Goal: Information Seeking & Learning: Learn about a topic

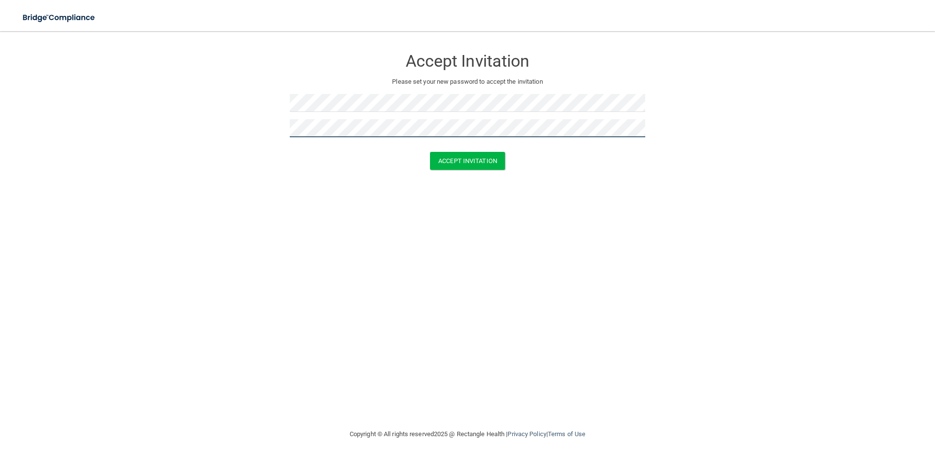
click at [430, 152] on button "Accept Invitation" at bounding box center [467, 161] width 75 height 18
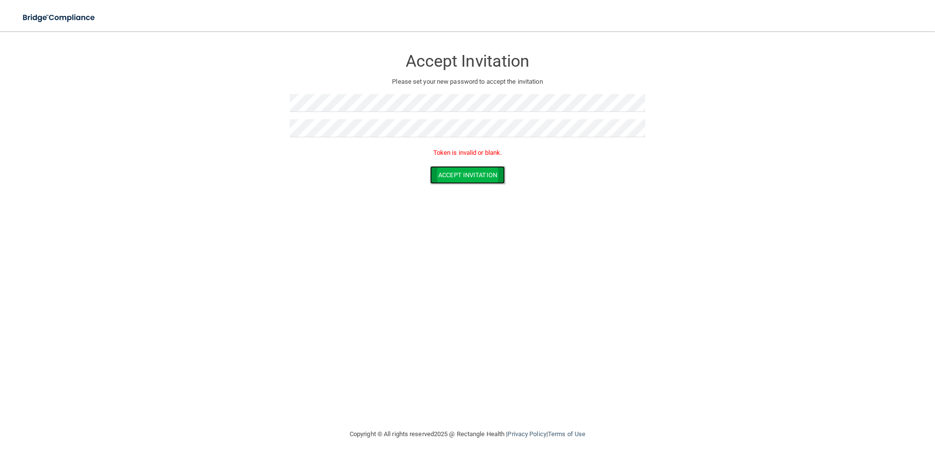
click at [473, 182] on button "Accept Invitation" at bounding box center [467, 175] width 75 height 18
click at [492, 173] on button "Accept Invitation" at bounding box center [467, 175] width 75 height 18
click at [492, 153] on p "Token is invalid or blank." at bounding box center [468, 153] width 356 height 12
drag, startPoint x: 557, startPoint y: 229, endPoint x: 538, endPoint y: 209, distance: 28.3
click at [557, 228] on div "Accept Invitation Please set your new password to accept the invitation Token i…" at bounding box center [467, 230] width 896 height 378
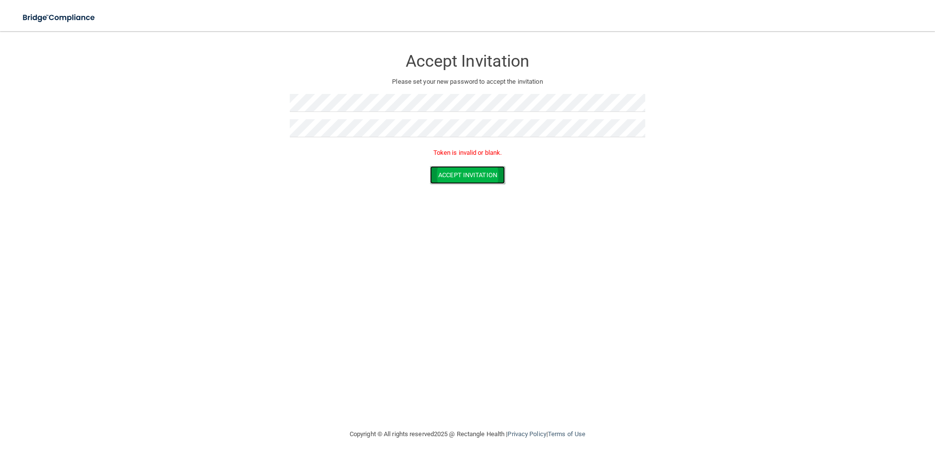
click at [491, 174] on button "Accept Invitation" at bounding box center [467, 175] width 75 height 18
click at [431, 169] on button "Accept Invitation" at bounding box center [467, 175] width 75 height 18
click at [368, 113] on div at bounding box center [468, 106] width 356 height 25
click at [446, 93] on div "Accept Invitation Please set your new password to accept the invitation" at bounding box center [468, 96] width 356 height 111
click at [430, 166] on button "Accept Invitation" at bounding box center [467, 175] width 75 height 18
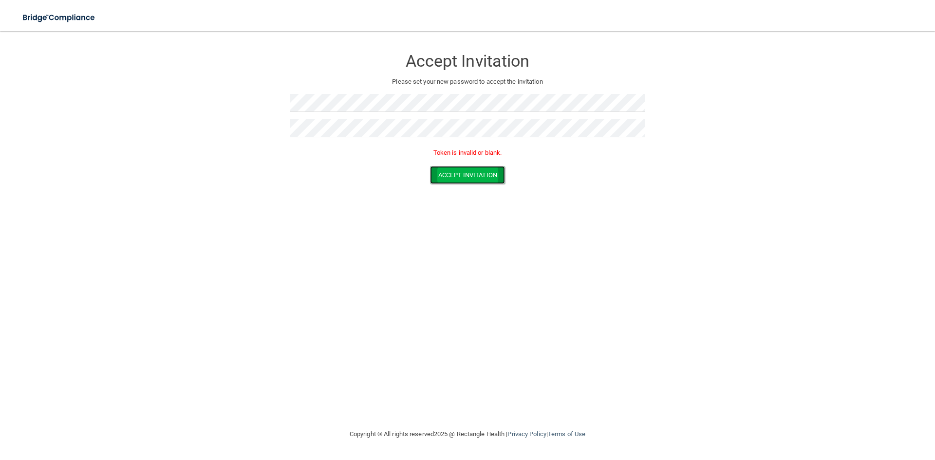
click at [472, 182] on button "Accept Invitation" at bounding box center [467, 175] width 75 height 18
click at [475, 175] on button "Accept Invitation" at bounding box center [467, 175] width 75 height 18
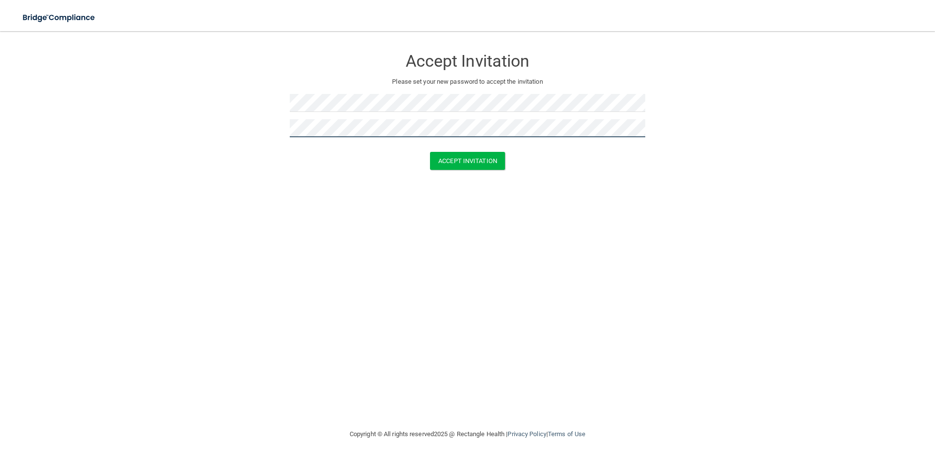
click at [430, 152] on button "Accept Invitation" at bounding box center [467, 161] width 75 height 18
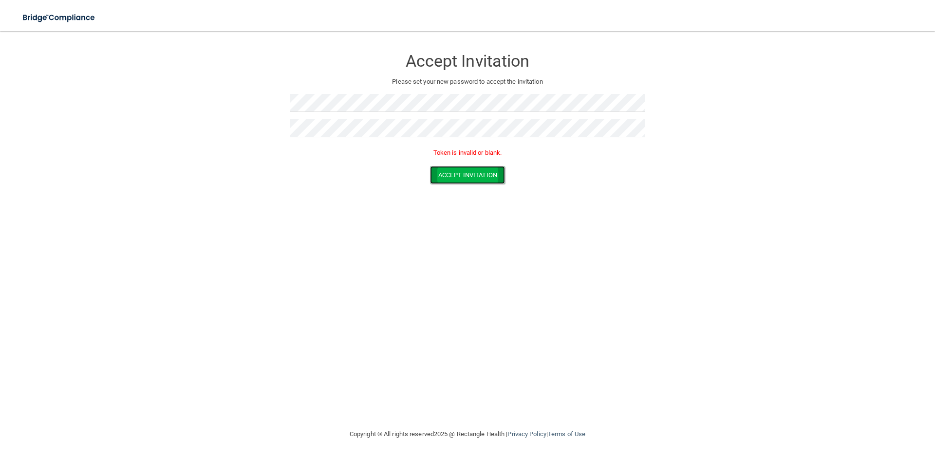
click at [472, 176] on button "Accept Invitation" at bounding box center [467, 175] width 75 height 18
click at [151, 97] on form "Accept Invitation Please set your new password to accept the invitation Token i…" at bounding box center [467, 118] width 896 height 155
click at [430, 166] on button "Accept Invitation" at bounding box center [467, 175] width 75 height 18
click at [167, 112] on form "Accept Invitation Please set your new password to accept the invitation Token i…" at bounding box center [467, 118] width 896 height 155
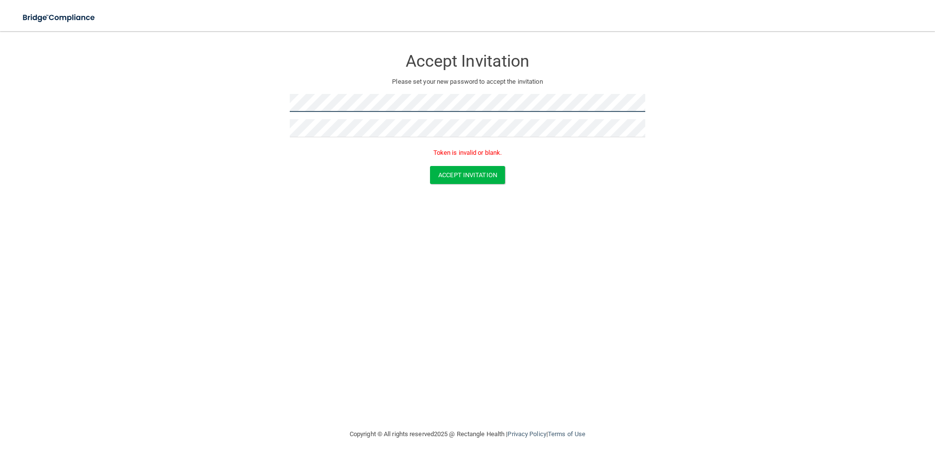
click at [226, 99] on form "Accept Invitation Please set your new password to accept the invitation Token i…" at bounding box center [467, 118] width 896 height 155
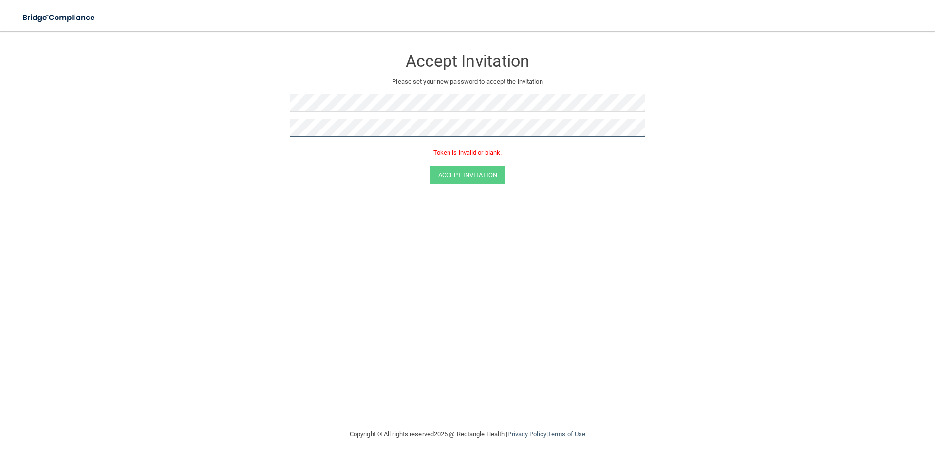
click at [252, 130] on form "Accept Invitation Please set your new password to accept the invitation Token i…" at bounding box center [467, 118] width 896 height 155
click at [430, 166] on button "Accept Invitation" at bounding box center [467, 175] width 75 height 18
click at [440, 179] on button "Accept Invitation" at bounding box center [467, 175] width 75 height 18
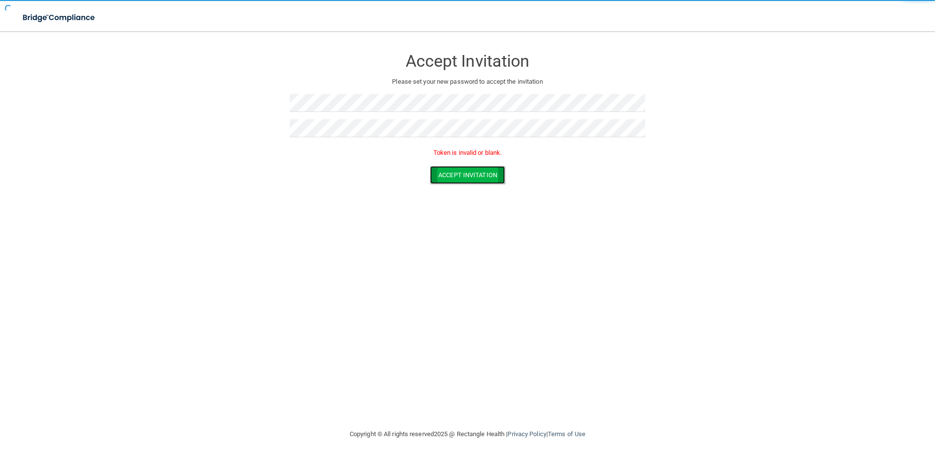
click at [442, 178] on button "Accept Invitation" at bounding box center [467, 175] width 75 height 18
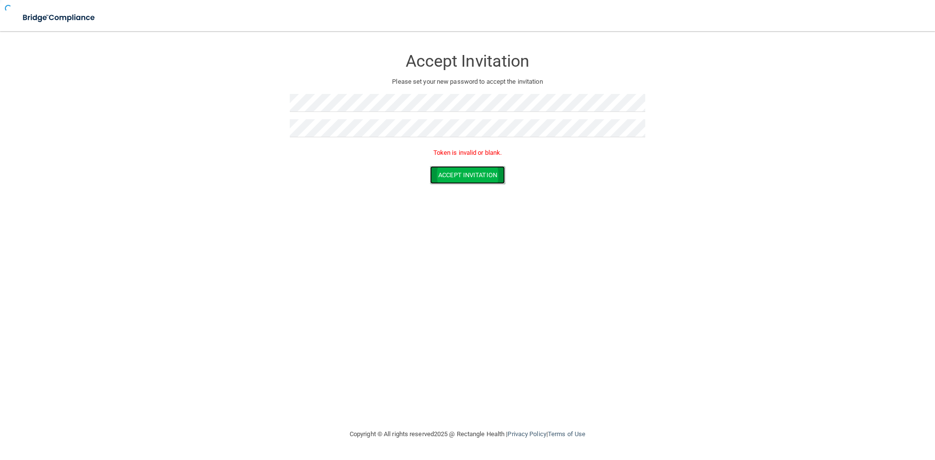
click at [442, 178] on button "Accept Invitation" at bounding box center [467, 175] width 75 height 18
click at [442, 177] on button "Accept Invitation" at bounding box center [467, 175] width 75 height 18
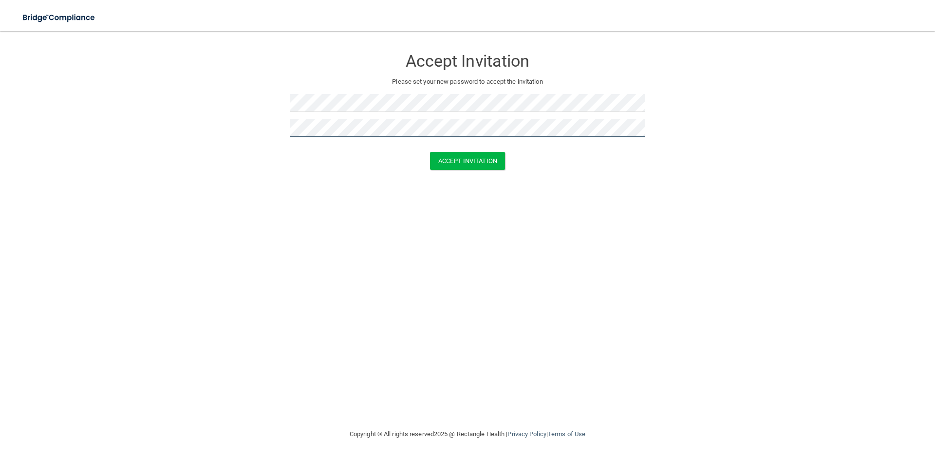
click at [430, 152] on button "Accept Invitation" at bounding box center [467, 161] width 75 height 18
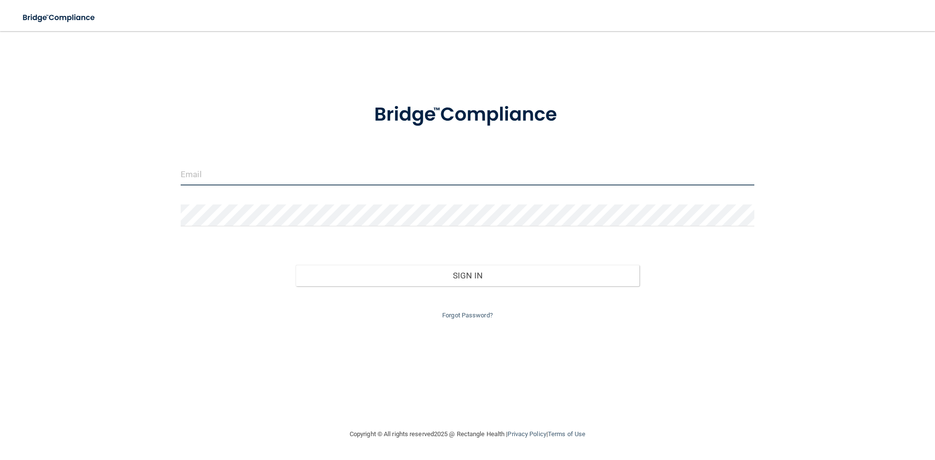
click at [340, 181] on input "email" at bounding box center [468, 175] width 574 height 22
type input "e"
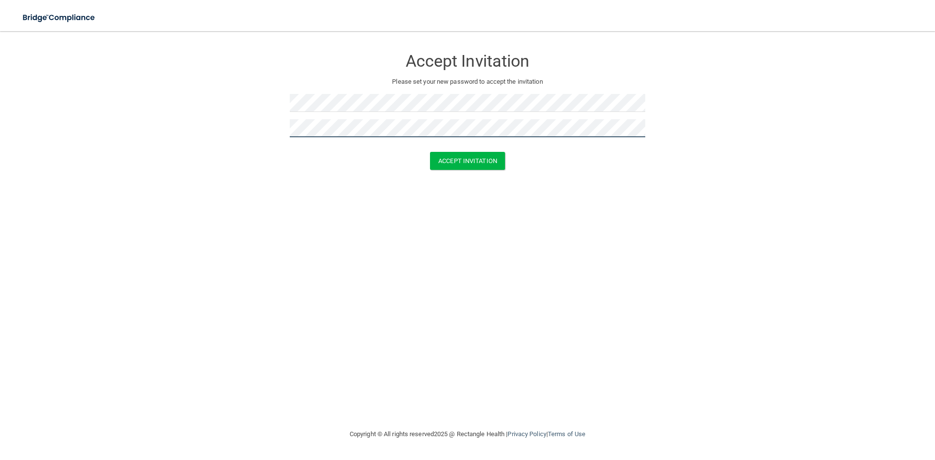
click at [430, 152] on button "Accept Invitation" at bounding box center [467, 161] width 75 height 18
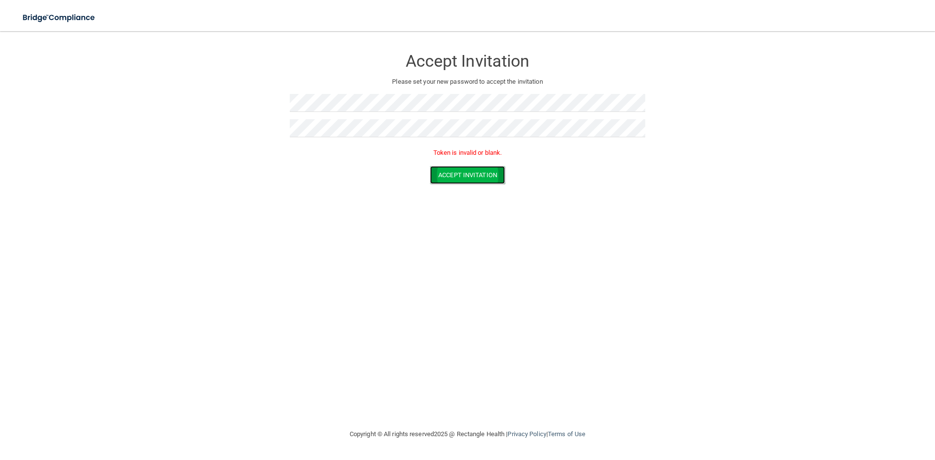
click at [471, 178] on button "Accept Invitation" at bounding box center [467, 175] width 75 height 18
click at [476, 183] on button "Accept Invitation" at bounding box center [467, 175] width 75 height 18
click at [475, 183] on button "Accept Invitation" at bounding box center [467, 175] width 75 height 18
click at [494, 172] on button "Accept Invitation" at bounding box center [467, 175] width 75 height 18
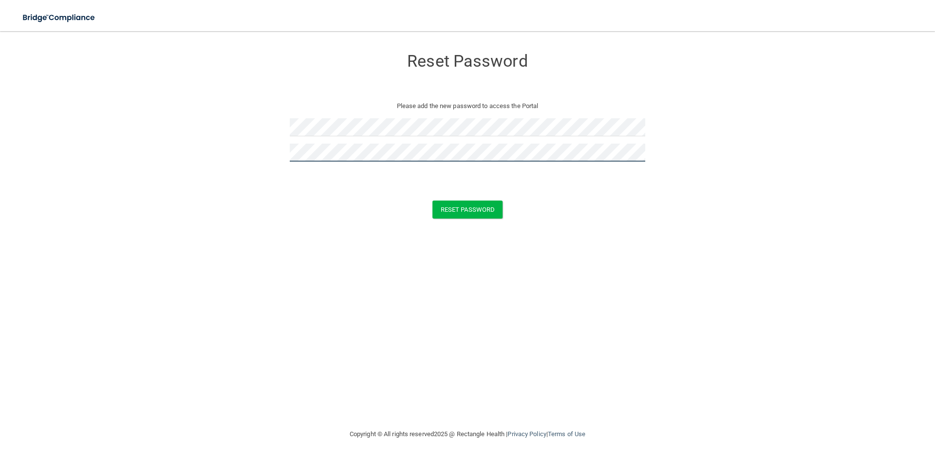
click at [433, 201] on button "Reset Password" at bounding box center [468, 210] width 70 height 18
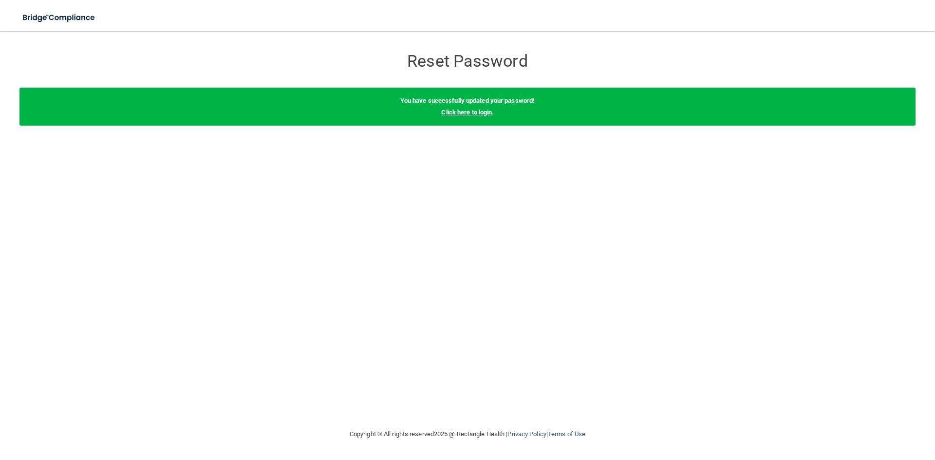
click at [483, 114] on link "Click here to login" at bounding box center [466, 112] width 51 height 7
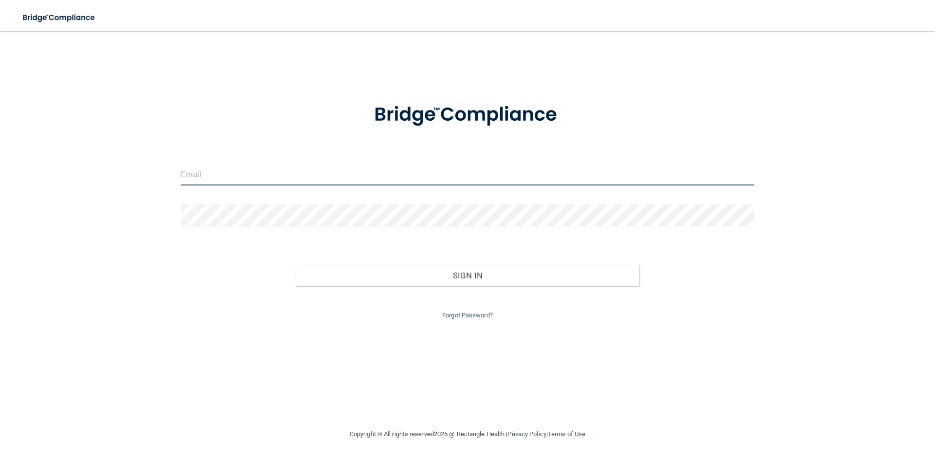
click at [290, 170] on input "email" at bounding box center [468, 175] width 574 height 22
type input "[EMAIL_ADDRESS][DOMAIN_NAME]"
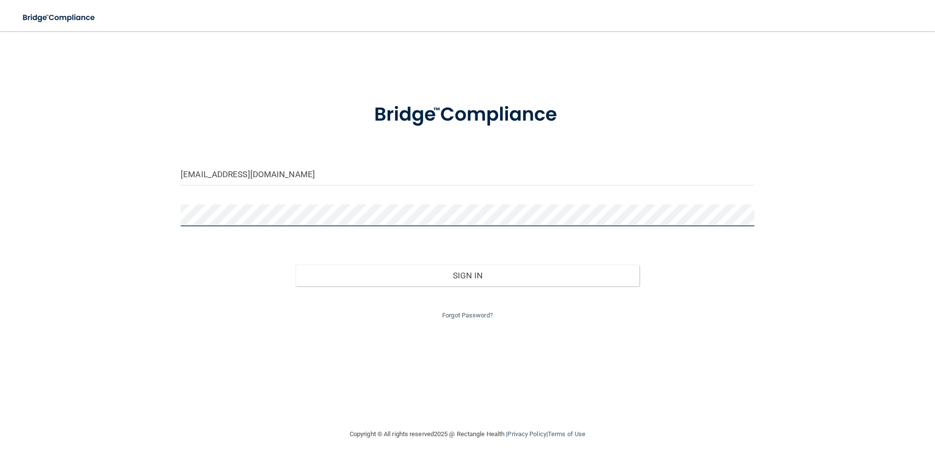
click at [296, 265] on button "Sign In" at bounding box center [468, 275] width 344 height 21
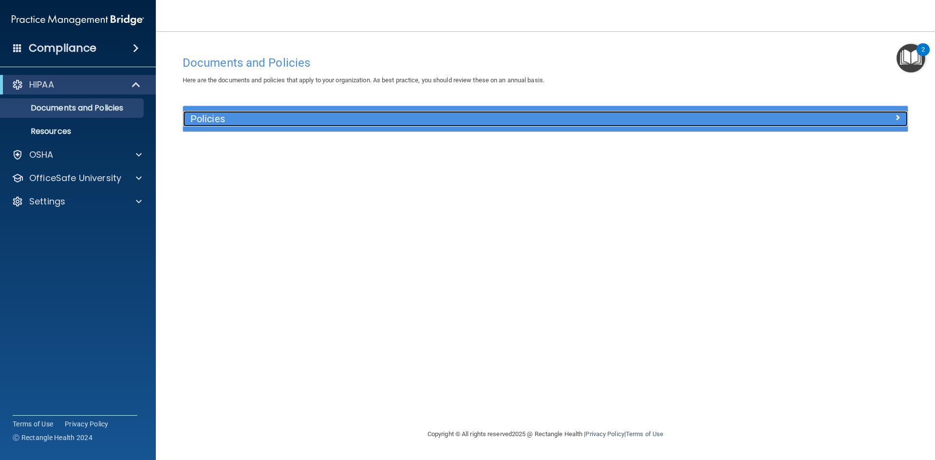
click at [274, 120] on h5 "Policies" at bounding box center [454, 119] width 529 height 11
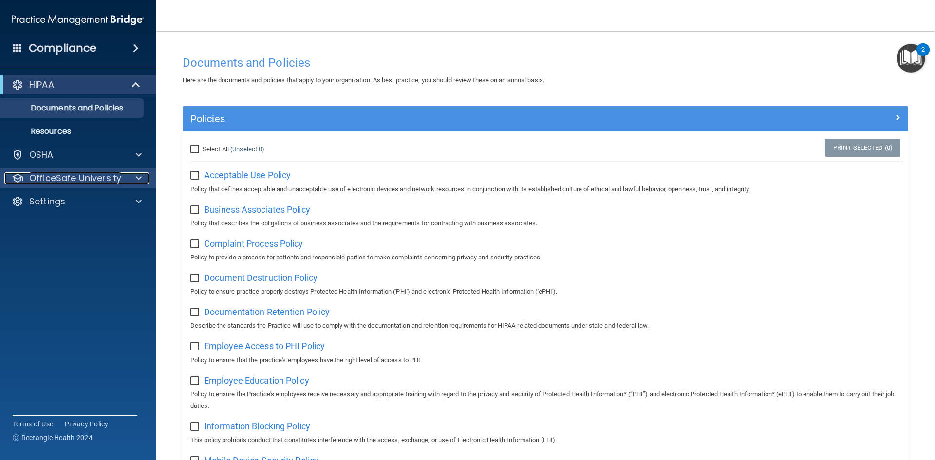
click at [76, 183] on p "OfficeSafe University" at bounding box center [75, 178] width 92 height 12
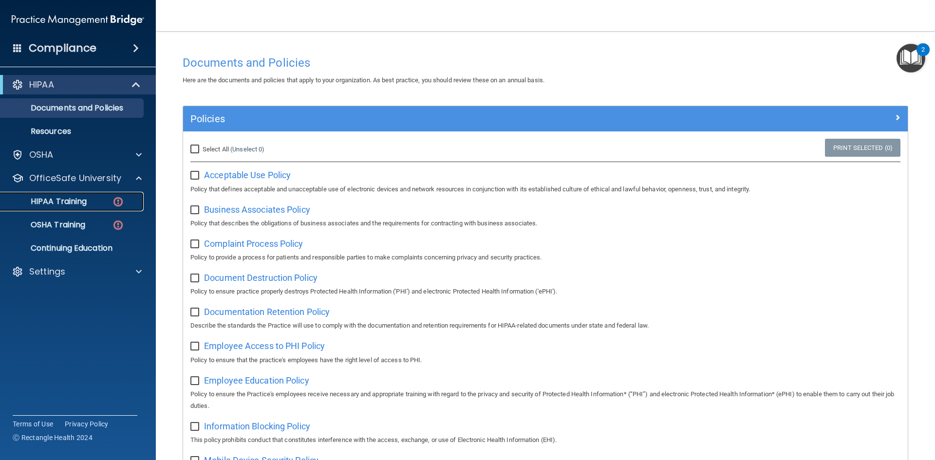
click at [119, 204] on img at bounding box center [118, 202] width 12 height 12
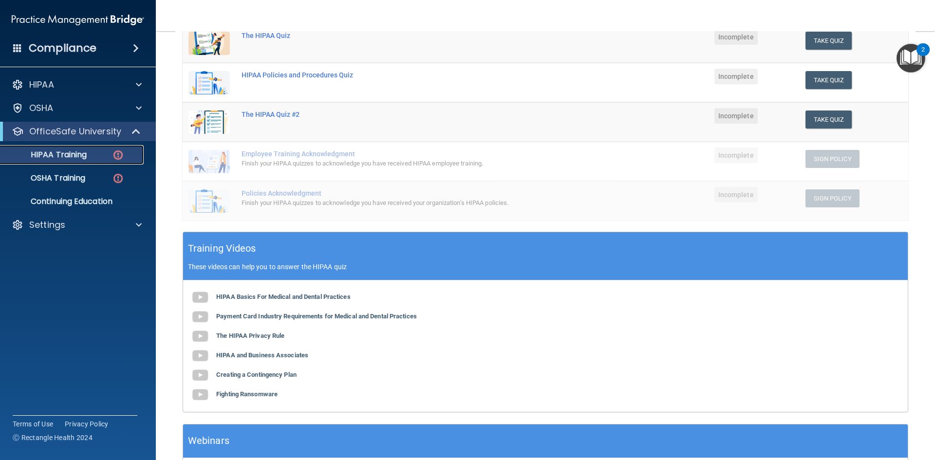
scroll to position [27, 0]
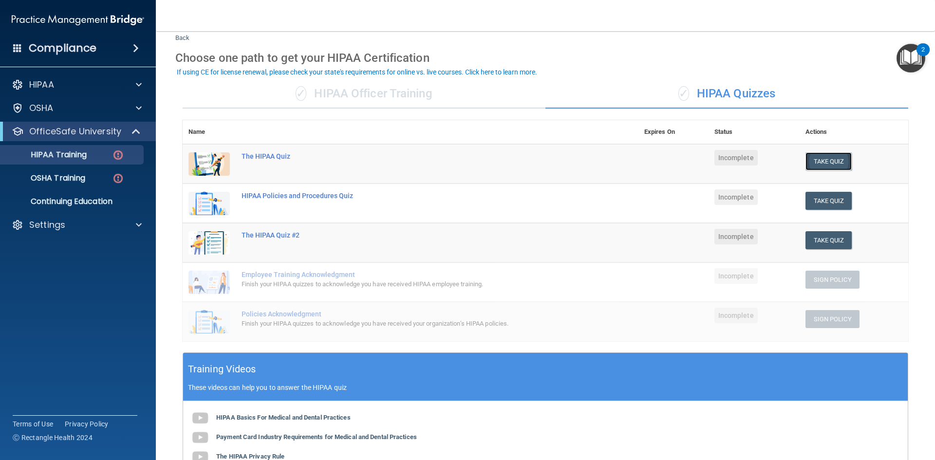
click at [824, 166] on button "Take Quiz" at bounding box center [829, 161] width 47 height 18
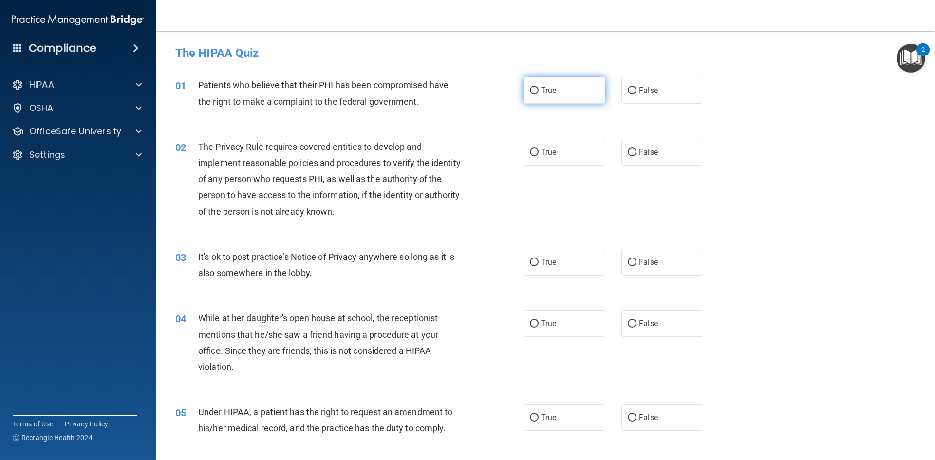
click at [530, 100] on label "True" at bounding box center [565, 90] width 82 height 27
click at [530, 95] on input "True" at bounding box center [534, 90] width 9 height 7
radio input "true"
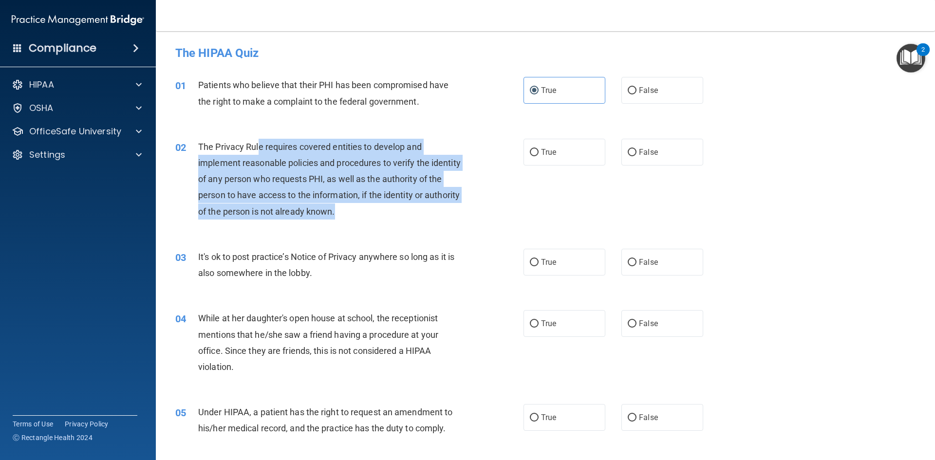
drag, startPoint x: 277, startPoint y: 150, endPoint x: 373, endPoint y: 211, distance: 114.2
click at [373, 211] on span "The Privacy Rule requires covered entities to develop and implement reasonable …" at bounding box center [329, 179] width 263 height 75
click at [389, 211] on div "The Privacy Rule requires covered entities to develop and implement reasonable …" at bounding box center [334, 179] width 272 height 81
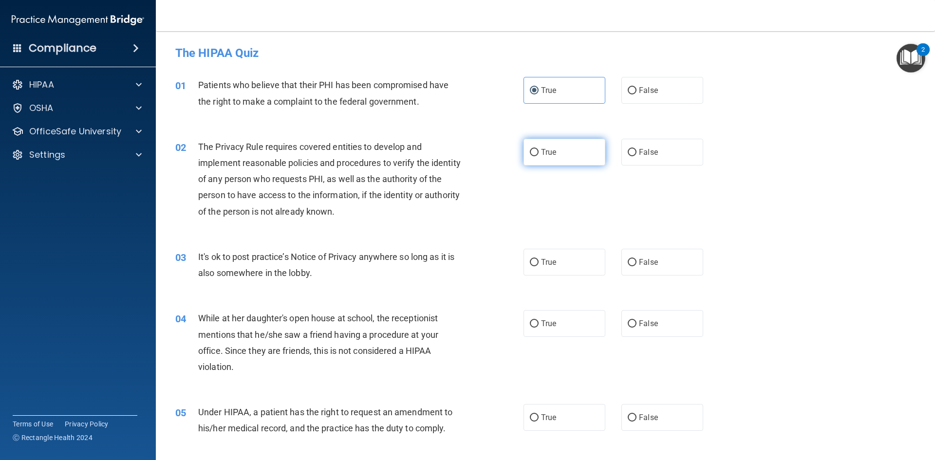
drag, startPoint x: 529, startPoint y: 145, endPoint x: 541, endPoint y: 152, distance: 14.2
click at [530, 145] on label "True" at bounding box center [565, 152] width 82 height 27
click at [530, 149] on input "True" at bounding box center [534, 152] width 9 height 7
radio input "true"
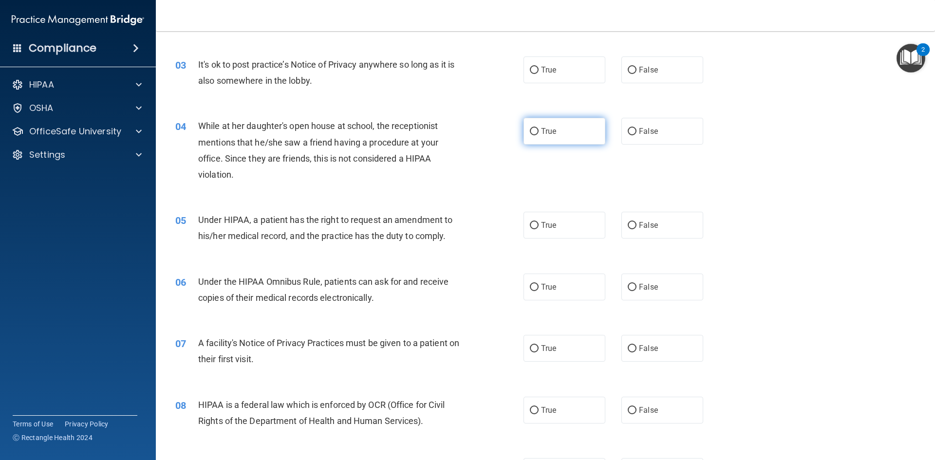
scroll to position [195, 0]
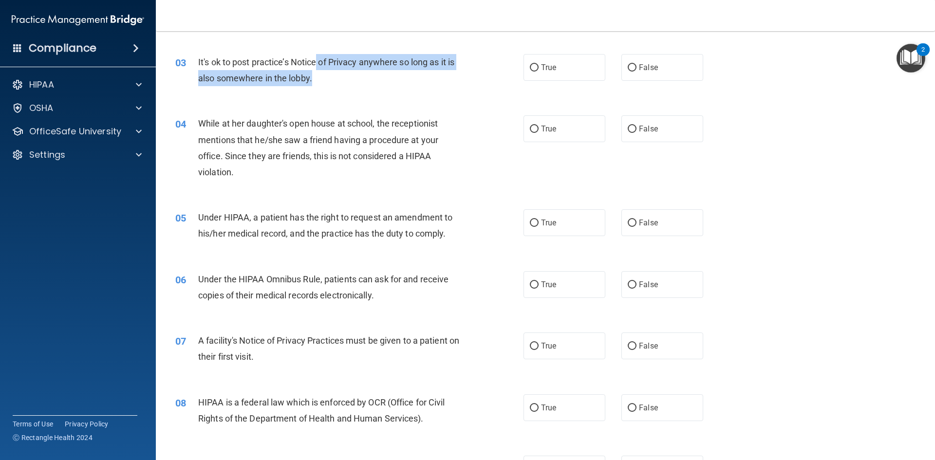
drag, startPoint x: 318, startPoint y: 61, endPoint x: 343, endPoint y: 86, distance: 35.8
click at [343, 86] on div "It's ok to post practice’s Notice of Privacy anywhere so long as it is also som…" at bounding box center [334, 70] width 272 height 32
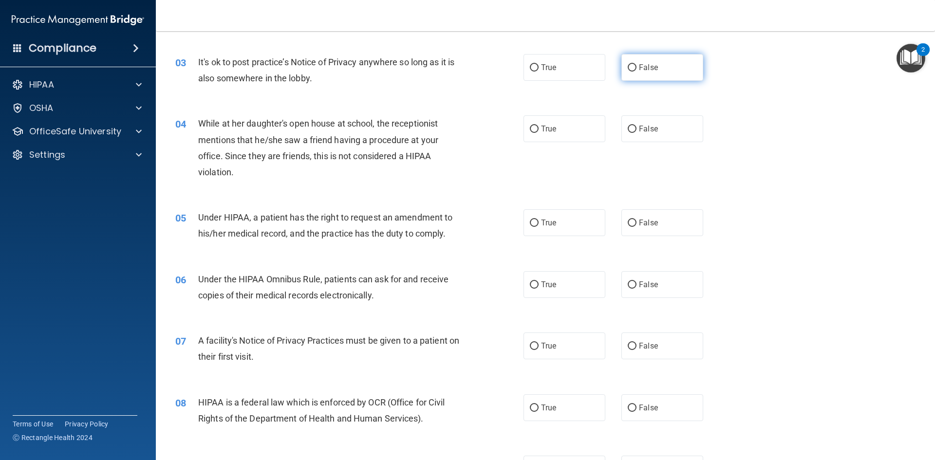
click at [657, 72] on label "False" at bounding box center [663, 67] width 82 height 27
click at [637, 72] on input "False" at bounding box center [632, 67] width 9 height 7
radio input "true"
click at [567, 77] on label "True" at bounding box center [565, 67] width 82 height 27
click at [539, 72] on input "True" at bounding box center [534, 67] width 9 height 7
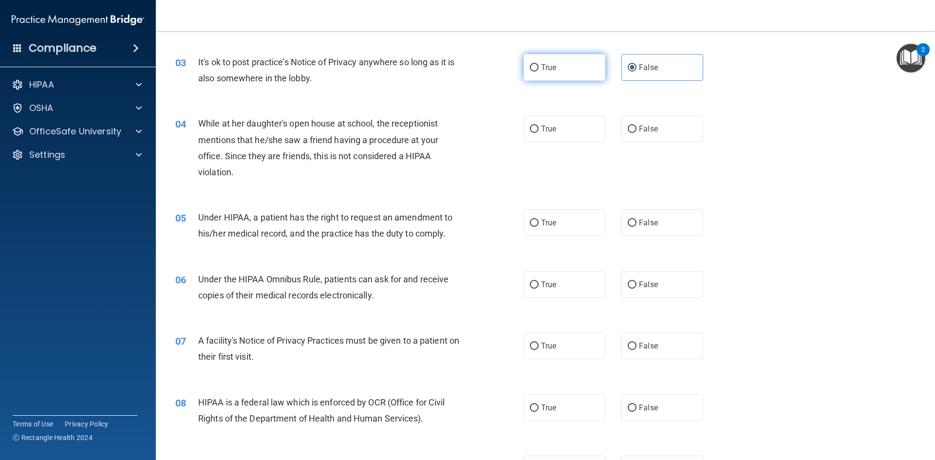
radio input "true"
click at [674, 59] on label "False" at bounding box center [663, 67] width 82 height 27
click at [637, 64] on input "False" at bounding box center [632, 67] width 9 height 7
radio input "true"
radio input "false"
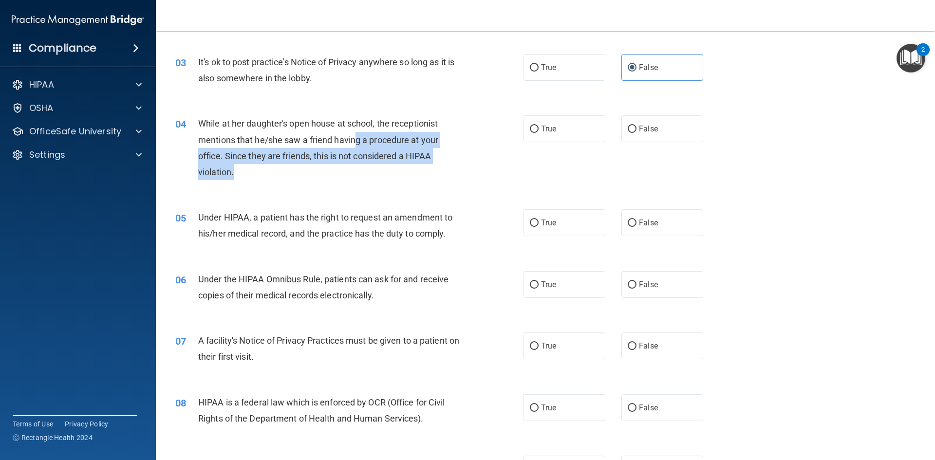
drag, startPoint x: 361, startPoint y: 135, endPoint x: 380, endPoint y: 171, distance: 40.1
click at [380, 171] on div "While at her daughter's open house at school, the receptionist mentions that he…" at bounding box center [334, 147] width 272 height 65
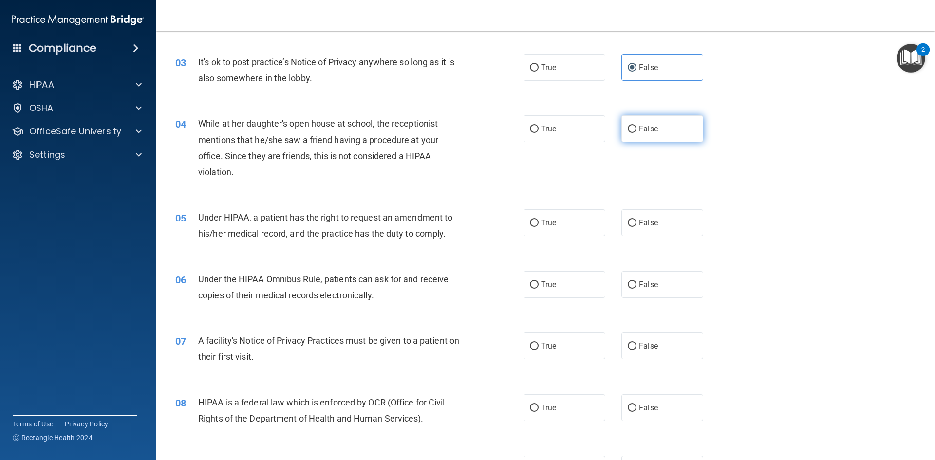
click at [631, 117] on label "False" at bounding box center [663, 128] width 82 height 27
click at [631, 126] on input "False" at bounding box center [632, 129] width 9 height 7
radio input "true"
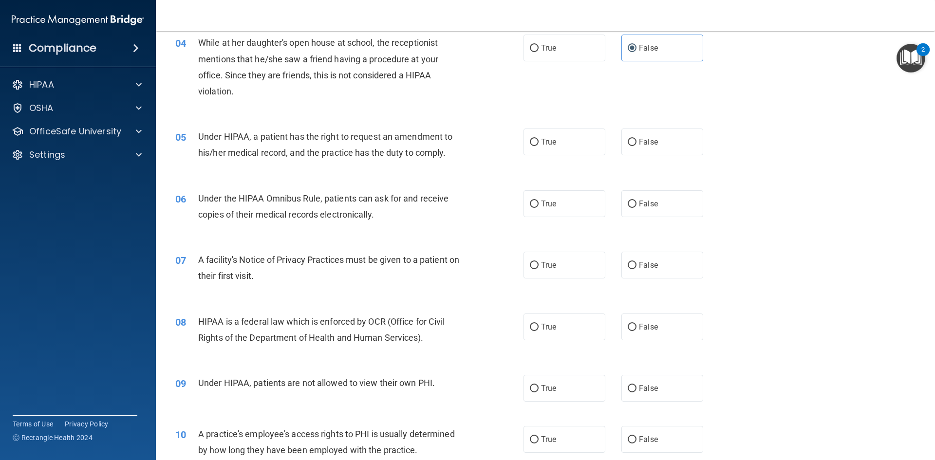
scroll to position [292, 0]
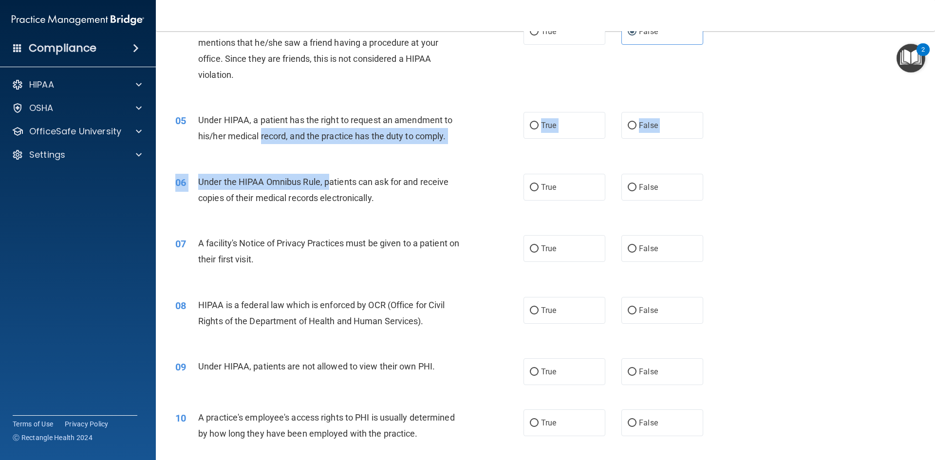
drag, startPoint x: 278, startPoint y: 133, endPoint x: 307, endPoint y: 151, distance: 34.8
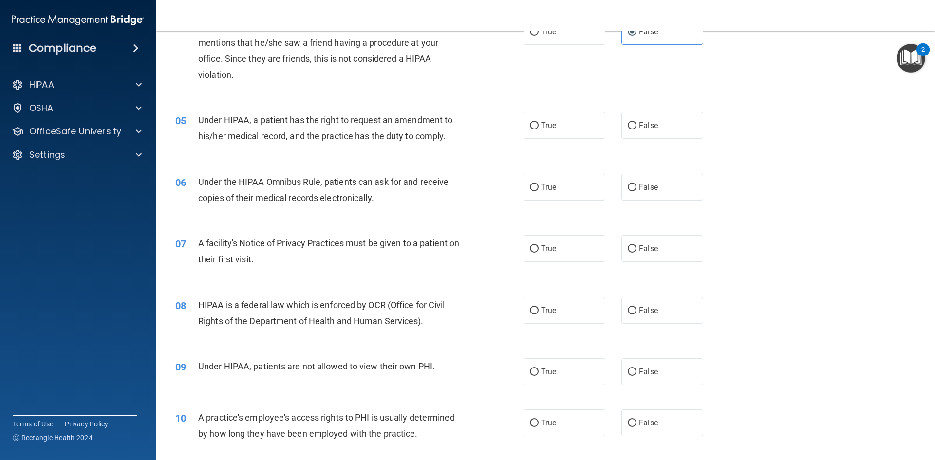
click at [266, 124] on span "Under HIPAA, a patient has the right to request an amendment to his/her medical…" at bounding box center [325, 128] width 254 height 26
drag, startPoint x: 241, startPoint y: 117, endPoint x: 440, endPoint y: 155, distance: 202.9
click at [440, 155] on div "05 Under HIPAA, a patient has the right to request an amendment to his/her medi…" at bounding box center [545, 130] width 755 height 61
click at [558, 130] on label "True" at bounding box center [565, 125] width 82 height 27
click at [539, 130] on input "True" at bounding box center [534, 125] width 9 height 7
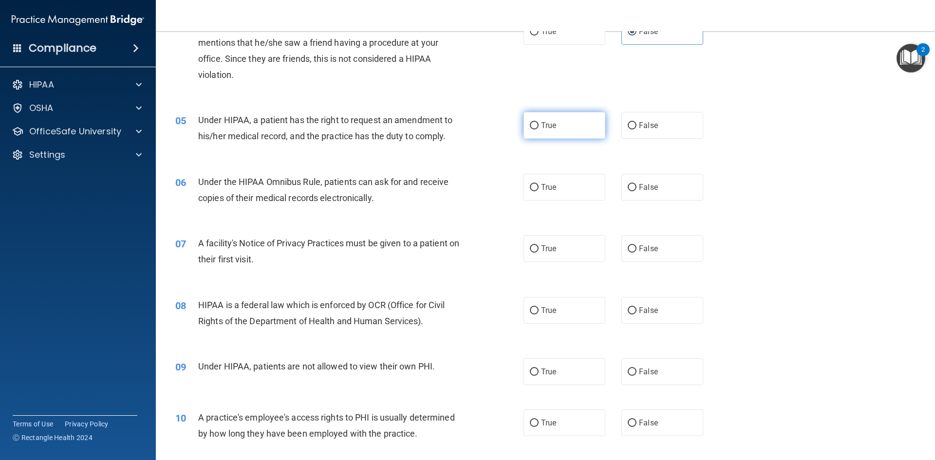
radio input "true"
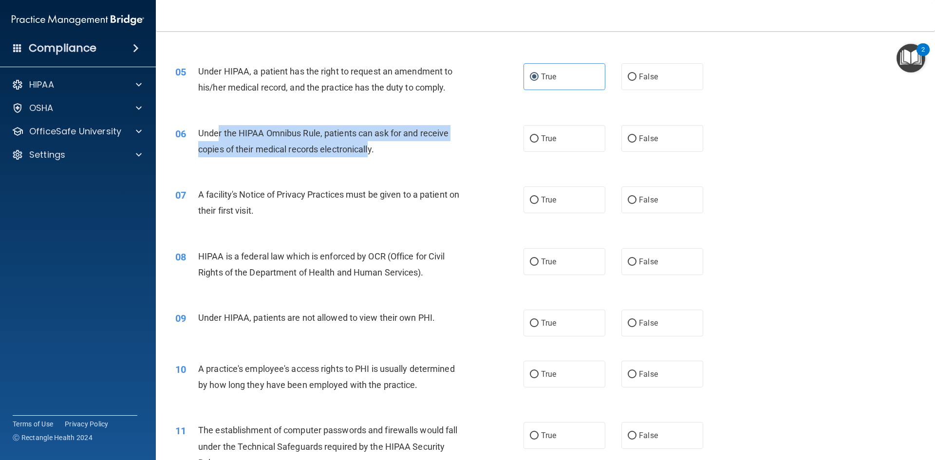
drag, startPoint x: 219, startPoint y: 133, endPoint x: 378, endPoint y: 161, distance: 161.3
click at [378, 161] on div "06 Under the HIPAA Omnibus Rule, patients can ask for and receive copies of the…" at bounding box center [350, 143] width 378 height 37
click at [533, 136] on input "True" at bounding box center [534, 138] width 9 height 7
radio input "true"
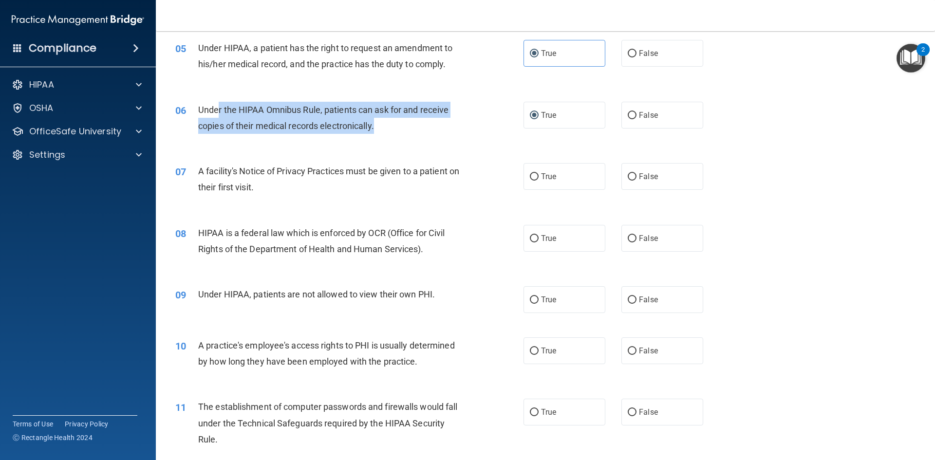
scroll to position [438, 0]
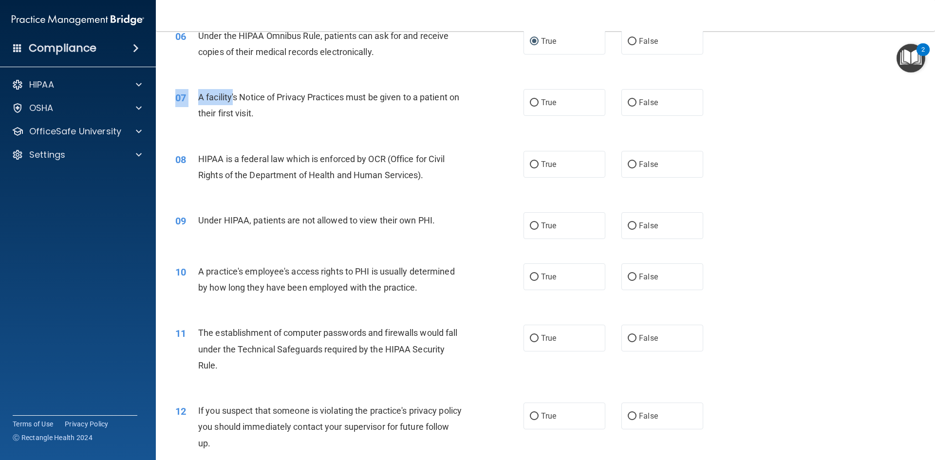
drag, startPoint x: 235, startPoint y: 97, endPoint x: 292, endPoint y: 127, distance: 64.3
click at [292, 127] on div "07 A facility's Notice of Privacy Practices must be given to a patient on their…" at bounding box center [545, 107] width 755 height 61
click at [542, 103] on span "True" at bounding box center [548, 102] width 15 height 9
click at [539, 103] on input "True" at bounding box center [534, 102] width 9 height 7
radio input "true"
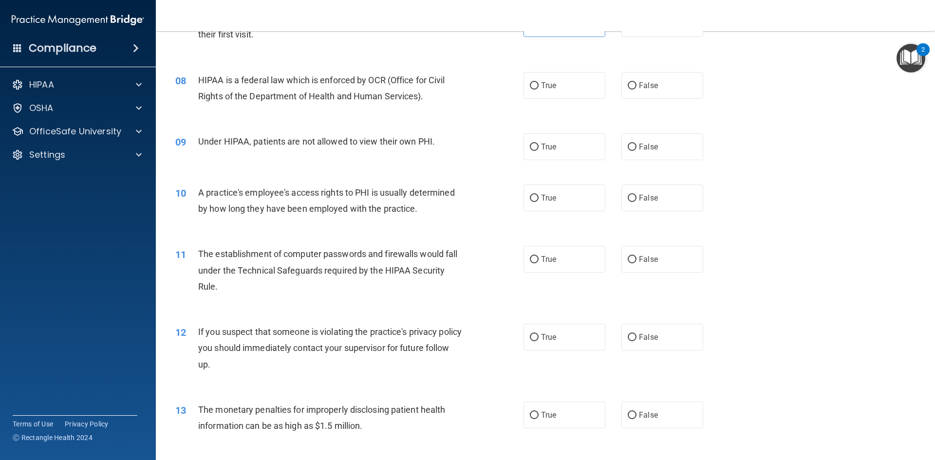
scroll to position [536, 0]
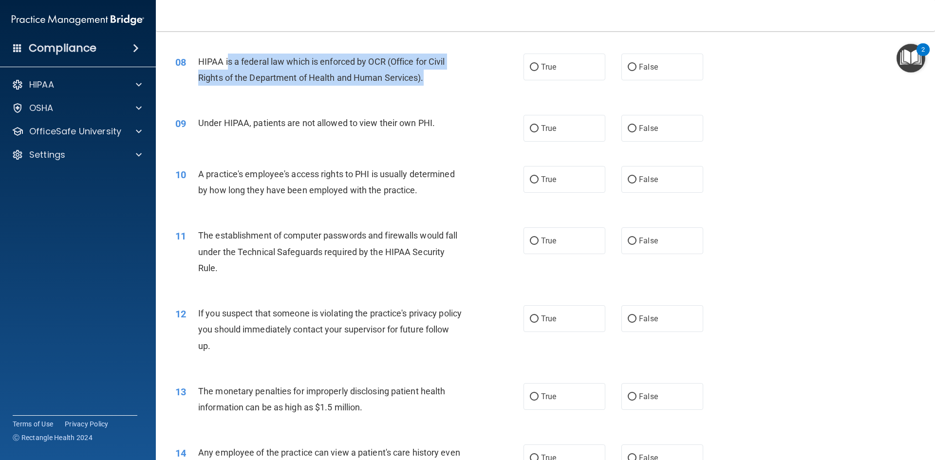
drag, startPoint x: 227, startPoint y: 69, endPoint x: 427, endPoint y: 88, distance: 200.7
click at [427, 88] on div "08 HIPAA is a federal law which is enforced by OCR (Office for Civil Rights of …" at bounding box center [350, 72] width 378 height 37
click at [340, 66] on span "HIPAA is a federal law which is enforced by OCR (Office for Civil Rights of the…" at bounding box center [321, 70] width 247 height 26
drag, startPoint x: 197, startPoint y: 61, endPoint x: 477, endPoint y: 81, distance: 281.3
click at [471, 82] on div "08 HIPAA is a federal law which is enforced by OCR (Office for Civil Rights of …" at bounding box center [350, 72] width 378 height 37
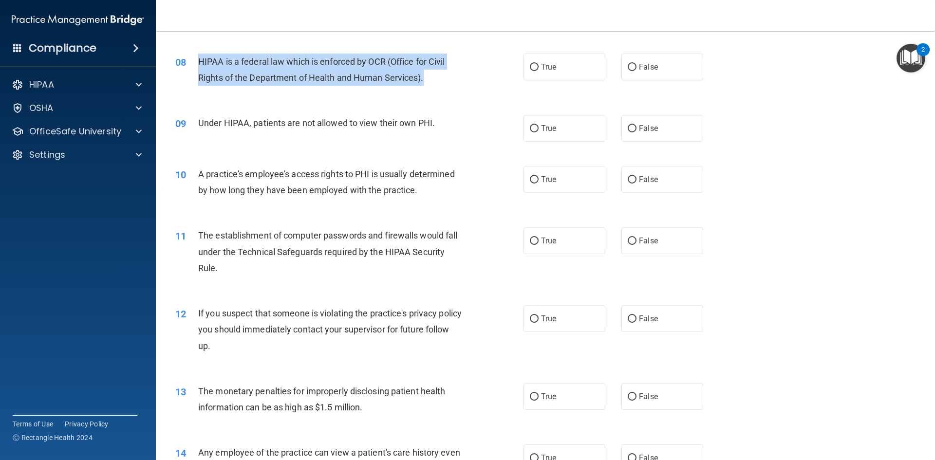
click at [487, 80] on div "08 HIPAA is a federal law which is enforced by OCR (Office for Civil Rights of …" at bounding box center [350, 72] width 378 height 37
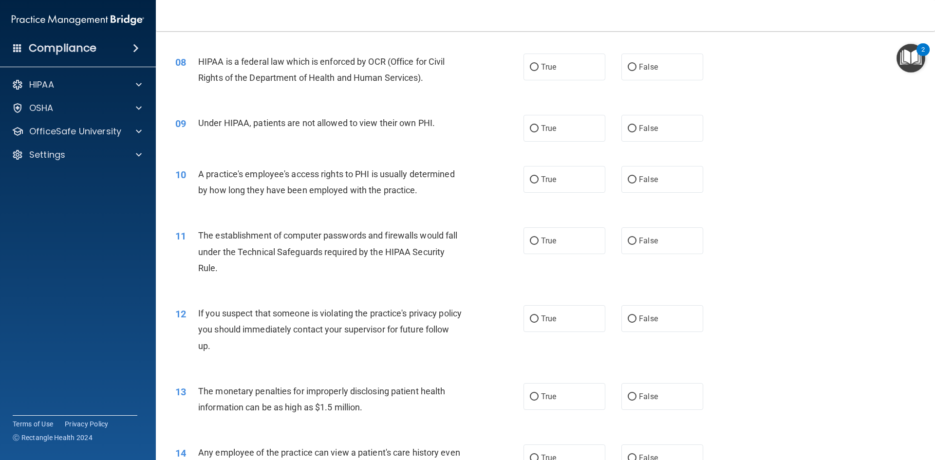
drag, startPoint x: 582, startPoint y: 63, endPoint x: 608, endPoint y: 76, distance: 29.2
click at [584, 62] on label "True" at bounding box center [565, 67] width 82 height 27
click at [539, 64] on input "True" at bounding box center [534, 67] width 9 height 7
radio input "true"
click at [625, 123] on label "False" at bounding box center [663, 128] width 82 height 27
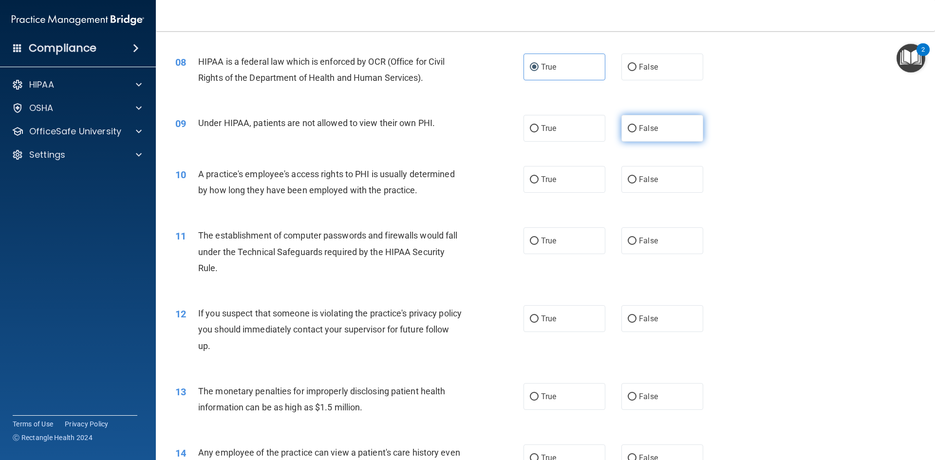
click at [628, 125] on input "False" at bounding box center [632, 128] width 9 height 7
radio input "true"
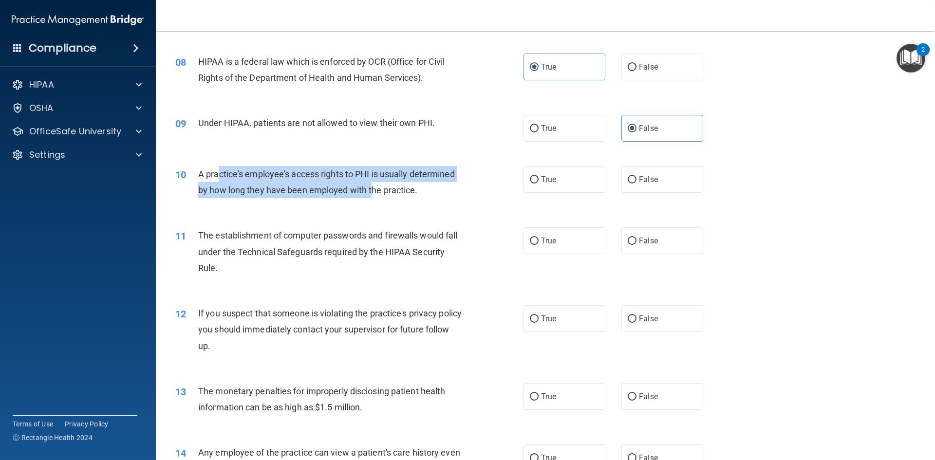
drag, startPoint x: 234, startPoint y: 172, endPoint x: 373, endPoint y: 198, distance: 141.7
click at [373, 198] on div "A practice's employee's access rights to PHI is usually determined by how long …" at bounding box center [334, 182] width 272 height 32
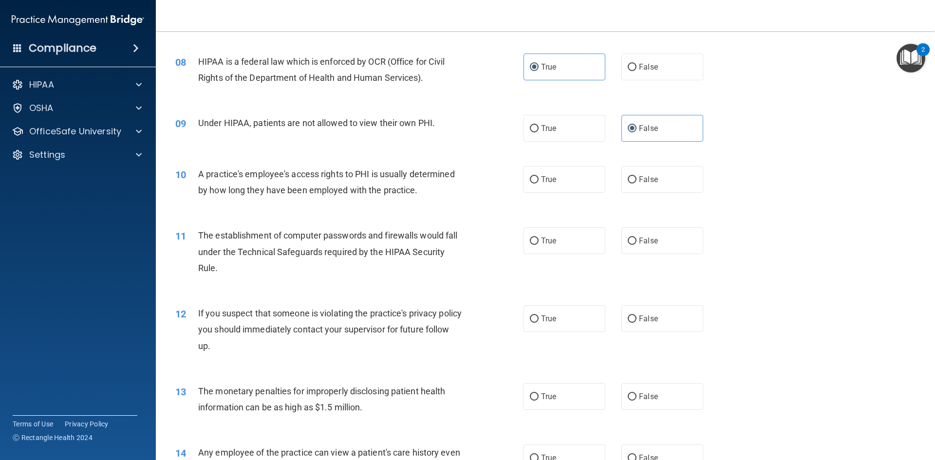
click at [306, 219] on div "11 The establishment of computer passwords and firewalls would fall under the T…" at bounding box center [545, 254] width 755 height 78
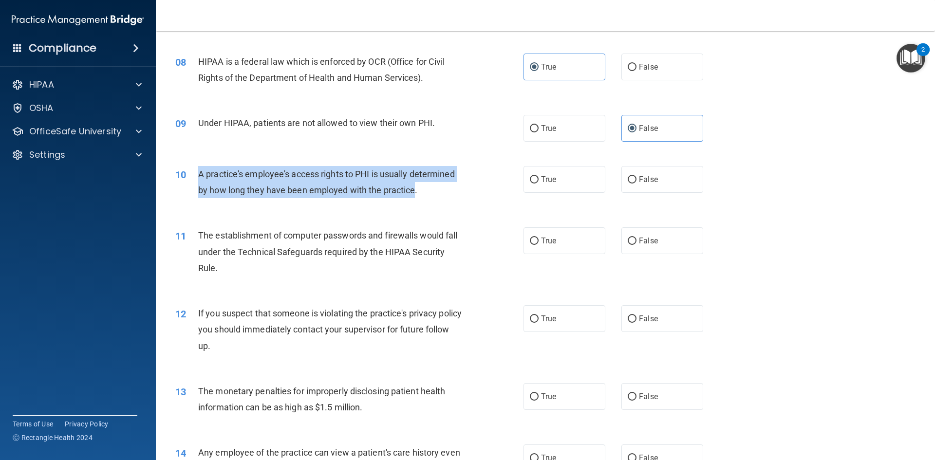
drag, startPoint x: 189, startPoint y: 173, endPoint x: 415, endPoint y: 200, distance: 228.1
click at [415, 200] on div "10 A practice's employee's access rights to PHI is usually determined by how lo…" at bounding box center [350, 184] width 378 height 37
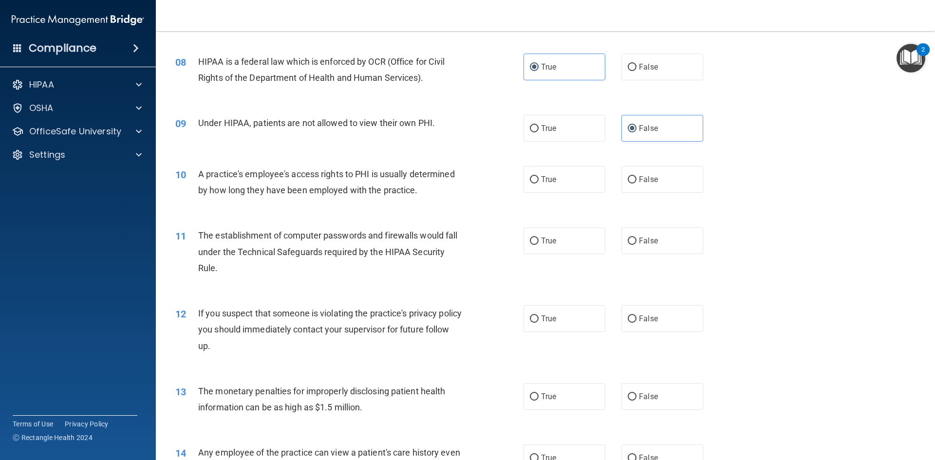
click at [420, 191] on div "A practice's employee's access rights to PHI is usually determined by how long …" at bounding box center [334, 182] width 272 height 32
click at [667, 174] on label "False" at bounding box center [663, 179] width 82 height 27
click at [637, 176] on input "False" at bounding box center [632, 179] width 9 height 7
radio input "true"
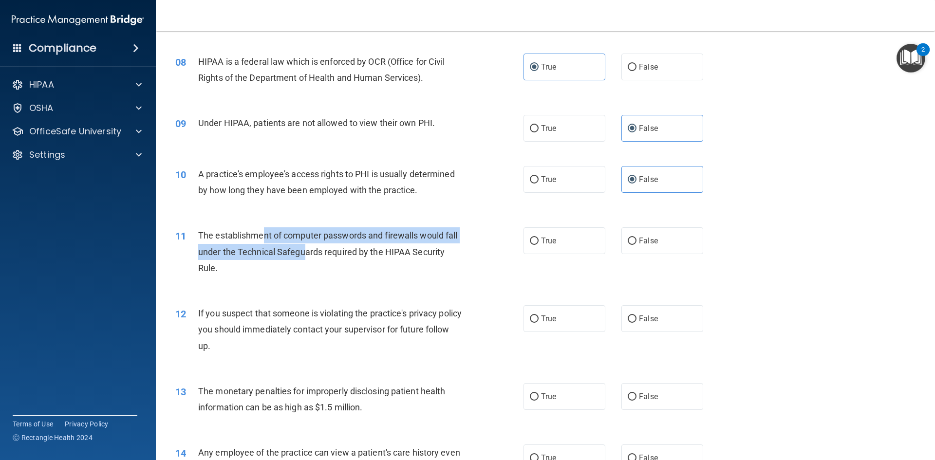
drag, startPoint x: 265, startPoint y: 230, endPoint x: 301, endPoint y: 260, distance: 46.3
click at [301, 259] on div "The establishment of computer passwords and firewalls would fall under the Tech…" at bounding box center [334, 252] width 272 height 49
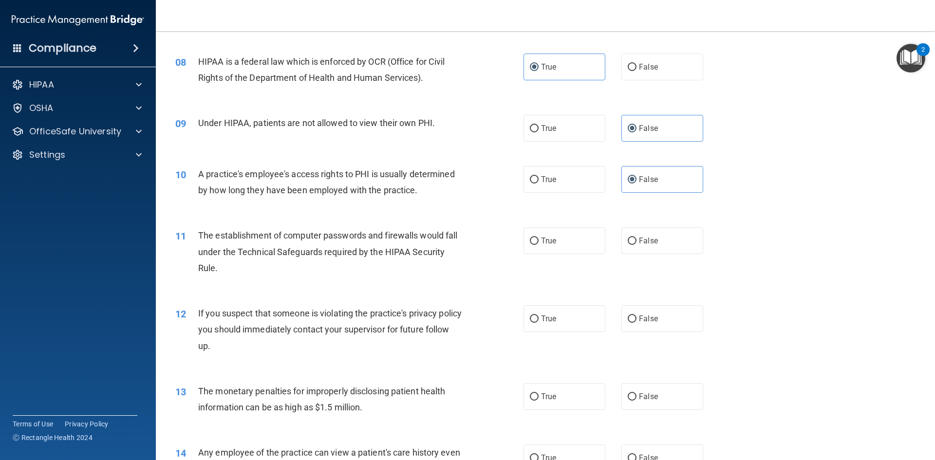
click at [411, 269] on div "The establishment of computer passwords and firewalls would fall under the Tech…" at bounding box center [334, 252] width 272 height 49
click at [531, 232] on label "True" at bounding box center [565, 241] width 82 height 27
click at [531, 238] on input "True" at bounding box center [534, 241] width 9 height 7
radio input "true"
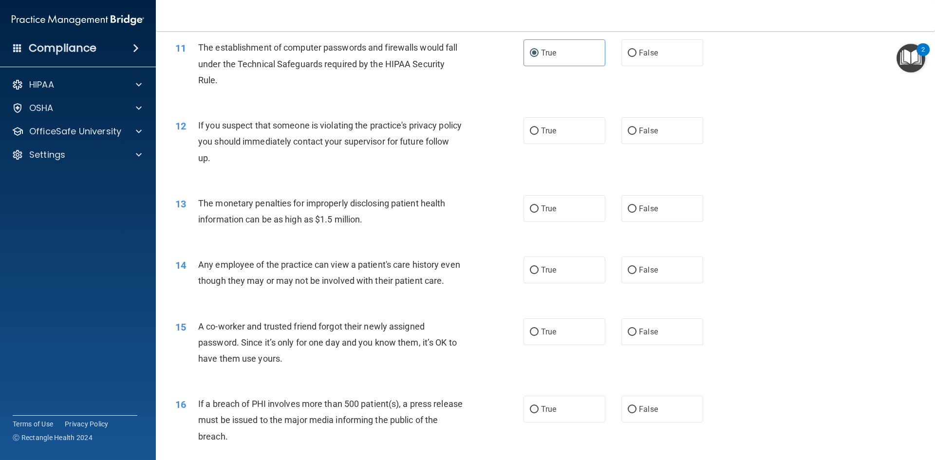
scroll to position [731, 0]
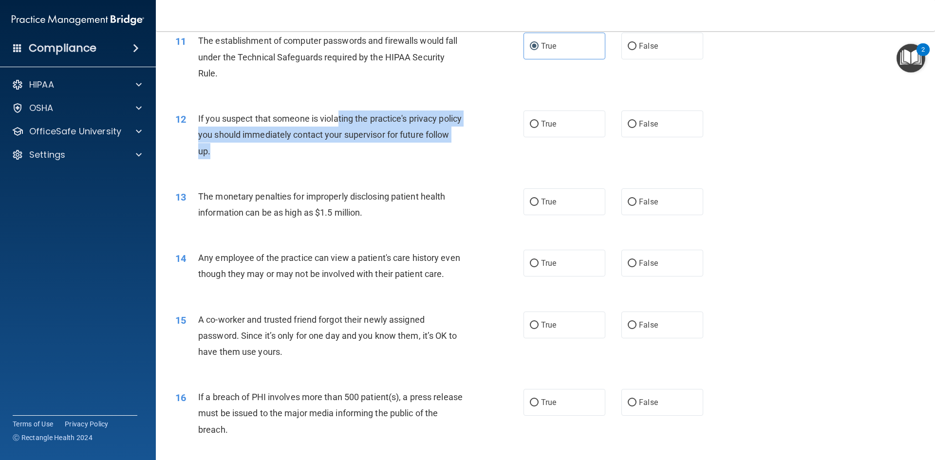
drag, startPoint x: 341, startPoint y: 115, endPoint x: 424, endPoint y: 129, distance: 84.4
click at [373, 159] on div "If you suspect that someone is violating the practice's privacy policy you shou…" at bounding box center [334, 135] width 272 height 49
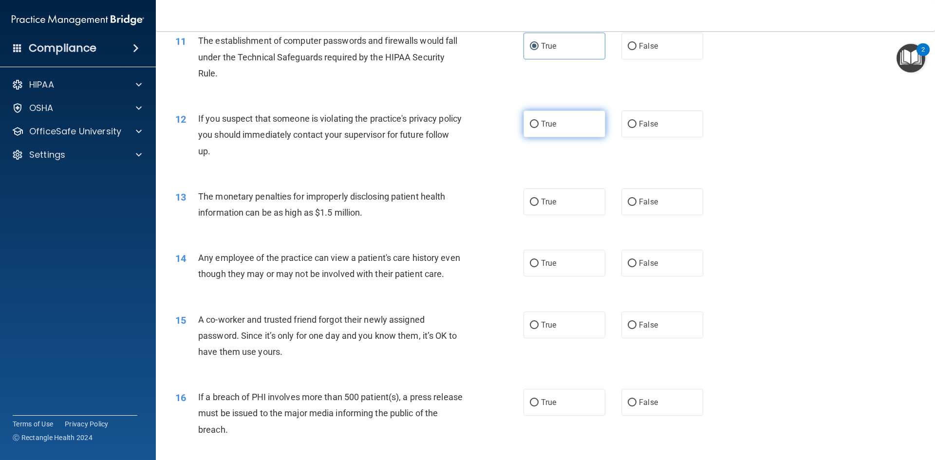
click at [554, 127] on label "True" at bounding box center [565, 124] width 82 height 27
click at [539, 127] on input "True" at bounding box center [534, 124] width 9 height 7
radio input "true"
drag, startPoint x: 269, startPoint y: 191, endPoint x: 393, endPoint y: 222, distance: 126.9
click at [380, 230] on div "13 The monetary penalties for improperly disclosing patient health information …" at bounding box center [545, 206] width 755 height 61
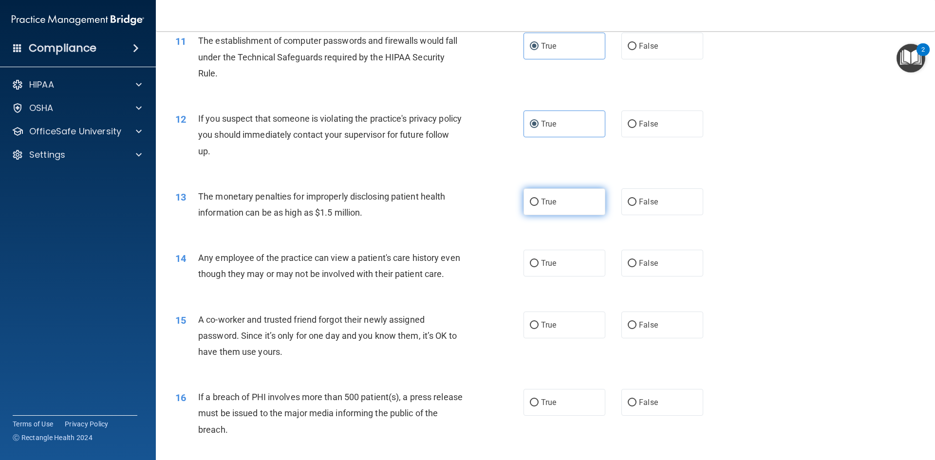
click at [550, 202] on span "True" at bounding box center [548, 201] width 15 height 9
click at [539, 202] on input "True" at bounding box center [534, 202] width 9 height 7
radio input "true"
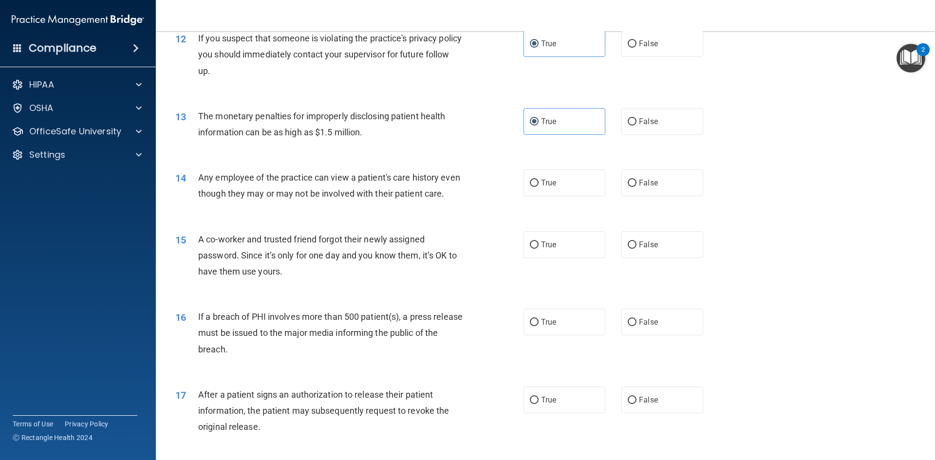
scroll to position [828, 0]
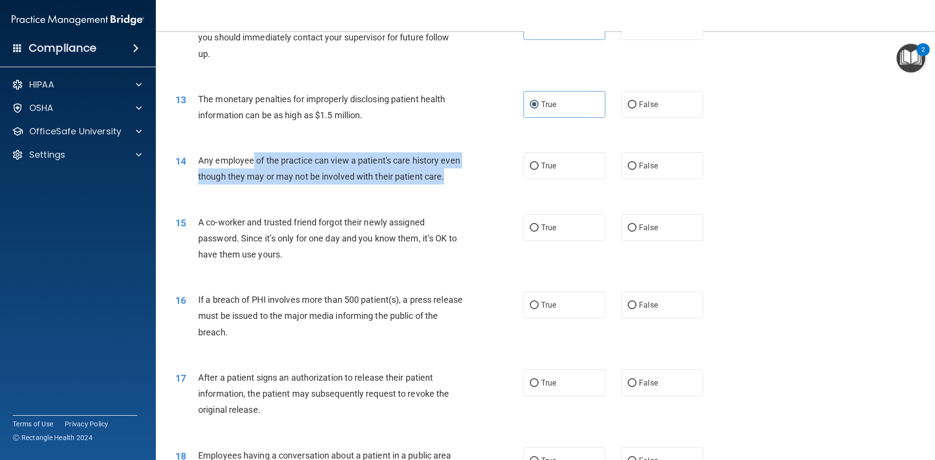
drag, startPoint x: 268, startPoint y: 176, endPoint x: 294, endPoint y: 200, distance: 35.2
click at [294, 185] on div "Any employee of the practice can view a patient's care history even though they…" at bounding box center [334, 168] width 272 height 32
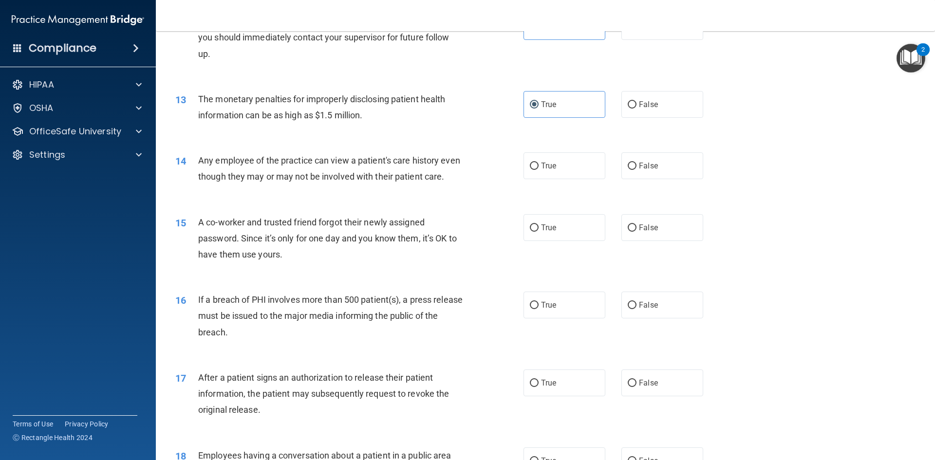
click at [324, 202] on div "14 Any employee of the practice can view a patient's care history even though t…" at bounding box center [545, 170] width 755 height 61
click at [643, 167] on span "False" at bounding box center [648, 165] width 19 height 9
click at [637, 167] on input "False" at bounding box center [632, 166] width 9 height 7
radio input "true"
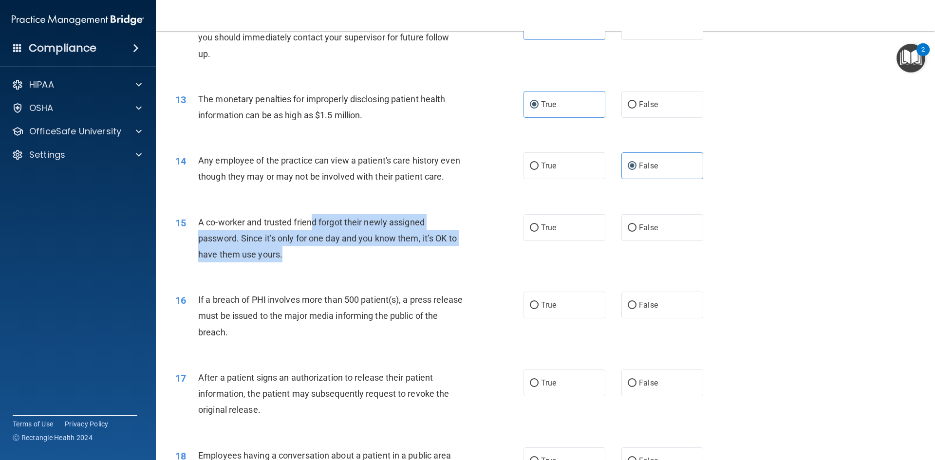
drag, startPoint x: 311, startPoint y: 241, endPoint x: 317, endPoint y: 263, distance: 22.7
click at [317, 263] on div "A co-worker and trusted friend forgot their newly assigned password. Since it’s…" at bounding box center [334, 238] width 272 height 49
click at [337, 263] on div "A co-worker and trusted friend forgot their newly assigned password. Since it’s…" at bounding box center [334, 238] width 272 height 49
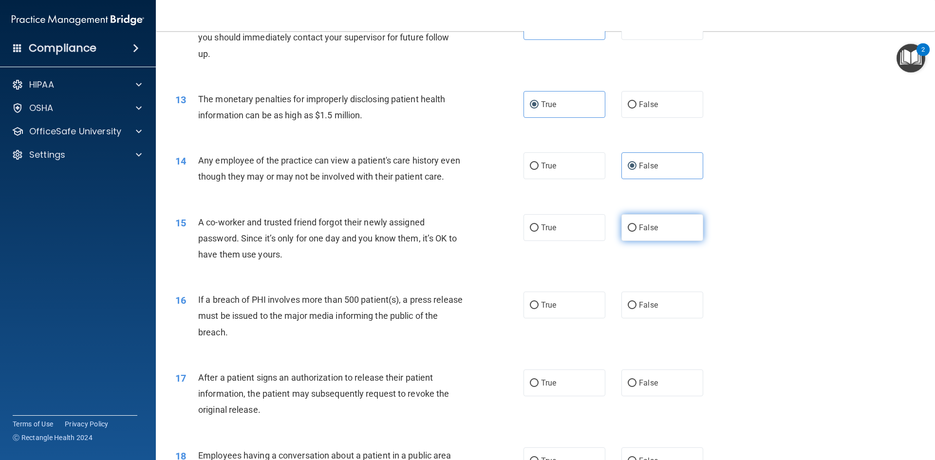
click at [634, 241] on label "False" at bounding box center [663, 227] width 82 height 27
click at [634, 232] on input "False" at bounding box center [632, 228] width 9 height 7
radio input "true"
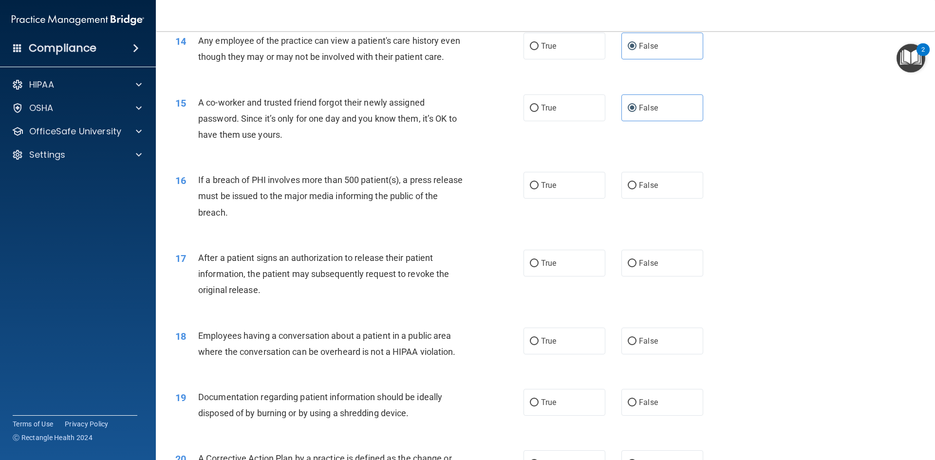
scroll to position [974, 0]
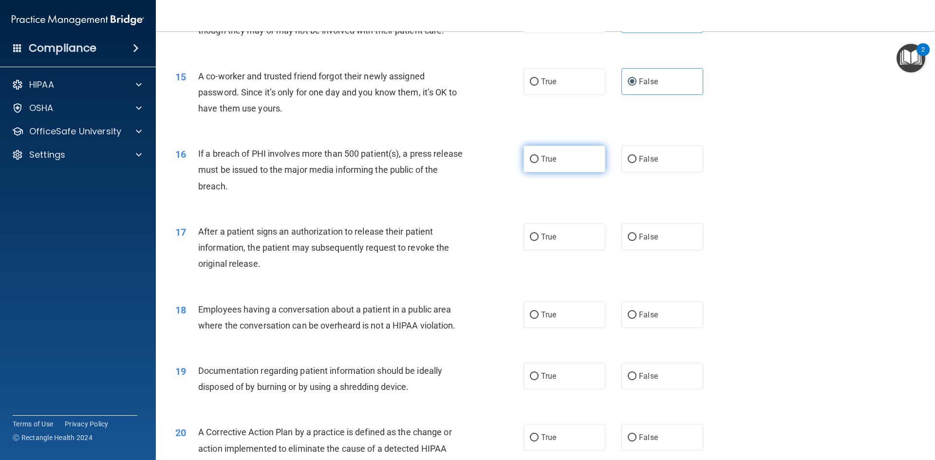
click at [574, 172] on label "True" at bounding box center [565, 159] width 82 height 27
click at [539, 163] on input "True" at bounding box center [534, 159] width 9 height 7
radio input "true"
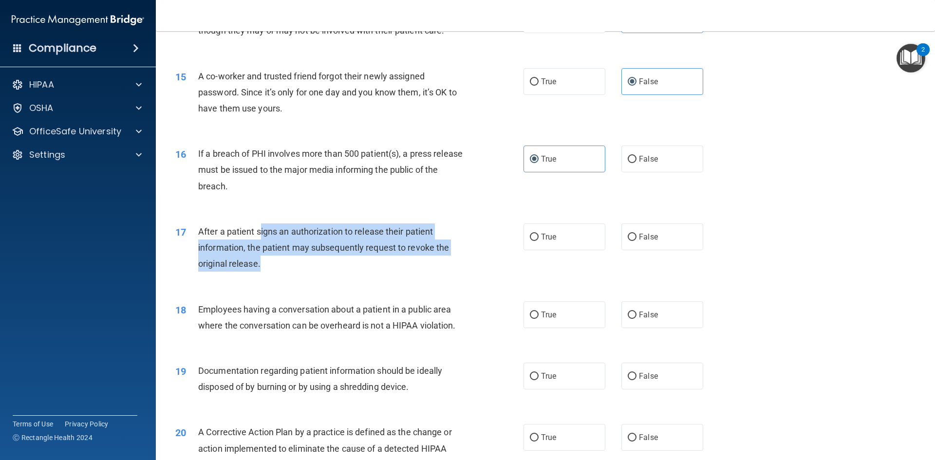
drag, startPoint x: 260, startPoint y: 243, endPoint x: 307, endPoint y: 275, distance: 57.2
click at [307, 272] on div "After a patient signs an authorization to release their patient information, th…" at bounding box center [334, 248] width 272 height 49
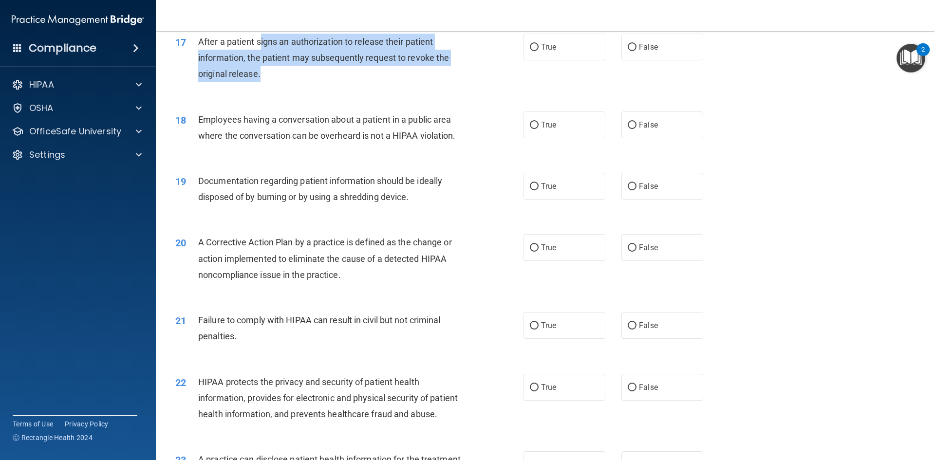
scroll to position [1169, 0]
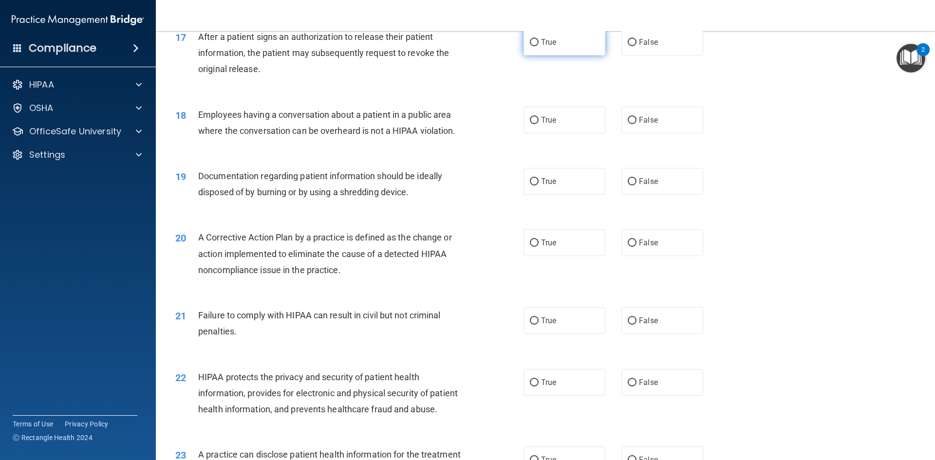
click at [536, 56] on label "True" at bounding box center [565, 42] width 82 height 27
click at [536, 46] on input "True" at bounding box center [534, 42] width 9 height 7
radio input "true"
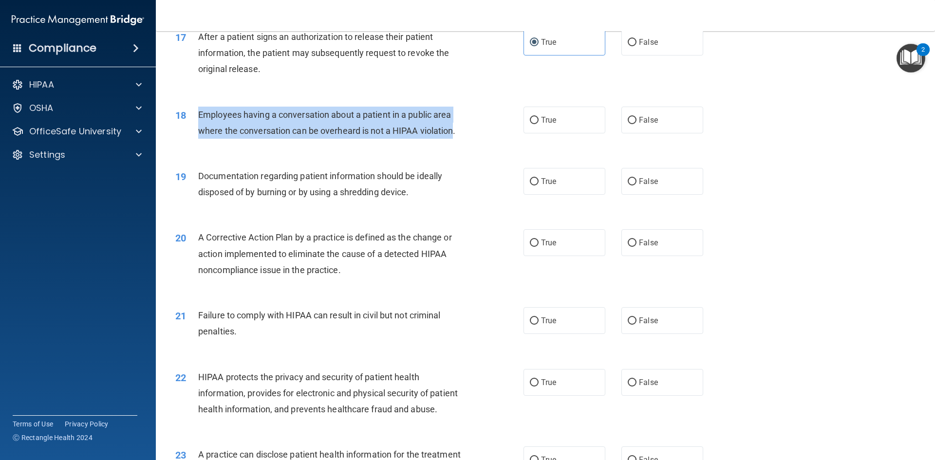
drag, startPoint x: 193, startPoint y: 131, endPoint x: 454, endPoint y: 153, distance: 262.1
click at [454, 144] on div "18 Employees having a conversation about a patient in a public area where the c…" at bounding box center [350, 125] width 378 height 37
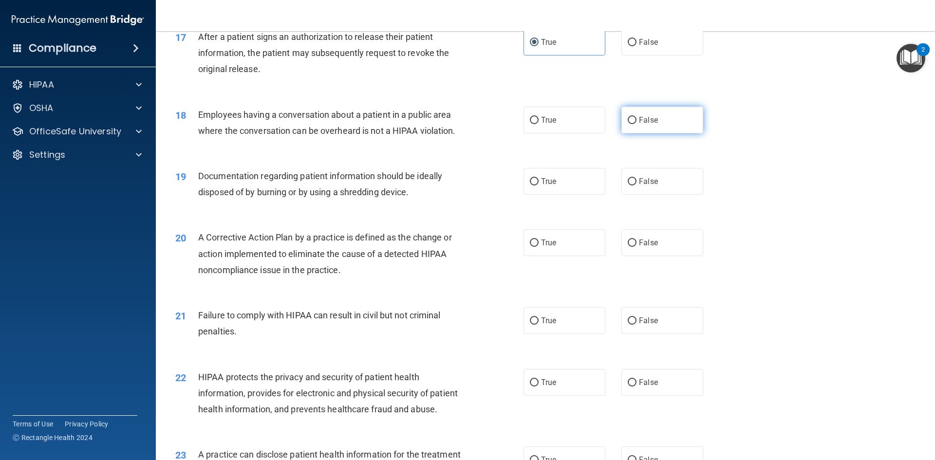
click at [658, 133] on label "False" at bounding box center [663, 120] width 82 height 27
click at [637, 124] on input "False" at bounding box center [632, 120] width 9 height 7
radio input "true"
click at [560, 195] on label "True" at bounding box center [565, 181] width 82 height 27
click at [539, 186] on input "True" at bounding box center [534, 181] width 9 height 7
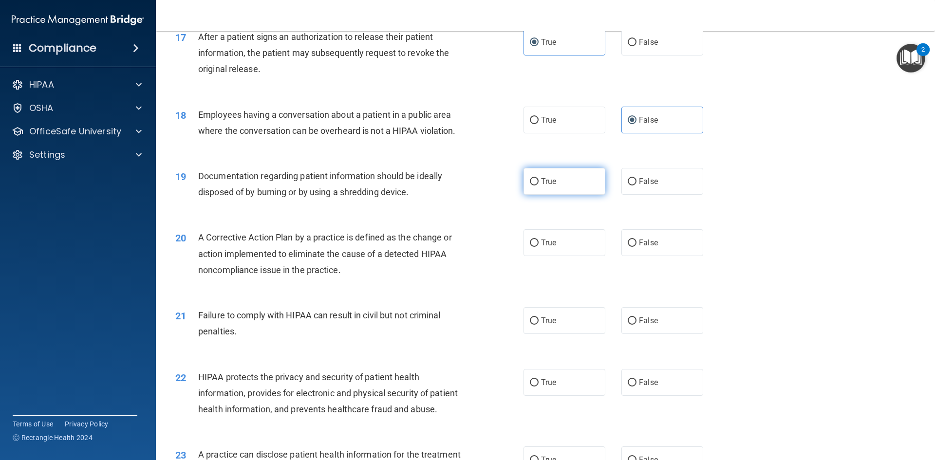
radio input "true"
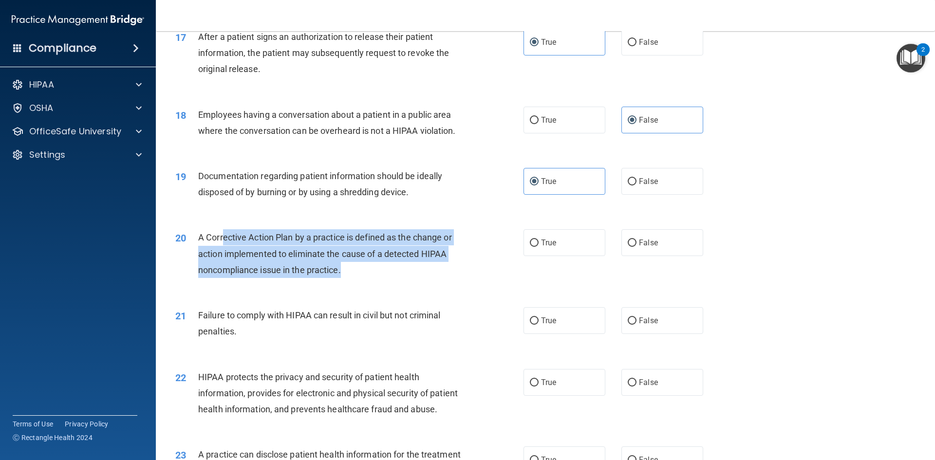
drag, startPoint x: 227, startPoint y: 250, endPoint x: 366, endPoint y: 279, distance: 142.3
click at [365, 278] on div "A Corrective Action Plan by a practice is defined as the change or action imple…" at bounding box center [334, 253] width 272 height 49
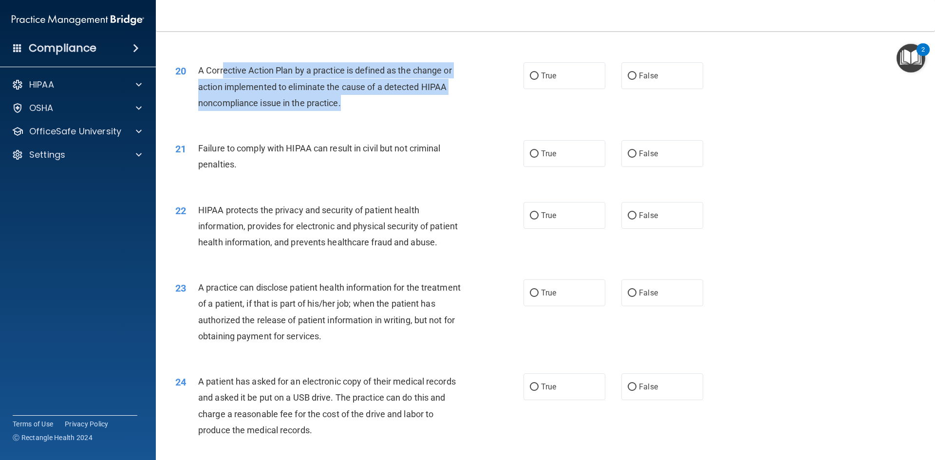
scroll to position [1364, 0]
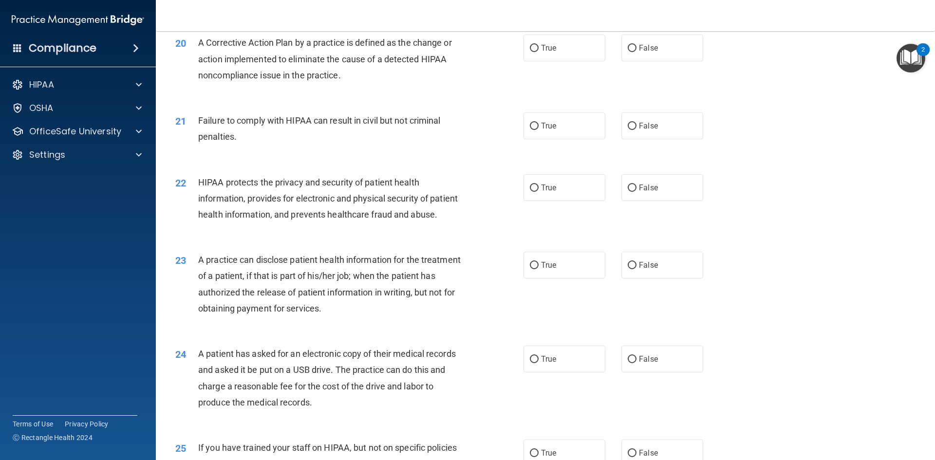
click at [255, 100] on div "20 A Corrective Action Plan by a practice is defined as the change or action im…" at bounding box center [545, 61] width 755 height 78
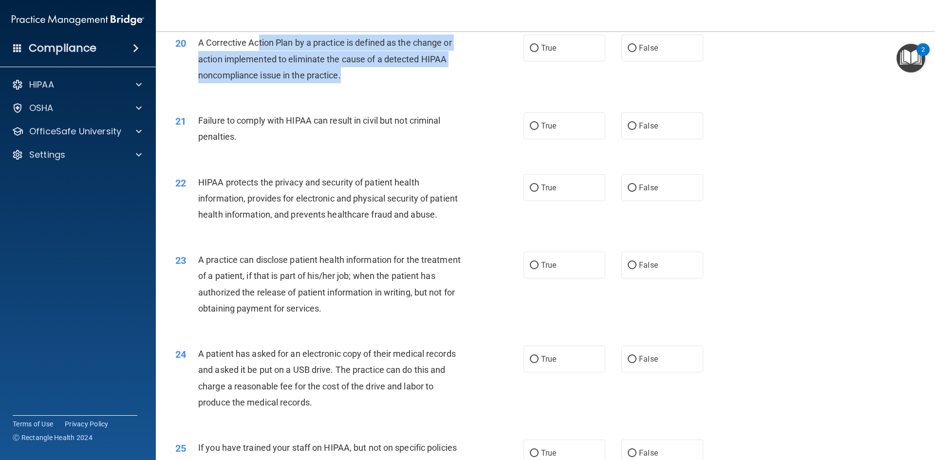
drag, startPoint x: 260, startPoint y: 57, endPoint x: 348, endPoint y: 98, distance: 96.8
click at [348, 83] on div "A Corrective Action Plan by a practice is defined as the change or action imple…" at bounding box center [334, 59] width 272 height 49
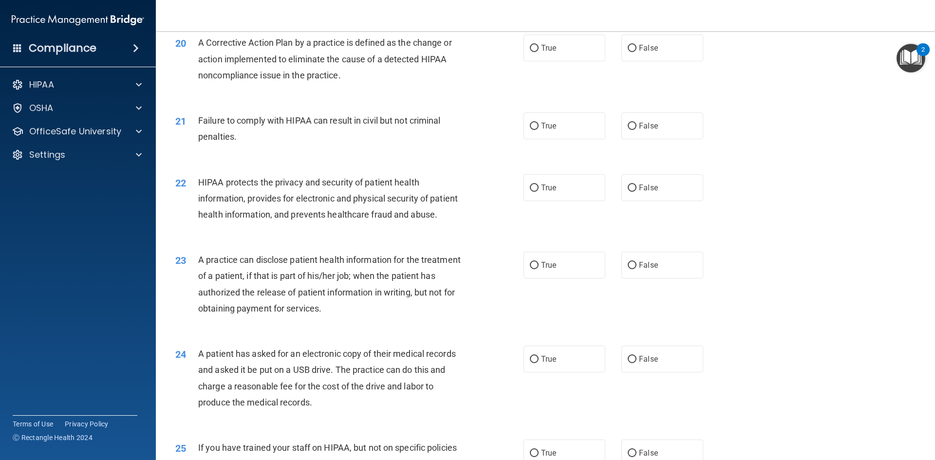
click at [292, 117] on div "21 Failure to comply with HIPAA can result in civil but not criminal penalties.…" at bounding box center [545, 130] width 755 height 61
click at [628, 130] on input "False" at bounding box center [632, 126] width 9 height 7
radio input "true"
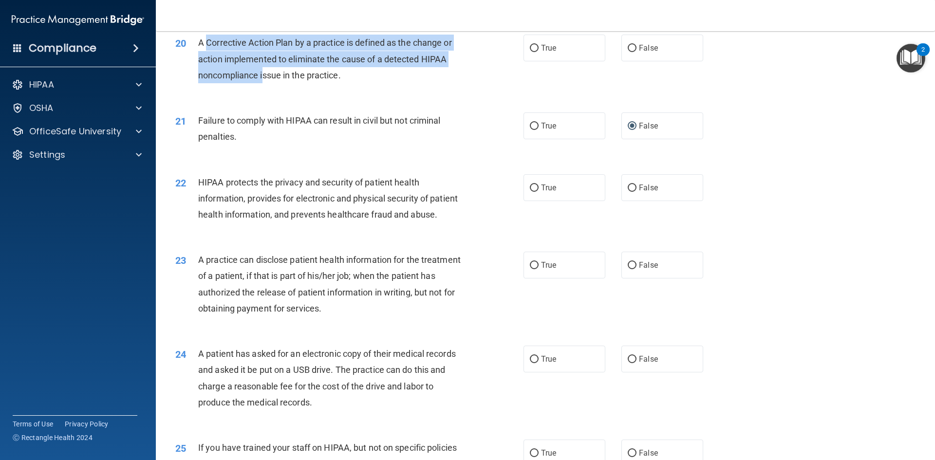
drag, startPoint x: 206, startPoint y: 57, endPoint x: 265, endPoint y: 104, distance: 74.9
click at [265, 88] on div "20 A Corrective Action Plan by a practice is defined as the change or action im…" at bounding box center [350, 62] width 378 height 54
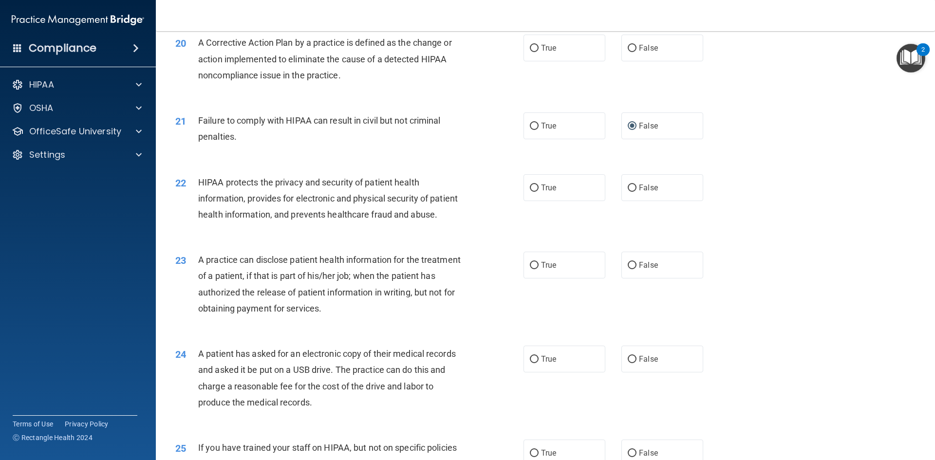
click at [194, 53] on div "20" at bounding box center [183, 44] width 30 height 18
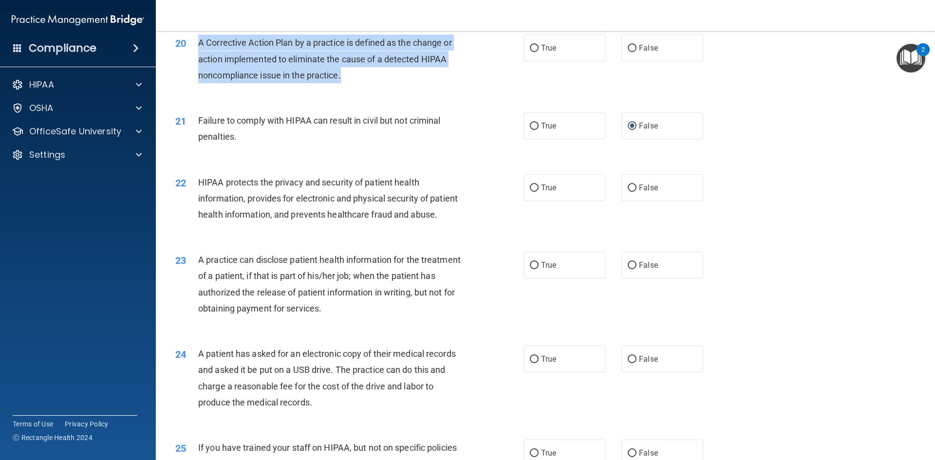
drag, startPoint x: 203, startPoint y: 61, endPoint x: 355, endPoint y: 100, distance: 156.8
click at [355, 88] on div "20 A Corrective Action Plan by a practice is defined as the change or action im…" at bounding box center [350, 62] width 378 height 54
drag, startPoint x: 197, startPoint y: 55, endPoint x: 344, endPoint y: 97, distance: 153.1
click at [344, 88] on div "20 A Corrective Action Plan by a practice is defined as the change or action im…" at bounding box center [350, 62] width 378 height 54
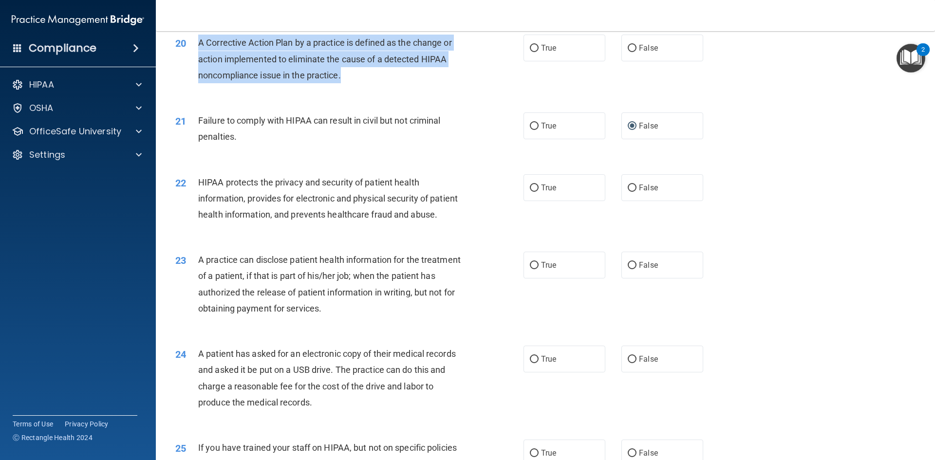
click at [344, 83] on div "A Corrective Action Plan by a practice is defined as the change or action imple…" at bounding box center [334, 59] width 272 height 49
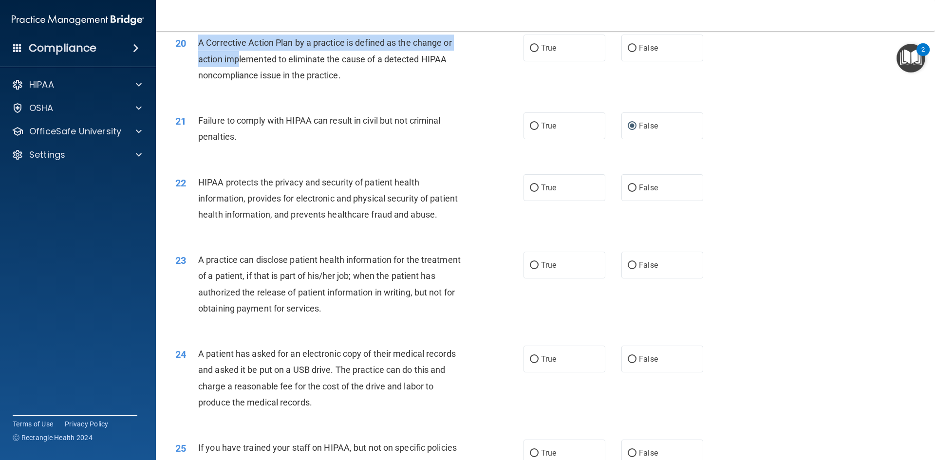
drag, startPoint x: 193, startPoint y: 54, endPoint x: 237, endPoint y: 76, distance: 48.8
click at [237, 76] on div "20 A Corrective Action Plan by a practice is defined as the change or action im…" at bounding box center [350, 62] width 378 height 54
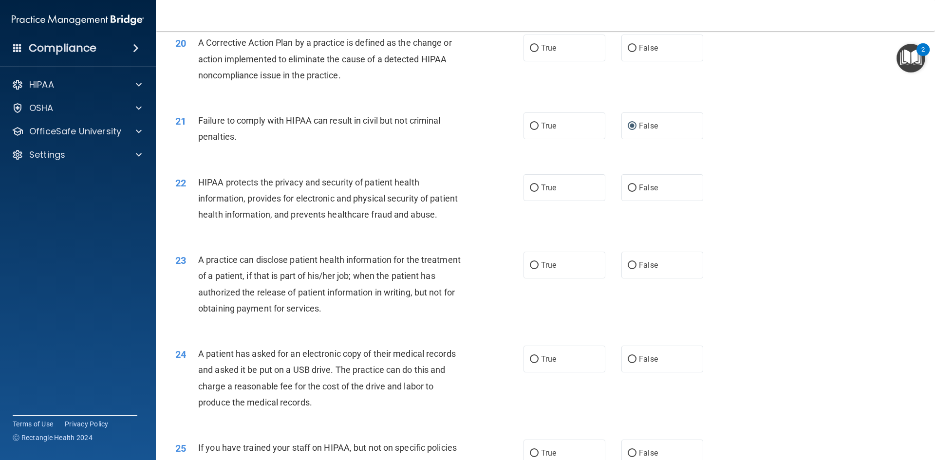
drag, startPoint x: 338, startPoint y: 85, endPoint x: 350, endPoint y: 85, distance: 12.2
click at [339, 83] on div "A Corrective Action Plan by a practice is defined as the change or action imple…" at bounding box center [334, 59] width 272 height 49
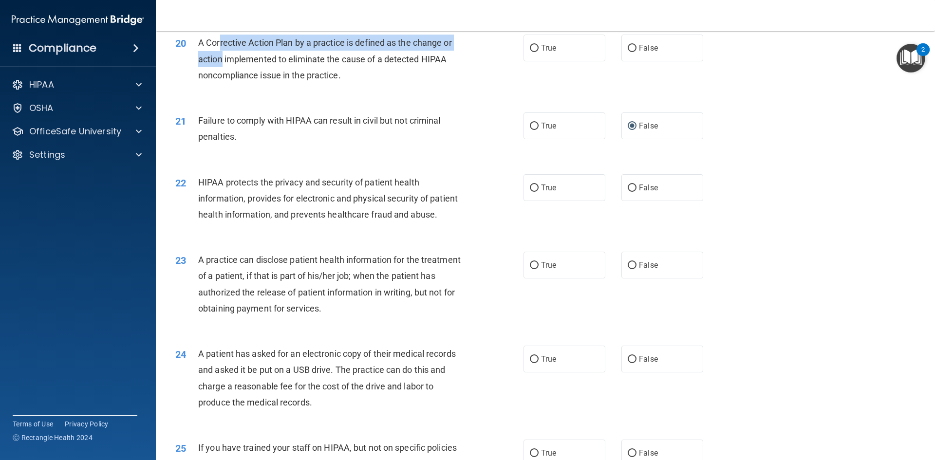
drag, startPoint x: 219, startPoint y: 56, endPoint x: 223, endPoint y: 72, distance: 16.5
click at [223, 72] on span "A Corrective Action Plan by a practice is defined as the change or action imple…" at bounding box center [325, 59] width 254 height 42
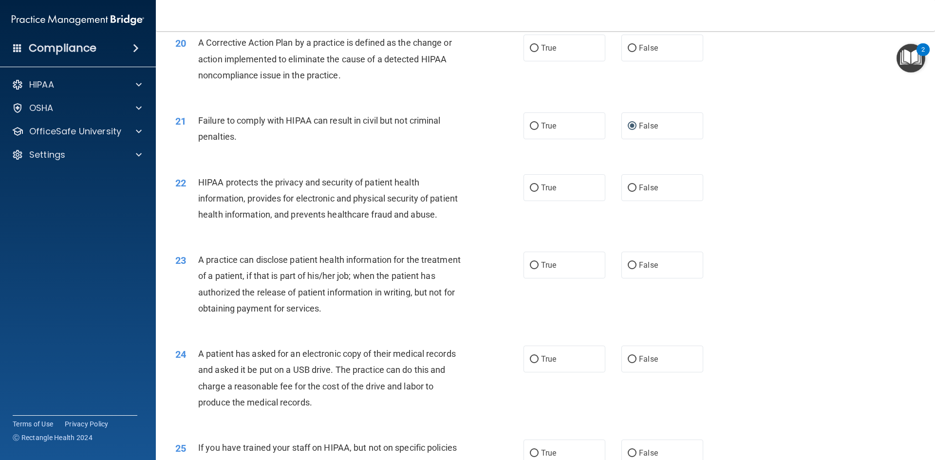
click at [232, 80] on span "A Corrective Action Plan by a practice is defined as the change or action imple…" at bounding box center [325, 59] width 254 height 42
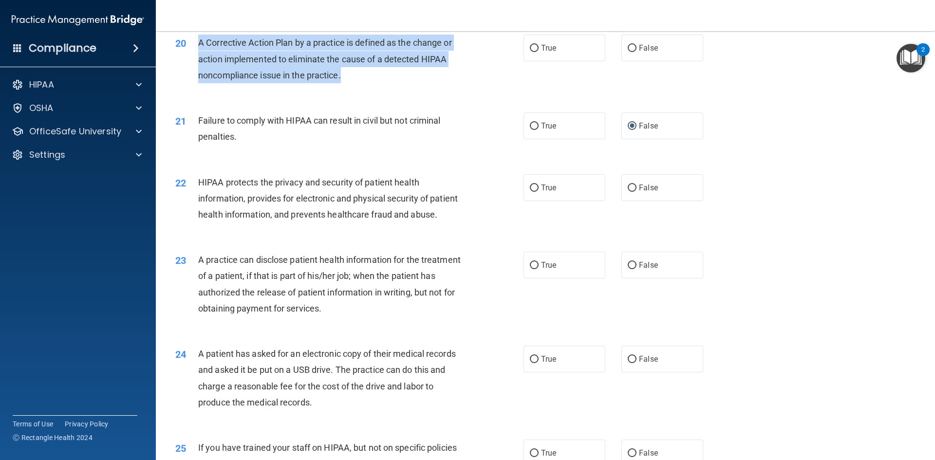
drag, startPoint x: 199, startPoint y: 61, endPoint x: 407, endPoint y: 86, distance: 209.5
click at [407, 83] on div "A Corrective Action Plan by a practice is defined as the change or action imple…" at bounding box center [334, 59] width 272 height 49
click at [441, 88] on div "20 A Corrective Action Plan by a practice is defined as the change or action im…" at bounding box center [350, 62] width 378 height 54
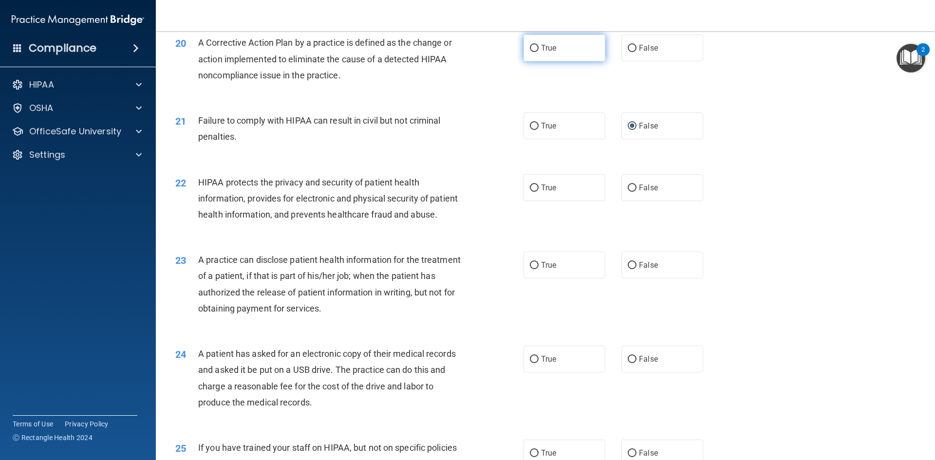
click at [537, 61] on label "True" at bounding box center [565, 48] width 82 height 27
click at [537, 52] on input "True" at bounding box center [534, 48] width 9 height 7
radio input "true"
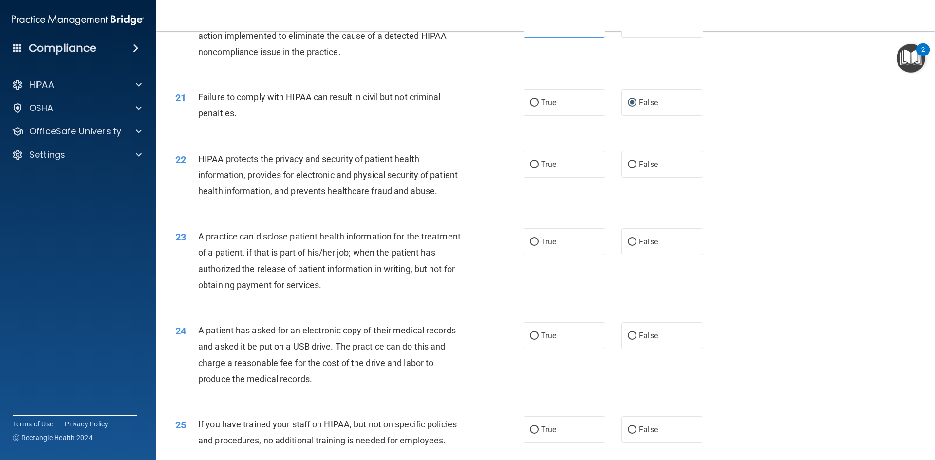
scroll to position [1462, 0]
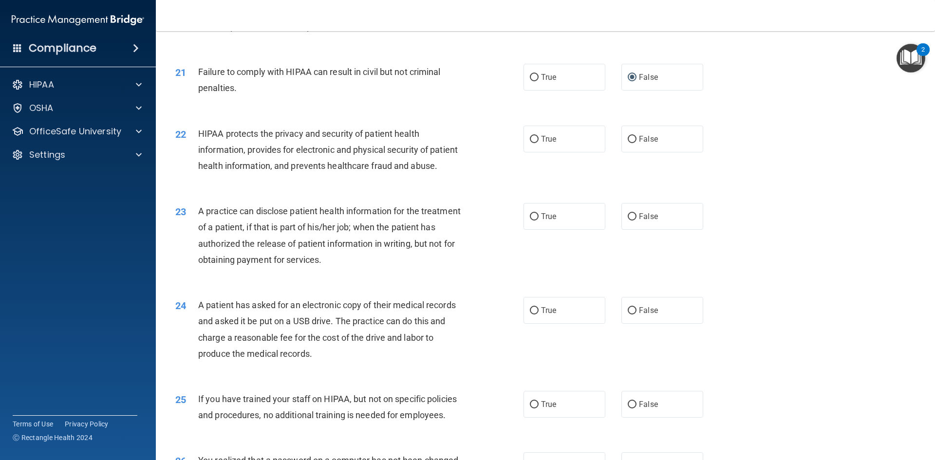
click at [547, 106] on div "21 Failure to comply with HIPAA can result in civil but not criminal penalties.…" at bounding box center [545, 82] width 755 height 61
click at [530, 143] on input "True" at bounding box center [534, 139] width 9 height 7
radio input "true"
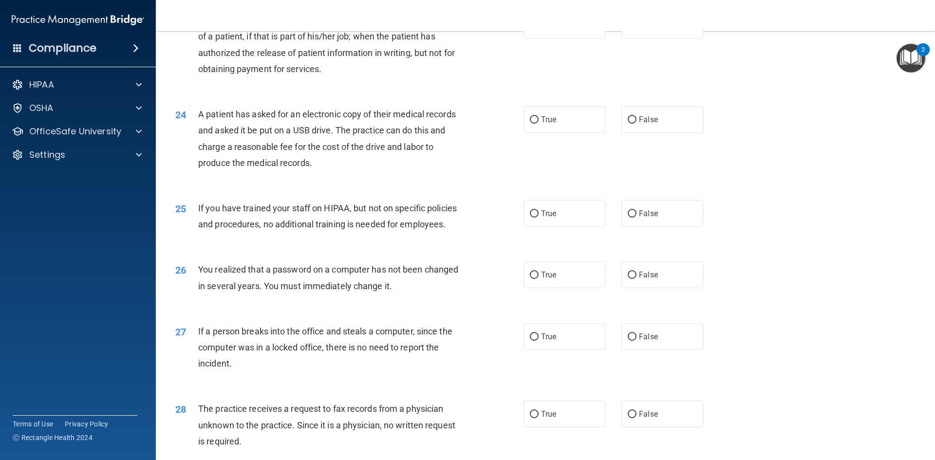
scroll to position [1608, 0]
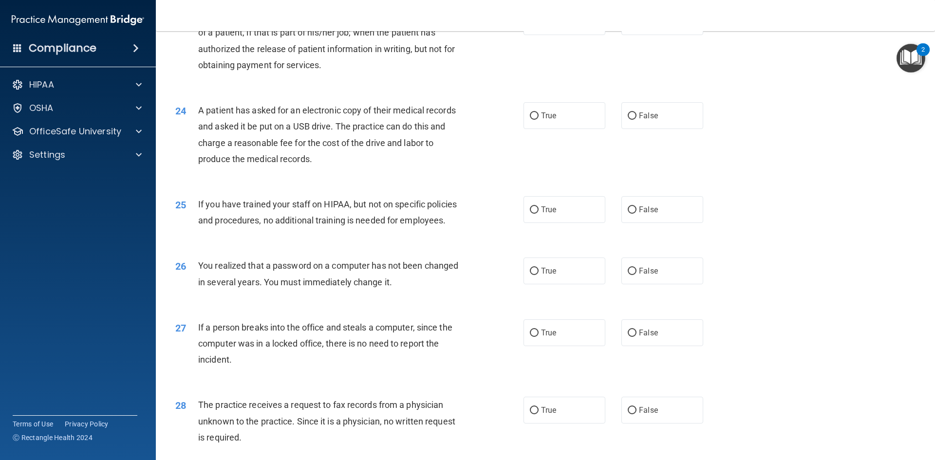
drag, startPoint x: 199, startPoint y: 48, endPoint x: 200, endPoint y: 63, distance: 15.6
click at [200, 63] on span "A practice can disclose patient health information for the treatment of a patie…" at bounding box center [329, 40] width 263 height 59
click at [205, 66] on span "A practice can disclose patient health information for the treatment of a patie…" at bounding box center [329, 40] width 263 height 59
click at [549, 26] on span "True" at bounding box center [548, 21] width 15 height 9
click at [539, 26] on input "True" at bounding box center [534, 22] width 9 height 7
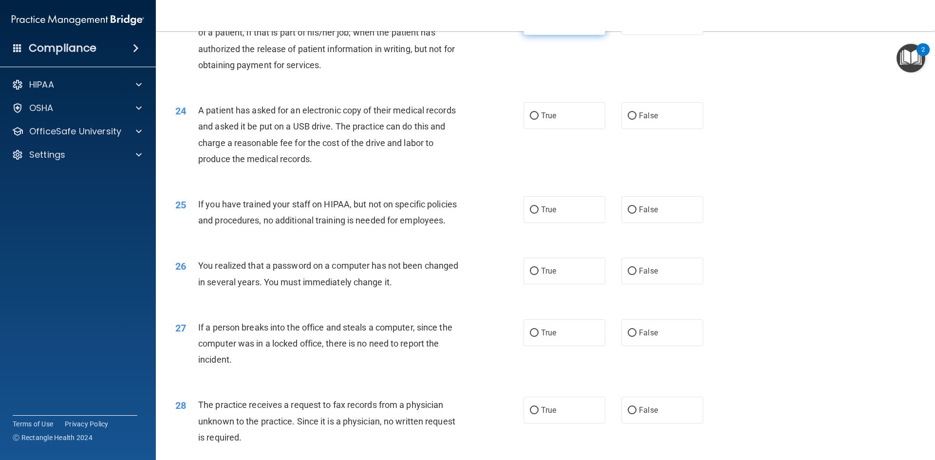
radio input "true"
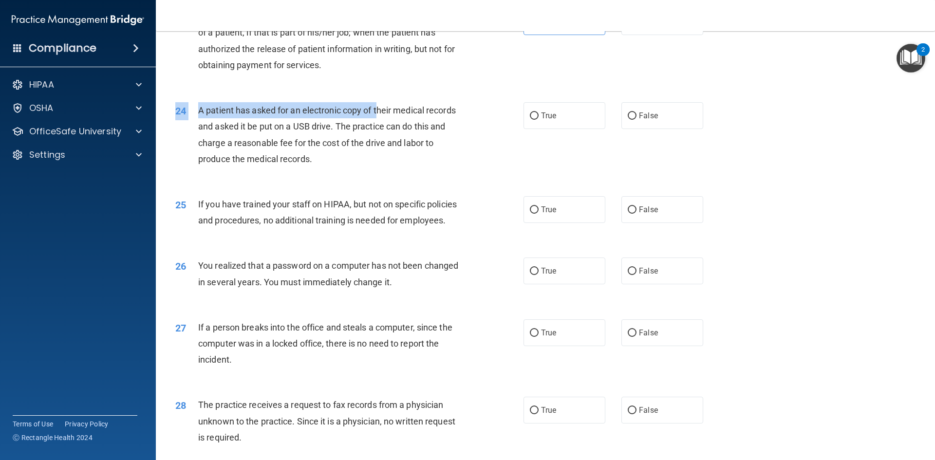
drag, startPoint x: 378, startPoint y: 140, endPoint x: 417, endPoint y: 209, distance: 79.6
click at [417, 184] on div "24 A patient has asked for an electronic copy of their medical records and aske…" at bounding box center [545, 137] width 755 height 94
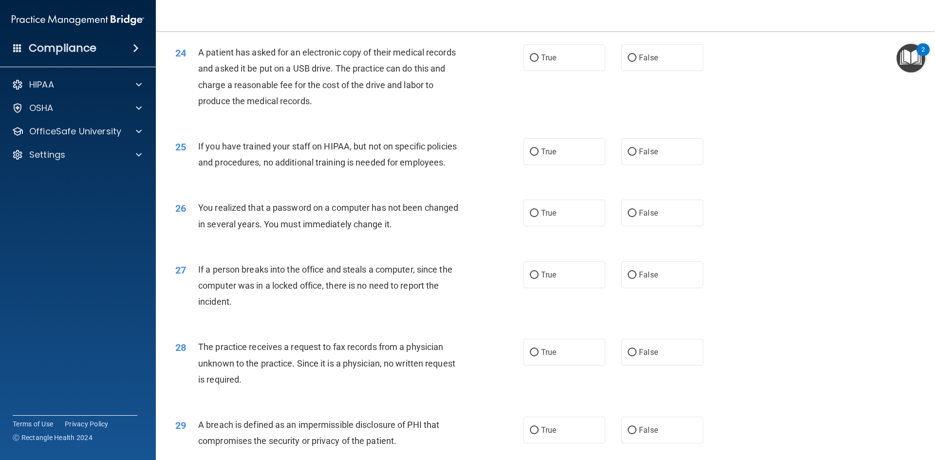
scroll to position [1705, 0]
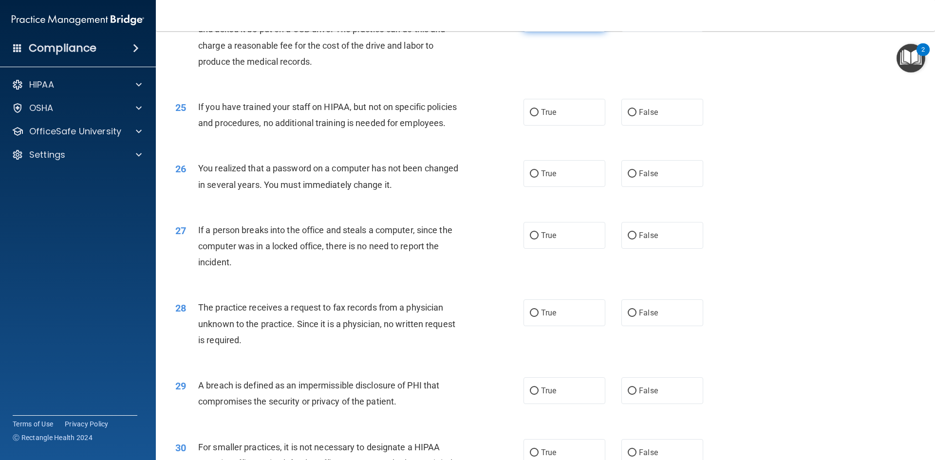
click at [539, 32] on label "True" at bounding box center [565, 18] width 82 height 27
click at [539, 22] on input "True" at bounding box center [534, 18] width 9 height 7
radio input "true"
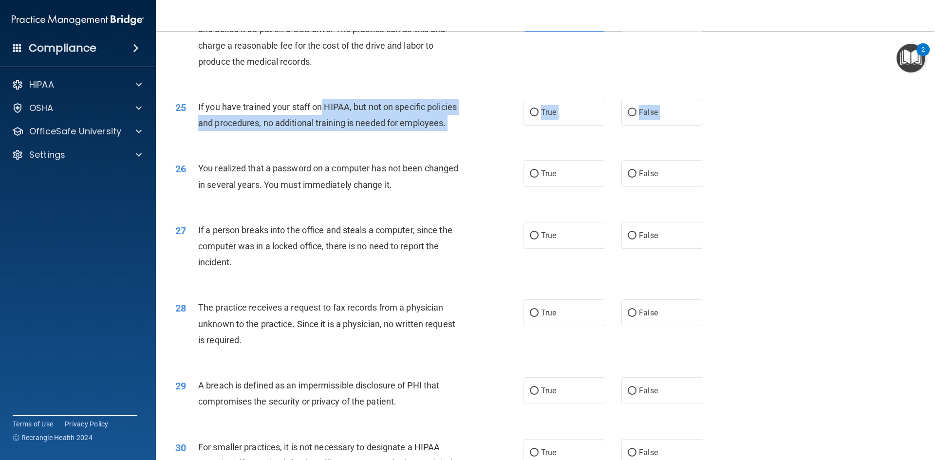
drag, startPoint x: 321, startPoint y: 144, endPoint x: 387, endPoint y: 182, distance: 76.1
click at [397, 183] on div "26 You realized that a password on a computer has not been changed in several y…" at bounding box center [545, 178] width 755 height 61
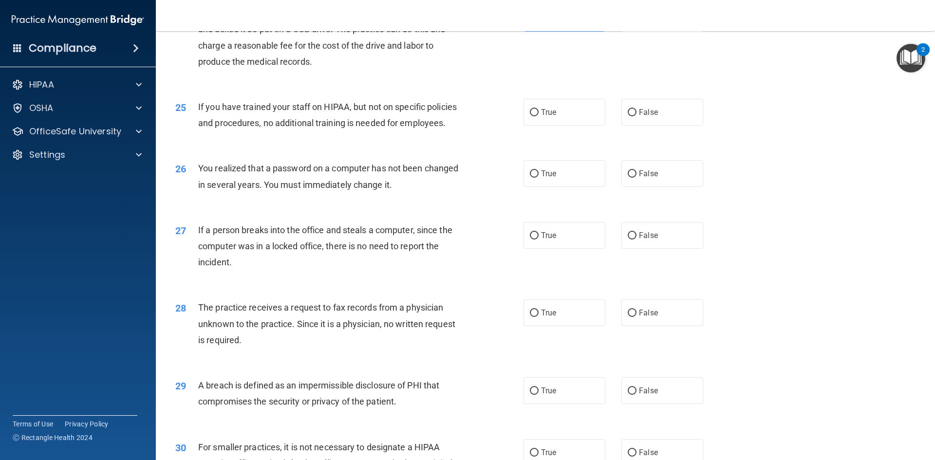
click at [445, 148] on div "25 If you have trained your staff on HIPAA, but not on specific policies and pr…" at bounding box center [545, 117] width 755 height 61
click at [636, 126] on label "False" at bounding box center [663, 112] width 82 height 27
click at [636, 116] on input "False" at bounding box center [632, 112] width 9 height 7
radio input "true"
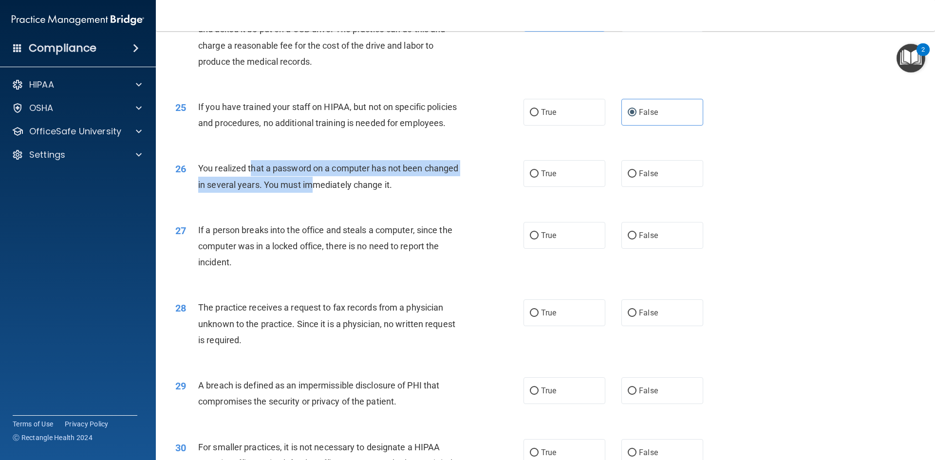
drag, startPoint x: 251, startPoint y: 192, endPoint x: 311, endPoint y: 224, distance: 67.3
click at [310, 192] on div "You realized that a password on a computer has not been changed in several year…" at bounding box center [334, 176] width 272 height 32
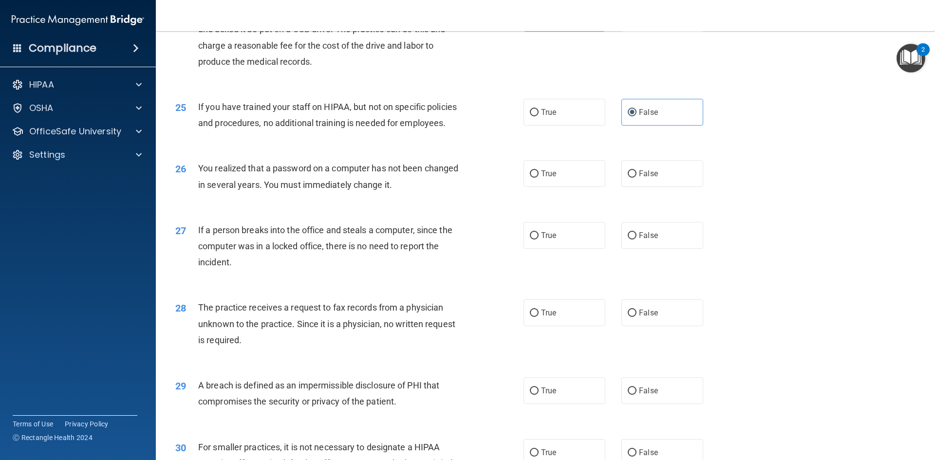
click at [326, 209] on div "26 You realized that a password on a computer has not been changed in several y…" at bounding box center [545, 178] width 755 height 61
click at [639, 249] on label "False" at bounding box center [663, 235] width 82 height 27
click at [637, 240] on input "False" at bounding box center [632, 235] width 9 height 7
radio input "true"
click at [552, 178] on span "True" at bounding box center [548, 173] width 15 height 9
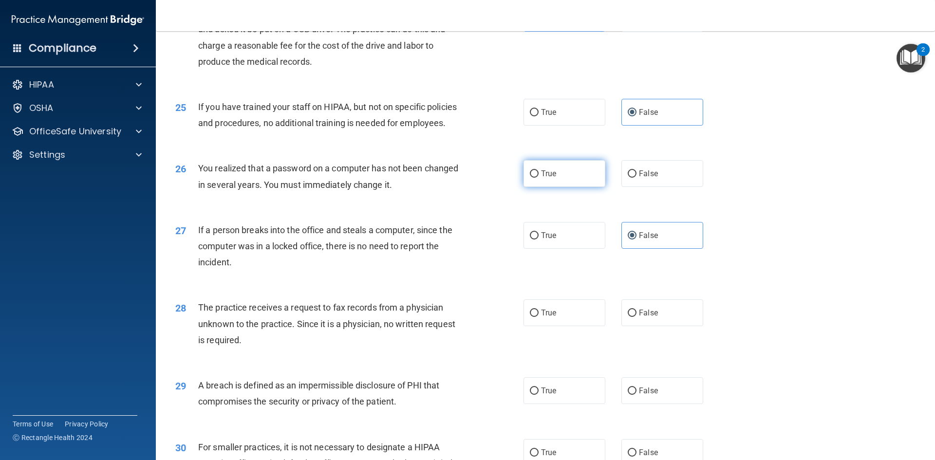
click at [539, 178] on input "True" at bounding box center [534, 174] width 9 height 7
radio input "true"
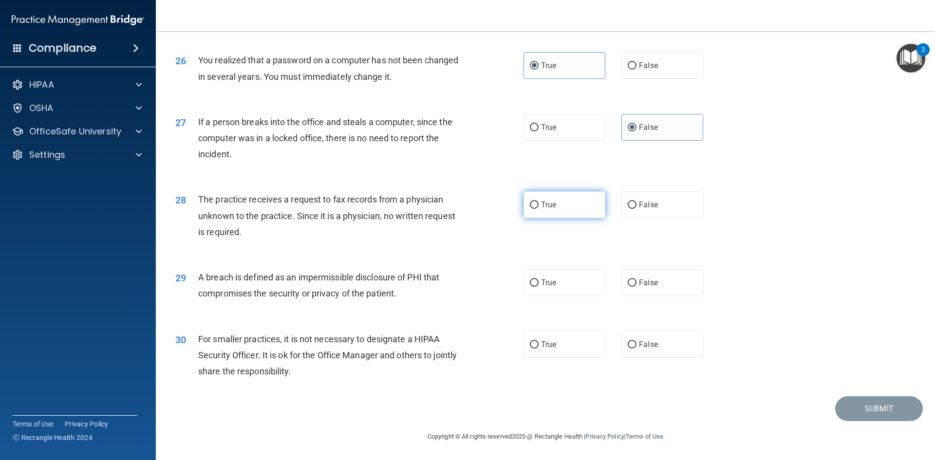
scroll to position [1846, 0]
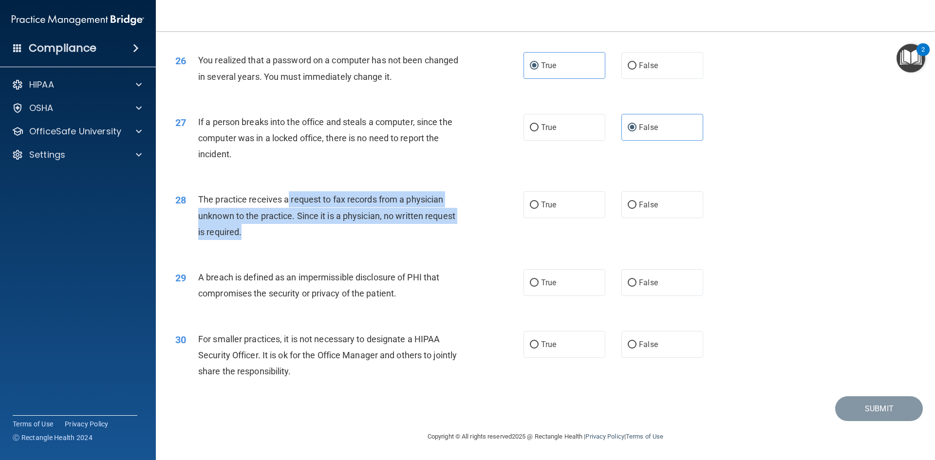
drag, startPoint x: 289, startPoint y: 199, endPoint x: 309, endPoint y: 235, distance: 40.6
click at [309, 235] on div "The practice receives a request to fax records from a physician unknown to the …" at bounding box center [334, 215] width 272 height 49
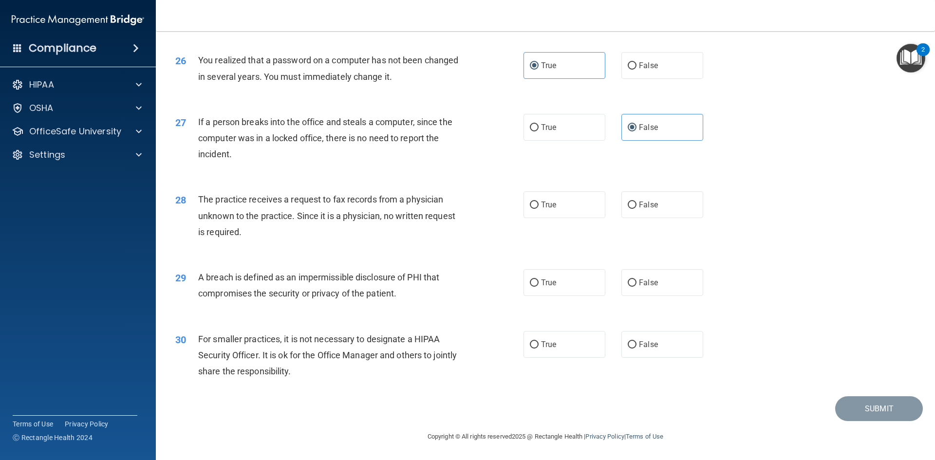
click at [256, 193] on div "The practice receives a request to fax records from a physician unknown to the …" at bounding box center [334, 215] width 272 height 49
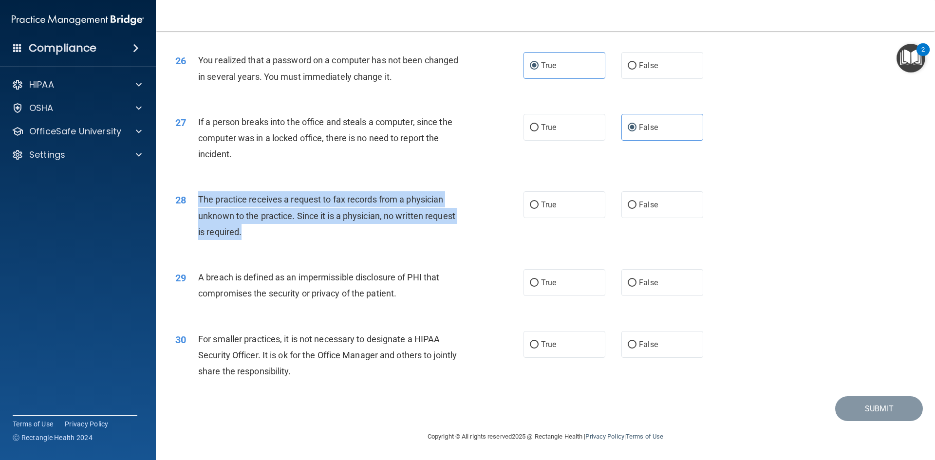
drag, startPoint x: 193, startPoint y: 201, endPoint x: 285, endPoint y: 232, distance: 96.8
click at [285, 232] on div "28 The practice receives a request to fax records from a physician unknown to t…" at bounding box center [350, 218] width 378 height 54
click at [332, 237] on div "The practice receives a request to fax records from a physician unknown to the …" at bounding box center [334, 215] width 272 height 49
drag, startPoint x: 204, startPoint y: 197, endPoint x: 289, endPoint y: 228, distance: 91.1
click at [289, 228] on div "The practice receives a request to fax records from a physician unknown to the …" at bounding box center [334, 215] width 272 height 49
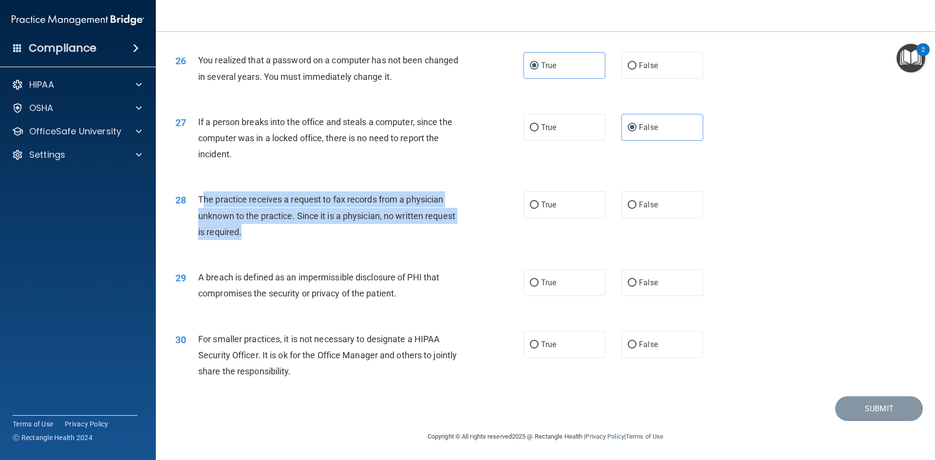
click at [289, 228] on div "The practice receives a request to fax records from a physician unknown to the …" at bounding box center [334, 215] width 272 height 49
drag, startPoint x: 204, startPoint y: 201, endPoint x: 197, endPoint y: 200, distance: 7.4
click at [204, 201] on span "The practice receives a request to fax records from a physician unknown to the …" at bounding box center [326, 215] width 257 height 42
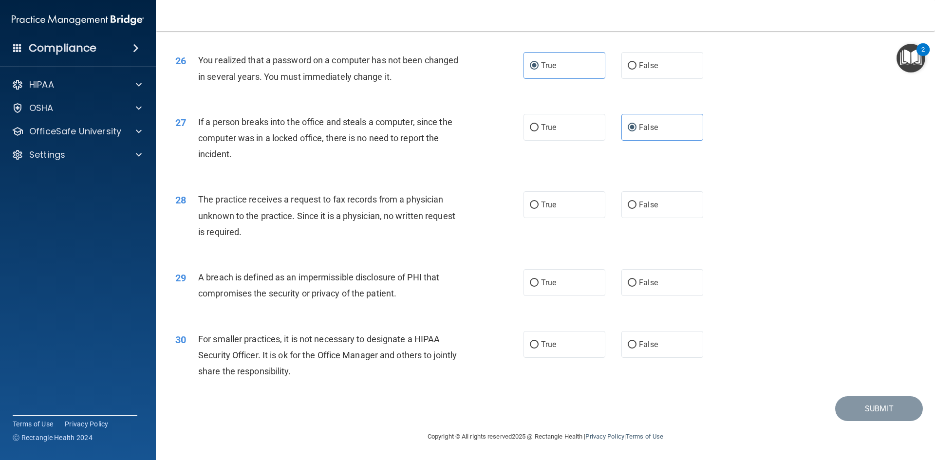
click at [197, 200] on div "28" at bounding box center [183, 200] width 30 height 18
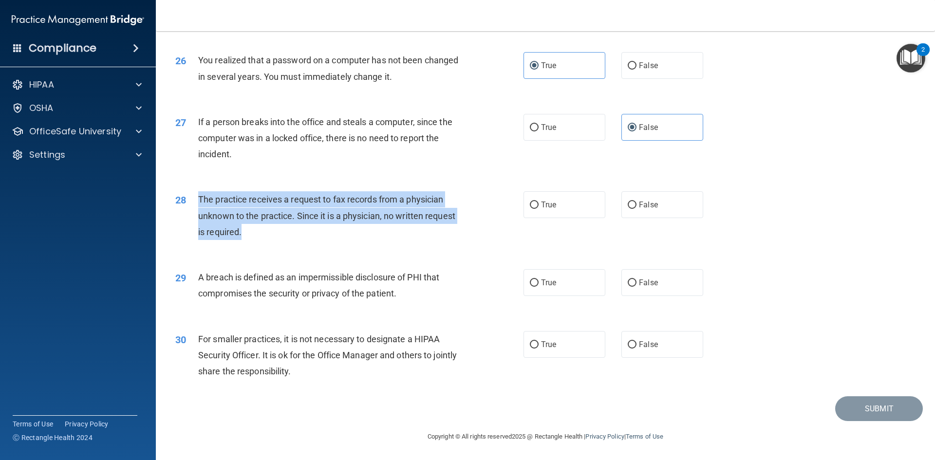
drag, startPoint x: 202, startPoint y: 200, endPoint x: 271, endPoint y: 231, distance: 75.9
click at [271, 231] on div "The practice receives a request to fax records from a physician unknown to the …" at bounding box center [334, 215] width 272 height 49
click at [270, 231] on div "The practice receives a request to fax records from a physician unknown to the …" at bounding box center [334, 215] width 272 height 49
drag, startPoint x: 200, startPoint y: 198, endPoint x: 269, endPoint y: 230, distance: 76.7
click at [269, 230] on div "The practice receives a request to fax records from a physician unknown to the …" at bounding box center [334, 215] width 272 height 49
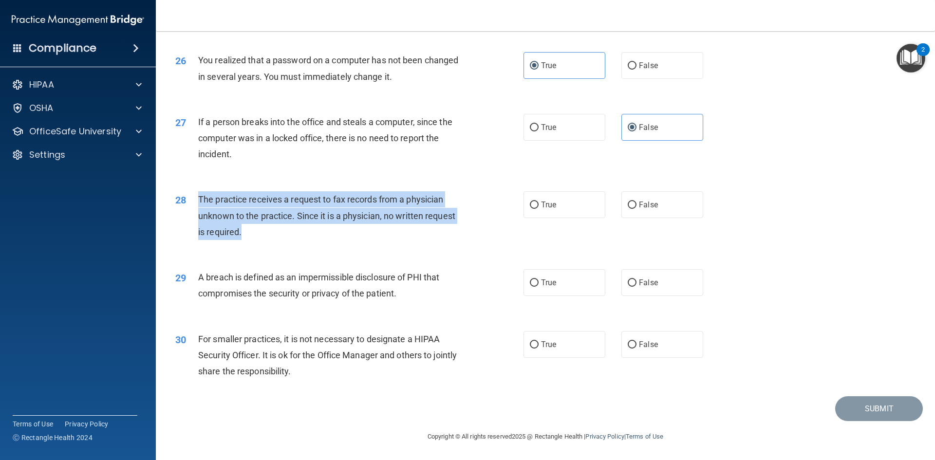
click at [451, 236] on div "The practice receives a request to fax records from a physician unknown to the …" at bounding box center [334, 215] width 272 height 49
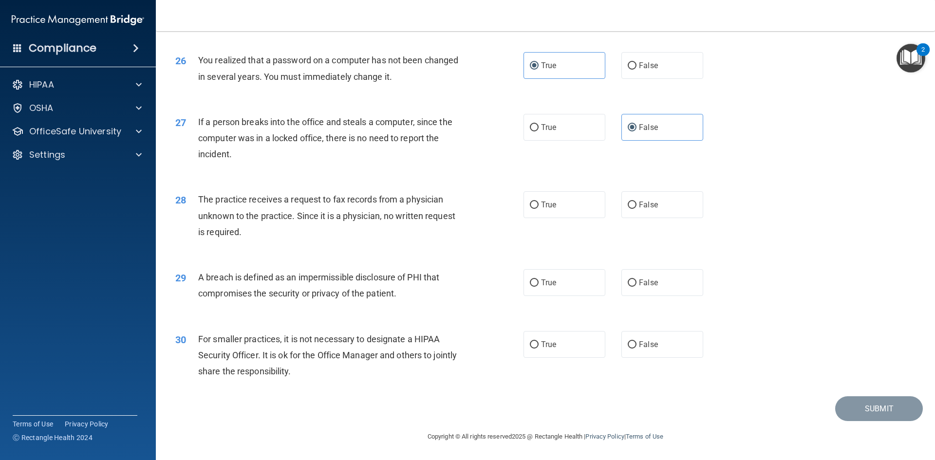
click at [480, 368] on div "30 For smaller practices, it is not necessary to designate a HIPAA Security Off…" at bounding box center [350, 358] width 378 height 54
click at [651, 341] on span "False" at bounding box center [648, 344] width 19 height 9
click at [637, 342] on input "False" at bounding box center [632, 345] width 9 height 7
radio input "true"
click at [530, 294] on label "True" at bounding box center [565, 282] width 82 height 27
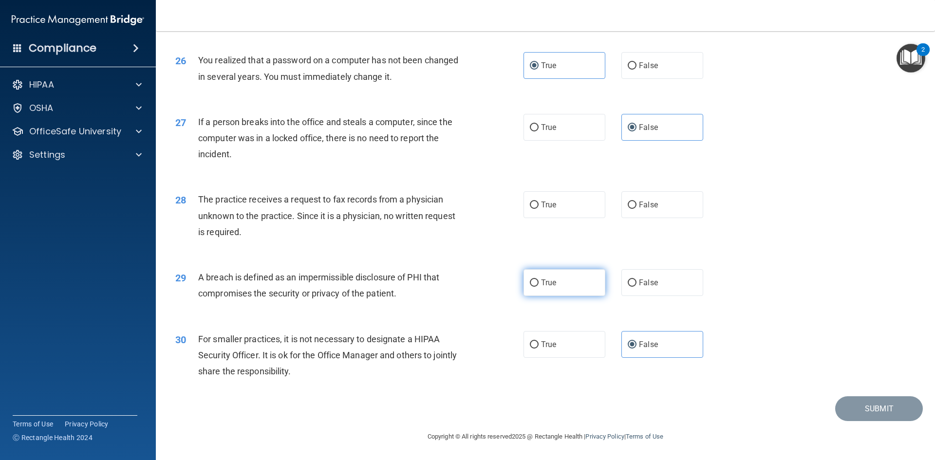
click at [530, 287] on input "True" at bounding box center [534, 283] width 9 height 7
radio input "true"
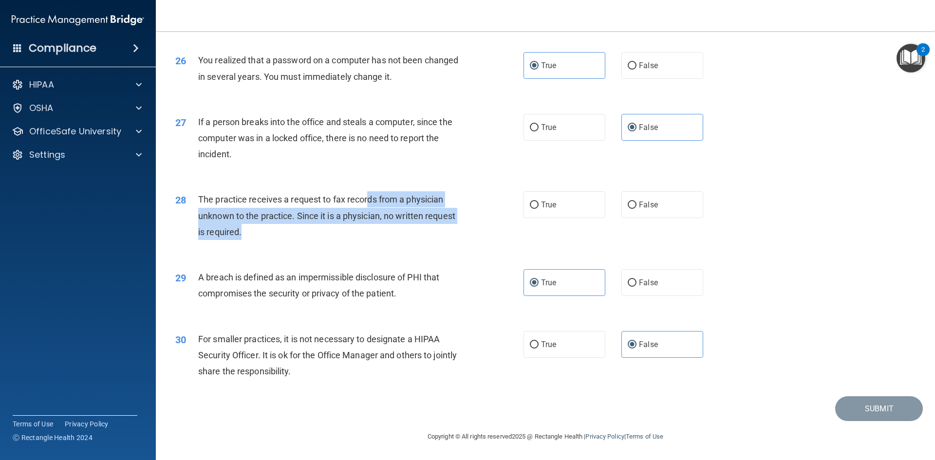
drag, startPoint x: 368, startPoint y: 201, endPoint x: 404, endPoint y: 230, distance: 46.7
click at [404, 230] on div "The practice receives a request to fax records from a physician unknown to the …" at bounding box center [334, 215] width 272 height 49
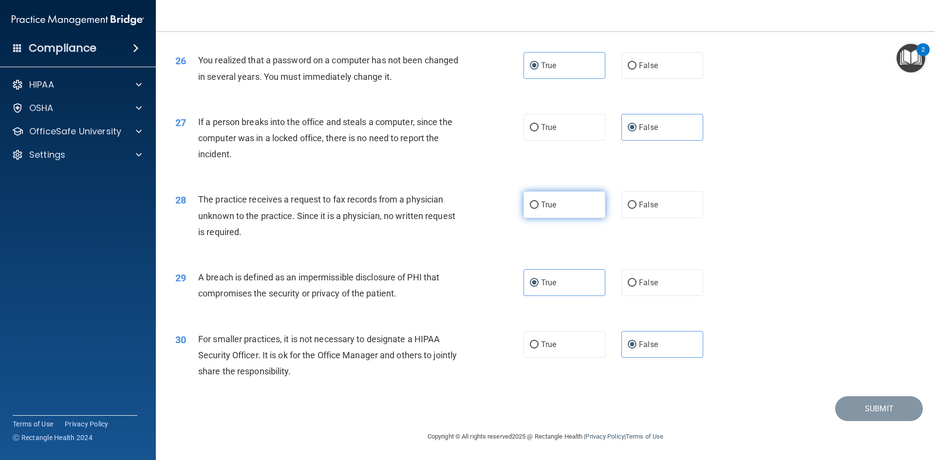
drag, startPoint x: 551, startPoint y: 204, endPoint x: 583, endPoint y: 204, distance: 32.2
click at [551, 204] on span "True" at bounding box center [548, 204] width 15 height 9
click at [539, 204] on input "True" at bounding box center [534, 205] width 9 height 7
radio input "true"
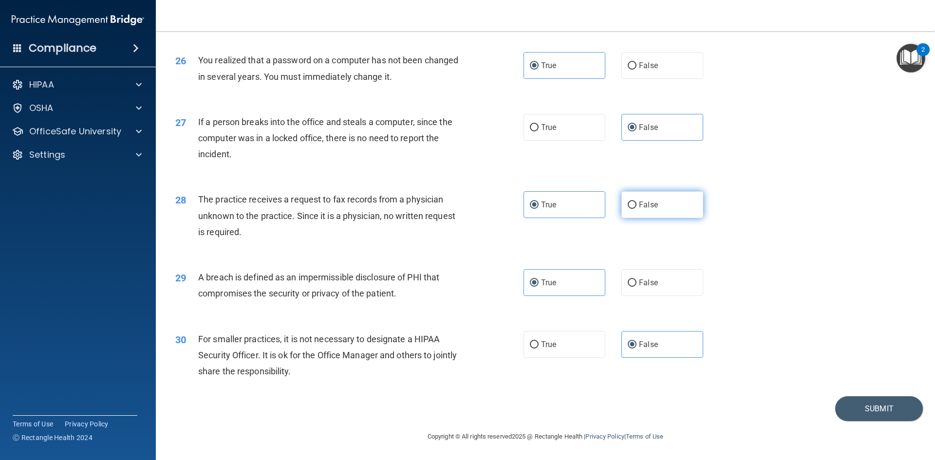
click at [637, 196] on label "False" at bounding box center [663, 204] width 82 height 27
click at [662, 198] on label "False" at bounding box center [663, 204] width 82 height 27
click at [637, 202] on input "False" at bounding box center [632, 205] width 9 height 7
radio input "true"
radio input "false"
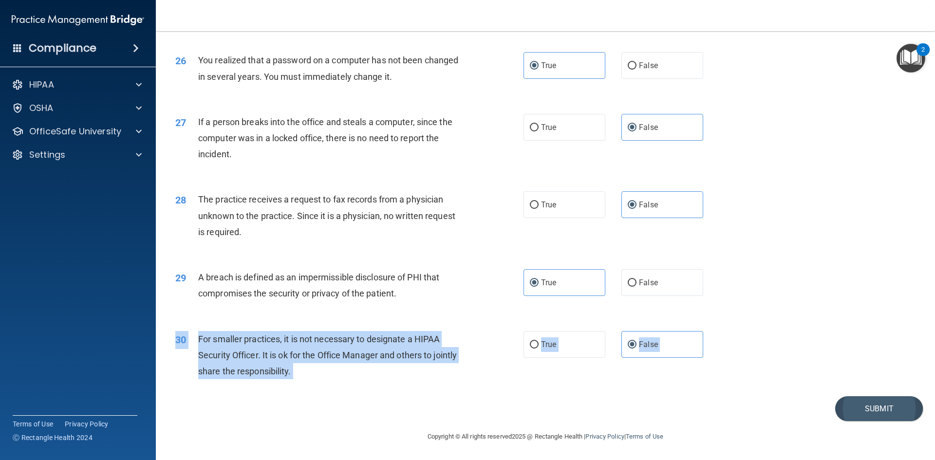
drag, startPoint x: 846, startPoint y: 401, endPoint x: 850, endPoint y: 408, distance: 8.1
click at [851, 411] on button "Submit" at bounding box center [880, 409] width 88 height 25
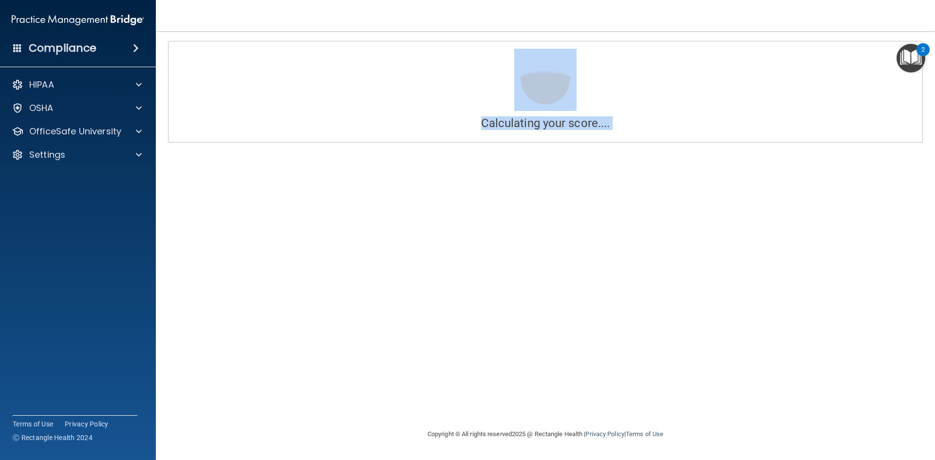
click at [768, 215] on div "Calculating your score.... Success! You've completed " The HIPAA Quiz " with a …" at bounding box center [545, 230] width 741 height 378
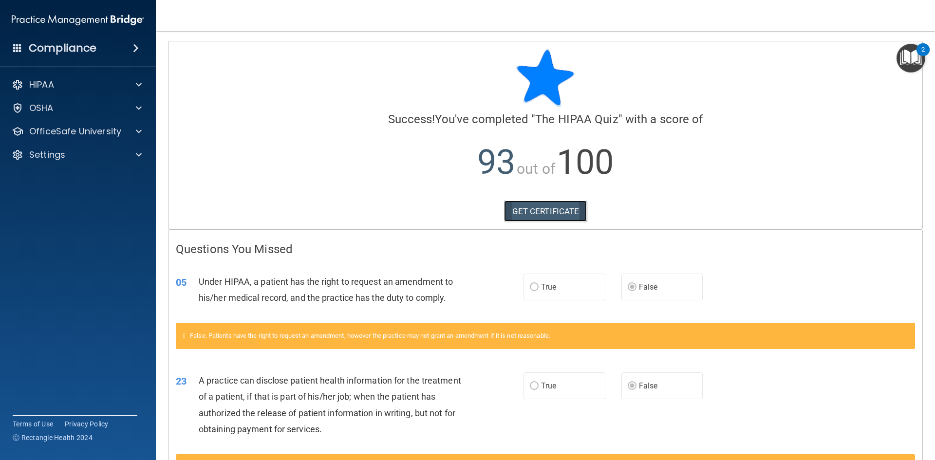
click at [571, 217] on link "GET CERTIFICATE" at bounding box center [545, 211] width 83 height 21
click at [121, 90] on div "HIPAA" at bounding box center [64, 85] width 121 height 12
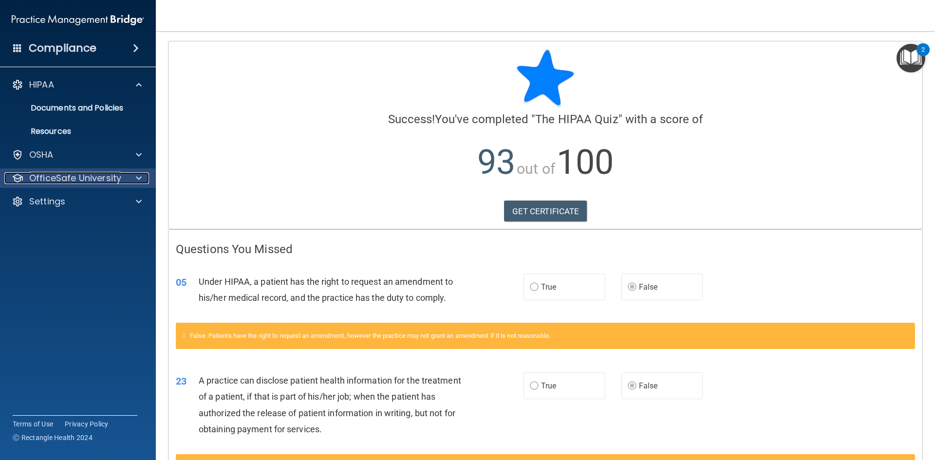
click at [126, 177] on div at bounding box center [137, 178] width 24 height 12
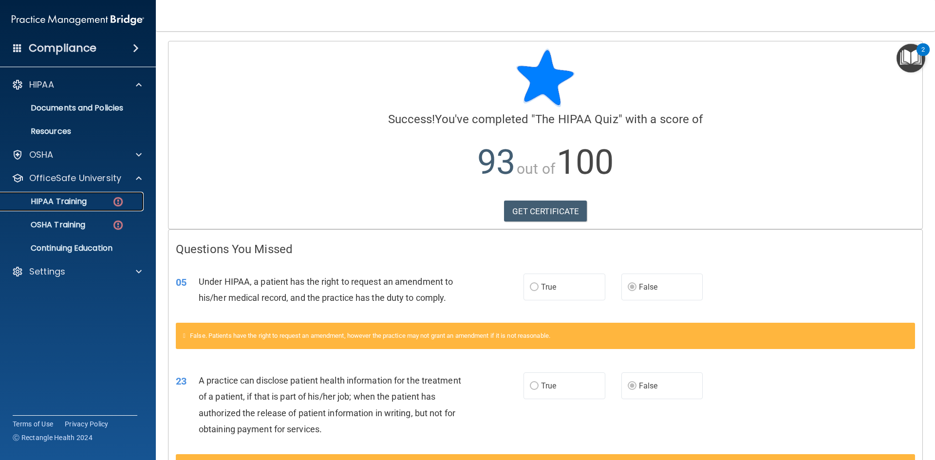
click at [116, 205] on img at bounding box center [118, 202] width 12 height 12
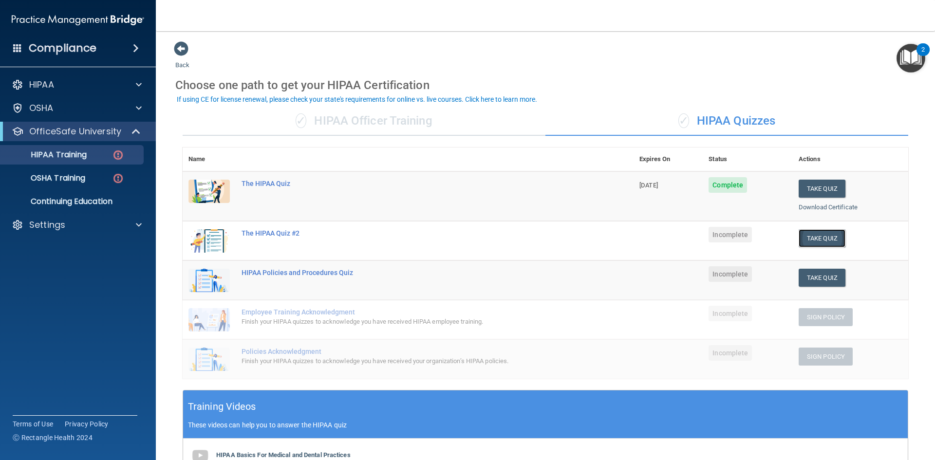
click at [805, 242] on button "Take Quiz" at bounding box center [822, 238] width 47 height 18
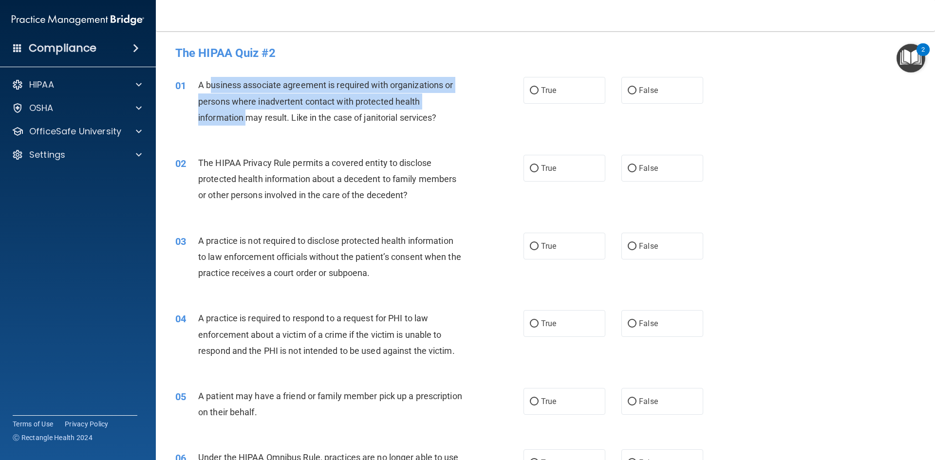
drag, startPoint x: 209, startPoint y: 90, endPoint x: 264, endPoint y: 128, distance: 66.8
click at [247, 114] on span "A business associate agreement is required with organizations or persons where …" at bounding box center [325, 101] width 255 height 42
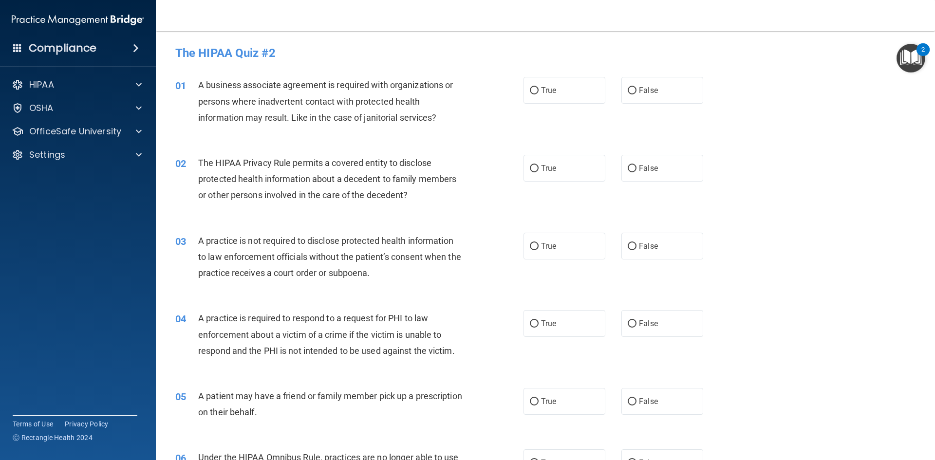
click at [271, 136] on div "01 A business associate agreement is required with organizations or persons whe…" at bounding box center [545, 104] width 755 height 78
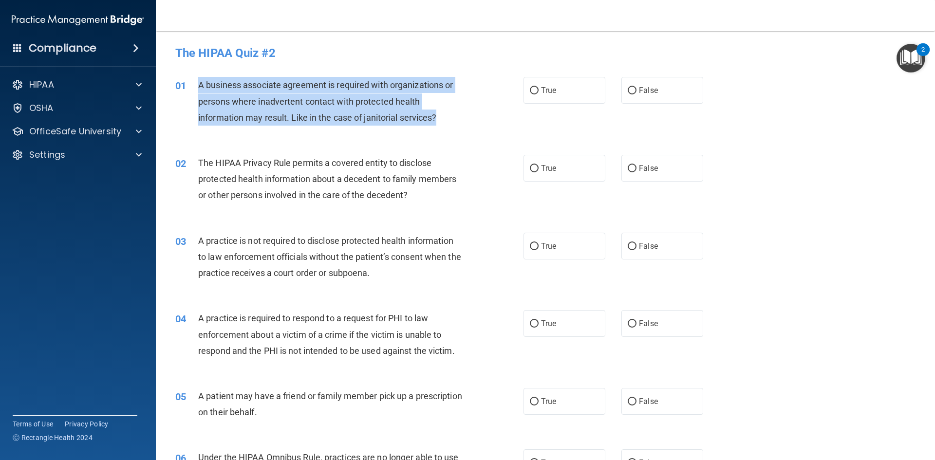
drag, startPoint x: 204, startPoint y: 89, endPoint x: 438, endPoint y: 126, distance: 236.8
click at [438, 126] on div "A business associate agreement is required with organizations or persons where …" at bounding box center [334, 101] width 272 height 49
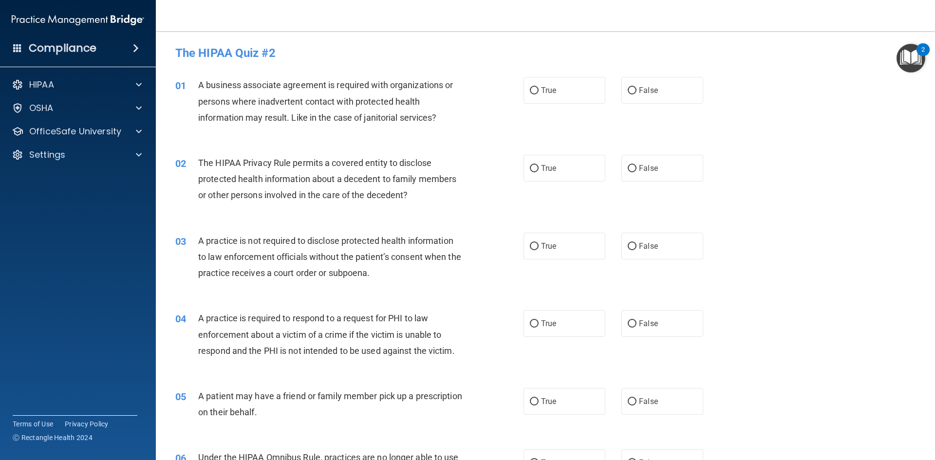
click at [440, 132] on div "01 A business associate agreement is required with organizations or persons whe…" at bounding box center [545, 104] width 755 height 78
drag, startPoint x: 204, startPoint y: 88, endPoint x: 283, endPoint y: 131, distance: 90.5
click at [283, 131] on div "01 A business associate agreement is required with organizations or persons whe…" at bounding box center [545, 104] width 755 height 78
click at [300, 133] on div "01 A business associate agreement is required with organizations or persons whe…" at bounding box center [545, 104] width 755 height 78
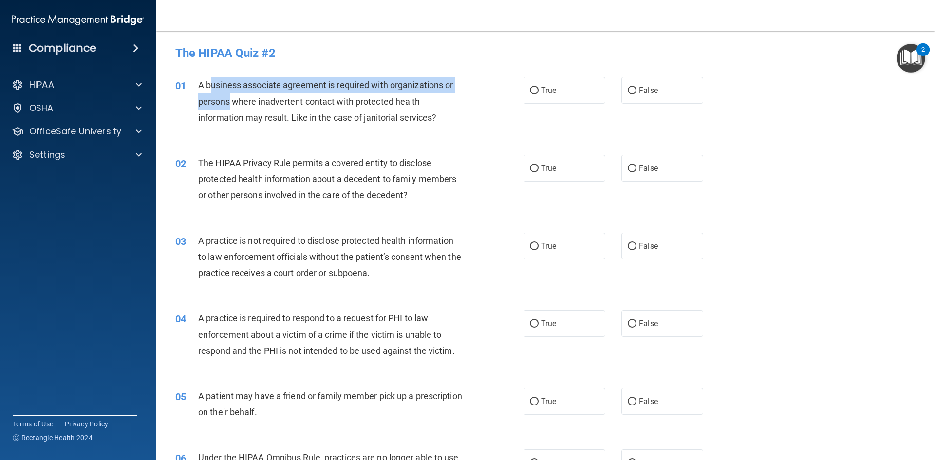
drag, startPoint x: 209, startPoint y: 80, endPoint x: 231, endPoint y: 108, distance: 35.3
click at [231, 107] on div "A business associate agreement is required with organizations or persons where …" at bounding box center [334, 101] width 272 height 49
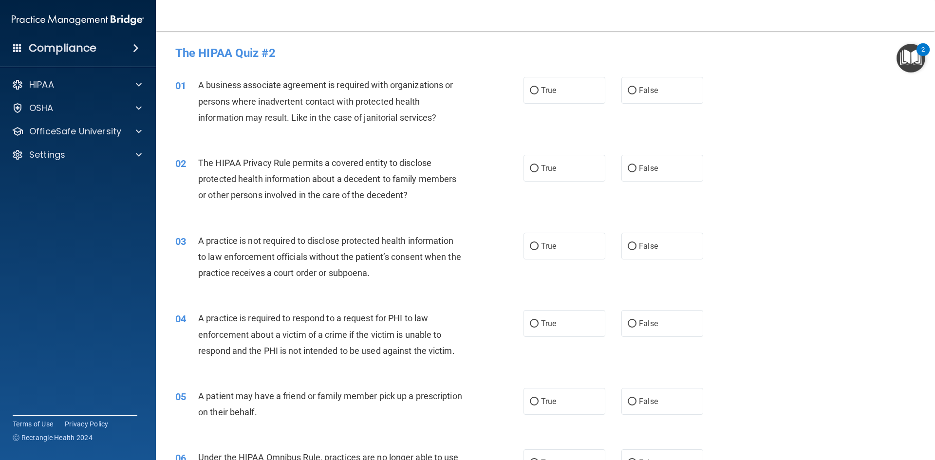
click at [269, 127] on div "01 A business associate agreement is required with organizations or persons whe…" at bounding box center [350, 104] width 378 height 54
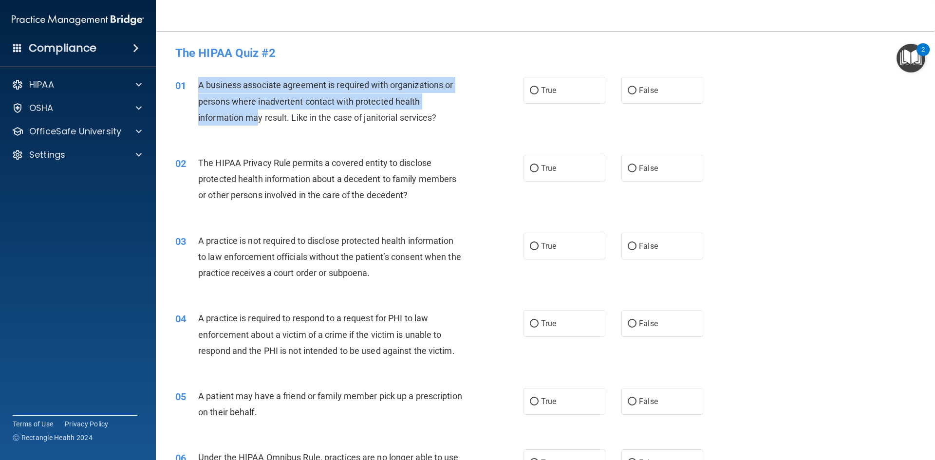
drag, startPoint x: 200, startPoint y: 89, endPoint x: 267, endPoint y: 128, distance: 78.0
click at [263, 127] on div "01 A business associate agreement is required with organizations or persons whe…" at bounding box center [350, 104] width 378 height 54
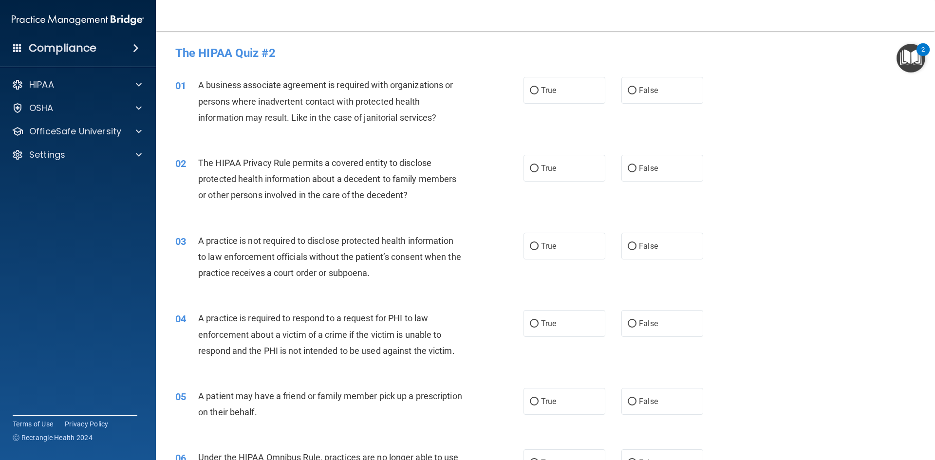
click at [300, 127] on div "01 A business associate agreement is required with organizations or persons whe…" at bounding box center [350, 104] width 378 height 54
click at [541, 89] on span "True" at bounding box center [548, 90] width 15 height 9
click at [539, 89] on input "True" at bounding box center [534, 90] width 9 height 7
radio input "true"
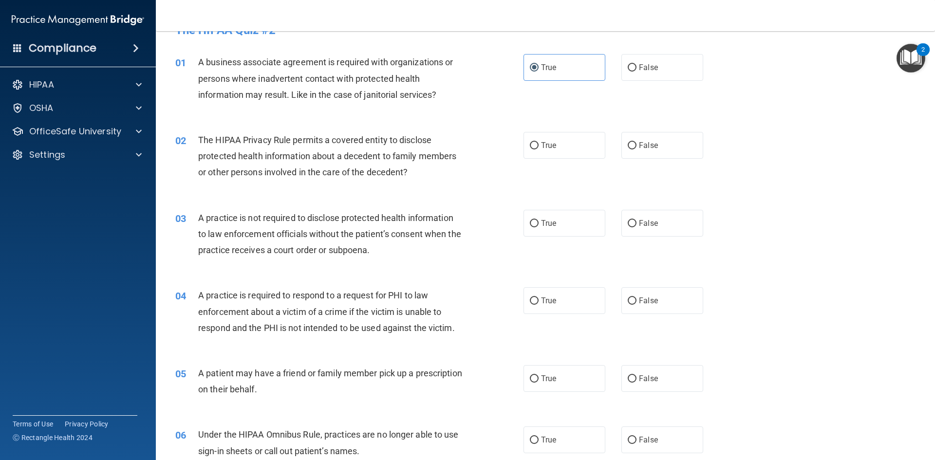
scroll to position [49, 0]
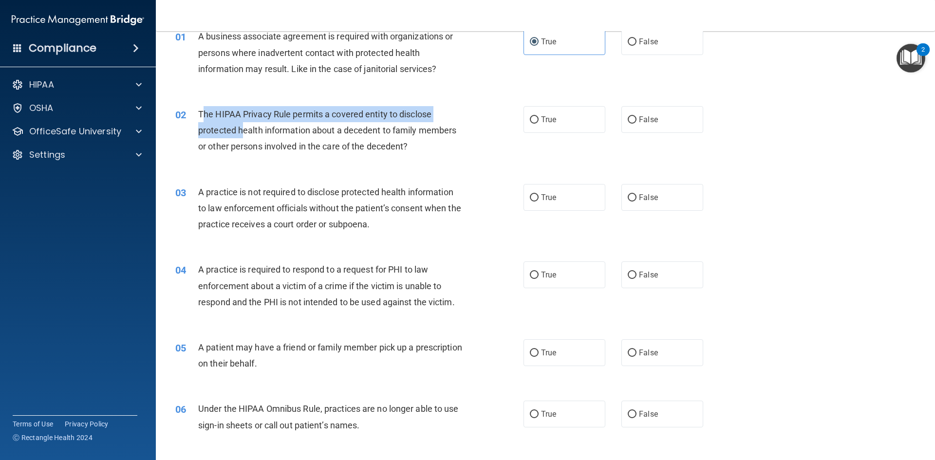
drag, startPoint x: 205, startPoint y: 115, endPoint x: 241, endPoint y: 129, distance: 38.7
click at [241, 129] on span "The HIPAA Privacy Rule permits a covered entity to disclose protected health in…" at bounding box center [327, 130] width 258 height 42
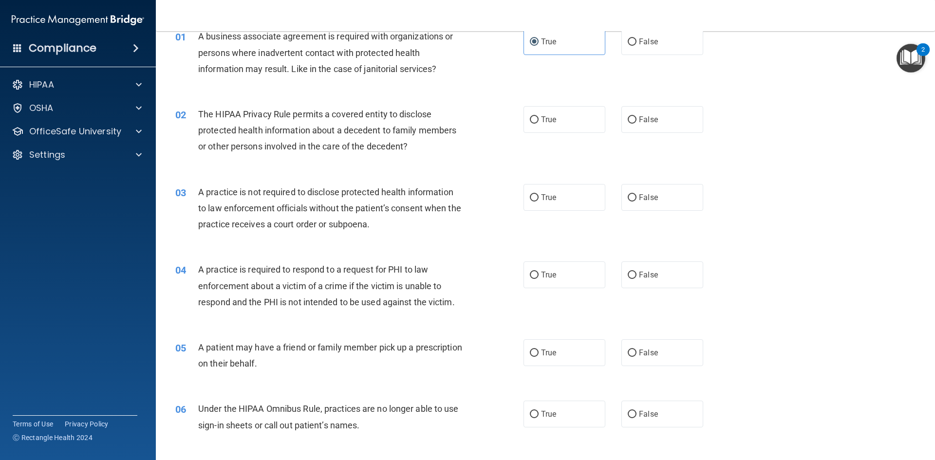
click at [199, 118] on span "The HIPAA Privacy Rule permits a covered entity to disclose protected health in…" at bounding box center [327, 130] width 258 height 42
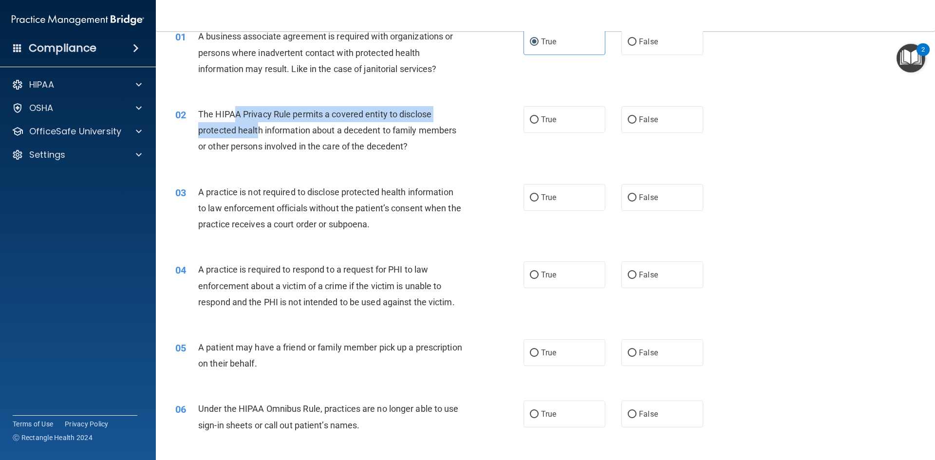
drag, startPoint x: 235, startPoint y: 113, endPoint x: 258, endPoint y: 128, distance: 27.4
click at [258, 128] on span "The HIPAA Privacy Rule permits a covered entity to disclose protected health in…" at bounding box center [327, 130] width 258 height 42
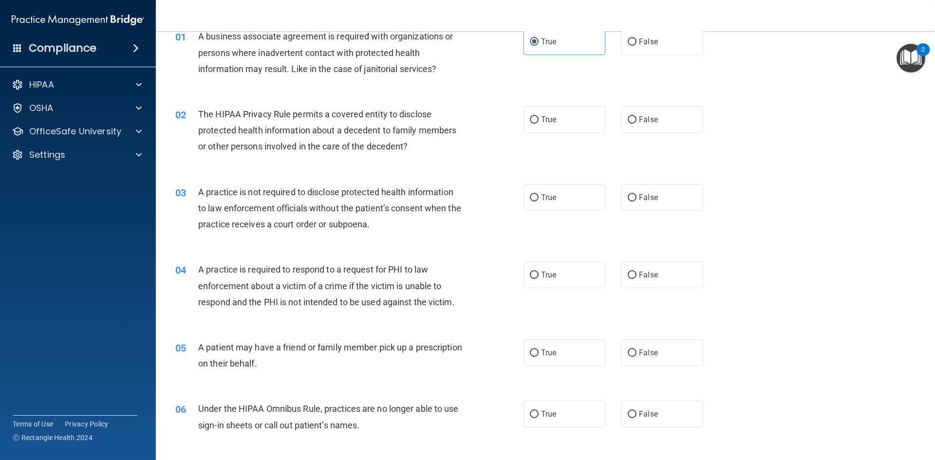
click at [297, 139] on div "The HIPAA Privacy Rule permits a covered entity to disclose protected health in…" at bounding box center [334, 130] width 272 height 49
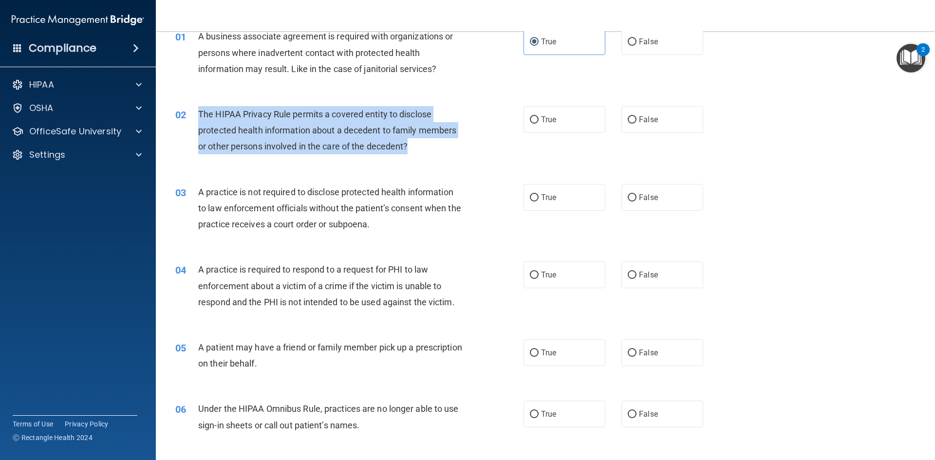
drag, startPoint x: 199, startPoint y: 118, endPoint x: 411, endPoint y: 156, distance: 215.2
click at [411, 156] on div "02 The HIPAA Privacy Rule permits a covered entity to disclose protected health…" at bounding box center [350, 133] width 378 height 54
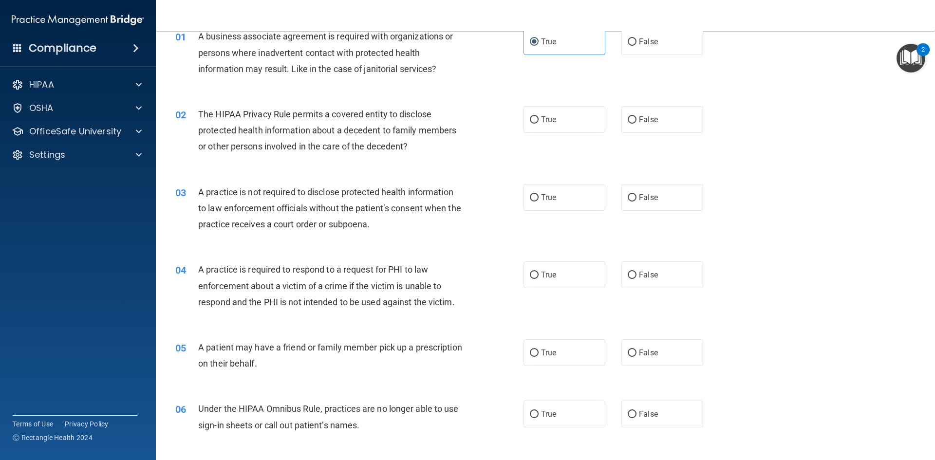
click at [429, 162] on div "02 The HIPAA Privacy Rule permits a covered entity to disclose protected health…" at bounding box center [545, 133] width 755 height 78
click at [537, 123] on label "True" at bounding box center [565, 119] width 82 height 27
click at [537, 123] on input "True" at bounding box center [534, 119] width 9 height 7
radio input "true"
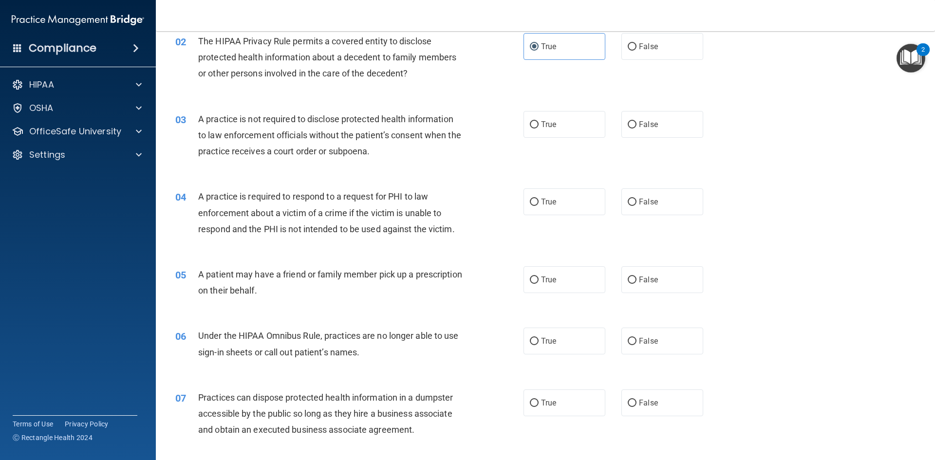
scroll to position [146, 0]
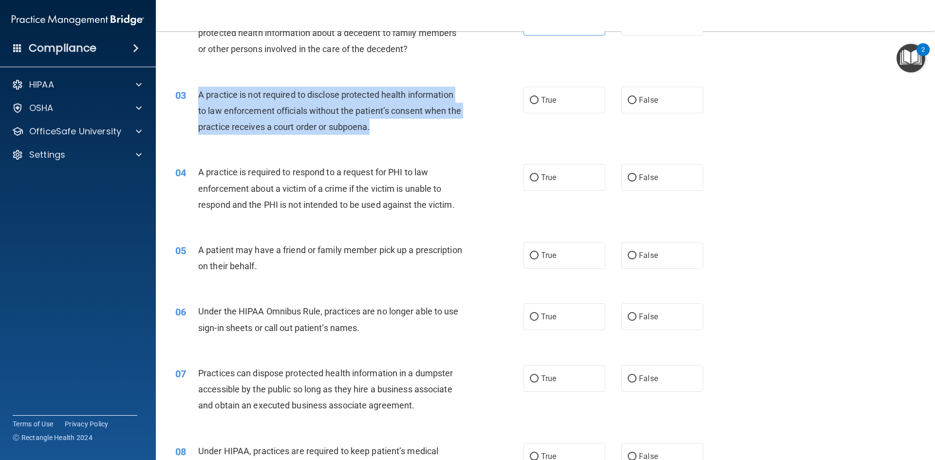
drag, startPoint x: 200, startPoint y: 92, endPoint x: 389, endPoint y: 131, distance: 193.1
click at [389, 131] on div "A practice is not required to disclose protected health information to law enfo…" at bounding box center [334, 111] width 272 height 49
click at [394, 131] on div "A practice is not required to disclose protected health information to law enfo…" at bounding box center [334, 111] width 272 height 49
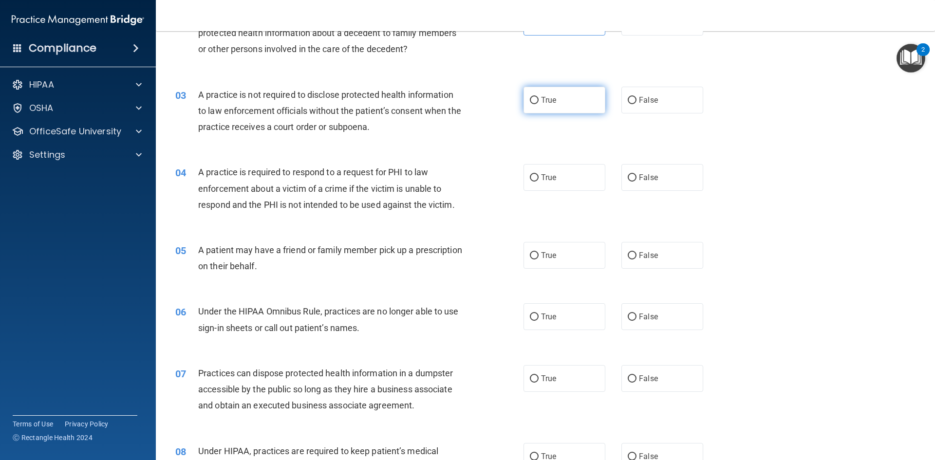
click at [542, 109] on label "True" at bounding box center [565, 100] width 82 height 27
click at [539, 104] on input "True" at bounding box center [534, 100] width 9 height 7
radio input "true"
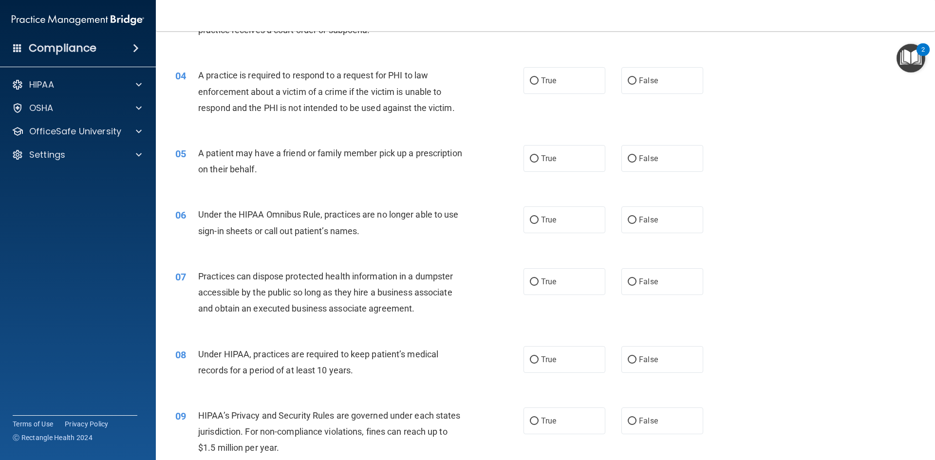
scroll to position [244, 0]
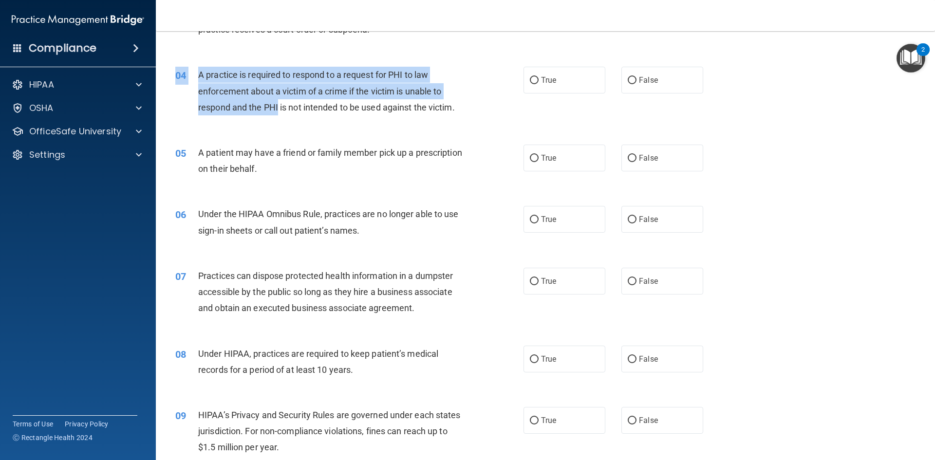
drag, startPoint x: 228, startPoint y: 65, endPoint x: 281, endPoint y: 108, distance: 67.6
click at [280, 106] on div "04 A practice is required to respond to a request for PHI to law enforcement ab…" at bounding box center [545, 94] width 755 height 78
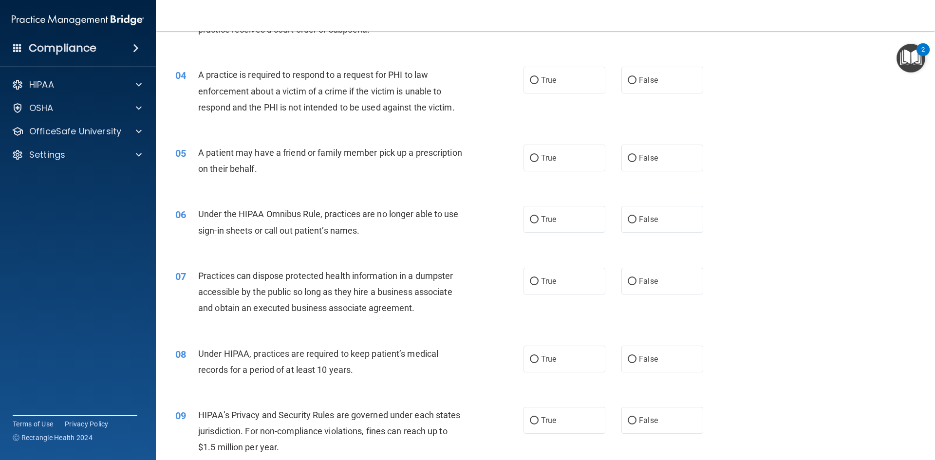
click at [301, 130] on div "04 A practice is required to respond to a request for PHI to law enforcement ab…" at bounding box center [545, 94] width 755 height 78
drag, startPoint x: 198, startPoint y: 69, endPoint x: 313, endPoint y: 126, distance: 128.6
click at [313, 126] on div "04 A practice is required to respond to a request for PHI to law enforcement ab…" at bounding box center [545, 94] width 755 height 78
click at [313, 125] on div "04 A practice is required to respond to a request for PHI to law enforcement ab…" at bounding box center [545, 94] width 755 height 78
drag, startPoint x: 214, startPoint y: 74, endPoint x: 446, endPoint y: 130, distance: 239.2
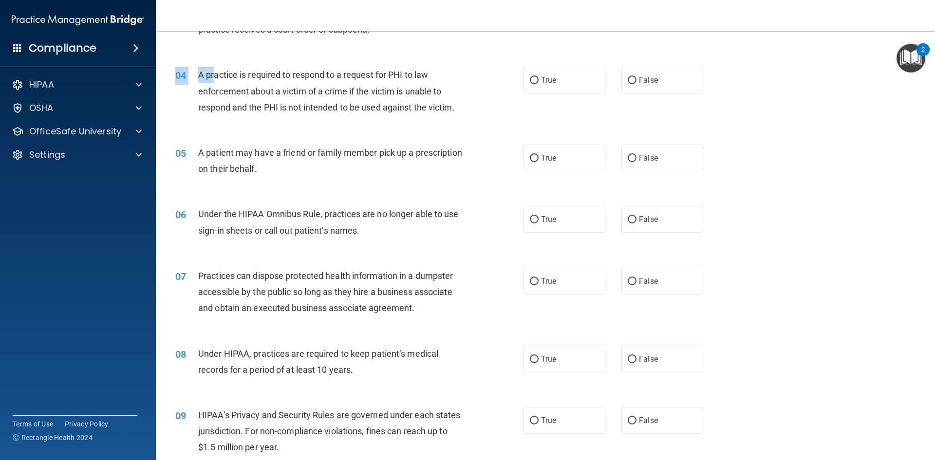
click at [446, 130] on div "04 A practice is required to respond to a request for PHI to law enforcement ab…" at bounding box center [545, 94] width 755 height 78
click at [446, 131] on div "04 A practice is required to respond to a request for PHI to law enforcement ab…" at bounding box center [545, 94] width 755 height 78
click at [547, 84] on span "True" at bounding box center [548, 80] width 15 height 9
click at [539, 84] on input "True" at bounding box center [534, 80] width 9 height 7
radio input "true"
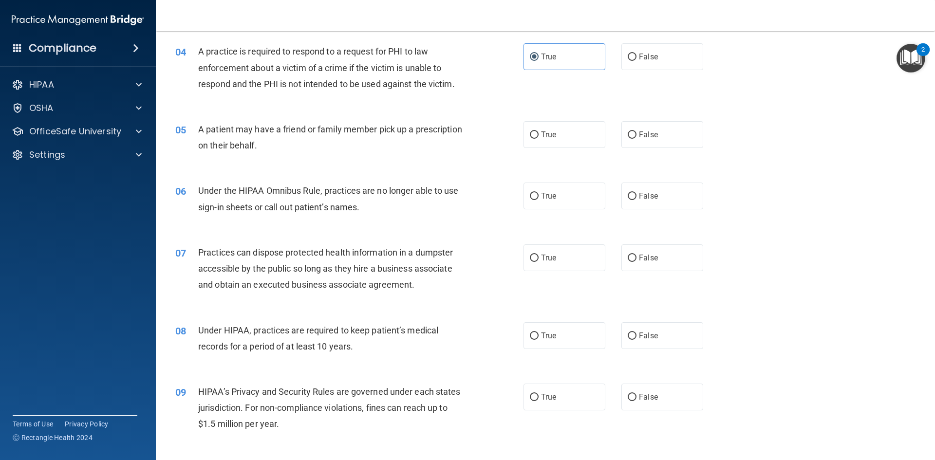
scroll to position [292, 0]
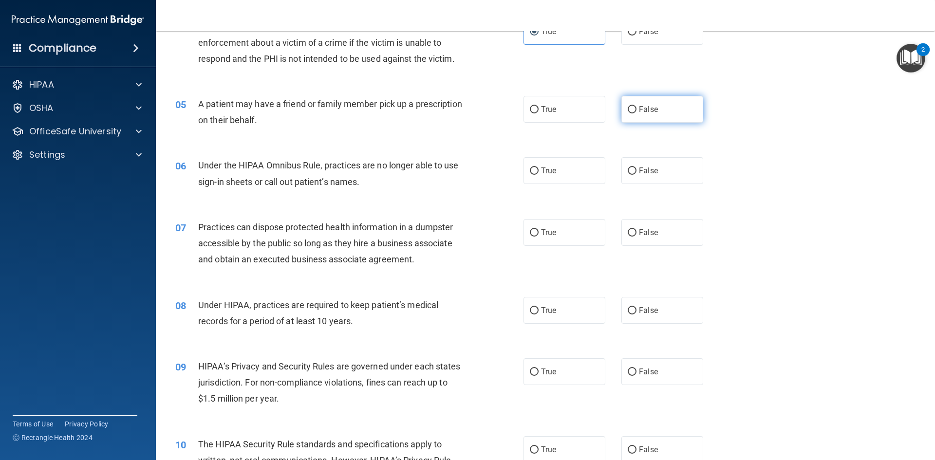
click at [635, 115] on label "False" at bounding box center [663, 109] width 82 height 27
click at [635, 114] on input "False" at bounding box center [632, 109] width 9 height 7
radio input "true"
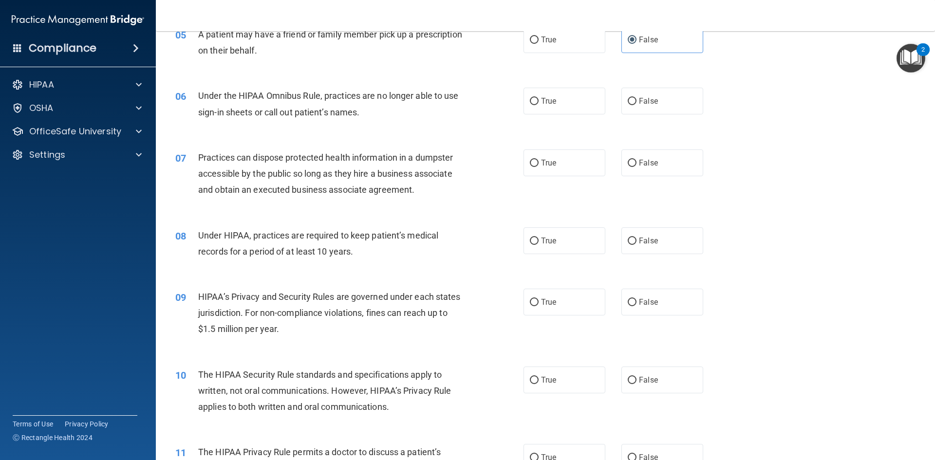
scroll to position [341, 0]
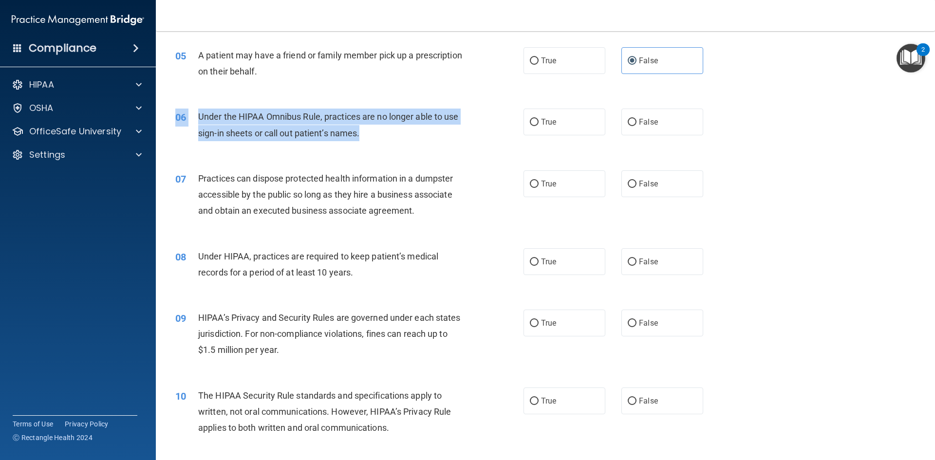
drag, startPoint x: 357, startPoint y: 109, endPoint x: 389, endPoint y: 135, distance: 41.2
click at [389, 134] on div "06 Under the HIPAA Omnibus Rule, practices are no longer able to use sign-in sh…" at bounding box center [545, 126] width 755 height 61
click at [393, 141] on div "Under the HIPAA Omnibus Rule, practices are no longer able to use sign-in sheet…" at bounding box center [334, 125] width 272 height 32
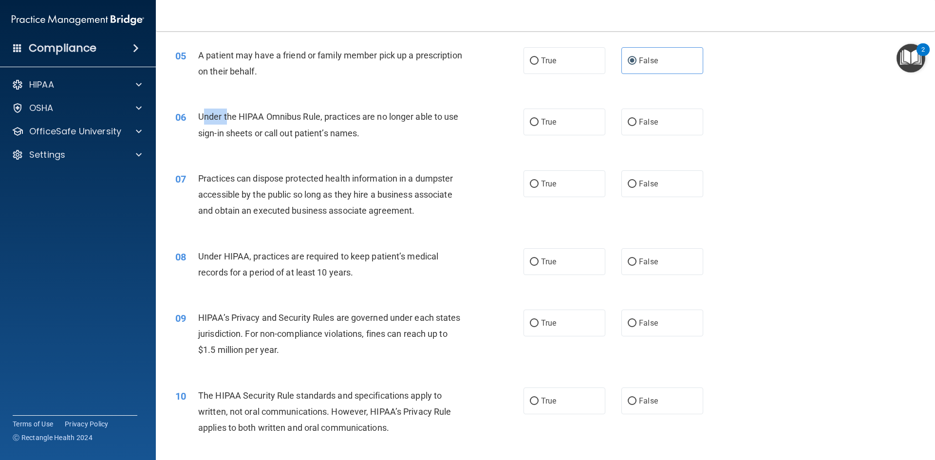
drag, startPoint x: 201, startPoint y: 114, endPoint x: 227, endPoint y: 120, distance: 26.2
click at [227, 120] on span "Under the HIPAA Omnibus Rule, practices are no longer able to use sign-in sheet…" at bounding box center [328, 125] width 261 height 26
click at [241, 124] on div "Under the HIPAA Omnibus Rule, practices are no longer able to use sign-in sheet…" at bounding box center [334, 125] width 272 height 32
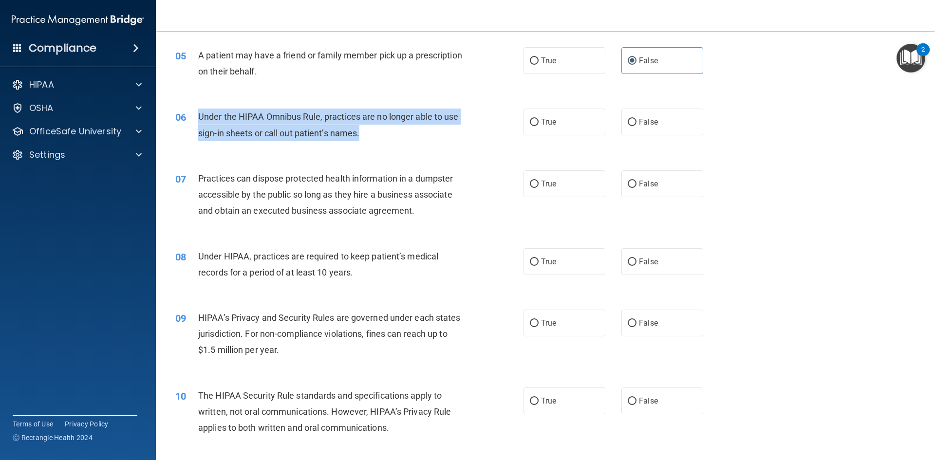
drag, startPoint x: 198, startPoint y: 119, endPoint x: 362, endPoint y: 143, distance: 165.4
click at [362, 143] on div "06 Under the HIPAA Omnibus Rule, practices are no longer able to use sign-in sh…" at bounding box center [350, 127] width 378 height 37
click at [412, 144] on div "06 Under the HIPAA Omnibus Rule, practices are no longer able to use sign-in sh…" at bounding box center [350, 127] width 378 height 37
click at [334, 125] on div "Under the HIPAA Omnibus Rule, practices are no longer able to use sign-in sheet…" at bounding box center [334, 125] width 272 height 32
drag, startPoint x: 264, startPoint y: 115, endPoint x: 359, endPoint y: 145, distance: 98.9
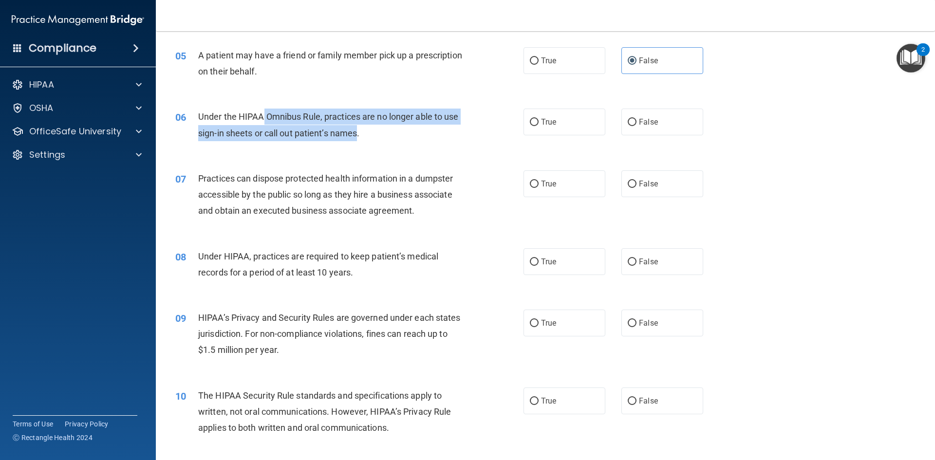
click at [359, 145] on div "06 Under the HIPAA Omnibus Rule, practices are no longer able to use sign-in sh…" at bounding box center [350, 127] width 378 height 37
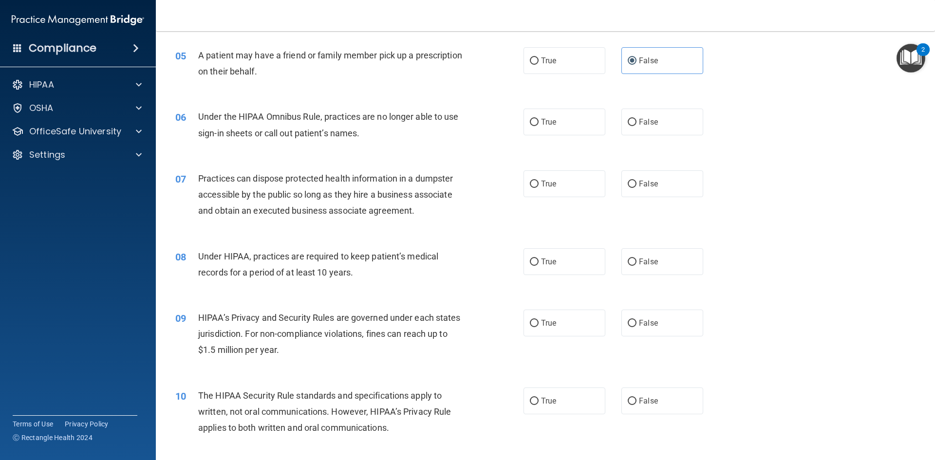
click at [359, 150] on div "06 Under the HIPAA Omnibus Rule, practices are no longer able to use sign-in sh…" at bounding box center [545, 126] width 755 height 61
drag, startPoint x: 275, startPoint y: 116, endPoint x: 280, endPoint y: 115, distance: 5.0
click at [279, 116] on span "Under the HIPAA Omnibus Rule, practices are no longer able to use sign-in sheet…" at bounding box center [328, 125] width 261 height 26
drag, startPoint x: 303, startPoint y: 116, endPoint x: 313, endPoint y: 117, distance: 10.3
click at [307, 116] on span "Under the HIPAA Omnibus Rule, practices are no longer able to use sign-in sheet…" at bounding box center [328, 125] width 261 height 26
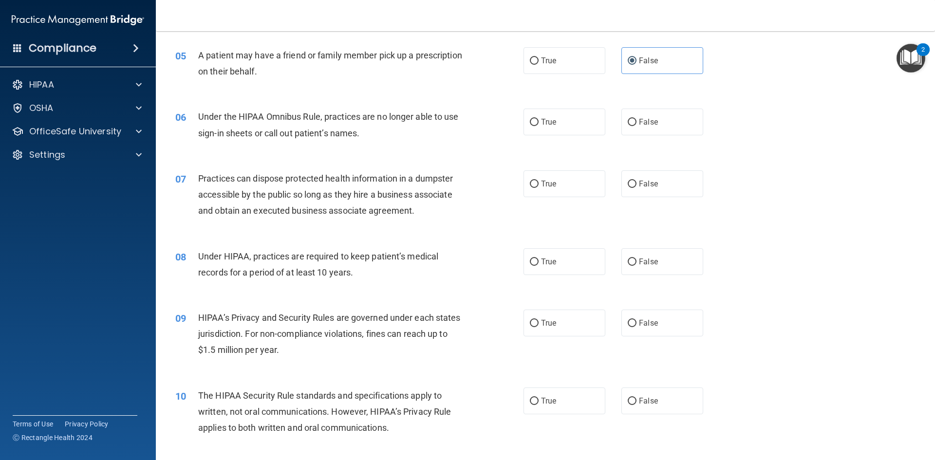
click at [328, 120] on span "Under the HIPAA Omnibus Rule, practices are no longer able to use sign-in sheet…" at bounding box center [328, 125] width 261 height 26
click at [524, 114] on label "True" at bounding box center [565, 122] width 82 height 27
click at [530, 119] on input "True" at bounding box center [534, 122] width 9 height 7
radio input "true"
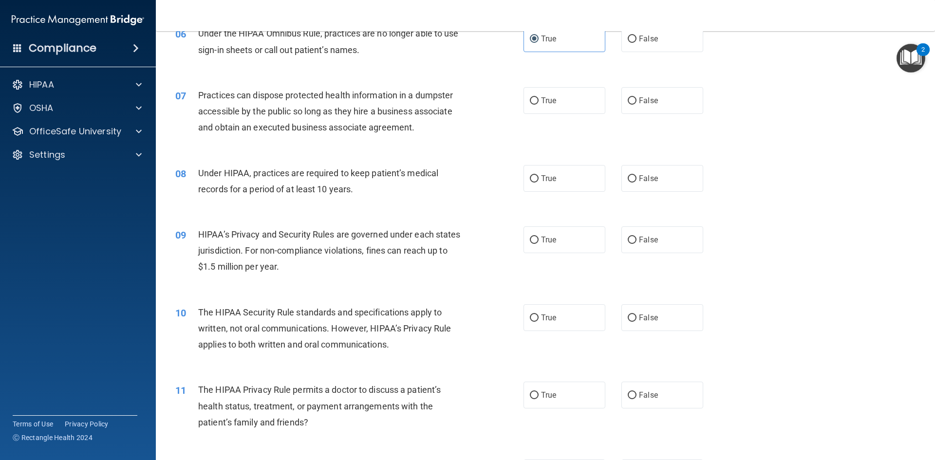
scroll to position [438, 0]
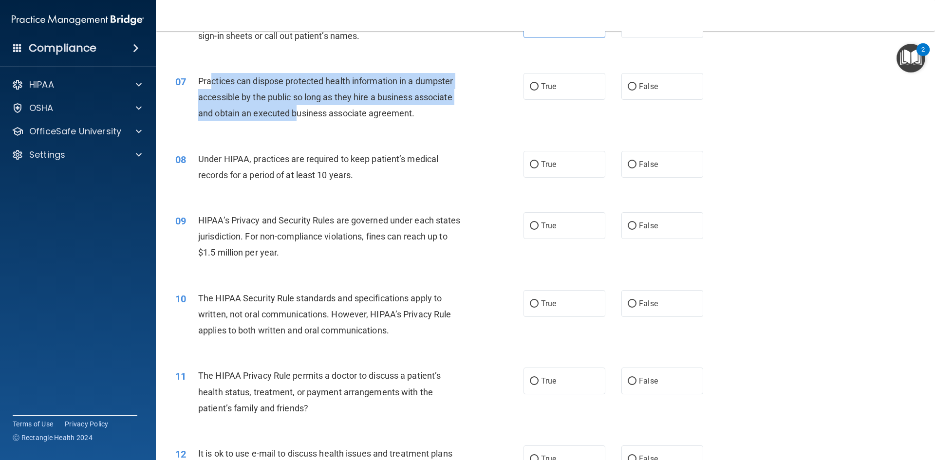
drag, startPoint x: 232, startPoint y: 85, endPoint x: 296, endPoint y: 123, distance: 74.5
click at [296, 123] on div "07 Practices can dispose protected health information in a dumpster accessible …" at bounding box center [350, 100] width 378 height 54
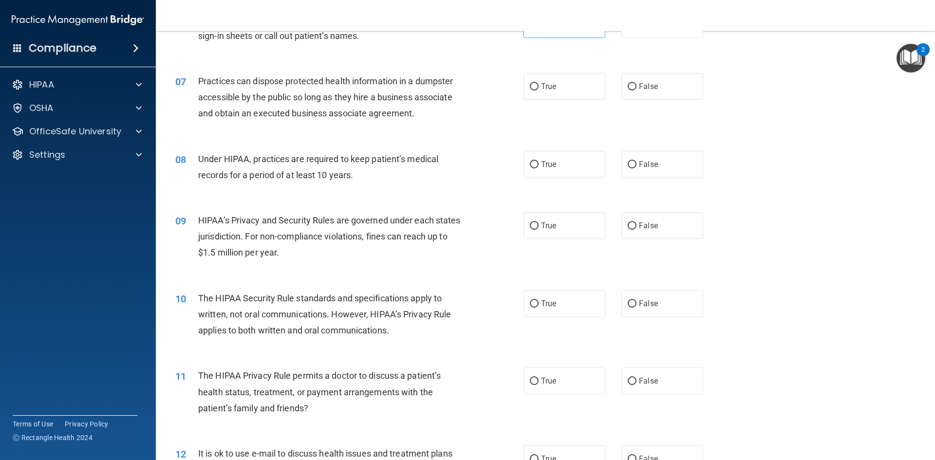
drag, startPoint x: 332, startPoint y: 130, endPoint x: 326, endPoint y: 123, distance: 8.6
click at [332, 129] on div "07 Practices can dispose protected health information in a dumpster accessible …" at bounding box center [545, 100] width 755 height 78
drag, startPoint x: 199, startPoint y: 81, endPoint x: 422, endPoint y: 127, distance: 227.9
click at [422, 127] on div "07 Practices can dispose protected health information in a dumpster accessible …" at bounding box center [545, 100] width 755 height 78
click at [647, 91] on label "False" at bounding box center [663, 86] width 82 height 27
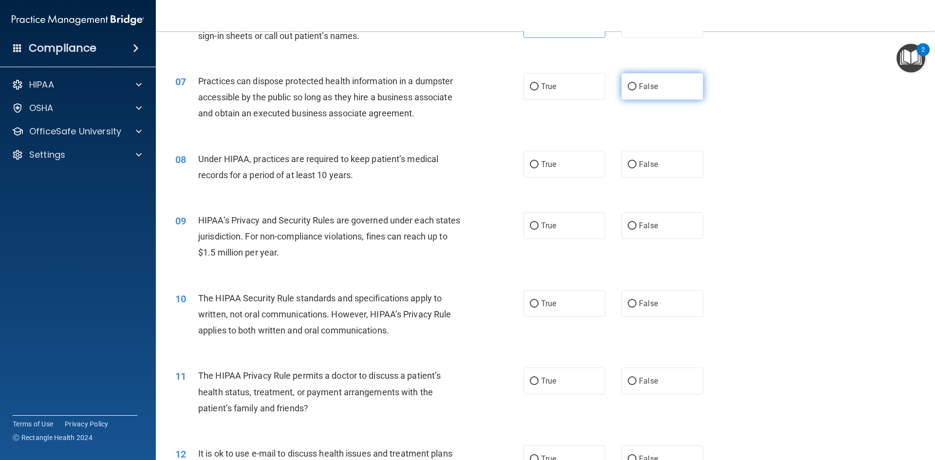
click at [637, 91] on input "False" at bounding box center [632, 86] width 9 height 7
radio input "true"
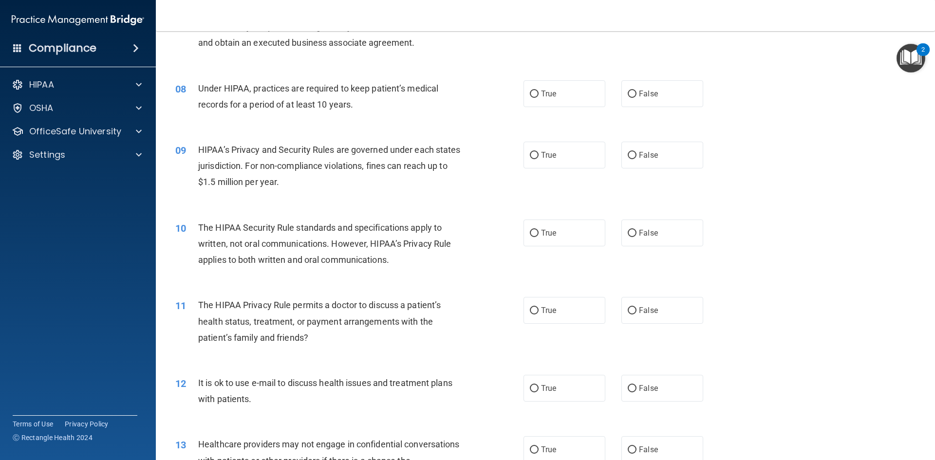
scroll to position [536, 0]
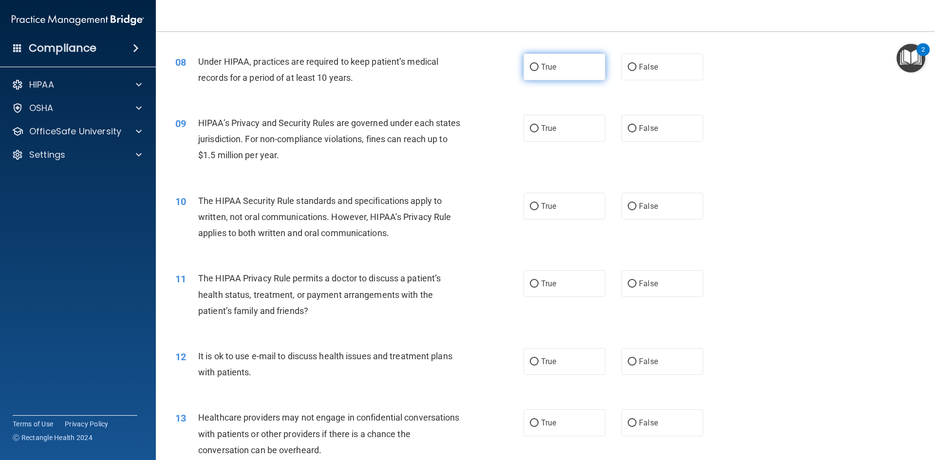
click at [556, 77] on label "True" at bounding box center [565, 67] width 82 height 27
click at [539, 71] on input "True" at bounding box center [534, 67] width 9 height 7
radio input "true"
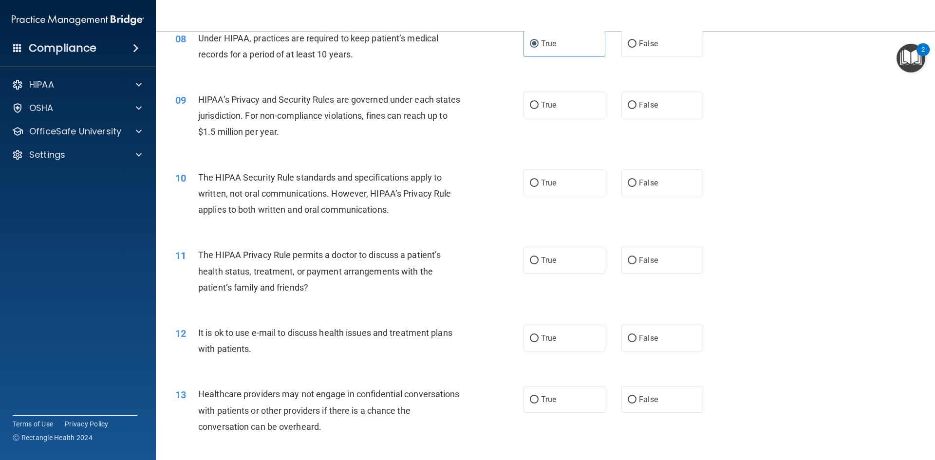
scroll to position [585, 0]
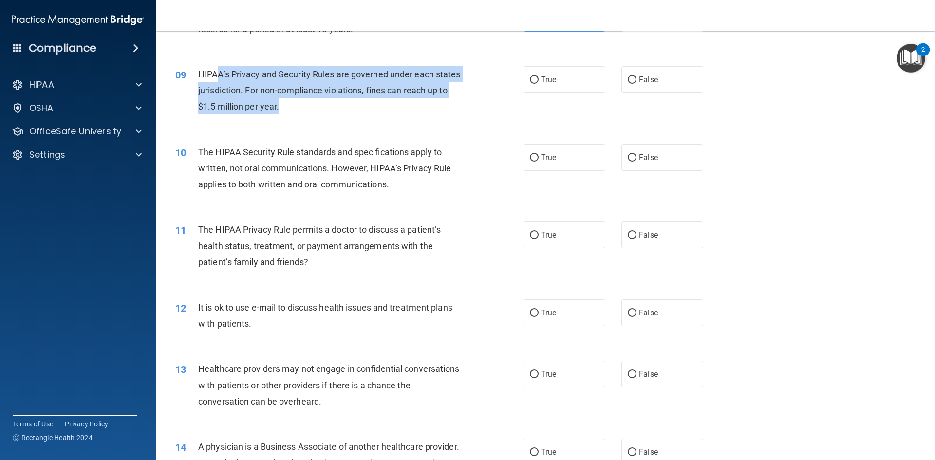
drag, startPoint x: 220, startPoint y: 74, endPoint x: 318, endPoint y: 115, distance: 106.3
click at [318, 114] on div "HIPAA’s Privacy and Security Rules are governed under each states jurisdiction.…" at bounding box center [334, 90] width 272 height 49
click at [319, 115] on div "09 HIPAA’s Privacy and Security Rules are governed under each states jurisdicti…" at bounding box center [350, 93] width 378 height 54
drag, startPoint x: 220, startPoint y: 76, endPoint x: 207, endPoint y: 76, distance: 13.7
click at [219, 76] on span "HIPAA’s Privacy and Security Rules are governed under each states jurisdiction.…" at bounding box center [329, 90] width 263 height 42
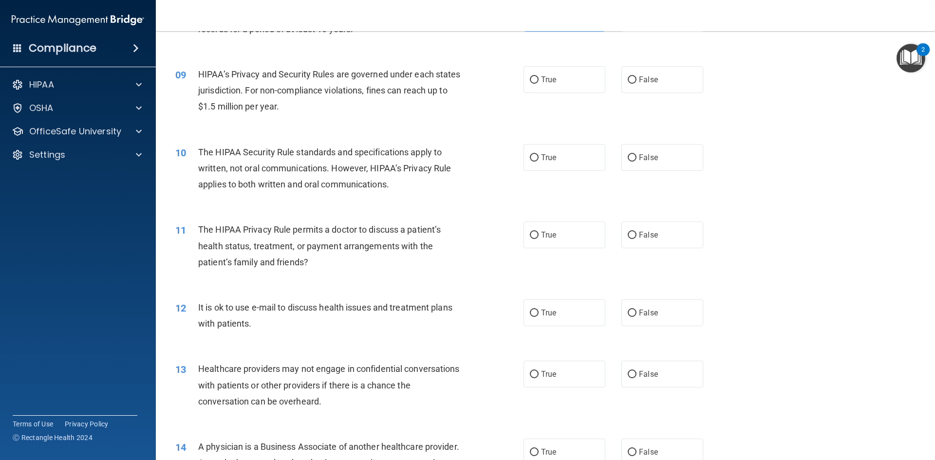
click at [195, 76] on div "09" at bounding box center [183, 75] width 30 height 18
drag, startPoint x: 550, startPoint y: 93, endPoint x: 544, endPoint y: 90, distance: 6.5
click at [548, 91] on label "True" at bounding box center [565, 79] width 82 height 27
click at [539, 84] on input "True" at bounding box center [534, 79] width 9 height 7
radio input "true"
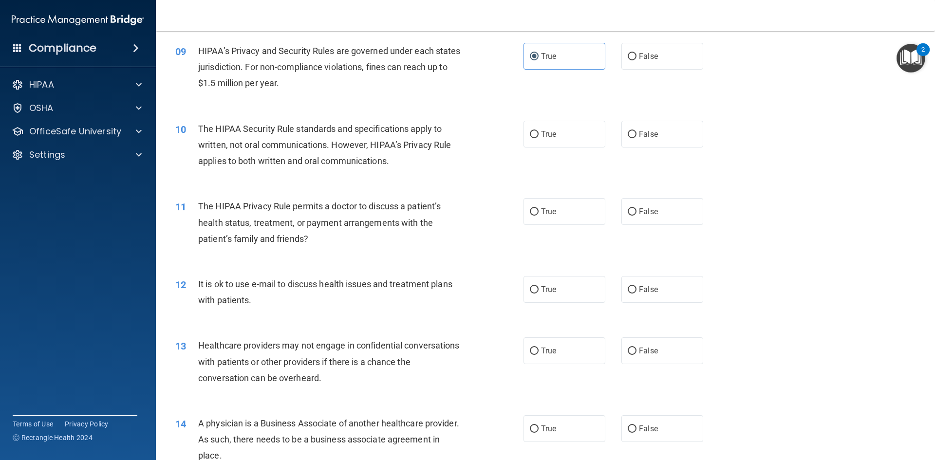
scroll to position [633, 0]
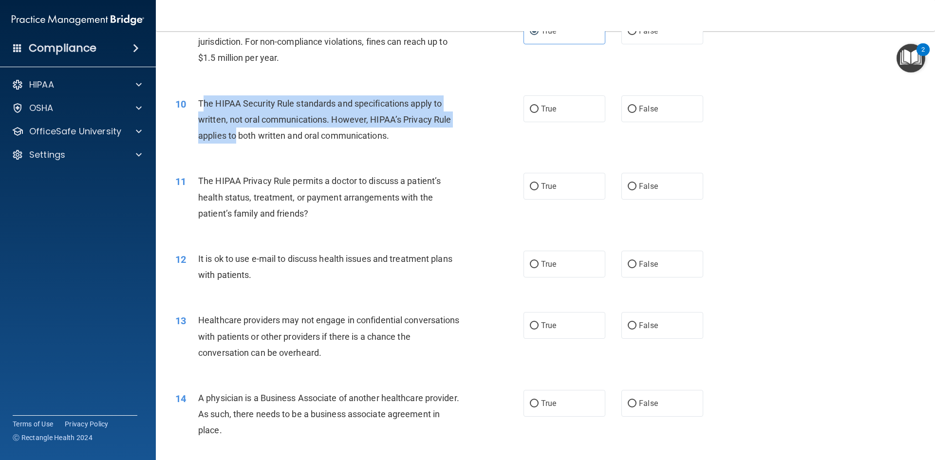
drag, startPoint x: 202, startPoint y: 103, endPoint x: 236, endPoint y: 142, distance: 52.1
click at [236, 142] on div "The HIPAA Security Rule standards and specifications apply to written, not oral…" at bounding box center [334, 119] width 272 height 49
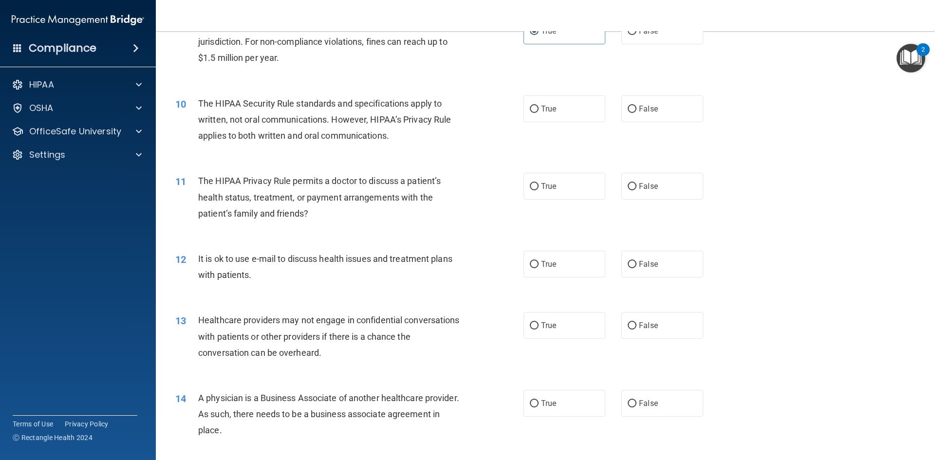
click at [243, 151] on div "10 The HIPAA Security Rule standards and specifications apply to written, not o…" at bounding box center [545, 122] width 755 height 78
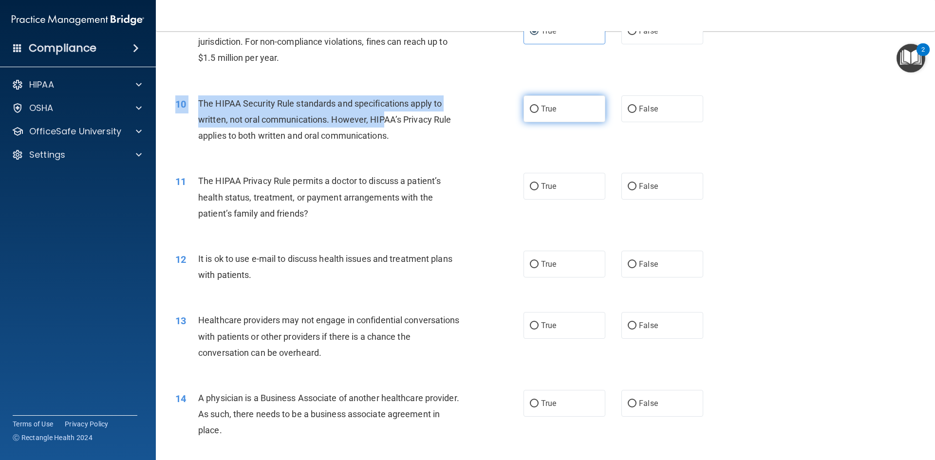
drag, startPoint x: 413, startPoint y: 132, endPoint x: 540, endPoint y: 108, distance: 129.5
click at [443, 158] on div "10 The HIPAA Security Rule standards and specifications apply to written, not o…" at bounding box center [545, 122] width 755 height 78
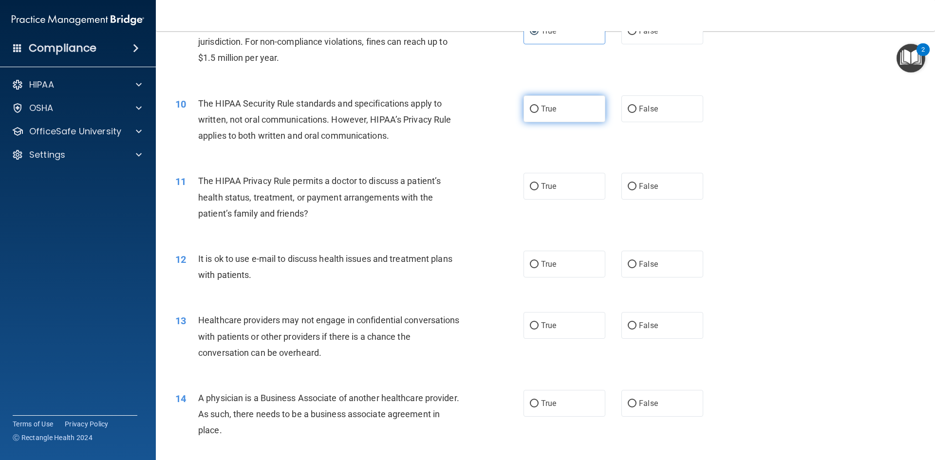
click at [561, 102] on label "True" at bounding box center [565, 108] width 82 height 27
click at [539, 106] on input "True" at bounding box center [534, 109] width 9 height 7
radio input "true"
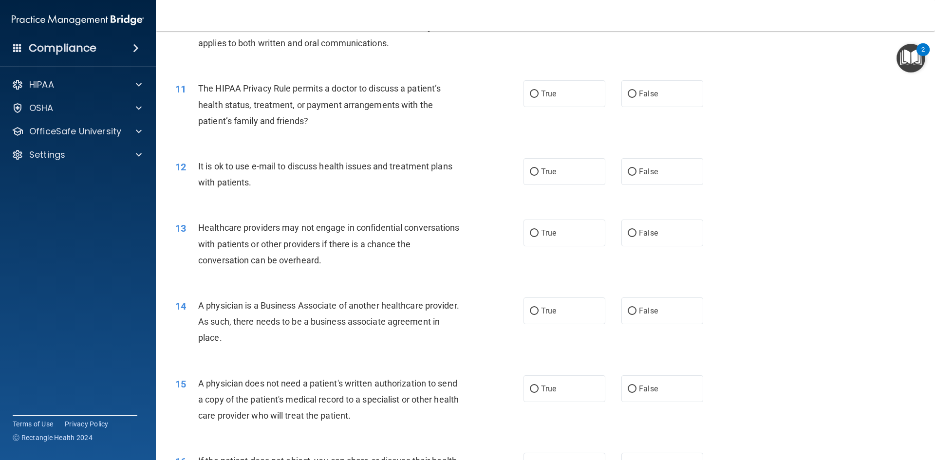
scroll to position [731, 0]
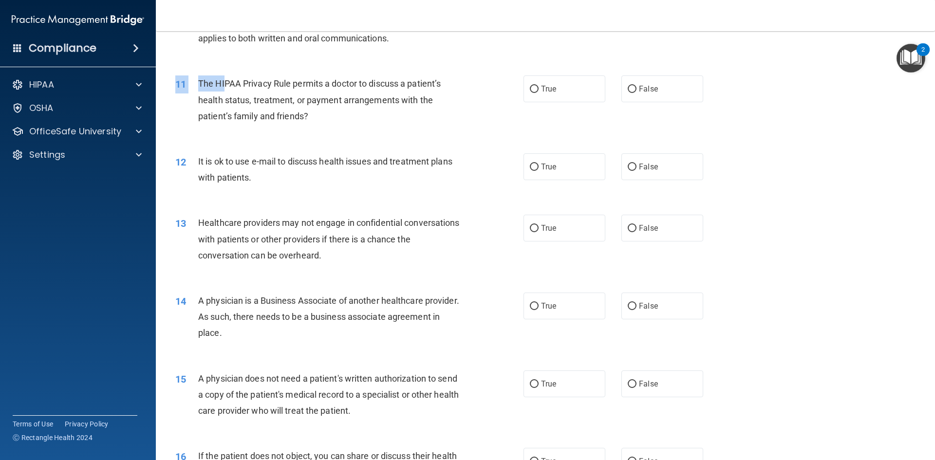
drag, startPoint x: 225, startPoint y: 91, endPoint x: 299, endPoint y: 140, distance: 88.5
click at [299, 140] on div "11 The HIPAA Privacy Rule permits a doctor to discuss a patient’s health status…" at bounding box center [545, 102] width 755 height 78
click at [315, 130] on div "11 The HIPAA Privacy Rule permits a doctor to discuss a patient’s health status…" at bounding box center [545, 102] width 755 height 78
drag, startPoint x: 268, startPoint y: 88, endPoint x: 289, endPoint y: 88, distance: 20.5
click at [289, 88] on span "The HIPAA Privacy Rule permits a doctor to discuss a patient’s health status, t…" at bounding box center [319, 99] width 243 height 42
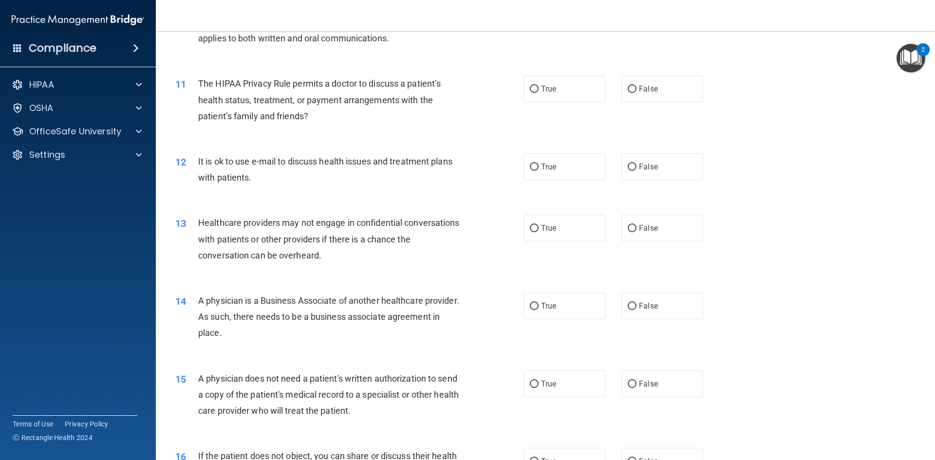
click at [307, 92] on div "The HIPAA Privacy Rule permits a doctor to discuss a patient’s health status, t…" at bounding box center [334, 100] width 272 height 49
drag, startPoint x: 326, startPoint y: 103, endPoint x: 336, endPoint y: 116, distance: 16.1
click at [336, 116] on div "The HIPAA Privacy Rule permits a doctor to discuss a patient’s health status, t…" at bounding box center [334, 100] width 272 height 49
click at [336, 122] on div "The HIPAA Privacy Rule permits a doctor to discuss a patient’s health status, t…" at bounding box center [334, 100] width 272 height 49
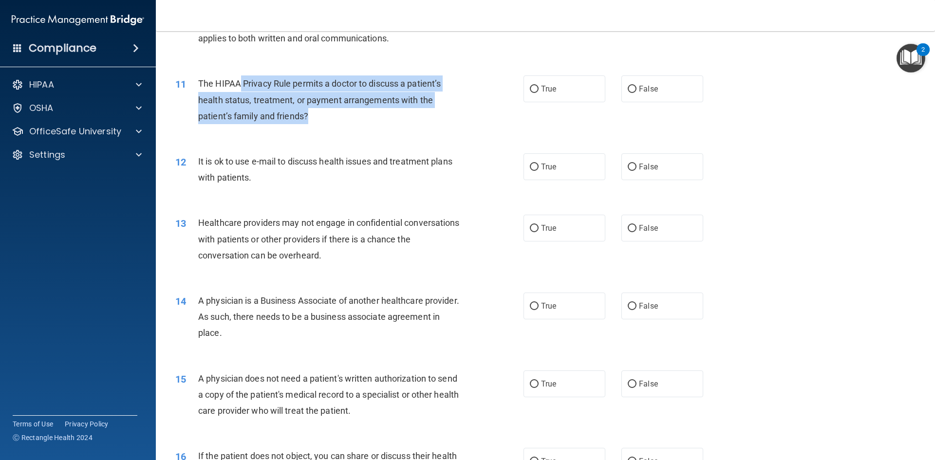
drag, startPoint x: 253, startPoint y: 84, endPoint x: 362, endPoint y: 115, distance: 114.1
click at [362, 115] on div "The HIPAA Privacy Rule permits a doctor to discuss a patient’s health status, t…" at bounding box center [334, 100] width 272 height 49
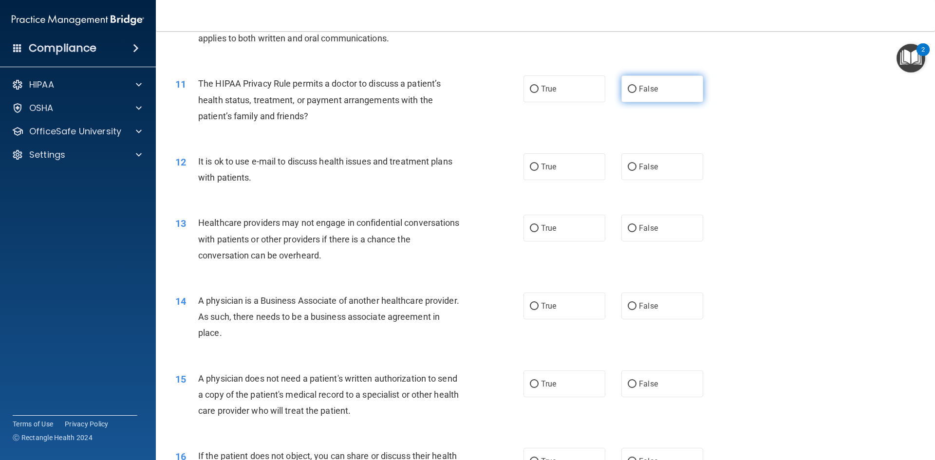
click at [684, 85] on label "False" at bounding box center [663, 89] width 82 height 27
click at [637, 86] on input "False" at bounding box center [632, 89] width 9 height 7
radio input "true"
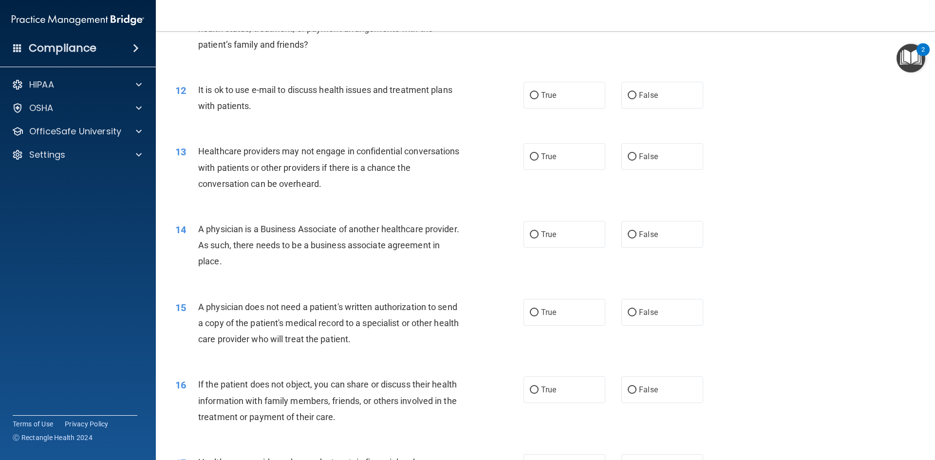
scroll to position [828, 0]
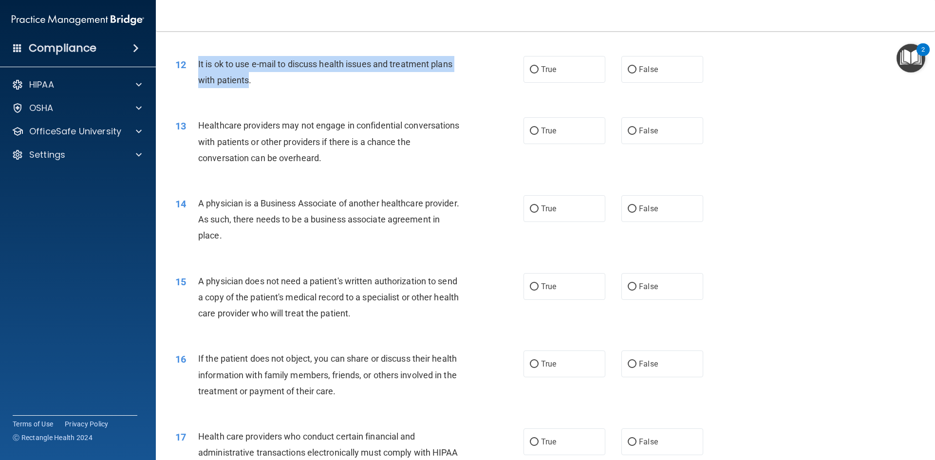
drag, startPoint x: 197, startPoint y: 65, endPoint x: 248, endPoint y: 87, distance: 55.8
click at [248, 87] on div "12 It is ok to use e-mail to discuss health issues and treatment plans with pat…" at bounding box center [350, 74] width 378 height 37
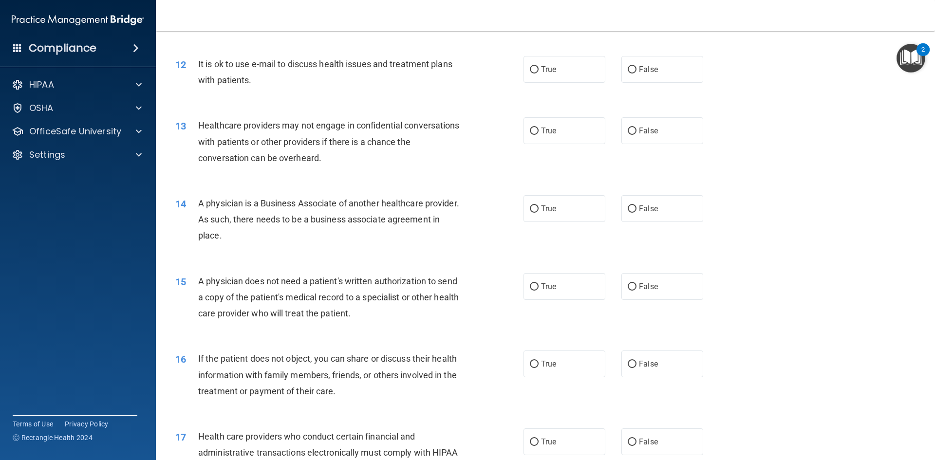
click at [385, 97] on div "12 It is ok to use e-mail to discuss health issues and treatment plans with pat…" at bounding box center [545, 74] width 755 height 61
click at [649, 78] on label "False" at bounding box center [663, 69] width 82 height 27
click at [637, 74] on input "False" at bounding box center [632, 69] width 9 height 7
radio input "true"
click at [555, 140] on label "True" at bounding box center [565, 130] width 82 height 27
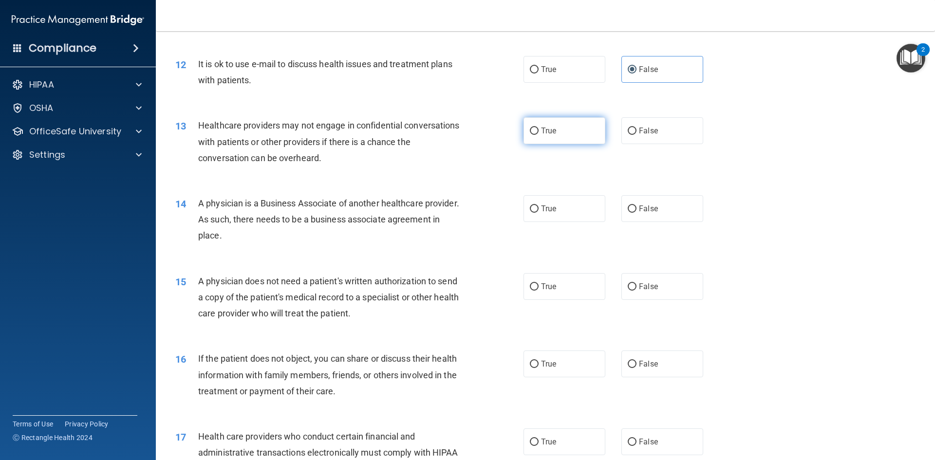
click at [539, 135] on input "True" at bounding box center [534, 131] width 9 height 7
radio input "true"
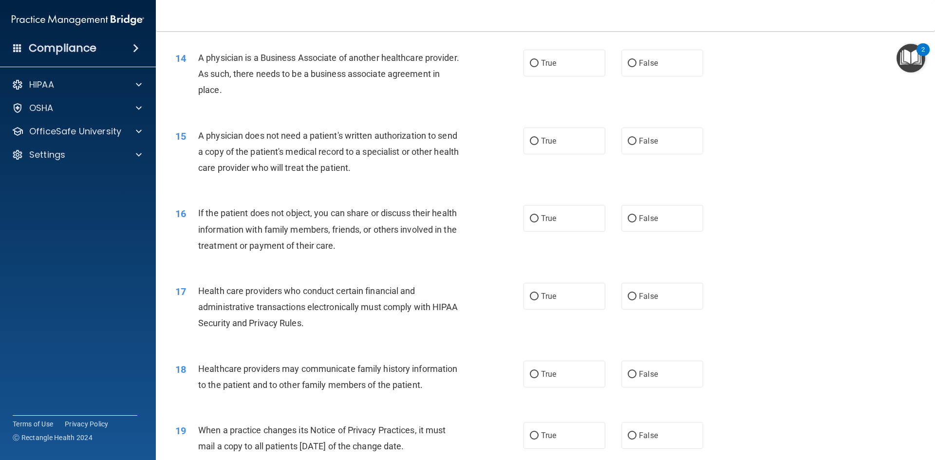
scroll to position [974, 0]
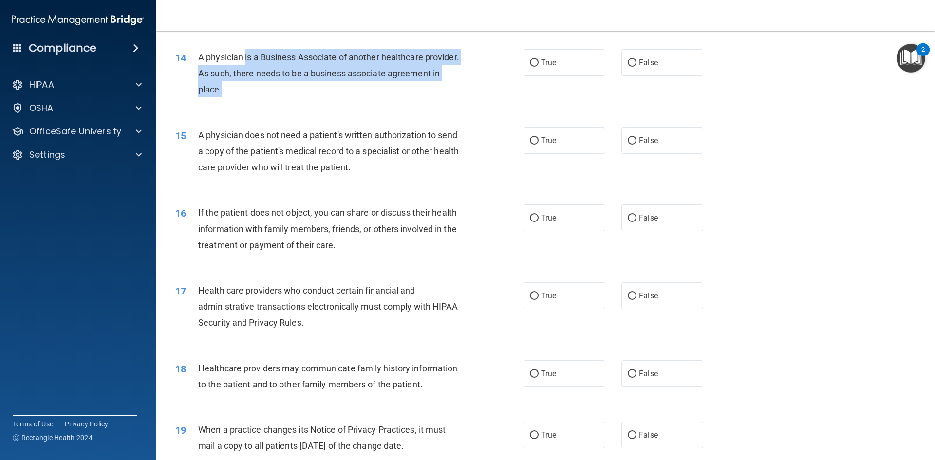
drag, startPoint x: 243, startPoint y: 58, endPoint x: 275, endPoint y: 94, distance: 47.9
click at [274, 94] on span "A physician is a Business Associate of another healthcare provider. As such, th…" at bounding box center [328, 73] width 261 height 42
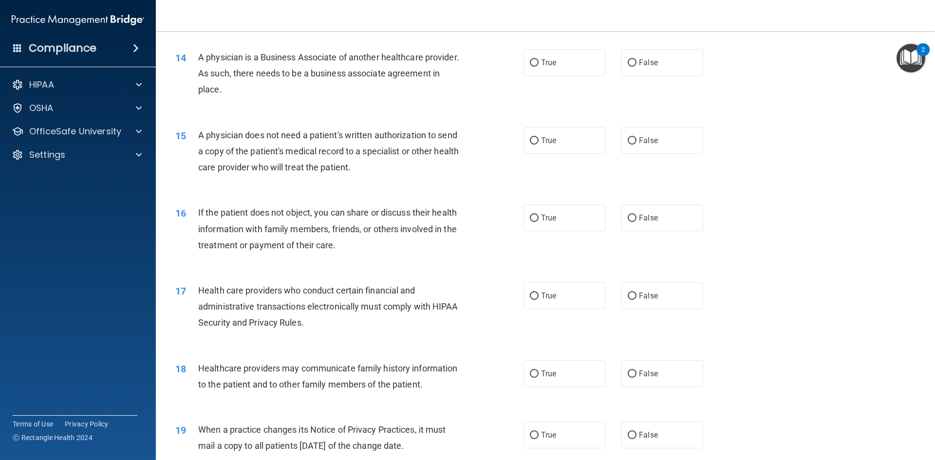
drag, startPoint x: 296, startPoint y: 92, endPoint x: 328, endPoint y: 86, distance: 32.7
click at [300, 91] on div "A physician is a Business Associate of another healthcare provider. As such, th…" at bounding box center [334, 73] width 272 height 49
drag, startPoint x: 201, startPoint y: 60, endPoint x: 295, endPoint y: 91, distance: 99.1
click at [295, 91] on div "A physician is a Business Associate of another healthcare provider. As such, th…" at bounding box center [334, 73] width 272 height 49
click at [323, 115] on div "15 A physician does not need a patient's written authorization to send a copy o…" at bounding box center [545, 154] width 755 height 78
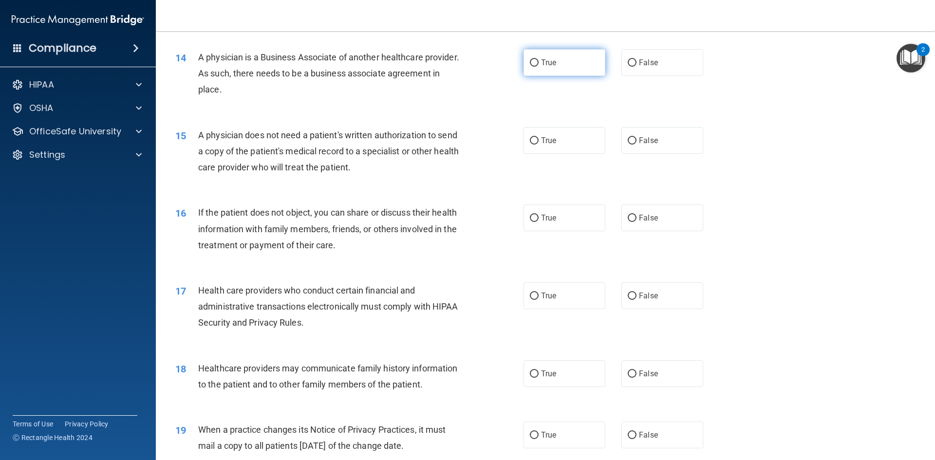
click at [556, 66] on label "True" at bounding box center [565, 62] width 82 height 27
click at [539, 66] on input "True" at bounding box center [534, 62] width 9 height 7
radio input "true"
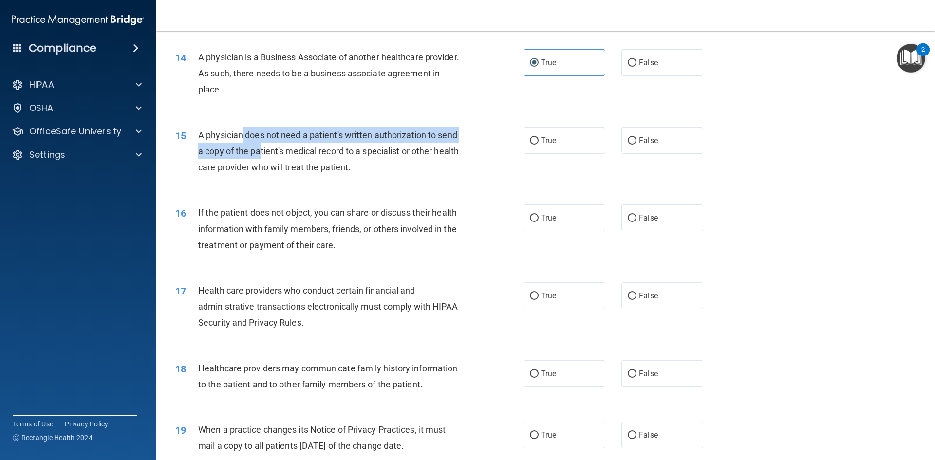
drag, startPoint x: 244, startPoint y: 139, endPoint x: 259, endPoint y: 157, distance: 23.2
click at [259, 157] on div "A physician does not need a patient's written authorization to send a copy of t…" at bounding box center [334, 151] width 272 height 49
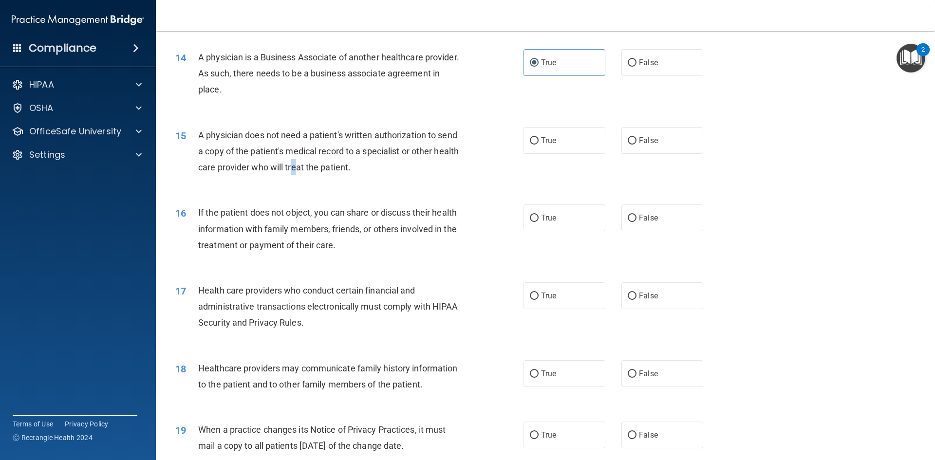
click at [322, 165] on span "A physician does not need a patient's written authorization to send a copy of t…" at bounding box center [328, 151] width 261 height 42
click at [428, 167] on div "A physician does not need a patient's written authorization to send a copy of t…" at bounding box center [334, 151] width 272 height 49
click at [639, 135] on label "False" at bounding box center [663, 140] width 82 height 27
click at [637, 137] on input "False" at bounding box center [632, 140] width 9 height 7
radio input "true"
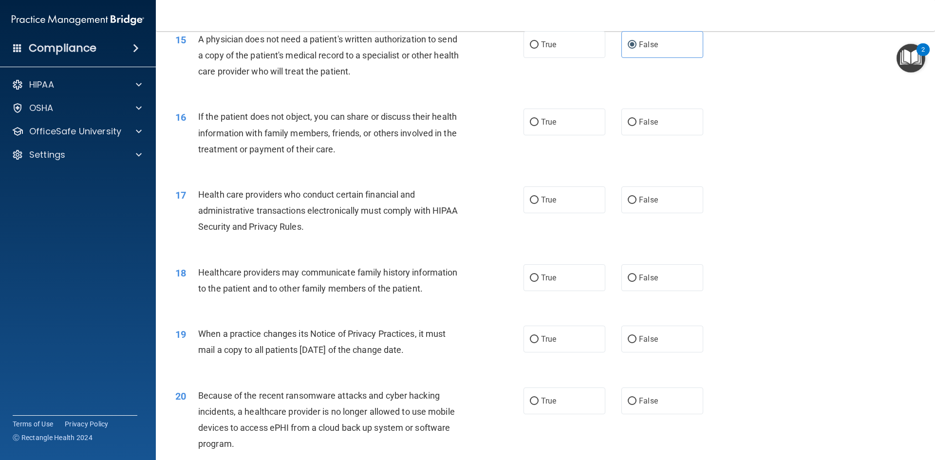
scroll to position [1072, 0]
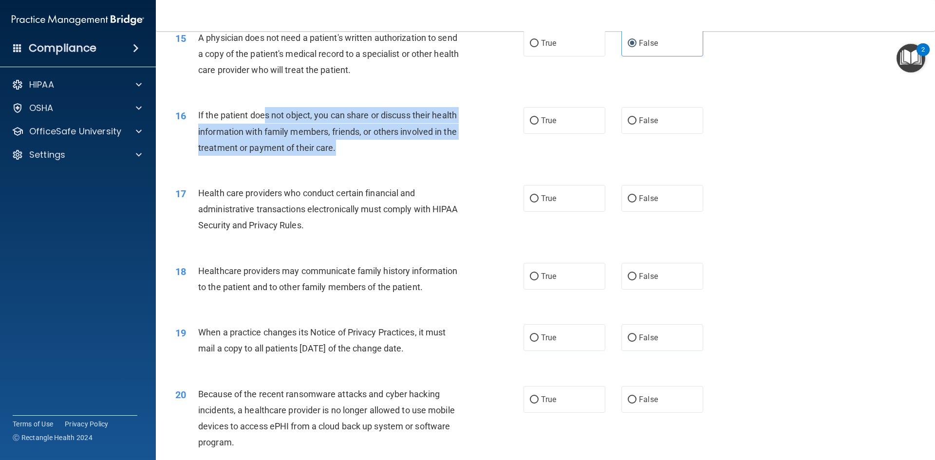
drag, startPoint x: 269, startPoint y: 119, endPoint x: 409, endPoint y: 151, distance: 143.8
click at [383, 156] on div "16 If the patient does not object, you can share or discuss their health inform…" at bounding box center [350, 134] width 378 height 54
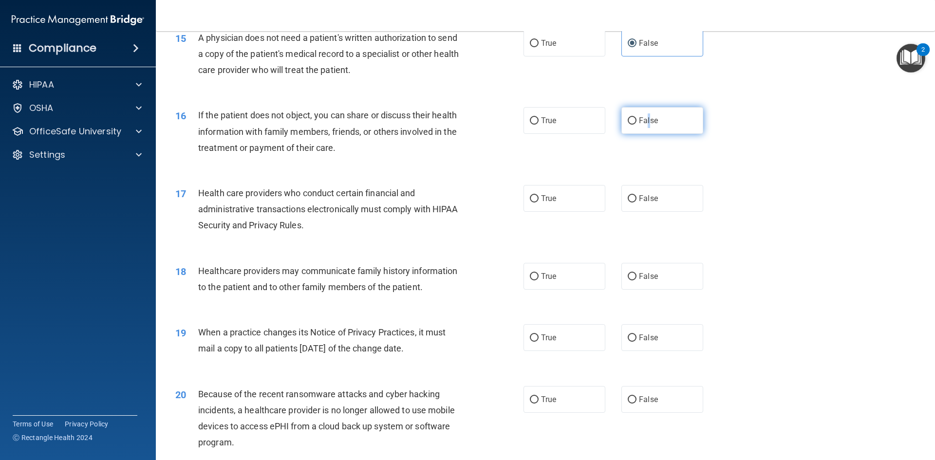
click at [645, 123] on span "False" at bounding box center [648, 120] width 19 height 9
click at [665, 100] on div "16 If the patient does not object, you can share or discuss their health inform…" at bounding box center [545, 134] width 755 height 78
click at [660, 118] on label "False" at bounding box center [663, 120] width 82 height 27
click at [637, 118] on input "False" at bounding box center [632, 120] width 9 height 7
radio input "true"
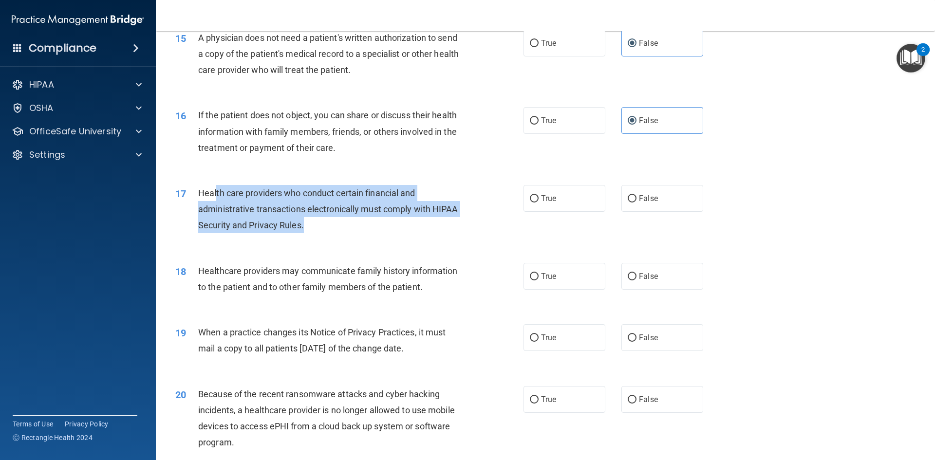
drag, startPoint x: 215, startPoint y: 198, endPoint x: 348, endPoint y: 232, distance: 136.7
click at [347, 232] on div "Health care providers who conduct certain financial and administrative transact…" at bounding box center [334, 209] width 272 height 49
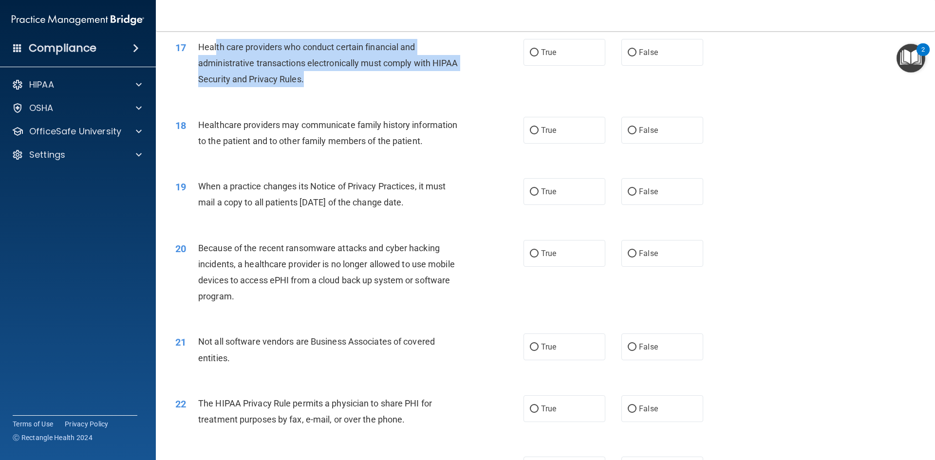
scroll to position [1169, 0]
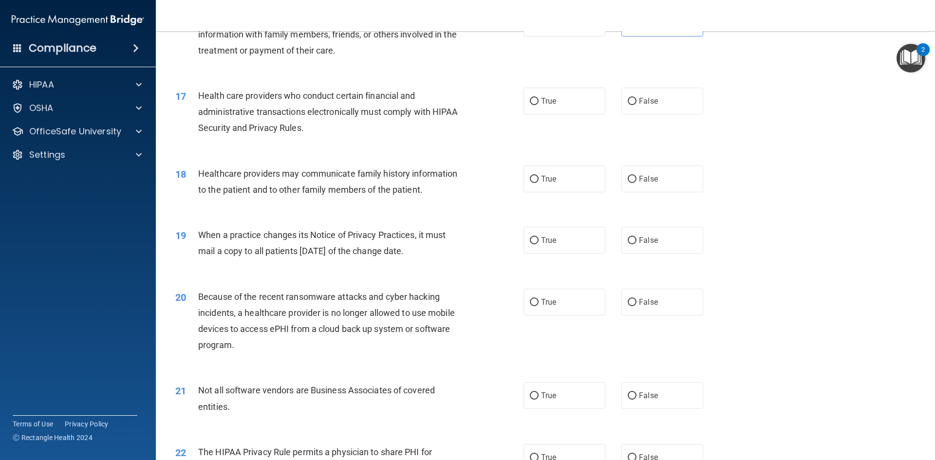
click at [331, 172] on span "Healthcare providers may communicate family history information to the patient …" at bounding box center [327, 182] width 259 height 26
click at [578, 102] on label "True" at bounding box center [565, 101] width 82 height 27
click at [539, 102] on input "True" at bounding box center [534, 101] width 9 height 7
radio input "true"
click at [633, 178] on label "False" at bounding box center [663, 179] width 82 height 27
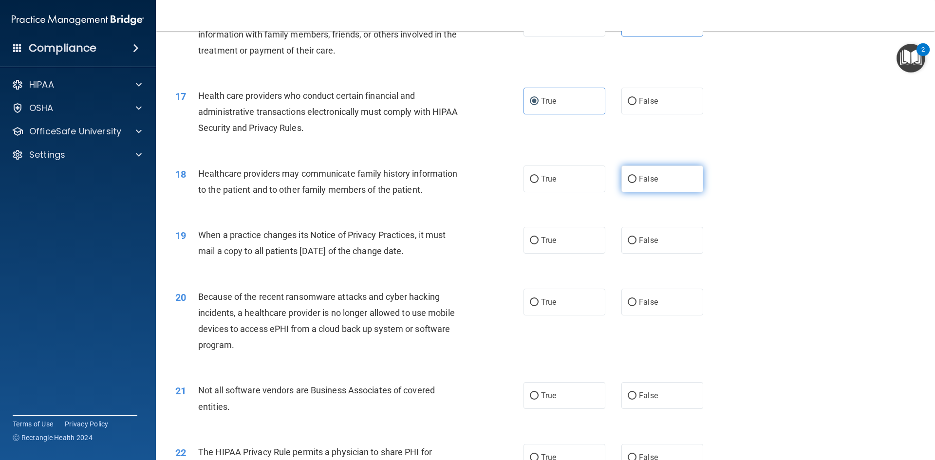
click at [633, 178] on input "False" at bounding box center [632, 179] width 9 height 7
radio input "true"
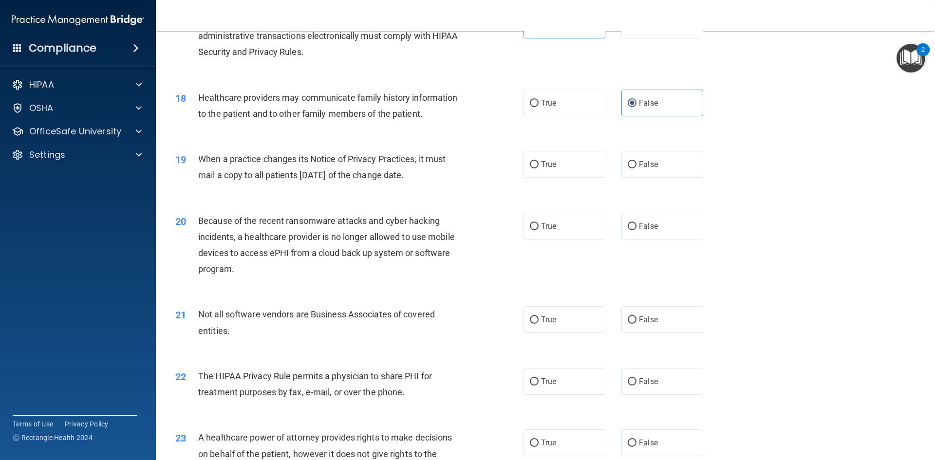
scroll to position [1267, 0]
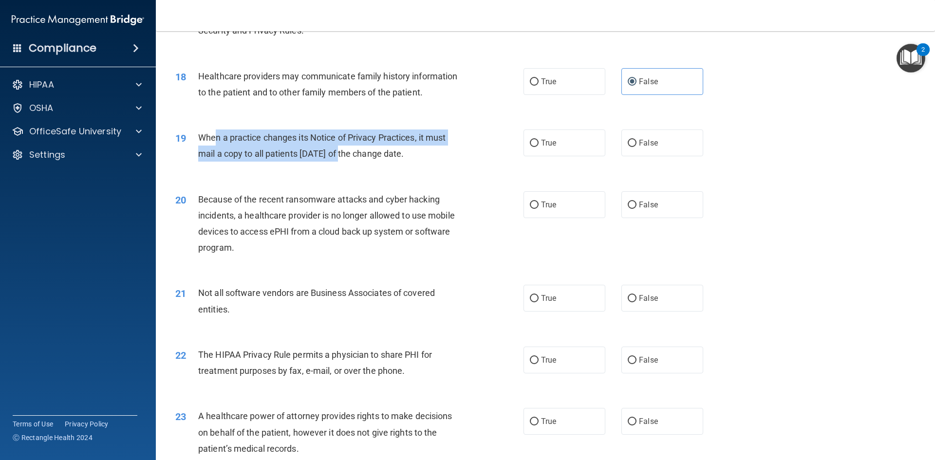
drag, startPoint x: 218, startPoint y: 134, endPoint x: 342, endPoint y: 159, distance: 126.2
click at [342, 160] on div "When a practice changes its Notice of Privacy Practices, it must mail a copy to…" at bounding box center [334, 146] width 272 height 32
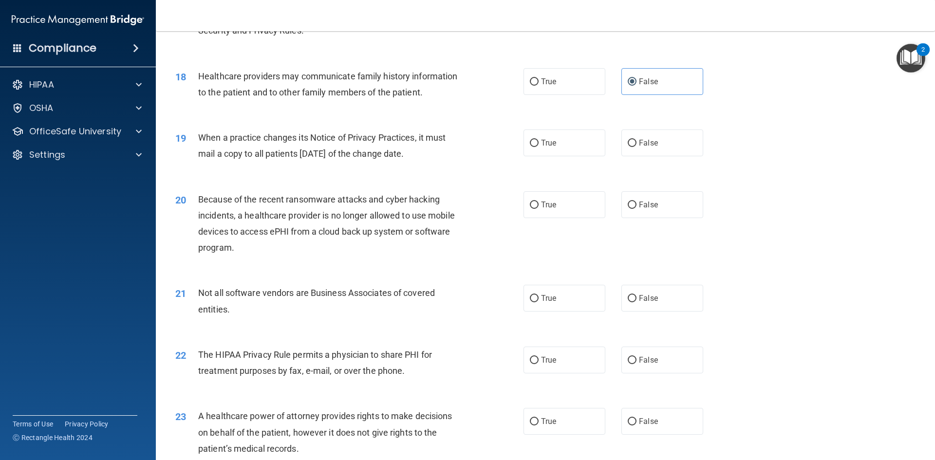
drag, startPoint x: 314, startPoint y: 171, endPoint x: 224, endPoint y: 152, distance: 92.7
click at [314, 171] on div "19 When a practice changes its Notice of Privacy Practices, it must mail a copy…" at bounding box center [545, 147] width 755 height 61
drag, startPoint x: 194, startPoint y: 137, endPoint x: 385, endPoint y: 146, distance: 190.7
click at [431, 155] on div "19 When a practice changes its Notice of Privacy Practices, it must mail a copy…" at bounding box center [350, 148] width 378 height 37
click at [450, 150] on div "When a practice changes its Notice of Privacy Practices, it must mail a copy to…" at bounding box center [334, 146] width 272 height 32
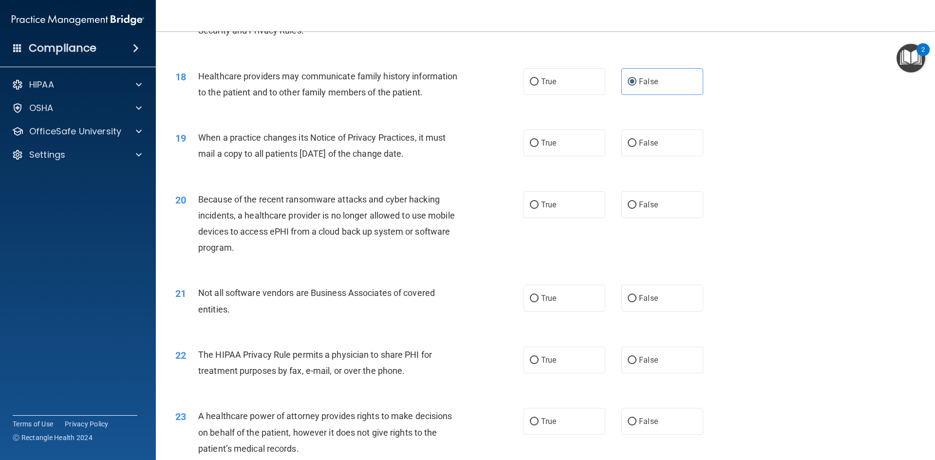
drag, startPoint x: 438, startPoint y: 136, endPoint x: 445, endPoint y: 152, distance: 17.9
click at [445, 152] on div "When a practice changes its Notice of Privacy Practices, it must mail a copy to…" at bounding box center [334, 146] width 272 height 32
click at [451, 162] on div "When a practice changes its Notice of Privacy Practices, it must mail a copy to…" at bounding box center [334, 146] width 272 height 32
click at [568, 136] on label "True" at bounding box center [565, 143] width 82 height 27
click at [539, 140] on input "True" at bounding box center [534, 143] width 9 height 7
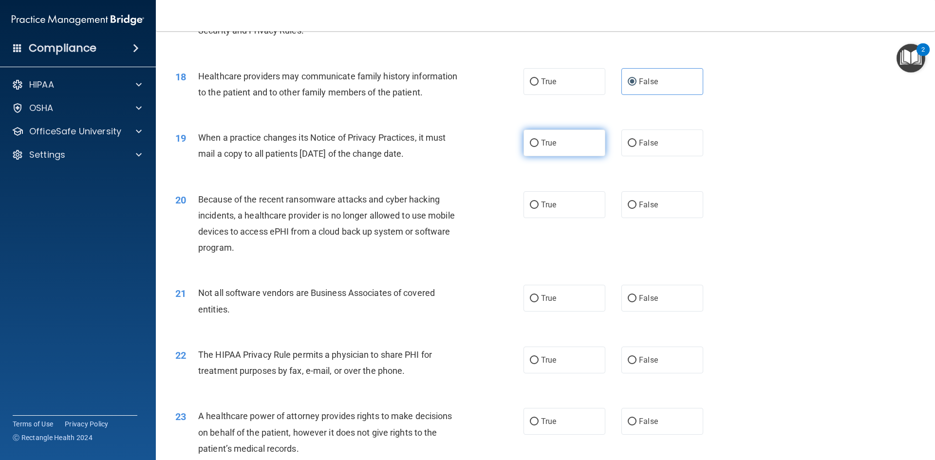
radio input "true"
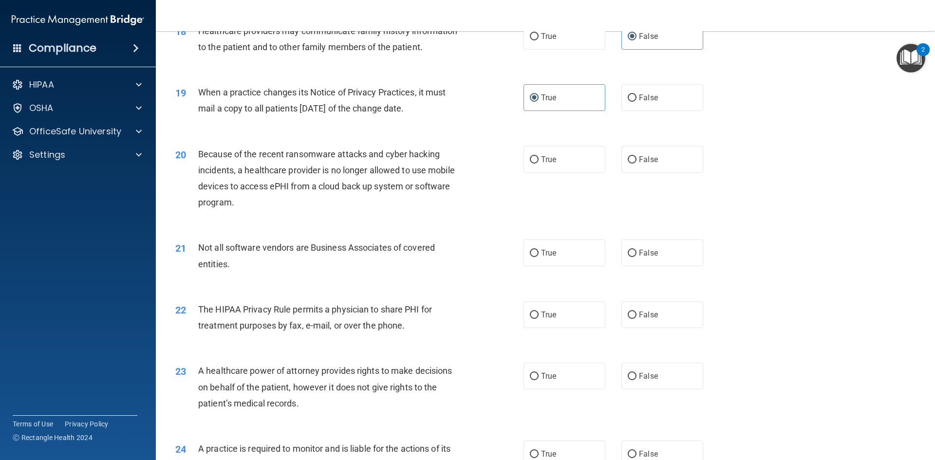
scroll to position [1315, 0]
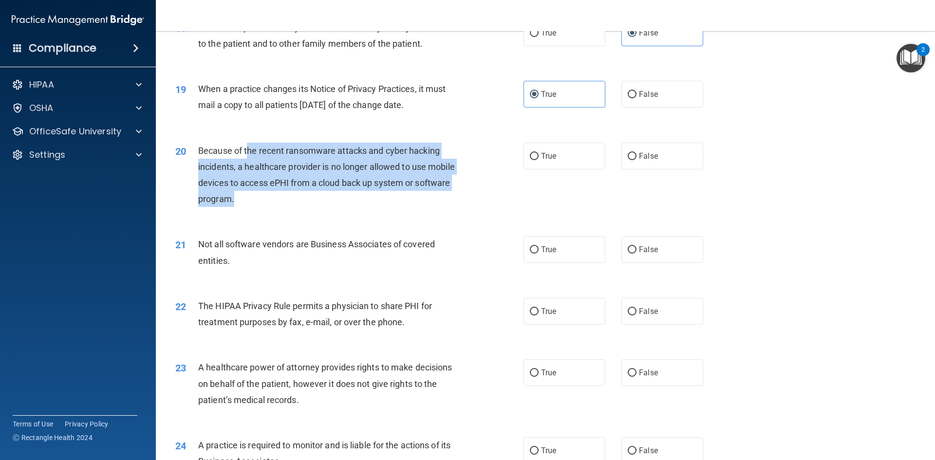
drag, startPoint x: 247, startPoint y: 151, endPoint x: 270, endPoint y: 167, distance: 28.7
click at [307, 198] on div "Because of the recent ransomware attacks and cyber hacking incidents, a healthc…" at bounding box center [334, 175] width 272 height 65
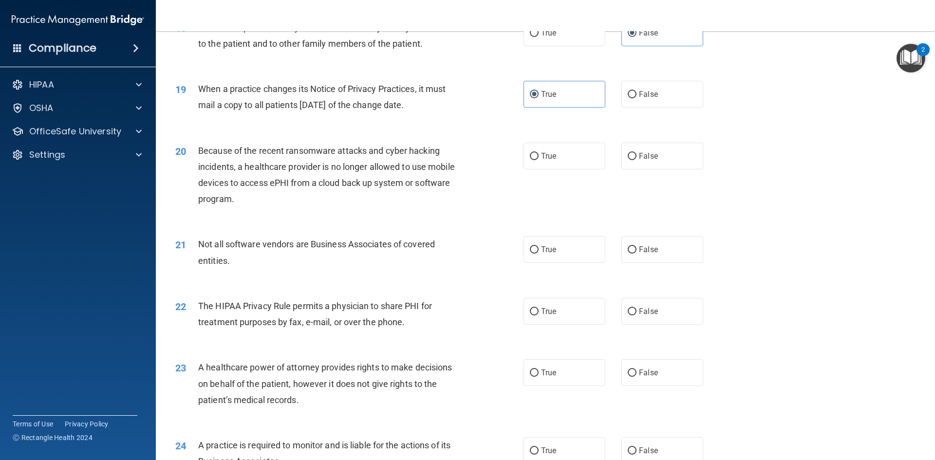
click at [220, 152] on span "Because of the recent ransomware attacks and cyber hacking incidents, a healthc…" at bounding box center [326, 175] width 257 height 59
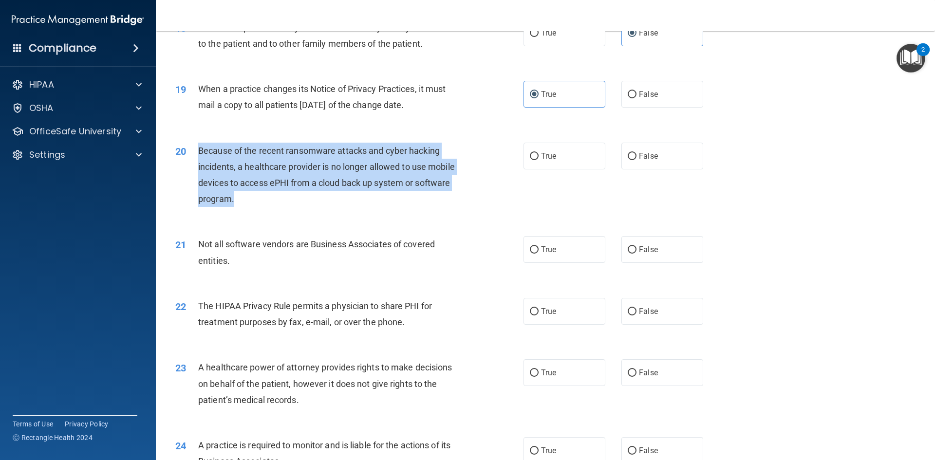
drag, startPoint x: 195, startPoint y: 146, endPoint x: 288, endPoint y: 199, distance: 107.1
click at [288, 199] on div "20 Because of the recent ransomware attacks and cyber hacking incidents, a heal…" at bounding box center [350, 178] width 378 height 70
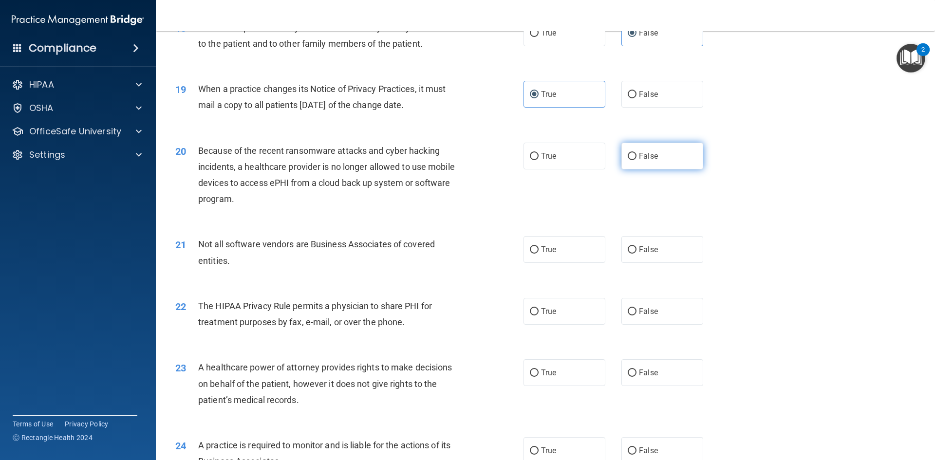
click at [668, 168] on label "False" at bounding box center [663, 156] width 82 height 27
click at [637, 160] on input "False" at bounding box center [632, 156] width 9 height 7
radio input "true"
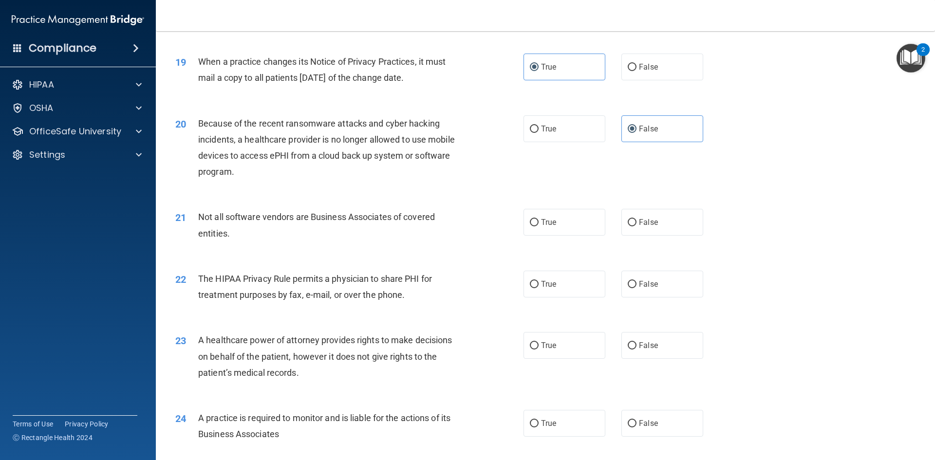
scroll to position [1413, 0]
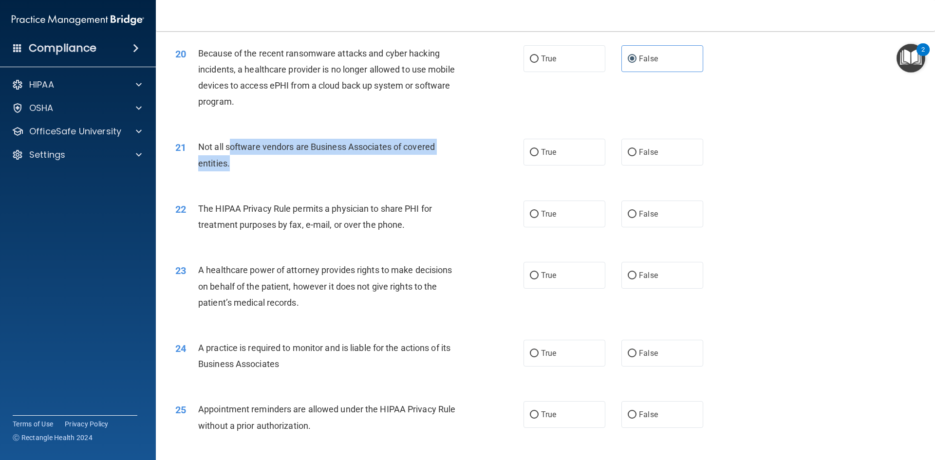
drag, startPoint x: 245, startPoint y: 146, endPoint x: 295, endPoint y: 174, distance: 57.6
click at [295, 174] on div "21 Not all software vendors are Business Associates of covered entities." at bounding box center [350, 157] width 378 height 37
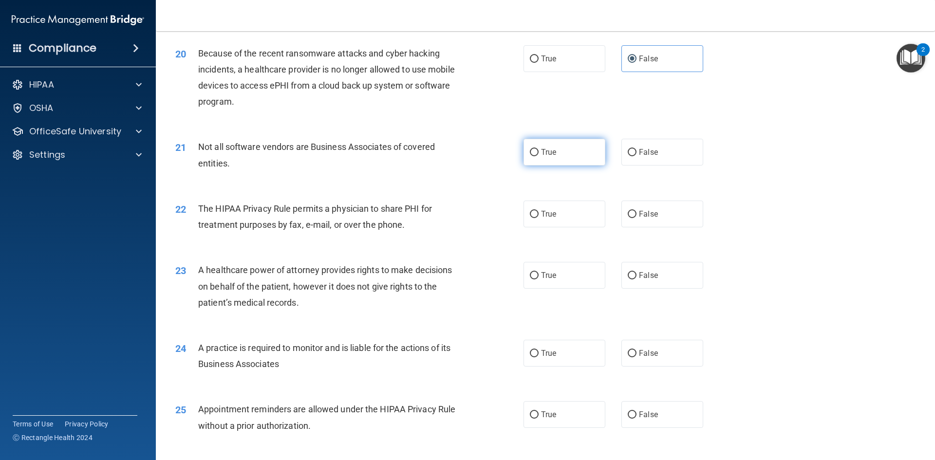
click at [547, 147] on label "True" at bounding box center [565, 152] width 82 height 27
click at [539, 149] on input "True" at bounding box center [534, 152] width 9 height 7
radio input "true"
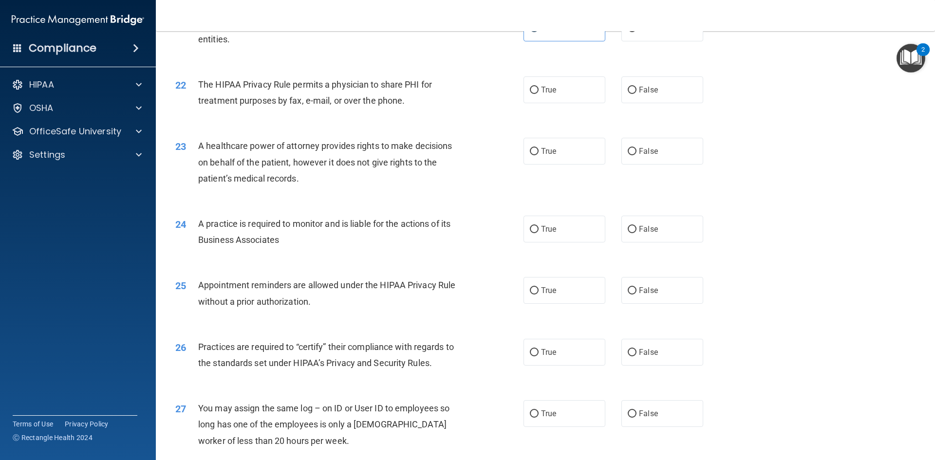
scroll to position [1559, 0]
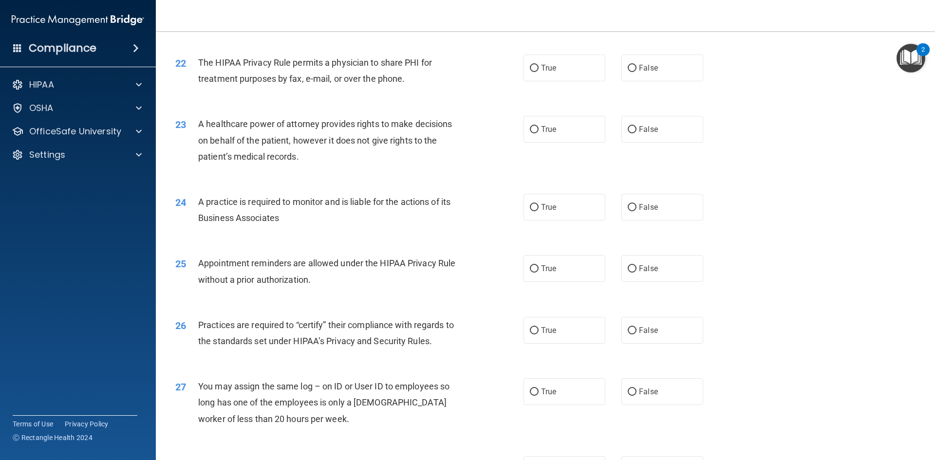
drag, startPoint x: 204, startPoint y: 57, endPoint x: 249, endPoint y: 96, distance: 59.8
click at [248, 95] on div "22 The HIPAA Privacy Rule permits a physician to share PHI for treatment purpos…" at bounding box center [545, 72] width 755 height 61
click at [251, 97] on div "22 The HIPAA Privacy Rule permits a physician to share PHI for treatment purpos…" at bounding box center [545, 72] width 755 height 61
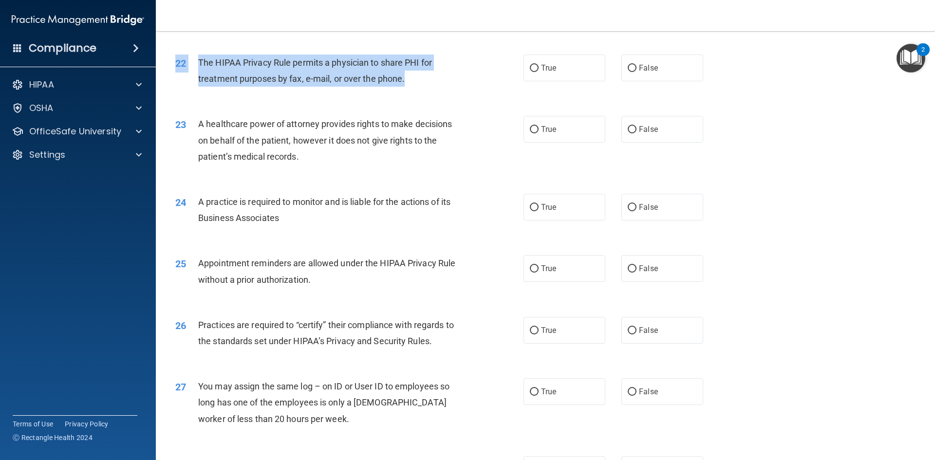
drag, startPoint x: 198, startPoint y: 53, endPoint x: 408, endPoint y: 91, distance: 213.5
click at [408, 91] on div "22 The HIPAA Privacy Rule permits a physician to share PHI for treatment purpos…" at bounding box center [545, 72] width 755 height 61
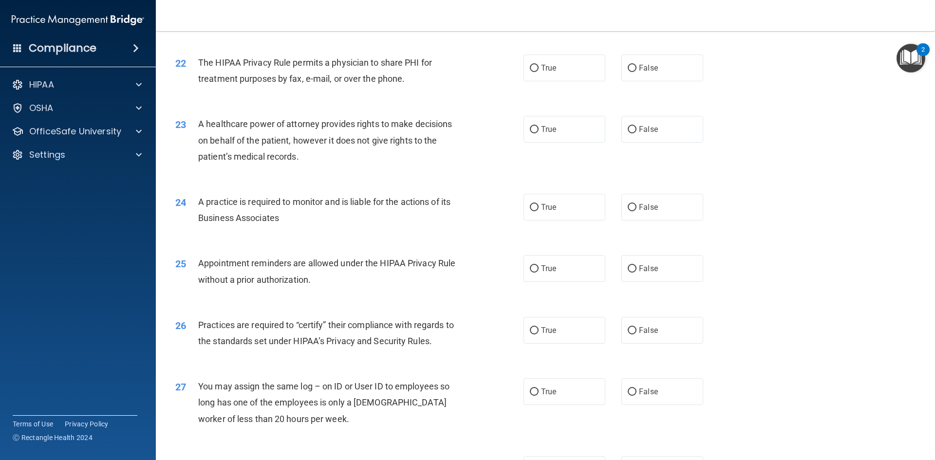
click at [410, 94] on div "22 The HIPAA Privacy Rule permits a physician to share PHI for treatment purpos…" at bounding box center [545, 72] width 755 height 61
drag, startPoint x: 197, startPoint y: 61, endPoint x: 276, endPoint y: 64, distance: 79.5
click at [276, 64] on div "22 The HIPAA Privacy Rule permits a physician to share PHI for treatment purpos…" at bounding box center [350, 73] width 378 height 37
click at [286, 99] on div "22 The HIPAA Privacy Rule permits a physician to share PHI for treatment purpos…" at bounding box center [545, 72] width 755 height 61
drag, startPoint x: 299, startPoint y: 64, endPoint x: 377, endPoint y: 94, distance: 83.6
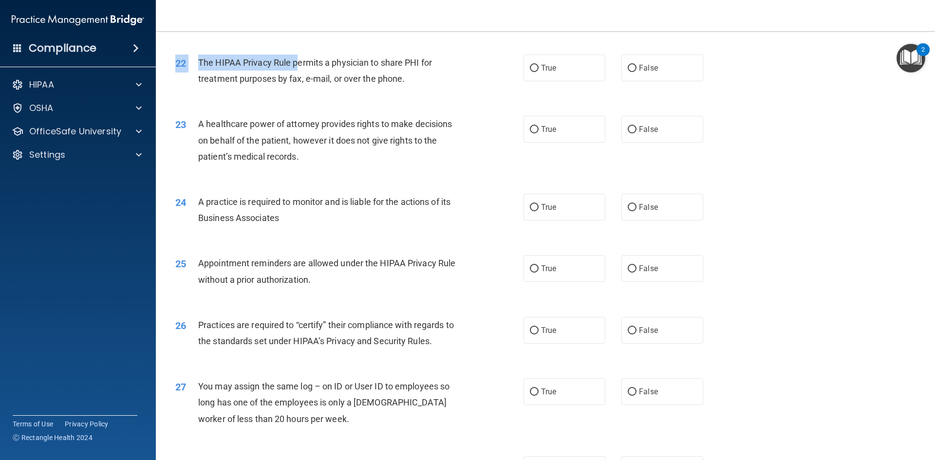
click at [377, 94] on div "22 The HIPAA Privacy Rule permits a physician to share PHI for treatment purpos…" at bounding box center [545, 72] width 755 height 61
click at [339, 63] on span "The HIPAA Privacy Rule permits a physician to share PHI for treatment purposes …" at bounding box center [315, 70] width 234 height 26
drag, startPoint x: 195, startPoint y: 63, endPoint x: 205, endPoint y: 69, distance: 10.7
click at [205, 69] on div "22 The HIPAA Privacy Rule permits a physician to share PHI for treatment purpos…" at bounding box center [350, 73] width 378 height 37
click at [206, 70] on div "The HIPAA Privacy Rule permits a physician to share PHI for treatment purposes …" at bounding box center [334, 71] width 272 height 32
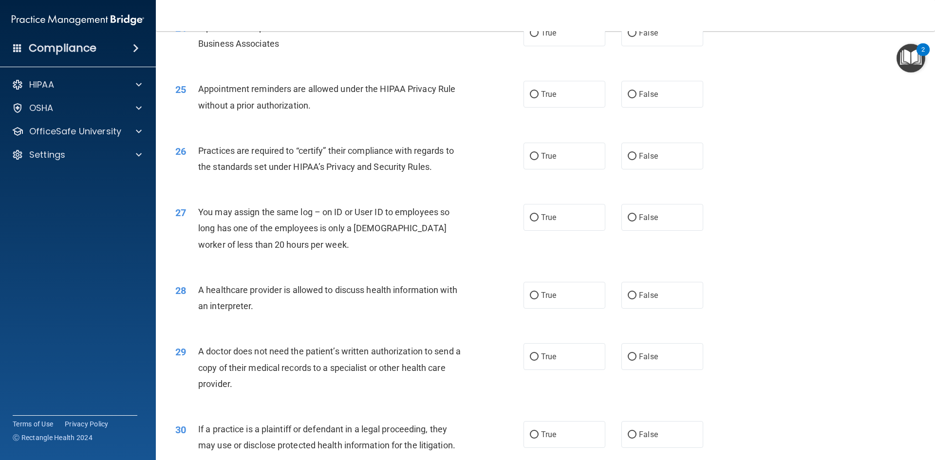
scroll to position [1515, 0]
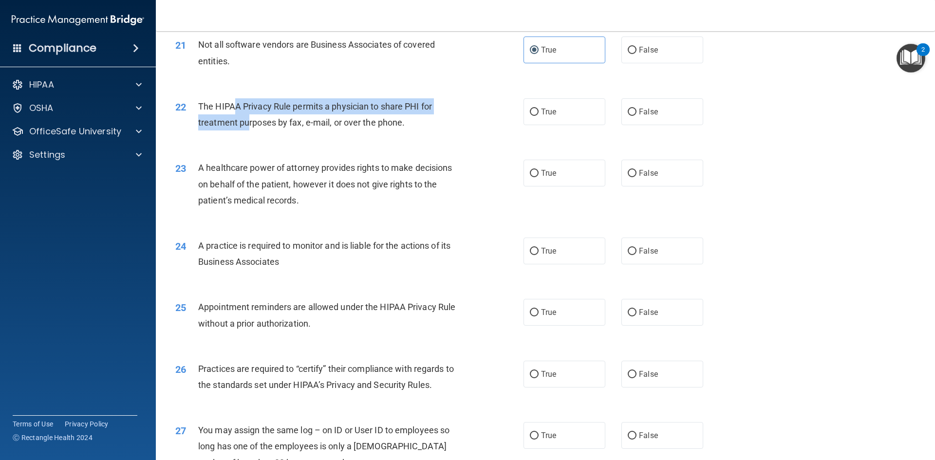
drag, startPoint x: 232, startPoint y: 102, endPoint x: 255, endPoint y: 132, distance: 37.1
click at [250, 129] on div "The HIPAA Privacy Rule permits a physician to share PHI for treatment purposes …" at bounding box center [334, 114] width 272 height 32
click at [274, 141] on div "22 The HIPAA Privacy Rule permits a physician to share PHI for treatment purpos…" at bounding box center [545, 116] width 755 height 61
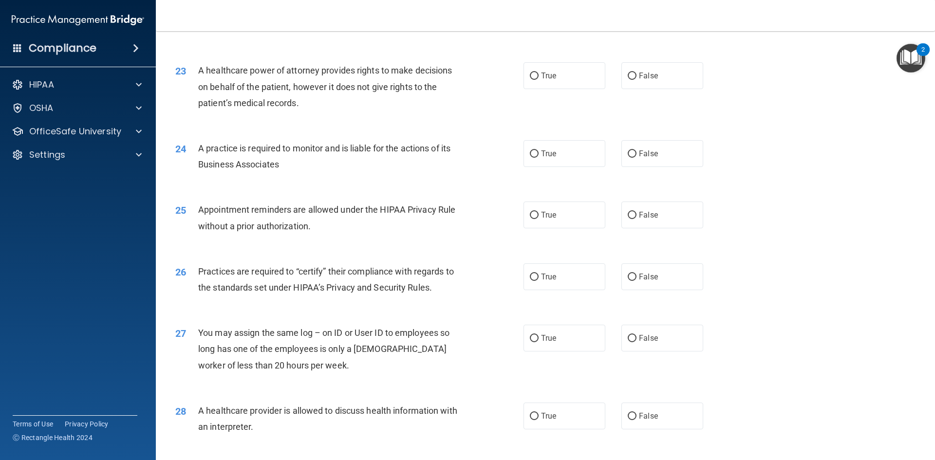
scroll to position [1564, 0]
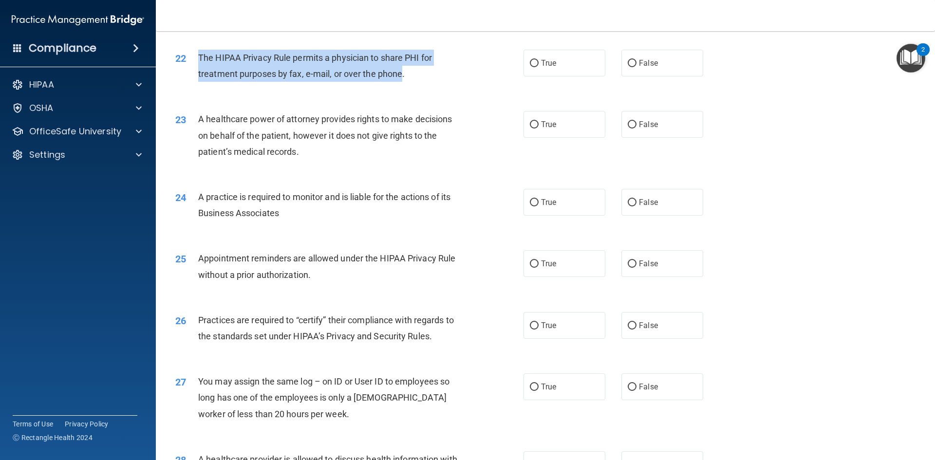
drag, startPoint x: 196, startPoint y: 58, endPoint x: 402, endPoint y: 79, distance: 207.1
click at [402, 79] on div "22 The HIPAA Privacy Rule permits a physician to share PHI for treatment purpos…" at bounding box center [350, 68] width 378 height 37
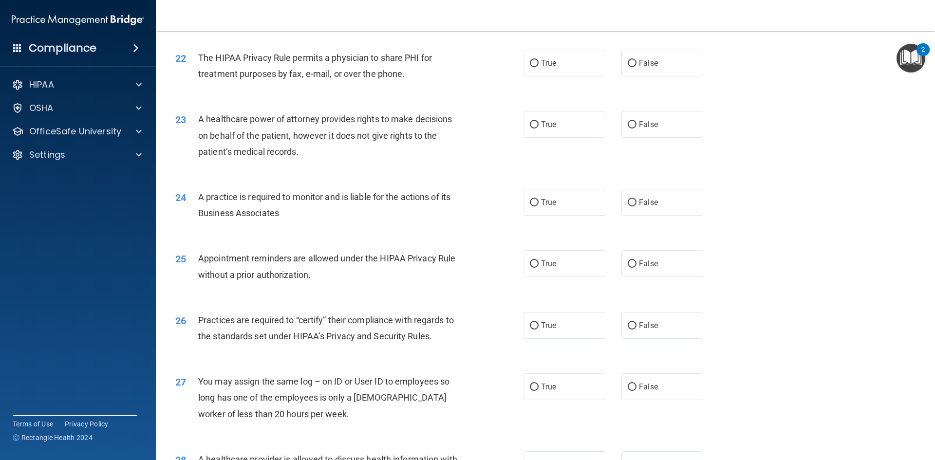
click at [407, 81] on div "The HIPAA Privacy Rule permits a physician to share PHI for treatment purposes …" at bounding box center [334, 66] width 272 height 32
click at [543, 68] on label "True" at bounding box center [565, 63] width 82 height 27
click at [539, 67] on input "True" at bounding box center [534, 63] width 9 height 7
radio input "true"
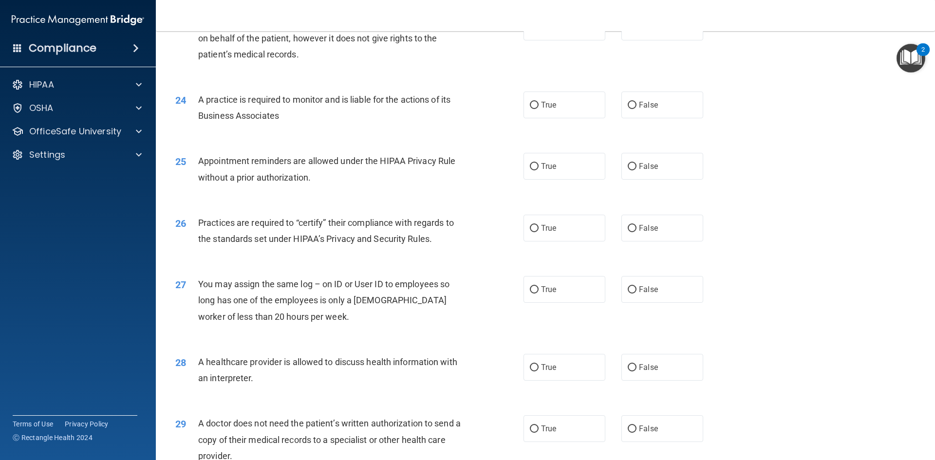
scroll to position [1613, 0]
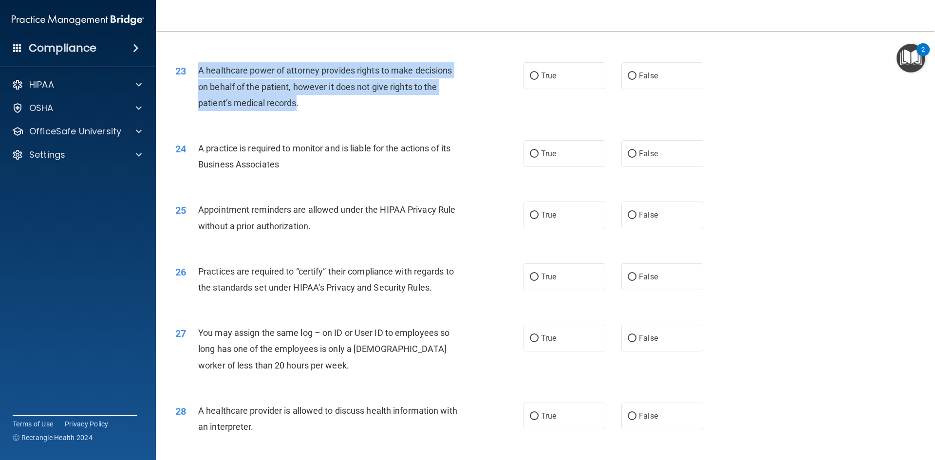
drag, startPoint x: 201, startPoint y: 76, endPoint x: 297, endPoint y: 108, distance: 101.4
click at [297, 108] on div "A healthcare power of attorney provides rights to make decisions on behalf of t…" at bounding box center [334, 86] width 272 height 49
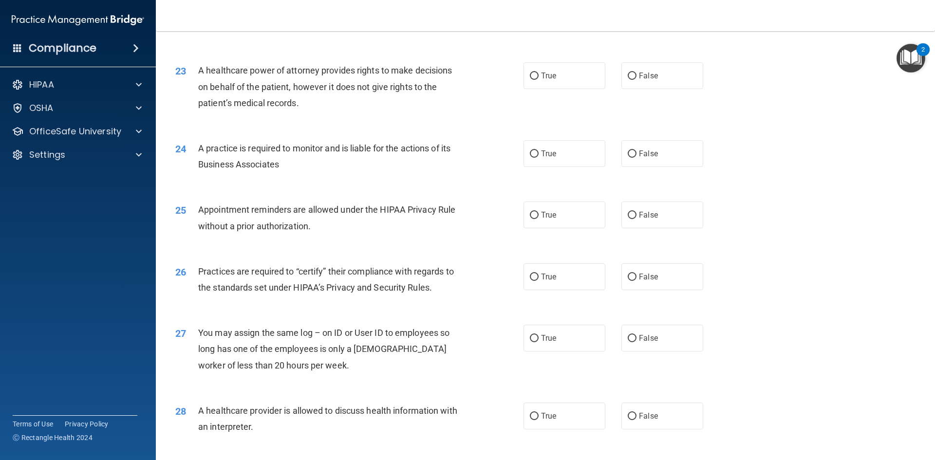
click at [320, 103] on div "A healthcare power of attorney provides rights to make decisions on behalf of t…" at bounding box center [334, 86] width 272 height 49
click at [531, 69] on label "True" at bounding box center [565, 75] width 82 height 27
click at [531, 73] on input "True" at bounding box center [534, 76] width 9 height 7
radio input "true"
click at [567, 162] on label "True" at bounding box center [565, 153] width 82 height 27
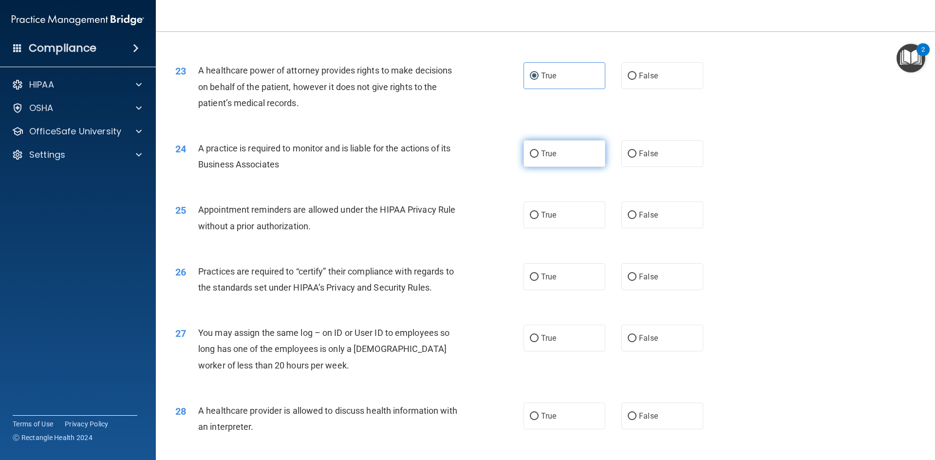
click at [539, 158] on input "True" at bounding box center [534, 154] width 9 height 7
radio input "true"
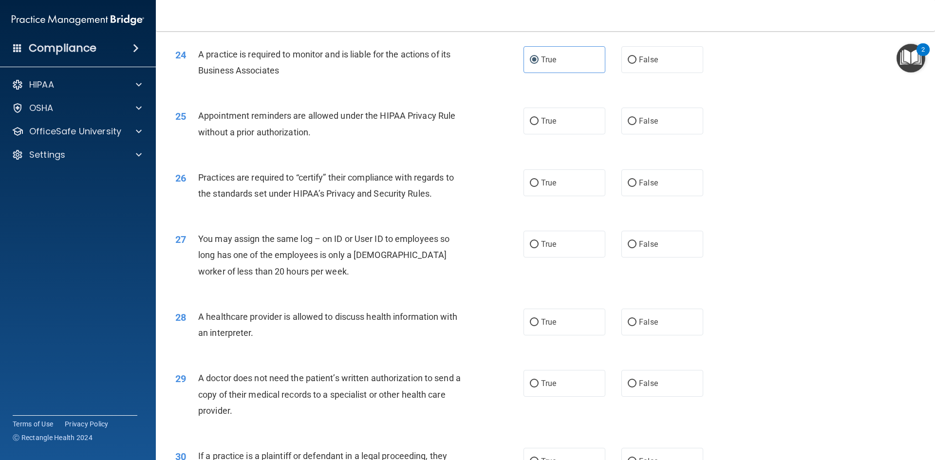
scroll to position [1710, 0]
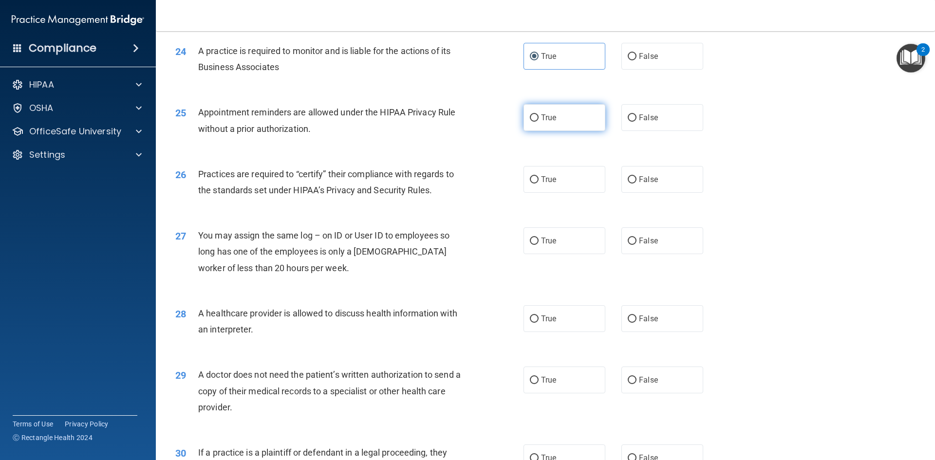
click at [561, 114] on label "True" at bounding box center [565, 117] width 82 height 27
click at [539, 114] on input "True" at bounding box center [534, 117] width 9 height 7
radio input "true"
click at [648, 112] on label "False" at bounding box center [663, 117] width 82 height 27
click at [637, 114] on input "False" at bounding box center [632, 117] width 9 height 7
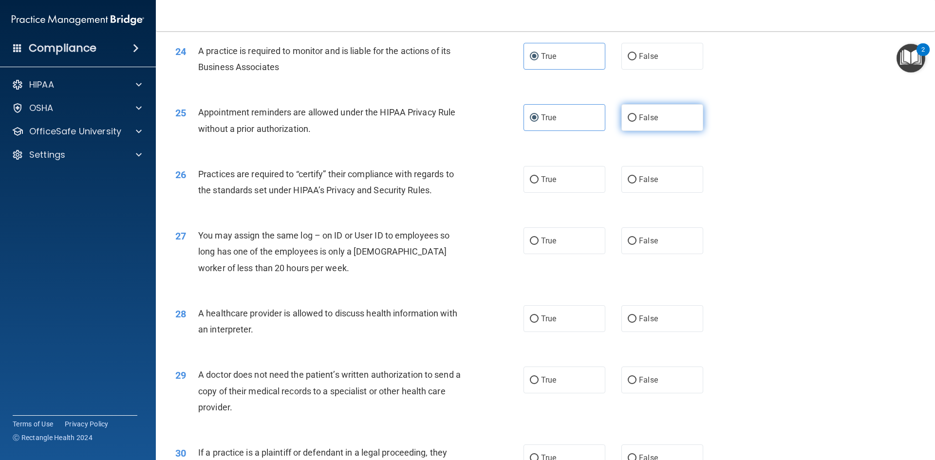
radio input "true"
radio input "false"
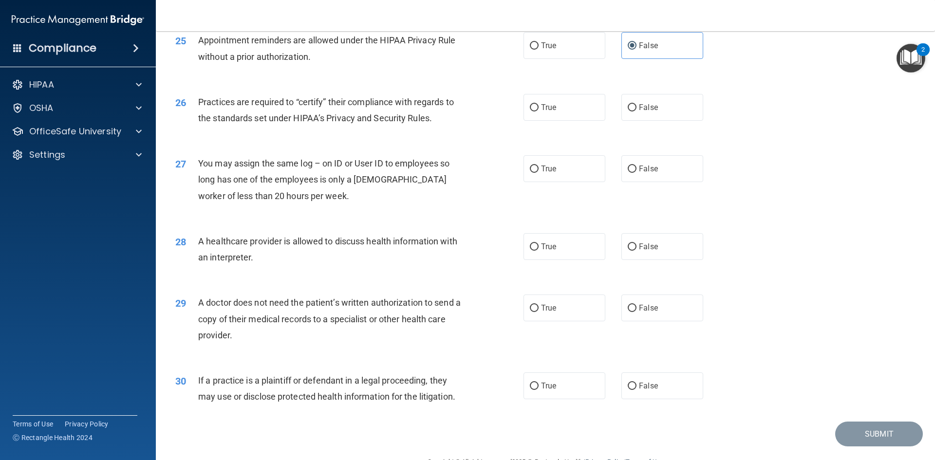
scroll to position [1808, 0]
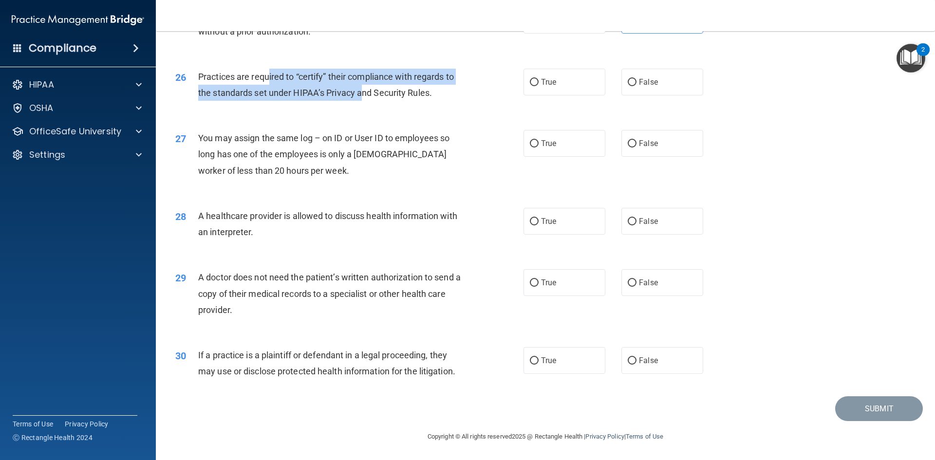
drag, startPoint x: 270, startPoint y: 84, endPoint x: 364, endPoint y: 106, distance: 96.6
click at [364, 106] on div "26 Practices are required to “certify” their compliance with regards to the sta…" at bounding box center [350, 87] width 378 height 37
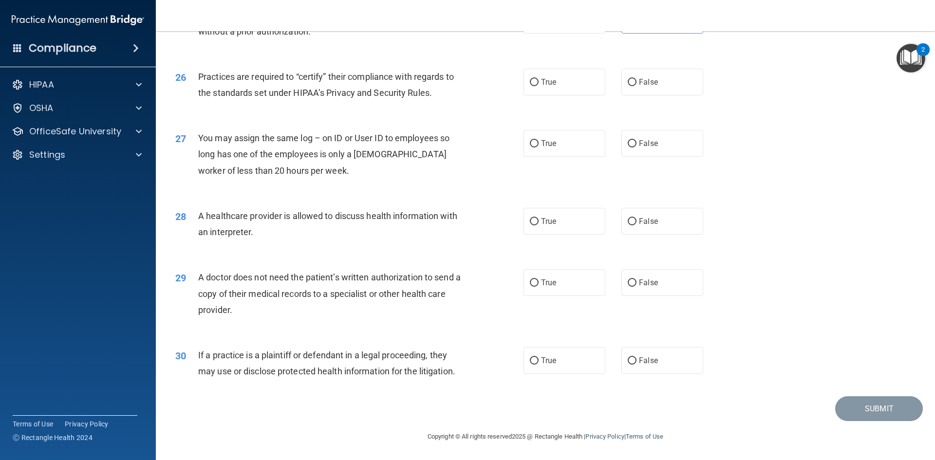
click at [373, 110] on div "26 Practices are required to “certify” their compliance with regards to the sta…" at bounding box center [545, 87] width 755 height 61
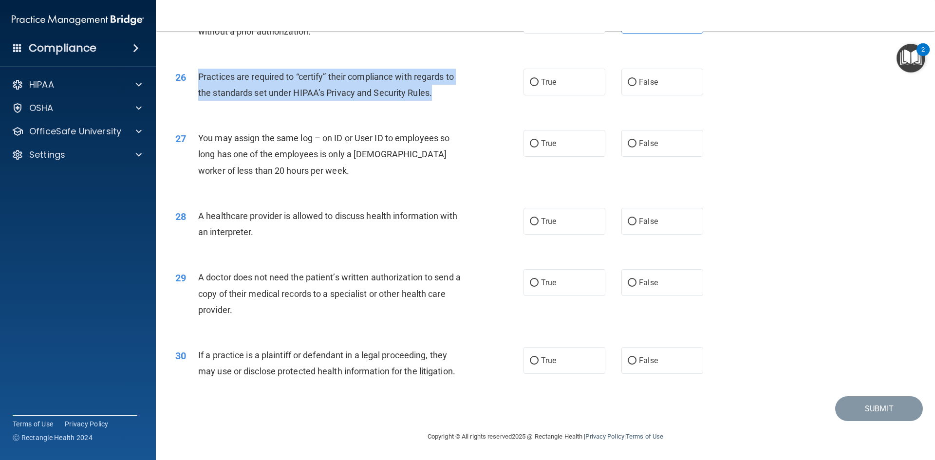
drag, startPoint x: 197, startPoint y: 77, endPoint x: 440, endPoint y: 99, distance: 244.1
click at [440, 99] on div "26 Practices are required to “certify” their compliance with regards to the sta…" at bounding box center [350, 87] width 378 height 37
click at [445, 99] on div "Practices are required to “certify” their compliance with regards to the standa…" at bounding box center [334, 85] width 272 height 32
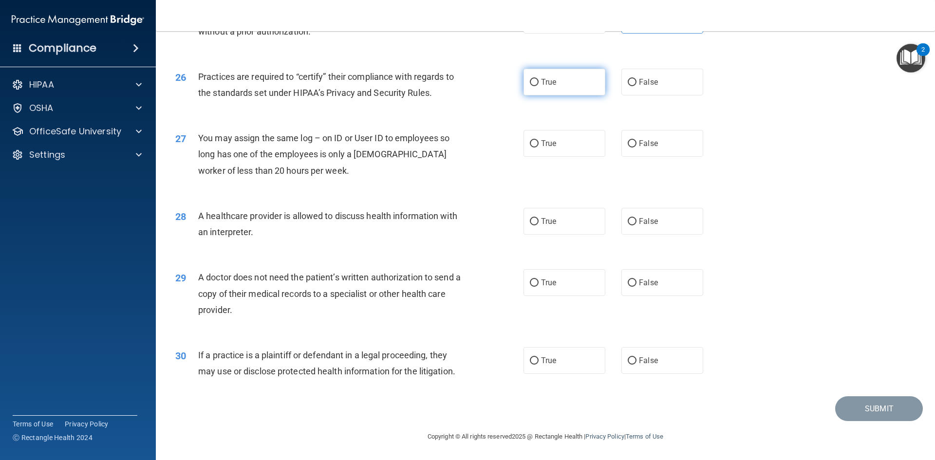
click at [539, 89] on label "True" at bounding box center [565, 82] width 82 height 27
click at [539, 86] on input "True" at bounding box center [534, 82] width 9 height 7
radio input "true"
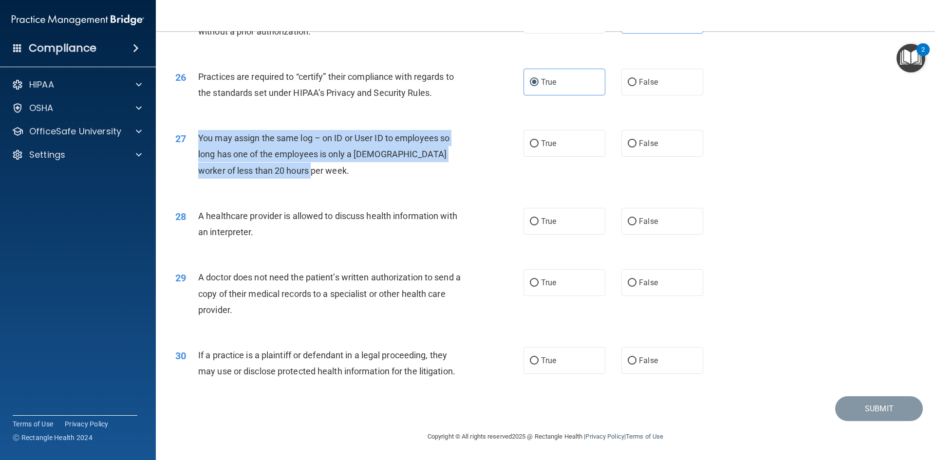
drag, startPoint x: 198, startPoint y: 138, endPoint x: 334, endPoint y: 171, distance: 139.8
click at [334, 170] on div "You may assign the same log – on ID or User ID to employees so long has one of …" at bounding box center [334, 154] width 272 height 49
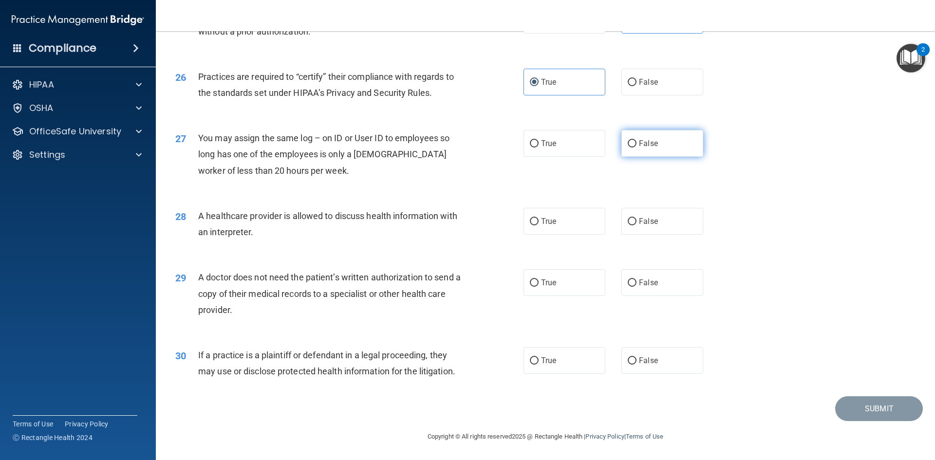
click at [639, 152] on label "False" at bounding box center [663, 143] width 82 height 27
click at [637, 148] on input "False" at bounding box center [632, 143] width 9 height 7
radio input "true"
drag, startPoint x: 217, startPoint y: 228, endPoint x: 251, endPoint y: 236, distance: 34.6
click at [248, 236] on span "A healthcare provider is allowed to discuss health information with an interpre…" at bounding box center [327, 224] width 259 height 26
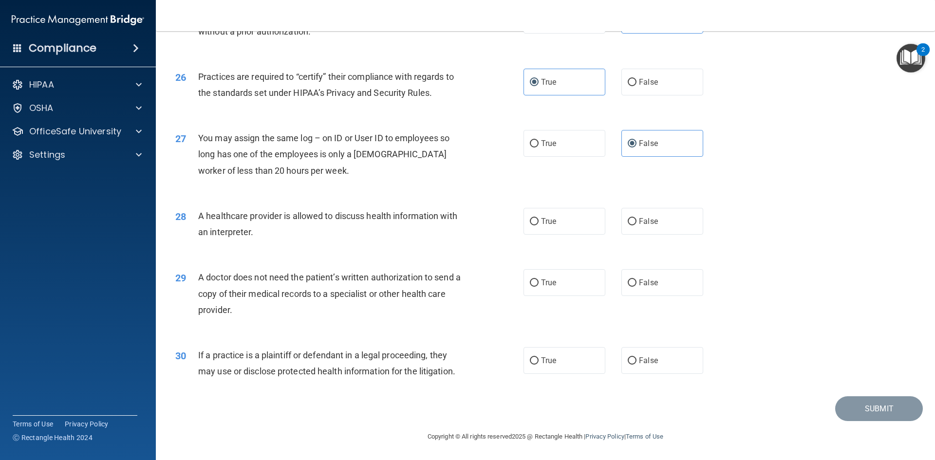
click at [254, 237] on div "A healthcare provider is allowed to discuss health information with an interpre…" at bounding box center [334, 224] width 272 height 32
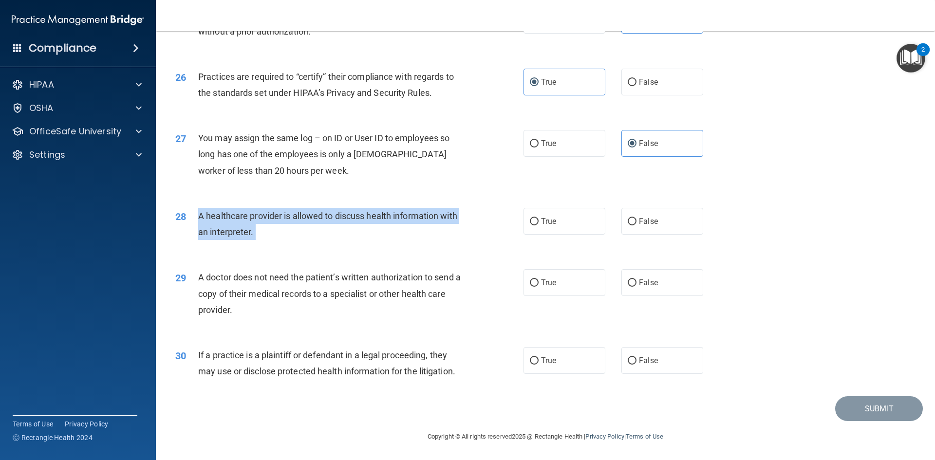
drag, startPoint x: 254, startPoint y: 237, endPoint x: 197, endPoint y: 212, distance: 62.2
click at [197, 212] on div "28 A healthcare provider is allowed to discuss health information with an inter…" at bounding box center [350, 226] width 378 height 37
click at [280, 238] on div "A healthcare provider is allowed to discuss health information with an interpre…" at bounding box center [334, 224] width 272 height 32
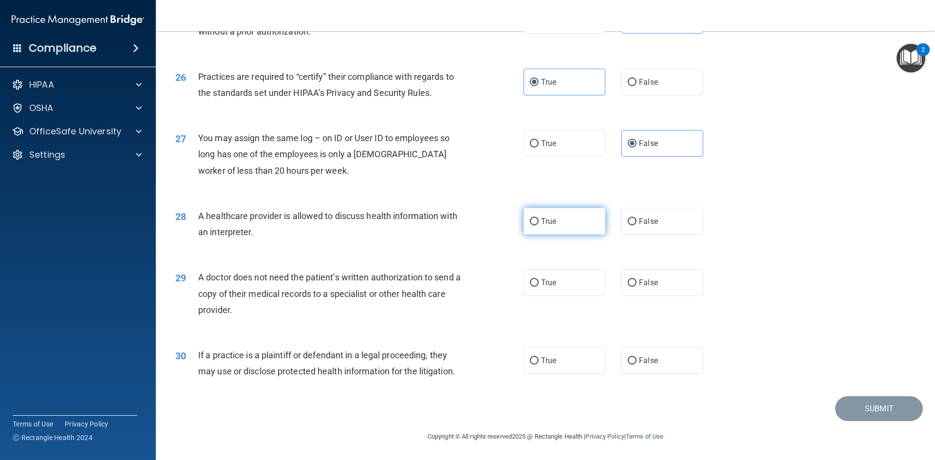
click at [567, 219] on label "True" at bounding box center [565, 221] width 82 height 27
click at [539, 219] on input "True" at bounding box center [534, 221] width 9 height 7
radio input "true"
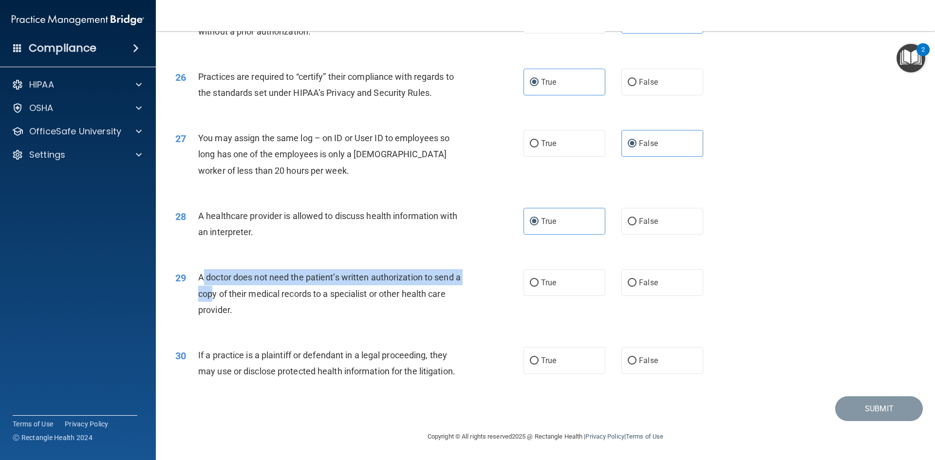
drag, startPoint x: 199, startPoint y: 275, endPoint x: 216, endPoint y: 297, distance: 27.8
click at [216, 297] on span "A doctor does not need the patient’s written authorization to send a copy of th…" at bounding box center [329, 293] width 263 height 42
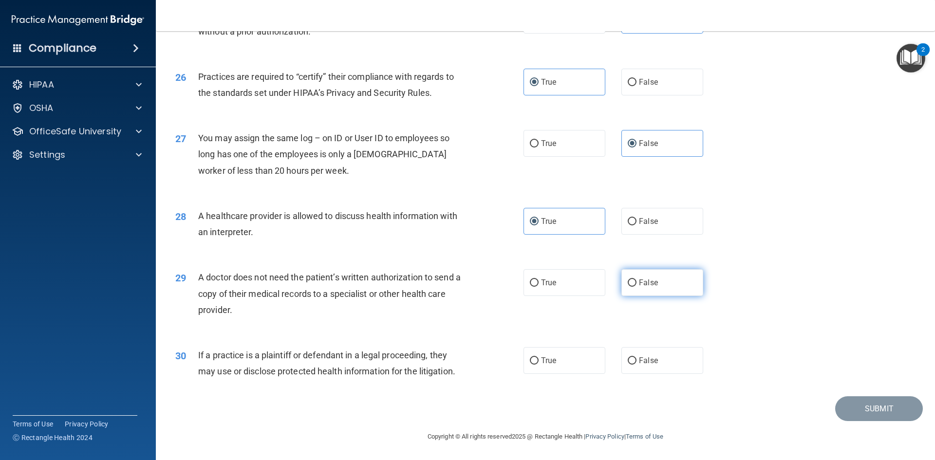
click at [657, 283] on label "False" at bounding box center [663, 282] width 82 height 27
click at [637, 283] on input "False" at bounding box center [632, 283] width 9 height 7
radio input "true"
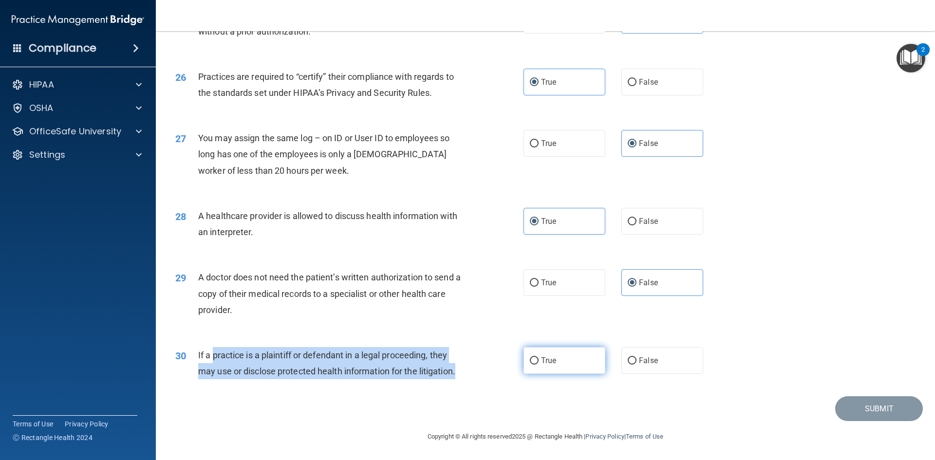
drag, startPoint x: 215, startPoint y: 358, endPoint x: 537, endPoint y: 360, distance: 322.0
click at [505, 374] on div "30 If a practice is a plaintiff or defendant in a legal proceeding, they may us…" at bounding box center [350, 365] width 378 height 37
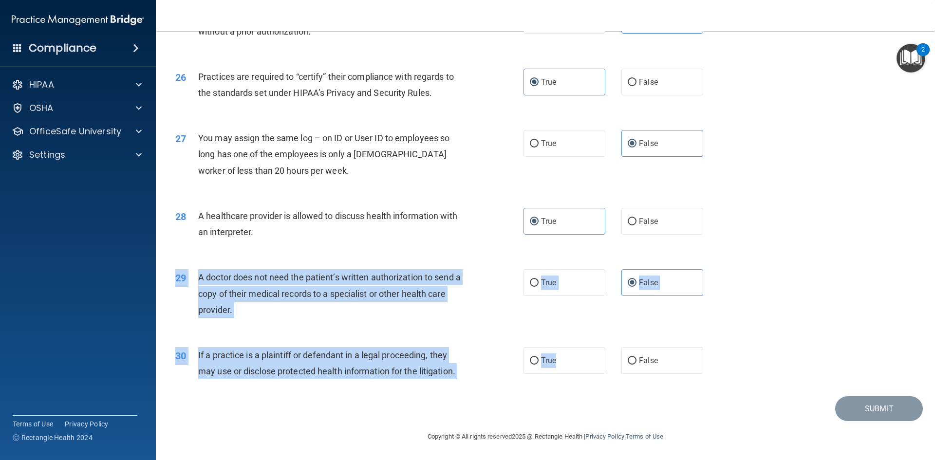
drag, startPoint x: 553, startPoint y: 352, endPoint x: 611, endPoint y: 319, distance: 66.4
click at [613, 341] on div "30 If a practice is a plaintiff or defendant in a legal proceeding, they may us…" at bounding box center [545, 365] width 755 height 61
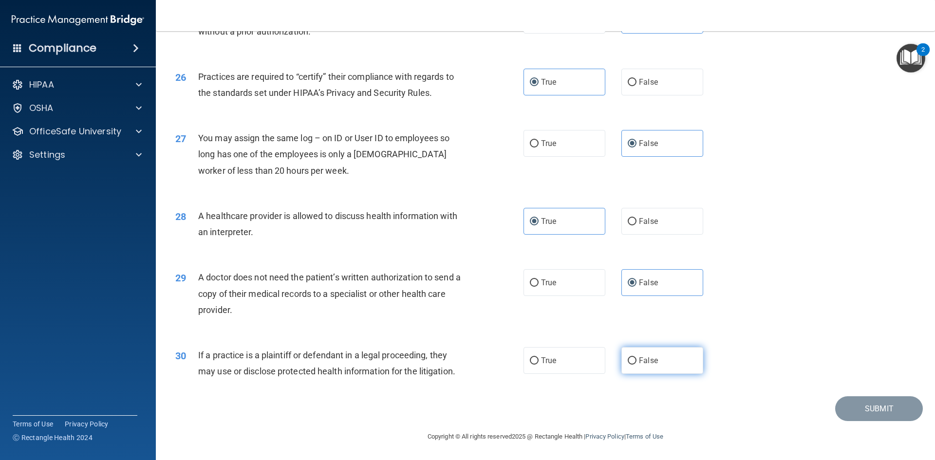
click at [632, 364] on label "False" at bounding box center [663, 360] width 82 height 27
click at [632, 364] on input "False" at bounding box center [632, 361] width 9 height 7
radio input "true"
drag, startPoint x: 576, startPoint y: 367, endPoint x: 637, endPoint y: 366, distance: 60.4
click at [593, 367] on label "True" at bounding box center [565, 360] width 82 height 27
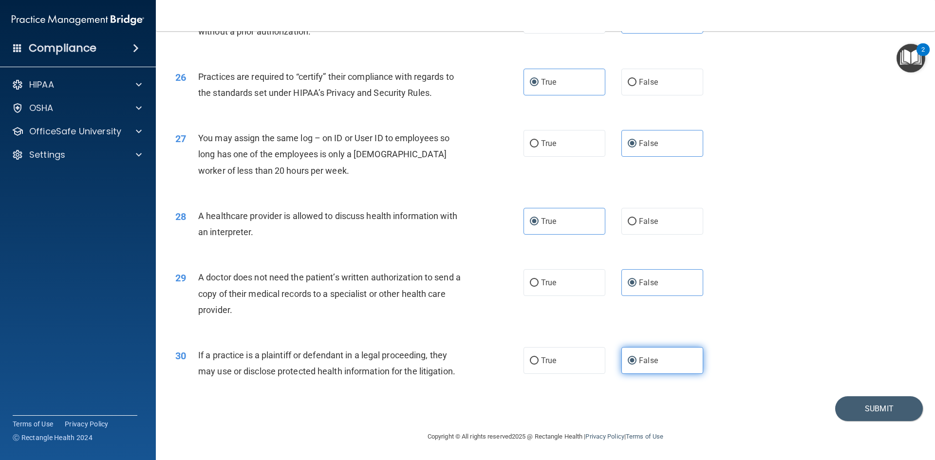
click at [539, 365] on input "True" at bounding box center [534, 361] width 9 height 7
radio input "true"
radio input "false"
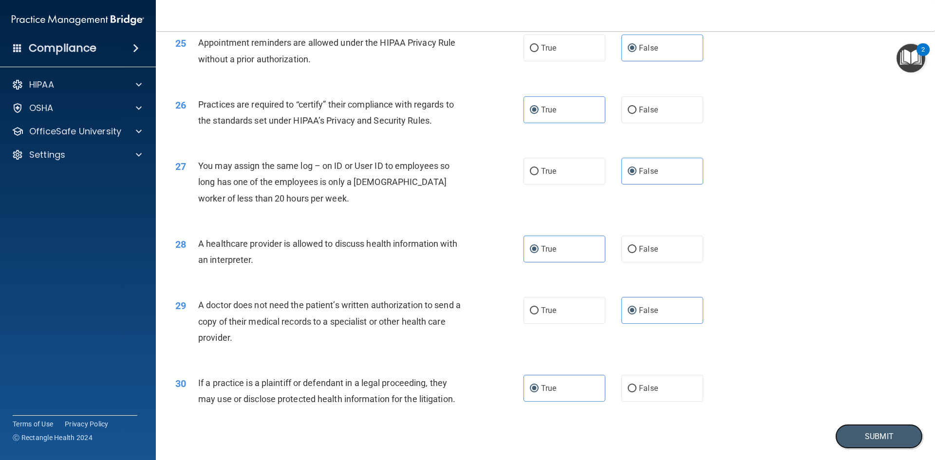
scroll to position [1759, 0]
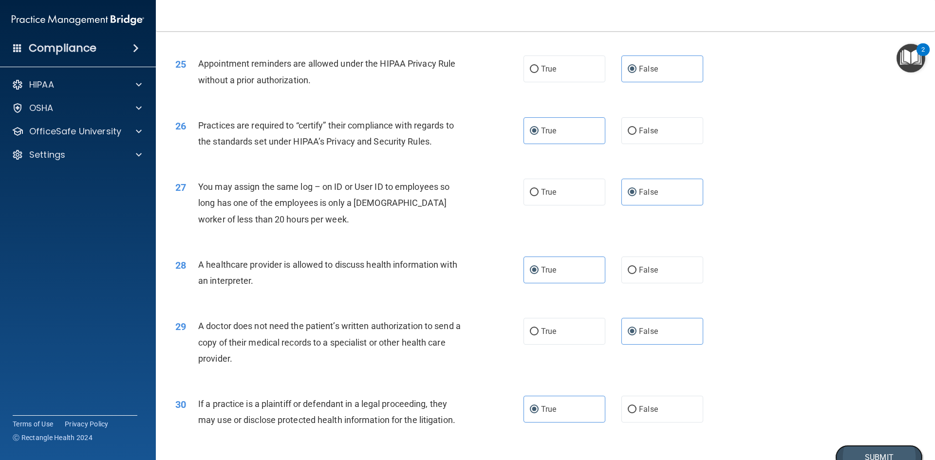
click at [866, 451] on button "Submit" at bounding box center [880, 457] width 88 height 25
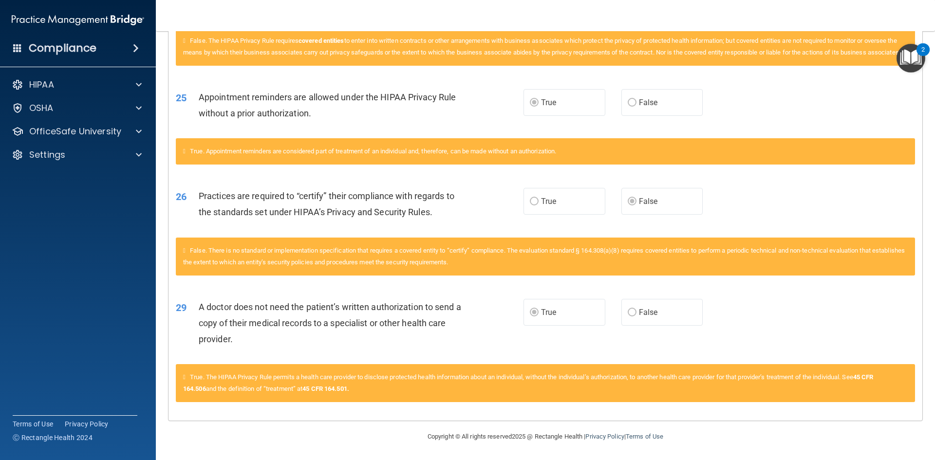
scroll to position [1945, 0]
click at [647, 305] on label "False" at bounding box center [663, 312] width 82 height 27
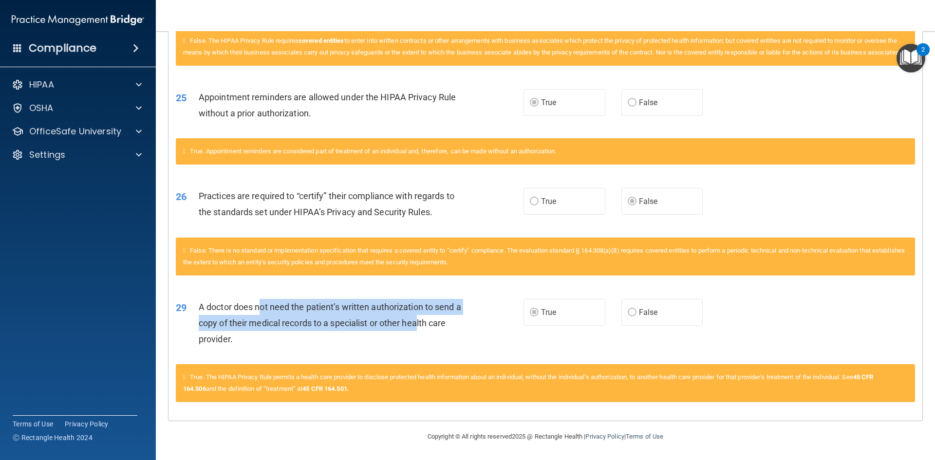
drag, startPoint x: 258, startPoint y: 302, endPoint x: 428, endPoint y: 325, distance: 171.6
click at [424, 325] on span "A doctor does not need the patient’s written authorization to send a copy of th…" at bounding box center [330, 323] width 263 height 42
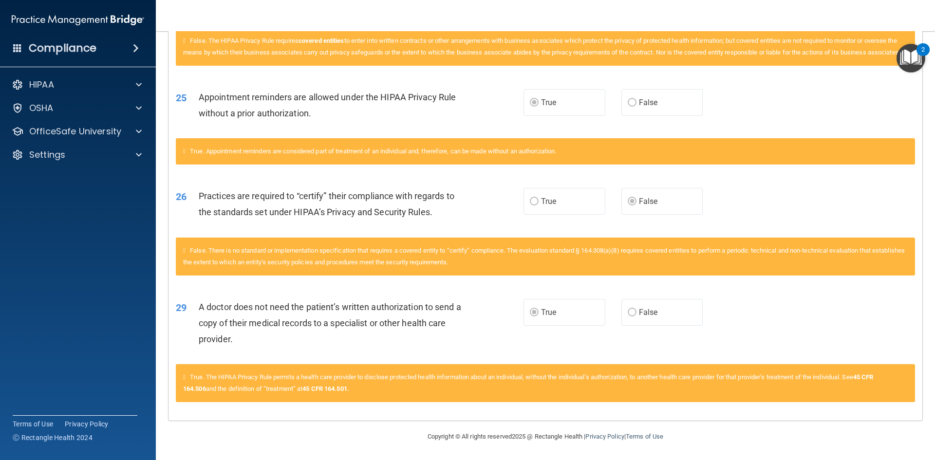
click at [442, 341] on div "A doctor does not need the patient’s written authorization to send a copy of th…" at bounding box center [335, 323] width 272 height 49
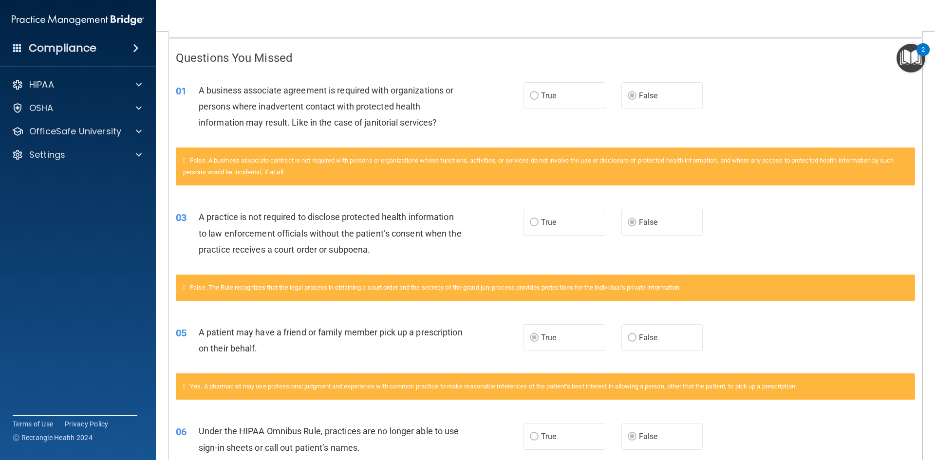
scroll to position [143, 0]
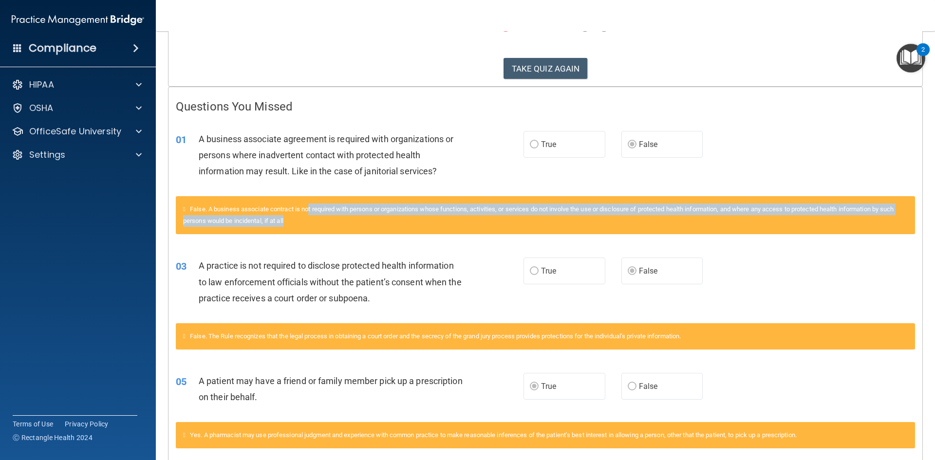
drag, startPoint x: 312, startPoint y: 203, endPoint x: 343, endPoint y: 225, distance: 37.6
click at [343, 225] on div "False. A business associate contract is not required with persons or organizati…" at bounding box center [546, 215] width 740 height 38
click at [347, 223] on div "False. A business associate contract is not required with persons or organizati…" at bounding box center [546, 215] width 740 height 38
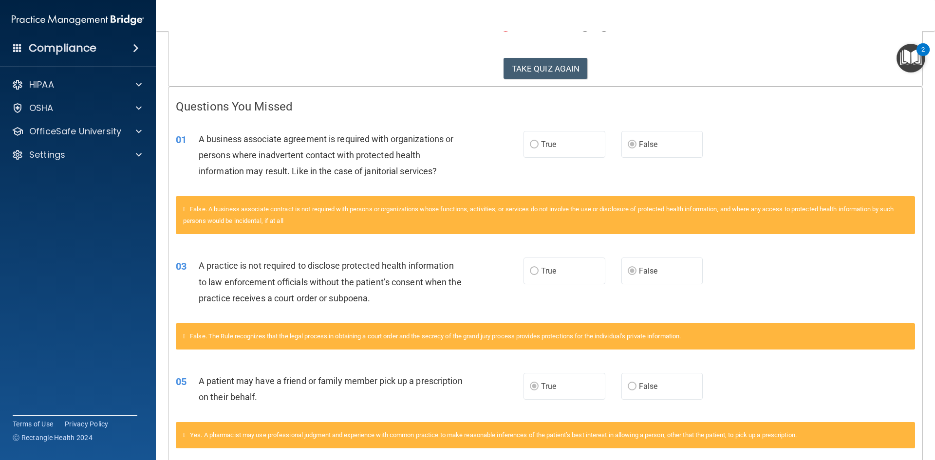
click at [577, 383] on label "True" at bounding box center [565, 386] width 82 height 27
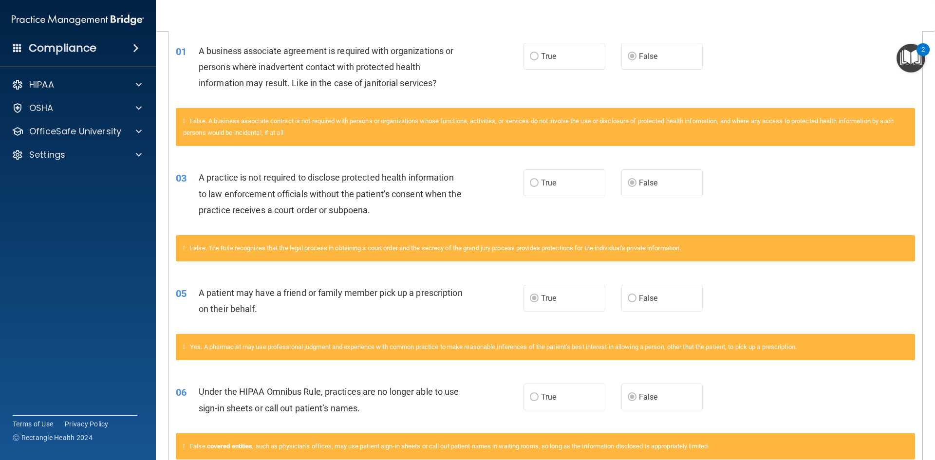
scroll to position [289, 0]
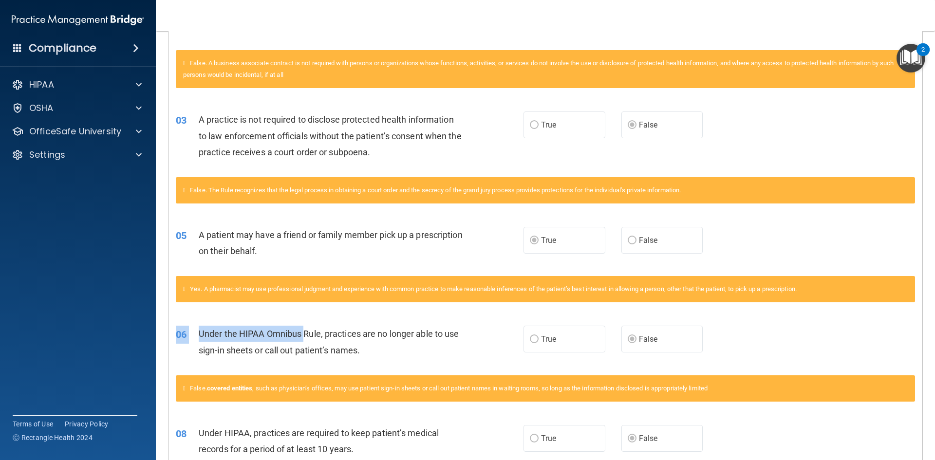
drag, startPoint x: 304, startPoint y: 342, endPoint x: 358, endPoint y: 366, distance: 59.3
click at [358, 366] on div "06 Under the HIPAA Omnibus Rule, practices are no longer able to use sign-in sh…" at bounding box center [546, 344] width 754 height 61
click at [382, 364] on div "06 Under the HIPAA Omnibus Rule, practices are no longer able to use sign-in sh…" at bounding box center [546, 344] width 754 height 61
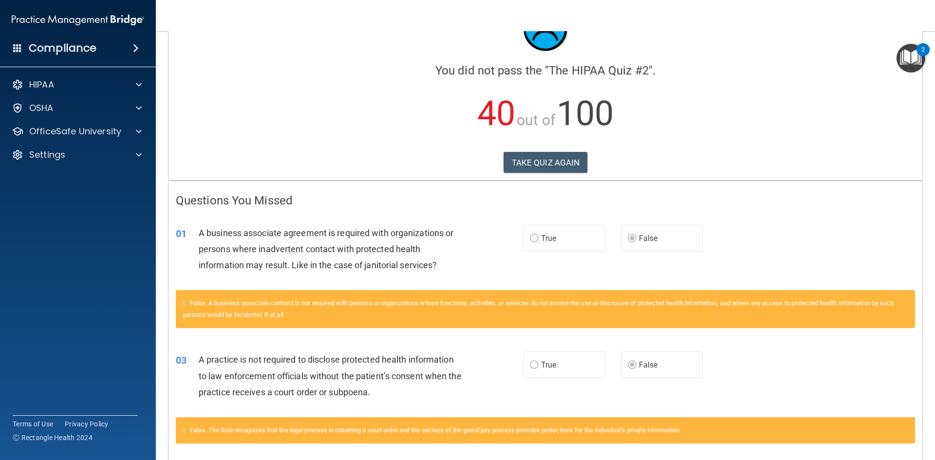
scroll to position [45, 0]
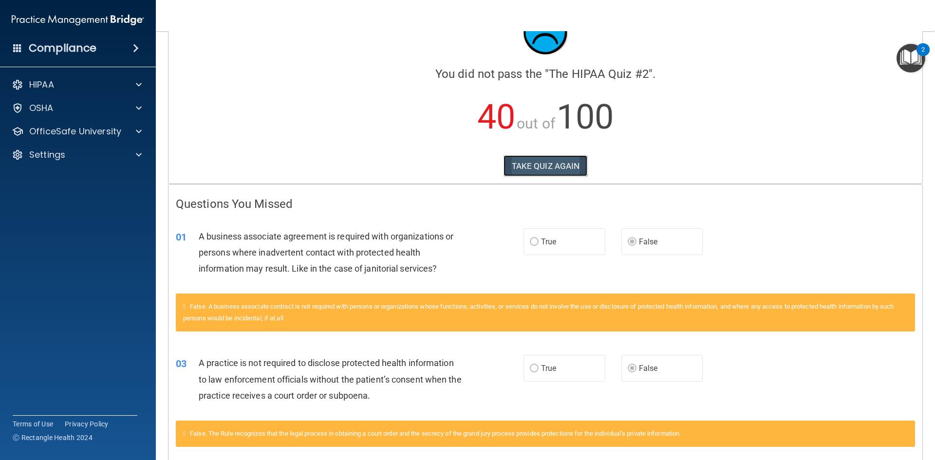
click at [513, 174] on button "TAKE QUIZ AGAIN" at bounding box center [546, 165] width 84 height 21
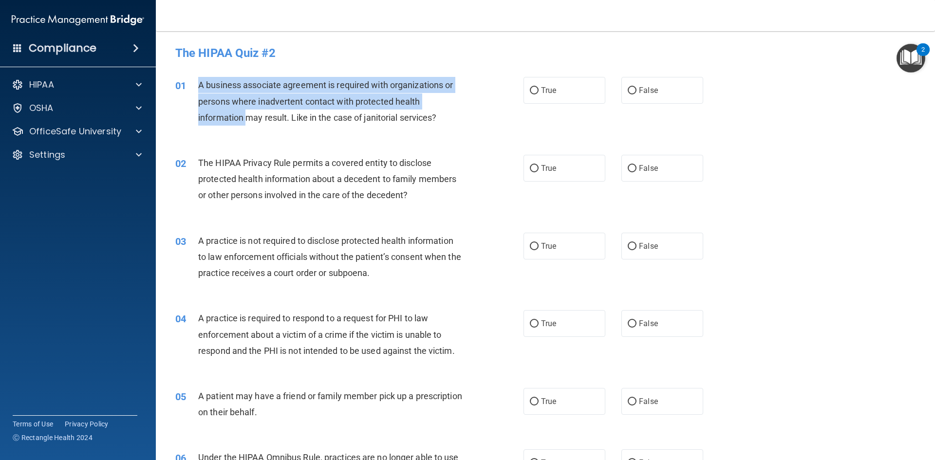
drag, startPoint x: 199, startPoint y: 86, endPoint x: 246, endPoint y: 124, distance: 60.9
click at [246, 124] on div "A business associate agreement is required with organizations or persons where …" at bounding box center [334, 101] width 272 height 49
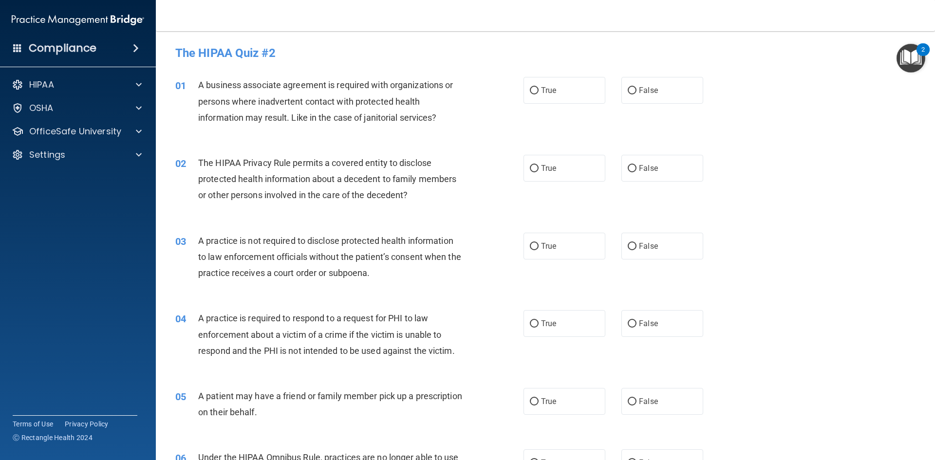
click at [293, 133] on div "01 A business associate agreement is required with organizations or persons whe…" at bounding box center [545, 104] width 755 height 78
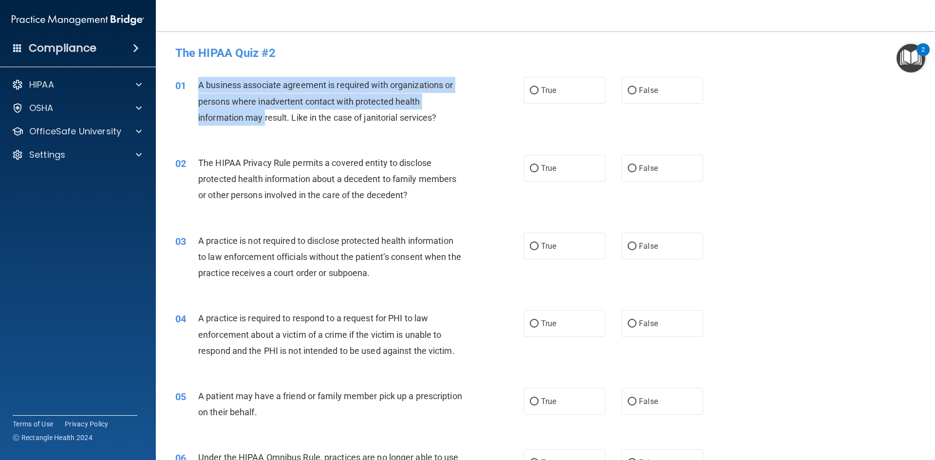
drag, startPoint x: 197, startPoint y: 83, endPoint x: 266, endPoint y: 124, distance: 79.5
click at [266, 124] on div "01 A business associate agreement is required with organizations or persons whe…" at bounding box center [350, 104] width 378 height 54
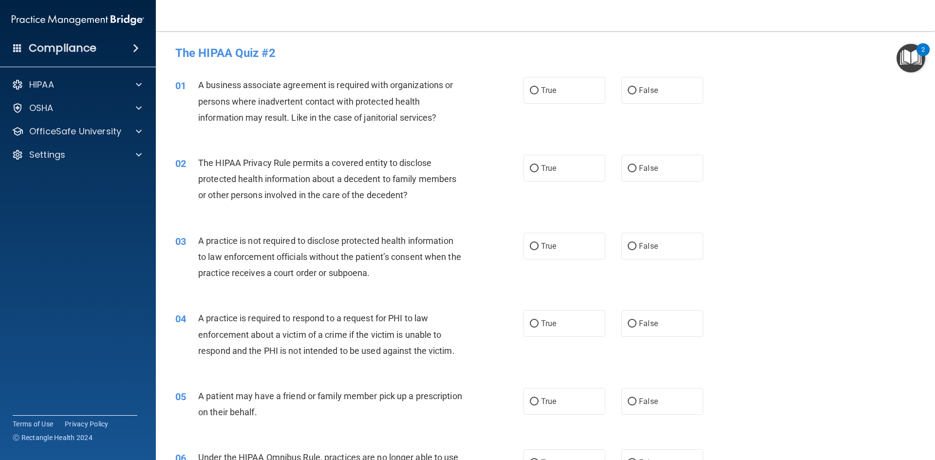
click at [286, 151] on div "02 The HIPAA Privacy Rule permits a covered entity to disclose protected health…" at bounding box center [545, 182] width 755 height 78
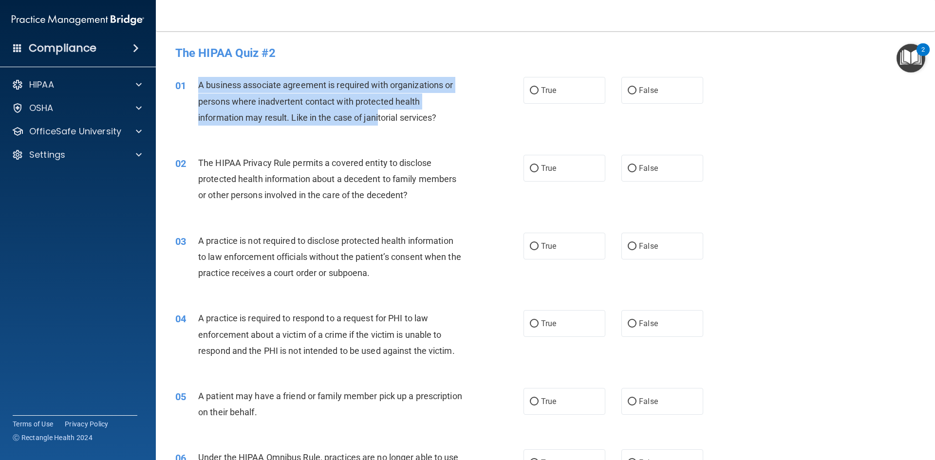
drag, startPoint x: 197, startPoint y: 88, endPoint x: 382, endPoint y: 123, distance: 188.3
click at [381, 121] on div "01 A business associate agreement is required with organizations or persons whe…" at bounding box center [350, 104] width 378 height 54
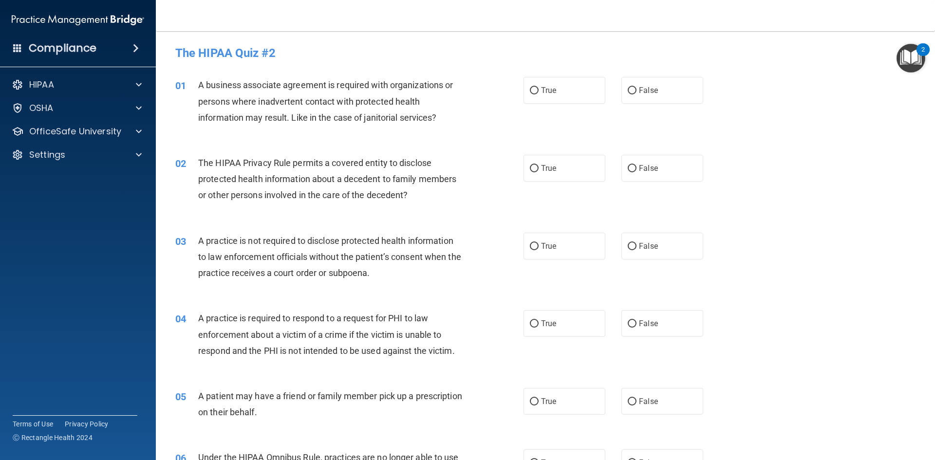
drag, startPoint x: 395, startPoint y: 149, endPoint x: 415, endPoint y: 133, distance: 25.0
click at [395, 147] on div "02 The HIPAA Privacy Rule permits a covered entity to disclose protected health…" at bounding box center [545, 182] width 755 height 78
click at [532, 95] on input "True" at bounding box center [534, 90] width 9 height 7
radio input "true"
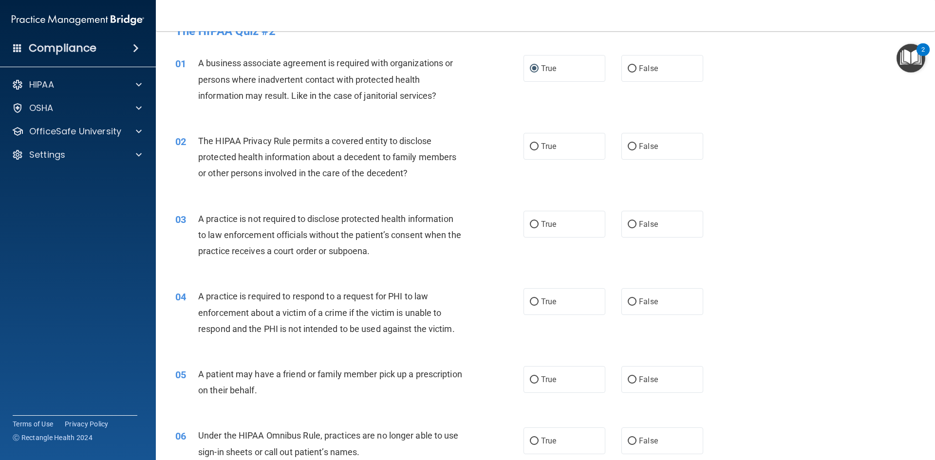
scroll to position [97, 0]
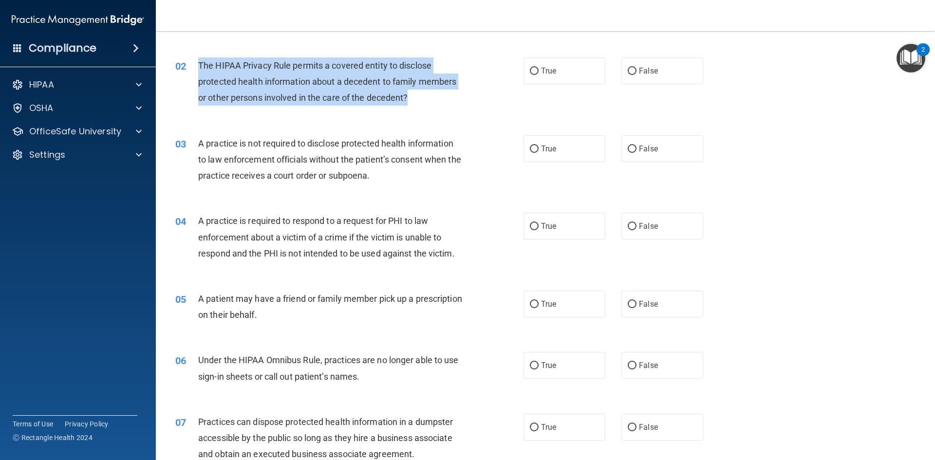
drag, startPoint x: 198, startPoint y: 64, endPoint x: 415, endPoint y: 105, distance: 220.6
click at [415, 105] on div "The HIPAA Privacy Rule permits a covered entity to disclose protected health in…" at bounding box center [334, 81] width 272 height 49
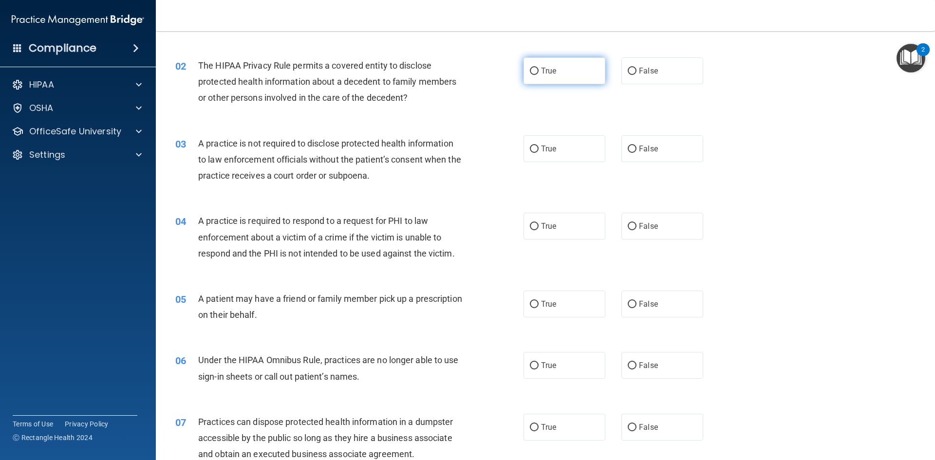
click at [562, 67] on label "True" at bounding box center [565, 70] width 82 height 27
click at [539, 68] on input "True" at bounding box center [534, 71] width 9 height 7
radio input "true"
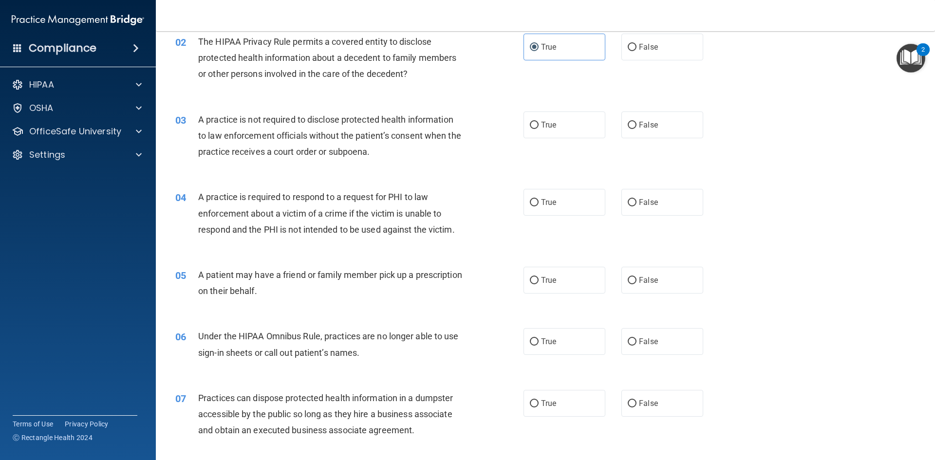
scroll to position [146, 0]
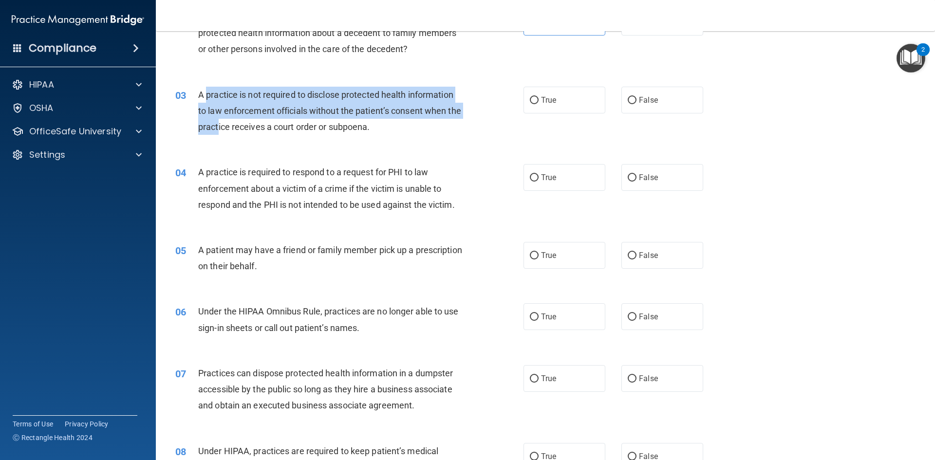
drag, startPoint x: 206, startPoint y: 95, endPoint x: 233, endPoint y: 123, distance: 38.9
click at [233, 123] on span "A practice is not required to disclose protected health information to law enfo…" at bounding box center [329, 111] width 263 height 42
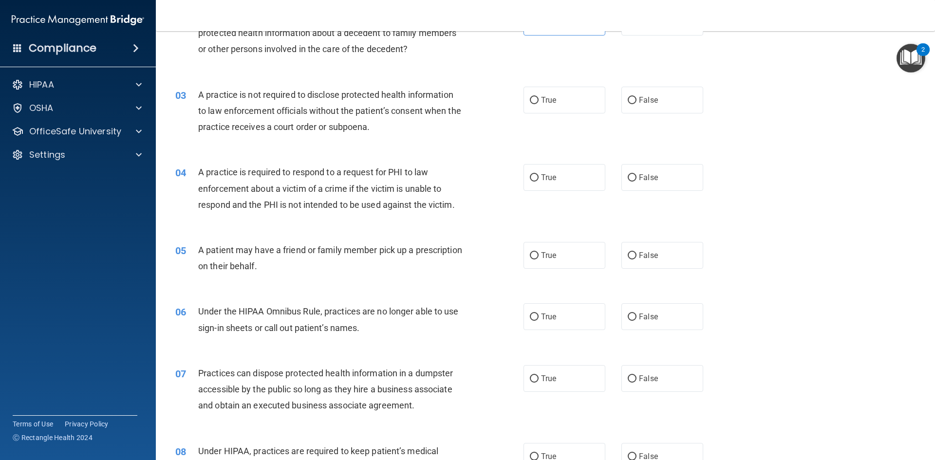
click at [193, 84] on div "03 A practice is not required to disclose protected health information to law e…" at bounding box center [545, 114] width 755 height 78
click at [201, 96] on span "A practice is not required to disclose protected health information to law enfo…" at bounding box center [329, 111] width 263 height 42
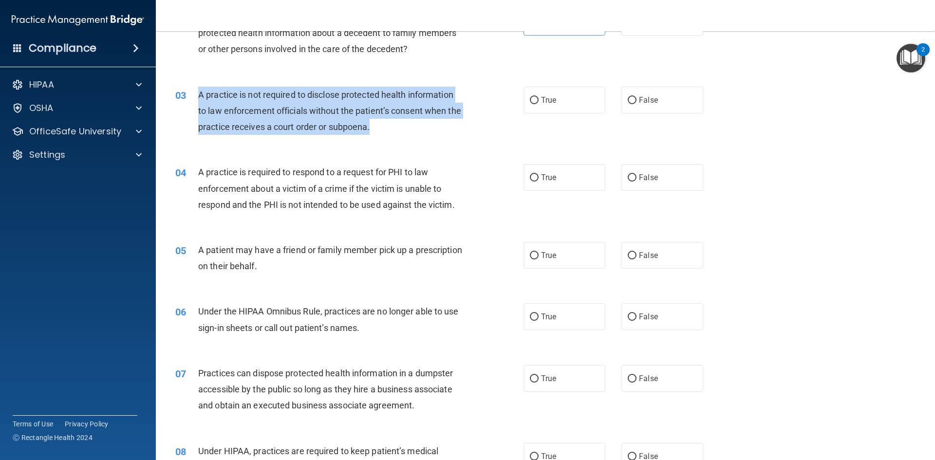
drag, startPoint x: 200, startPoint y: 95, endPoint x: 392, endPoint y: 128, distance: 194.8
click at [392, 128] on div "A practice is not required to disclose protected health information to law enfo…" at bounding box center [334, 111] width 272 height 49
click at [401, 123] on div "A practice is not required to disclose protected health information to law enfo…" at bounding box center [334, 111] width 272 height 49
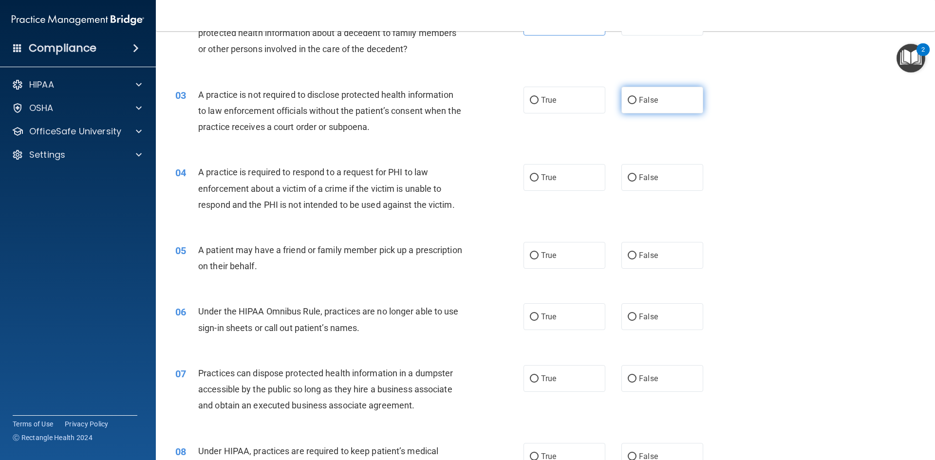
click at [698, 101] on div "True False" at bounding box center [622, 100] width 196 height 27
click at [694, 97] on label "False" at bounding box center [663, 100] width 82 height 27
click at [637, 97] on input "False" at bounding box center [632, 100] width 9 height 7
radio input "true"
drag, startPoint x: 201, startPoint y: 170, endPoint x: 532, endPoint y: 220, distance: 334.1
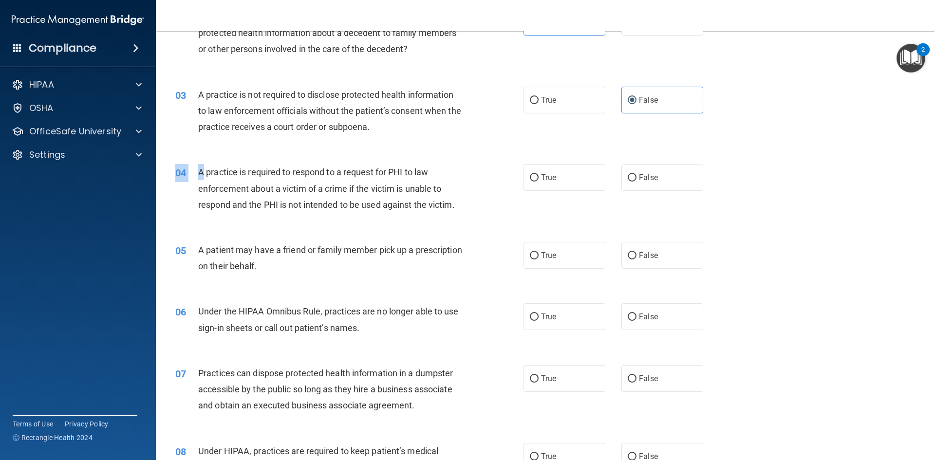
click at [531, 220] on div "04 A practice is required to respond to a request for PHI to law enforcement ab…" at bounding box center [545, 191] width 755 height 78
click at [475, 193] on div "04 A practice is required to respond to a request for PHI to law enforcement ab…" at bounding box center [350, 191] width 378 height 54
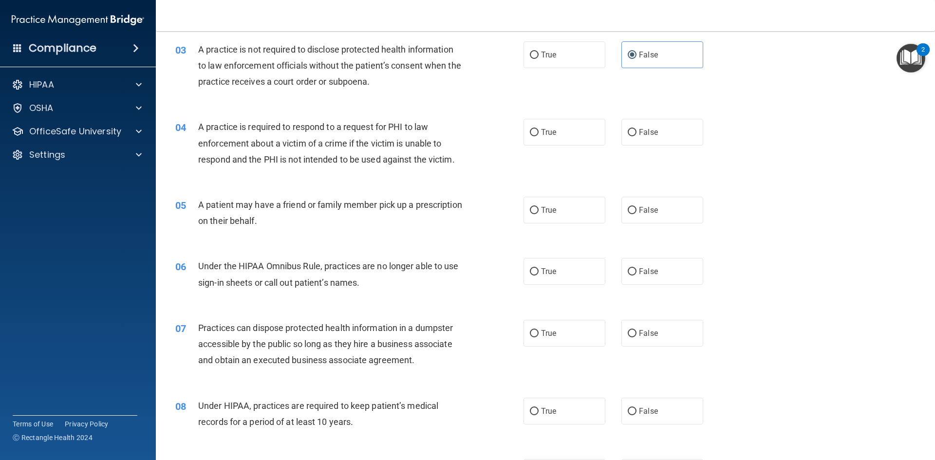
scroll to position [195, 0]
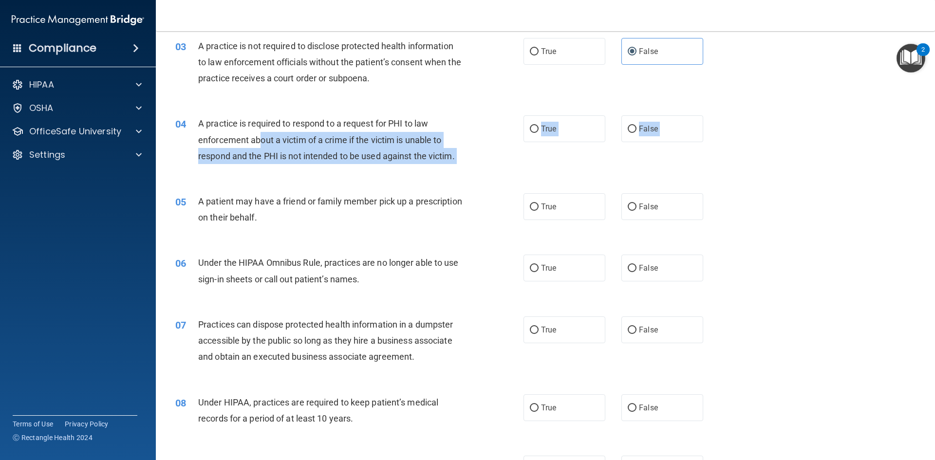
drag, startPoint x: 261, startPoint y: 138, endPoint x: 339, endPoint y: 185, distance: 90.2
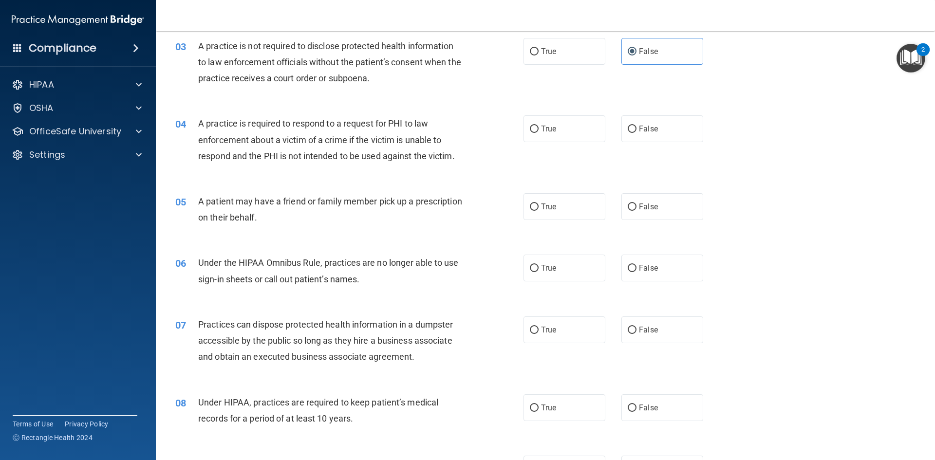
click at [354, 180] on div "04 A practice is required to respond to a request for PHI to law enforcement ab…" at bounding box center [545, 142] width 755 height 78
click at [636, 137] on label "False" at bounding box center [663, 128] width 82 height 27
click at [636, 133] on input "False" at bounding box center [632, 129] width 9 height 7
radio input "true"
click at [584, 203] on label "True" at bounding box center [565, 206] width 82 height 27
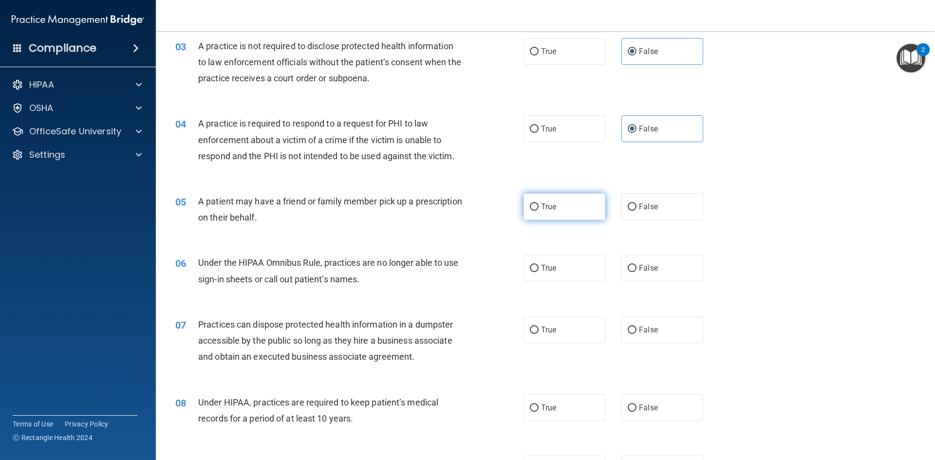
click at [539, 204] on input "True" at bounding box center [534, 207] width 9 height 7
radio input "true"
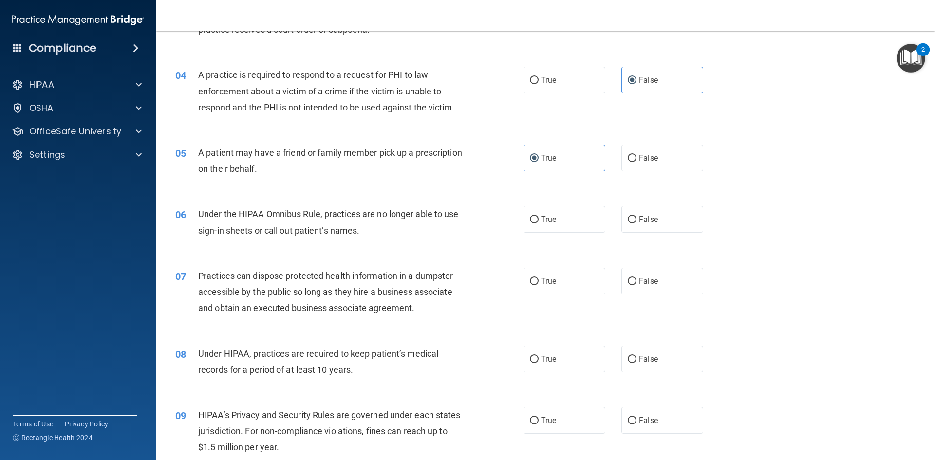
drag, startPoint x: 326, startPoint y: 204, endPoint x: 369, endPoint y: 260, distance: 70.8
click at [355, 250] on div "06 Under the HIPAA Omnibus Rule, practices are no longer able to use sign-in sh…" at bounding box center [545, 224] width 755 height 61
drag, startPoint x: 376, startPoint y: 266, endPoint x: 471, endPoint y: 244, distance: 97.1
click at [379, 265] on div "07 Practices can dispose protected health information in a dumpster accessible …" at bounding box center [545, 295] width 755 height 78
click at [558, 229] on label "True" at bounding box center [565, 219] width 82 height 27
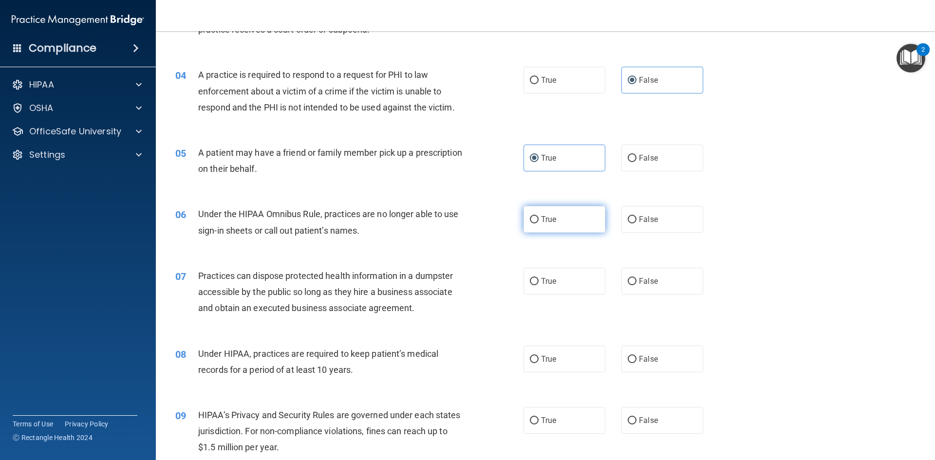
click at [539, 224] on input "True" at bounding box center [534, 219] width 9 height 7
radio input "true"
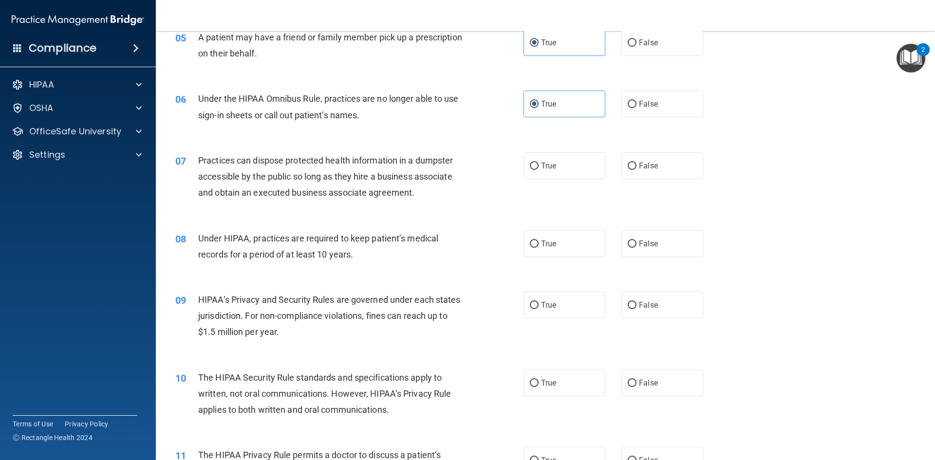
scroll to position [390, 0]
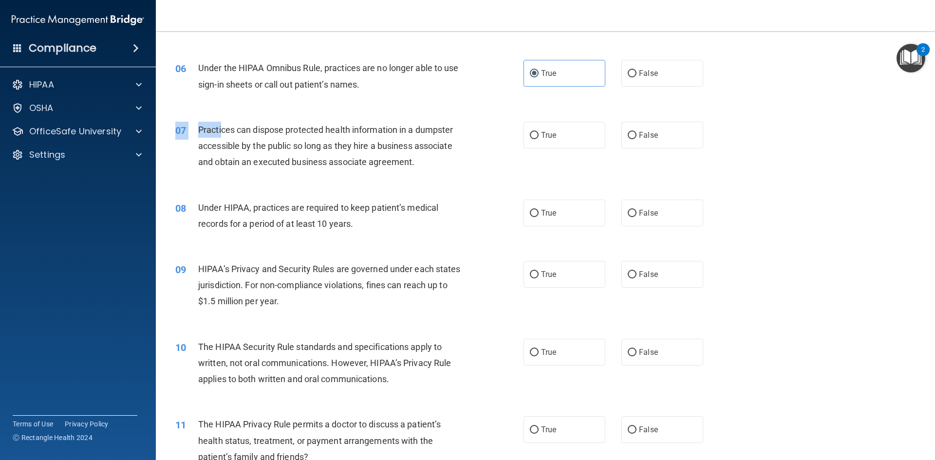
drag, startPoint x: 229, startPoint y: 121, endPoint x: 450, endPoint y: 87, distance: 223.2
click at [264, 114] on div "07 Practices can dispose protected health information in a dumpster accessible …" at bounding box center [545, 149] width 755 height 78
click at [634, 86] on label "False" at bounding box center [663, 73] width 82 height 27
click at [634, 77] on input "False" at bounding box center [632, 73] width 9 height 7
radio input "true"
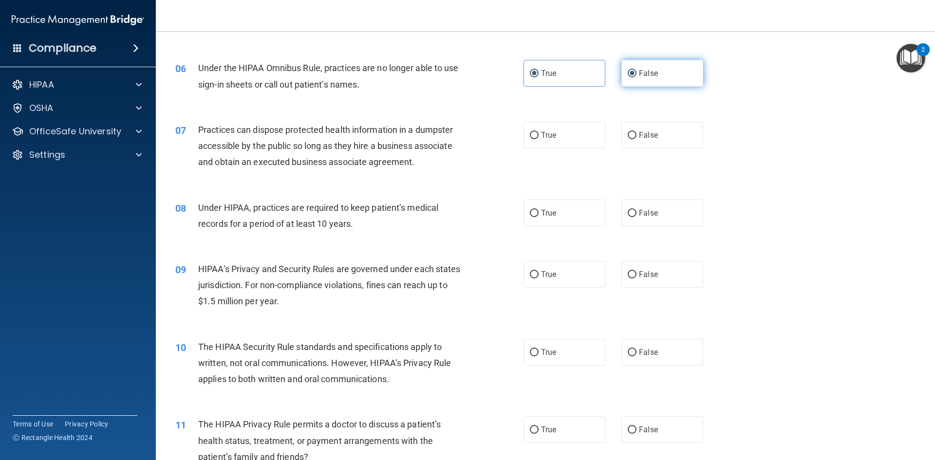
radio input "false"
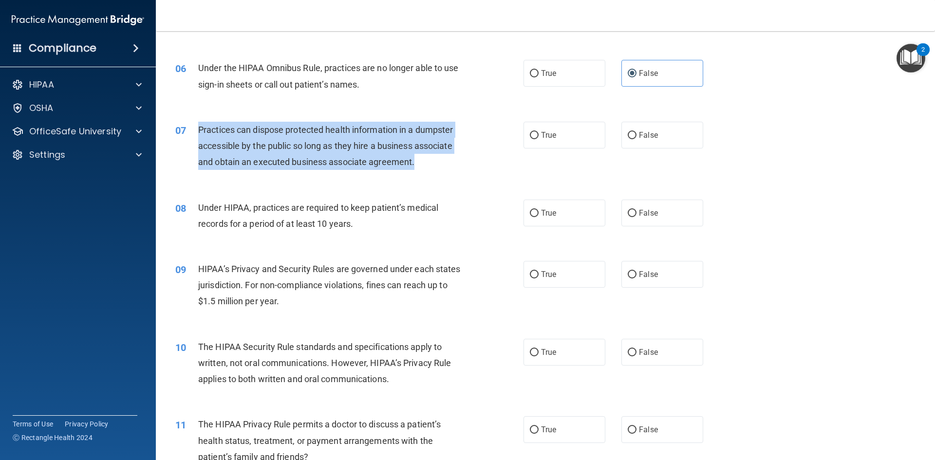
drag, startPoint x: 198, startPoint y: 129, endPoint x: 416, endPoint y: 168, distance: 221.7
click at [416, 168] on div "07 Practices can dispose protected health information in a dumpster accessible …" at bounding box center [350, 149] width 378 height 54
click at [426, 171] on div "07 Practices can dispose protected health information in a dumpster accessible …" at bounding box center [350, 149] width 378 height 54
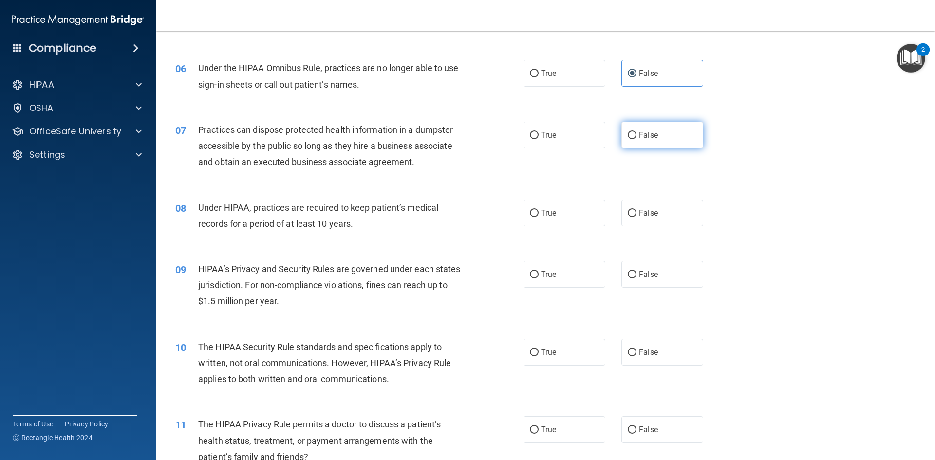
click at [662, 132] on label "False" at bounding box center [663, 135] width 82 height 27
click at [637, 132] on input "False" at bounding box center [632, 135] width 9 height 7
radio input "true"
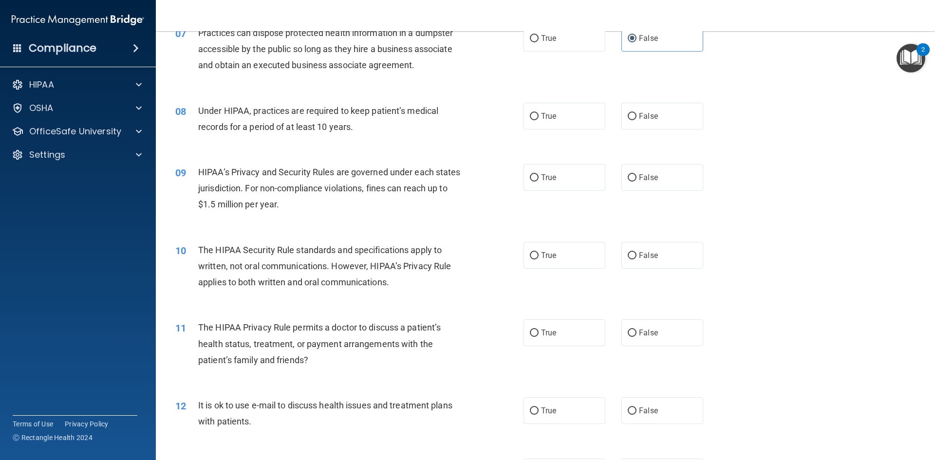
scroll to position [487, 0]
drag, startPoint x: 206, startPoint y: 105, endPoint x: 365, endPoint y: 141, distance: 163.3
click at [365, 141] on div "08 Under HIPAA, practices are required to keep patient’s medical records for a …" at bounding box center [545, 120] width 755 height 61
click at [532, 118] on input "True" at bounding box center [534, 116] width 9 height 7
radio input "true"
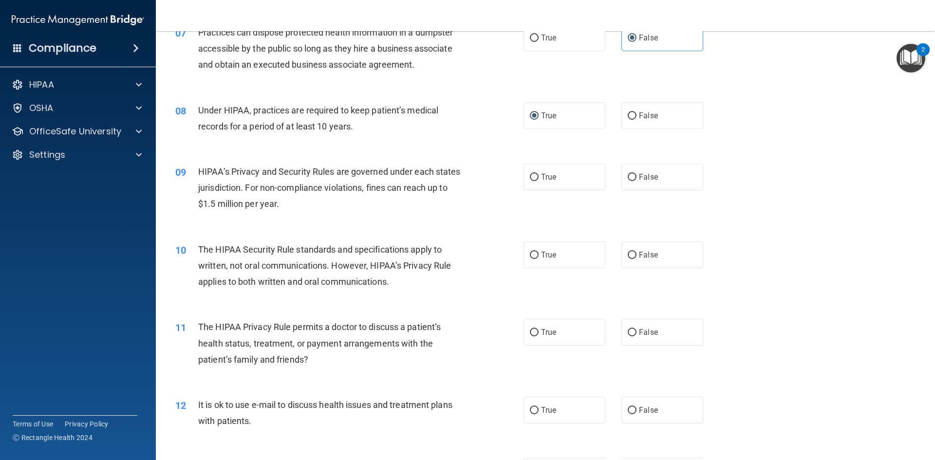
drag, startPoint x: 228, startPoint y: 165, endPoint x: 373, endPoint y: 210, distance: 151.2
click at [353, 221] on div "09 HIPAA’s Privacy and Security Rules are governed under each states jurisdicti…" at bounding box center [545, 191] width 755 height 78
click at [547, 169] on label "True" at bounding box center [565, 177] width 82 height 27
click at [539, 174] on input "True" at bounding box center [534, 177] width 9 height 7
radio input "true"
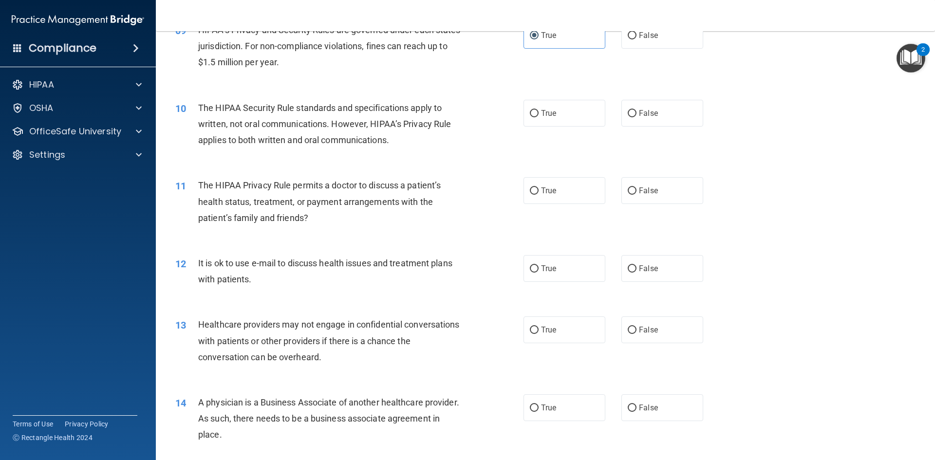
scroll to position [633, 0]
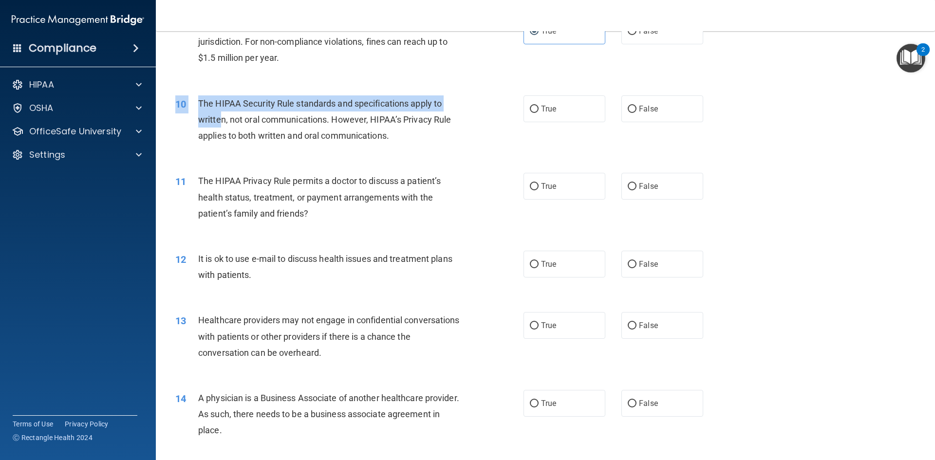
drag, startPoint x: 232, startPoint y: 123, endPoint x: 377, endPoint y: 154, distance: 148.0
click at [359, 156] on div "10 The HIPAA Security Rule standards and specifications apply to written, not o…" at bounding box center [545, 122] width 755 height 78
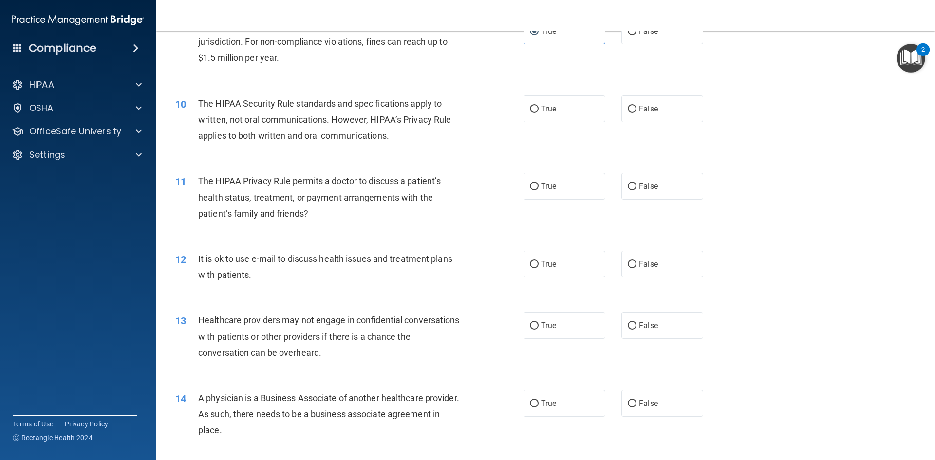
click at [390, 148] on div "10 The HIPAA Security Rule standards and specifications apply to written, not o…" at bounding box center [350, 122] width 378 height 54
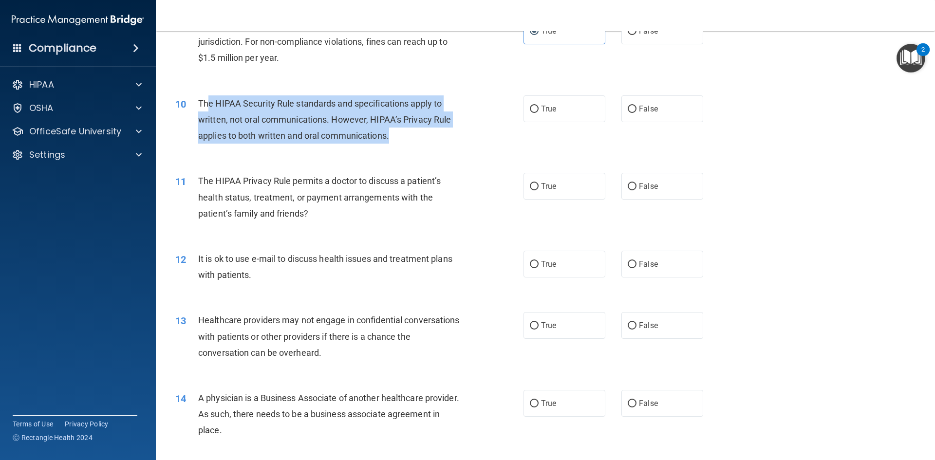
drag, startPoint x: 394, startPoint y: 145, endPoint x: 228, endPoint y: 101, distance: 171.4
click at [218, 104] on div "10 The HIPAA Security Rule standards and specifications apply to written, not o…" at bounding box center [350, 122] width 378 height 54
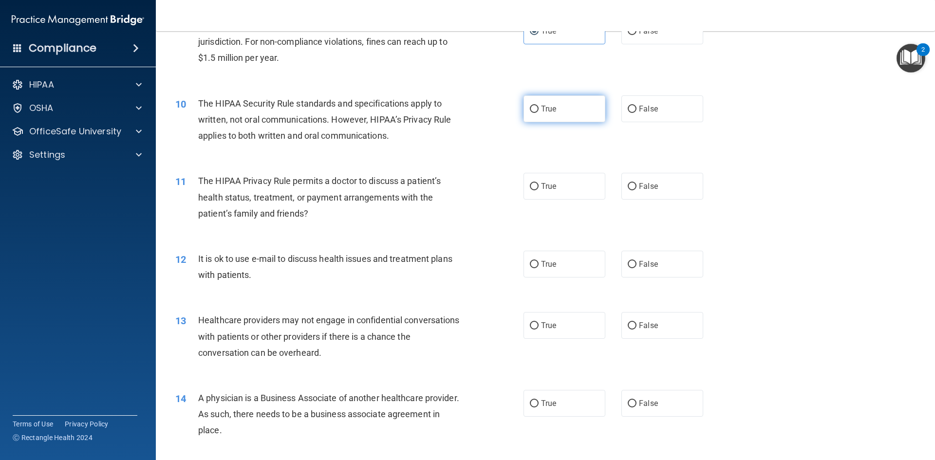
click at [548, 117] on label "True" at bounding box center [565, 108] width 82 height 27
click at [539, 113] on input "True" at bounding box center [534, 109] width 9 height 7
radio input "true"
click at [543, 195] on label "True" at bounding box center [565, 186] width 82 height 27
click at [539, 190] on input "True" at bounding box center [534, 186] width 9 height 7
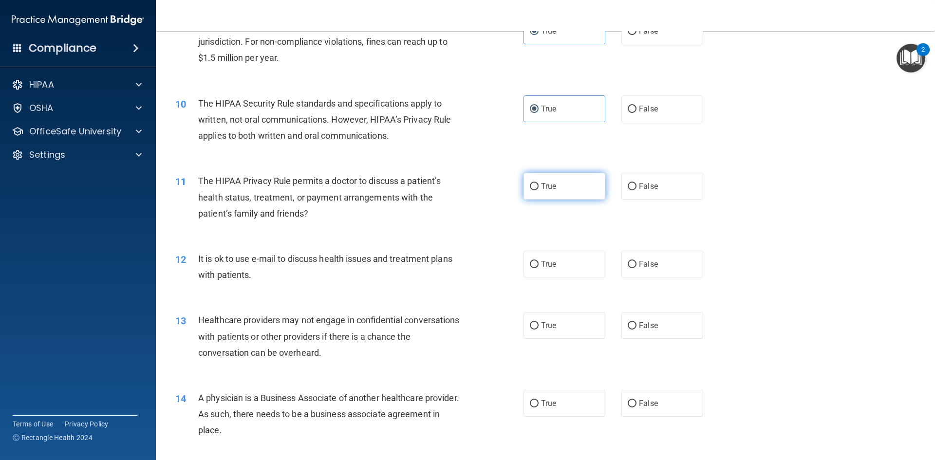
radio input "true"
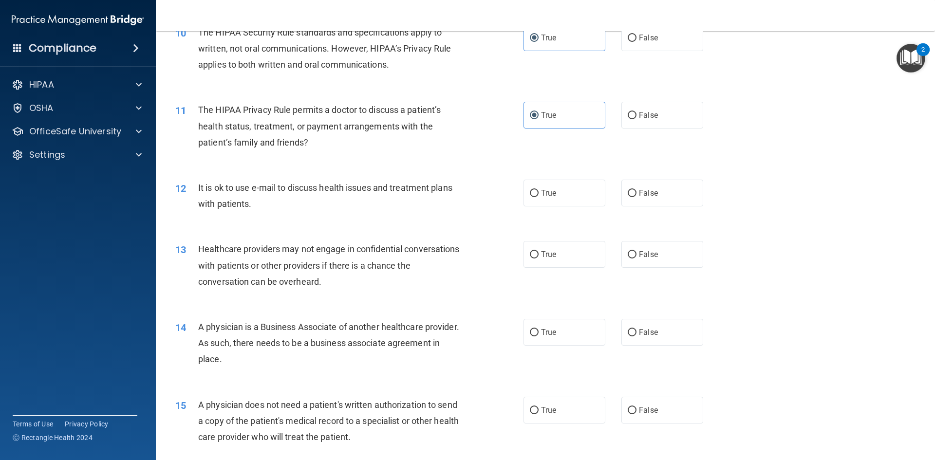
scroll to position [731, 0]
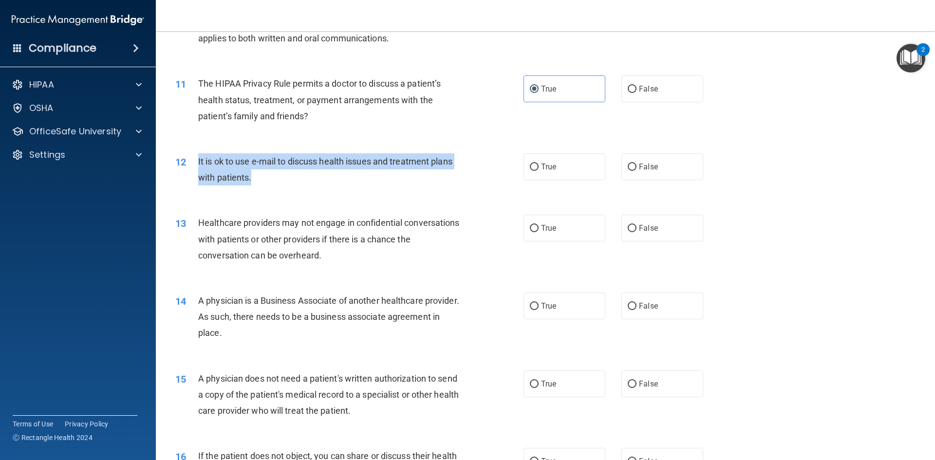
drag, startPoint x: 198, startPoint y: 156, endPoint x: 257, endPoint y: 185, distance: 66.0
click at [257, 185] on div "It is ok to use e-mail to discuss health issues and treatment plans with patien…" at bounding box center [334, 169] width 272 height 32
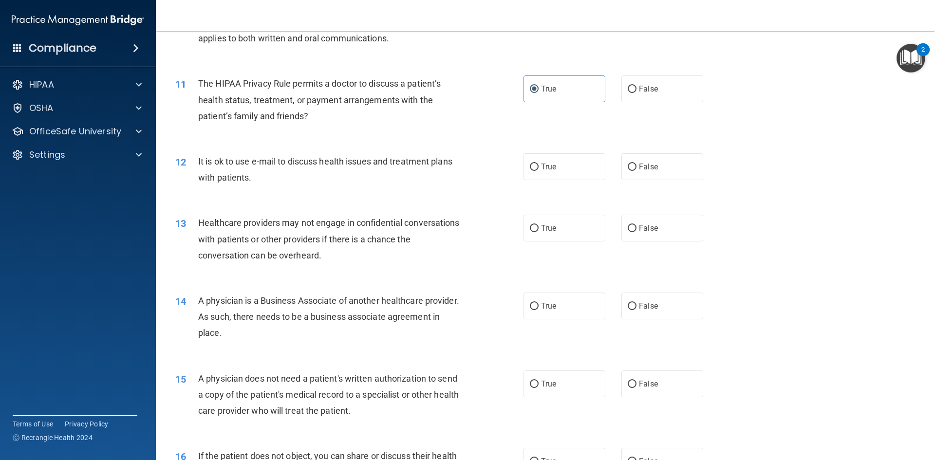
click at [275, 194] on div "12 It is ok to use e-mail to discuss health issues and treatment plans with pat…" at bounding box center [545, 171] width 755 height 61
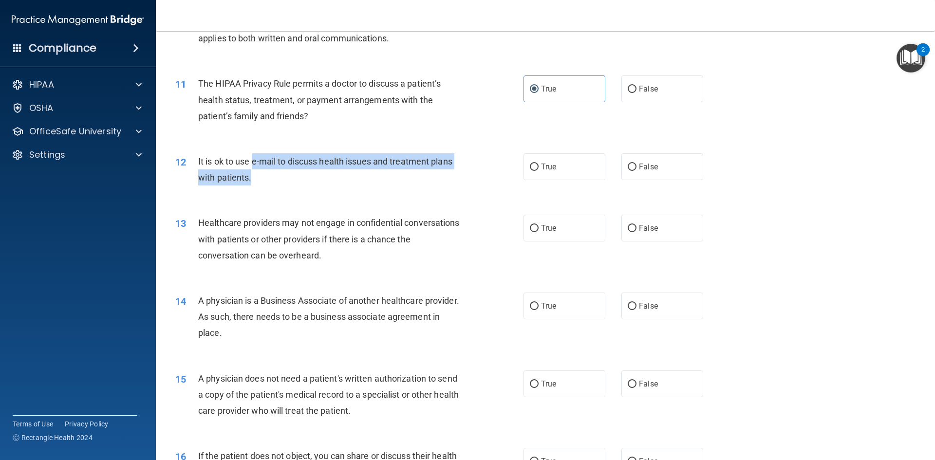
drag, startPoint x: 254, startPoint y: 158, endPoint x: 274, endPoint y: 177, distance: 27.9
click at [274, 177] on div "It is ok to use e-mail to discuss health issues and treatment plans with patien…" at bounding box center [334, 169] width 272 height 32
drag, startPoint x: 196, startPoint y: 161, endPoint x: 252, endPoint y: 186, distance: 61.3
click at [252, 186] on div "12 It is ok to use e-mail to discuss health issues and treatment plans with pat…" at bounding box center [350, 171] width 378 height 37
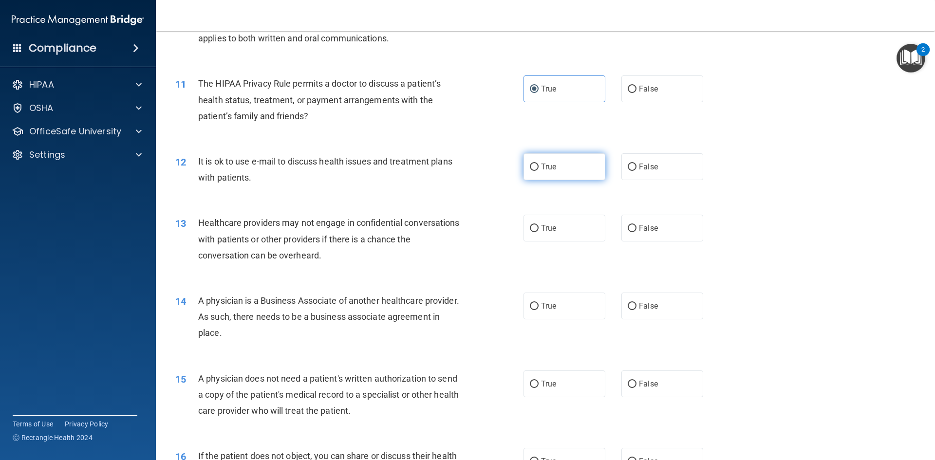
click at [572, 178] on label "True" at bounding box center [565, 166] width 82 height 27
click at [539, 171] on input "True" at bounding box center [534, 167] width 9 height 7
radio input "true"
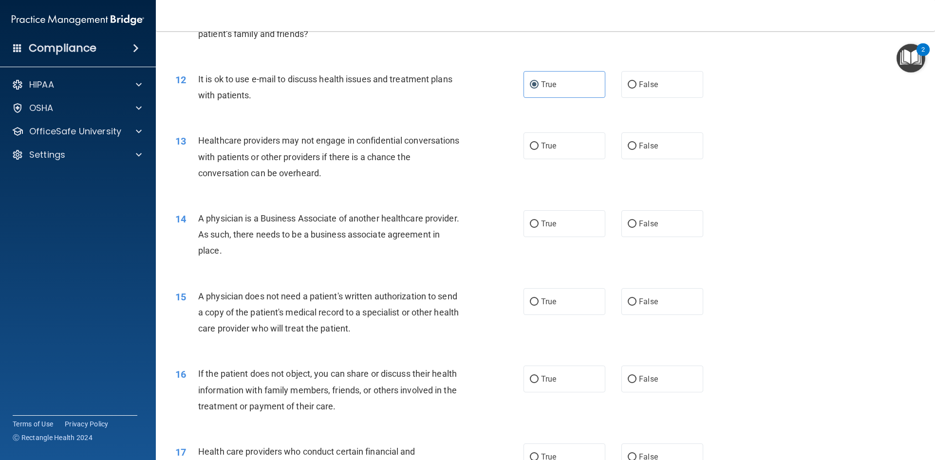
scroll to position [828, 0]
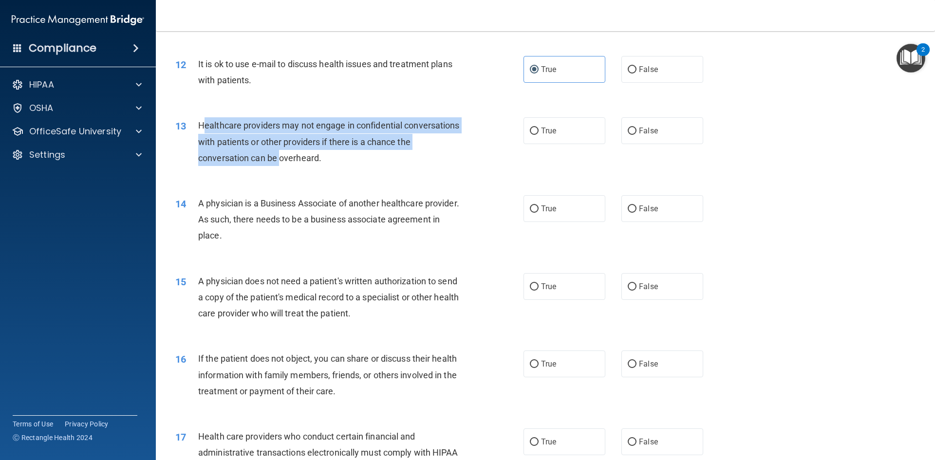
drag, startPoint x: 219, startPoint y: 124, endPoint x: 296, endPoint y: 164, distance: 86.7
click at [296, 164] on div "Healthcare providers may not engage in confidential conversations with patients…" at bounding box center [334, 141] width 272 height 49
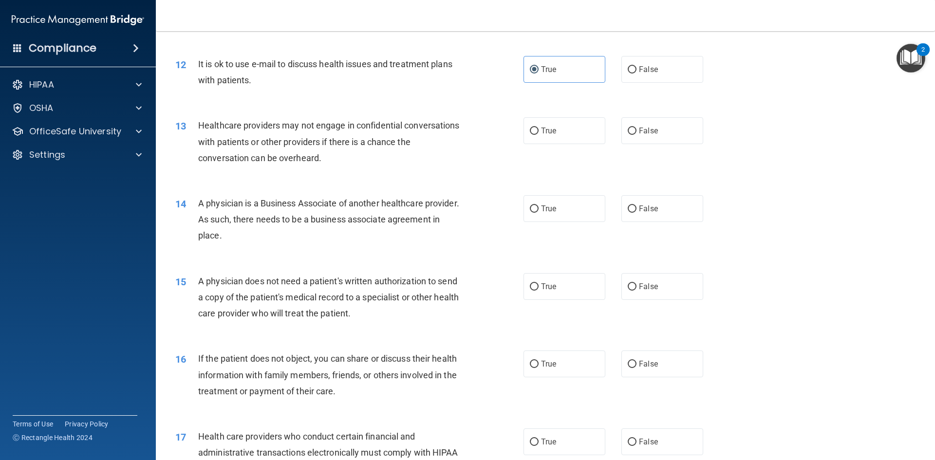
click at [328, 165] on div "Healthcare providers may not engage in confidential conversations with patients…" at bounding box center [334, 141] width 272 height 49
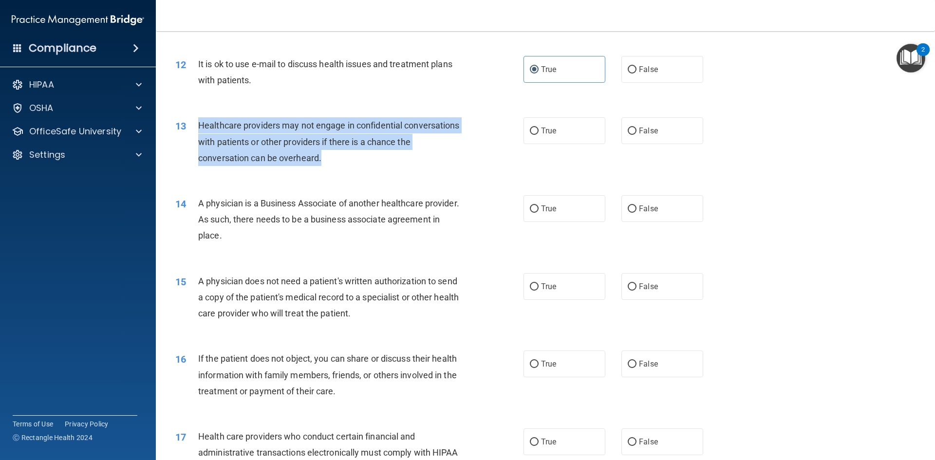
drag, startPoint x: 343, startPoint y: 157, endPoint x: 196, endPoint y: 123, distance: 151.1
click at [196, 123] on div "13 Healthcare providers may not engage in confidential conversations with patie…" at bounding box center [350, 144] width 378 height 54
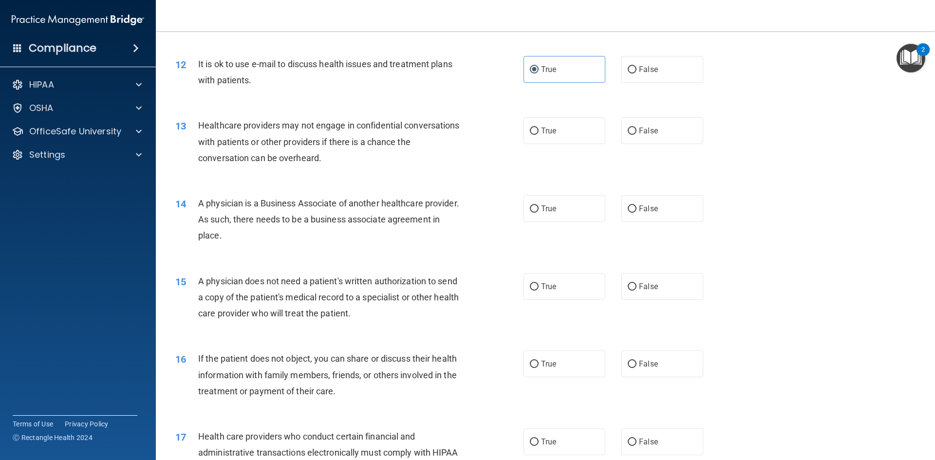
click at [241, 195] on div "14 A physician is a Business Associate of another healthcare provider. As such,…" at bounding box center [545, 222] width 755 height 78
click at [658, 120] on label "False" at bounding box center [663, 130] width 82 height 27
click at [637, 128] on input "False" at bounding box center [632, 131] width 9 height 7
radio input "true"
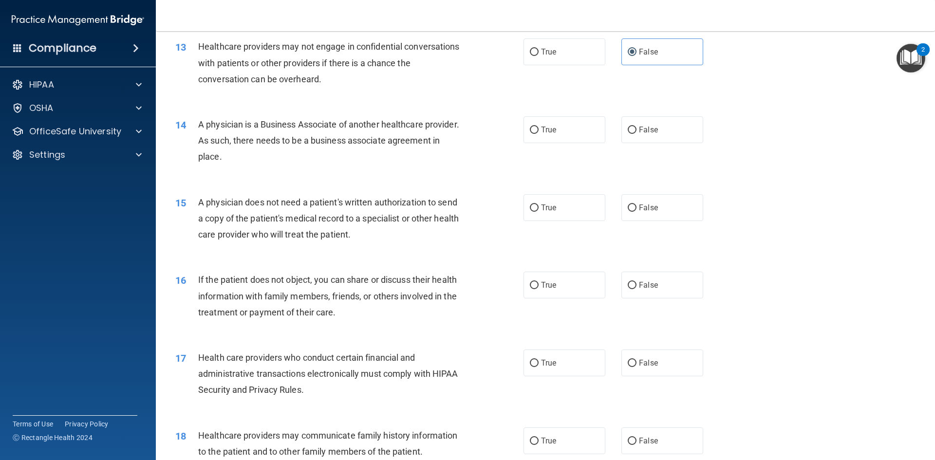
scroll to position [926, 0]
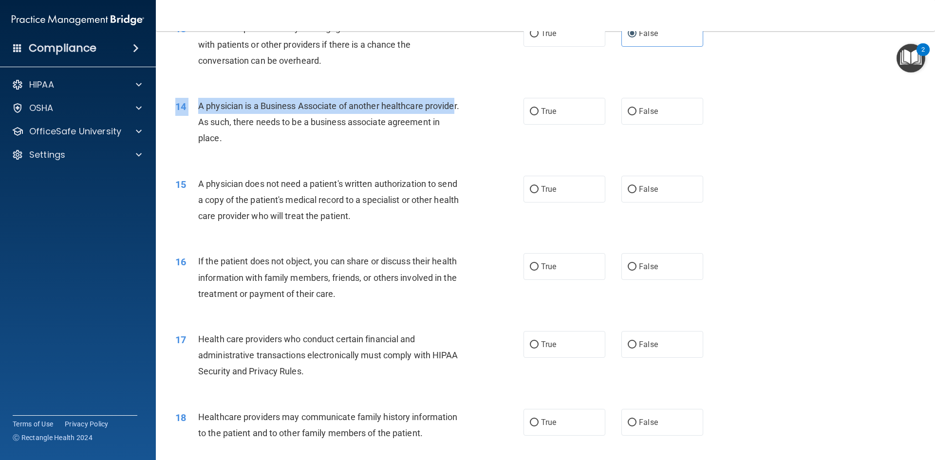
drag, startPoint x: 203, startPoint y: 97, endPoint x: 221, endPoint y: 116, distance: 26.2
click at [221, 116] on div "14 A physician is a Business Associate of another healthcare provider. As such,…" at bounding box center [545, 125] width 755 height 78
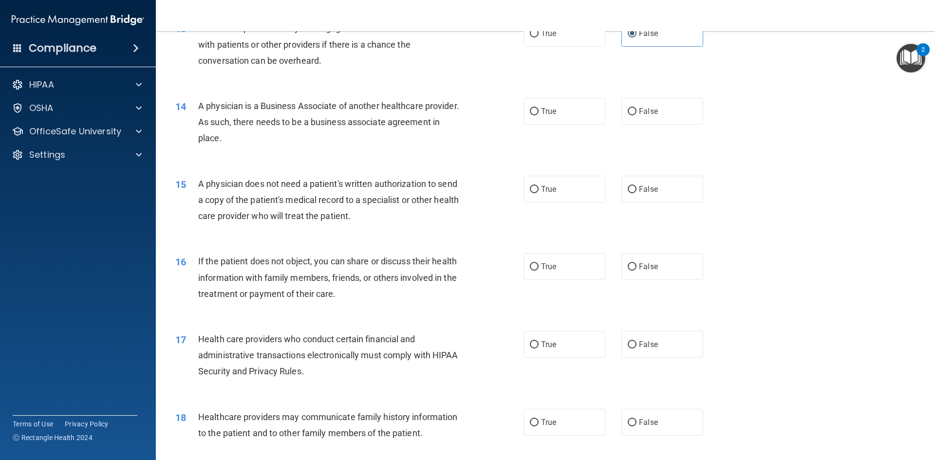
click at [235, 136] on span "A physician is a Business Associate of another healthcare provider. As such, th…" at bounding box center [328, 122] width 261 height 42
drag, startPoint x: 285, startPoint y: 140, endPoint x: 196, endPoint y: 99, distance: 97.5
click at [196, 99] on div "14 A physician is a Business Associate of another healthcare provider. As such,…" at bounding box center [350, 125] width 378 height 54
click at [214, 112] on div "A physician is a Business Associate of another healthcare provider. As such, th…" at bounding box center [334, 122] width 272 height 49
click at [628, 112] on input "False" at bounding box center [632, 111] width 9 height 7
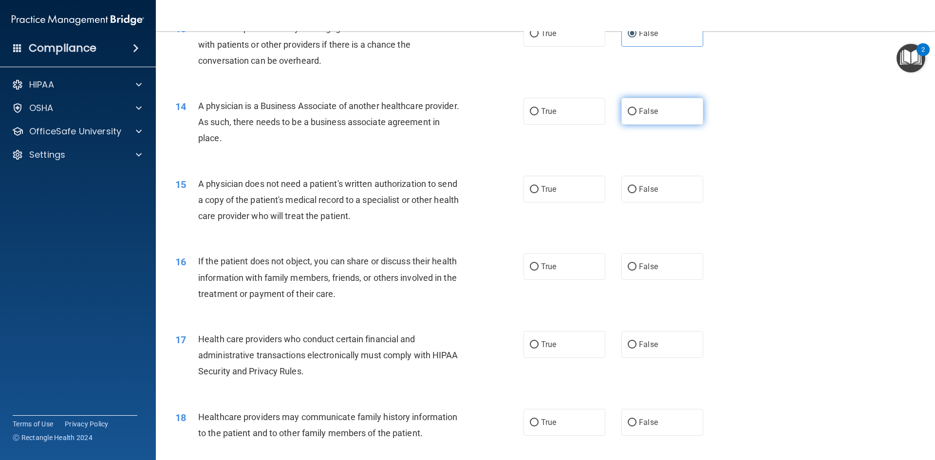
radio input "true"
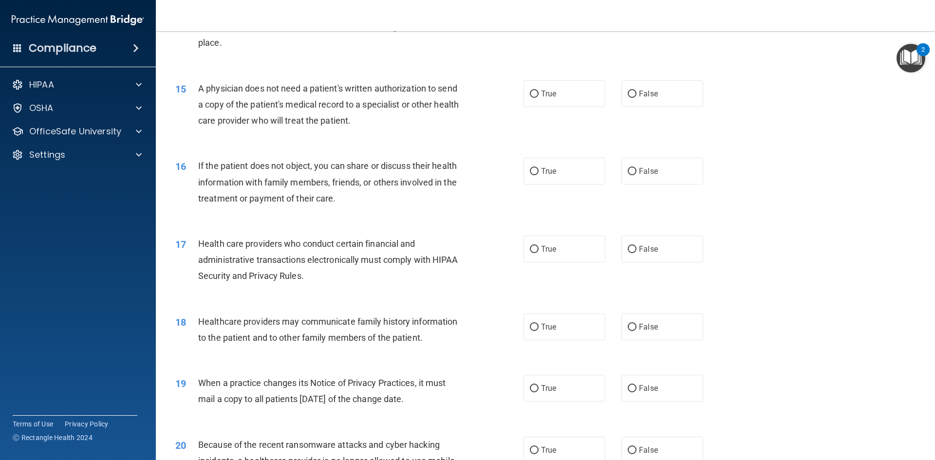
scroll to position [1023, 0]
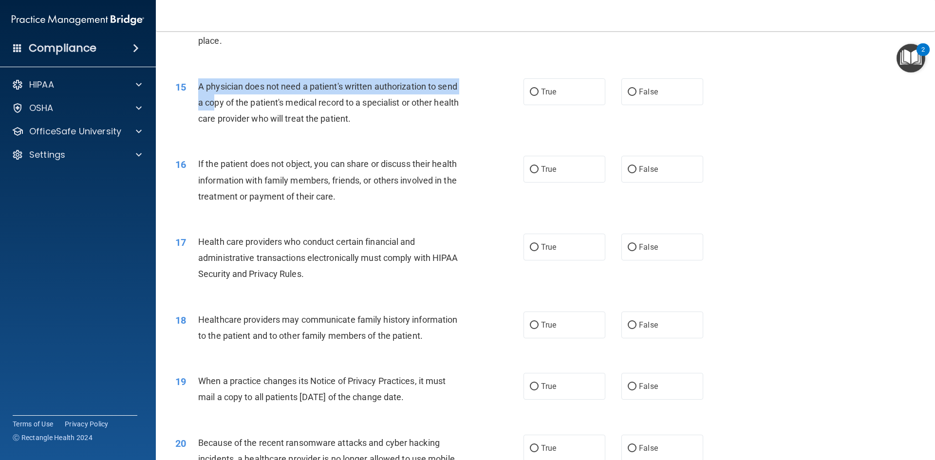
drag, startPoint x: 194, startPoint y: 88, endPoint x: 215, endPoint y: 107, distance: 28.0
click at [215, 107] on div "15 A physician does not need a patient's written authorization to send a copy o…" at bounding box center [350, 105] width 378 height 54
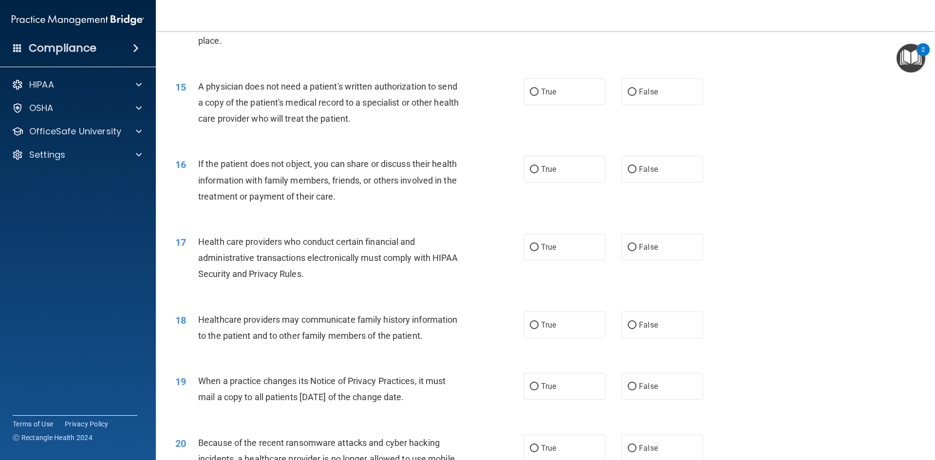
click at [225, 114] on span "A physician does not need a patient's written authorization to send a copy of t…" at bounding box center [328, 102] width 261 height 42
click at [541, 100] on label "True" at bounding box center [565, 91] width 82 height 27
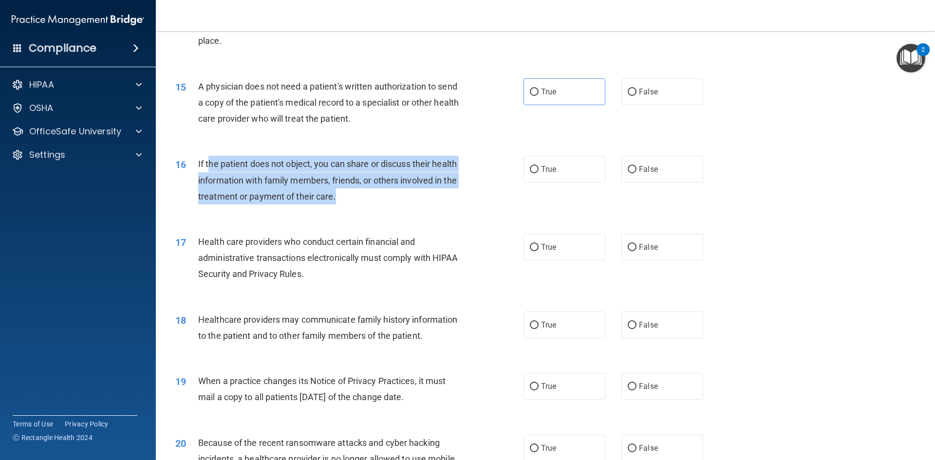
drag, startPoint x: 210, startPoint y: 157, endPoint x: 367, endPoint y: 202, distance: 162.8
click at [357, 206] on div "16 If the patient does not object, you can share or discuss their health inform…" at bounding box center [350, 183] width 378 height 54
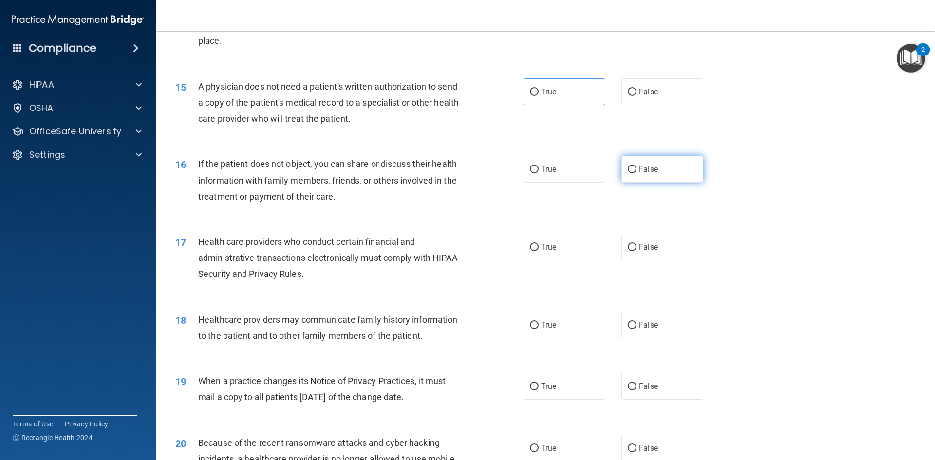
click at [661, 172] on label "False" at bounding box center [663, 169] width 82 height 27
click at [637, 172] on input "False" at bounding box center [632, 169] width 9 height 7
radio input "true"
click at [569, 102] on label "True" at bounding box center [565, 91] width 82 height 27
click at [539, 96] on input "True" at bounding box center [534, 92] width 9 height 7
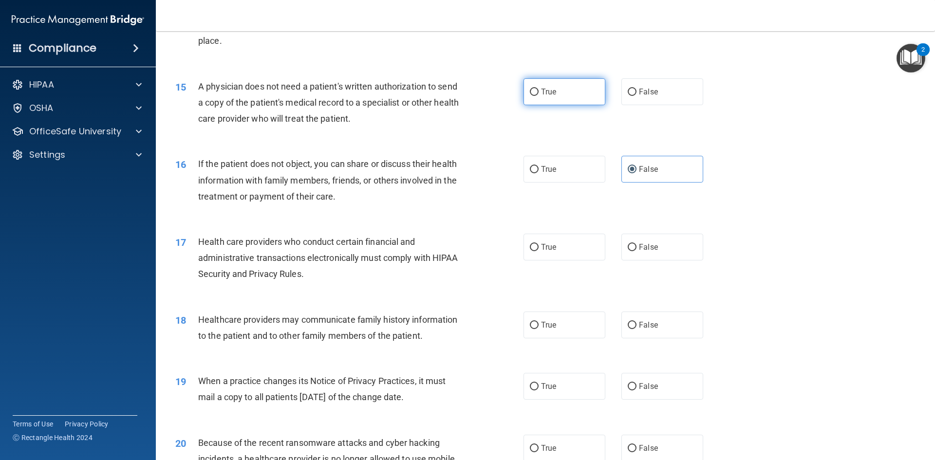
radio input "true"
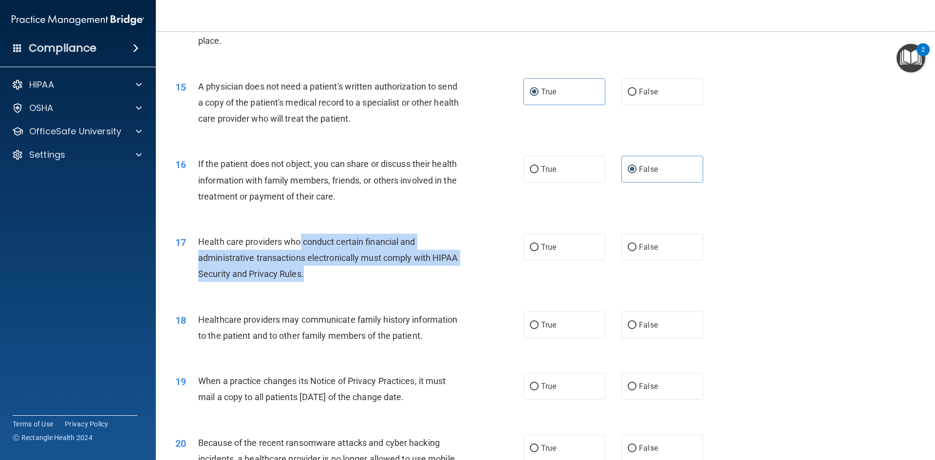
drag, startPoint x: 318, startPoint y: 237, endPoint x: 367, endPoint y: 272, distance: 59.8
click at [367, 272] on div "Health care providers who conduct certain financial and administrative transact…" at bounding box center [334, 258] width 272 height 49
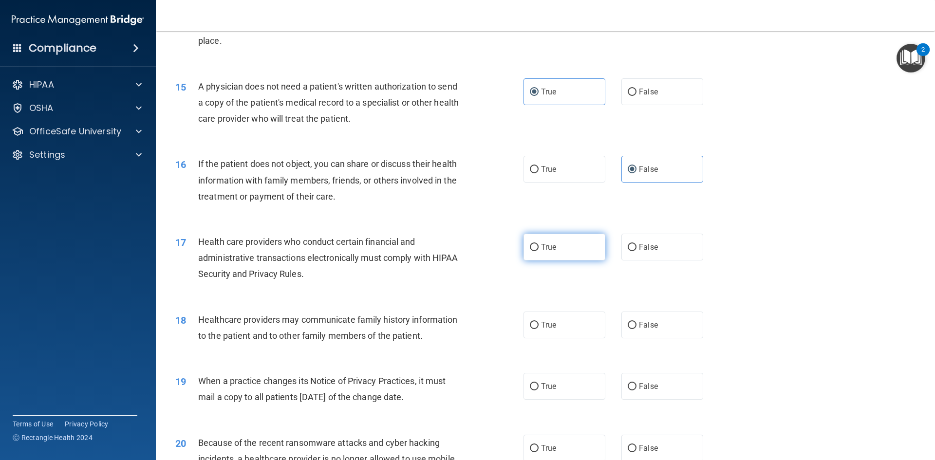
click at [561, 243] on label "True" at bounding box center [565, 247] width 82 height 27
click at [539, 244] on input "True" at bounding box center [534, 247] width 9 height 7
radio input "true"
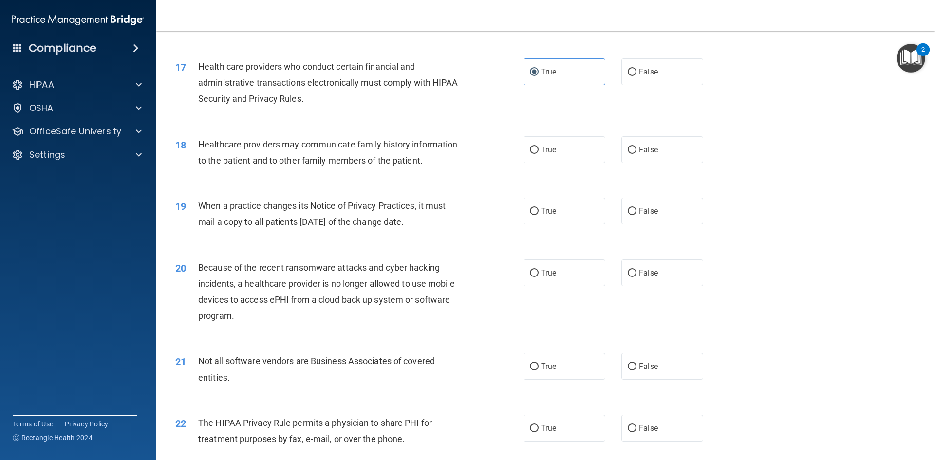
scroll to position [1218, 0]
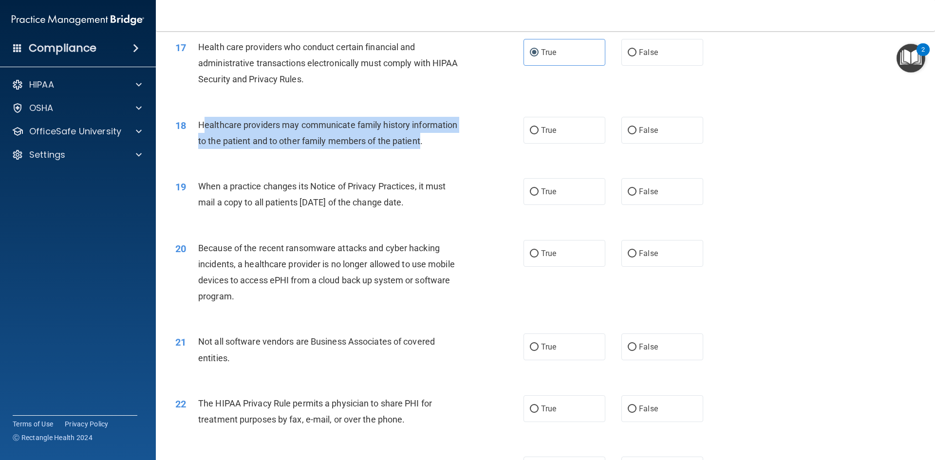
drag, startPoint x: 204, startPoint y: 121, endPoint x: 422, endPoint y: 145, distance: 219.1
click at [422, 145] on span "Healthcare providers may communicate family history information to the patient …" at bounding box center [327, 133] width 259 height 26
click at [203, 128] on span "Healthcare providers may communicate family history information to the patient …" at bounding box center [327, 133] width 259 height 26
drag, startPoint x: 200, startPoint y: 122, endPoint x: 423, endPoint y: 151, distance: 224.6
click at [423, 151] on div "18 Healthcare providers may communicate family history information to the patie…" at bounding box center [350, 135] width 378 height 37
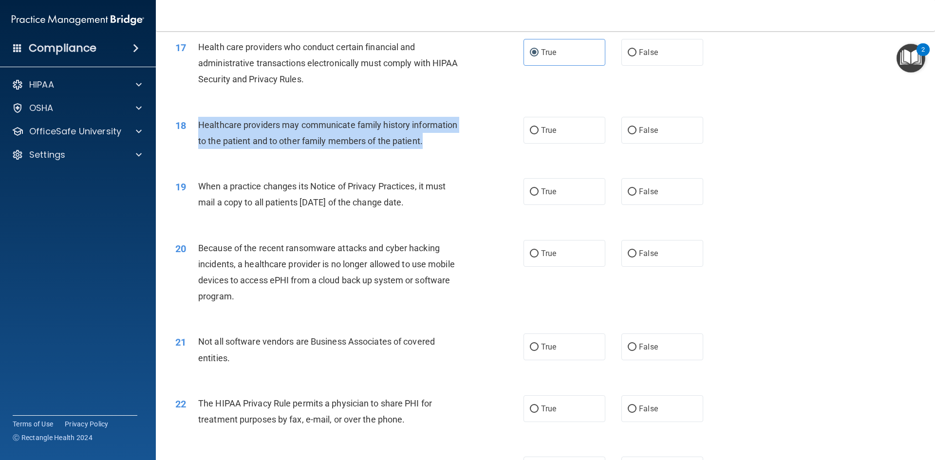
click at [260, 126] on span "Healthcare providers may communicate family history information to the patient …" at bounding box center [327, 133] width 259 height 26
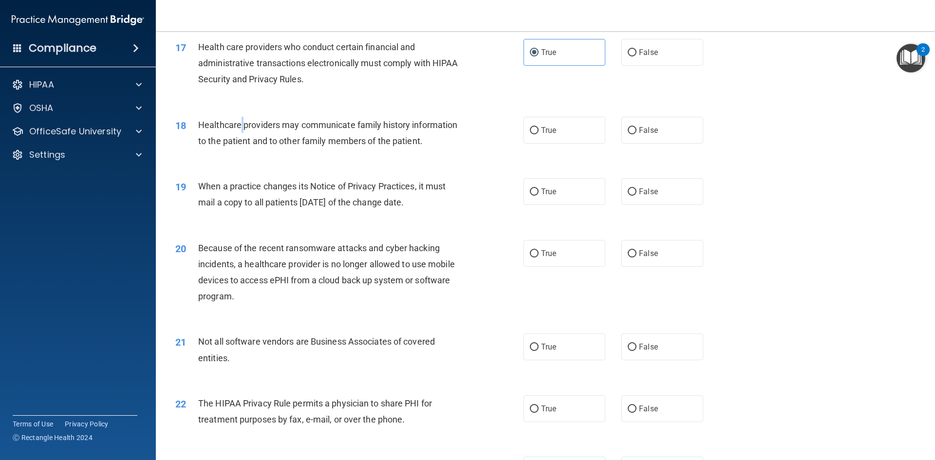
click at [242, 126] on span "Healthcare providers may communicate family history information to the patient …" at bounding box center [327, 133] width 259 height 26
drag, startPoint x: 282, startPoint y: 131, endPoint x: 287, endPoint y: 130, distance: 5.4
click at [282, 131] on div "Healthcare providers may communicate family history information to the patient …" at bounding box center [334, 133] width 272 height 32
click at [378, 129] on span "Healthcare providers may communicate family history information to the patient …" at bounding box center [327, 133] width 259 height 26
drag, startPoint x: 384, startPoint y: 126, endPoint x: 389, endPoint y: 125, distance: 5.0
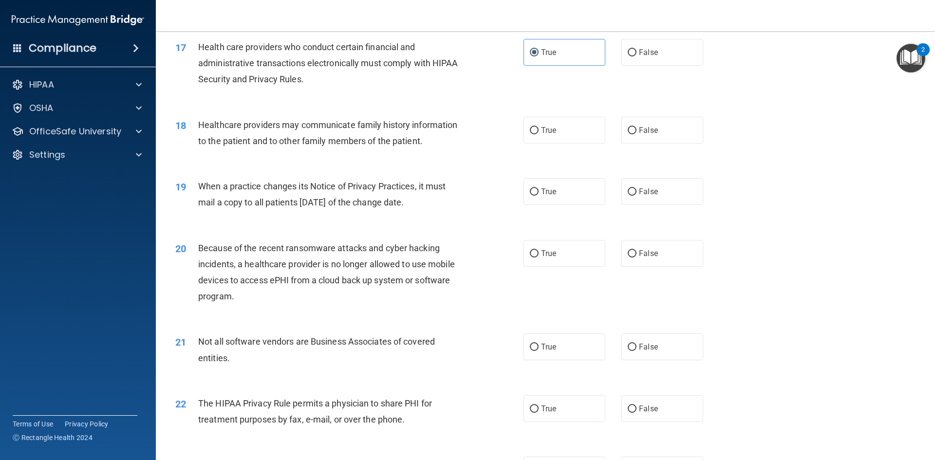
click at [385, 126] on span "Healthcare providers may communicate family history information to the patient …" at bounding box center [327, 133] width 259 height 26
click at [579, 136] on label "True" at bounding box center [565, 130] width 82 height 27
click at [539, 134] on input "True" at bounding box center [534, 130] width 9 height 7
radio input "true"
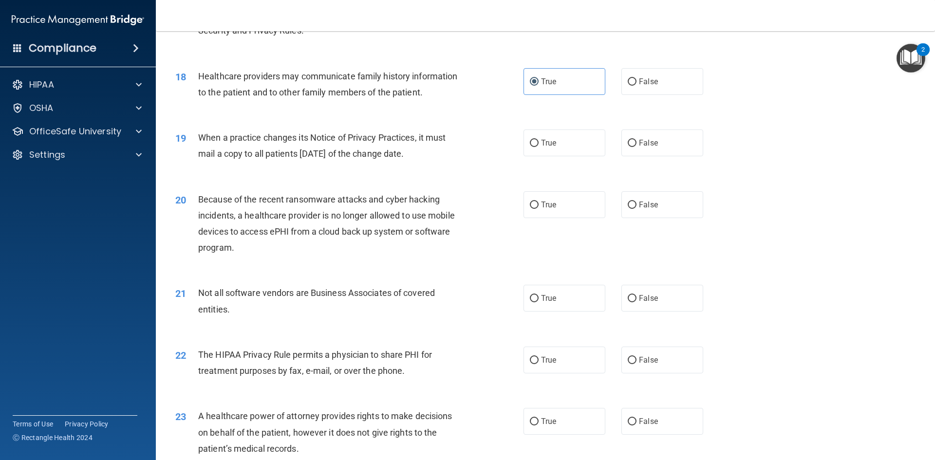
scroll to position [1315, 0]
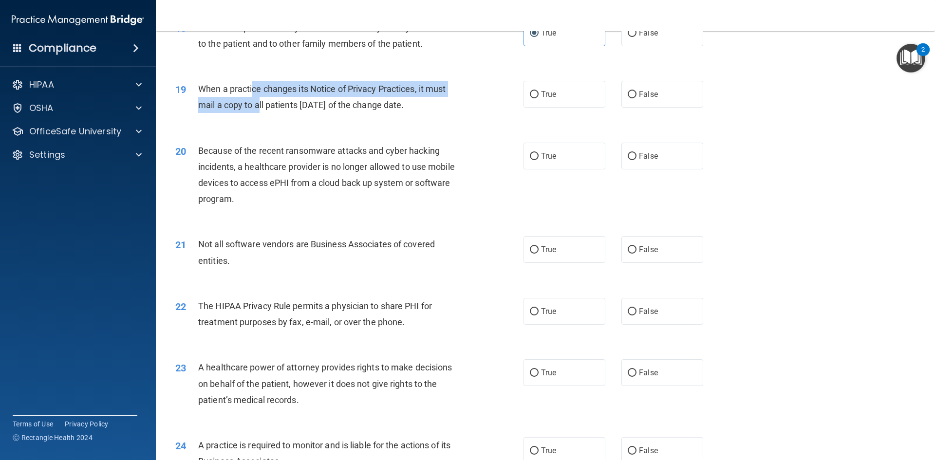
drag, startPoint x: 252, startPoint y: 82, endPoint x: 258, endPoint y: 102, distance: 21.0
click at [258, 102] on div "When a practice changes its Notice of Privacy Practices, it must mail a copy to…" at bounding box center [334, 97] width 272 height 32
click at [301, 111] on div "When a practice changes its Notice of Privacy Practices, it must mail a copy to…" at bounding box center [334, 97] width 272 height 32
drag, startPoint x: 200, startPoint y: 90, endPoint x: 463, endPoint y: 107, distance: 264.2
click at [439, 113] on div "When a practice changes its Notice of Privacy Practices, it must mail a copy to…" at bounding box center [334, 97] width 272 height 32
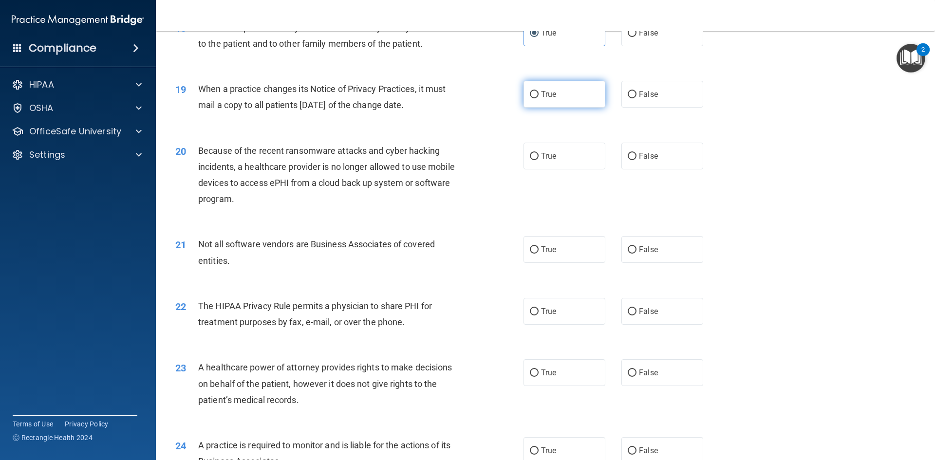
click at [551, 90] on span "True" at bounding box center [548, 94] width 15 height 9
click at [539, 91] on input "True" at bounding box center [534, 94] width 9 height 7
radio input "true"
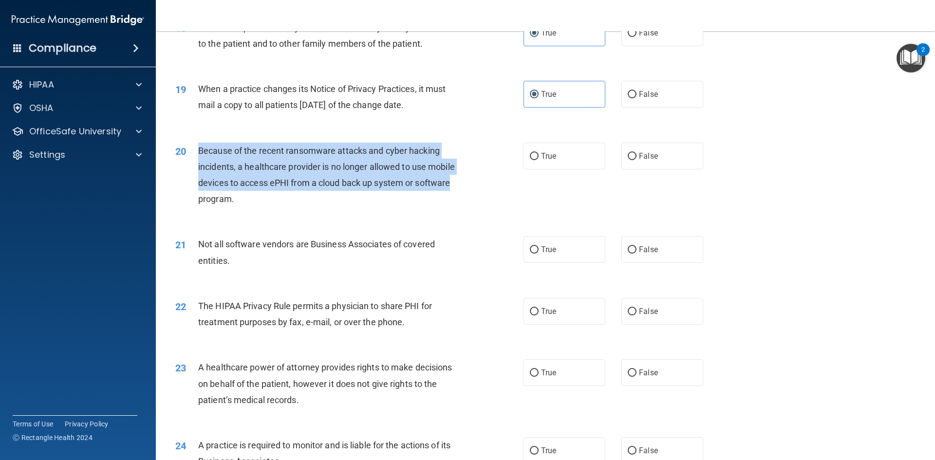
drag, startPoint x: 190, startPoint y: 149, endPoint x: 470, endPoint y: 180, distance: 281.9
click at [462, 183] on div "20 Because of the recent ransomware attacks and cyber hacking incidents, a heal…" at bounding box center [350, 178] width 378 height 70
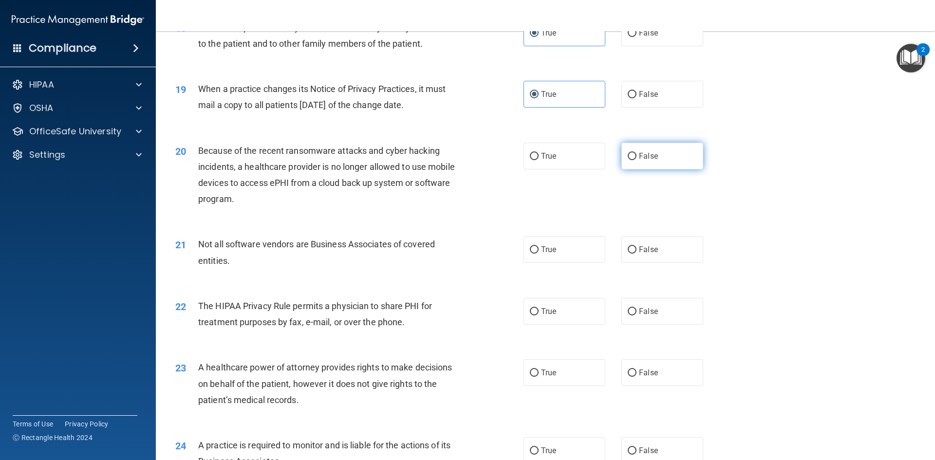
click at [633, 152] on label "False" at bounding box center [663, 156] width 82 height 27
click at [633, 153] on input "False" at bounding box center [632, 156] width 9 height 7
radio input "true"
click at [573, 169] on label "True" at bounding box center [565, 156] width 82 height 27
click at [539, 160] on input "True" at bounding box center [534, 156] width 9 height 7
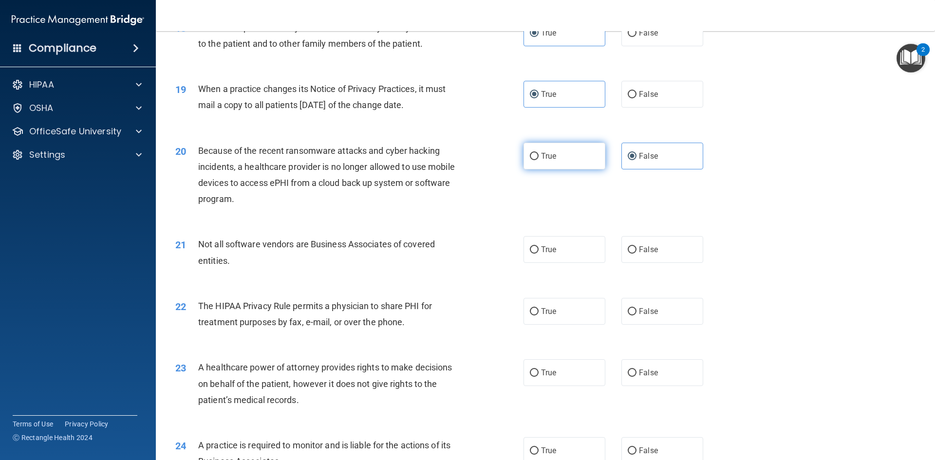
radio input "true"
radio input "false"
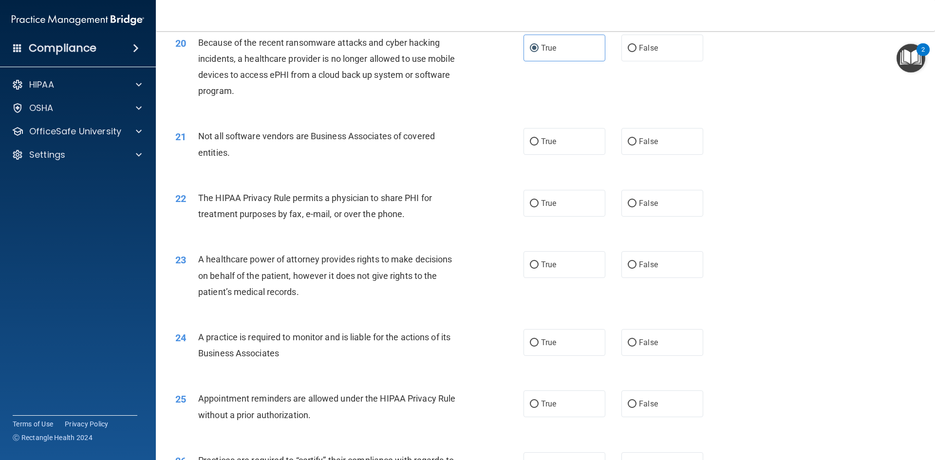
scroll to position [1462, 0]
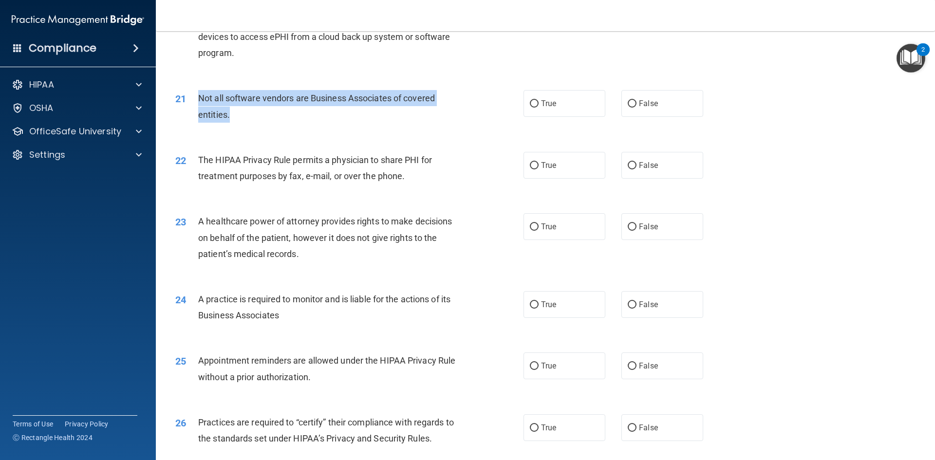
drag, startPoint x: 198, startPoint y: 97, endPoint x: 438, endPoint y: 124, distance: 241.7
click at [362, 124] on div "21 Not all software vendors are Business Associates of covered entities." at bounding box center [350, 108] width 378 height 37
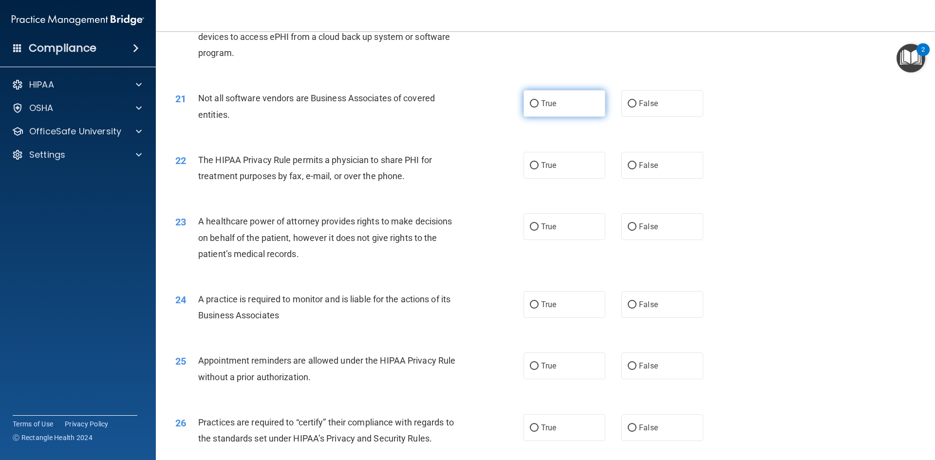
click at [576, 114] on label "True" at bounding box center [565, 103] width 82 height 27
click at [539, 108] on input "True" at bounding box center [534, 103] width 9 height 7
radio input "true"
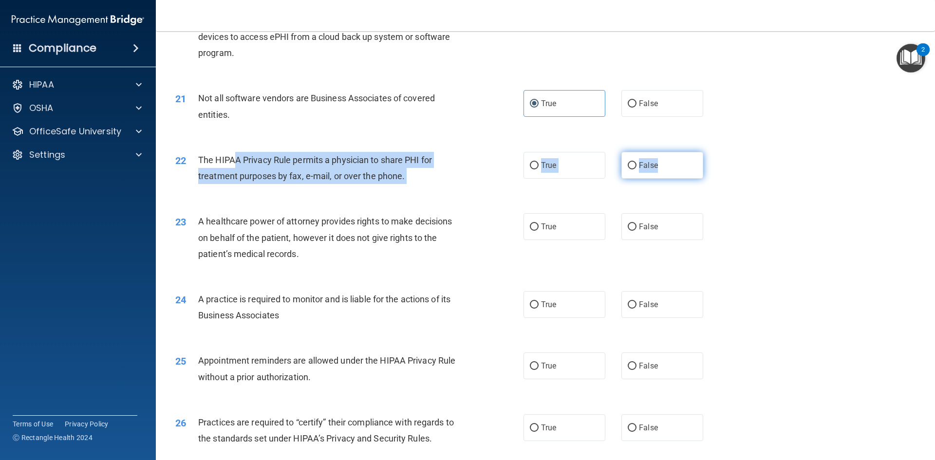
drag, startPoint x: 233, startPoint y: 158, endPoint x: 654, endPoint y: 160, distance: 420.9
click at [720, 152] on ng-form "22 The HIPAA Privacy Rule permits a physician to share PHI for treatment purpos…" at bounding box center [720, 152] width 0 height 0
click at [654, 161] on label "False" at bounding box center [663, 165] width 82 height 27
click at [637, 162] on input "False" at bounding box center [632, 165] width 9 height 7
radio input "true"
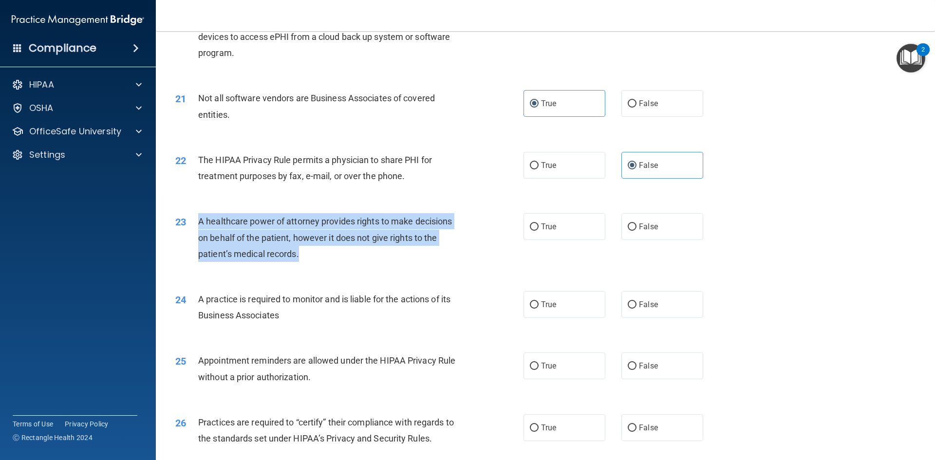
drag, startPoint x: 210, startPoint y: 223, endPoint x: 310, endPoint y: 249, distance: 103.3
click at [310, 249] on div "A healthcare power of attorney provides rights to make decisions on behalf of t…" at bounding box center [334, 237] width 272 height 49
click at [340, 266] on div "23 A healthcare power of attorney provides rights to make decisions on behalf o…" at bounding box center [350, 240] width 378 height 54
drag, startPoint x: 195, startPoint y: 226, endPoint x: 309, endPoint y: 250, distance: 116.5
click at [309, 250] on div "23 A healthcare power of attorney provides rights to make decisions on behalf o…" at bounding box center [350, 240] width 378 height 54
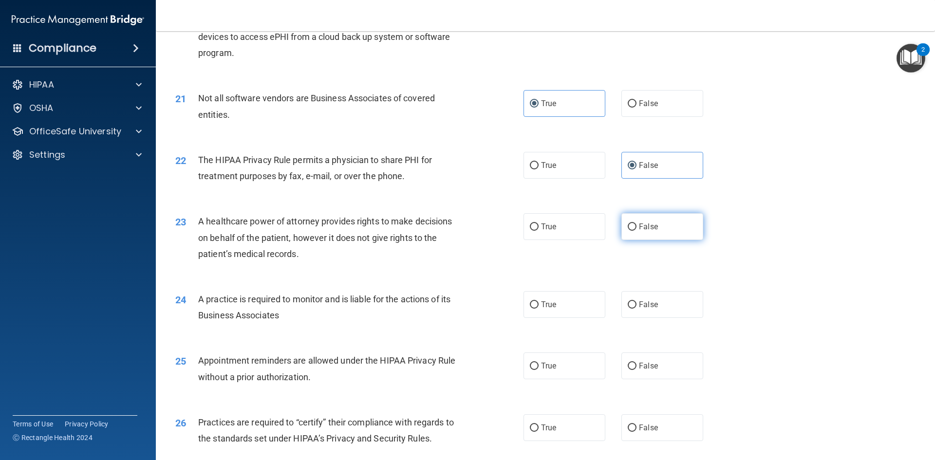
click at [648, 232] on label "False" at bounding box center [663, 226] width 82 height 27
click at [637, 231] on input "False" at bounding box center [632, 227] width 9 height 7
radio input "true"
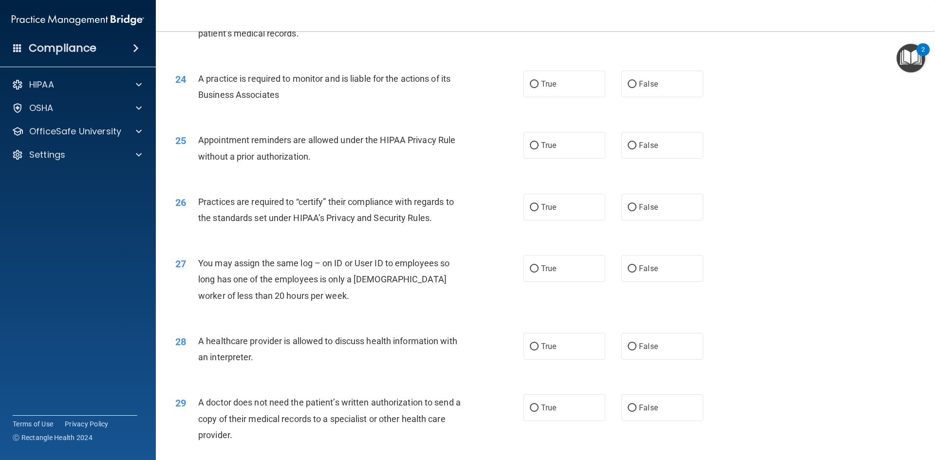
scroll to position [1656, 0]
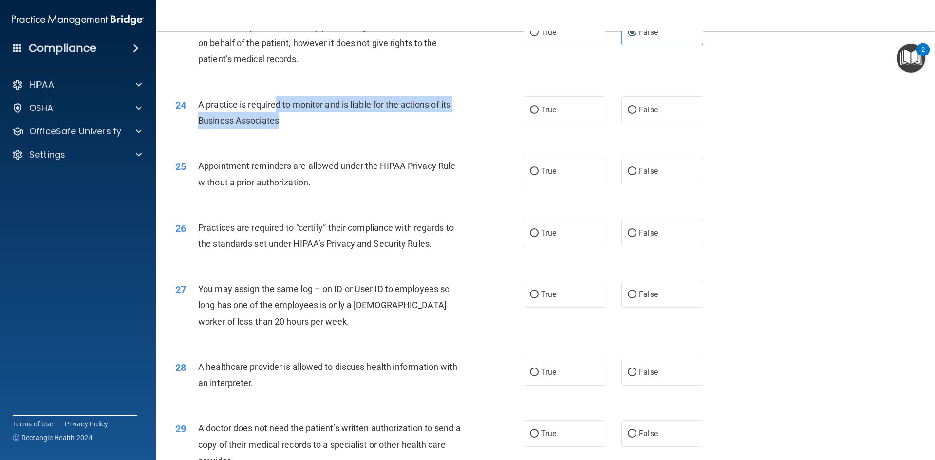
drag, startPoint x: 287, startPoint y: 107, endPoint x: 320, endPoint y: 127, distance: 38.0
click at [320, 127] on div "A practice is required to monitor and is liable for the actions of its Business…" at bounding box center [334, 112] width 272 height 32
click at [324, 133] on div "24 A practice is required to monitor and is liable for the actions of its Busin…" at bounding box center [350, 114] width 378 height 37
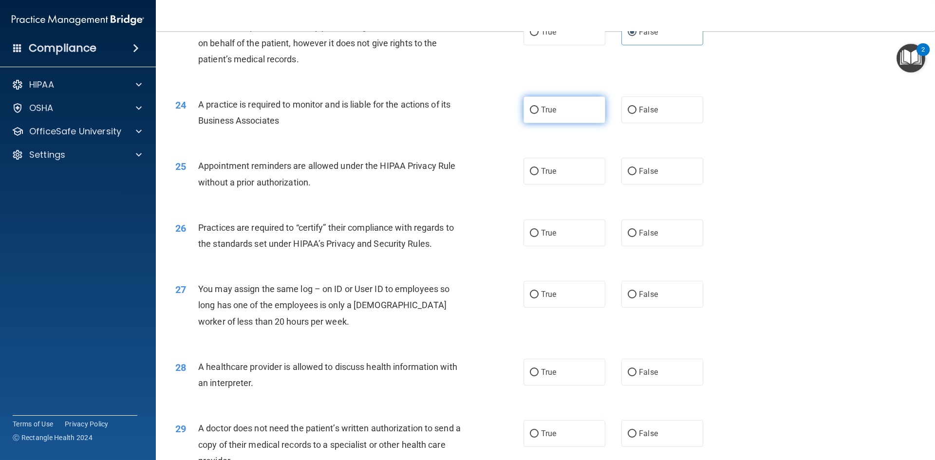
click at [545, 116] on label "True" at bounding box center [565, 109] width 82 height 27
click at [539, 114] on input "True" at bounding box center [534, 110] width 9 height 7
radio input "true"
click at [643, 106] on span "False" at bounding box center [648, 109] width 19 height 9
click at [637, 107] on input "False" at bounding box center [632, 110] width 9 height 7
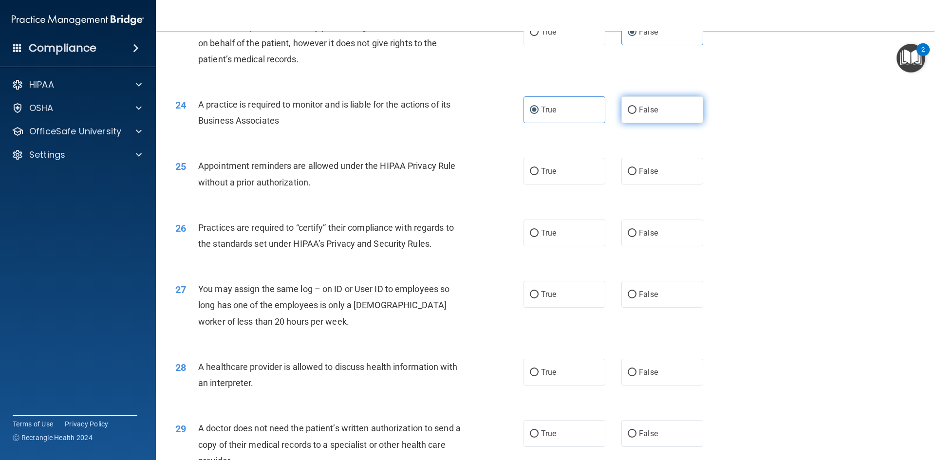
radio input "true"
radio input "false"
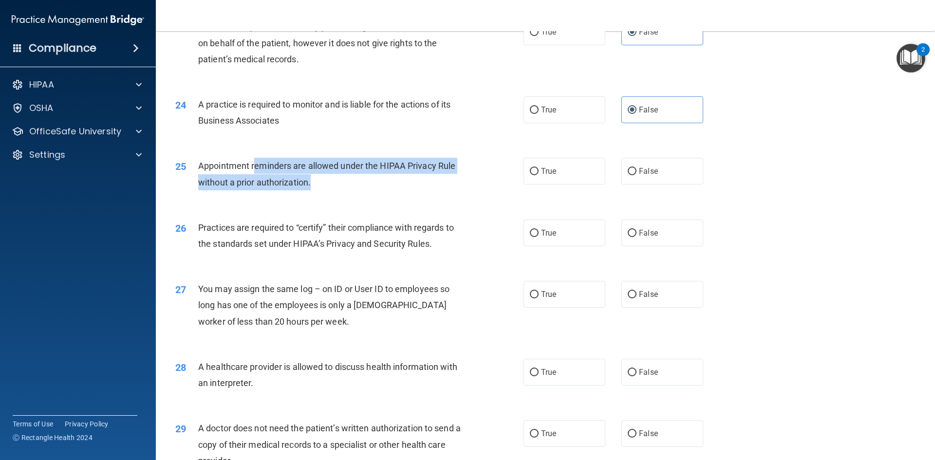
drag, startPoint x: 255, startPoint y: 166, endPoint x: 450, endPoint y: 159, distance: 195.5
click at [377, 181] on div "Appointment reminders are allowed under the HIPAA Privacy Rule without a prior …" at bounding box center [334, 174] width 272 height 32
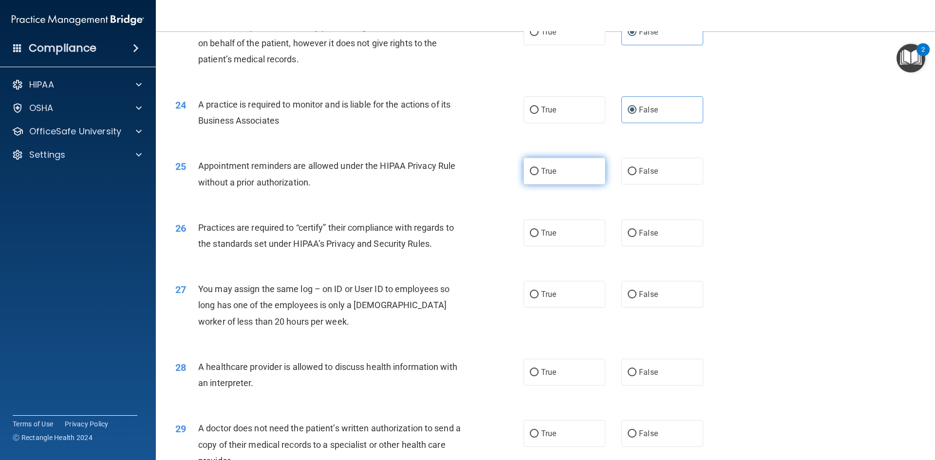
click at [568, 171] on label "True" at bounding box center [565, 171] width 82 height 27
click at [539, 171] on input "True" at bounding box center [534, 171] width 9 height 7
radio input "true"
click at [541, 238] on label "True" at bounding box center [565, 233] width 82 height 27
click at [539, 237] on input "True" at bounding box center [534, 233] width 9 height 7
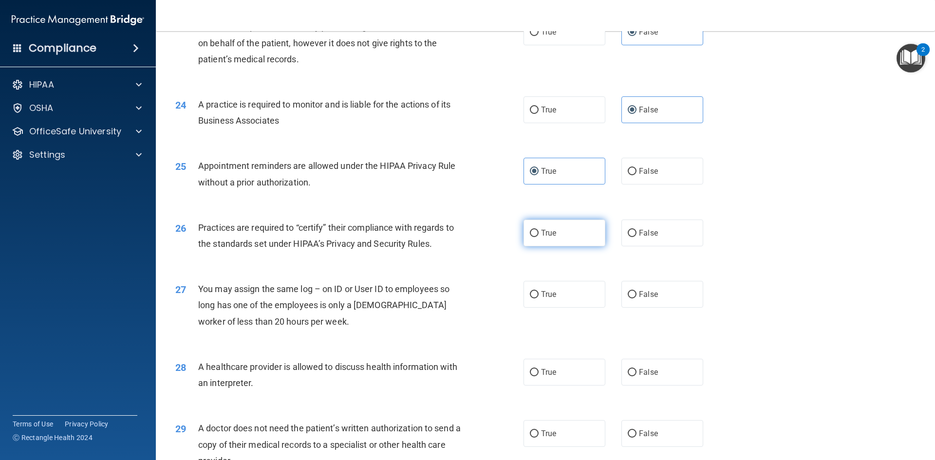
radio input "true"
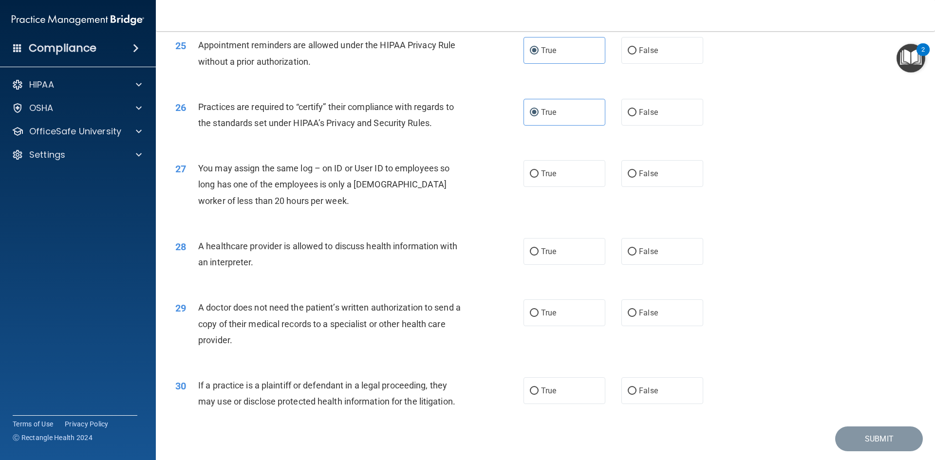
scroll to position [1803, 0]
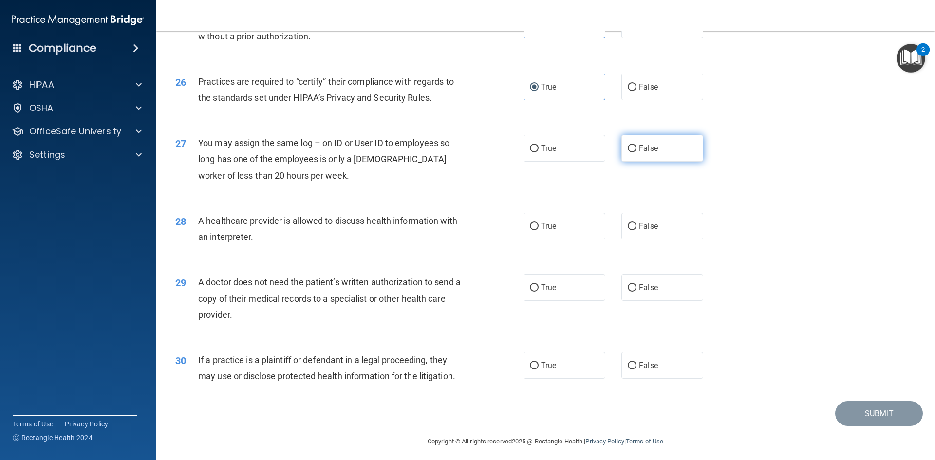
click at [666, 153] on label "False" at bounding box center [663, 148] width 82 height 27
click at [637, 152] on input "False" at bounding box center [632, 148] width 9 height 7
radio input "true"
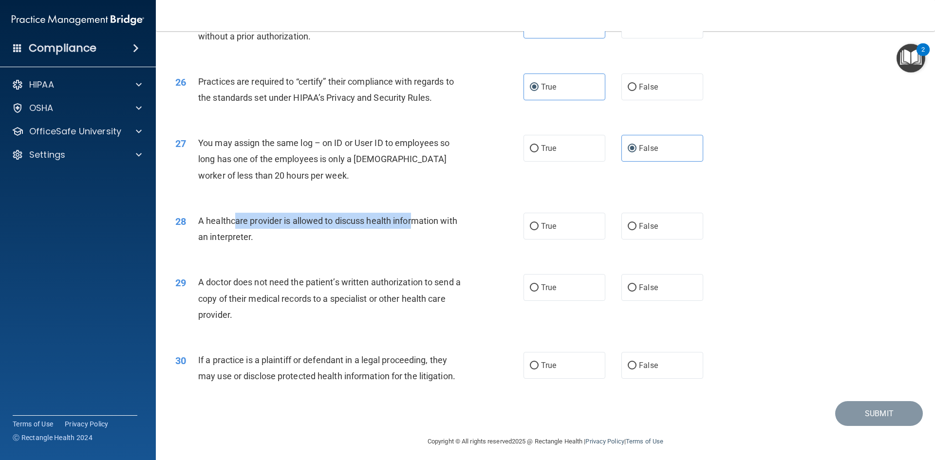
drag, startPoint x: 318, startPoint y: 215, endPoint x: 447, endPoint y: 233, distance: 130.8
click at [417, 229] on div "A healthcare provider is allowed to discuss health information with an interpre…" at bounding box center [334, 229] width 272 height 32
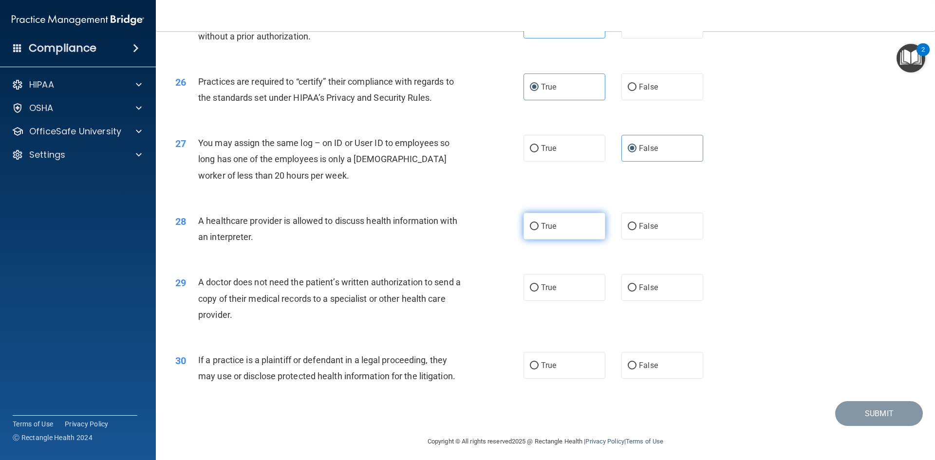
click at [577, 219] on label "True" at bounding box center [565, 226] width 82 height 27
click at [539, 223] on input "True" at bounding box center [534, 226] width 9 height 7
radio input "true"
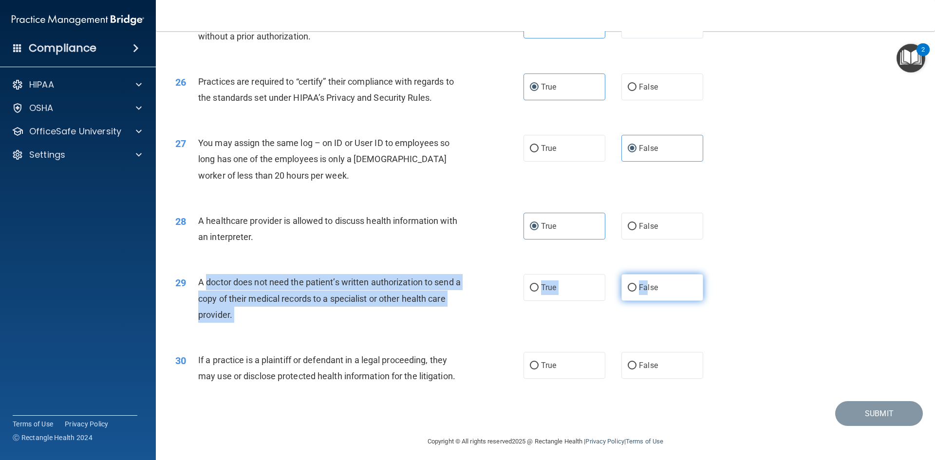
drag, startPoint x: 208, startPoint y: 288, endPoint x: 643, endPoint y: 288, distance: 434.6
click at [720, 274] on ng-form "29 A doctor does not need the patient’s written authorization to send a copy of…" at bounding box center [720, 274] width 0 height 0
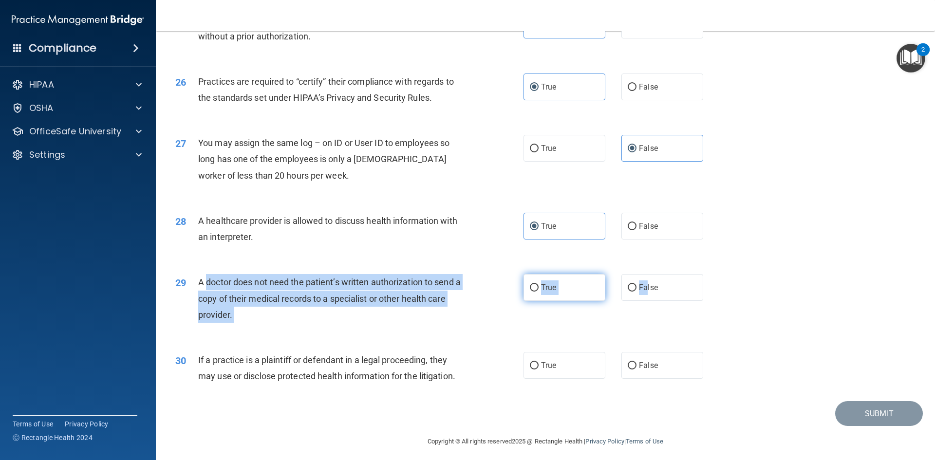
click at [570, 293] on label "True" at bounding box center [565, 287] width 82 height 27
click at [539, 292] on input "True" at bounding box center [534, 288] width 9 height 7
radio input "true"
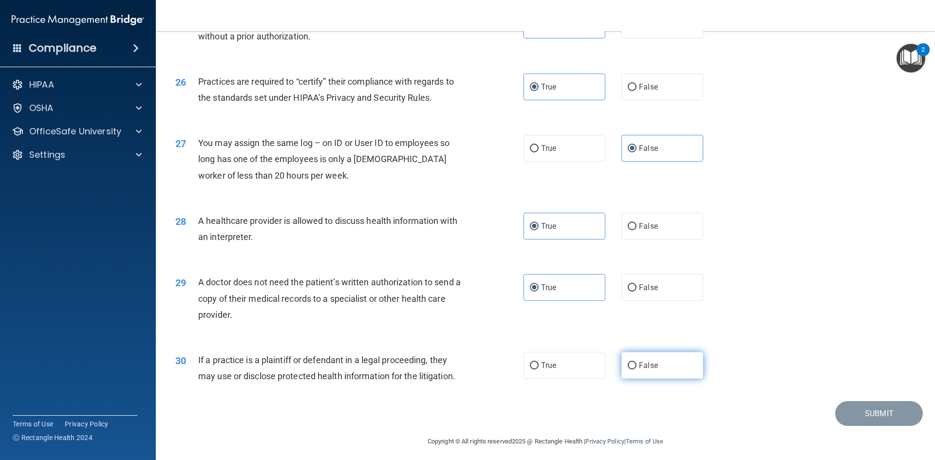
drag, startPoint x: 649, startPoint y: 363, endPoint x: 667, endPoint y: 361, distance: 17.7
click at [650, 363] on span "False" at bounding box center [648, 365] width 19 height 9
click at [637, 363] on input "False" at bounding box center [632, 365] width 9 height 7
radio input "true"
click at [859, 408] on button "Submit" at bounding box center [880, 413] width 88 height 25
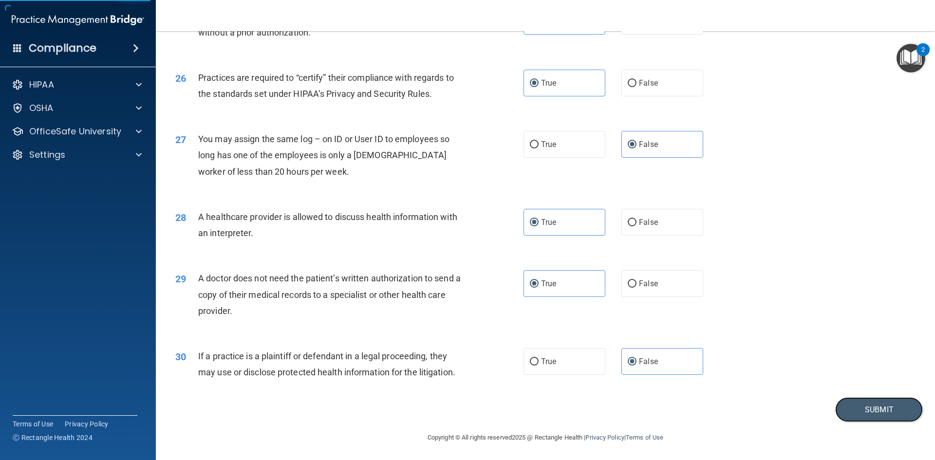
scroll to position [1808, 0]
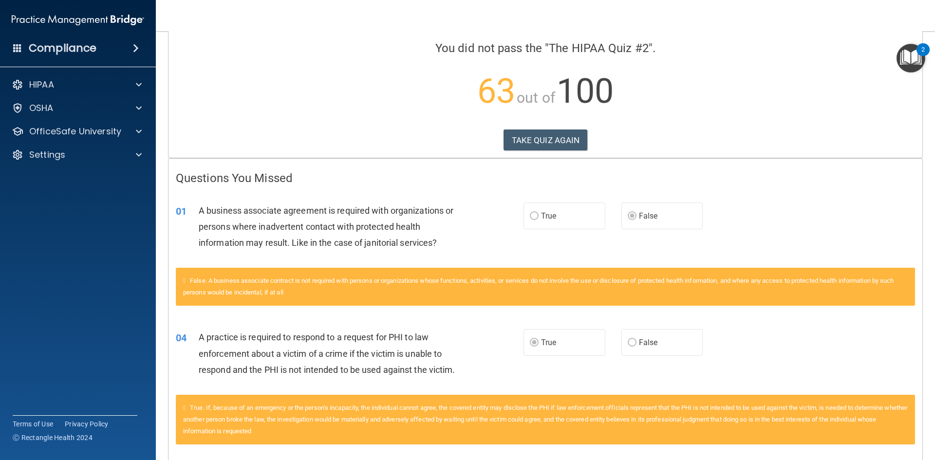
scroll to position [244, 0]
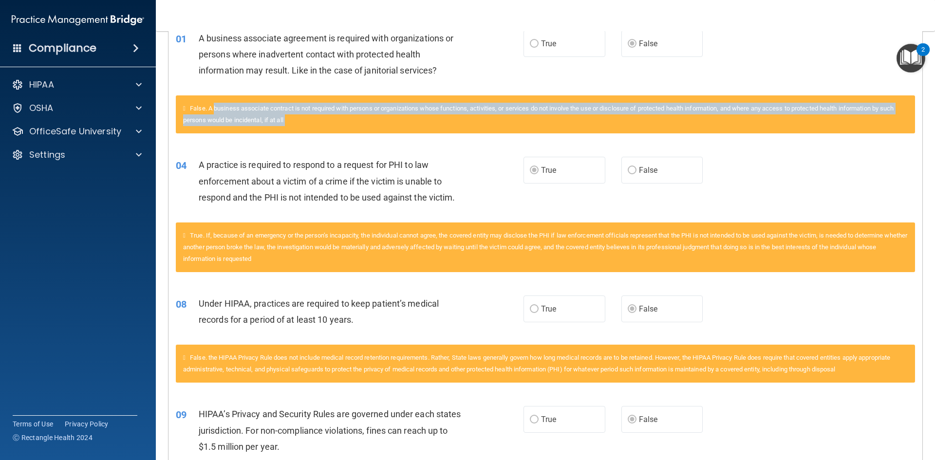
drag, startPoint x: 219, startPoint y: 111, endPoint x: 311, endPoint y: 156, distance: 102.6
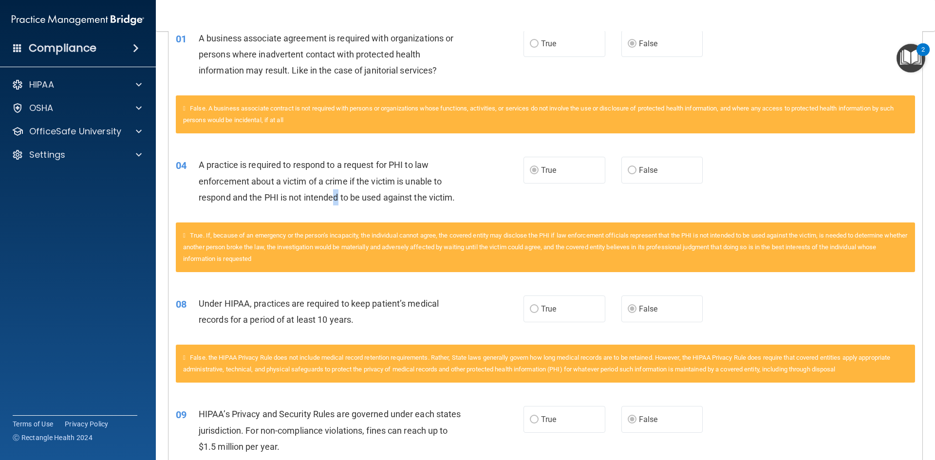
click at [338, 199] on span "A practice is required to respond to a request for PHI to law enforcement about…" at bounding box center [327, 181] width 257 height 42
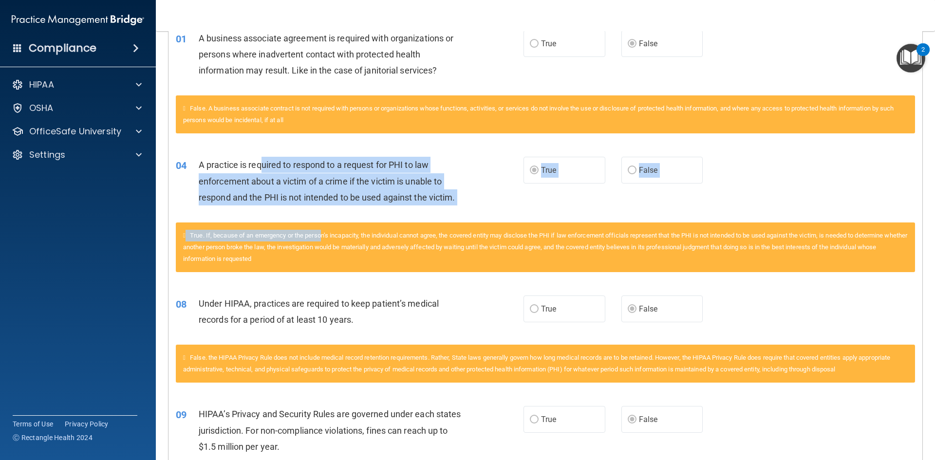
drag, startPoint x: 262, startPoint y: 161, endPoint x: 324, endPoint y: 222, distance: 87.5
click at [325, 235] on div "04 A practice is required to respond to a request for PHI to law enforcement ab…" at bounding box center [546, 214] width 740 height 139
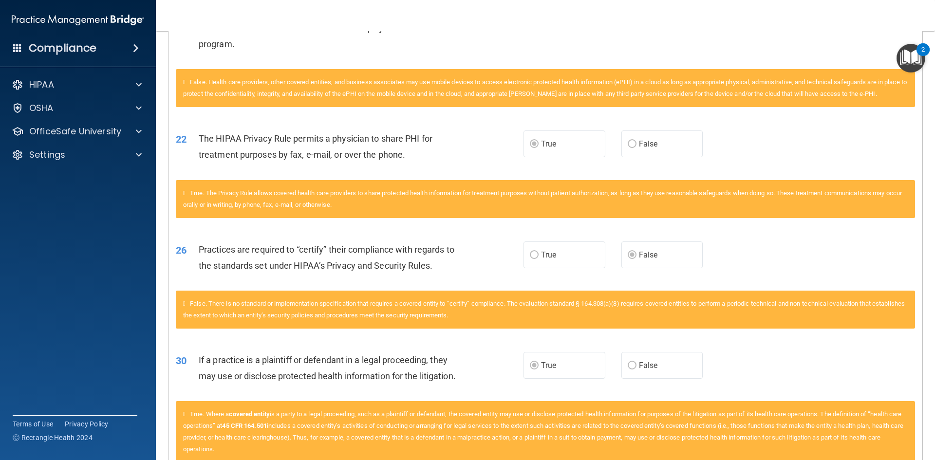
scroll to position [1199, 0]
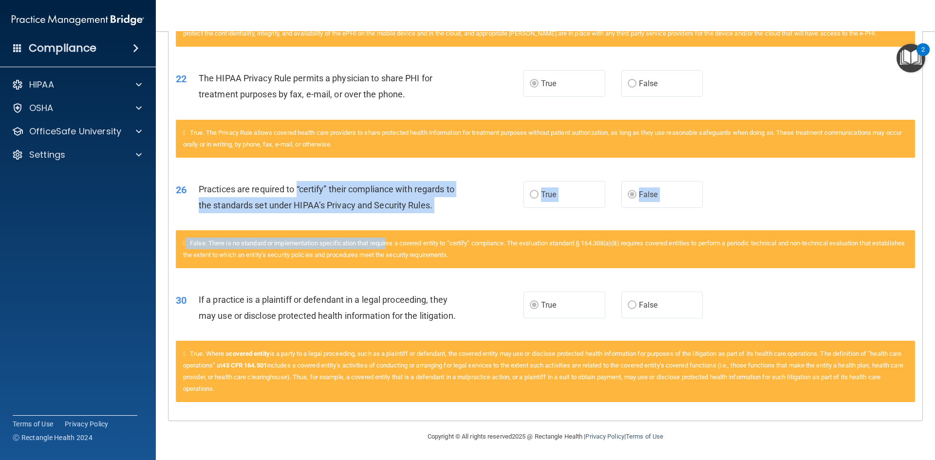
drag, startPoint x: 298, startPoint y: 188, endPoint x: 409, endPoint y: 252, distance: 128.6
click at [400, 250] on div "26 Practices are required to “certify” their compliance with regards to the sta…" at bounding box center [546, 224] width 740 height 111
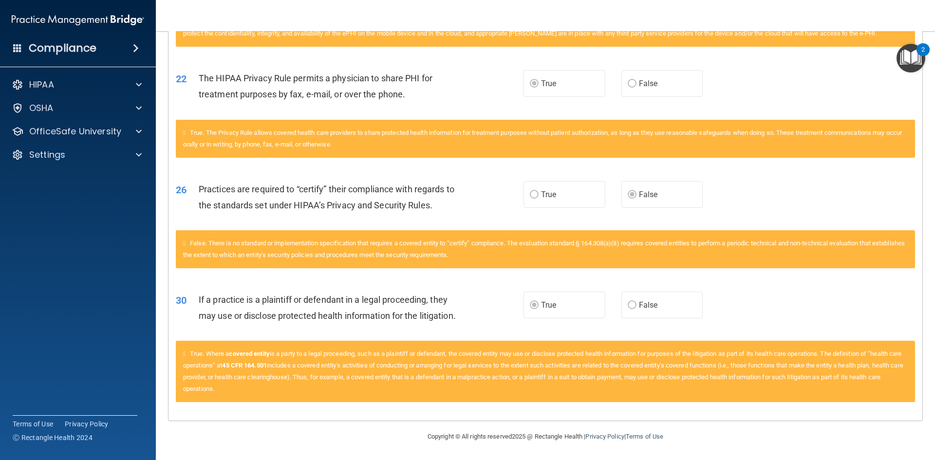
click at [438, 257] on span "False. There is no standard or implementation specification that requires a cov…" at bounding box center [544, 249] width 722 height 19
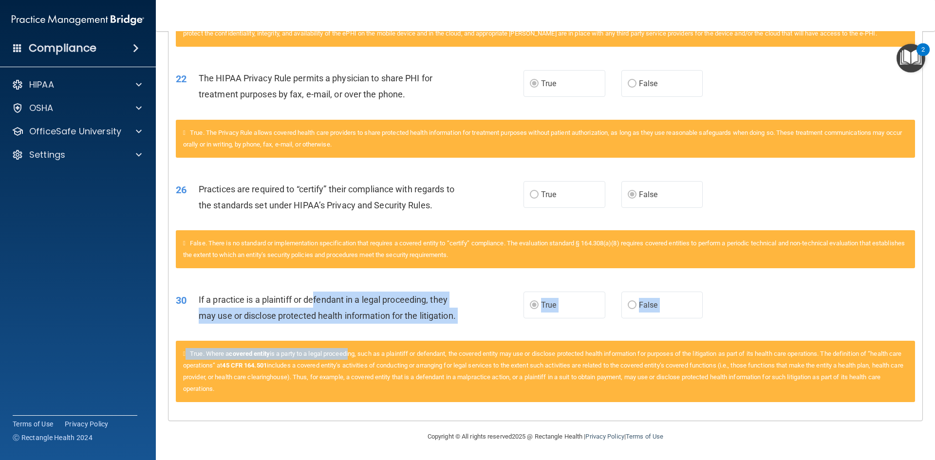
drag, startPoint x: 316, startPoint y: 296, endPoint x: 353, endPoint y: 354, distance: 69.1
click at [353, 354] on div "30 If a practice is a plaintiff or defendant in a legal proceeding, they may us…" at bounding box center [546, 347] width 740 height 134
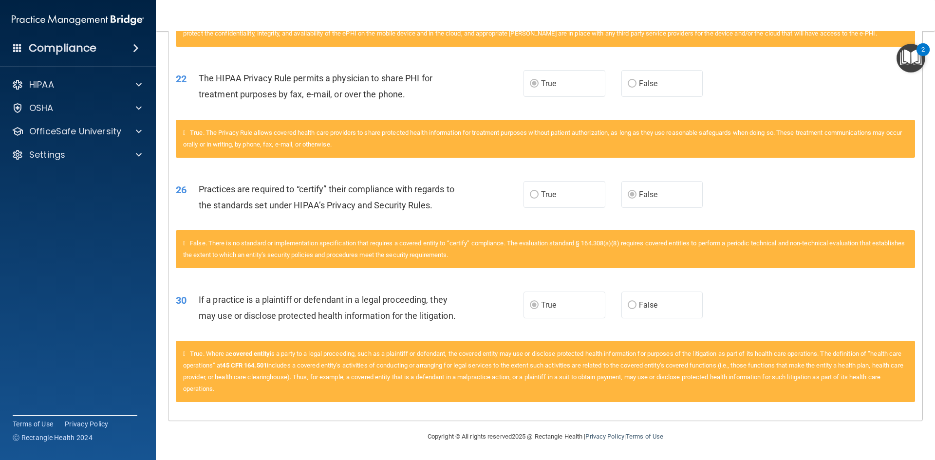
click at [369, 363] on span "True. Where a covered entity is a party to a legal proceeding, such as a plaint…" at bounding box center [543, 371] width 721 height 42
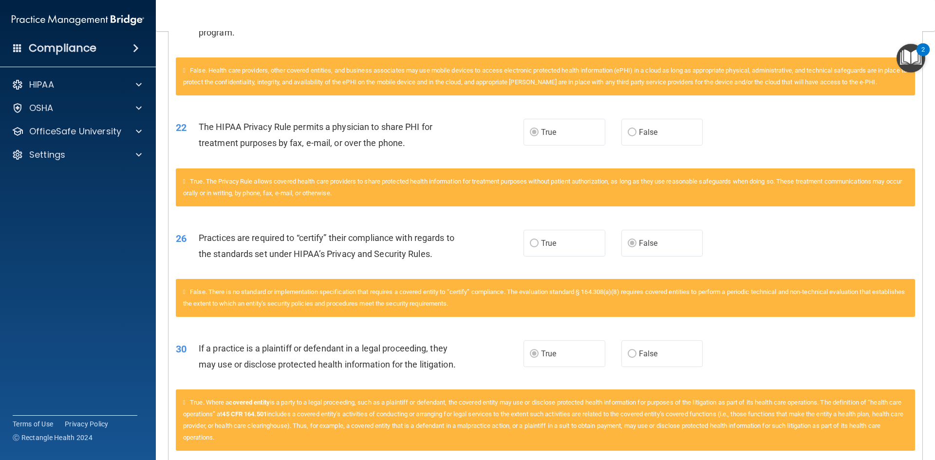
scroll to position [1101, 0]
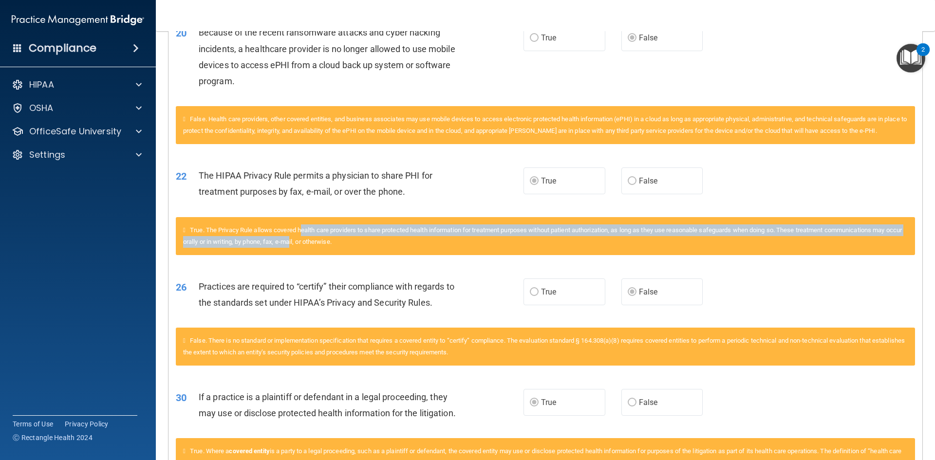
drag, startPoint x: 312, startPoint y: 234, endPoint x: 326, endPoint y: 258, distance: 27.6
click at [324, 258] on div "True. The Privacy Rule allows covered health care providers to share protected …" at bounding box center [546, 241] width 754 height 49
click at [368, 231] on span "True. The Privacy Rule allows covered health care providers to share protected …" at bounding box center [542, 236] width 719 height 19
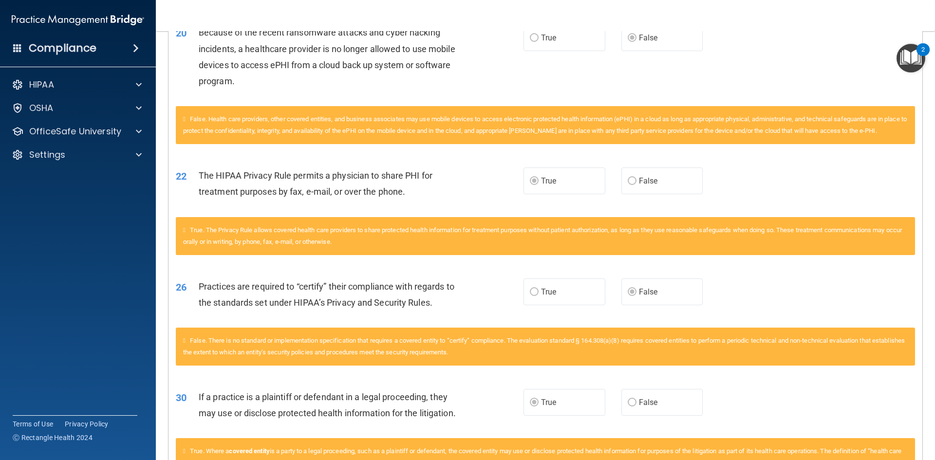
click at [392, 209] on div "22 The HIPAA Privacy Rule permits a physician to share PHI for treatment purpos…" at bounding box center [546, 185] width 754 height 61
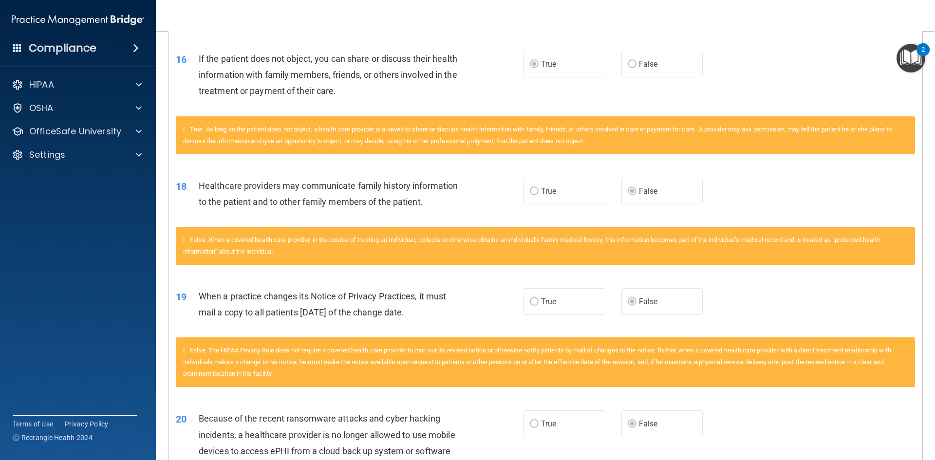
scroll to position [711, 0]
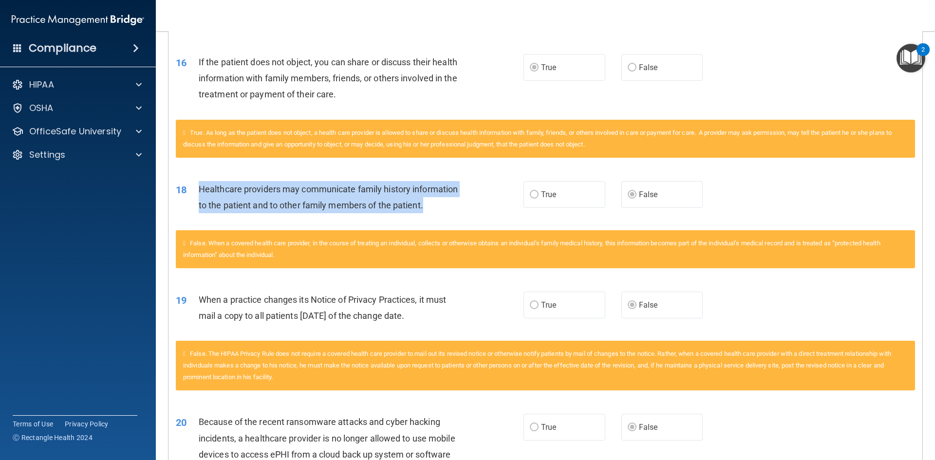
drag, startPoint x: 196, startPoint y: 190, endPoint x: 432, endPoint y: 215, distance: 236.6
click at [432, 215] on div "18 Healthcare providers may communicate family history information to the patie…" at bounding box center [349, 199] width 377 height 37
click at [277, 186] on span "Healthcare providers may communicate family history information to the patient …" at bounding box center [328, 197] width 259 height 26
click at [226, 189] on span "Healthcare providers may communicate family history information to the patient …" at bounding box center [328, 197] width 259 height 26
drag, startPoint x: 197, startPoint y: 183, endPoint x: 426, endPoint y: 214, distance: 231.6
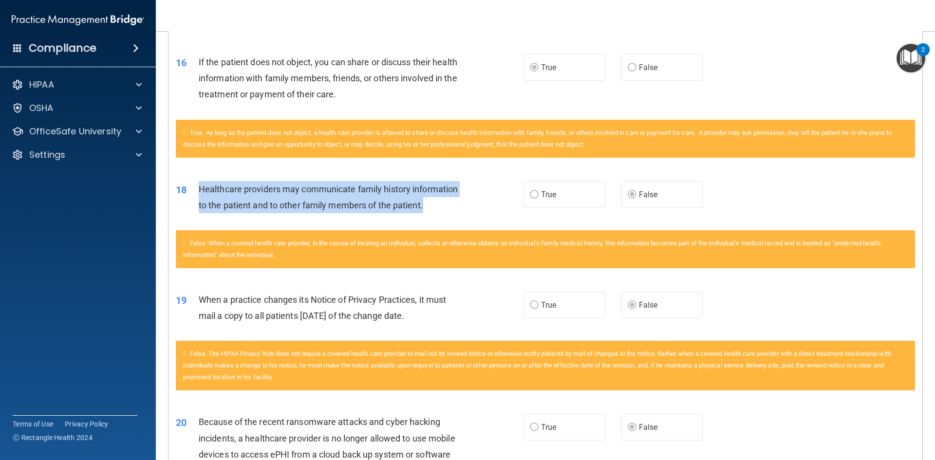
click at [426, 214] on div "18 Healthcare providers may communicate family history information to the patie…" at bounding box center [349, 199] width 377 height 37
click at [336, 200] on span "Healthcare providers may communicate family history information to the patient …" at bounding box center [328, 197] width 259 height 26
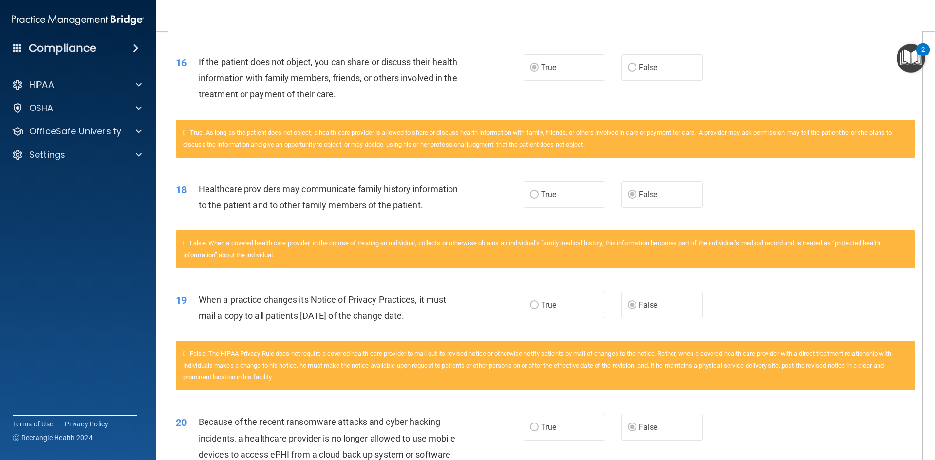
click at [285, 161] on div "True. As long as the patient does not object, a health care provider is allowed…" at bounding box center [546, 144] width 754 height 49
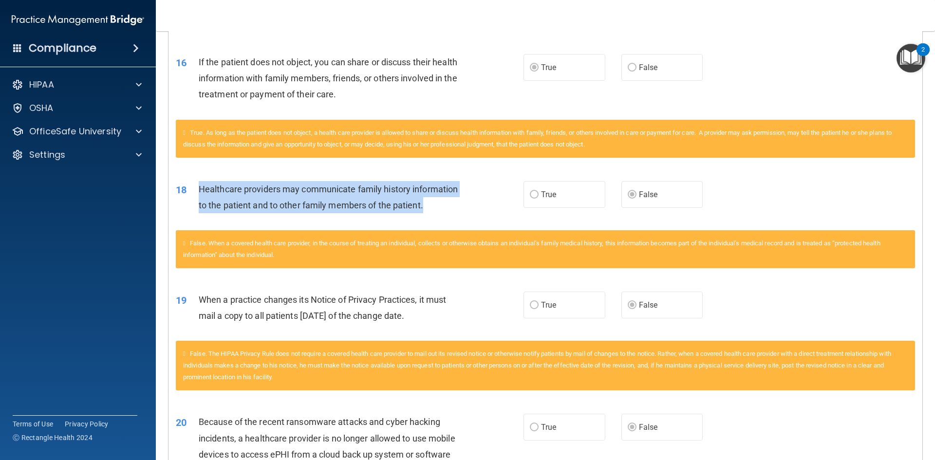
drag, startPoint x: 200, startPoint y: 187, endPoint x: 434, endPoint y: 209, distance: 234.4
click at [434, 209] on div "Healthcare providers may communicate family history information to the patient …" at bounding box center [335, 197] width 272 height 32
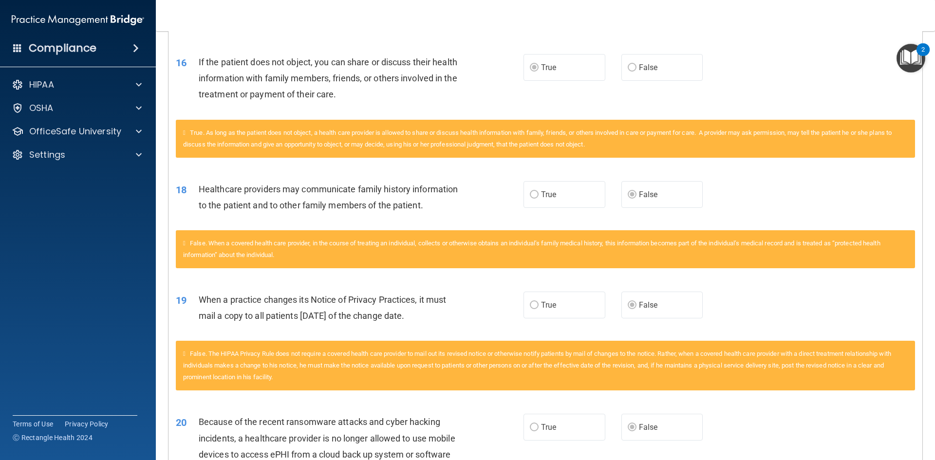
click at [412, 227] on div "18 Healthcare providers may communicate family history information to the patie…" at bounding box center [546, 199] width 754 height 61
drag, startPoint x: 258, startPoint y: 188, endPoint x: 436, endPoint y: 226, distance: 181.8
click at [435, 226] on div "18 Healthcare providers may communicate family history information to the patie…" at bounding box center [546, 199] width 754 height 61
click at [440, 228] on div "18 Healthcare providers may communicate family history information to the patie…" at bounding box center [546, 199] width 754 height 61
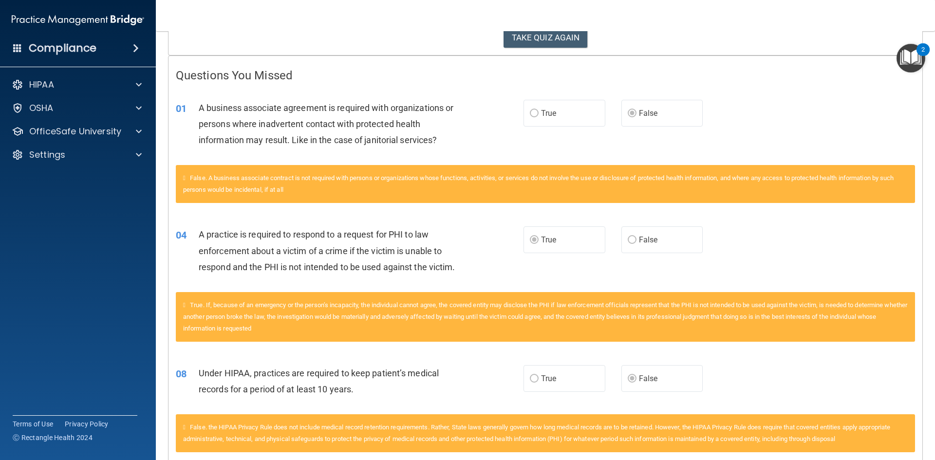
scroll to position [127, 0]
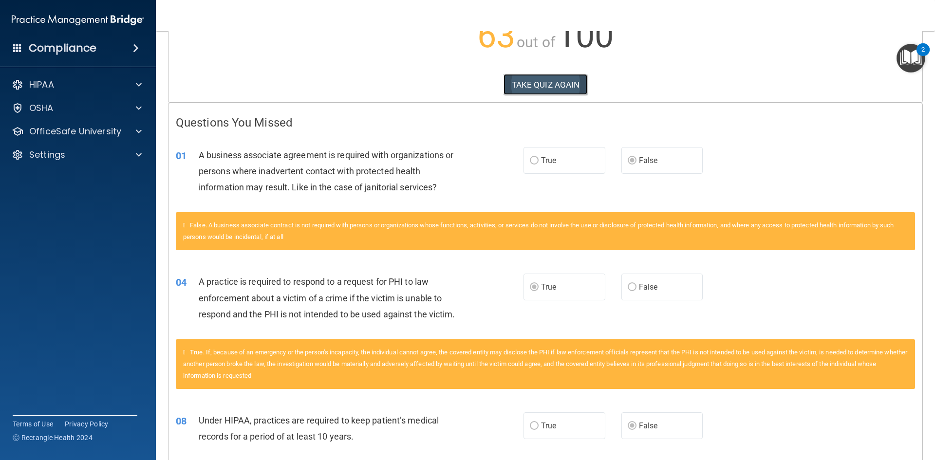
click at [546, 91] on button "TAKE QUIZ AGAIN" at bounding box center [546, 84] width 84 height 21
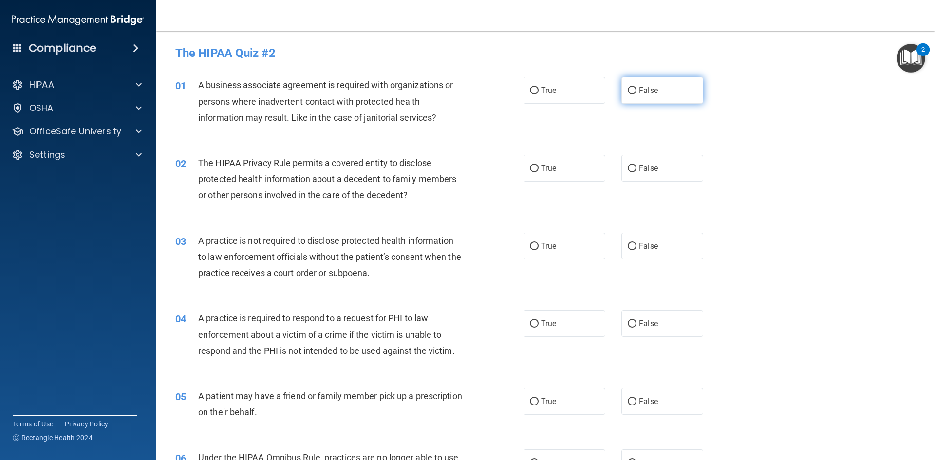
click at [639, 102] on label "False" at bounding box center [663, 90] width 82 height 27
click at [637, 95] on input "False" at bounding box center [632, 90] width 9 height 7
radio input "true"
click at [674, 177] on label "False" at bounding box center [663, 168] width 82 height 27
click at [637, 172] on input "False" at bounding box center [632, 168] width 9 height 7
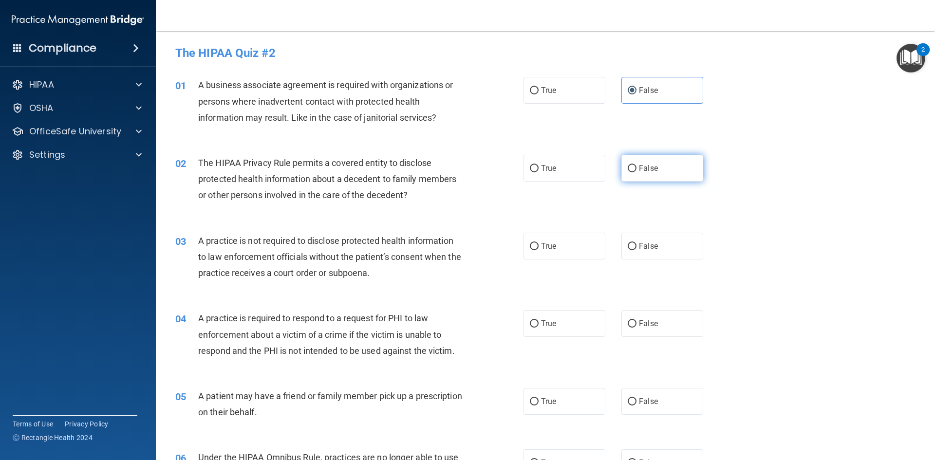
radio input "true"
click at [573, 247] on label "True" at bounding box center [565, 246] width 82 height 27
click at [539, 247] on input "True" at bounding box center [534, 246] width 9 height 7
radio input "true"
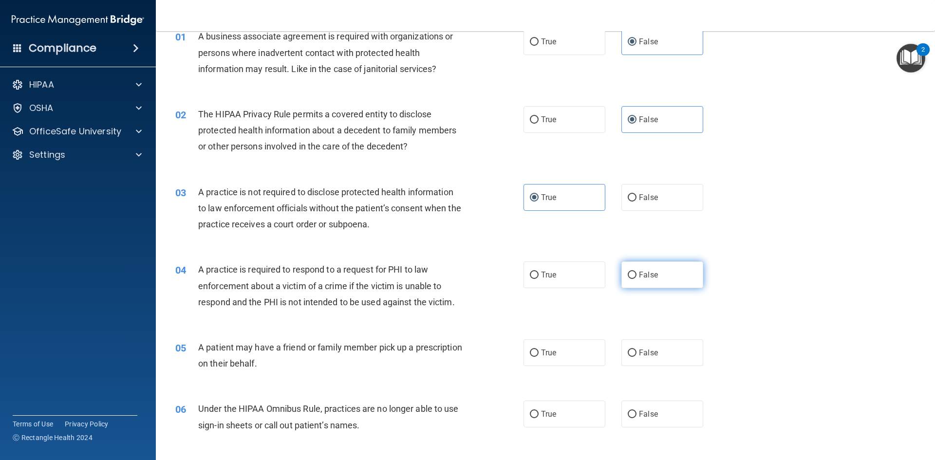
click at [683, 271] on label "False" at bounding box center [663, 275] width 82 height 27
click at [637, 272] on input "False" at bounding box center [632, 275] width 9 height 7
radio input "true"
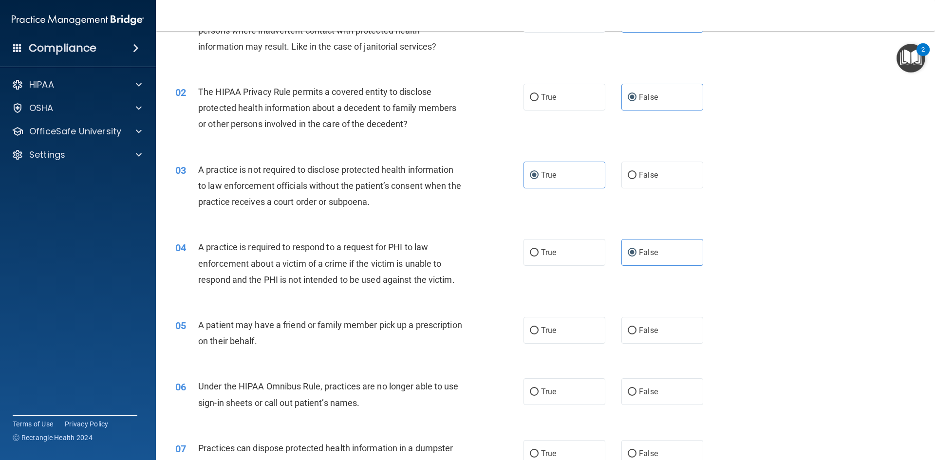
scroll to position [97, 0]
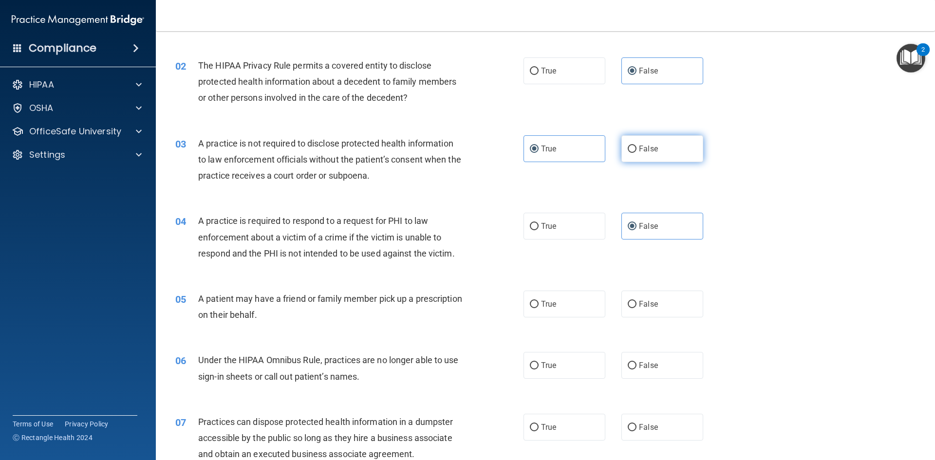
drag, startPoint x: 663, startPoint y: 165, endPoint x: 661, endPoint y: 157, distance: 7.9
click at [663, 163] on div "03 A practice is not required to disclose protected health information to law e…" at bounding box center [545, 162] width 755 height 78
click at [658, 154] on label "False" at bounding box center [663, 148] width 82 height 27
click at [637, 153] on input "False" at bounding box center [632, 149] width 9 height 7
radio input "true"
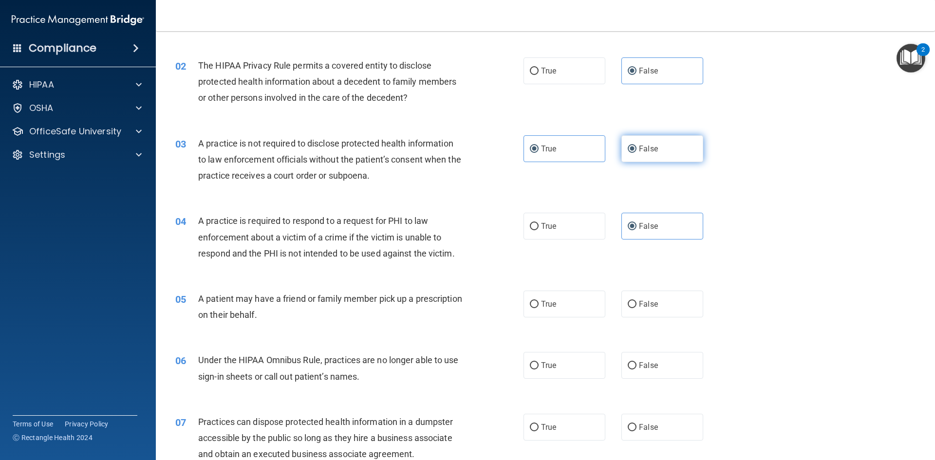
radio input "false"
drag, startPoint x: 593, startPoint y: 222, endPoint x: 570, endPoint y: 213, distance: 25.0
click at [593, 222] on label "True" at bounding box center [565, 226] width 82 height 27
click at [539, 223] on input "True" at bounding box center [534, 226] width 9 height 7
radio input "true"
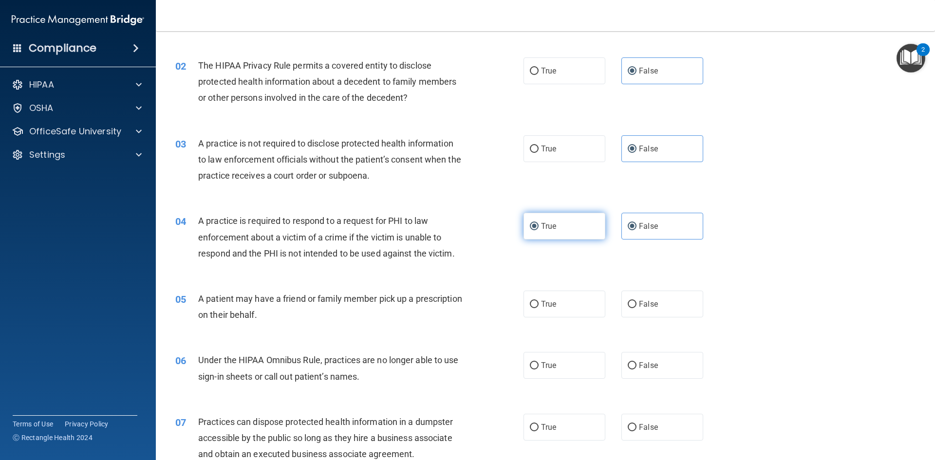
radio input "false"
click at [576, 296] on label "True" at bounding box center [565, 304] width 82 height 27
click at [539, 301] on input "True" at bounding box center [534, 304] width 9 height 7
radio input "true"
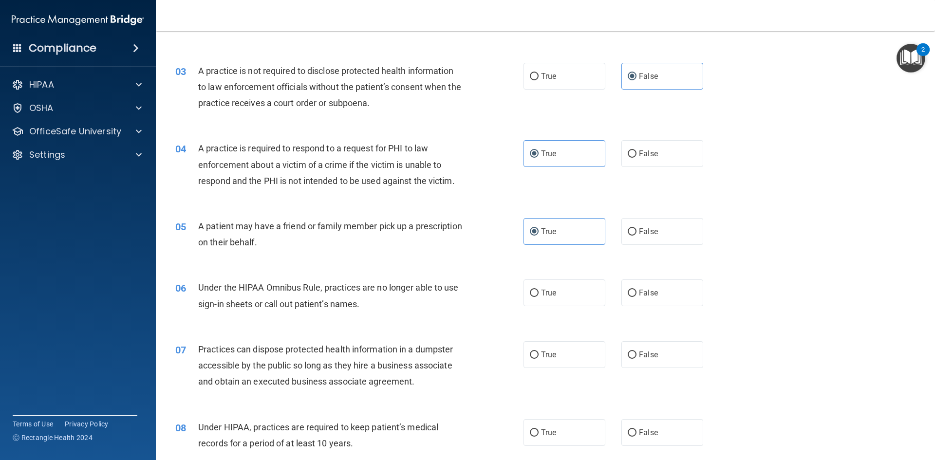
scroll to position [195, 0]
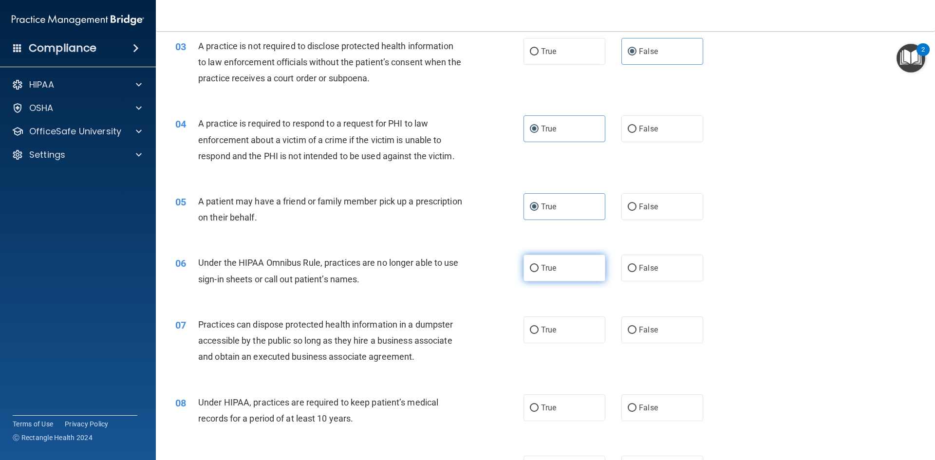
click at [535, 265] on label "True" at bounding box center [565, 268] width 82 height 27
click at [535, 265] on input "True" at bounding box center [534, 268] width 9 height 7
radio input "true"
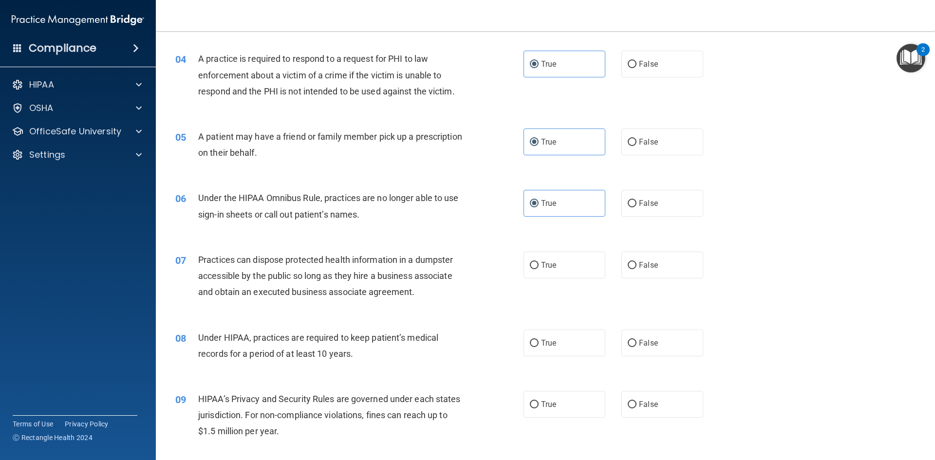
scroll to position [292, 0]
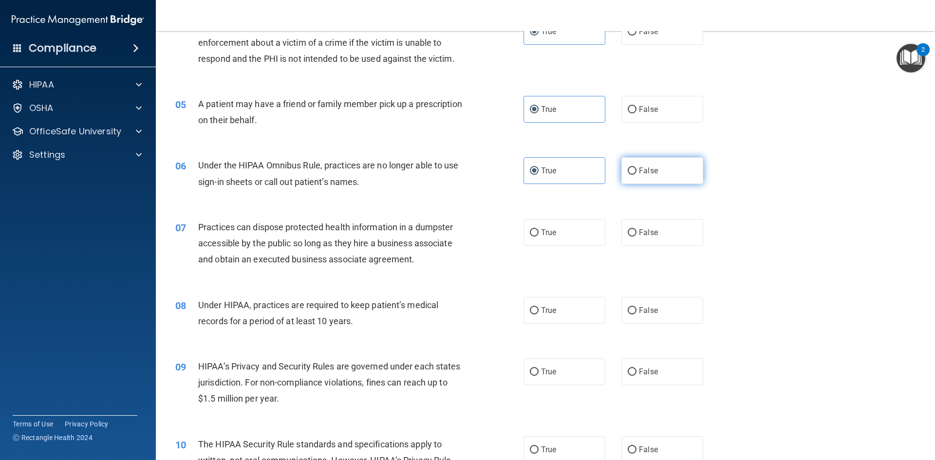
click at [657, 168] on label "False" at bounding box center [663, 170] width 82 height 27
click at [637, 168] on input "False" at bounding box center [632, 171] width 9 height 7
radio input "true"
radio input "false"
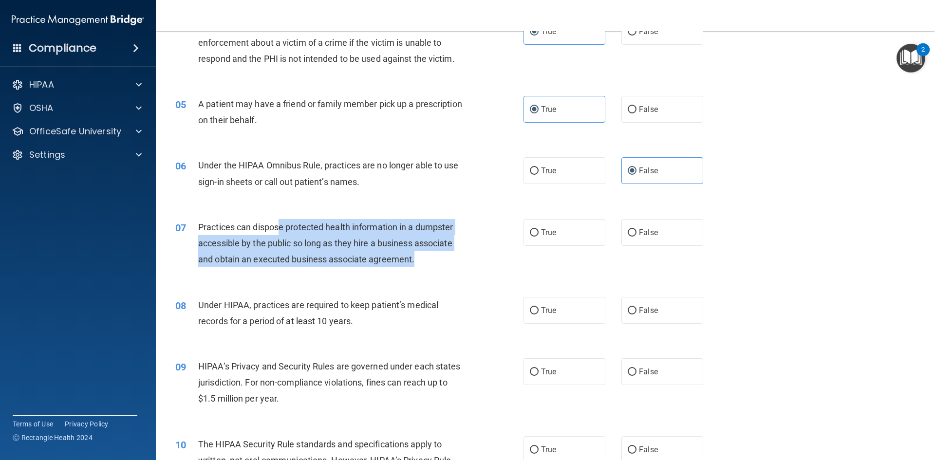
drag, startPoint x: 282, startPoint y: 234, endPoint x: 428, endPoint y: 262, distance: 149.3
click at [424, 265] on div "Practices can dispose protected health information in a dumpster accessible by …" at bounding box center [334, 243] width 272 height 49
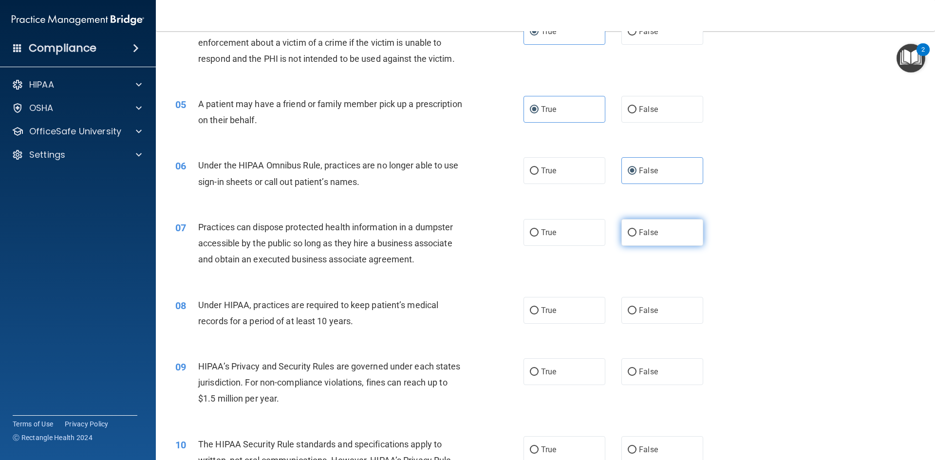
drag, startPoint x: 553, startPoint y: 232, endPoint x: 641, endPoint y: 229, distance: 87.3
click at [555, 232] on label "True" at bounding box center [565, 232] width 82 height 27
click at [539, 232] on input "True" at bounding box center [534, 232] width 9 height 7
radio input "true"
click at [650, 229] on span "False" at bounding box center [648, 232] width 19 height 9
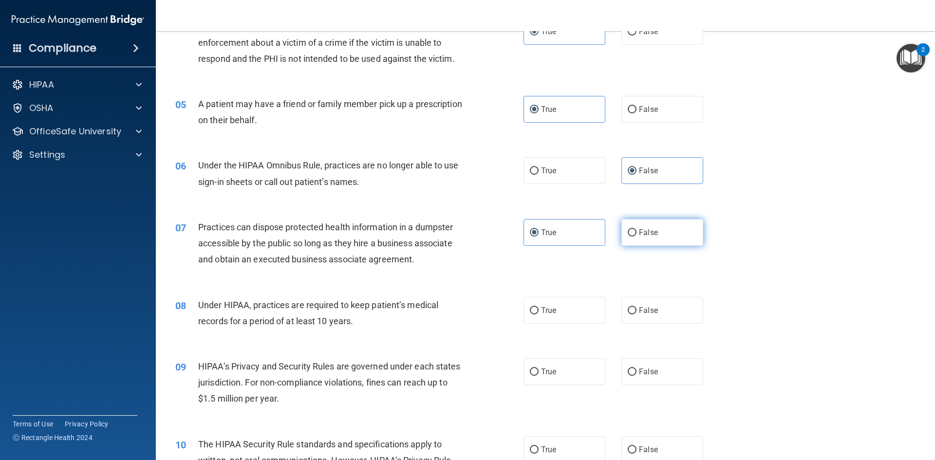
click at [637, 229] on input "False" at bounding box center [632, 232] width 9 height 7
radio input "true"
radio input "false"
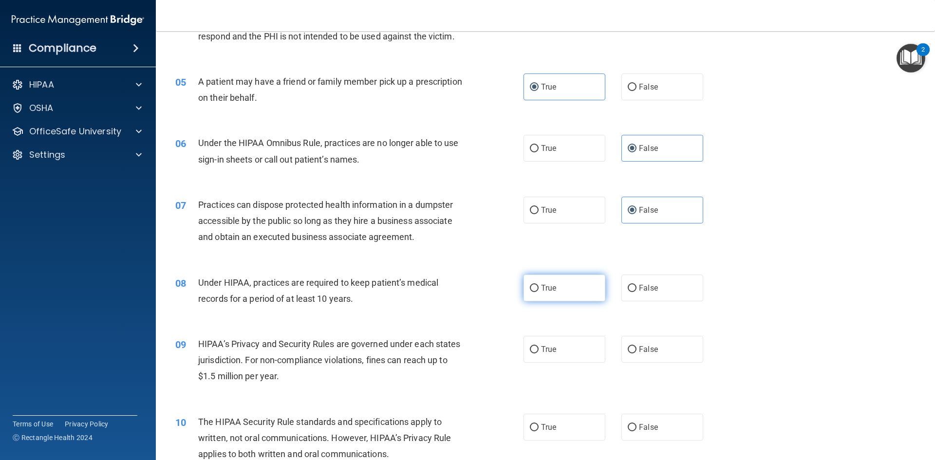
scroll to position [341, 0]
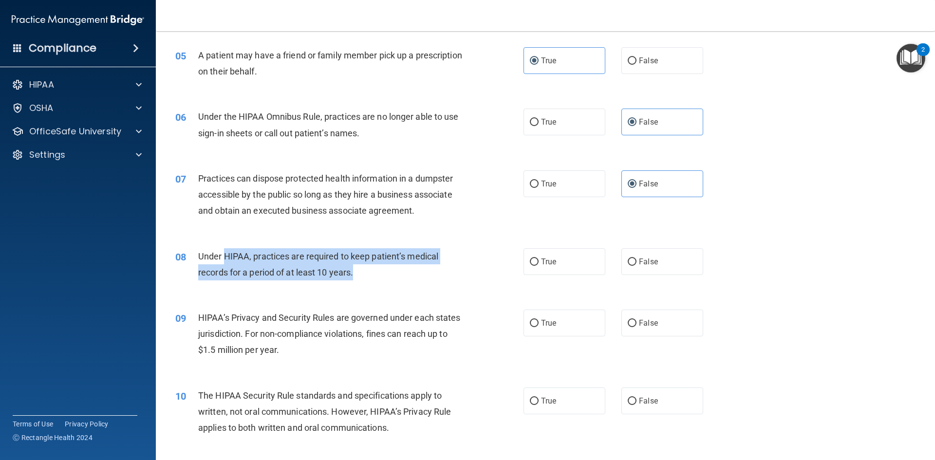
drag, startPoint x: 223, startPoint y: 252, endPoint x: 390, endPoint y: 262, distance: 167.4
click at [363, 271] on div "Under HIPAA, practices are required to keep patient’s medical records for a per…" at bounding box center [334, 264] width 272 height 32
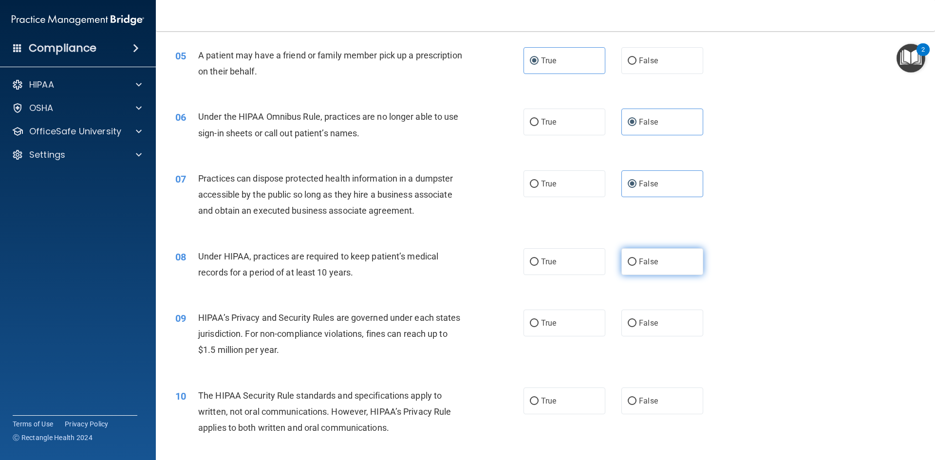
click at [658, 258] on label "False" at bounding box center [663, 261] width 82 height 27
click at [637, 259] on input "False" at bounding box center [632, 262] width 9 height 7
radio input "true"
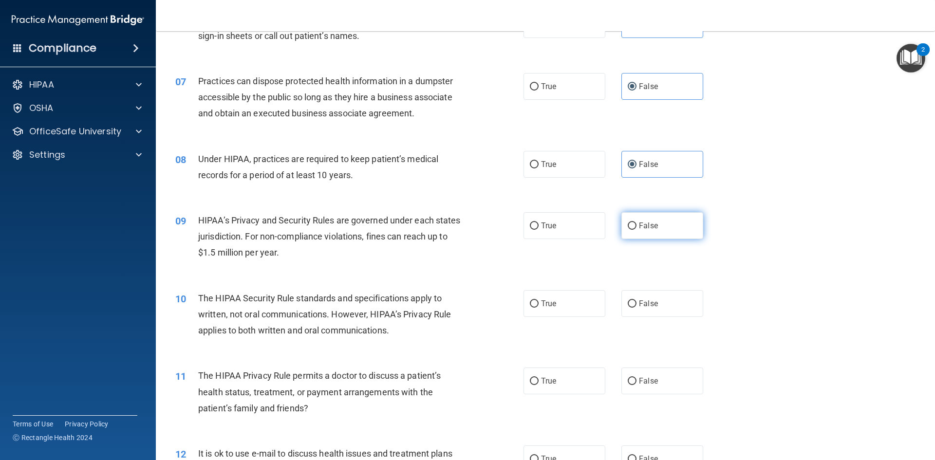
click at [659, 229] on label "False" at bounding box center [663, 225] width 82 height 27
click at [637, 229] on input "False" at bounding box center [632, 226] width 9 height 7
radio input "true"
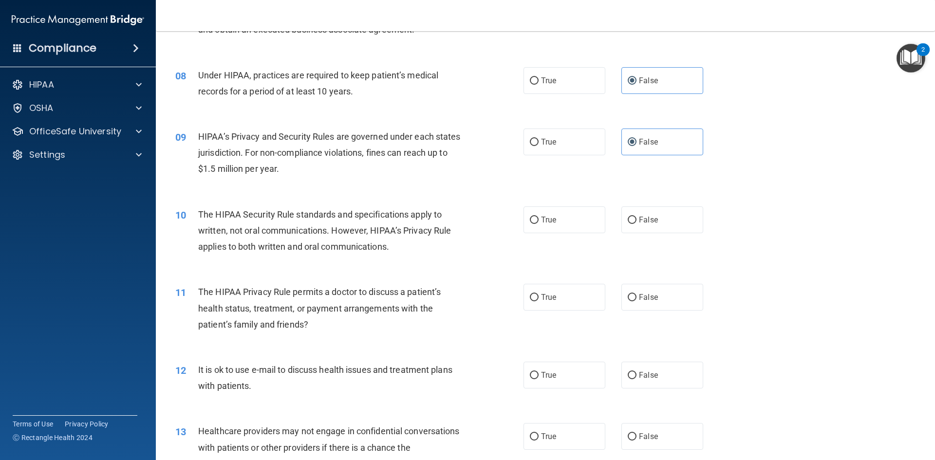
scroll to position [536, 0]
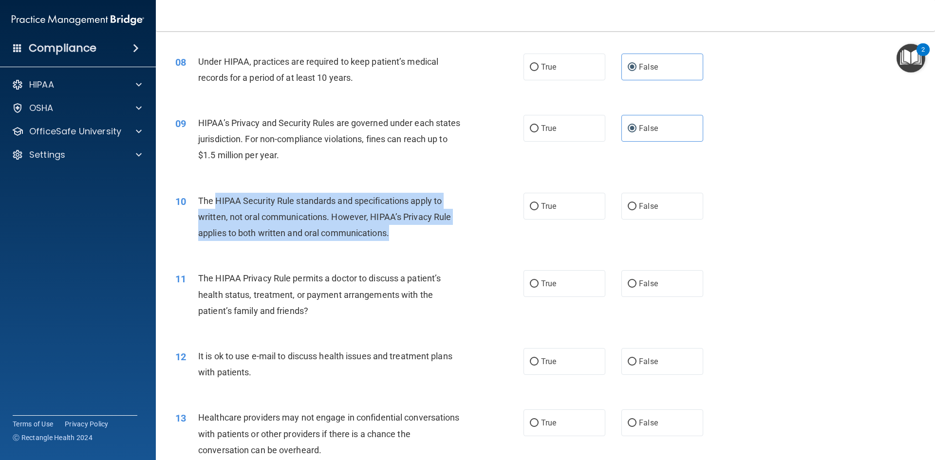
drag, startPoint x: 215, startPoint y: 203, endPoint x: 438, endPoint y: 242, distance: 226.0
click at [429, 244] on div "10 The HIPAA Security Rule standards and specifications apply to written, not o…" at bounding box center [350, 220] width 378 height 54
click at [441, 242] on div "10 The HIPAA Security Rule standards and specifications apply to written, not o…" at bounding box center [350, 220] width 378 height 54
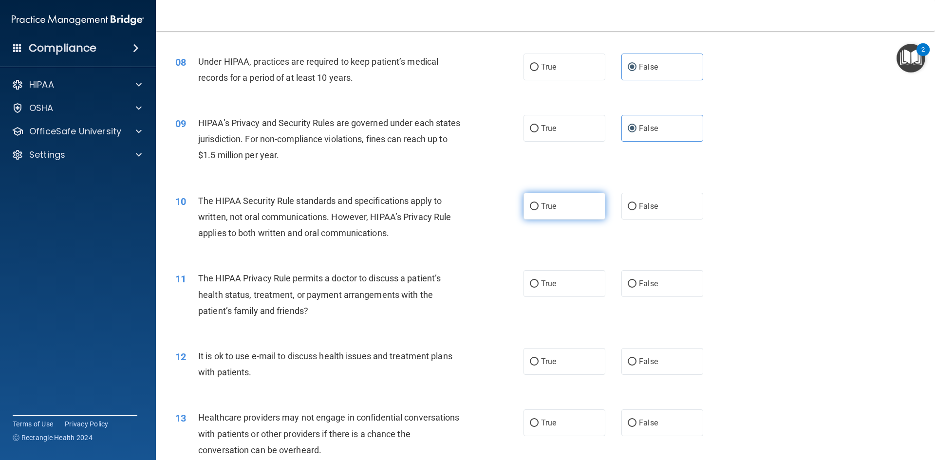
click at [563, 202] on label "True" at bounding box center [565, 206] width 82 height 27
click at [539, 203] on input "True" at bounding box center [534, 206] width 9 height 7
radio input "true"
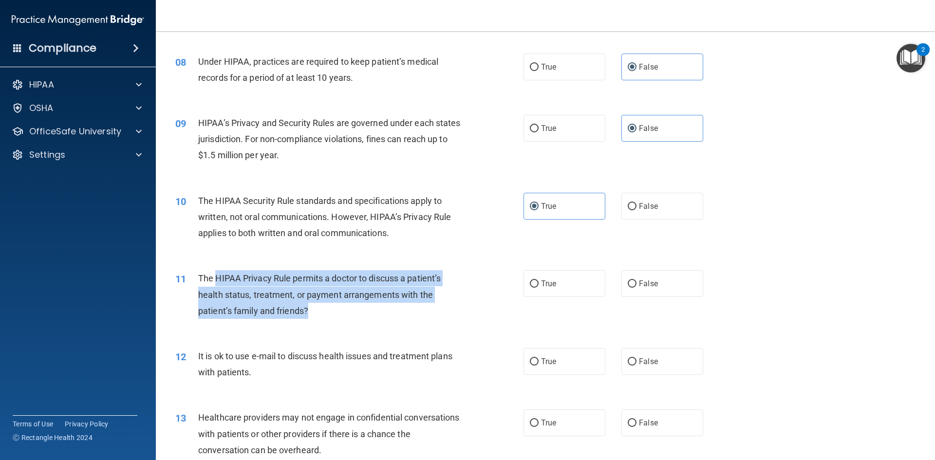
drag, startPoint x: 216, startPoint y: 281, endPoint x: 320, endPoint y: 307, distance: 106.7
click at [320, 307] on div "The HIPAA Privacy Rule permits a doctor to discuss a patient’s health status, t…" at bounding box center [334, 294] width 272 height 49
click at [322, 314] on div "The HIPAA Privacy Rule permits a doctor to discuss a patient’s health status, t…" at bounding box center [334, 294] width 272 height 49
drag, startPoint x: 204, startPoint y: 278, endPoint x: 358, endPoint y: 310, distance: 156.8
click at [343, 310] on div "11 The HIPAA Privacy Rule permits a doctor to discuss a patient’s health status…" at bounding box center [350, 297] width 378 height 54
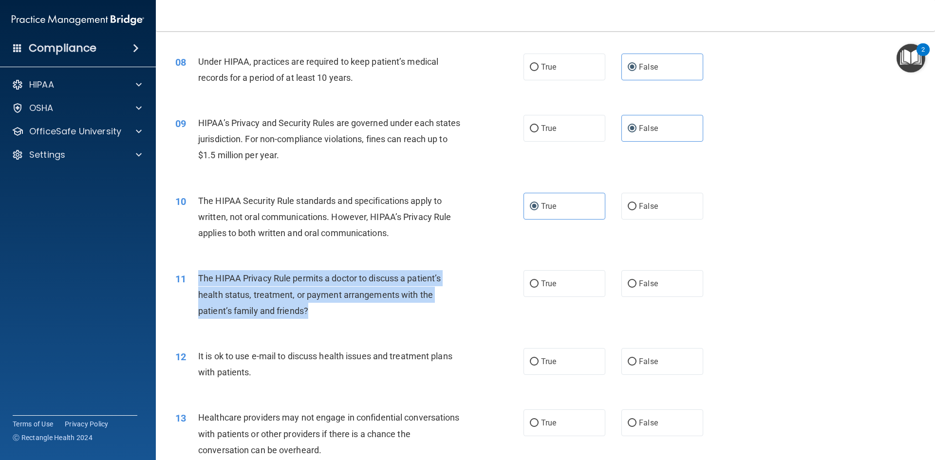
click at [404, 293] on span "The HIPAA Privacy Rule permits a doctor to discuss a patient’s health status, t…" at bounding box center [319, 294] width 243 height 42
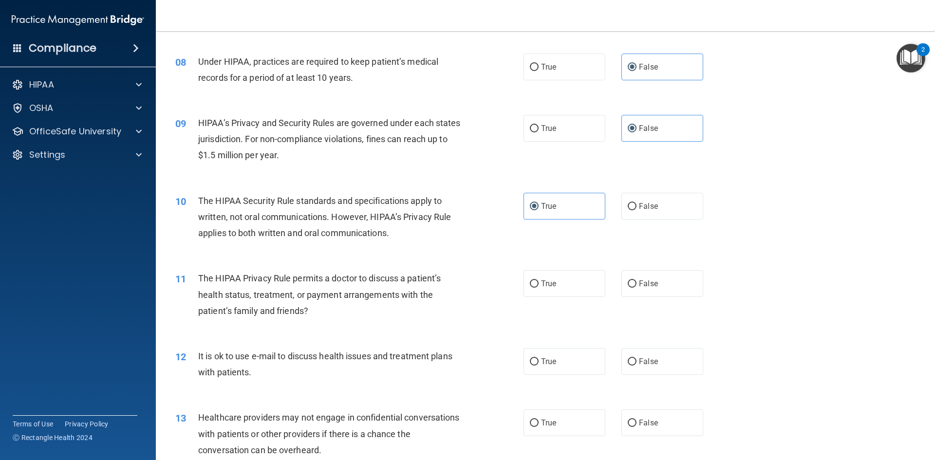
click at [369, 268] on div "11 The HIPAA Privacy Rule permits a doctor to discuss a patient’s health status…" at bounding box center [545, 297] width 755 height 78
drag, startPoint x: 391, startPoint y: 280, endPoint x: 401, endPoint y: 302, distance: 24.2
click at [401, 302] on div "The HIPAA Privacy Rule permits a doctor to discuss a patient’s health status, t…" at bounding box center [334, 294] width 272 height 49
click at [549, 280] on span "True" at bounding box center [548, 283] width 15 height 9
click at [539, 281] on input "True" at bounding box center [534, 284] width 9 height 7
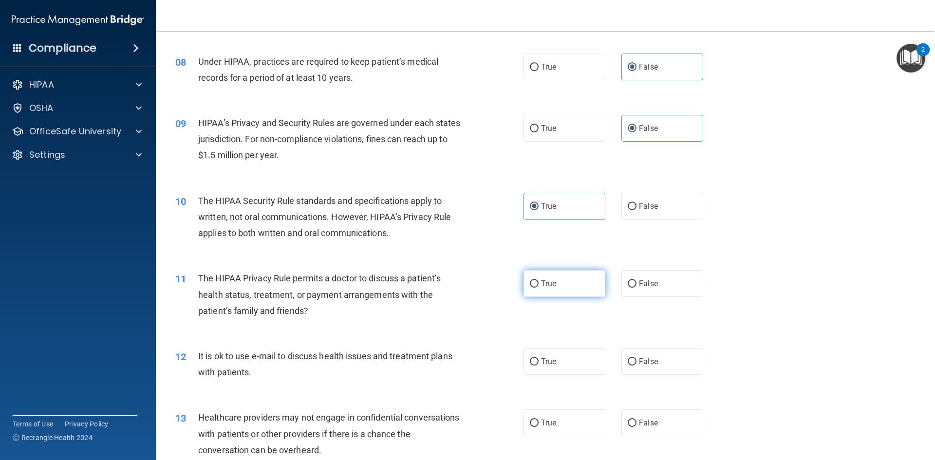
radio input "true"
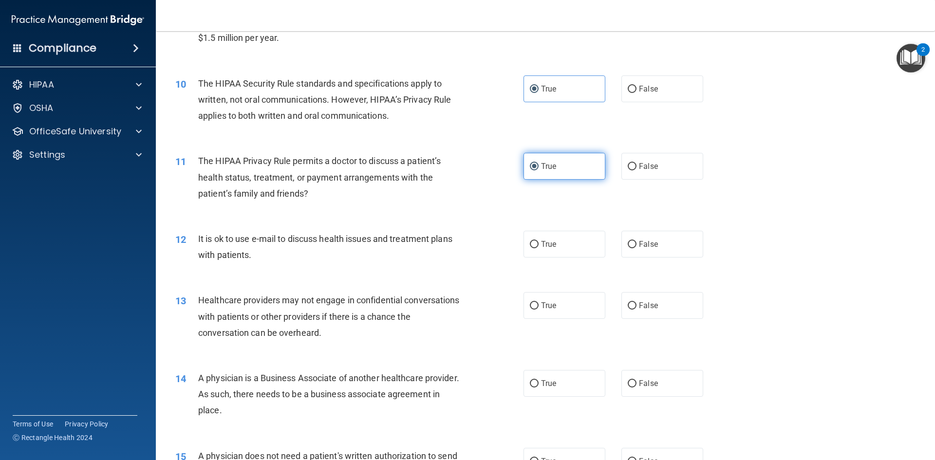
scroll to position [682, 0]
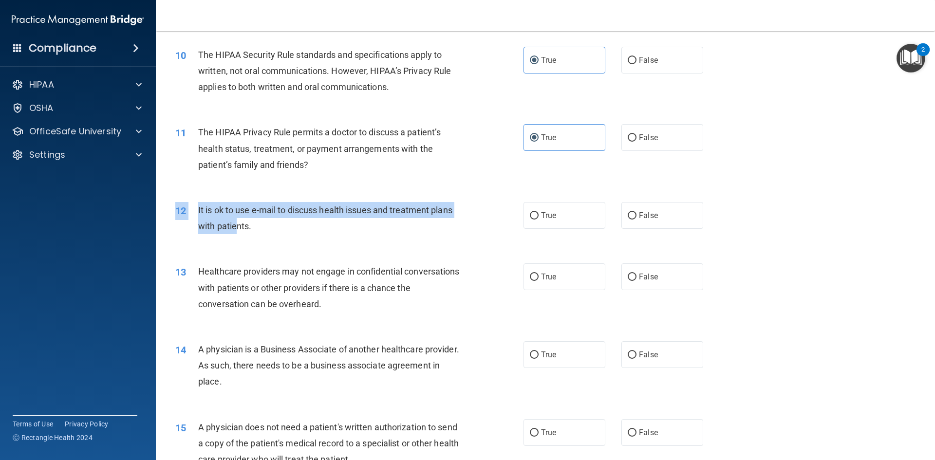
drag, startPoint x: 210, startPoint y: 201, endPoint x: 249, endPoint y: 224, distance: 45.0
click at [242, 223] on div "12 It is ok to use e-mail to discuss health issues and treatment plans with pat…" at bounding box center [545, 220] width 755 height 61
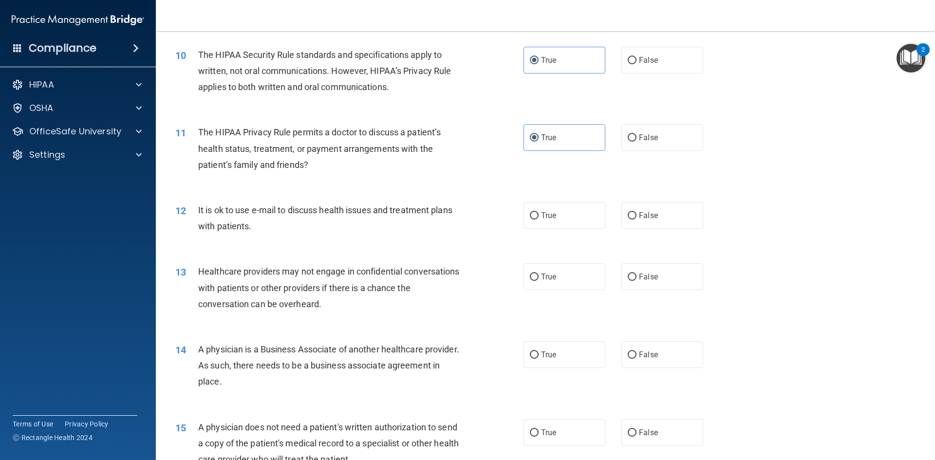
click at [260, 227] on div "It is ok to use e-mail to discuss health issues and treatment plans with patien…" at bounding box center [334, 218] width 272 height 32
click at [553, 215] on span "True" at bounding box center [548, 215] width 15 height 9
click at [539, 215] on input "True" at bounding box center [534, 215] width 9 height 7
radio input "true"
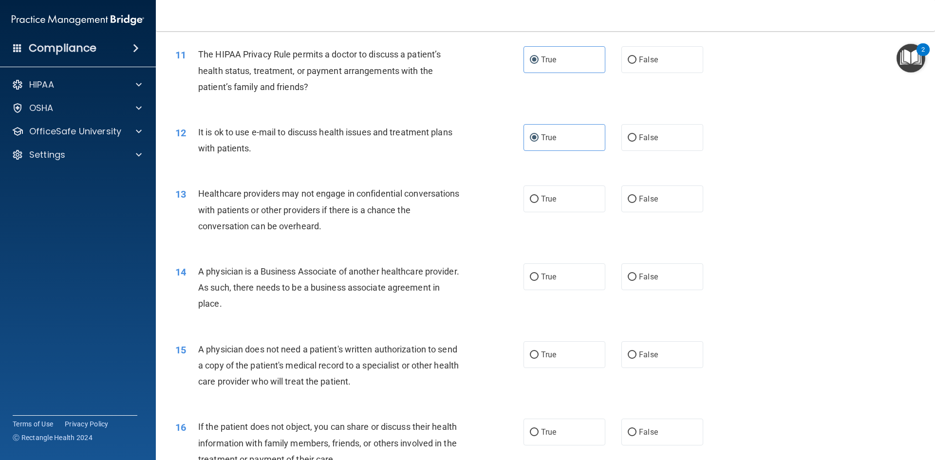
scroll to position [780, 0]
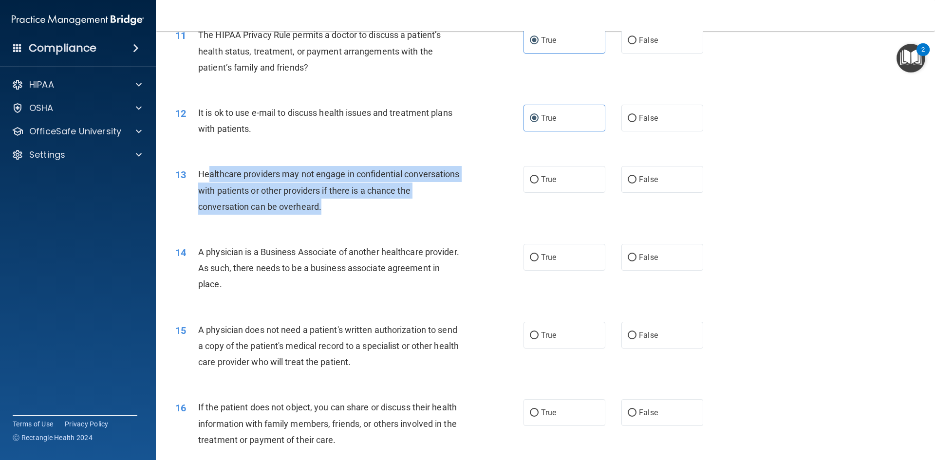
drag, startPoint x: 207, startPoint y: 174, endPoint x: 361, endPoint y: 202, distance: 156.4
click at [361, 202] on div "Healthcare providers may not engage in confidential conversations with patients…" at bounding box center [334, 190] width 272 height 49
click at [246, 173] on span "Healthcare providers may not engage in confidential conversations with patients…" at bounding box center [329, 190] width 262 height 42
drag, startPoint x: 194, startPoint y: 175, endPoint x: 408, endPoint y: 202, distance: 216.1
click at [408, 202] on div "13 Healthcare providers may not engage in confidential conversations with patie…" at bounding box center [350, 193] width 378 height 54
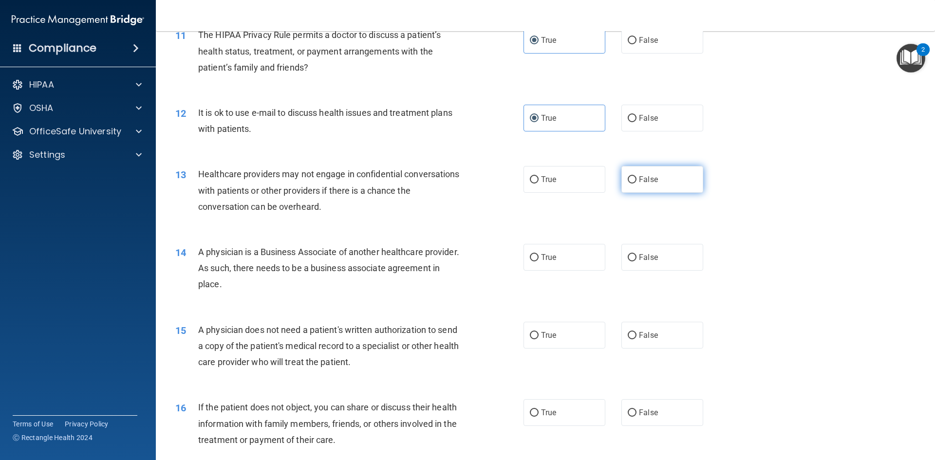
click at [641, 191] on label "False" at bounding box center [663, 179] width 82 height 27
click at [637, 184] on input "False" at bounding box center [632, 179] width 9 height 7
radio input "true"
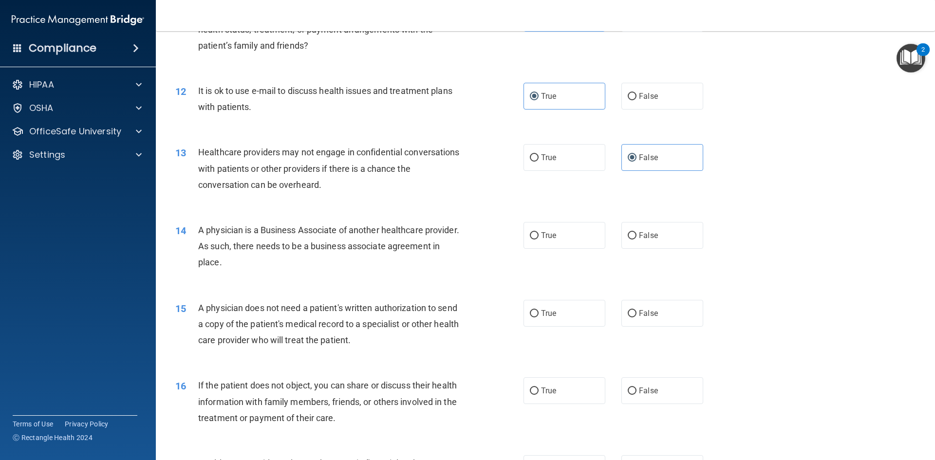
scroll to position [828, 0]
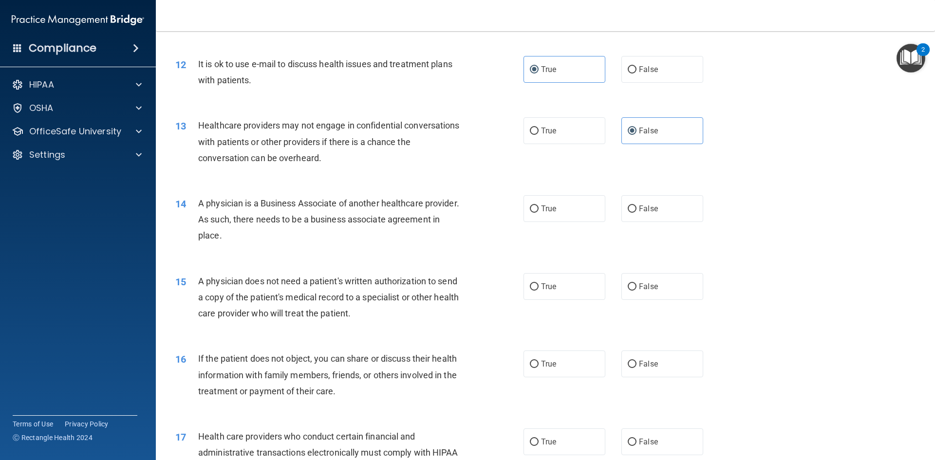
drag, startPoint x: 321, startPoint y: 188, endPoint x: 357, endPoint y: 236, distance: 60.6
click at [357, 236] on div "14 A physician is a Business Associate of another healthcare provider. As such,…" at bounding box center [545, 222] width 755 height 78
click at [360, 241] on div "A physician is a Business Associate of another healthcare provider. As such, th…" at bounding box center [334, 219] width 272 height 49
click at [552, 209] on span "True" at bounding box center [548, 208] width 15 height 9
click at [539, 209] on input "True" at bounding box center [534, 209] width 9 height 7
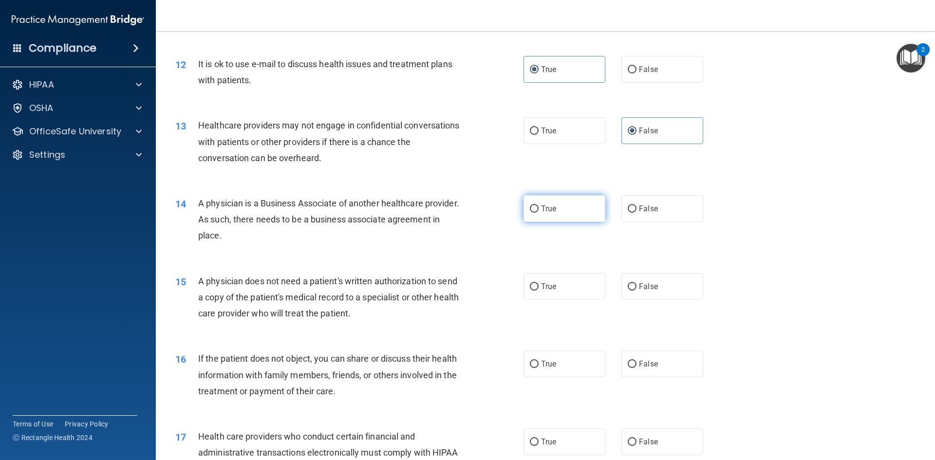
radio input "true"
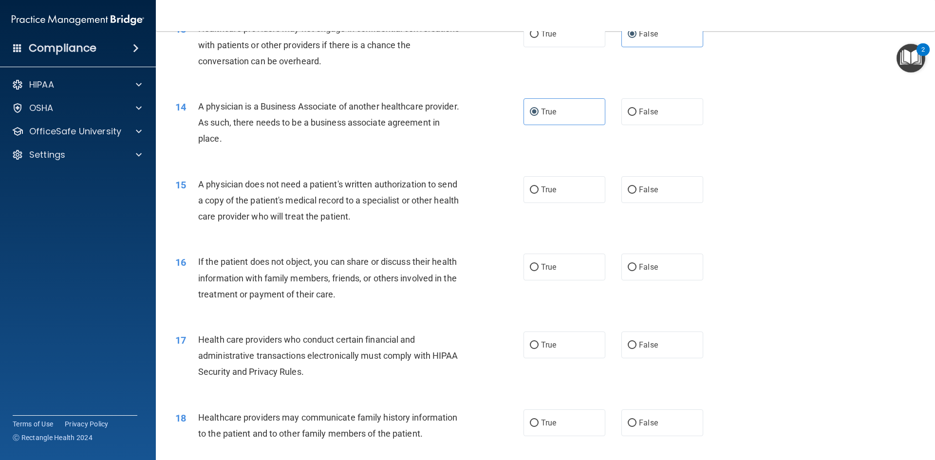
scroll to position [926, 0]
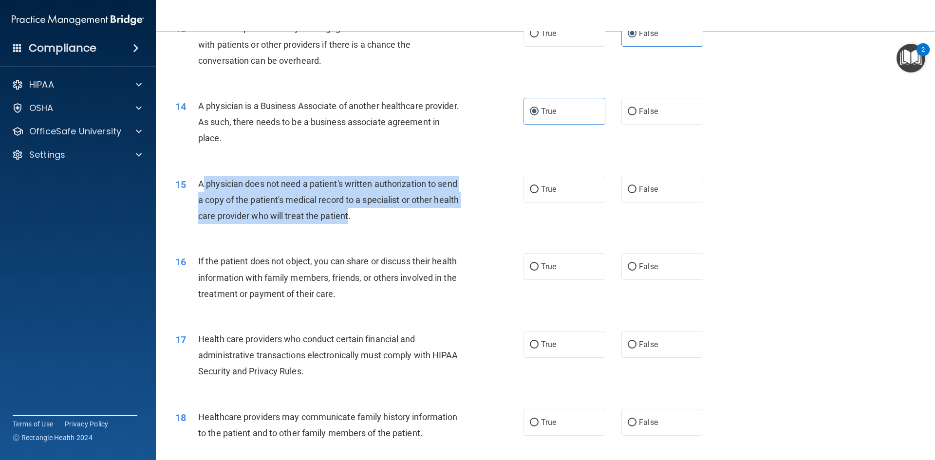
drag, startPoint x: 204, startPoint y: 180, endPoint x: 374, endPoint y: 223, distance: 174.9
click at [374, 223] on div "A physician does not need a patient's written authorization to send a copy of t…" at bounding box center [334, 200] width 272 height 49
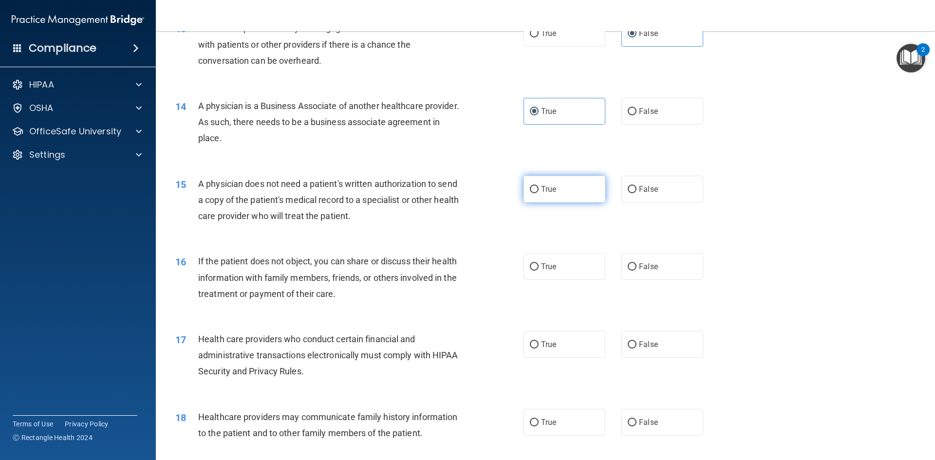
click at [576, 195] on label "True" at bounding box center [565, 189] width 82 height 27
click at [539, 193] on input "True" at bounding box center [534, 189] width 9 height 7
radio input "true"
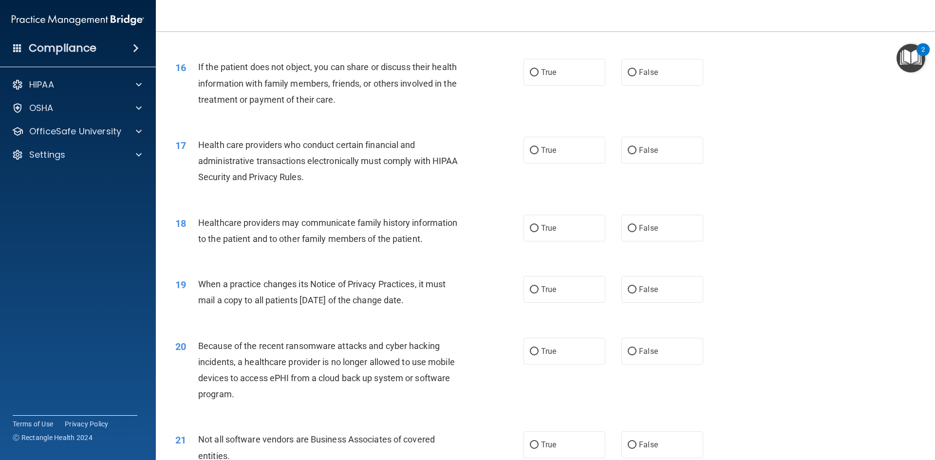
scroll to position [1121, 0]
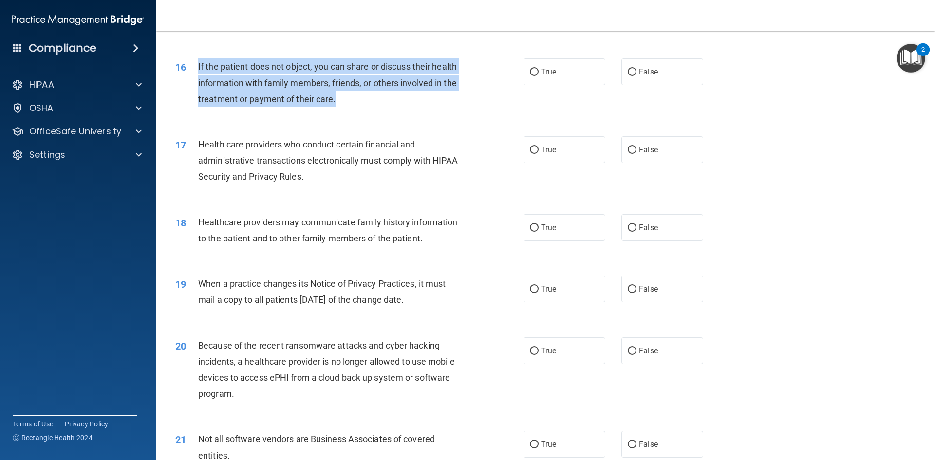
drag, startPoint x: 194, startPoint y: 64, endPoint x: 350, endPoint y: 97, distance: 159.5
click at [350, 97] on div "16 If the patient does not object, you can share or discuss their health inform…" at bounding box center [350, 85] width 378 height 54
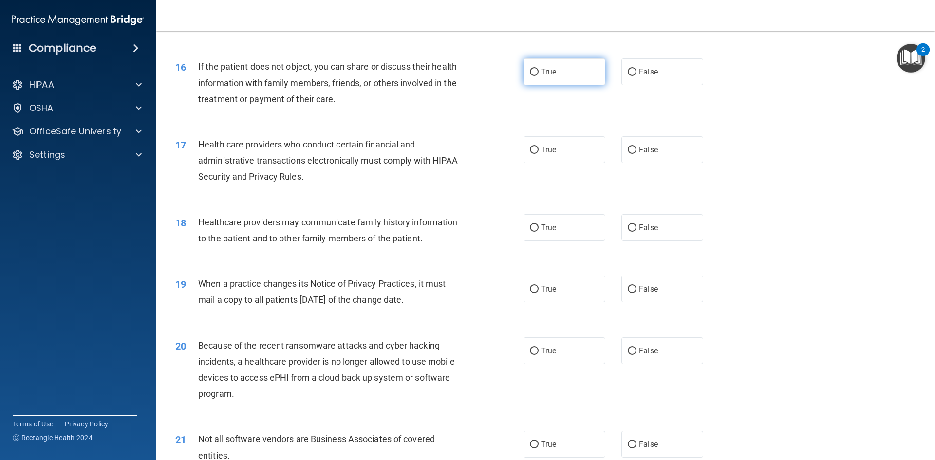
click at [588, 80] on label "True" at bounding box center [565, 71] width 82 height 27
click at [539, 76] on input "True" at bounding box center [534, 72] width 9 height 7
radio input "true"
drag, startPoint x: 237, startPoint y: 148, endPoint x: 443, endPoint y: 160, distance: 206.4
click at [354, 189] on div "17 Health care providers who conduct certain financial and administrative trans…" at bounding box center [350, 163] width 378 height 54
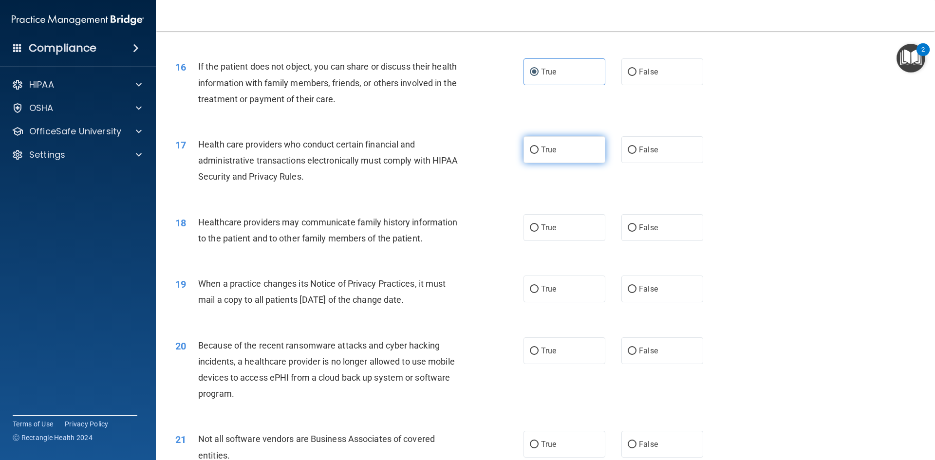
click at [549, 140] on label "True" at bounding box center [565, 149] width 82 height 27
click at [539, 147] on input "True" at bounding box center [534, 150] width 9 height 7
radio input "true"
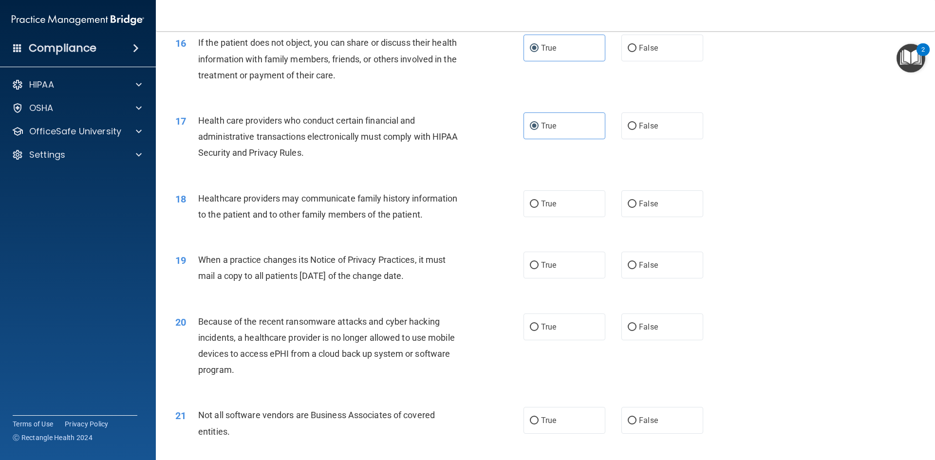
scroll to position [1218, 0]
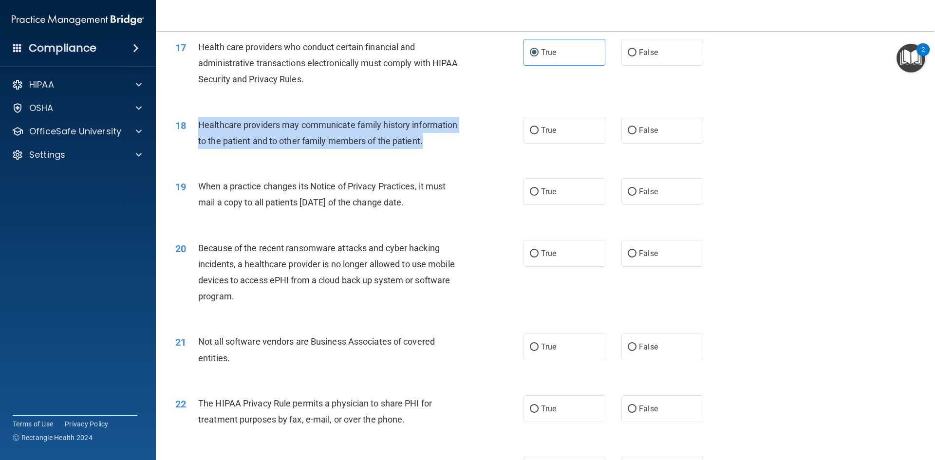
drag, startPoint x: 196, startPoint y: 119, endPoint x: 423, endPoint y: 148, distance: 229.3
click at [423, 148] on div "18 Healthcare providers may communicate family history information to the patie…" at bounding box center [350, 135] width 378 height 37
click at [231, 129] on span "Healthcare providers may communicate family history information to the patient …" at bounding box center [327, 133] width 259 height 26
click at [235, 117] on div "Healthcare providers may communicate family history information to the patient …" at bounding box center [334, 133] width 272 height 32
drag, startPoint x: 209, startPoint y: 123, endPoint x: 338, endPoint y: 142, distance: 131.0
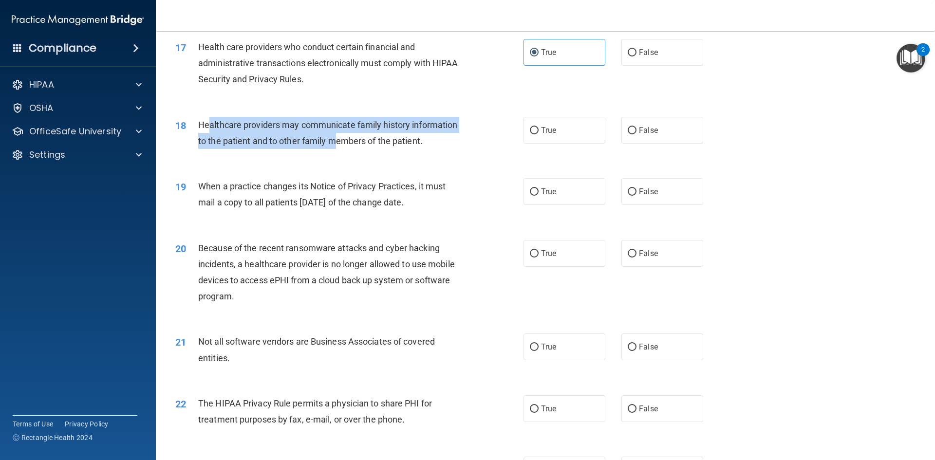
click at [338, 142] on span "Healthcare providers may communicate family history information to the patient …" at bounding box center [327, 133] width 259 height 26
drag, startPoint x: 323, startPoint y: 153, endPoint x: 318, endPoint y: 152, distance: 5.0
click at [321, 153] on div "18 Healthcare providers may communicate family history information to the patie…" at bounding box center [350, 135] width 378 height 37
click at [211, 133] on div "Healthcare providers may communicate family history information to the patient …" at bounding box center [334, 133] width 272 height 32
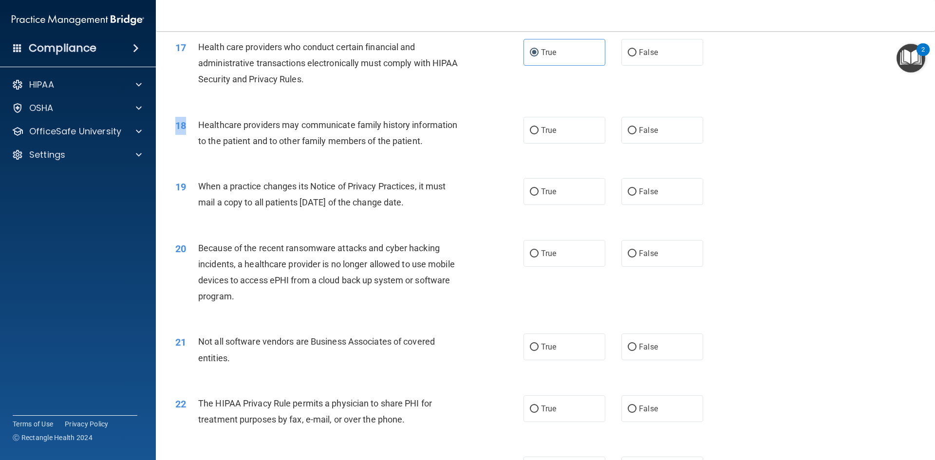
drag, startPoint x: 197, startPoint y: 129, endPoint x: 453, endPoint y: 156, distance: 257.3
click at [453, 156] on div "18 Healthcare providers may communicate family history information to the patie…" at bounding box center [545, 135] width 755 height 61
drag, startPoint x: 449, startPoint y: 129, endPoint x: 463, endPoint y: 129, distance: 14.1
click at [454, 129] on span "Healthcare providers may communicate family history information to the patient …" at bounding box center [327, 133] width 259 height 26
click at [535, 132] on input "True" at bounding box center [534, 130] width 9 height 7
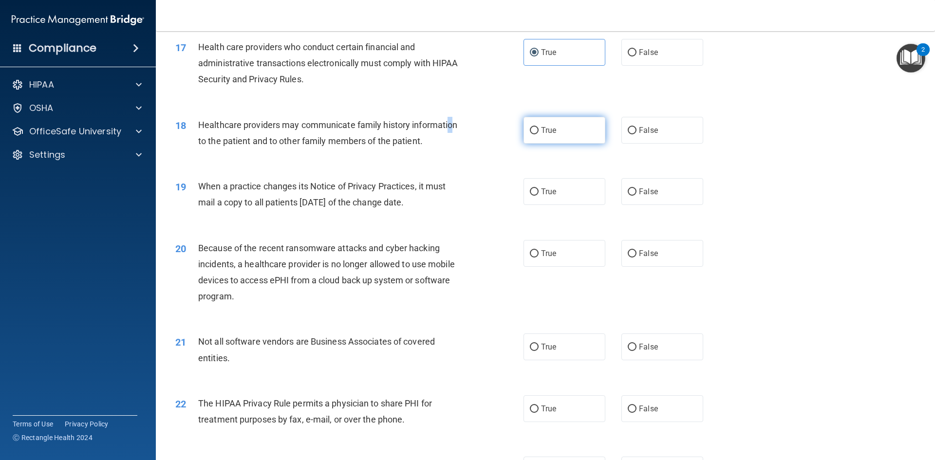
radio input "true"
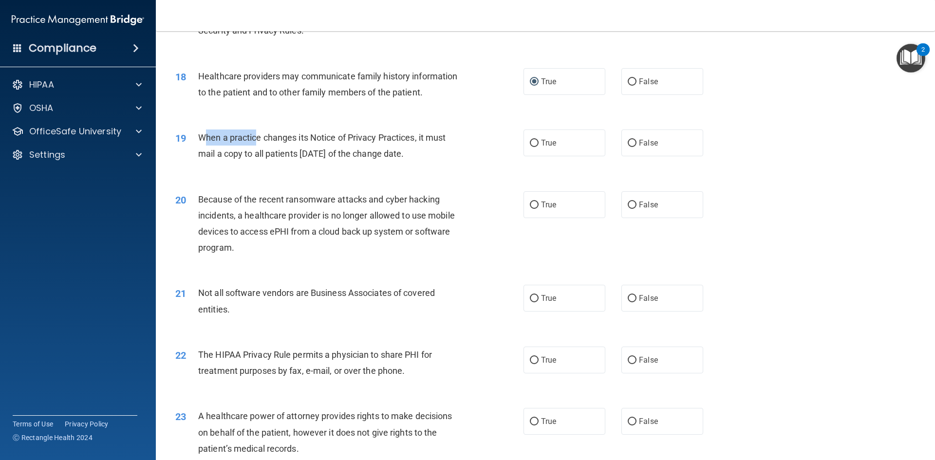
drag, startPoint x: 206, startPoint y: 137, endPoint x: 256, endPoint y: 143, distance: 50.6
click at [254, 142] on span "When a practice changes its Notice of Privacy Practices, it must mail a copy to…" at bounding box center [321, 146] width 247 height 26
click at [257, 145] on div "When a practice changes its Notice of Privacy Practices, it must mail a copy to…" at bounding box center [334, 146] width 272 height 32
click at [204, 141] on span "When a practice changes its Notice of Privacy Practices, it must mail a copy to…" at bounding box center [321, 146] width 247 height 26
drag, startPoint x: 194, startPoint y: 140, endPoint x: 438, endPoint y: 163, distance: 244.2
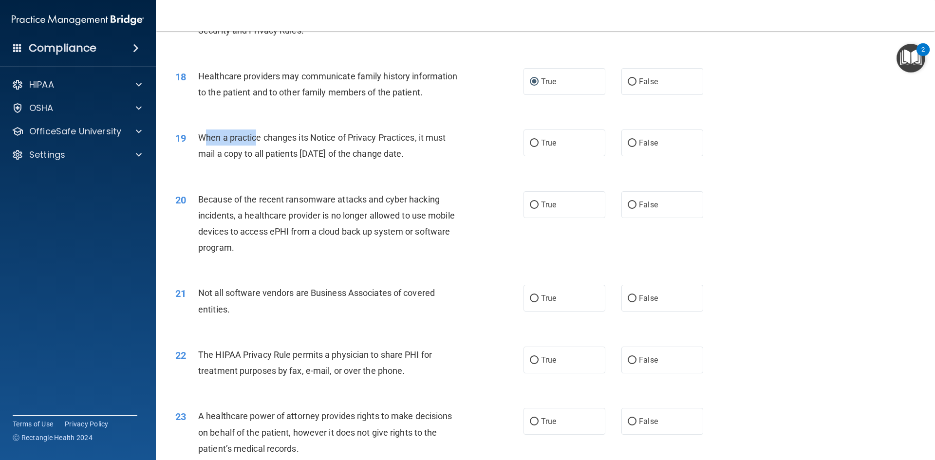
click at [438, 163] on div "19 When a practice changes its Notice of Privacy Practices, it must mail a copy…" at bounding box center [350, 148] width 378 height 37
click at [650, 133] on label "False" at bounding box center [663, 143] width 82 height 27
click at [637, 140] on input "False" at bounding box center [632, 143] width 9 height 7
radio input "true"
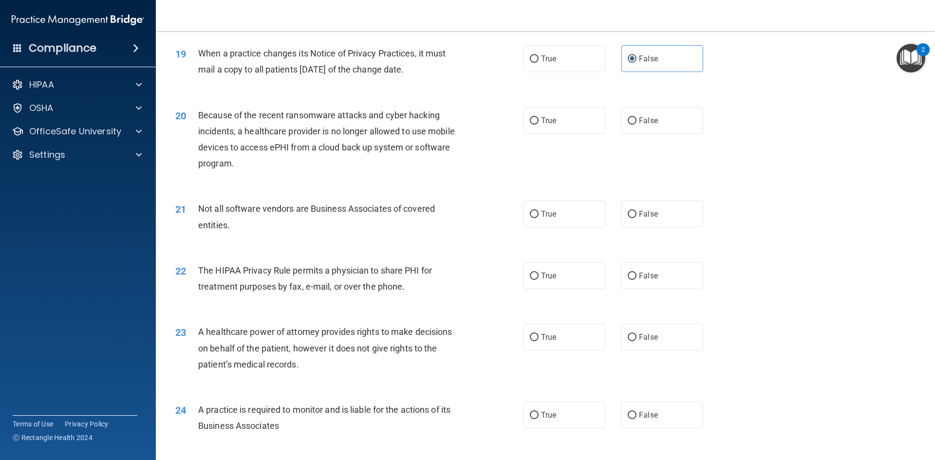
scroll to position [1364, 0]
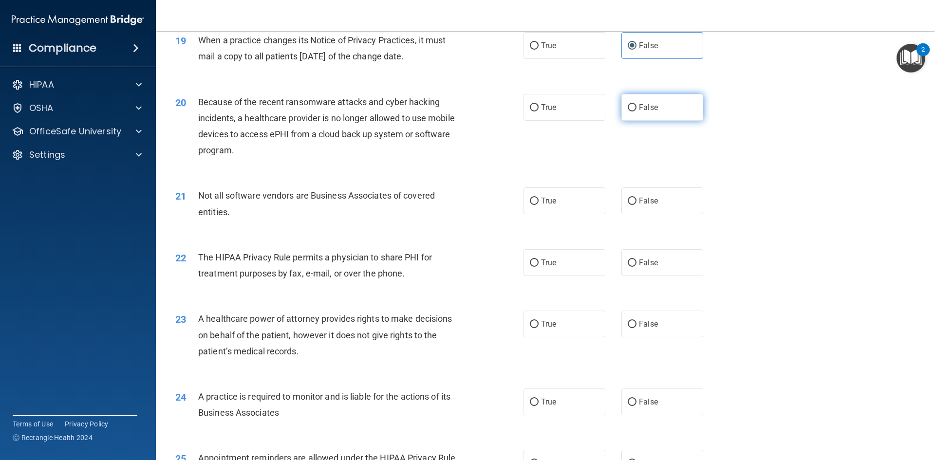
click at [685, 120] on label "False" at bounding box center [663, 107] width 82 height 27
click at [637, 112] on input "False" at bounding box center [632, 107] width 9 height 7
radio input "true"
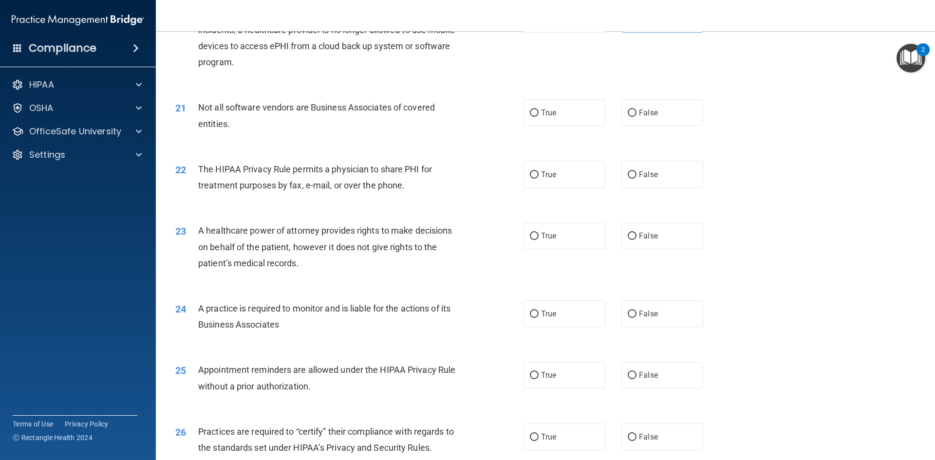
scroll to position [1462, 0]
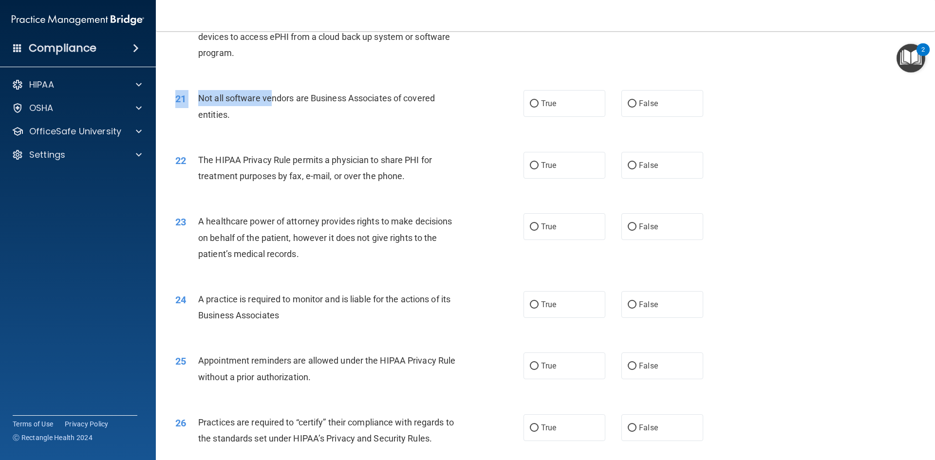
drag, startPoint x: 273, startPoint y: 95, endPoint x: 430, endPoint y: 89, distance: 157.0
click at [428, 89] on div "21 Not all software vendors are Business Associates of covered entities. True F…" at bounding box center [545, 108] width 755 height 61
click at [578, 93] on label "True" at bounding box center [565, 103] width 82 height 27
click at [539, 100] on input "True" at bounding box center [534, 103] width 9 height 7
radio input "true"
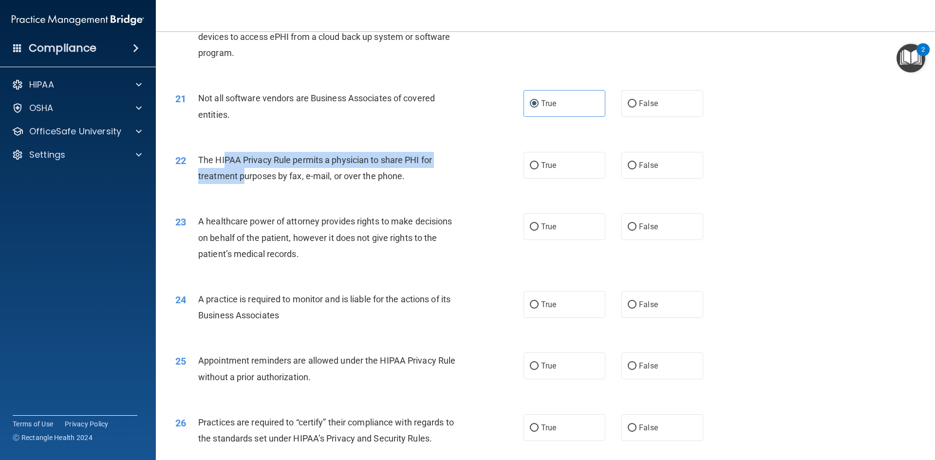
drag, startPoint x: 228, startPoint y: 159, endPoint x: 242, endPoint y: 170, distance: 18.1
click at [242, 170] on div "The HIPAA Privacy Rule permits a physician to share PHI for treatment purposes …" at bounding box center [334, 168] width 272 height 32
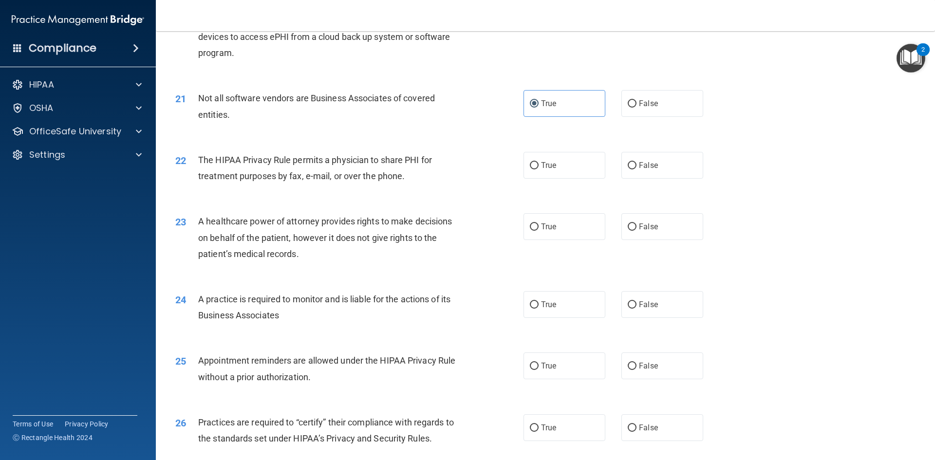
click at [277, 170] on div "The HIPAA Privacy Rule permits a physician to share PHI for treatment purposes …" at bounding box center [334, 168] width 272 height 32
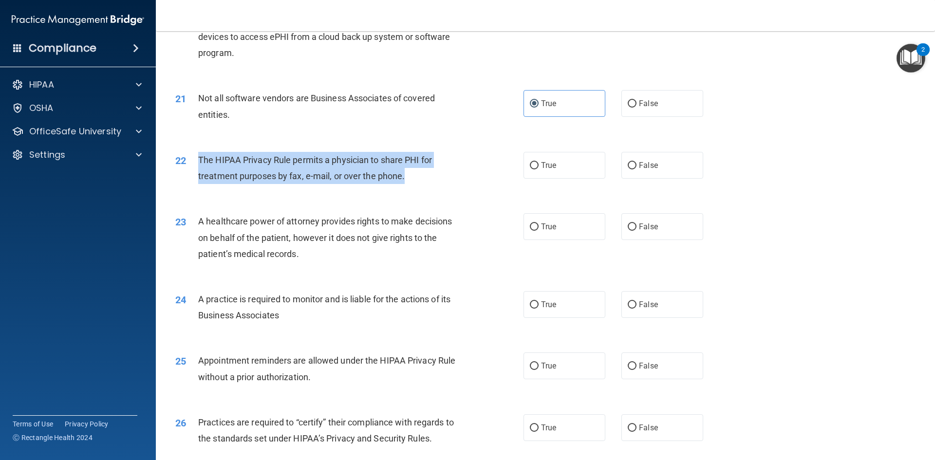
drag, startPoint x: 194, startPoint y: 160, endPoint x: 404, endPoint y: 182, distance: 211.6
click at [404, 182] on div "22 The HIPAA Privacy Rule permits a physician to share PHI for treatment purpos…" at bounding box center [350, 170] width 378 height 37
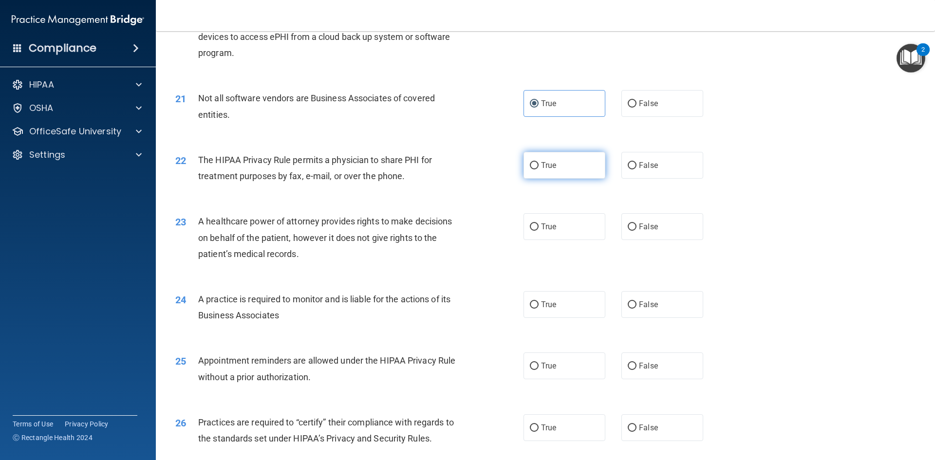
click at [550, 168] on span "True" at bounding box center [548, 165] width 15 height 9
click at [539, 168] on input "True" at bounding box center [534, 165] width 9 height 7
radio input "true"
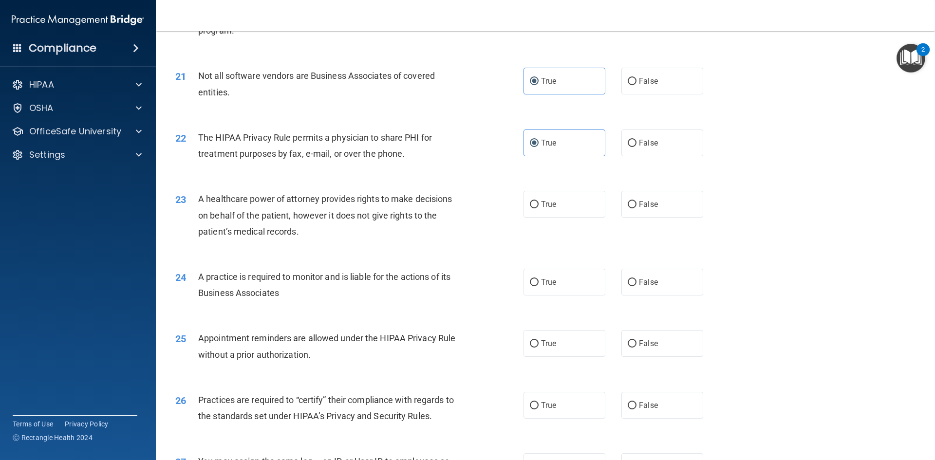
scroll to position [1559, 0]
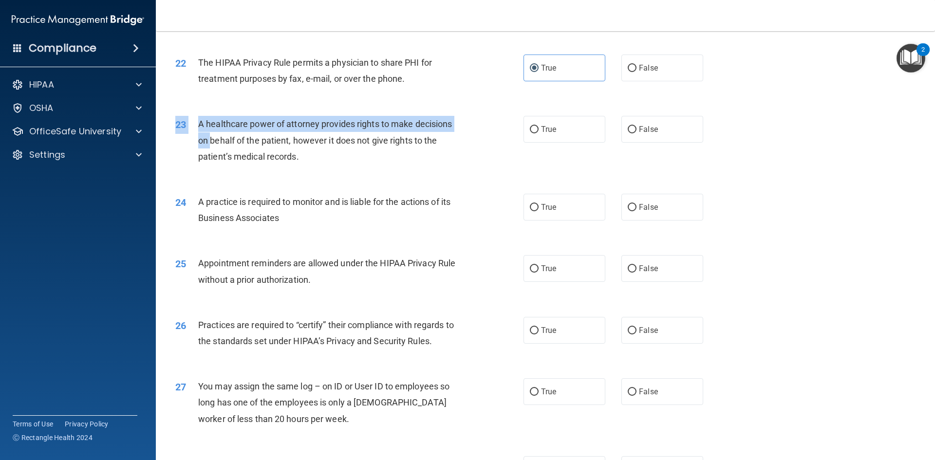
drag, startPoint x: 209, startPoint y: 115, endPoint x: 211, endPoint y: 141, distance: 25.5
click at [211, 141] on div "23 A healthcare power of attorney provides rights to make decisions on behalf o…" at bounding box center [545, 143] width 755 height 78
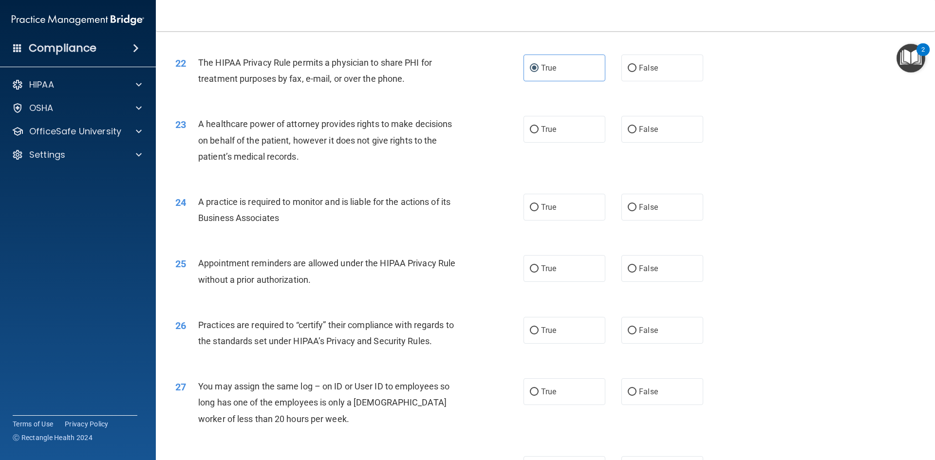
click at [248, 163] on div "A healthcare power of attorney provides rights to make decisions on behalf of t…" at bounding box center [334, 140] width 272 height 49
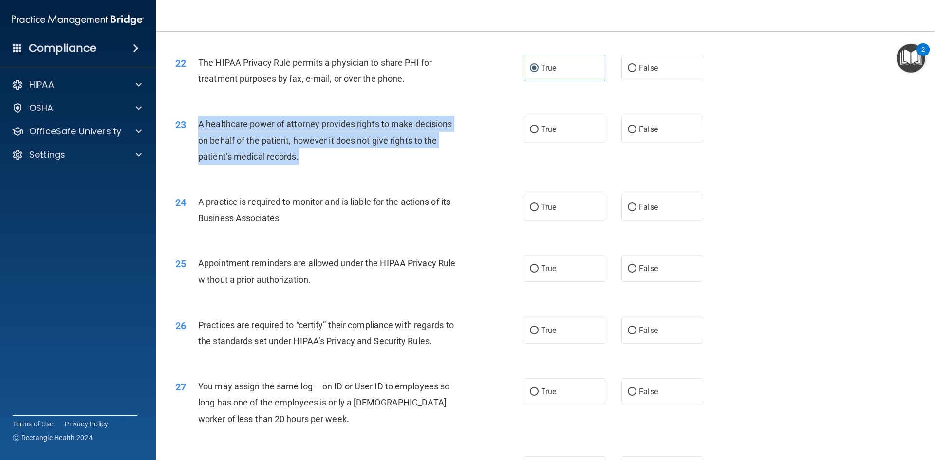
drag, startPoint x: 198, startPoint y: 124, endPoint x: 304, endPoint y: 151, distance: 109.1
click at [304, 151] on div "A healthcare power of attorney provides rights to make decisions on behalf of t…" at bounding box center [334, 140] width 272 height 49
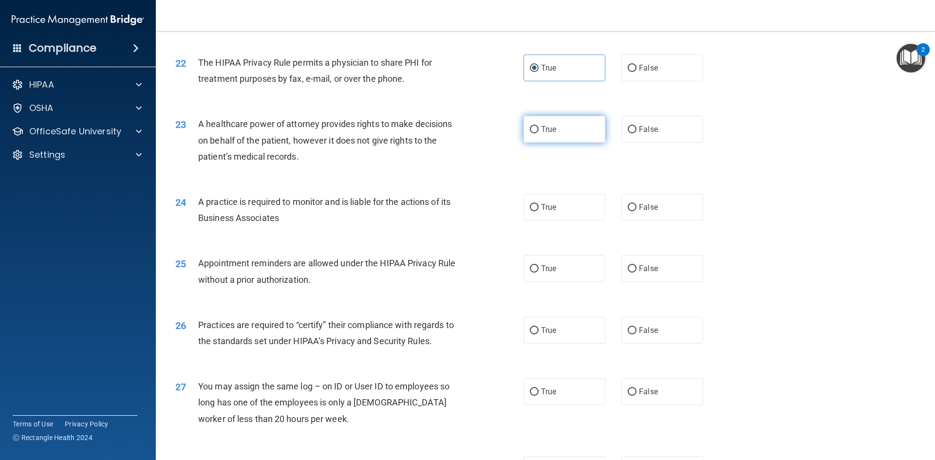
click at [532, 138] on label "True" at bounding box center [565, 129] width 82 height 27
click at [532, 133] on input "True" at bounding box center [534, 129] width 9 height 7
radio input "true"
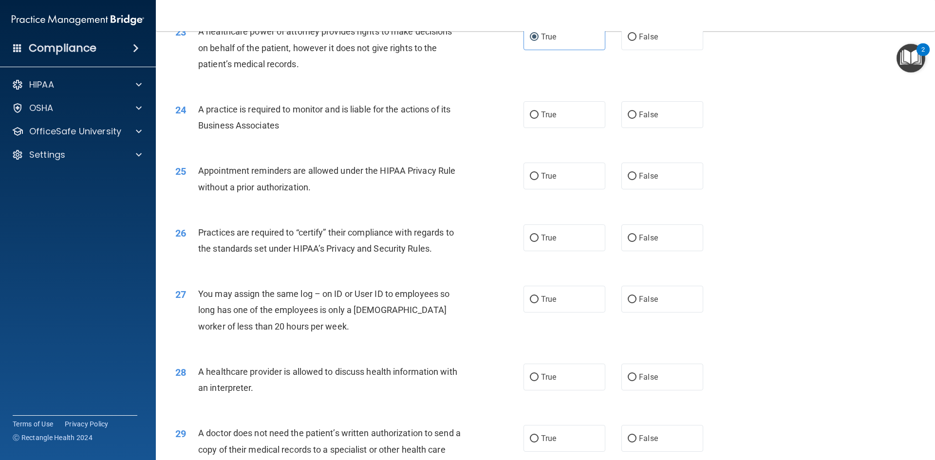
scroll to position [1656, 0]
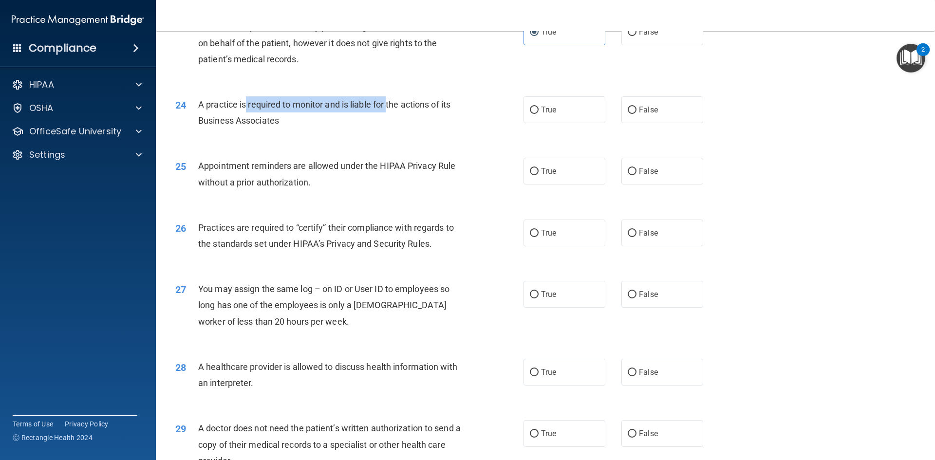
drag, startPoint x: 247, startPoint y: 99, endPoint x: 508, endPoint y: 86, distance: 261.5
click at [411, 104] on span "A practice is required to monitor and is liable for the actions of its Business…" at bounding box center [324, 112] width 252 height 26
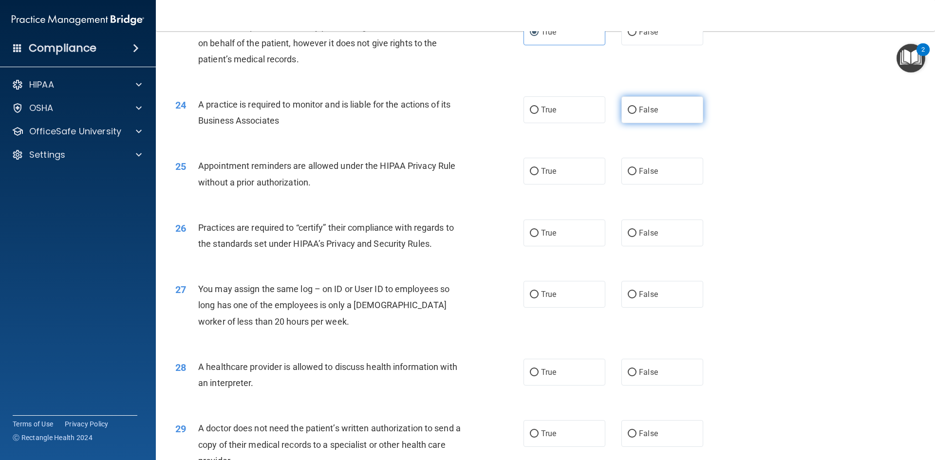
click at [651, 108] on span "False" at bounding box center [648, 109] width 19 height 9
click at [637, 108] on input "False" at bounding box center [632, 110] width 9 height 7
radio input "true"
click at [538, 177] on label "True" at bounding box center [565, 171] width 82 height 27
click at [538, 175] on input "True" at bounding box center [534, 171] width 9 height 7
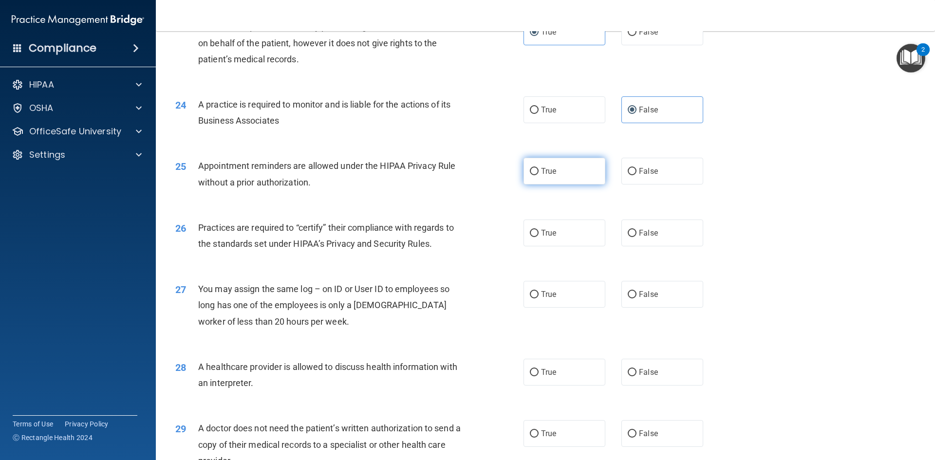
radio input "true"
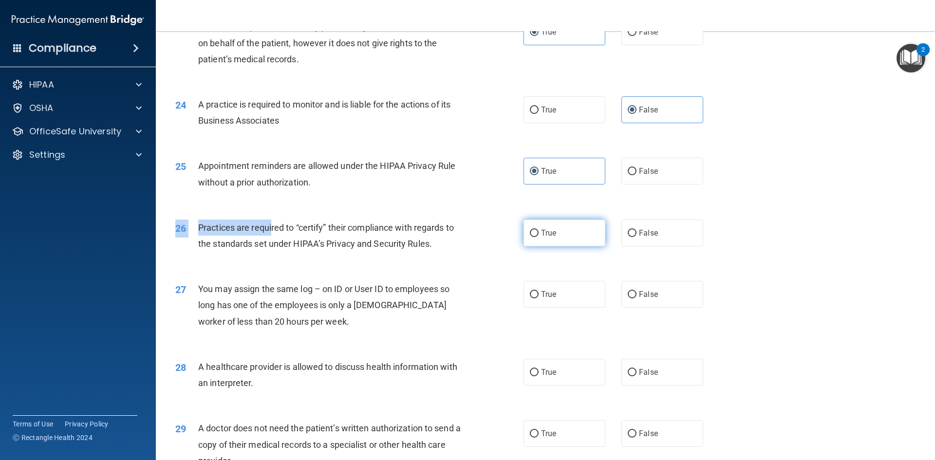
drag, startPoint x: 281, startPoint y: 233, endPoint x: 525, endPoint y: 246, distance: 244.0
click at [452, 263] on div "26 Practices are required to “certify” their compliance with regards to the sta…" at bounding box center [545, 238] width 755 height 61
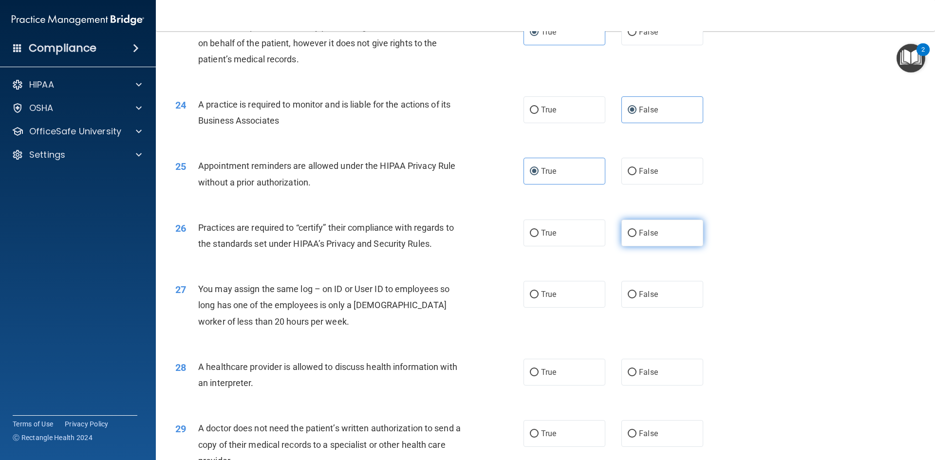
click at [641, 232] on span "False" at bounding box center [648, 232] width 19 height 9
click at [637, 232] on input "False" at bounding box center [632, 233] width 9 height 7
radio input "true"
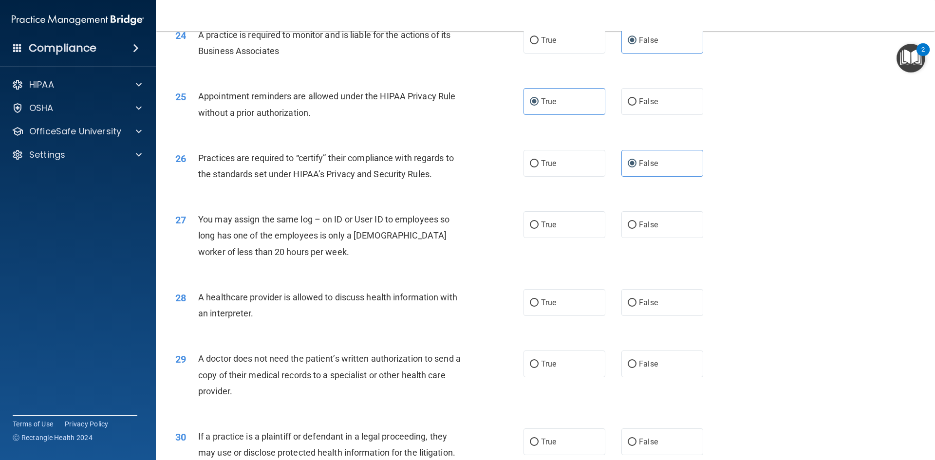
scroll to position [1754, 0]
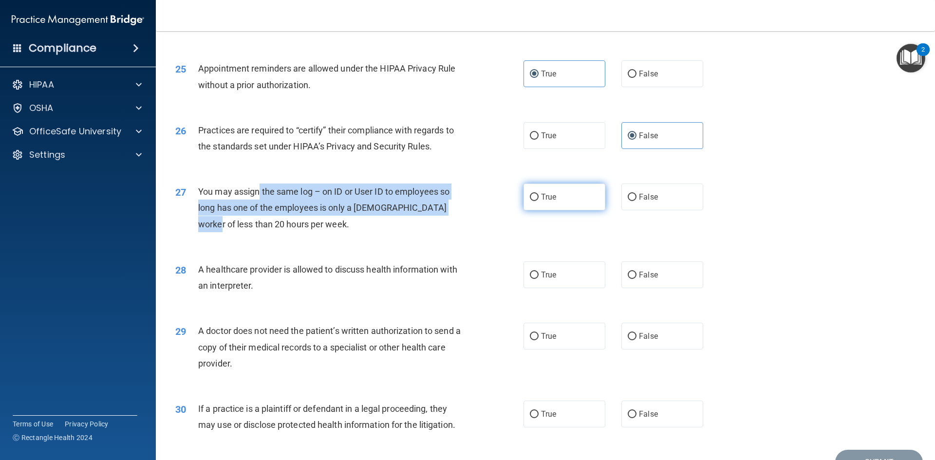
drag, startPoint x: 262, startPoint y: 195, endPoint x: 567, endPoint y: 203, distance: 305.1
click at [519, 206] on div "27 You may assign the same log – on ID or User ID to employees so long has one …" at bounding box center [350, 211] width 378 height 54
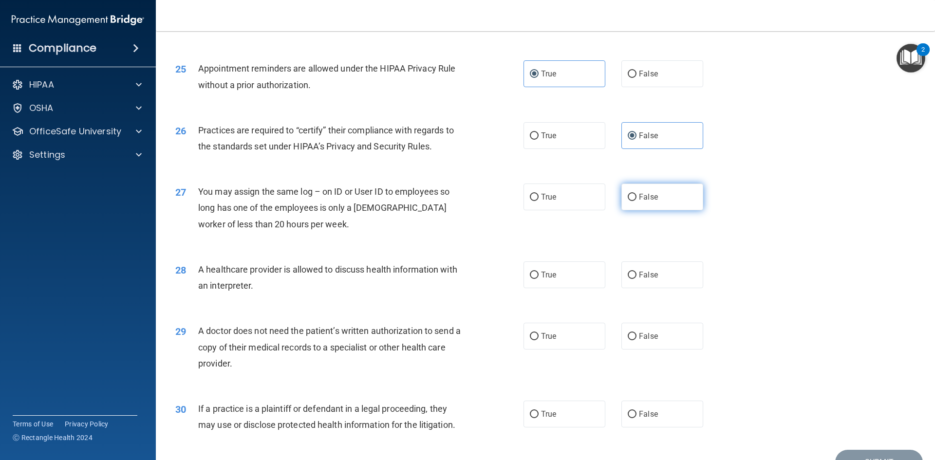
click at [679, 191] on label "False" at bounding box center [663, 197] width 82 height 27
click at [637, 194] on input "False" at bounding box center [632, 197] width 9 height 7
radio input "true"
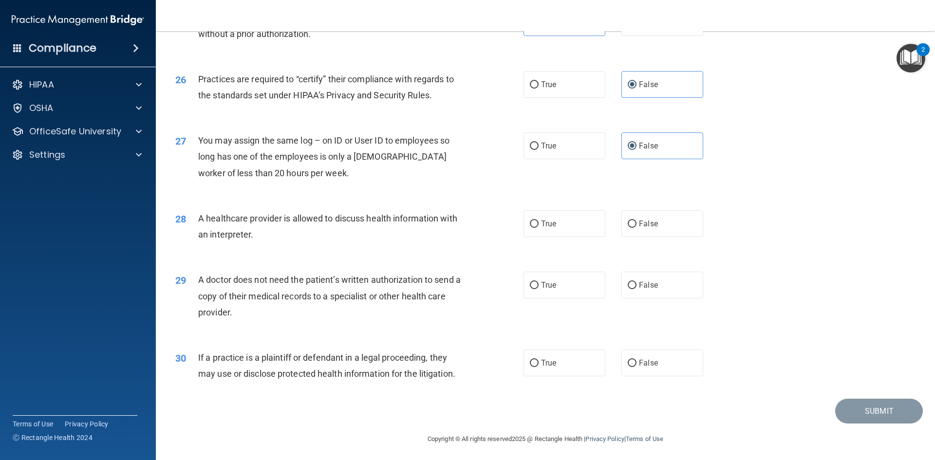
scroll to position [1808, 0]
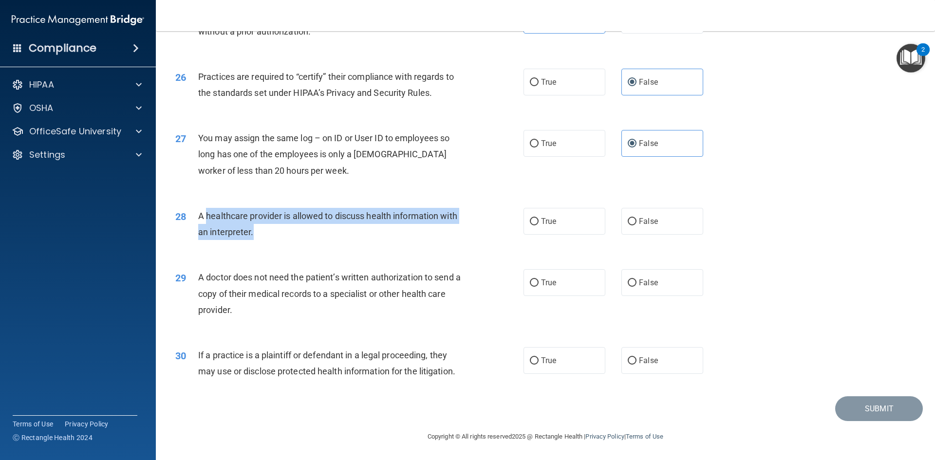
drag, startPoint x: 206, startPoint y: 216, endPoint x: 339, endPoint y: 235, distance: 134.4
click at [338, 236] on div "A healthcare provider is allowed to discuss health information with an interpre…" at bounding box center [334, 224] width 272 height 32
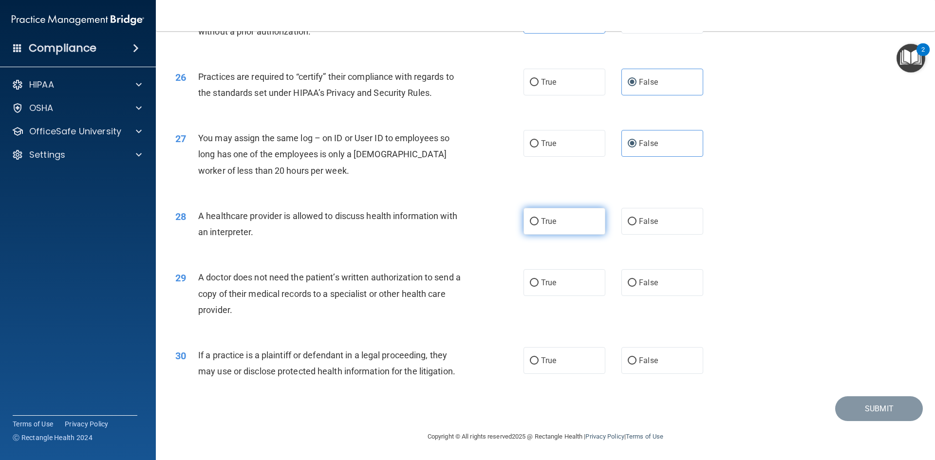
click at [544, 214] on label "True" at bounding box center [565, 221] width 82 height 27
click at [539, 218] on input "True" at bounding box center [534, 221] width 9 height 7
radio input "true"
drag, startPoint x: 239, startPoint y: 280, endPoint x: 491, endPoint y: 306, distance: 253.3
click at [479, 310] on div "29 A doctor does not need the patient’s written authorization to send a copy of…" at bounding box center [350, 296] width 378 height 54
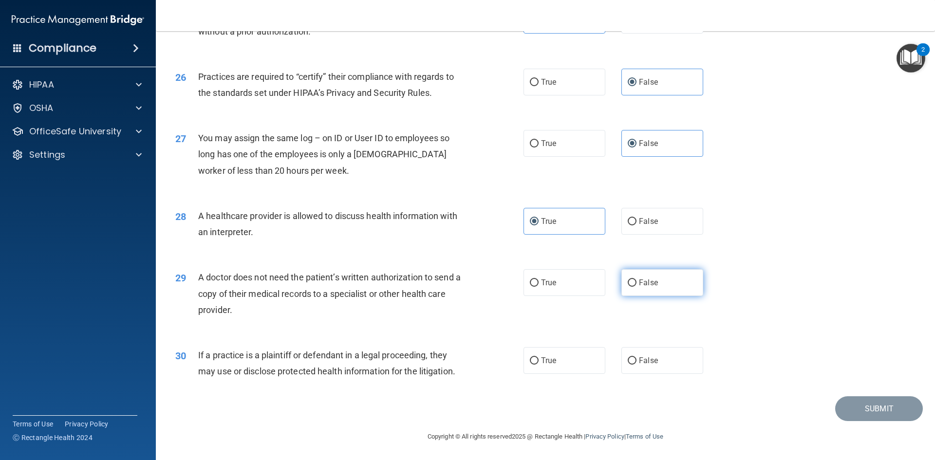
click at [647, 274] on label "False" at bounding box center [663, 282] width 82 height 27
click at [637, 280] on input "False" at bounding box center [632, 283] width 9 height 7
radio input "true"
click at [665, 365] on label "False" at bounding box center [663, 360] width 82 height 27
click at [637, 365] on input "False" at bounding box center [632, 361] width 9 height 7
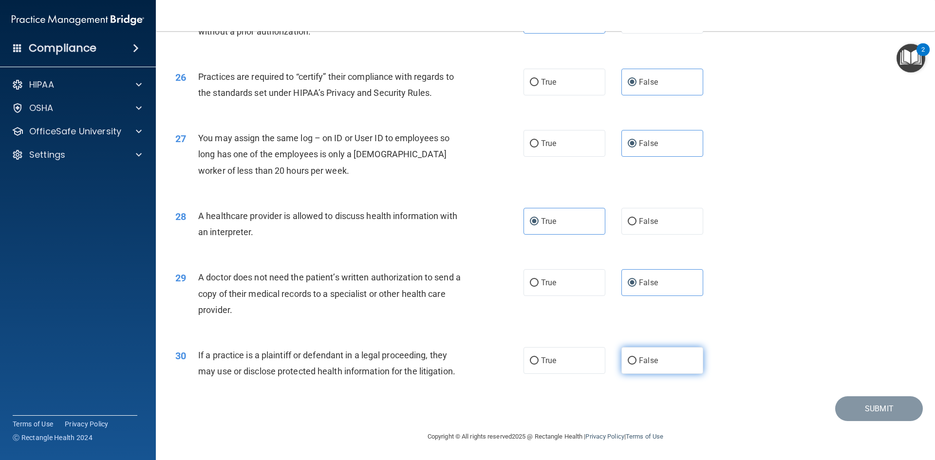
radio input "true"
click at [851, 399] on button "Submit" at bounding box center [880, 409] width 88 height 25
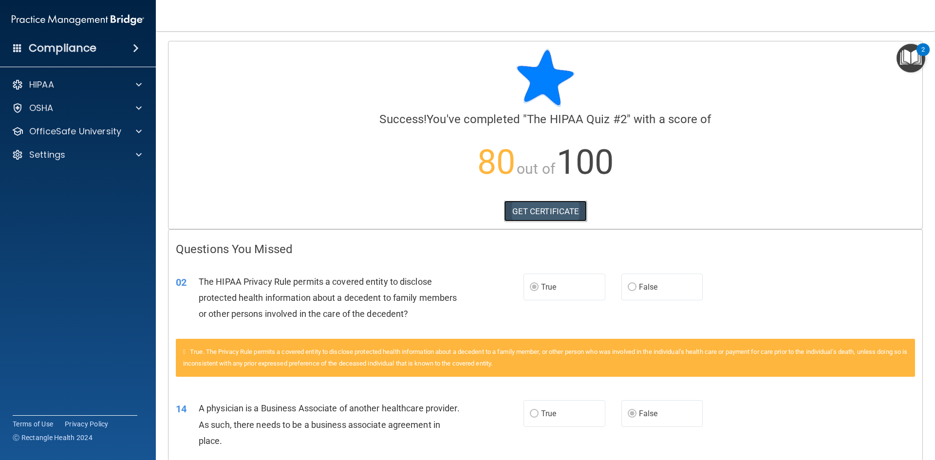
click at [563, 209] on link "GET CERTIFICATE" at bounding box center [545, 211] width 83 height 21
click at [98, 90] on div "HIPAA" at bounding box center [64, 85] width 121 height 12
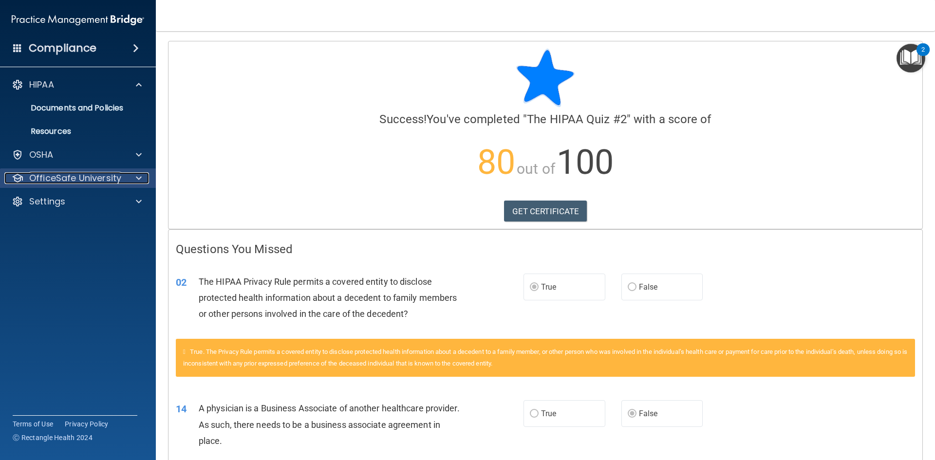
click at [99, 182] on p "OfficeSafe University" at bounding box center [75, 178] width 92 height 12
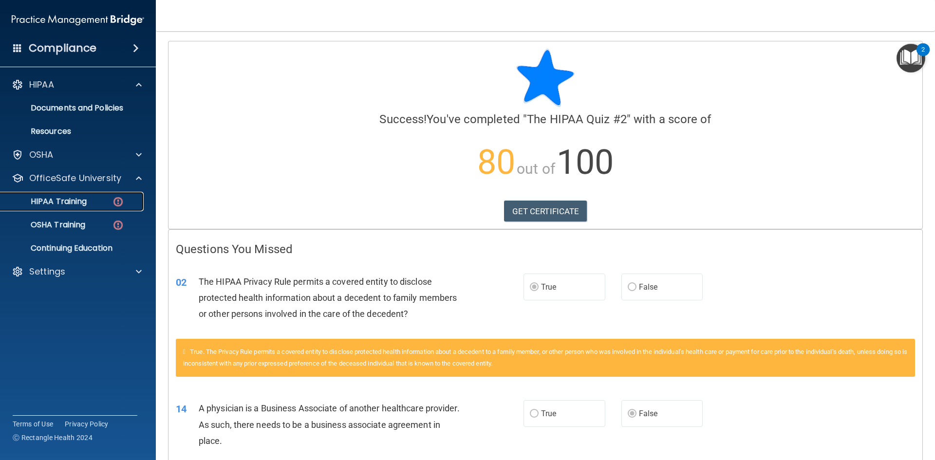
click at [98, 204] on div "HIPAA Training" at bounding box center [72, 202] width 133 height 10
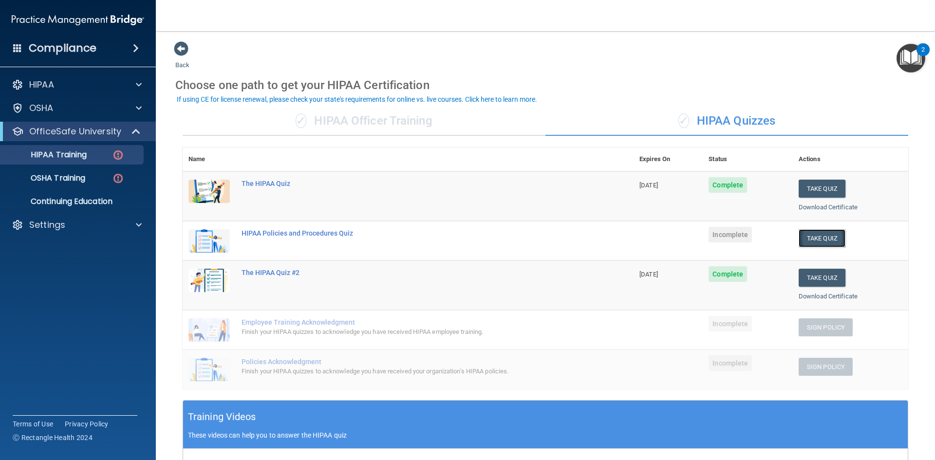
click at [825, 236] on button "Take Quiz" at bounding box center [822, 238] width 47 height 18
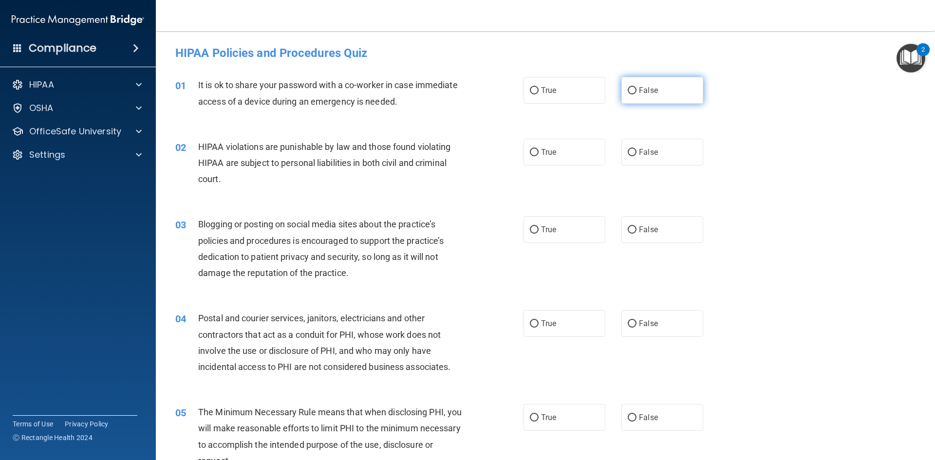
click at [650, 85] on label "False" at bounding box center [663, 90] width 82 height 27
click at [637, 87] on input "False" at bounding box center [632, 90] width 9 height 7
radio input "true"
click at [543, 155] on span "True" at bounding box center [548, 152] width 15 height 9
click at [539, 155] on input "True" at bounding box center [534, 152] width 9 height 7
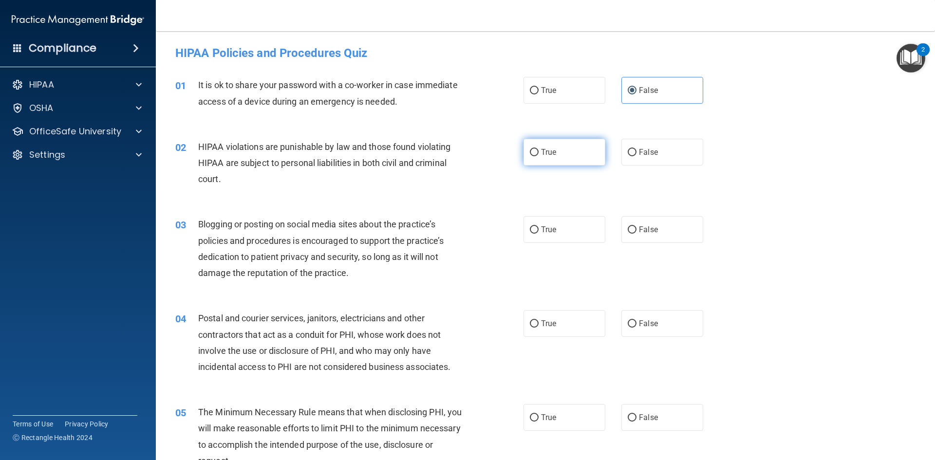
radio input "true"
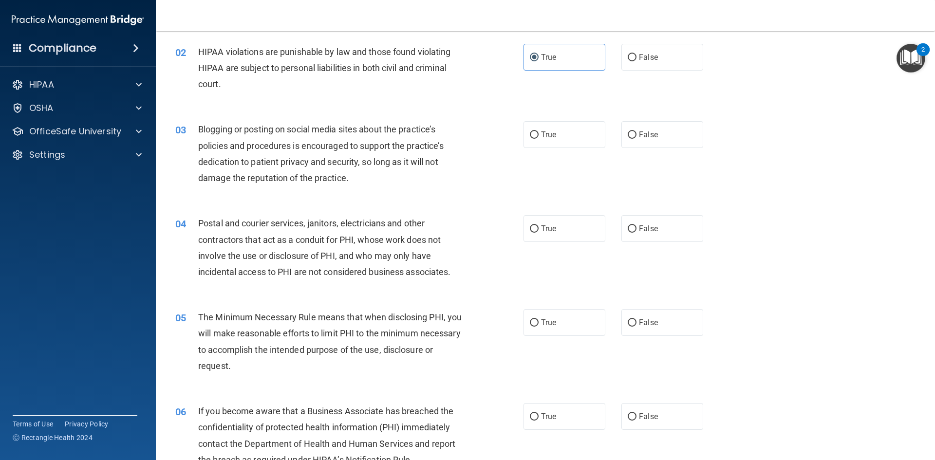
scroll to position [97, 0]
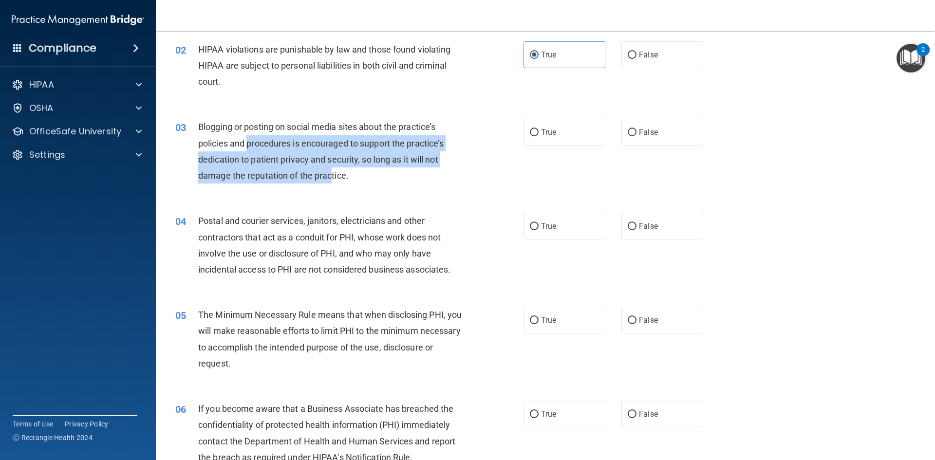
drag, startPoint x: 250, startPoint y: 137, endPoint x: 333, endPoint y: 181, distance: 94.1
click at [333, 181] on div "Blogging or posting on social media sites about the practice’s policies and pro…" at bounding box center [334, 151] width 272 height 65
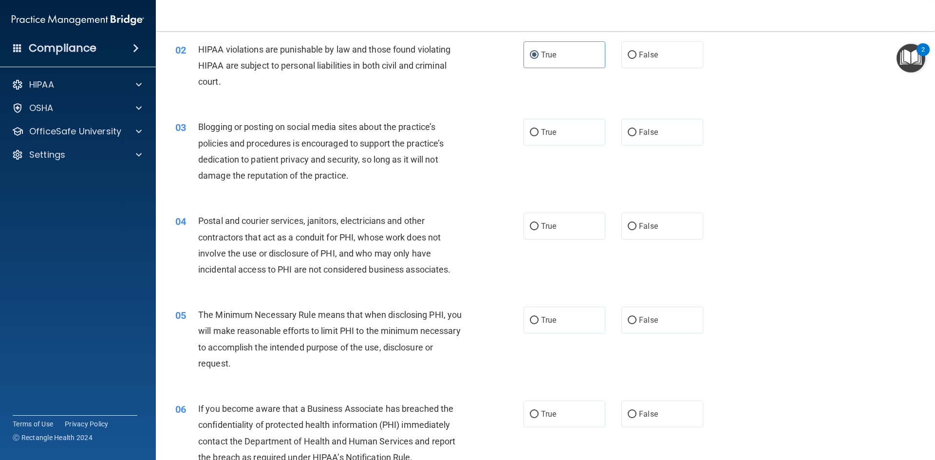
click at [338, 182] on div "Blogging or posting on social media sites about the practice’s policies and pro…" at bounding box center [334, 151] width 272 height 65
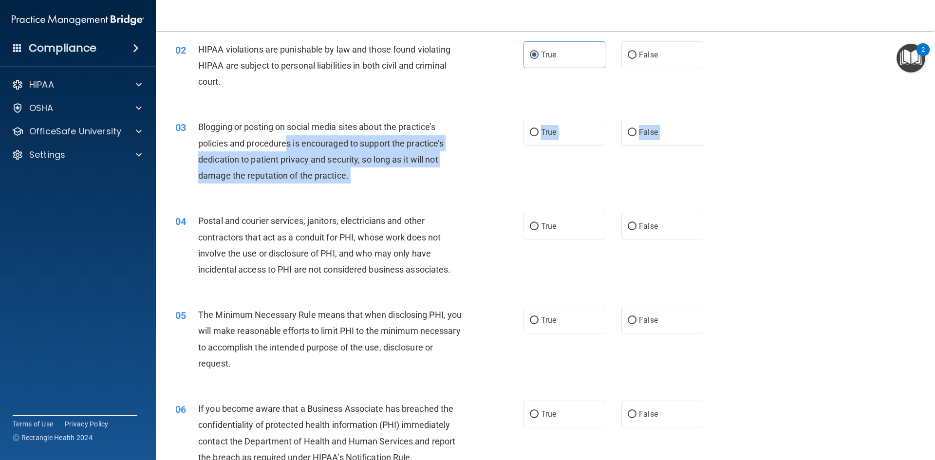
drag, startPoint x: 288, startPoint y: 159, endPoint x: 354, endPoint y: 211, distance: 83.9
click at [355, 211] on div "04 Postal and courier services, janitors, electricians and other contractors th…" at bounding box center [545, 248] width 755 height 94
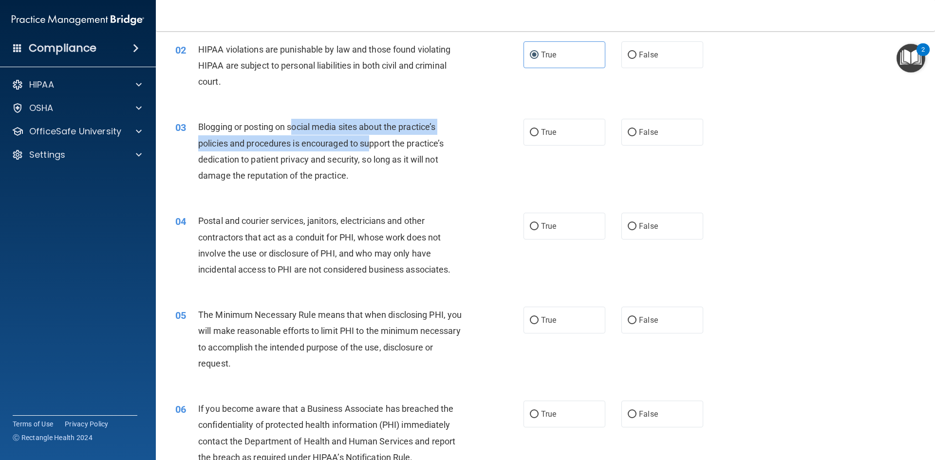
drag, startPoint x: 296, startPoint y: 124, endPoint x: 405, endPoint y: 136, distance: 110.3
click at [390, 141] on span "Blogging or posting on social media sites about the practice’s policies and pro…" at bounding box center [321, 151] width 246 height 59
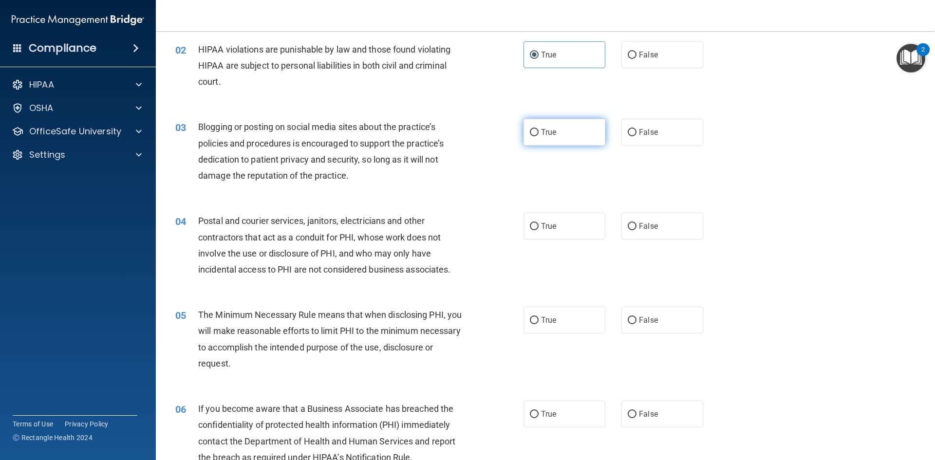
click at [559, 125] on label "True" at bounding box center [565, 132] width 82 height 27
click at [539, 129] on input "True" at bounding box center [534, 132] width 9 height 7
radio input "true"
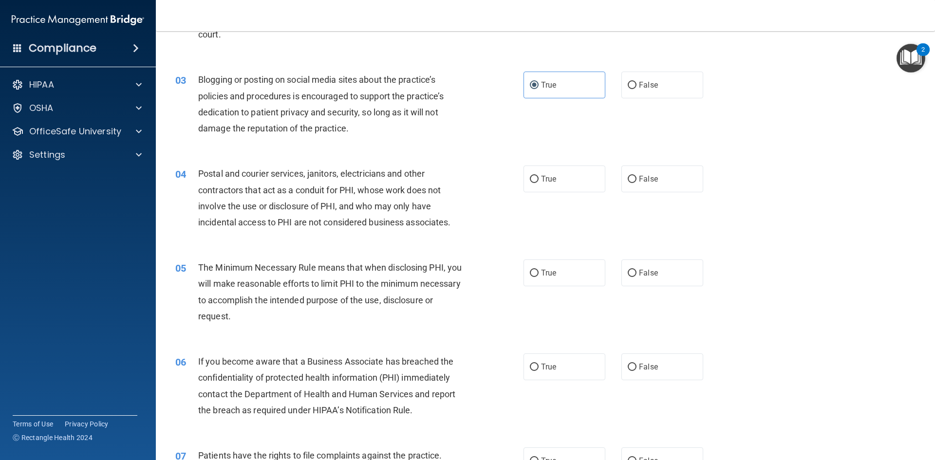
scroll to position [146, 0]
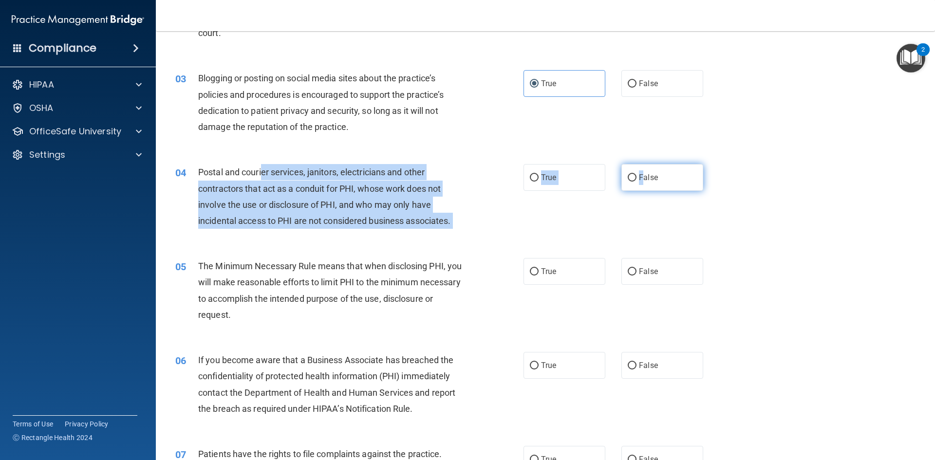
drag, startPoint x: 276, startPoint y: 170, endPoint x: 642, endPoint y: 183, distance: 366.6
click at [720, 164] on ng-form "04 Postal and courier services, janitors, electricians and other contractors th…" at bounding box center [720, 164] width 0 height 0
click at [571, 181] on label "True" at bounding box center [565, 177] width 82 height 27
click at [539, 181] on input "True" at bounding box center [534, 177] width 9 height 7
radio input "true"
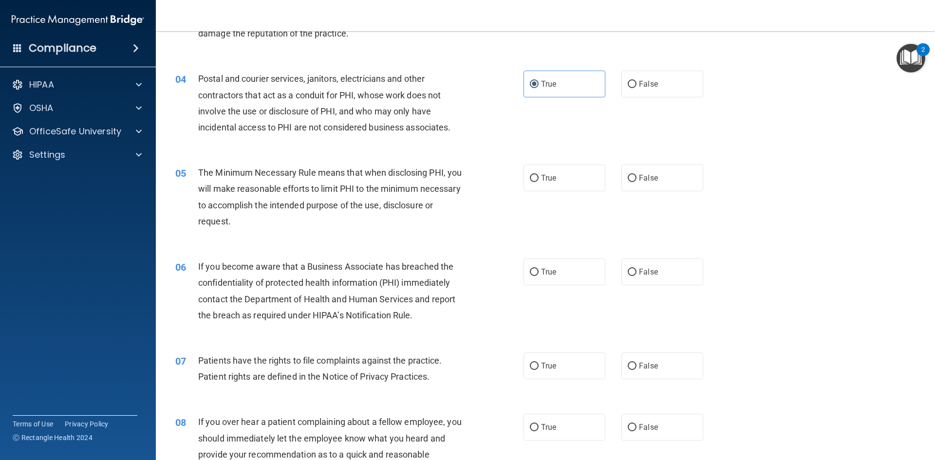
scroll to position [244, 0]
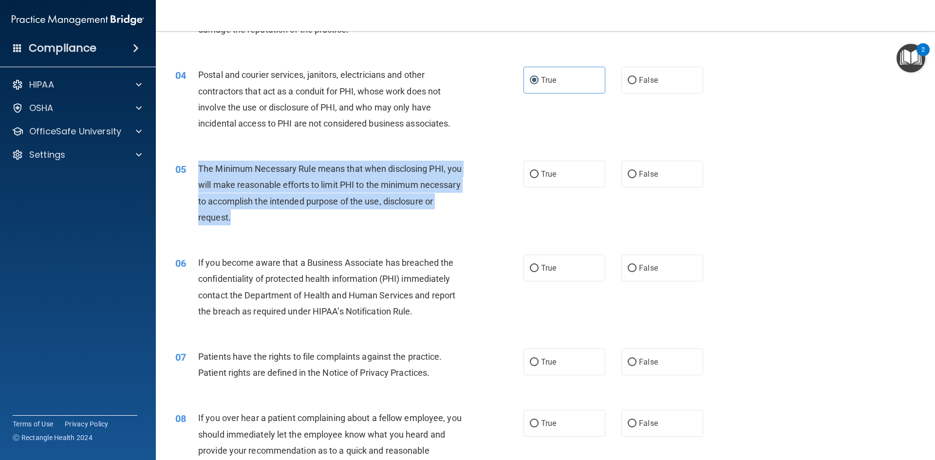
drag, startPoint x: 204, startPoint y: 168, endPoint x: 389, endPoint y: 209, distance: 189.7
click at [385, 211] on div "05 The Minimum Necessary Rule means that when disclosing PHI, you will make rea…" at bounding box center [350, 196] width 378 height 70
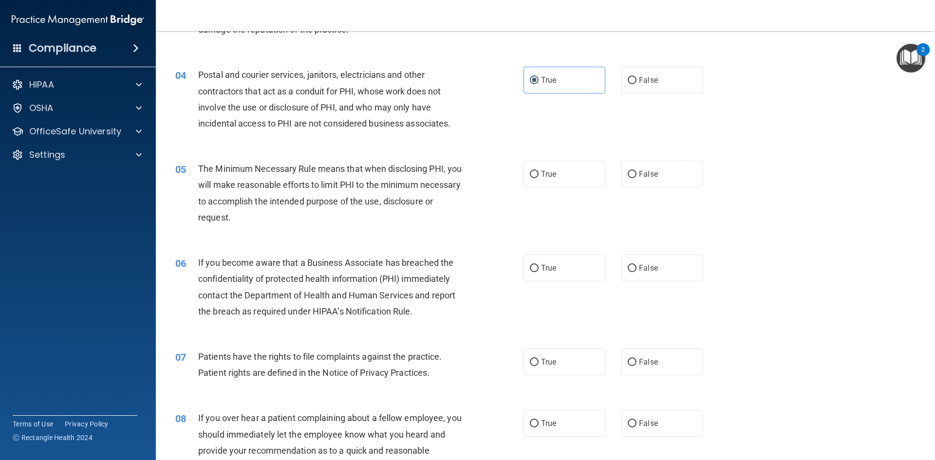
click at [576, 158] on div "05 The Minimum Necessary Rule means that when disclosing PHI, you will make rea…" at bounding box center [545, 196] width 755 height 94
click at [566, 173] on label "True" at bounding box center [565, 174] width 82 height 27
click at [539, 173] on input "True" at bounding box center [534, 174] width 9 height 7
radio input "true"
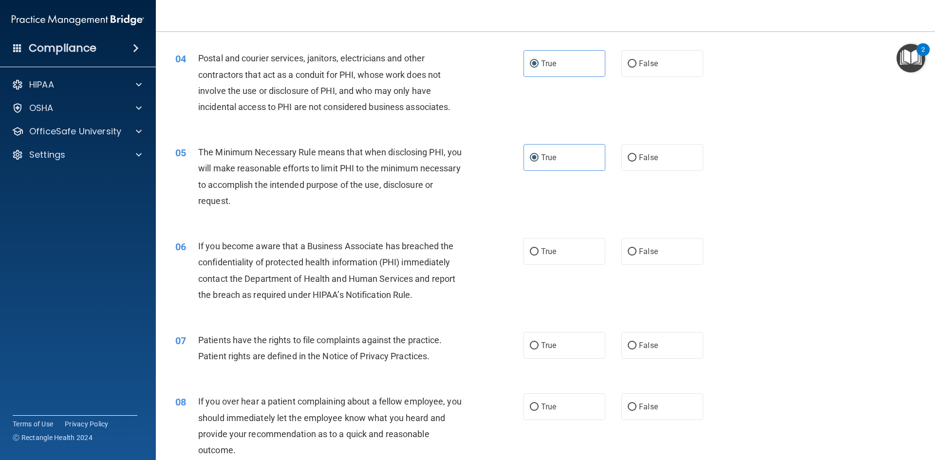
scroll to position [341, 0]
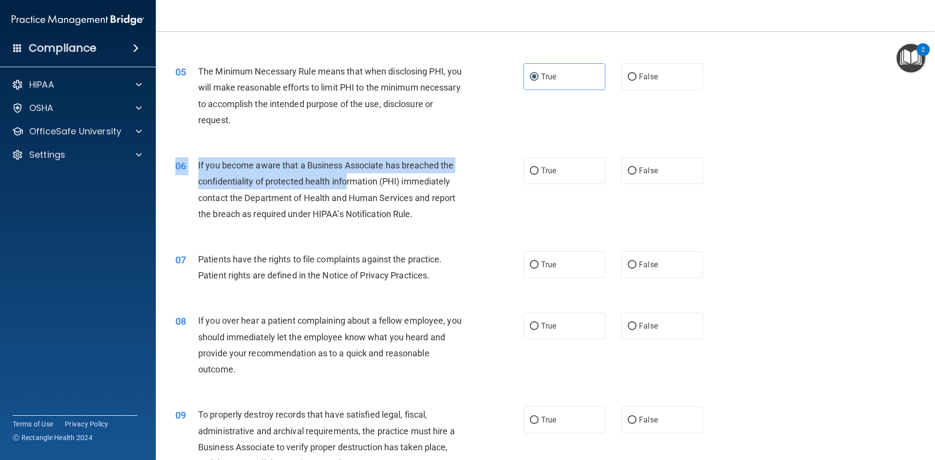
drag, startPoint x: 318, startPoint y: 156, endPoint x: 350, endPoint y: 183, distance: 41.2
click at [350, 183] on div "06 If you become aware that a Business Associate has breached the confidentiali…" at bounding box center [545, 192] width 755 height 94
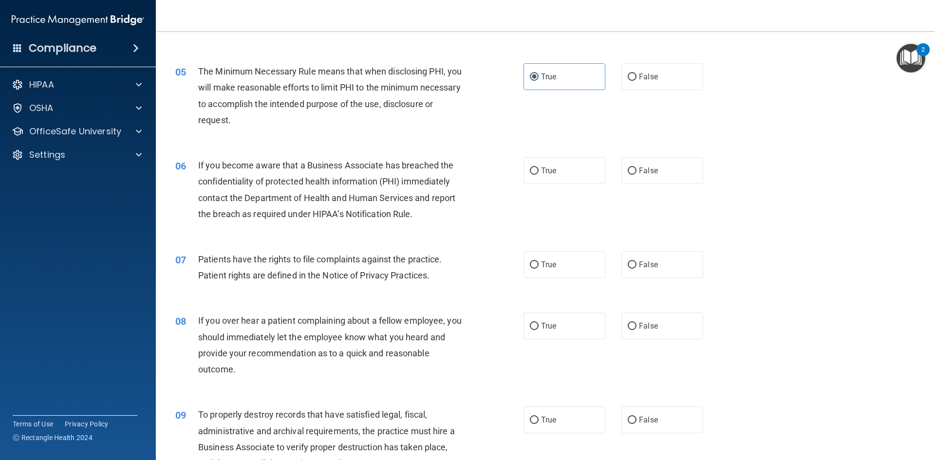
click at [344, 193] on span "If you become aware that a Business Associate has breached the confidentiality …" at bounding box center [326, 189] width 257 height 59
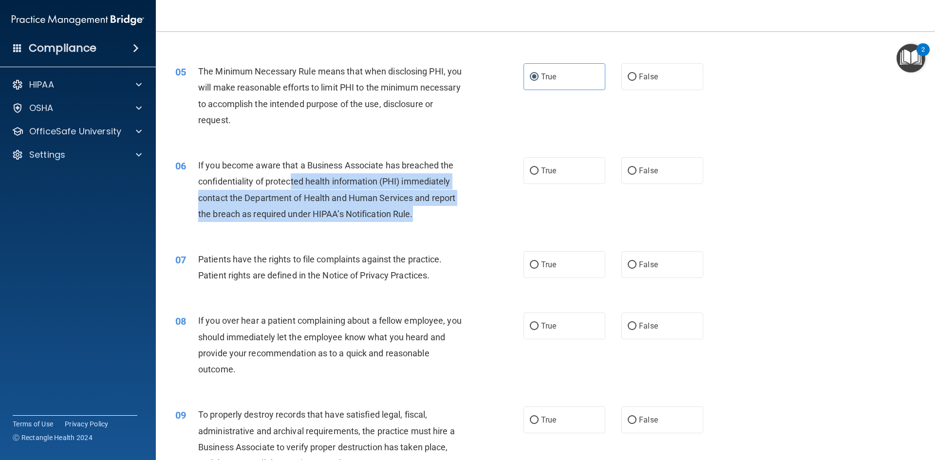
drag, startPoint x: 318, startPoint y: 191, endPoint x: 485, endPoint y: 196, distance: 166.7
click at [433, 221] on div "If you become aware that a Business Associate has breached the confidentiality …" at bounding box center [334, 189] width 272 height 65
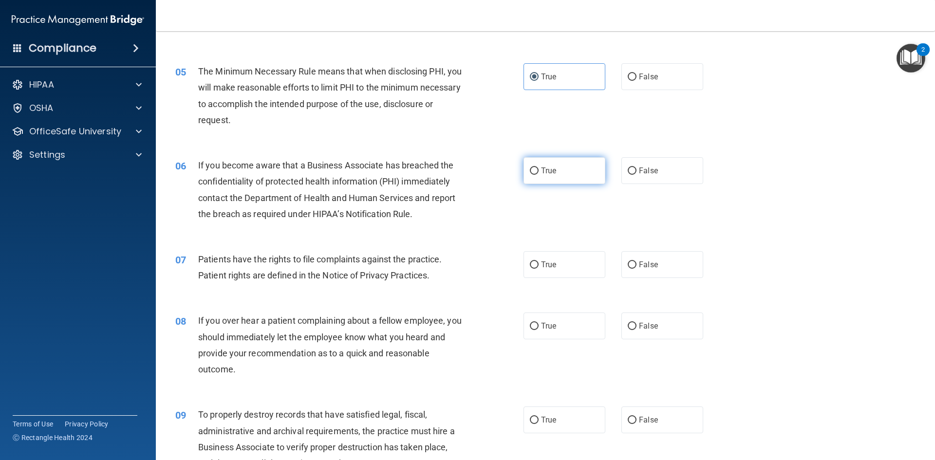
click at [557, 171] on label "True" at bounding box center [565, 170] width 82 height 27
click at [539, 171] on input "True" at bounding box center [534, 171] width 9 height 7
radio input "true"
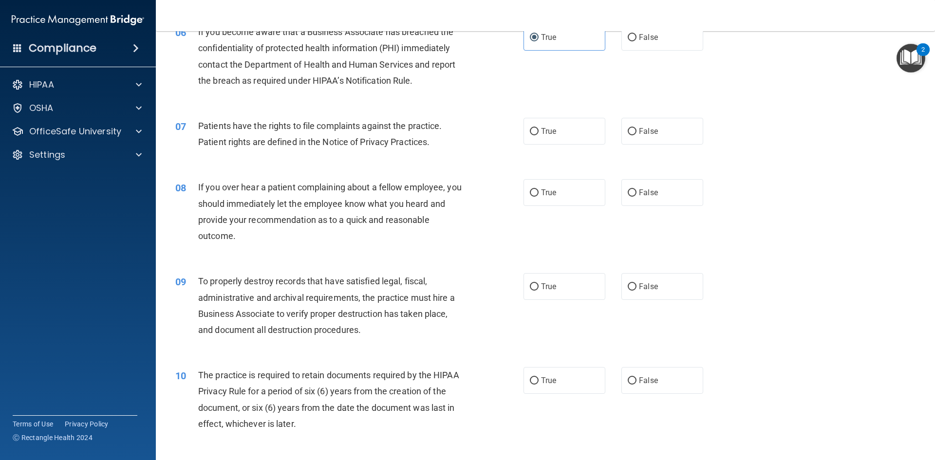
scroll to position [438, 0]
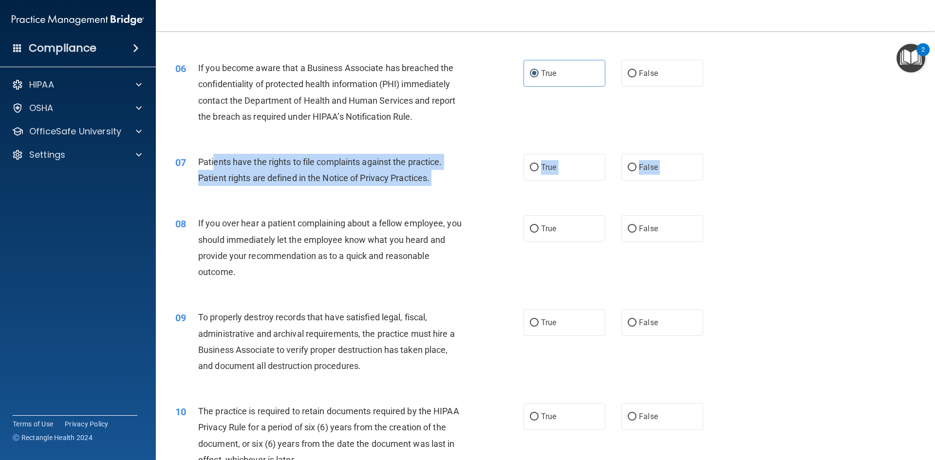
drag, startPoint x: 213, startPoint y: 163, endPoint x: 379, endPoint y: 207, distance: 171.4
click at [381, 208] on div "08 If you over hear a patient complaining about a fellow employee, you should i…" at bounding box center [545, 250] width 755 height 94
drag, startPoint x: 207, startPoint y: 161, endPoint x: 414, endPoint y: 190, distance: 208.6
click at [414, 190] on div "07 Patients have the rights to file complaints against the practice. Patient ri…" at bounding box center [350, 172] width 378 height 37
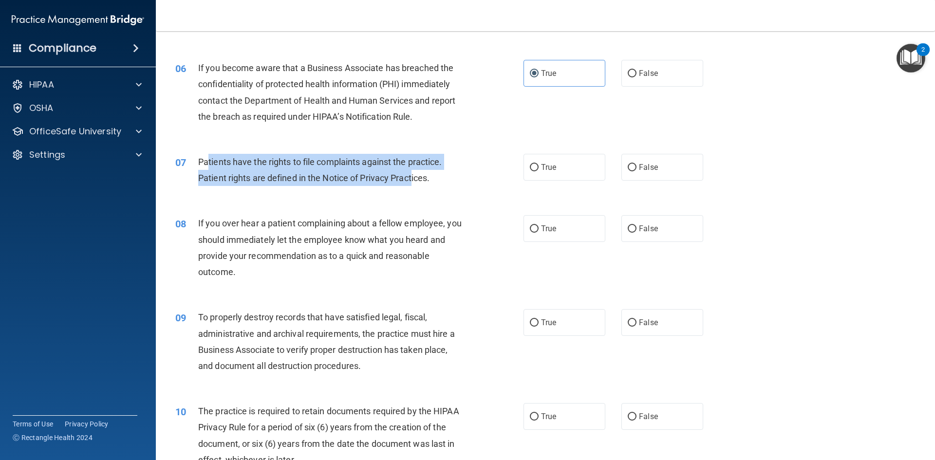
click at [393, 190] on div "07 Patients have the rights to file complaints against the practice. Patient ri…" at bounding box center [350, 172] width 378 height 37
click at [235, 174] on span "Patients have the rights to file complaints against the practice. Patient right…" at bounding box center [320, 170] width 244 height 26
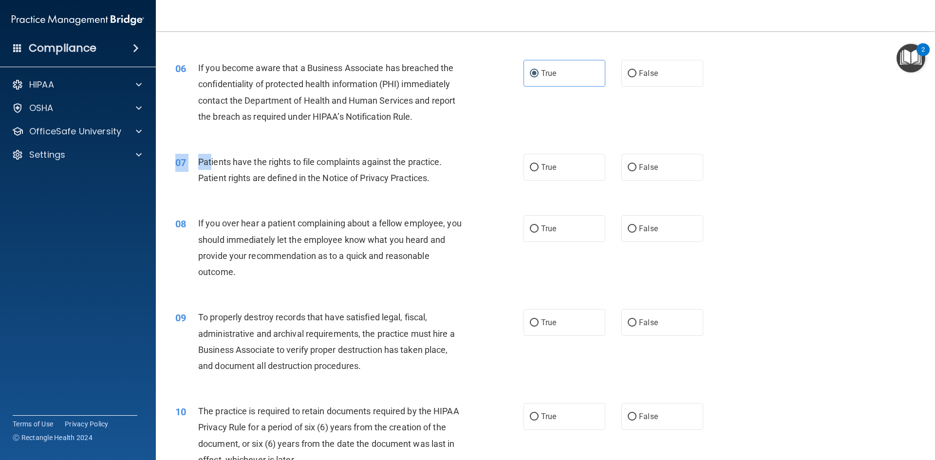
drag, startPoint x: 229, startPoint y: 163, endPoint x: 546, endPoint y: 209, distance: 320.5
click at [480, 202] on div "07 Patients have the rights to file complaints against the practice. Patient ri…" at bounding box center [545, 172] width 755 height 61
click at [569, 184] on div "07 Patients have the rights to file complaints against the practice. Patient ri…" at bounding box center [545, 172] width 755 height 61
click at [567, 178] on label "True" at bounding box center [565, 167] width 82 height 27
click at [539, 171] on input "True" at bounding box center [534, 167] width 9 height 7
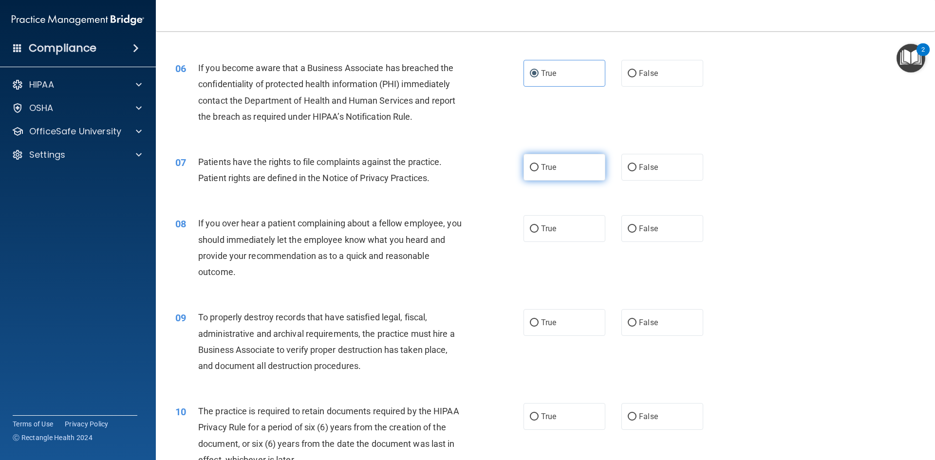
radio input "true"
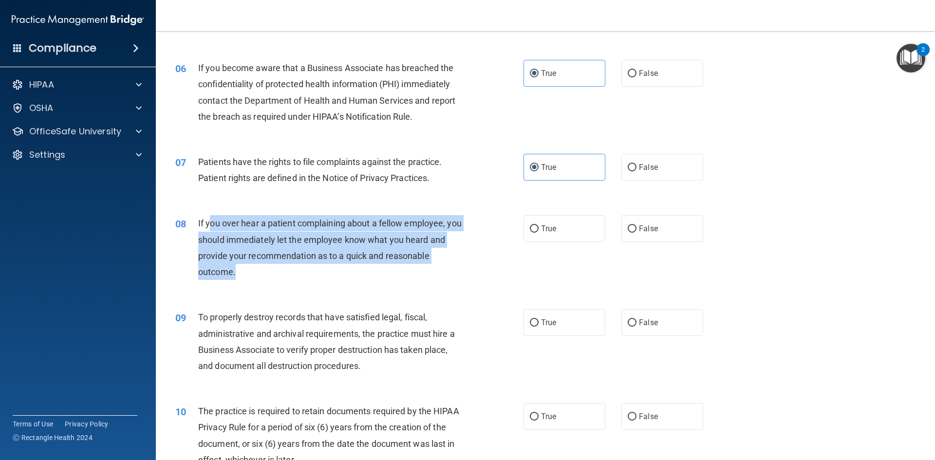
drag, startPoint x: 208, startPoint y: 221, endPoint x: 316, endPoint y: 269, distance: 118.2
click at [316, 269] on div "If you over hear a patient complaining about a fellow employee, you should imme…" at bounding box center [334, 247] width 272 height 65
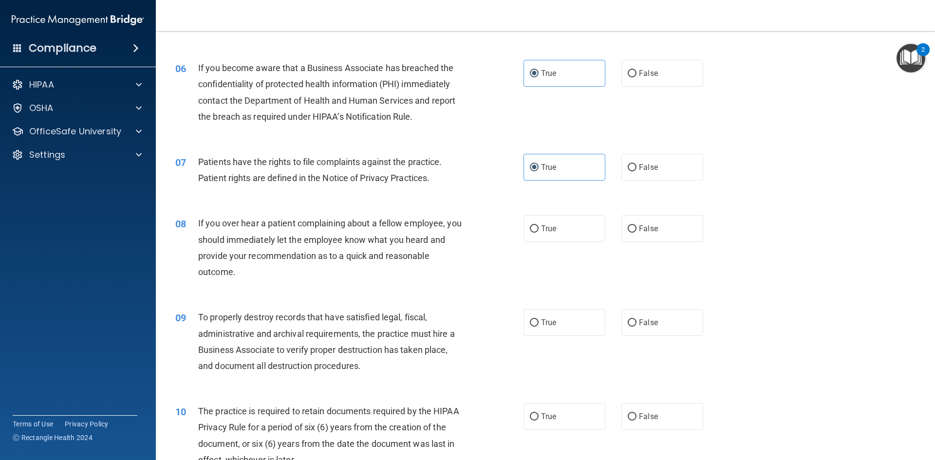
click at [198, 224] on span "If you over hear a patient complaining about a fellow employee, you should imme…" at bounding box center [330, 247] width 264 height 59
click at [658, 220] on label "False" at bounding box center [663, 228] width 82 height 27
click at [637, 226] on input "False" at bounding box center [632, 229] width 9 height 7
radio input "true"
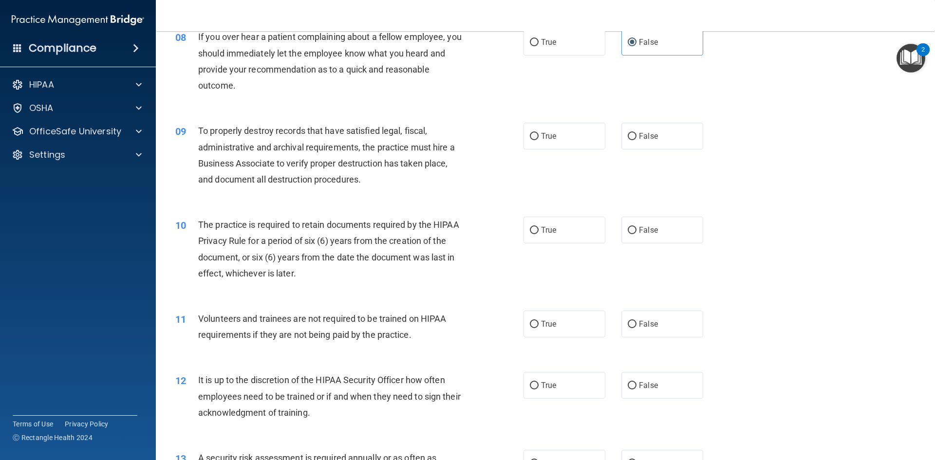
scroll to position [633, 0]
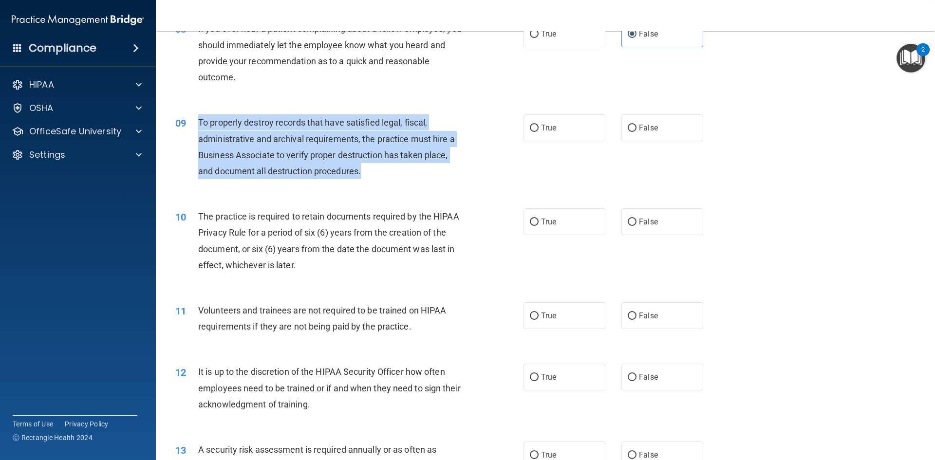
drag, startPoint x: 197, startPoint y: 114, endPoint x: 377, endPoint y: 170, distance: 188.2
click at [377, 170] on div "09 To properly destroy records that have satisfied legal, fiscal, administrativ…" at bounding box center [350, 149] width 378 height 70
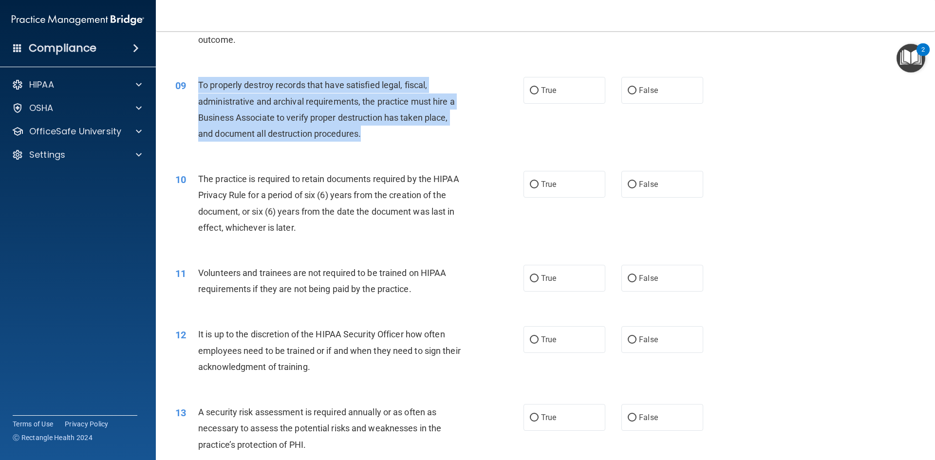
scroll to position [572, 0]
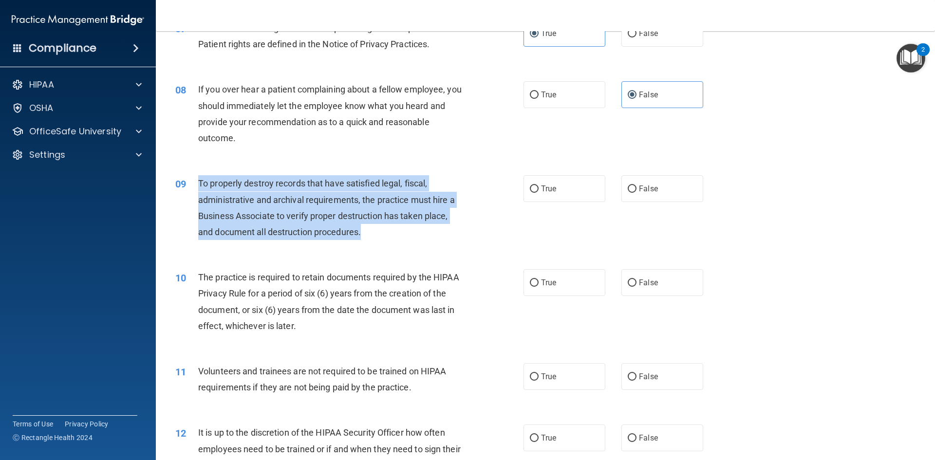
click at [324, 192] on div "To properly destroy records that have satisfied legal, fiscal, administrative a…" at bounding box center [334, 207] width 272 height 65
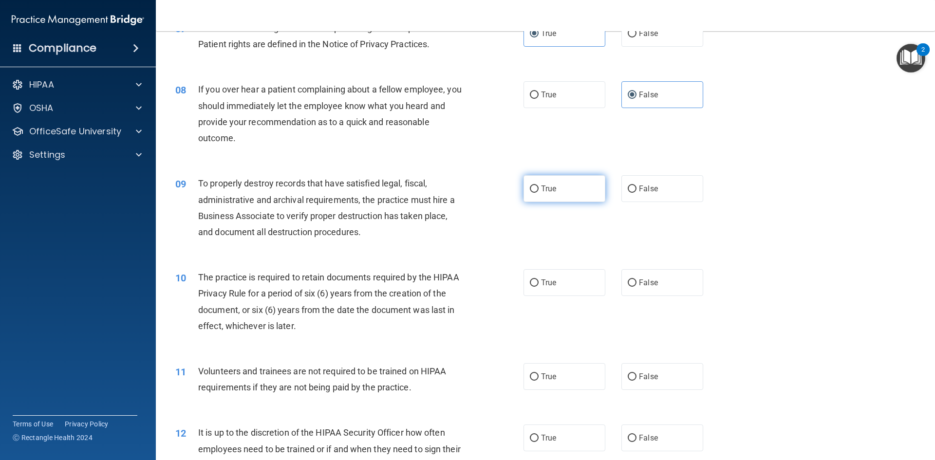
click at [577, 192] on label "True" at bounding box center [565, 188] width 82 height 27
click at [539, 192] on input "True" at bounding box center [534, 189] width 9 height 7
radio input "true"
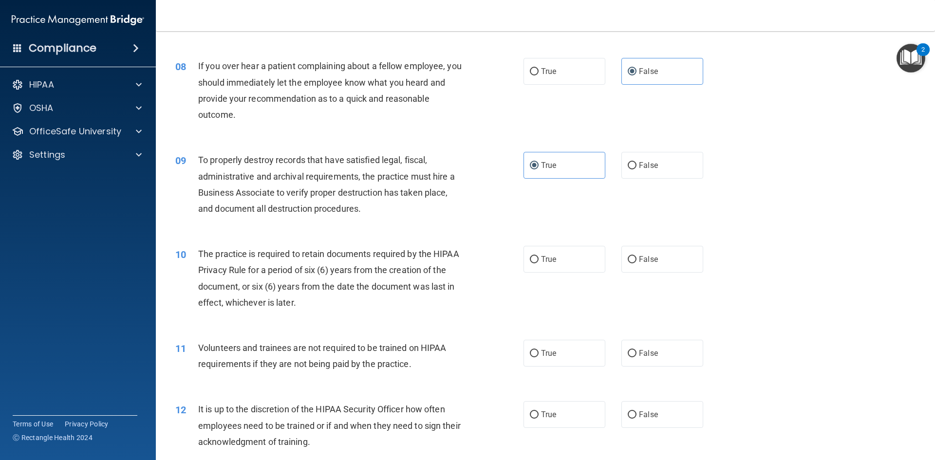
scroll to position [621, 0]
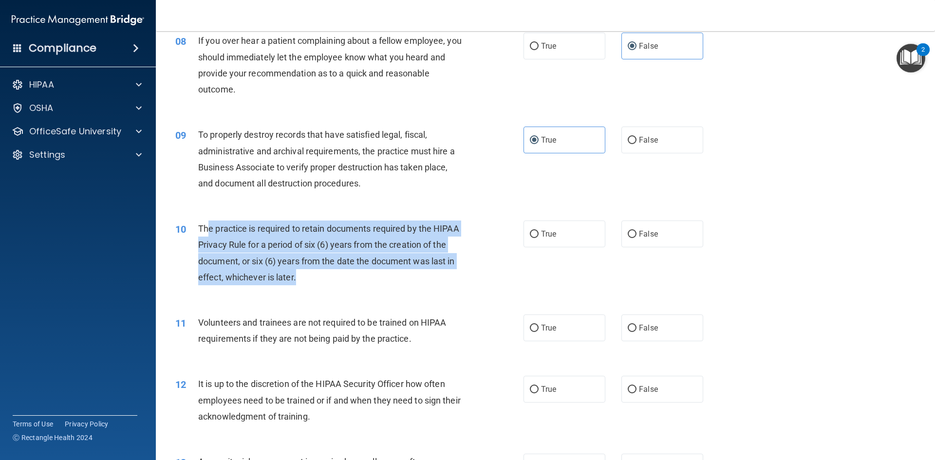
drag, startPoint x: 209, startPoint y: 227, endPoint x: 400, endPoint y: 289, distance: 200.4
click at [400, 289] on div "10 The practice is required to retain documents required by the HIPAA Privacy R…" at bounding box center [350, 256] width 378 height 70
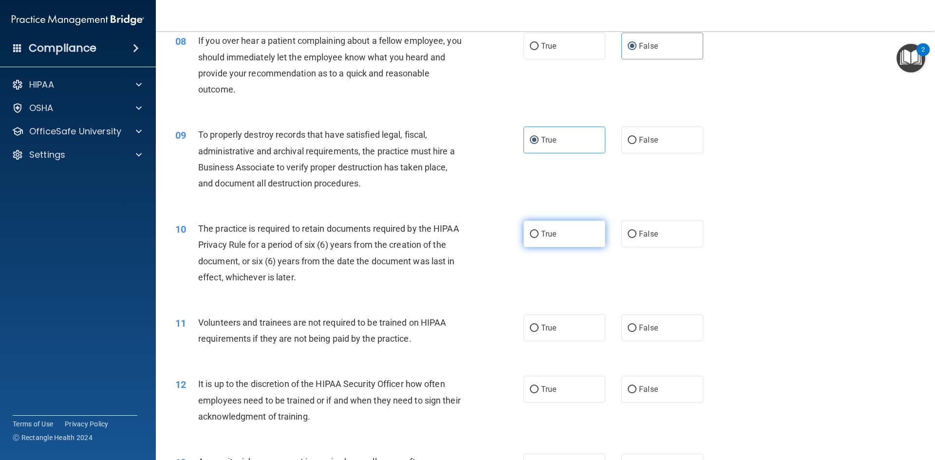
click at [551, 237] on span "True" at bounding box center [548, 233] width 15 height 9
click at [539, 237] on input "True" at bounding box center [534, 234] width 9 height 7
radio input "true"
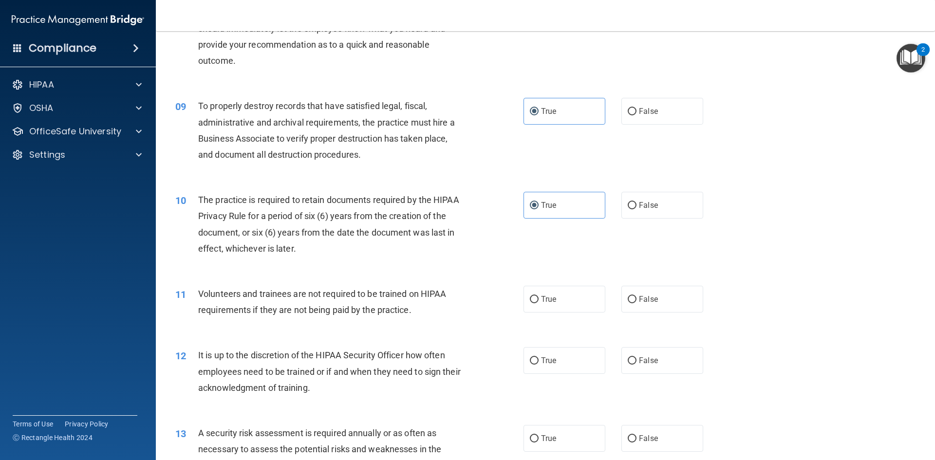
scroll to position [719, 0]
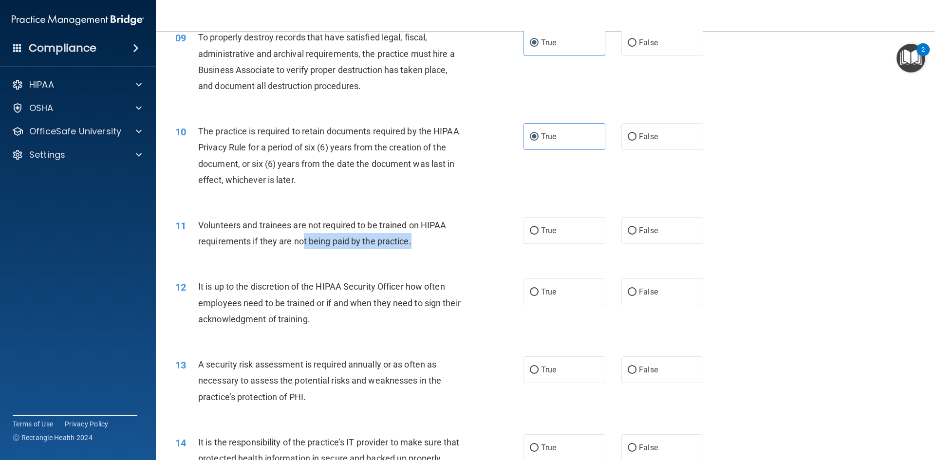
drag, startPoint x: 312, startPoint y: 235, endPoint x: 471, endPoint y: 242, distance: 159.0
click at [450, 242] on div "Volunteers and trainees are not required to be trained on HIPAA requirements if…" at bounding box center [334, 233] width 272 height 32
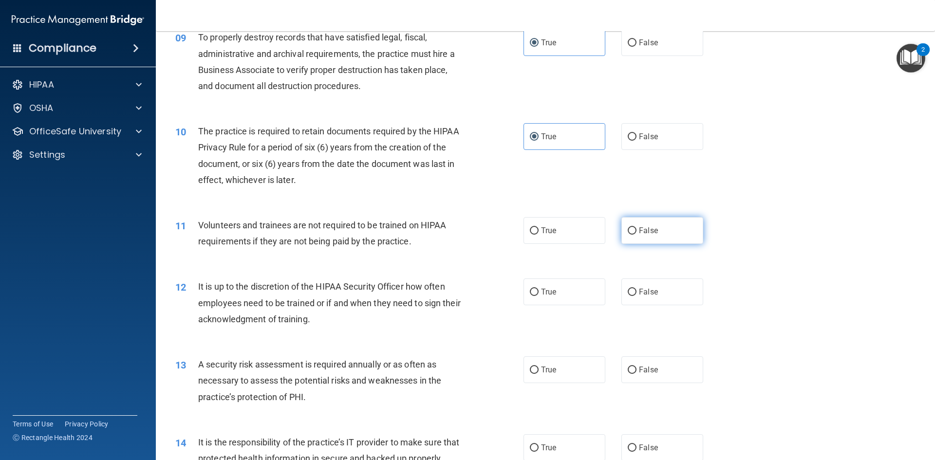
drag, startPoint x: 642, startPoint y: 236, endPoint x: 624, endPoint y: 242, distance: 18.8
click at [642, 236] on label "False" at bounding box center [663, 230] width 82 height 27
click at [637, 235] on input "False" at bounding box center [632, 231] width 9 height 7
radio input "true"
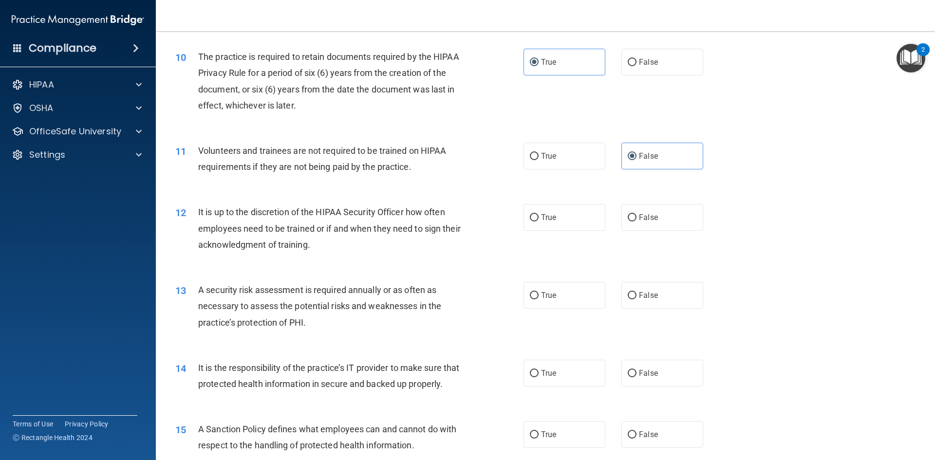
scroll to position [816, 0]
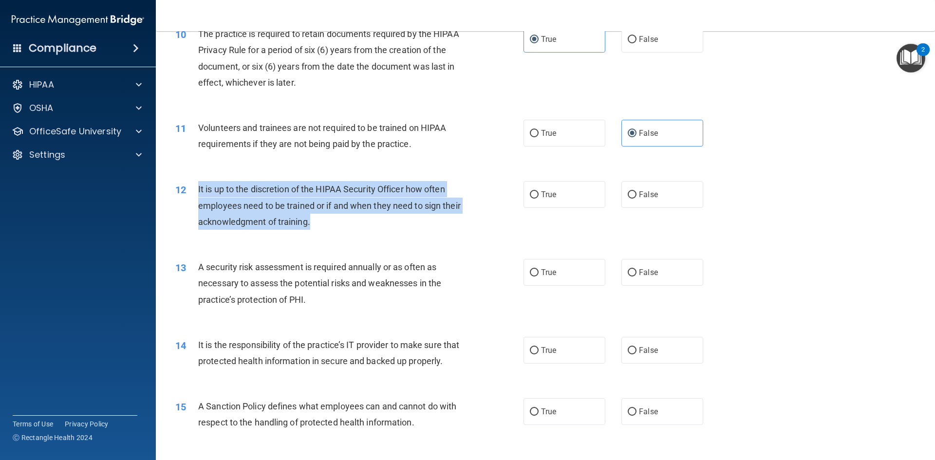
drag, startPoint x: 192, startPoint y: 186, endPoint x: 404, endPoint y: 217, distance: 213.8
click at [398, 220] on div "12 It is up to the discretion of the HIPAA Security Officer how often employees…" at bounding box center [350, 208] width 378 height 54
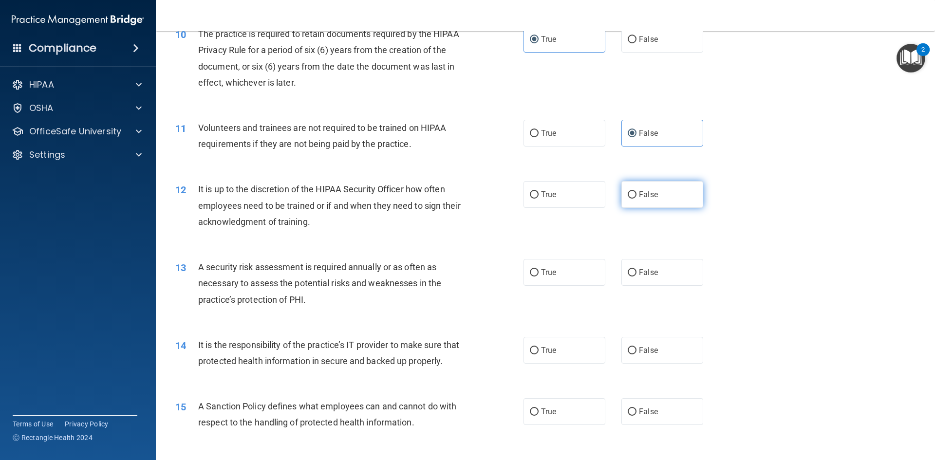
click at [661, 197] on label "False" at bounding box center [663, 194] width 82 height 27
click at [637, 197] on input "False" at bounding box center [632, 194] width 9 height 7
radio input "true"
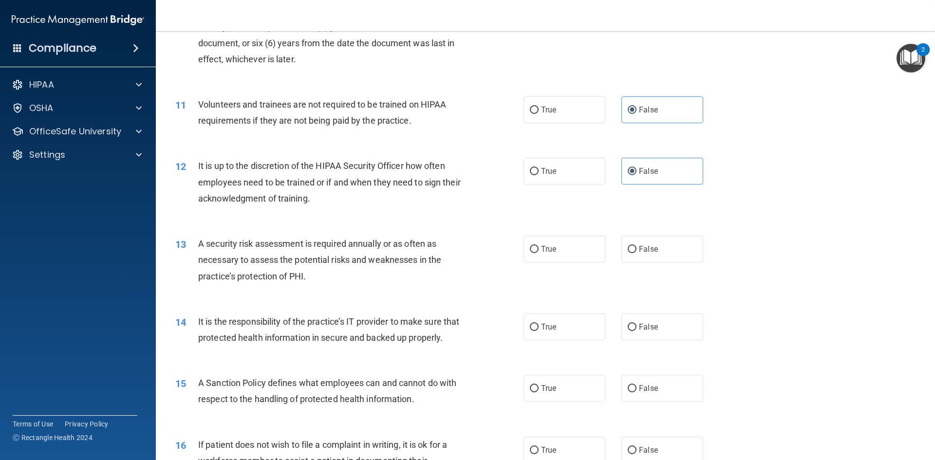
scroll to position [914, 0]
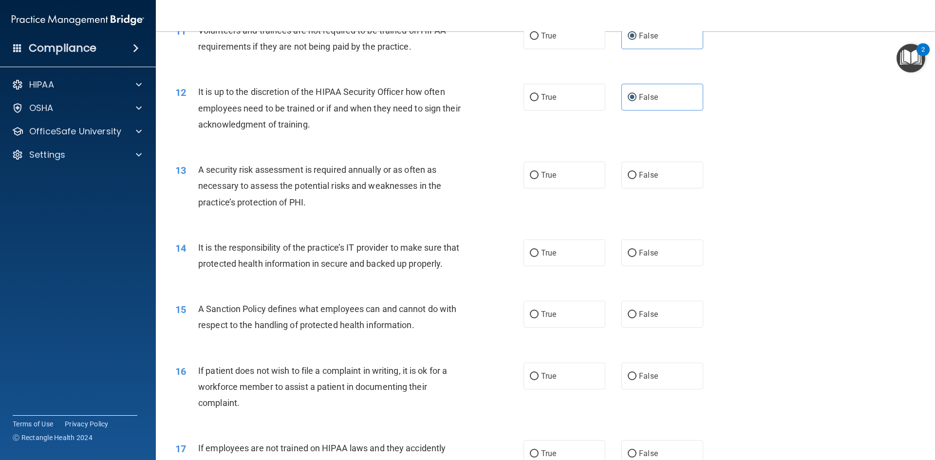
click at [621, 76] on div "12 It is up to the discretion of the HIPAA Security Officer how often employees…" at bounding box center [545, 111] width 755 height 78
click at [577, 95] on label "True" at bounding box center [565, 97] width 82 height 27
click at [539, 95] on input "True" at bounding box center [534, 97] width 9 height 7
radio input "true"
radio input "false"
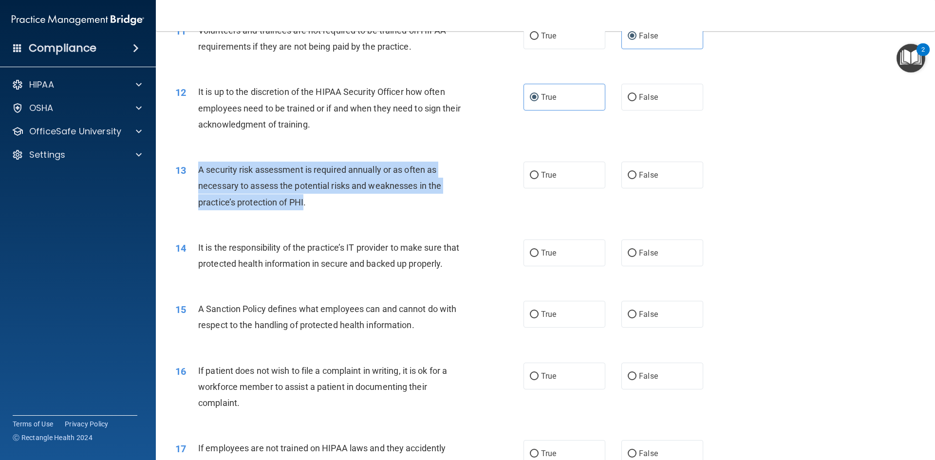
drag, startPoint x: 186, startPoint y: 163, endPoint x: 305, endPoint y: 209, distance: 127.4
click at [305, 209] on div "13 A security risk assessment is required annually or as often as necessary to …" at bounding box center [350, 189] width 378 height 54
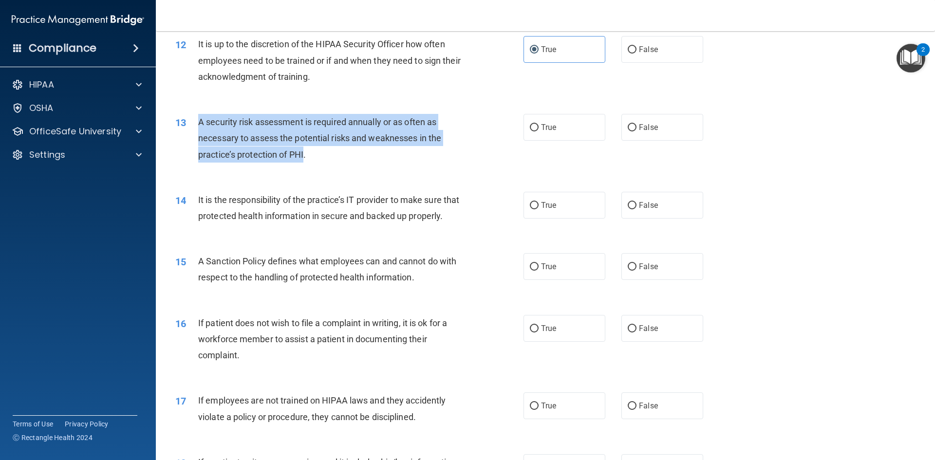
scroll to position [962, 0]
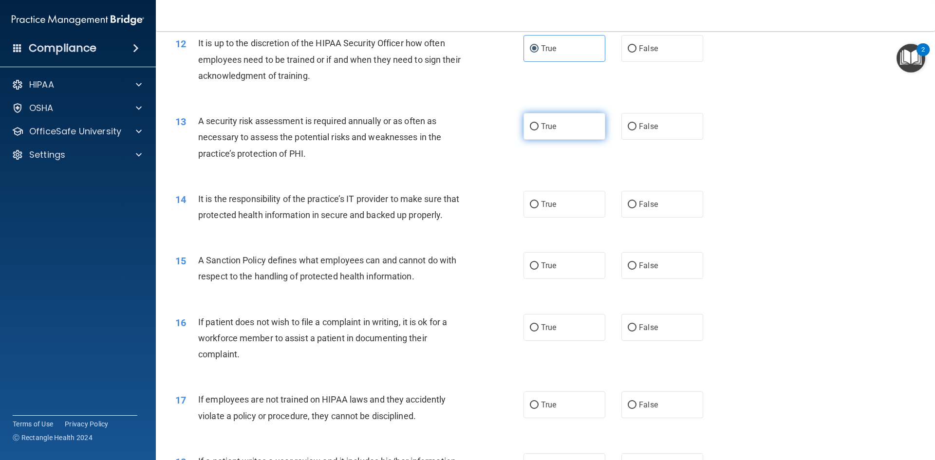
click at [580, 114] on label "True" at bounding box center [565, 126] width 82 height 27
click at [539, 123] on input "True" at bounding box center [534, 126] width 9 height 7
radio input "true"
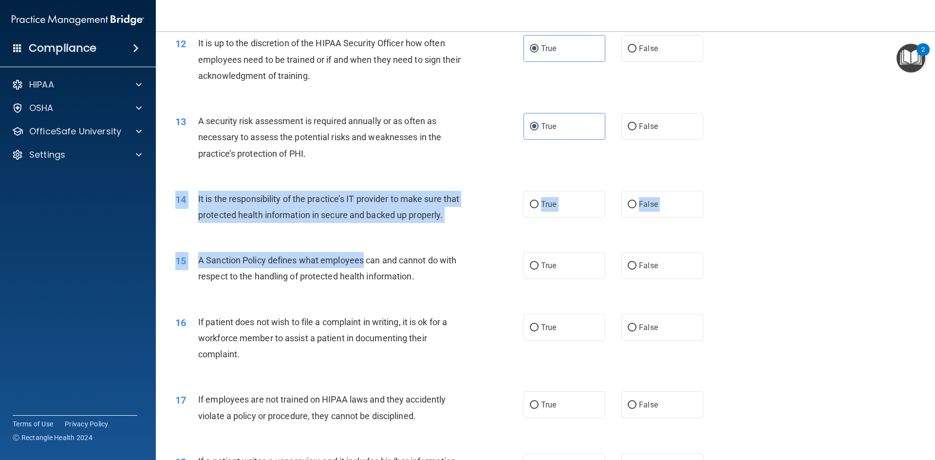
drag, startPoint x: 268, startPoint y: 189, endPoint x: 371, endPoint y: 283, distance: 139.0
click at [365, 275] on div "01 It is ok to share your password with a co-worker in case immediate access of…" at bounding box center [545, 253] width 755 height 2301
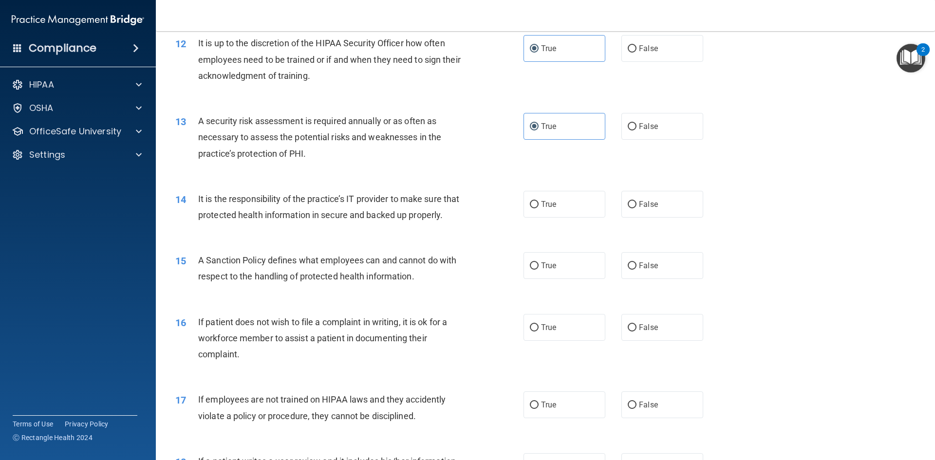
click at [404, 327] on div "16 If patient does not wish to file a complaint in writing, it is ok for a work…" at bounding box center [545, 341] width 755 height 78
click at [580, 217] on label "True" at bounding box center [565, 204] width 82 height 27
click at [539, 209] on input "True" at bounding box center [534, 204] width 9 height 7
radio input "true"
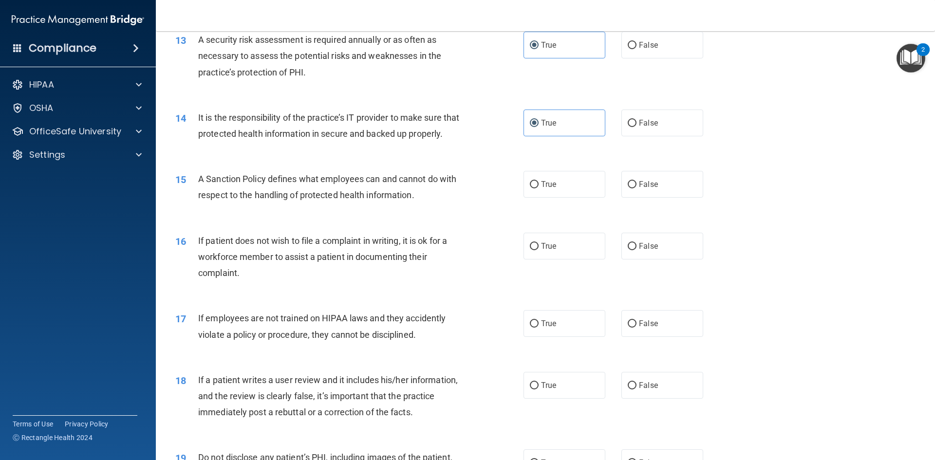
scroll to position [1060, 0]
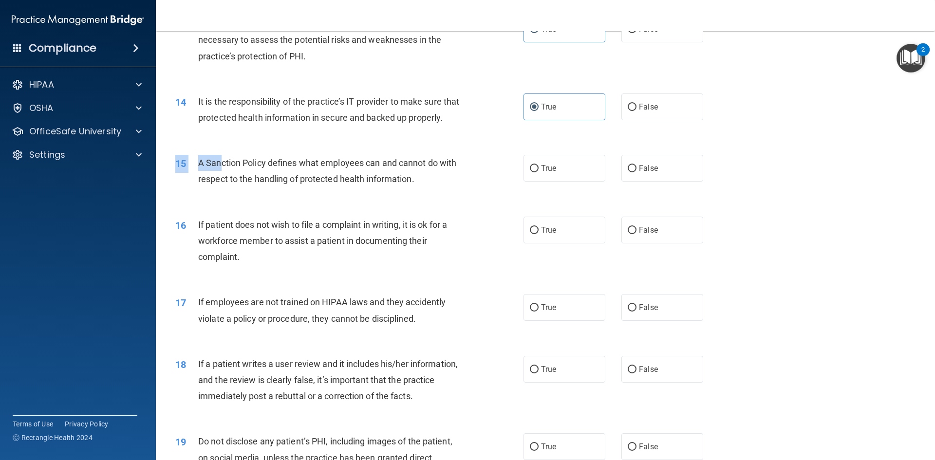
drag, startPoint x: 219, startPoint y: 178, endPoint x: 380, endPoint y: 206, distance: 163.2
click at [379, 192] on div "15 A Sanction Policy defines what employees can and cannot do with respect to t…" at bounding box center [350, 173] width 378 height 37
click at [552, 182] on label "True" at bounding box center [565, 168] width 82 height 27
click at [539, 172] on input "True" at bounding box center [534, 168] width 9 height 7
radio input "true"
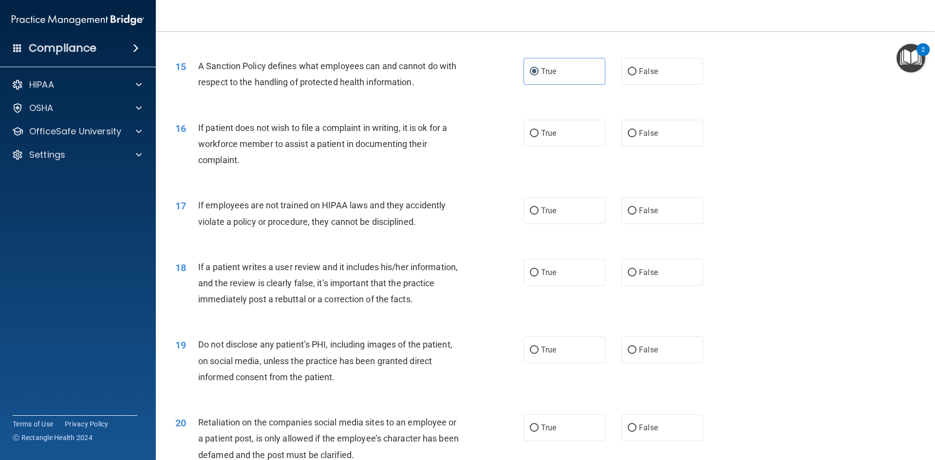
scroll to position [1157, 0]
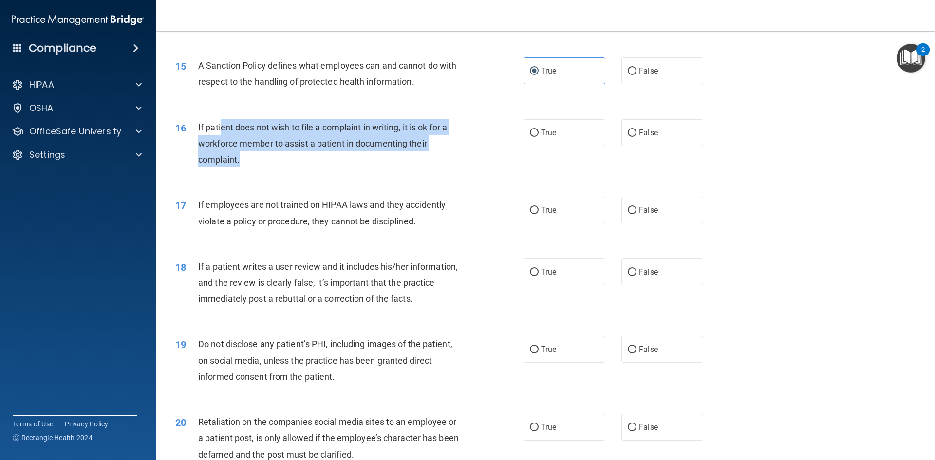
drag, startPoint x: 221, startPoint y: 147, endPoint x: 383, endPoint y: 171, distance: 164.1
click at [383, 168] on div "If patient does not wish to file a complaint in writing, it is ok for a workfor…" at bounding box center [334, 143] width 272 height 49
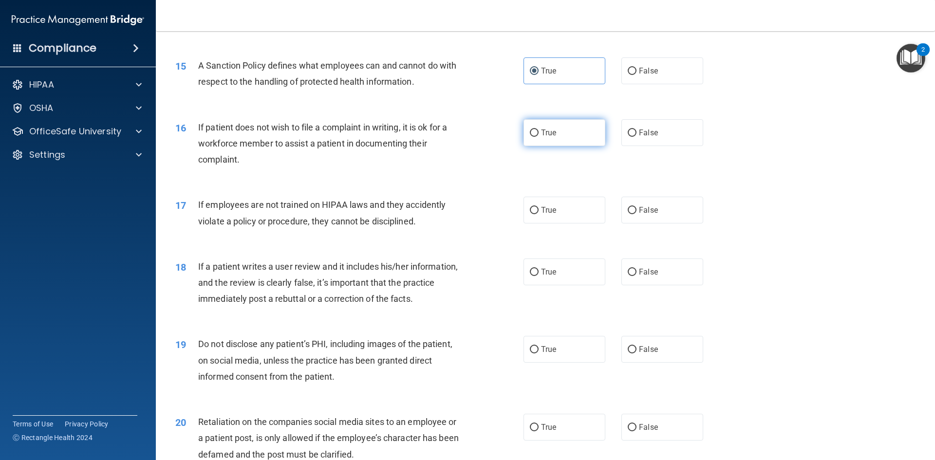
click at [566, 146] on label "True" at bounding box center [565, 132] width 82 height 27
click at [539, 137] on input "True" at bounding box center [534, 133] width 9 height 7
radio input "true"
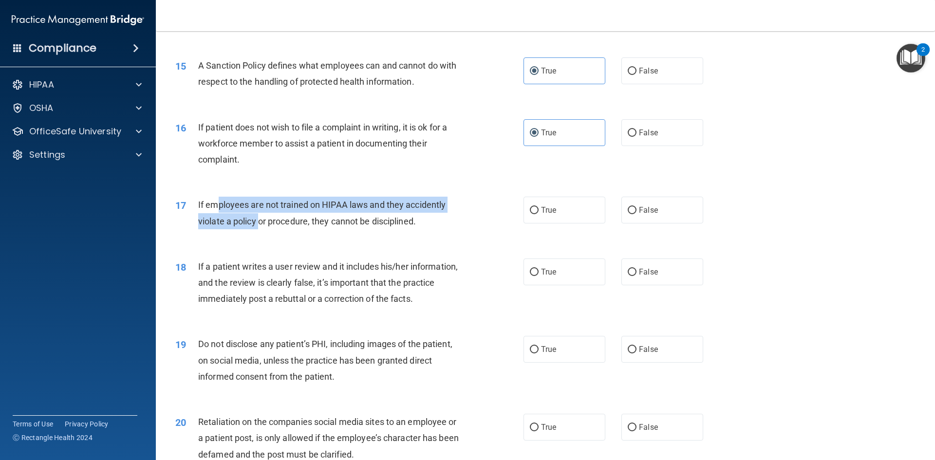
drag, startPoint x: 220, startPoint y: 214, endPoint x: 271, endPoint y: 249, distance: 62.0
click at [262, 229] on div "If employees are not trained on HIPAA laws and they accidently violate a policy…" at bounding box center [334, 213] width 272 height 32
click at [291, 268] on div "18 If a patient writes a user review and it includes his/her information, and t…" at bounding box center [545, 286] width 755 height 78
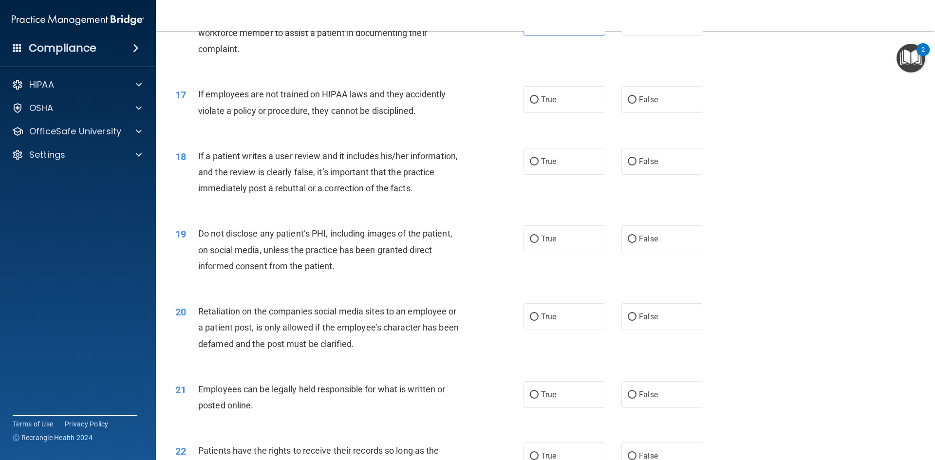
scroll to position [1303, 0]
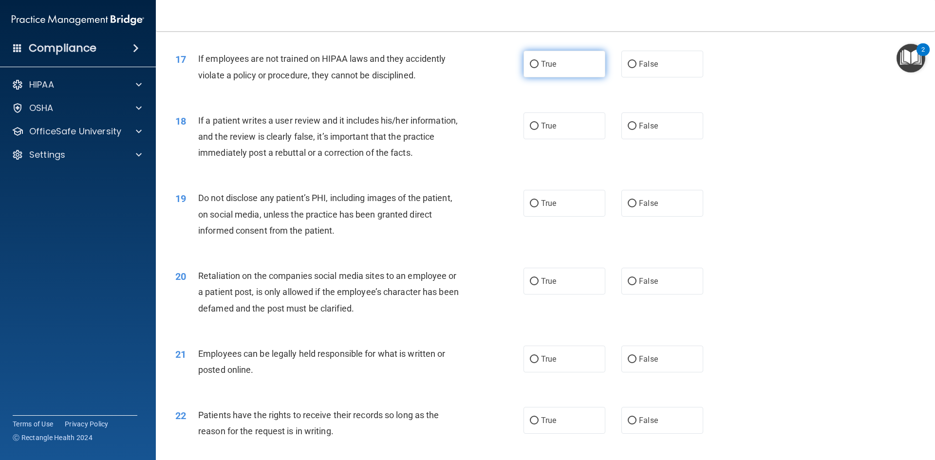
click at [588, 77] on label "True" at bounding box center [565, 64] width 82 height 27
click at [539, 68] on input "True" at bounding box center [534, 64] width 9 height 7
radio input "true"
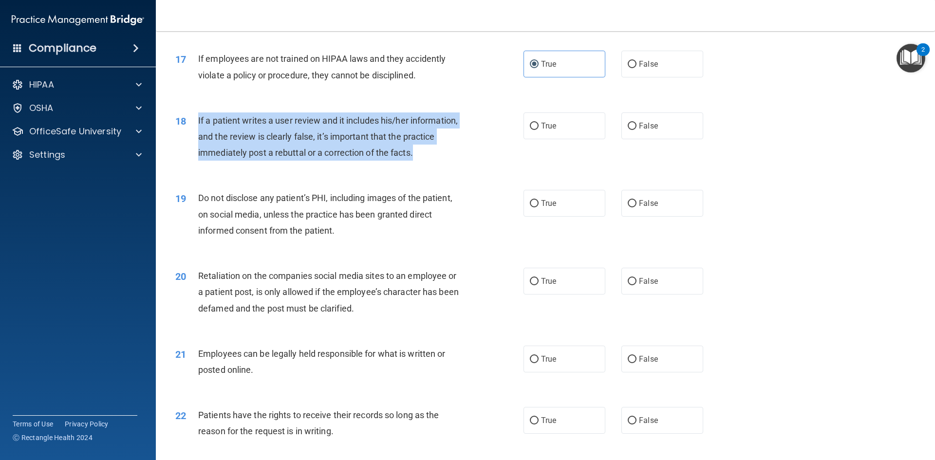
drag, startPoint x: 195, startPoint y: 138, endPoint x: 445, endPoint y: 181, distance: 253.2
click at [445, 166] on div "18 If a patient writes a user review and it includes his/her information, and t…" at bounding box center [350, 140] width 378 height 54
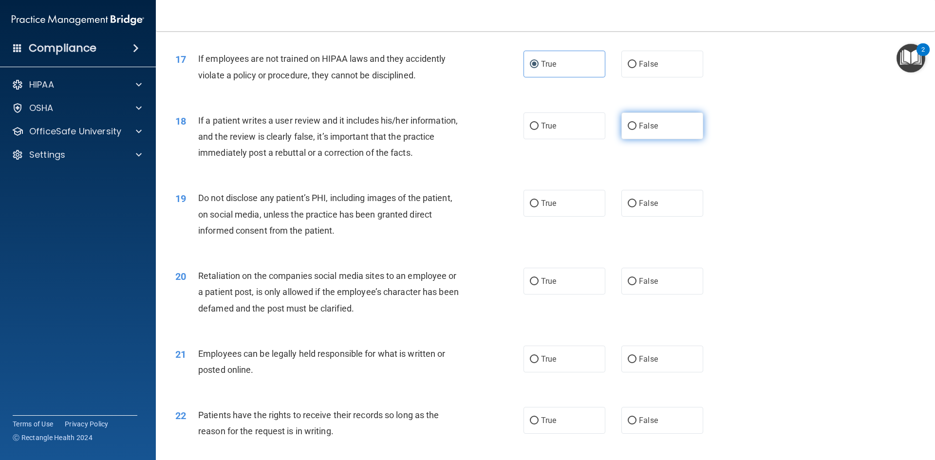
click at [656, 139] on label "False" at bounding box center [663, 126] width 82 height 27
click at [637, 130] on input "False" at bounding box center [632, 126] width 9 height 7
radio input "true"
click at [553, 217] on label "True" at bounding box center [565, 203] width 82 height 27
click at [539, 208] on input "True" at bounding box center [534, 203] width 9 height 7
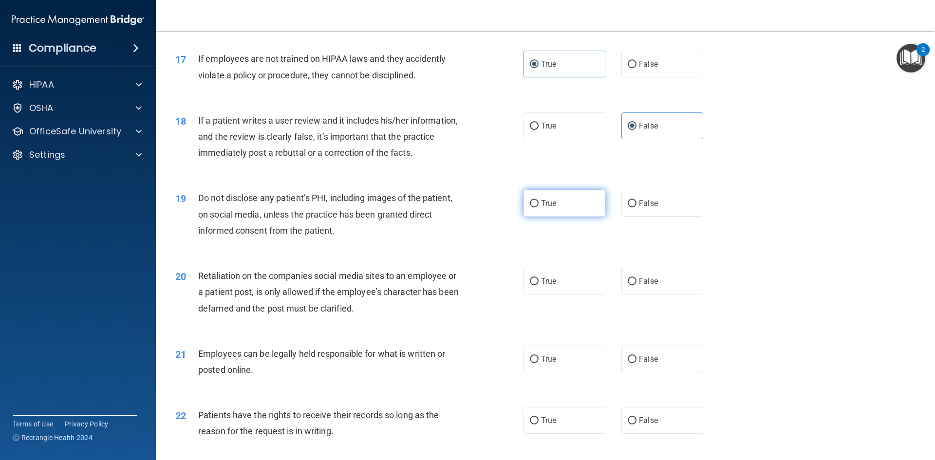
radio input "true"
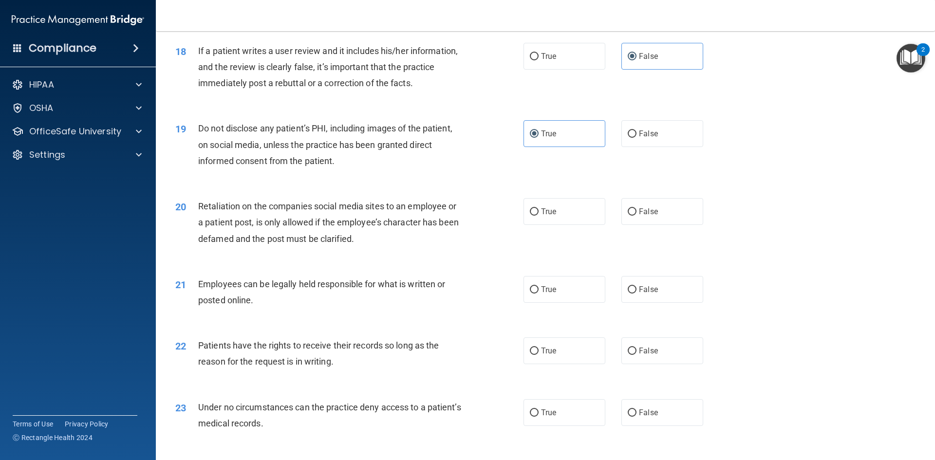
scroll to position [1401, 0]
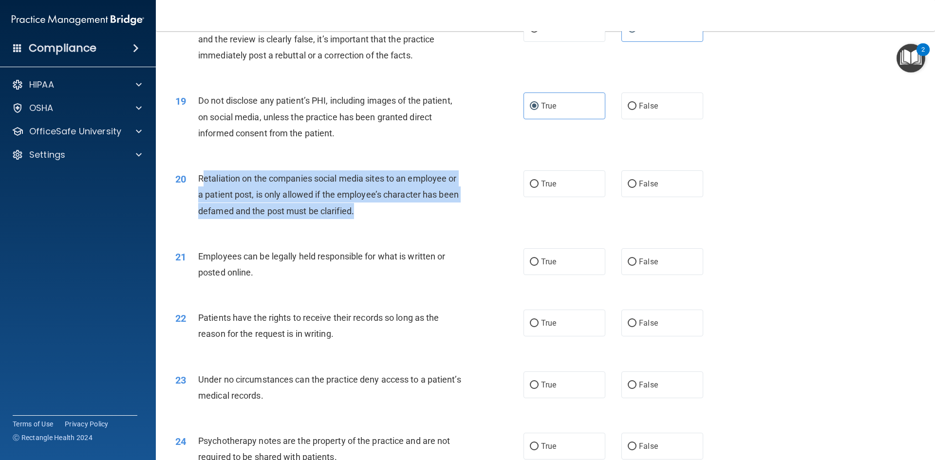
drag, startPoint x: 202, startPoint y: 191, endPoint x: 375, endPoint y: 239, distance: 180.0
click at [375, 224] on div "20 Retaliation on the companies social media sites to an employee or a patient …" at bounding box center [350, 198] width 378 height 54
drag, startPoint x: 195, startPoint y: 197, endPoint x: 356, endPoint y: 252, distance: 170.1
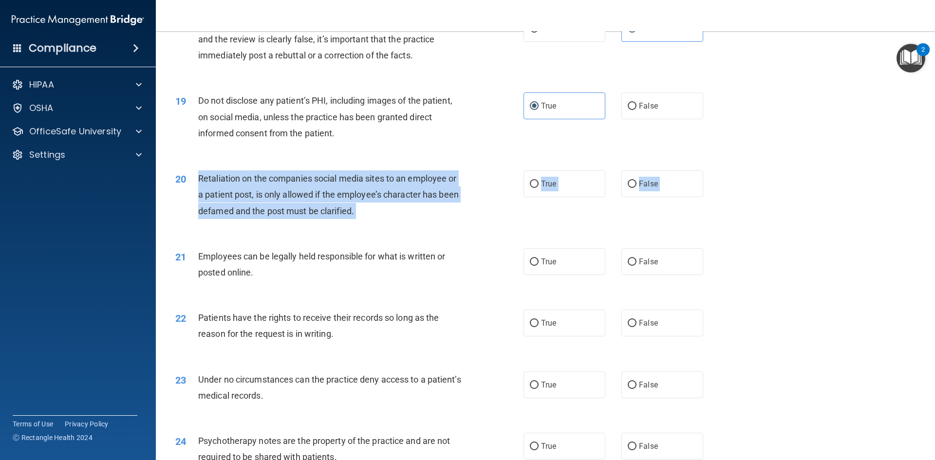
click at [363, 256] on div "21 Employees can be legally held responsible for what is written or posted onli…" at bounding box center [545, 266] width 755 height 61
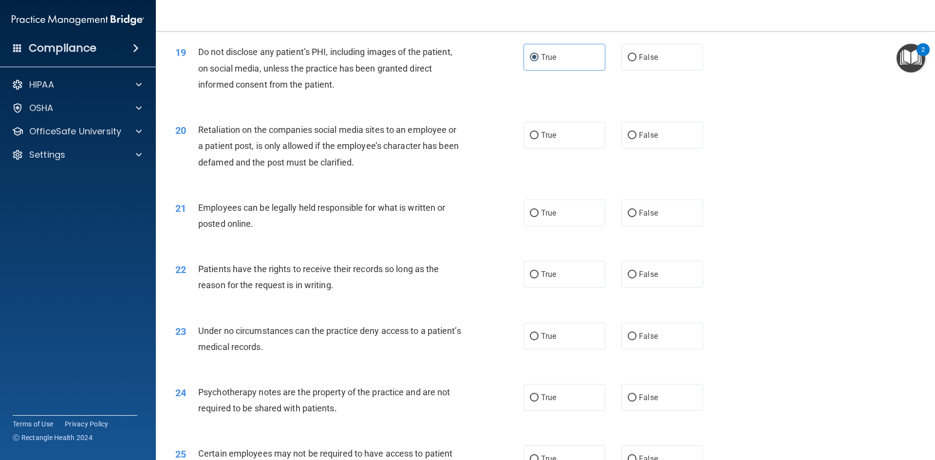
click at [372, 232] on div "Employees can be legally held responsible for what is written or posted online." at bounding box center [334, 216] width 272 height 32
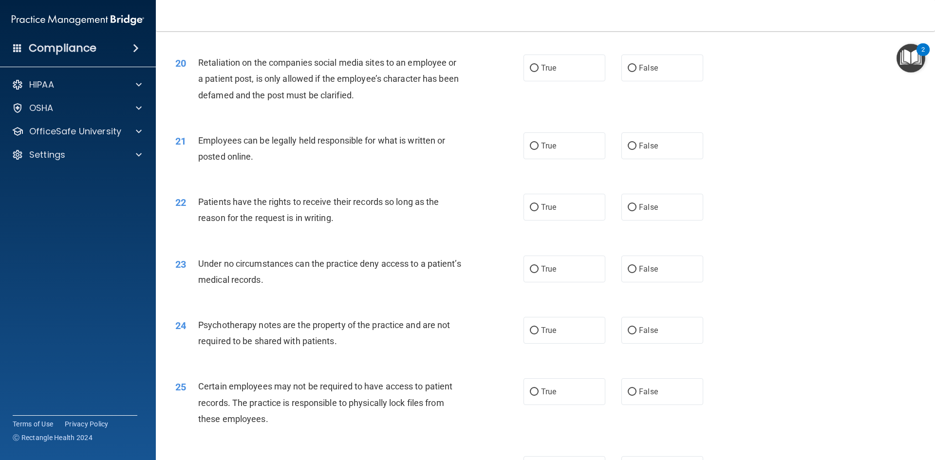
scroll to position [1547, 0]
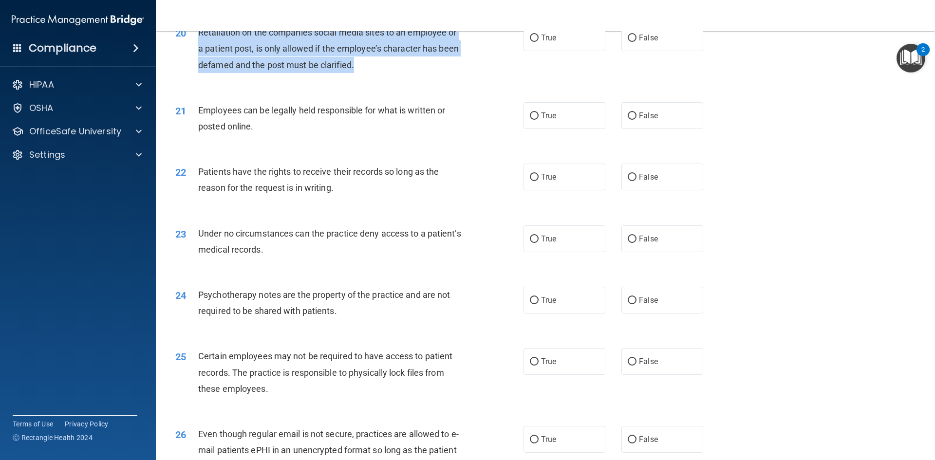
drag, startPoint x: 200, startPoint y: 47, endPoint x: 388, endPoint y: 84, distance: 192.1
click at [388, 73] on div "Retaliation on the companies social media sites to an employee or a patient pos…" at bounding box center [334, 48] width 272 height 49
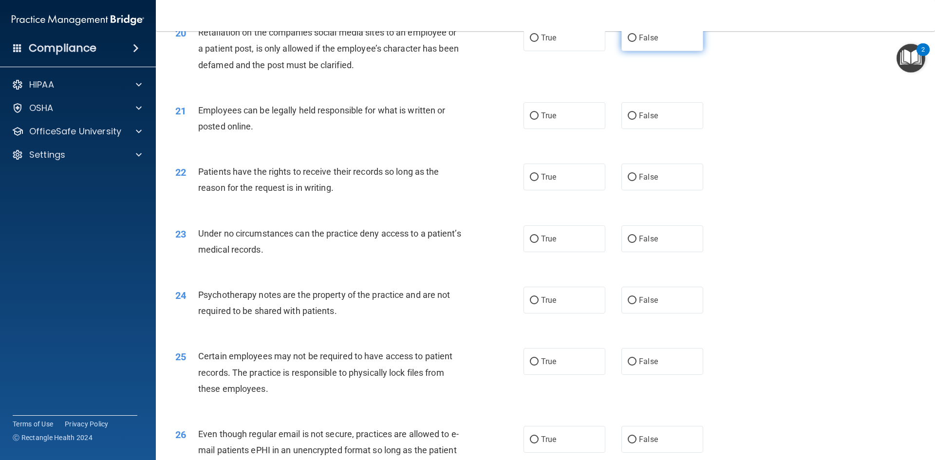
click at [628, 51] on label "False" at bounding box center [663, 37] width 82 height 27
click at [628, 42] on input "False" at bounding box center [632, 38] width 9 height 7
radio input "true"
click at [643, 120] on label "False" at bounding box center [663, 115] width 82 height 27
click at [637, 120] on input "False" at bounding box center [632, 116] width 9 height 7
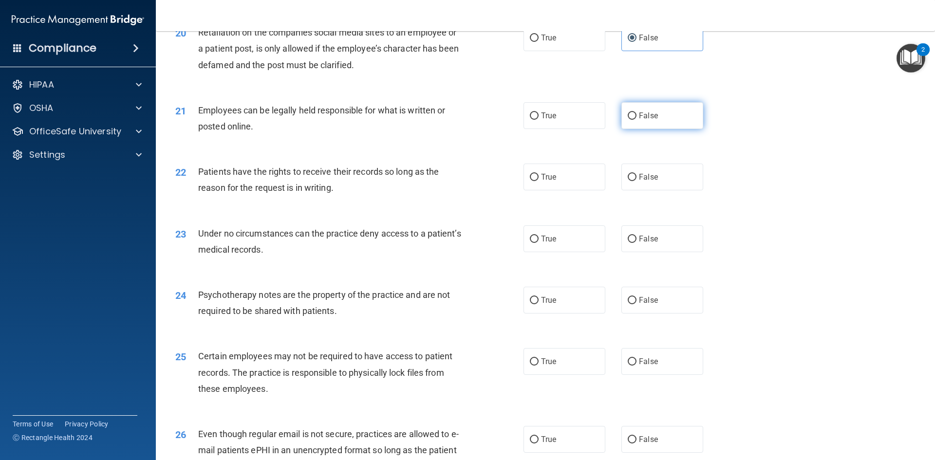
radio input "true"
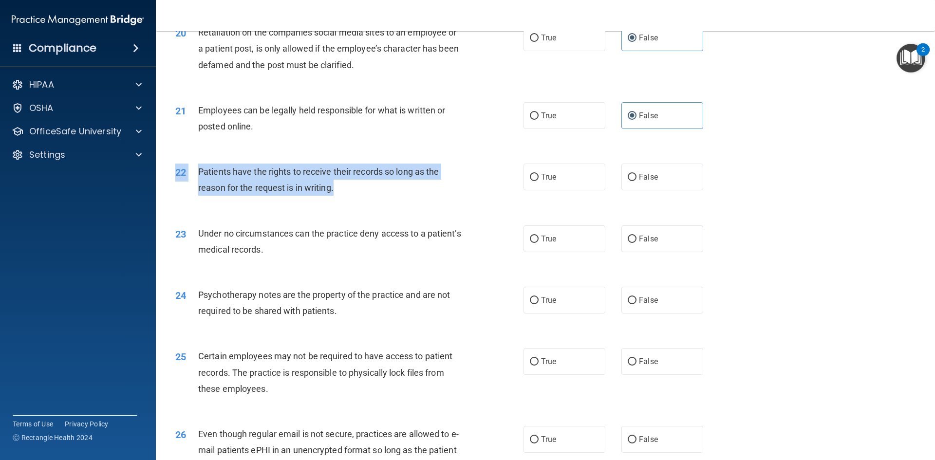
drag, startPoint x: 331, startPoint y: 186, endPoint x: 380, endPoint y: 218, distance: 58.4
click at [366, 213] on div "22 Patients have the rights to receive their records so long as the reason for …" at bounding box center [545, 182] width 755 height 61
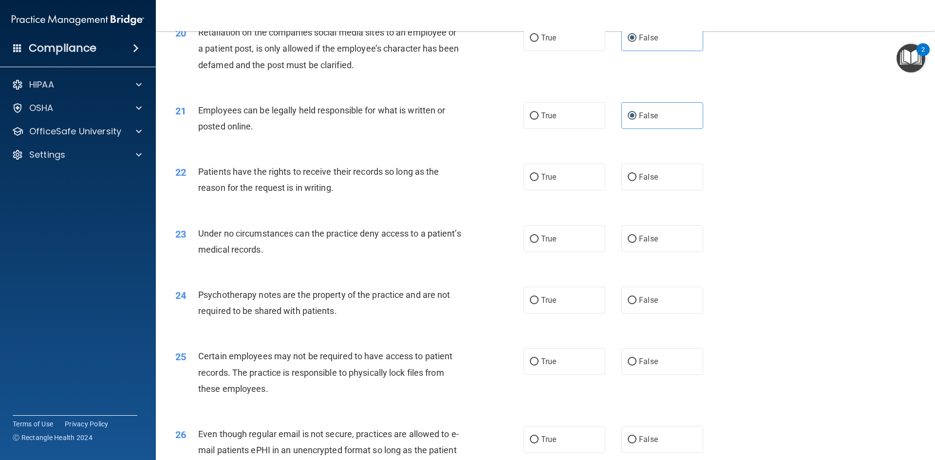
click at [383, 213] on div "22 Patients have the rights to receive their records so long as the reason for …" at bounding box center [545, 182] width 755 height 61
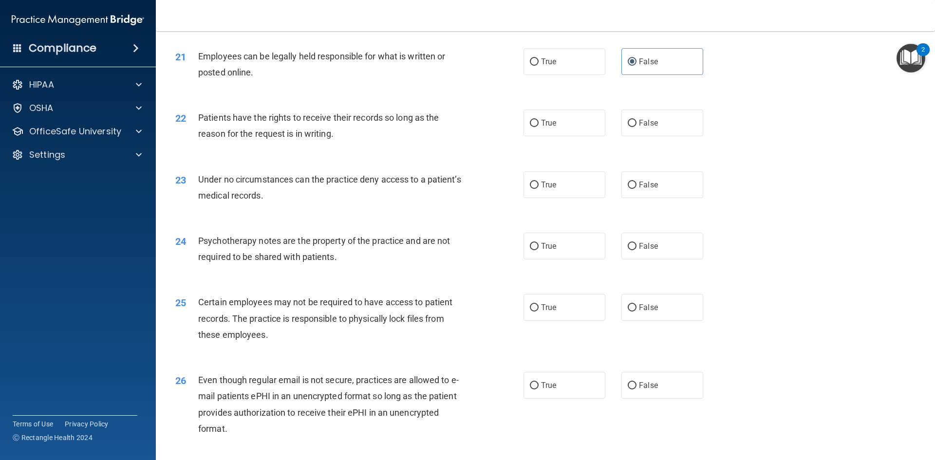
scroll to position [1644, 0]
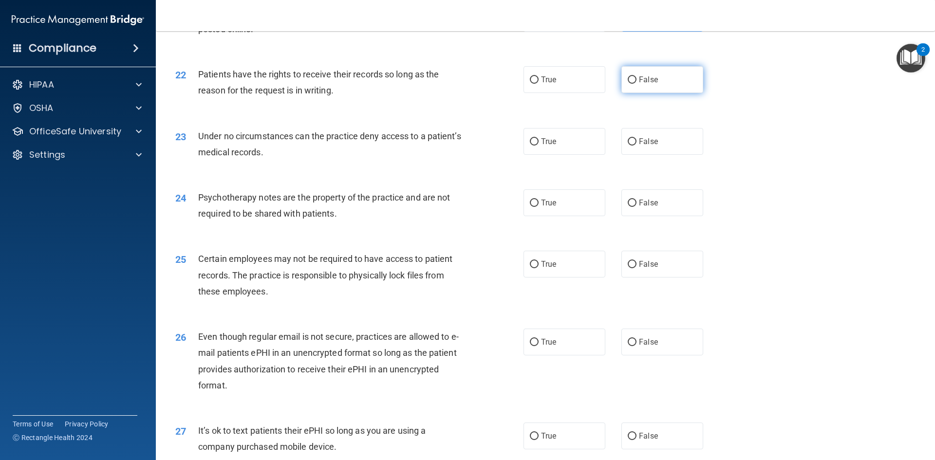
click at [654, 91] on label "False" at bounding box center [663, 79] width 82 height 27
click at [637, 84] on input "False" at bounding box center [632, 79] width 9 height 7
radio input "true"
click at [570, 93] on label "True" at bounding box center [565, 79] width 82 height 27
click at [539, 84] on input "True" at bounding box center [534, 79] width 9 height 7
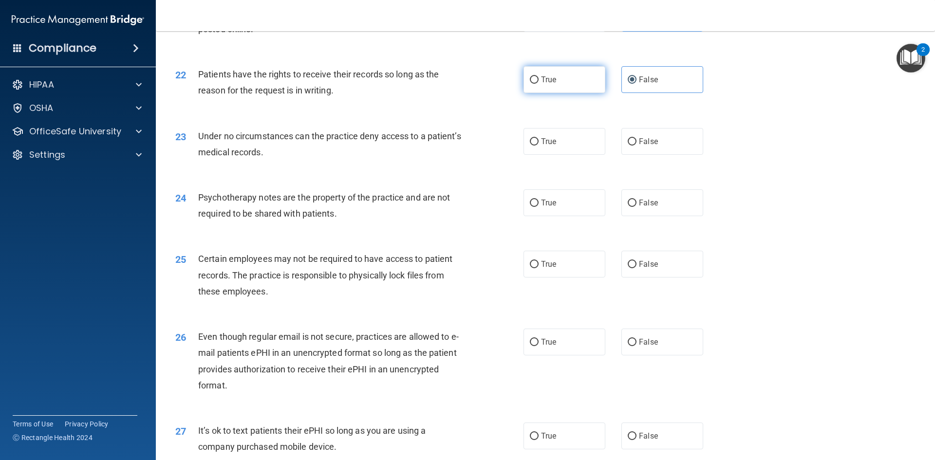
radio input "true"
click at [658, 93] on label "False" at bounding box center [663, 79] width 82 height 27
click at [637, 84] on input "False" at bounding box center [632, 79] width 9 height 7
radio input "true"
radio input "false"
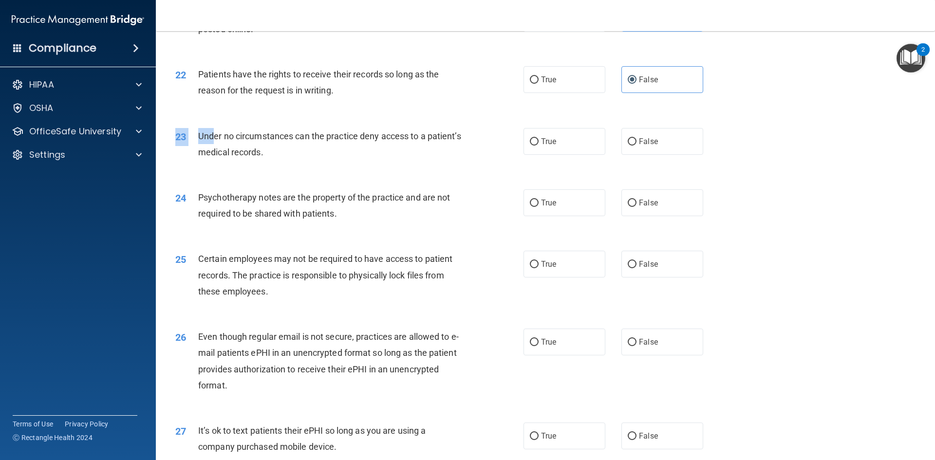
drag, startPoint x: 212, startPoint y: 156, endPoint x: 404, endPoint y: 167, distance: 192.3
click at [343, 165] on div "23 Under no circumstances can the practice deny access to a patient’s medical r…" at bounding box center [350, 146] width 378 height 37
click at [530, 152] on label "True" at bounding box center [565, 141] width 82 height 27
click at [530, 146] on input "True" at bounding box center [534, 141] width 9 height 7
radio input "true"
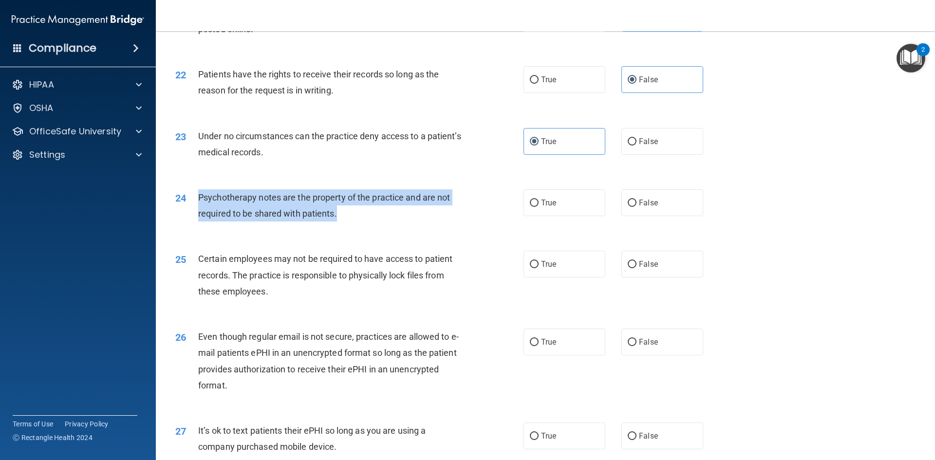
drag, startPoint x: 204, startPoint y: 212, endPoint x: 349, endPoint y: 238, distance: 147.4
click at [349, 227] on div "24 Psychotherapy notes are the property of the practice and are not required to…" at bounding box center [350, 208] width 378 height 37
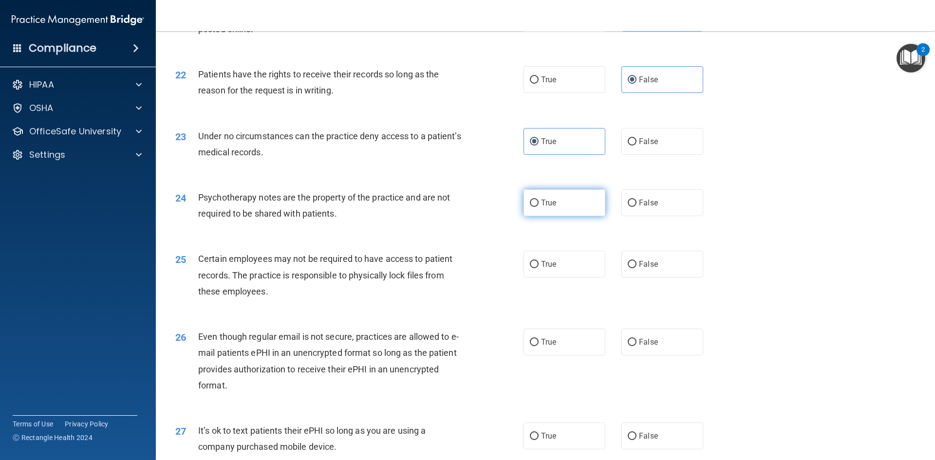
click at [549, 211] on label "True" at bounding box center [565, 203] width 82 height 27
click at [539, 207] on input "True" at bounding box center [534, 203] width 9 height 7
radio input "true"
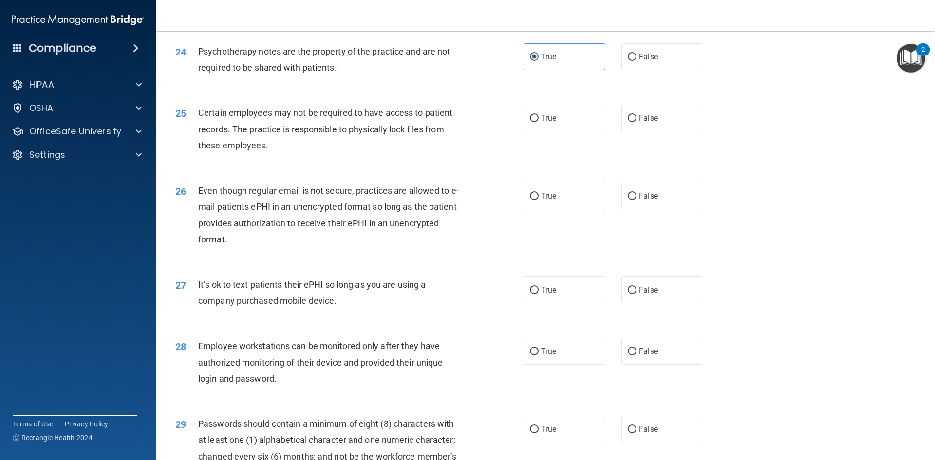
scroll to position [1742, 0]
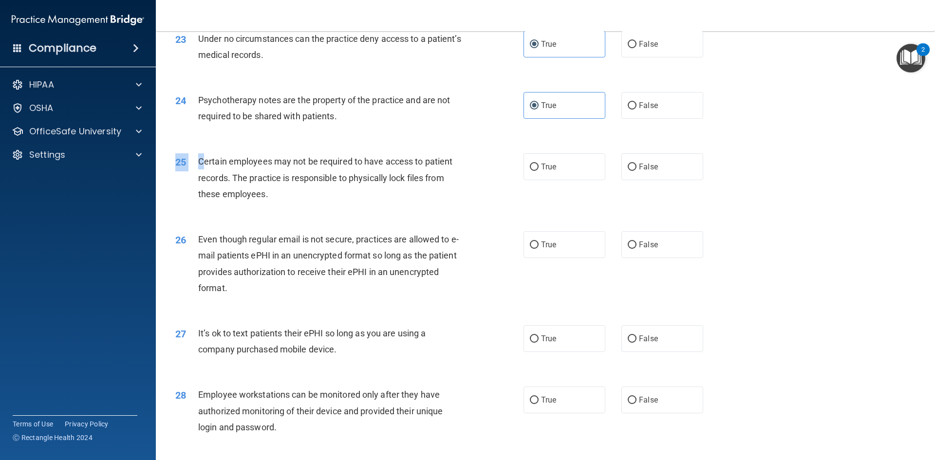
drag, startPoint x: 206, startPoint y: 176, endPoint x: 417, endPoint y: 225, distance: 216.4
click at [416, 219] on div "25 Certain employees may not be required to have access to patient records. The…" at bounding box center [545, 180] width 755 height 78
click at [418, 219] on div "25 Certain employees may not be required to have access to patient records. The…" at bounding box center [545, 180] width 755 height 78
click at [543, 178] on label "True" at bounding box center [565, 166] width 82 height 27
click at [539, 171] on input "True" at bounding box center [534, 167] width 9 height 7
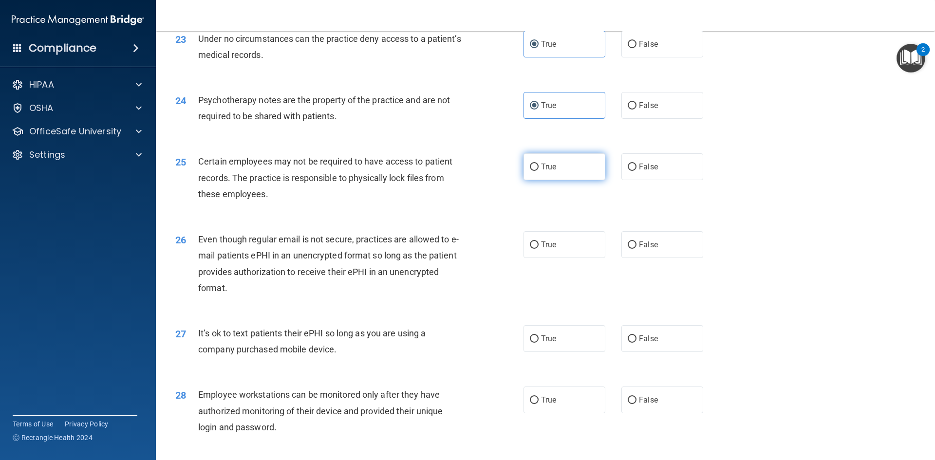
radio input "true"
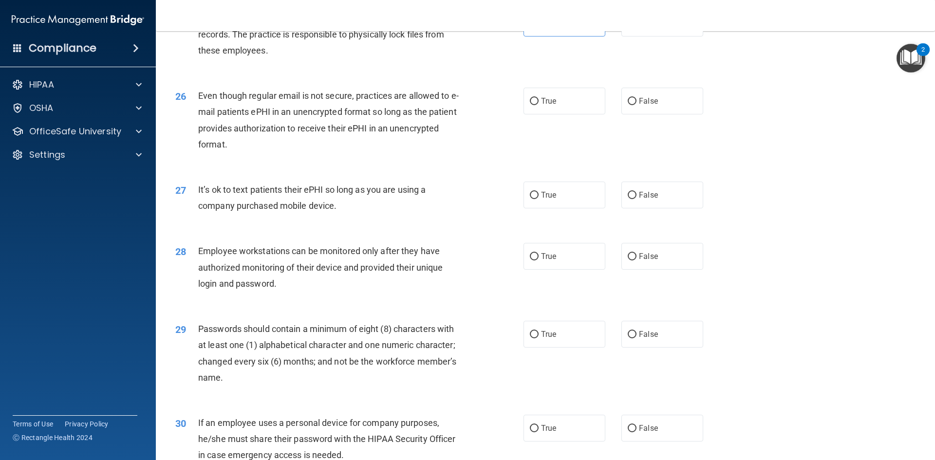
scroll to position [1888, 0]
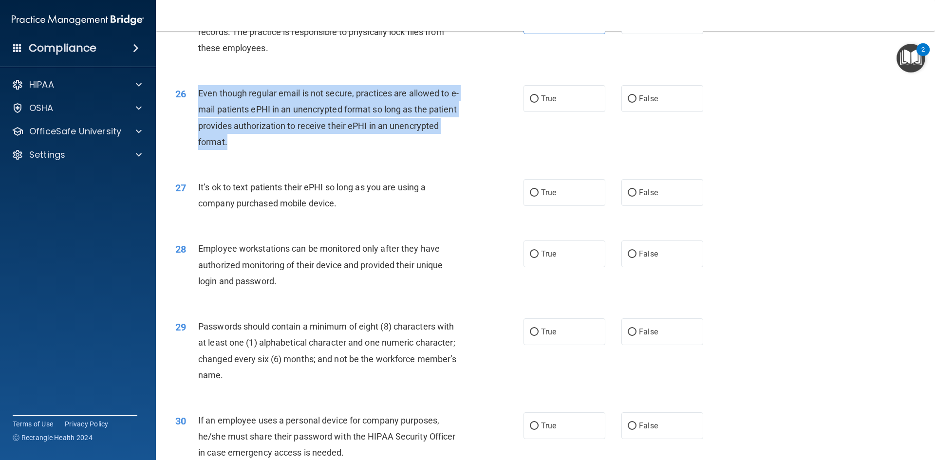
drag, startPoint x: 192, startPoint y: 111, endPoint x: 479, endPoint y: 134, distance: 287.9
click at [429, 155] on div "26 Even though regular email is not secure, practices are allowed to e-mail pat…" at bounding box center [350, 120] width 378 height 70
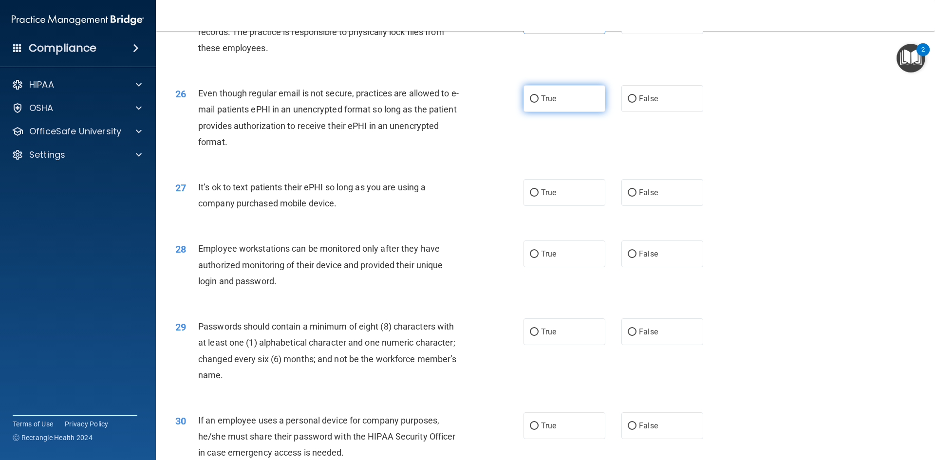
click at [551, 107] on label "True" at bounding box center [565, 98] width 82 height 27
click at [539, 103] on input "True" at bounding box center [534, 98] width 9 height 7
radio input "true"
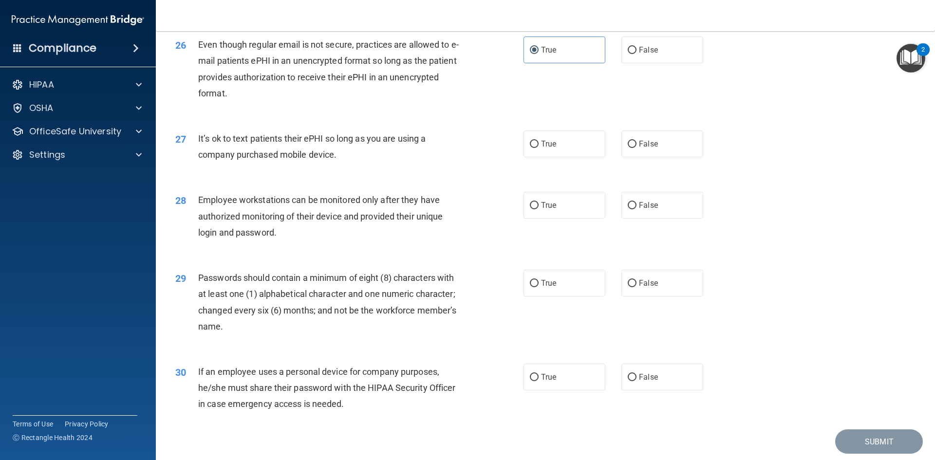
drag, startPoint x: 224, startPoint y: 152, endPoint x: 453, endPoint y: 175, distance: 229.7
click at [453, 163] on div "It’s ok to text patients their ePHI so long as you are using a company purchase…" at bounding box center [334, 147] width 272 height 32
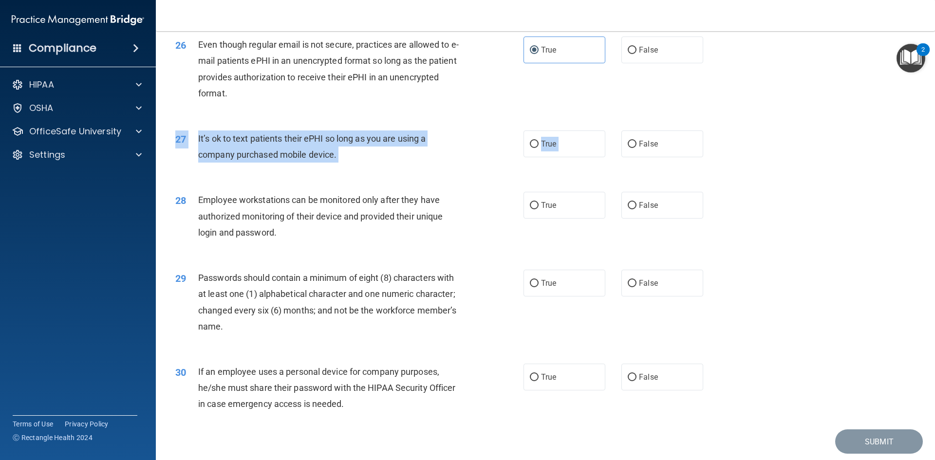
drag, startPoint x: 618, startPoint y: 165, endPoint x: 630, endPoint y: 194, distance: 31.7
click at [630, 180] on div "27 It’s ok to text patients their ePHI so long as you are using a company purch…" at bounding box center [545, 148] width 755 height 61
click at [587, 157] on label "True" at bounding box center [565, 144] width 82 height 27
click at [539, 148] on input "True" at bounding box center [534, 144] width 9 height 7
radio input "true"
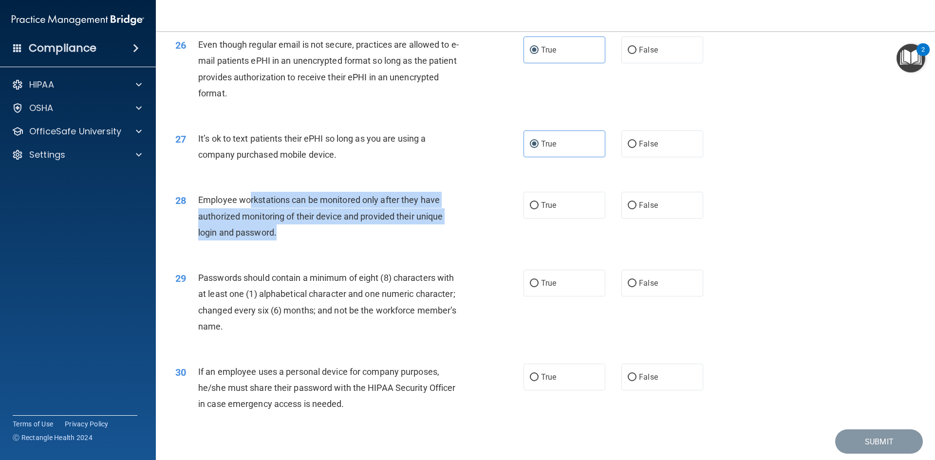
drag, startPoint x: 251, startPoint y: 215, endPoint x: 324, endPoint y: 250, distance: 80.6
click at [324, 241] on div "Employee workstations can be monitored only after they have authorized monitori…" at bounding box center [334, 216] width 272 height 49
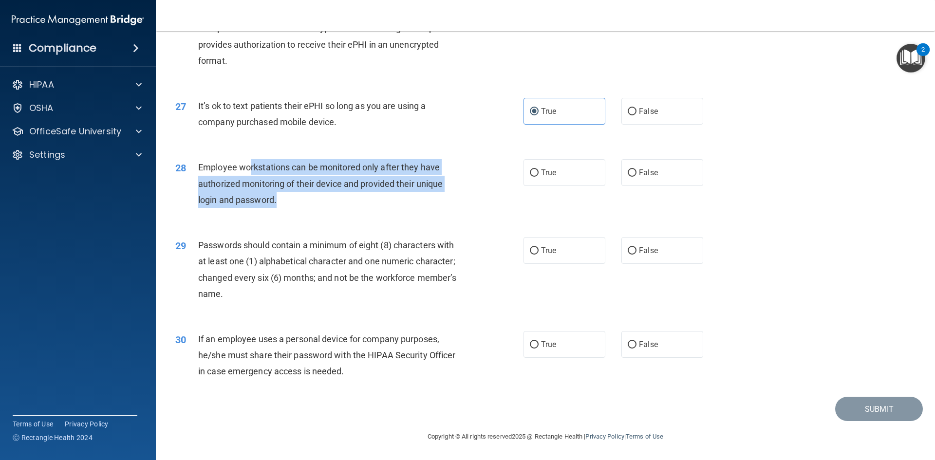
scroll to position [1985, 0]
drag, startPoint x: 325, startPoint y: 174, endPoint x: 325, endPoint y: 184, distance: 10.2
click at [324, 174] on div "Employee workstations can be monitored only after they have authorized monitori…" at bounding box center [334, 183] width 272 height 49
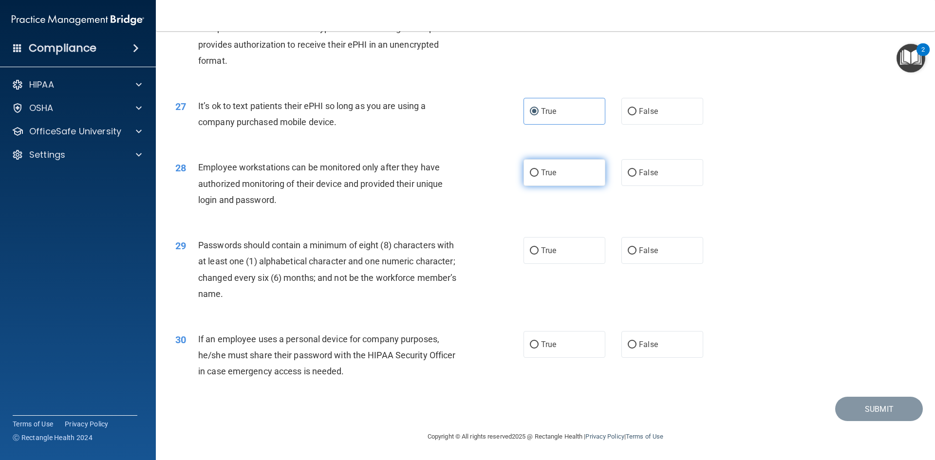
click at [557, 183] on label "True" at bounding box center [565, 172] width 82 height 27
click at [539, 177] on input "True" at bounding box center [534, 173] width 9 height 7
radio input "true"
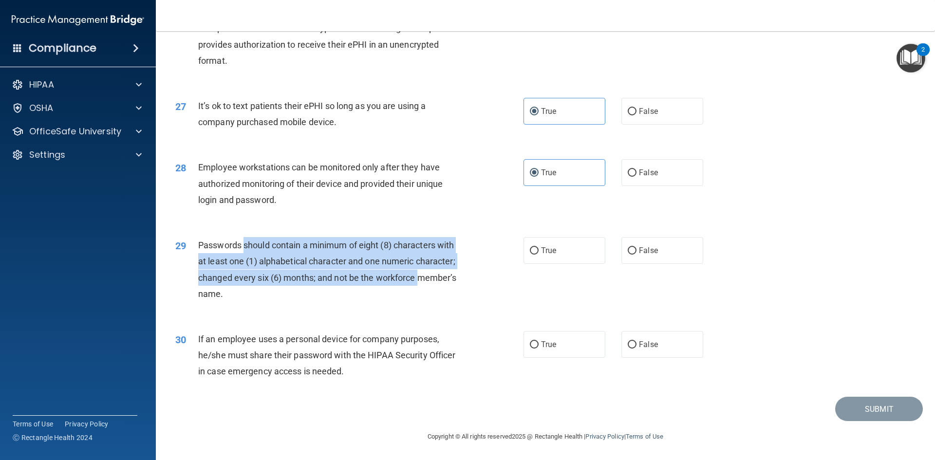
drag, startPoint x: 243, startPoint y: 238, endPoint x: 456, endPoint y: 279, distance: 216.2
click at [435, 280] on div "Passwords should contain a minimum of eight (8) characters with at least one (1…" at bounding box center [334, 269] width 272 height 65
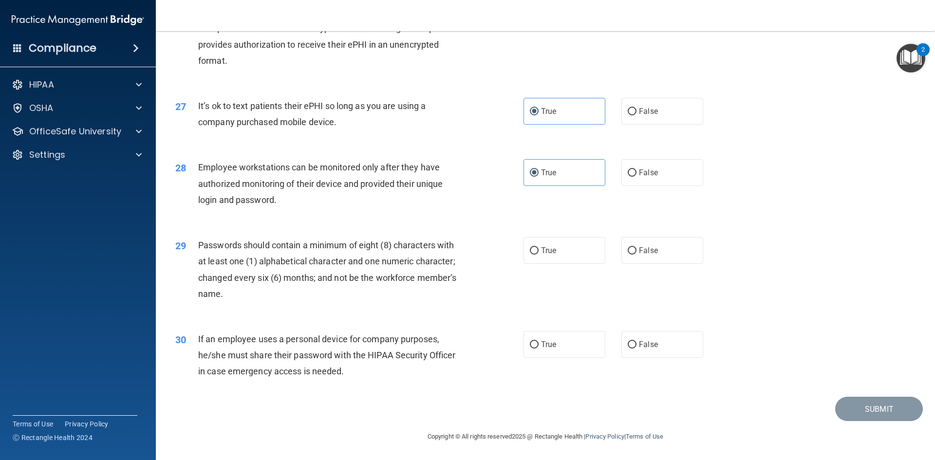
click at [554, 265] on div "29 Passwords should contain a minimum of eight (8) characters with at least one…" at bounding box center [545, 272] width 755 height 94
click at [560, 257] on label "True" at bounding box center [565, 250] width 82 height 27
click at [539, 255] on input "True" at bounding box center [534, 250] width 9 height 7
radio input "true"
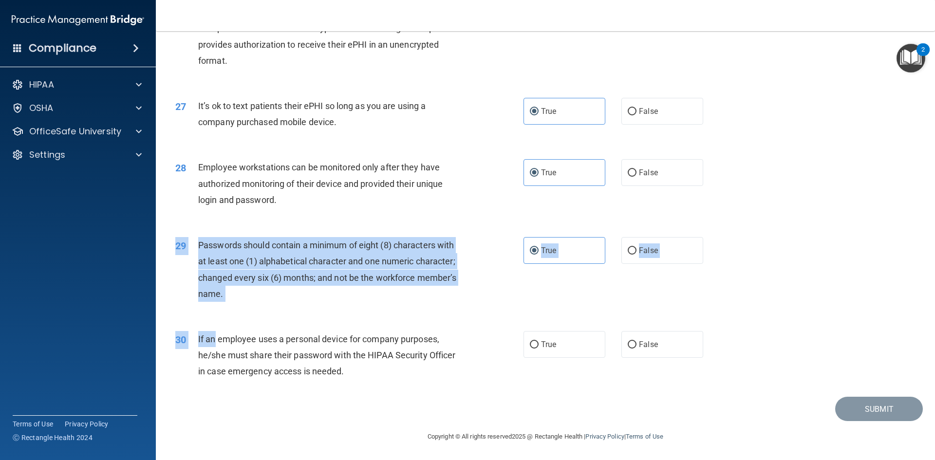
drag, startPoint x: 215, startPoint y: 340, endPoint x: 756, endPoint y: 308, distance: 541.7
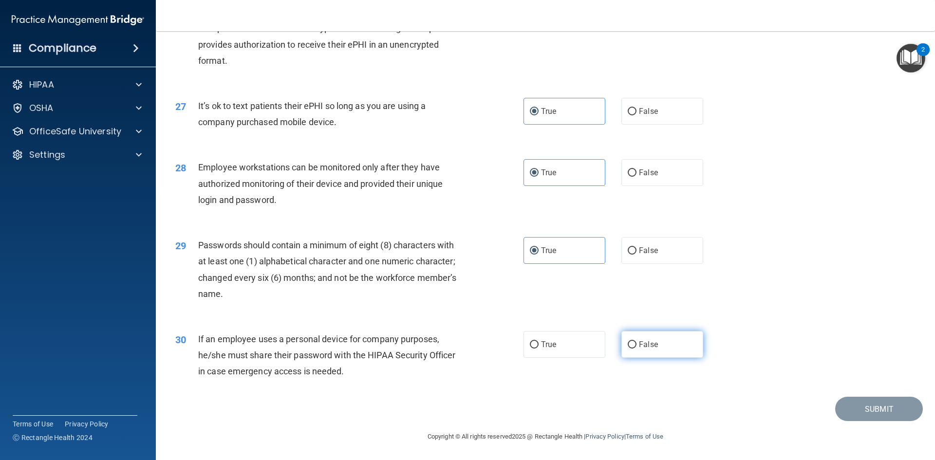
click at [666, 352] on label "False" at bounding box center [663, 344] width 82 height 27
click at [637, 349] on input "False" at bounding box center [632, 345] width 9 height 7
radio input "true"
click at [861, 416] on button "Submit" at bounding box center [880, 409] width 88 height 25
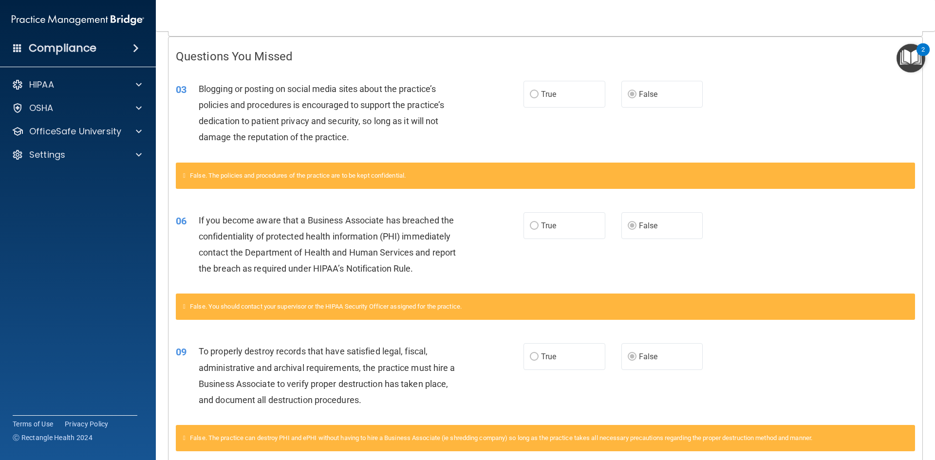
scroll to position [195, 0]
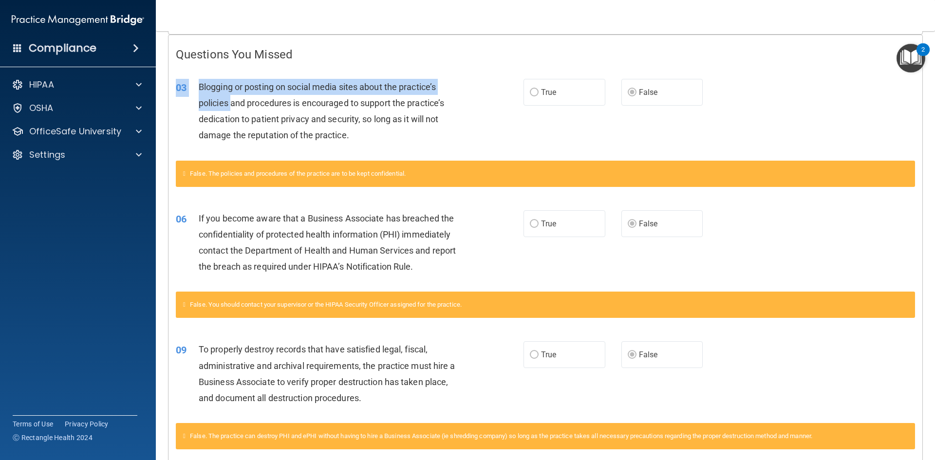
drag, startPoint x: 283, startPoint y: 114, endPoint x: 402, endPoint y: 145, distance: 123.4
click at [390, 149] on div "03 Blogging or posting on social media sites about the practice’s policies and …" at bounding box center [546, 114] width 754 height 94
click at [420, 141] on div "Blogging or posting on social media sites about the practice’s policies and pro…" at bounding box center [335, 111] width 272 height 65
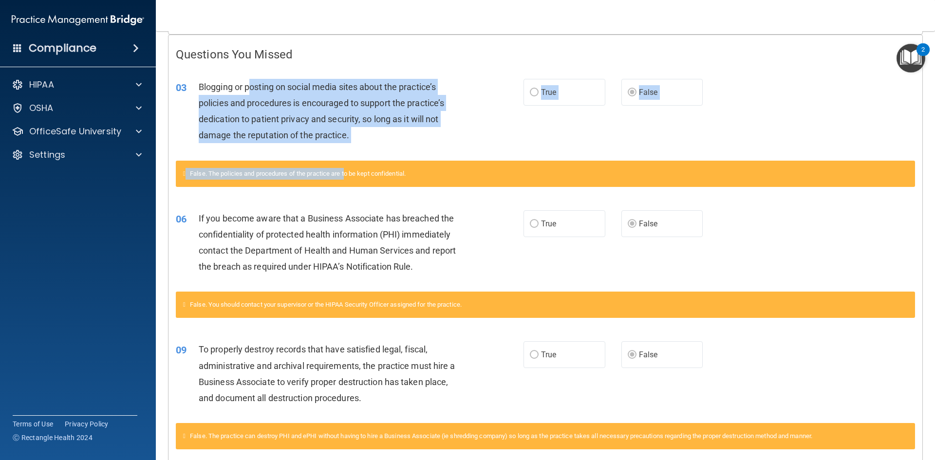
drag, startPoint x: 266, startPoint y: 93, endPoint x: 350, endPoint y: 184, distance: 124.4
click at [350, 179] on div "03 Blogging or posting on social media sites about the practice’s policies and …" at bounding box center [546, 133] width 740 height 132
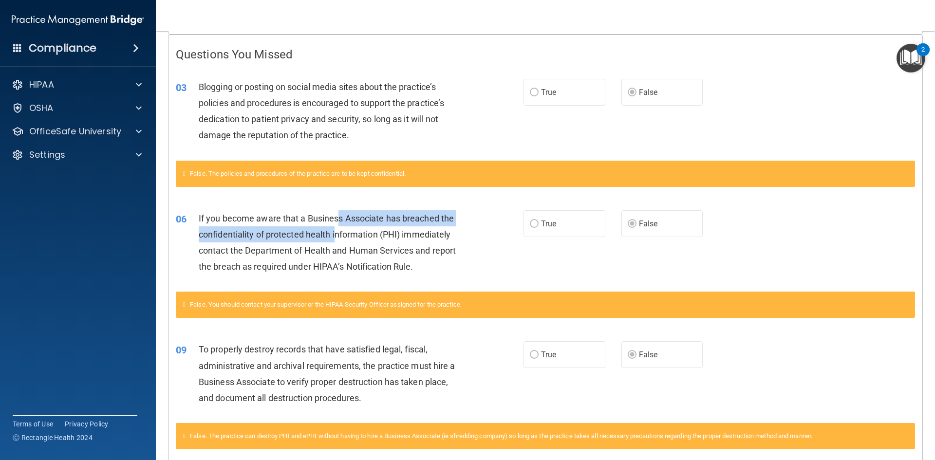
click at [337, 227] on div "If you become aware that a Business Associate has breached the confidentiality …" at bounding box center [335, 242] width 272 height 65
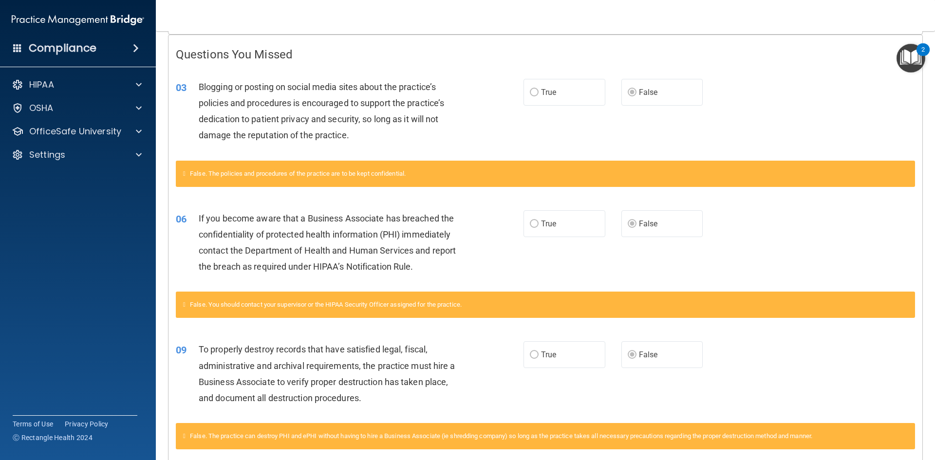
click at [249, 197] on div "False. The policies and procedures of the practice are to be kept confidential." at bounding box center [546, 180] width 754 height 38
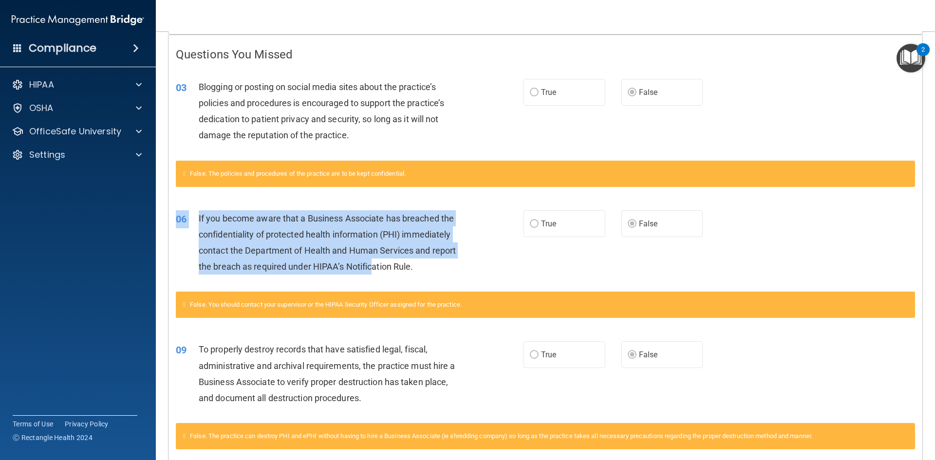
drag, startPoint x: 230, startPoint y: 210, endPoint x: 372, endPoint y: 279, distance: 157.5
click at [372, 279] on div "06 If you become aware that a Business Associate has breached the confidentiali…" at bounding box center [546, 245] width 754 height 94
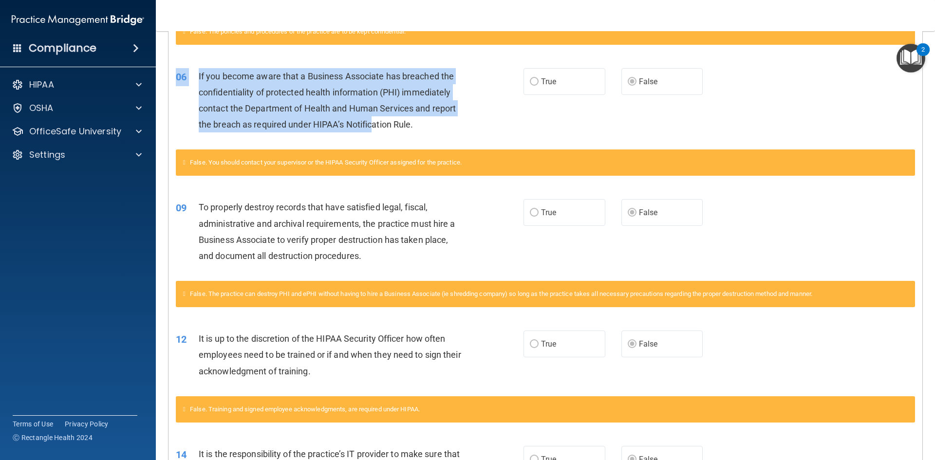
scroll to position [341, 0]
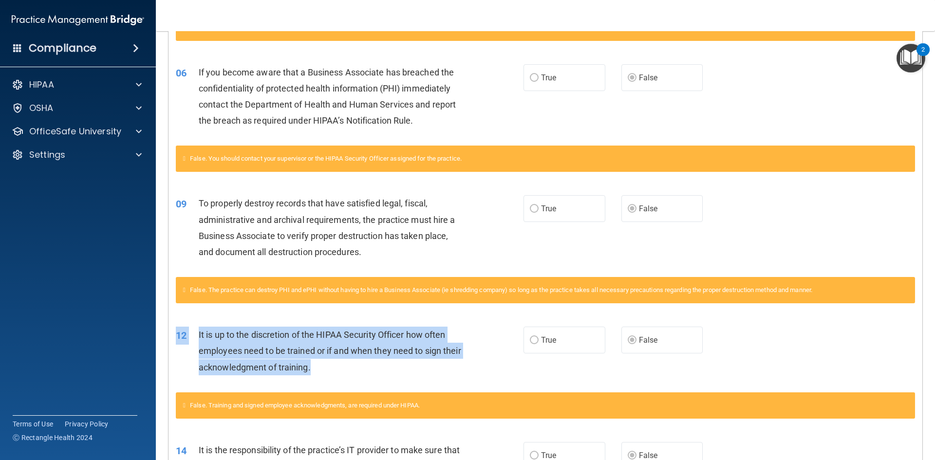
drag, startPoint x: 265, startPoint y: 324, endPoint x: 372, endPoint y: 379, distance: 120.3
click at [372, 379] on div "12 It is up to the discretion of the HIPAA Security Officer how often employees…" at bounding box center [546, 354] width 754 height 78
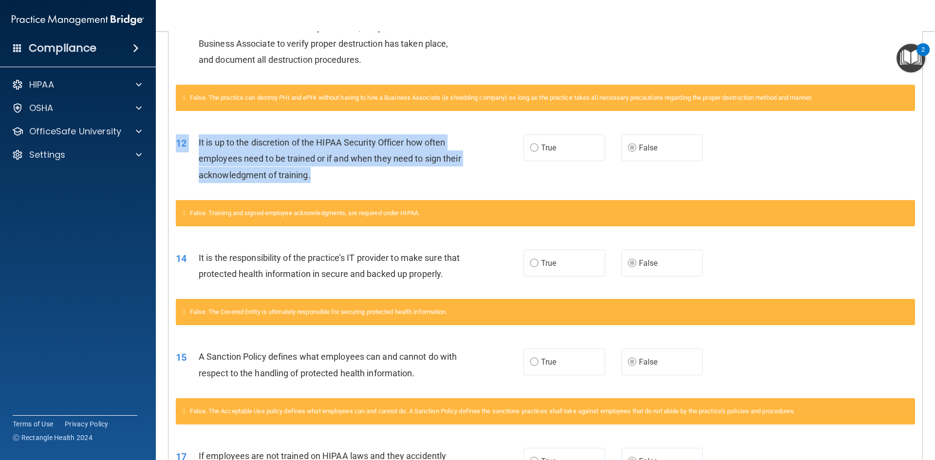
scroll to position [536, 0]
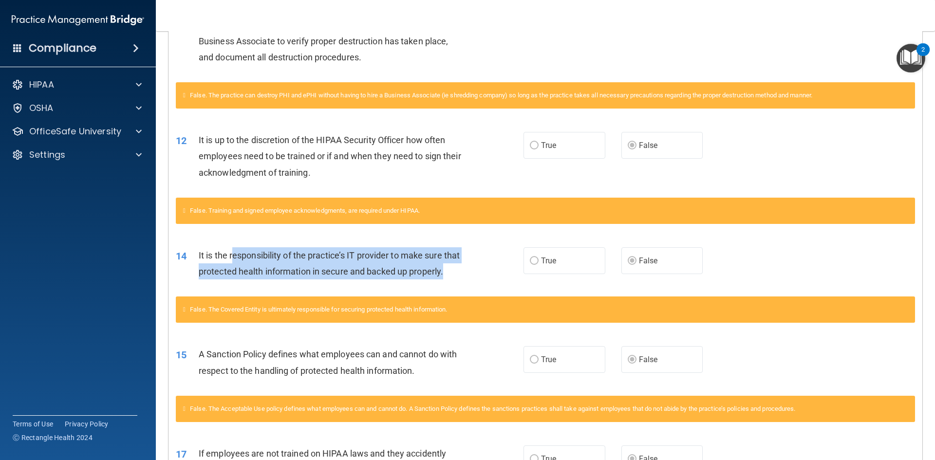
drag, startPoint x: 234, startPoint y: 254, endPoint x: 384, endPoint y: 301, distance: 157.6
click at [384, 297] on div "14 It is the responsibility of the practice’s IT provider to make sure that pro…" at bounding box center [546, 265] width 754 height 61
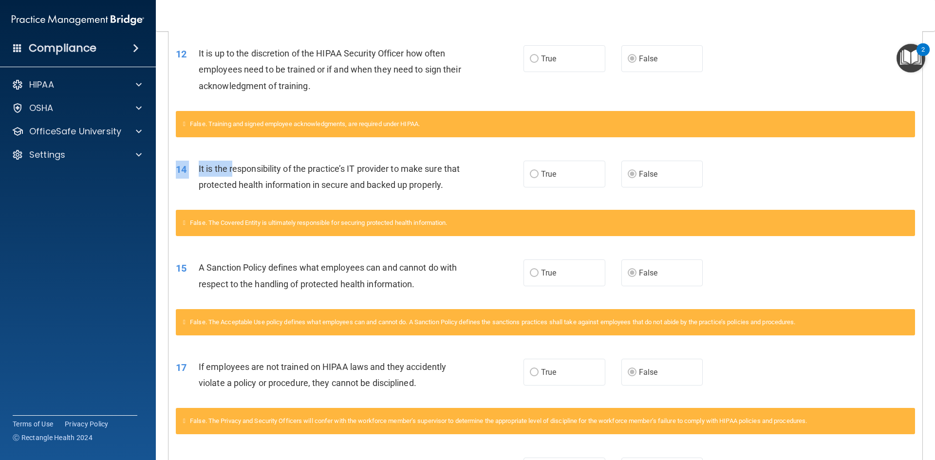
scroll to position [633, 0]
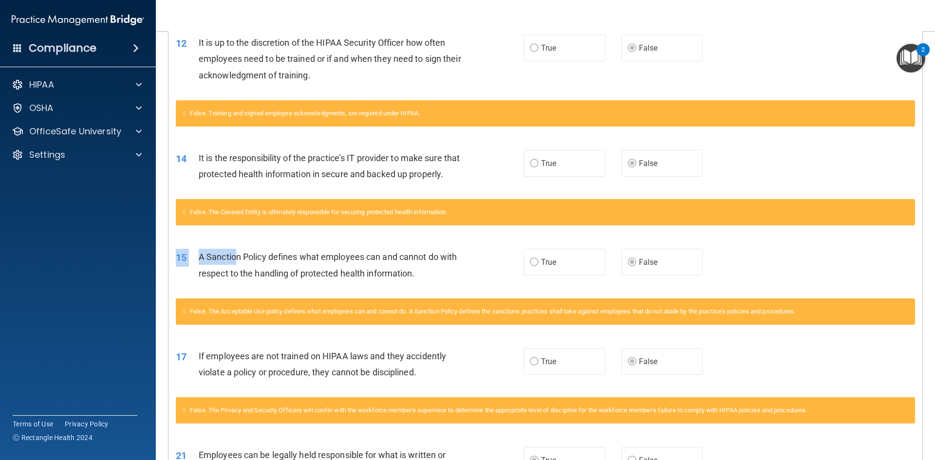
drag, startPoint x: 235, startPoint y: 272, endPoint x: 428, endPoint y: 305, distance: 195.1
click at [428, 298] on div "15 A Sanction Policy defines what employees can and cannot do with respect to t…" at bounding box center [546, 267] width 754 height 61
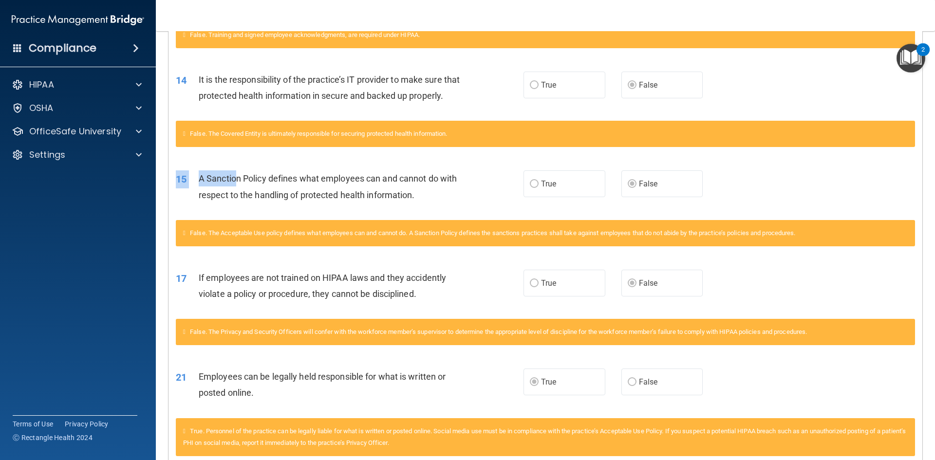
scroll to position [780, 0]
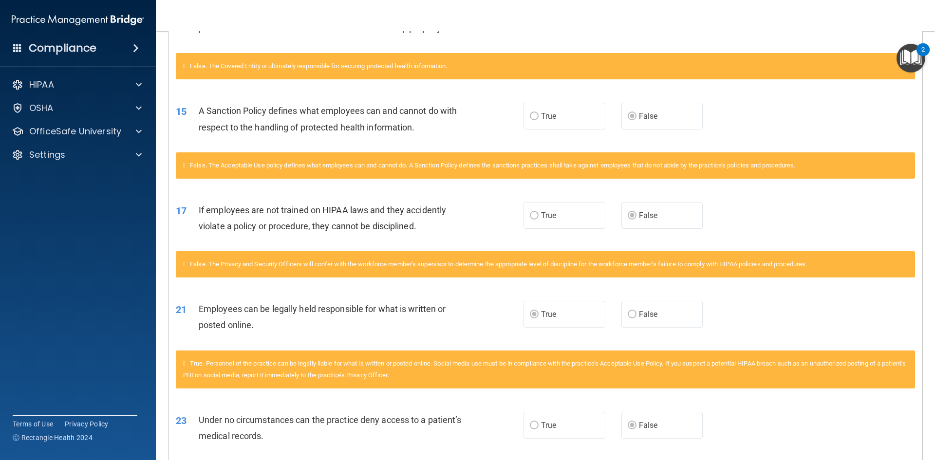
drag, startPoint x: 247, startPoint y: 214, endPoint x: 404, endPoint y: 263, distance: 164.7
click at [404, 251] on div "17 If employees are not trained on HIPAA laws and they accidently violate a pol…" at bounding box center [546, 220] width 754 height 61
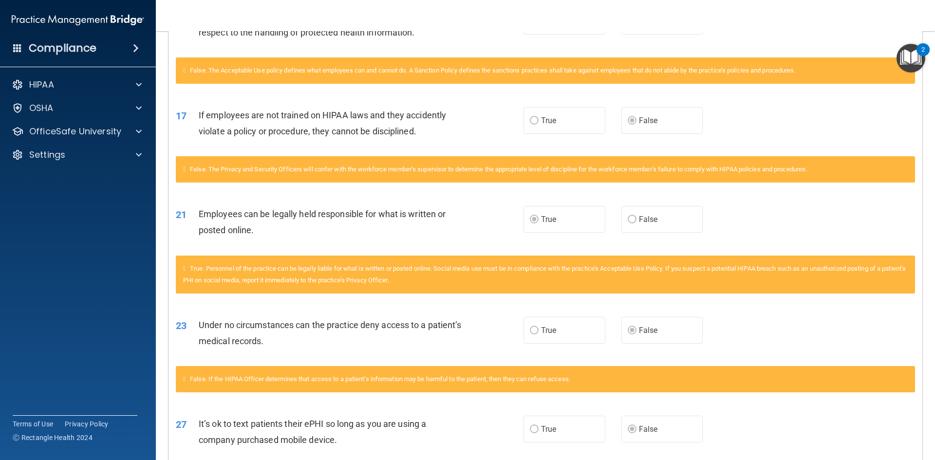
scroll to position [877, 0]
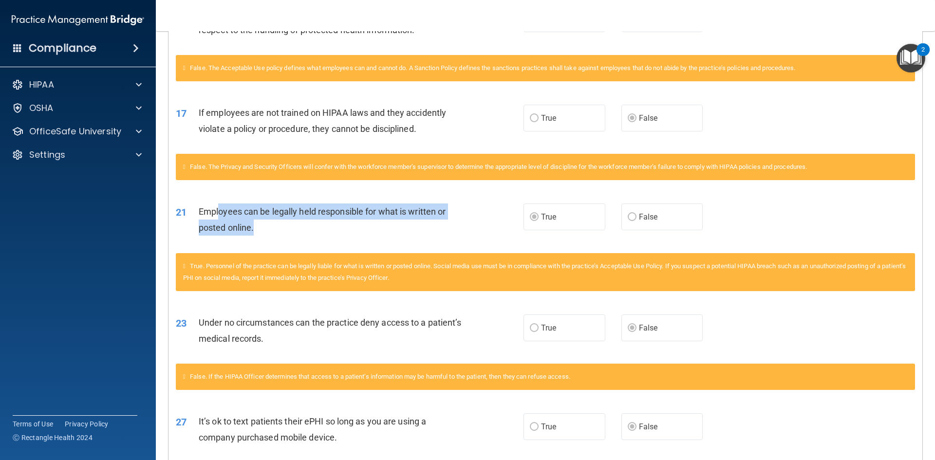
drag, startPoint x: 233, startPoint y: 226, endPoint x: 346, endPoint y: 242, distance: 114.2
click at [346, 236] on div "Employees can be legally held responsible for what is written or posted online." at bounding box center [335, 220] width 272 height 32
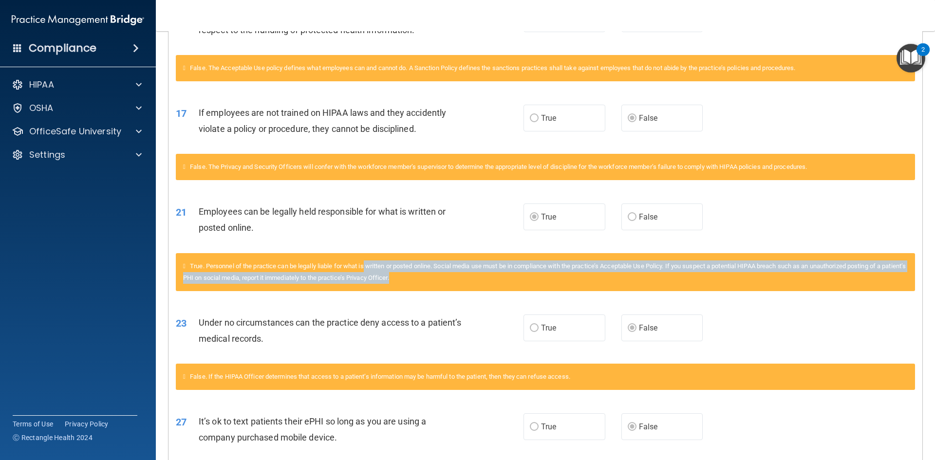
drag, startPoint x: 368, startPoint y: 286, endPoint x: 678, endPoint y: 291, distance: 309.4
click at [678, 291] on div "True. Personnel of the practice can be legally liable for what is written or po…" at bounding box center [546, 272] width 740 height 38
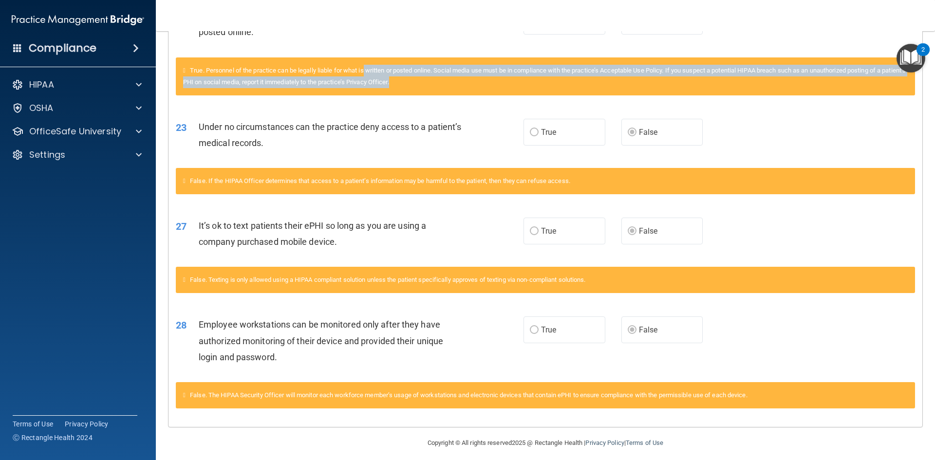
scroll to position [1095, 0]
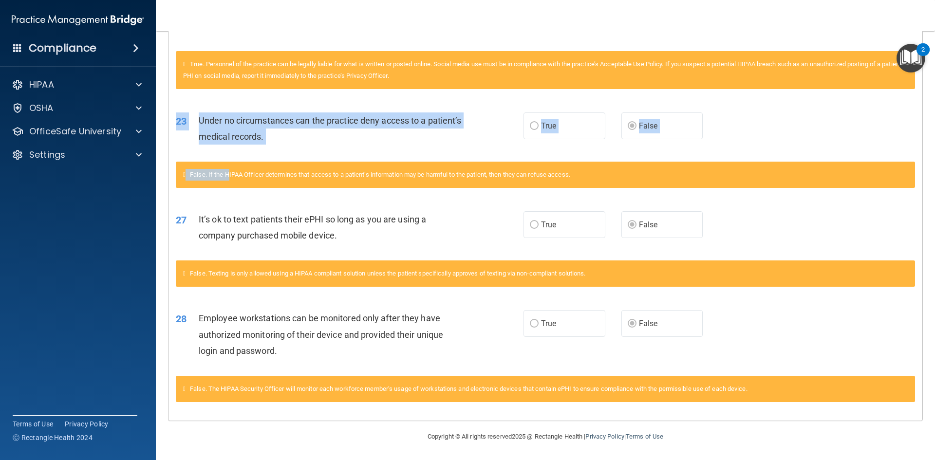
drag, startPoint x: 241, startPoint y: 172, endPoint x: 570, endPoint y: 157, distance: 329.7
click at [570, 157] on div "23 Under no circumstances can the practice deny access to a patient’s medical r…" at bounding box center [546, 149] width 740 height 99
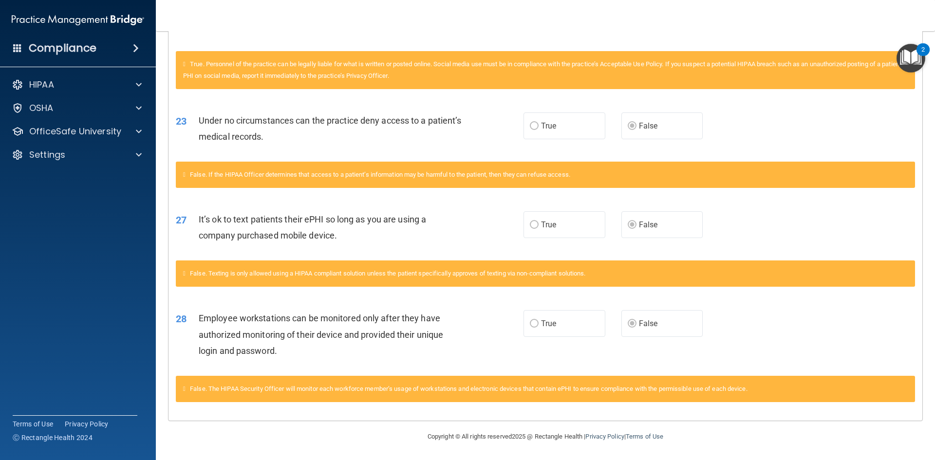
click at [297, 251] on div "27 It’s ok to text patients their ePHI so long as you are using a company purch…" at bounding box center [546, 229] width 754 height 61
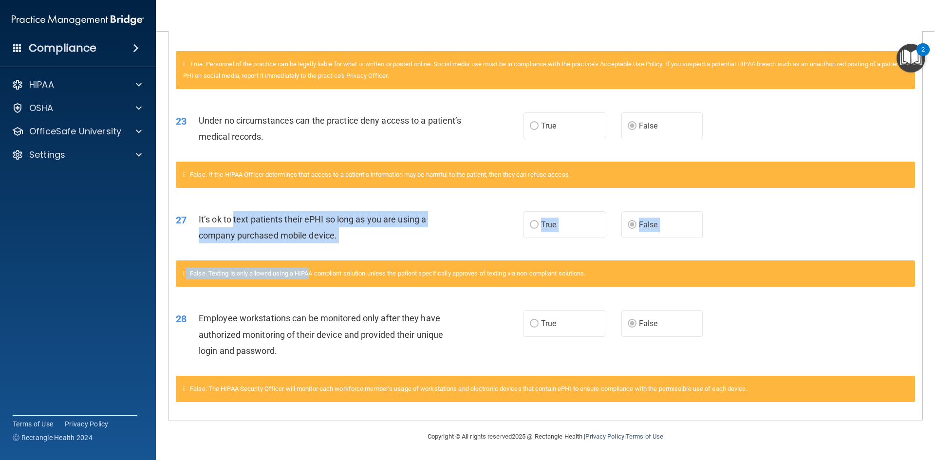
drag, startPoint x: 250, startPoint y: 213, endPoint x: 314, endPoint y: 283, distance: 94.2
click at [314, 283] on div "27 It’s ok to text patients their ePHI so long as you are using a company purch…" at bounding box center [546, 248] width 740 height 99
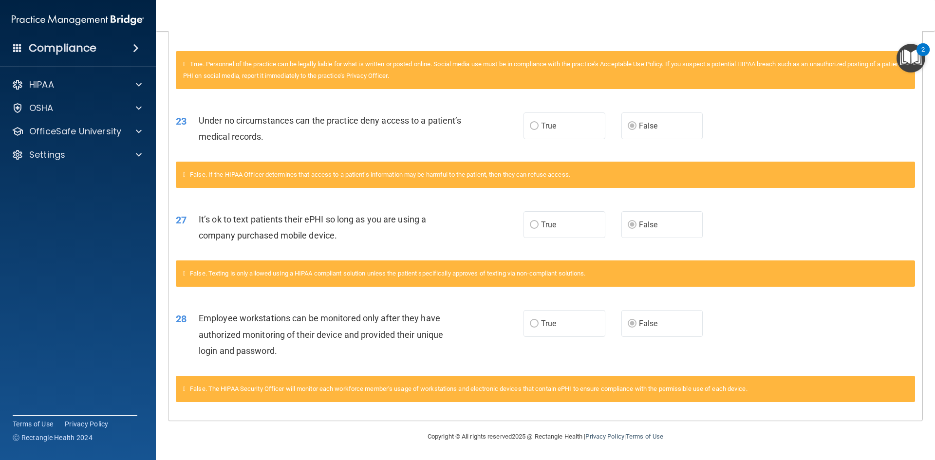
click at [293, 331] on span "Employee workstations can be monitored only after they have authorized monitori…" at bounding box center [321, 334] width 245 height 42
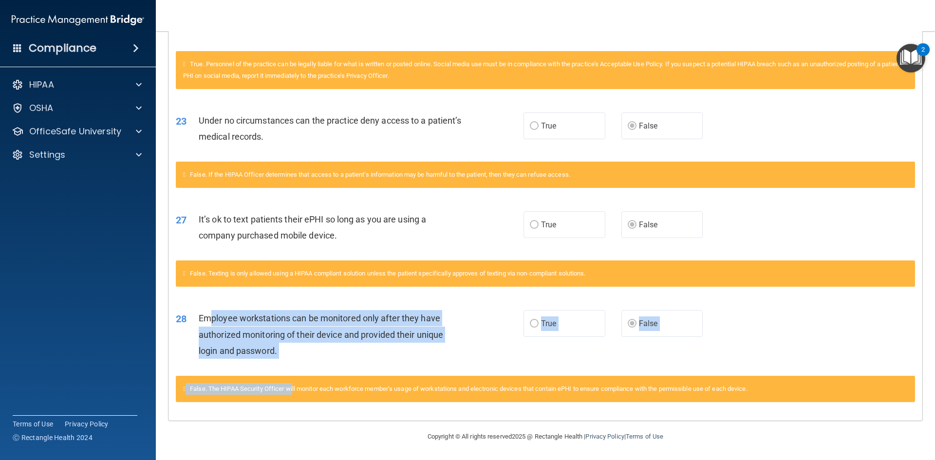
drag, startPoint x: 209, startPoint y: 317, endPoint x: 297, endPoint y: 393, distance: 115.7
click at [297, 393] on div "28 Employee workstations can be monitored only after they have authorized monit…" at bounding box center [546, 355] width 740 height 115
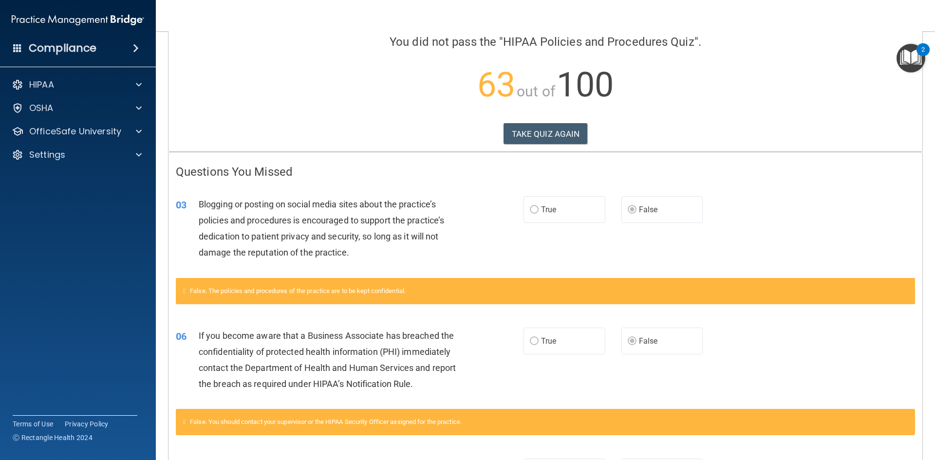
scroll to position [72, 0]
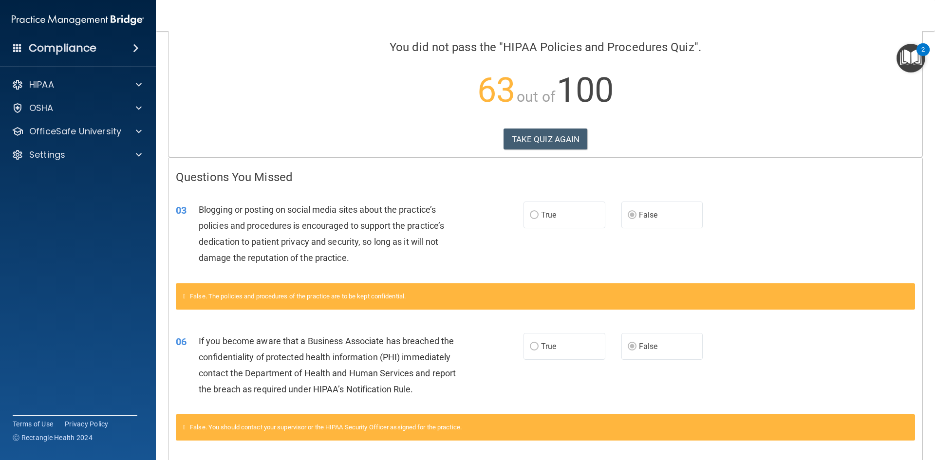
click at [532, 153] on div "Calculating your score.... You did not pass the " HIPAA Policies and Procedures…" at bounding box center [546, 63] width 754 height 188
click at [532, 146] on button "TAKE QUIZ AGAIN" at bounding box center [546, 139] width 84 height 21
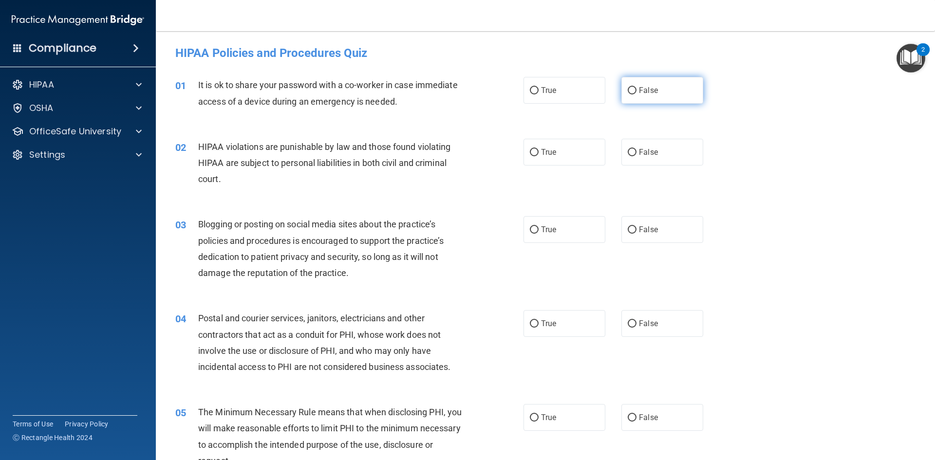
click at [632, 93] on label "False" at bounding box center [663, 90] width 82 height 27
click at [632, 93] on input "False" at bounding box center [632, 90] width 9 height 7
radio input "true"
click at [541, 155] on span "True" at bounding box center [548, 152] width 15 height 9
click at [539, 155] on input "True" at bounding box center [534, 152] width 9 height 7
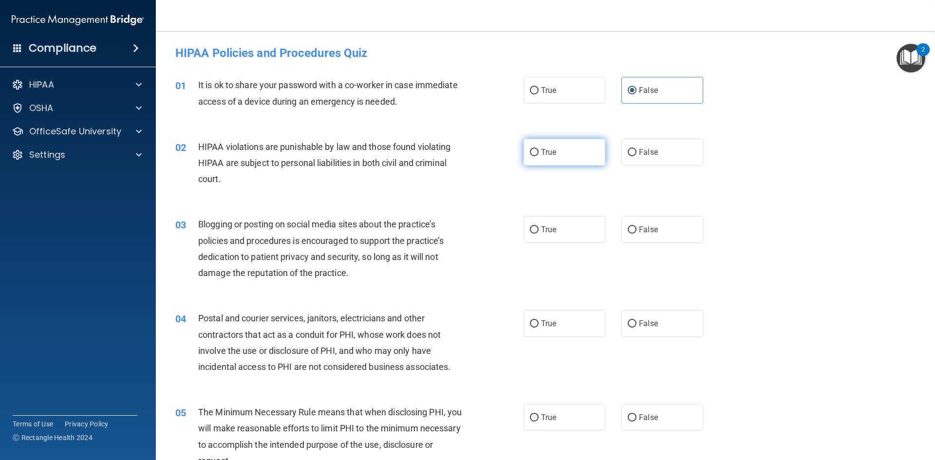
radio input "true"
click at [655, 226] on label "False" at bounding box center [663, 229] width 82 height 27
click at [637, 227] on input "False" at bounding box center [632, 230] width 9 height 7
radio input "true"
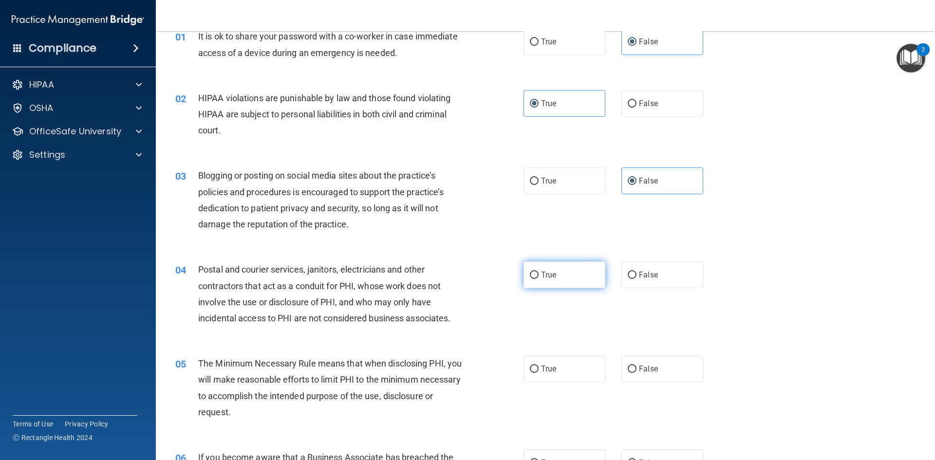
click at [569, 275] on label "True" at bounding box center [565, 275] width 82 height 27
click at [539, 275] on input "True" at bounding box center [534, 275] width 9 height 7
radio input "true"
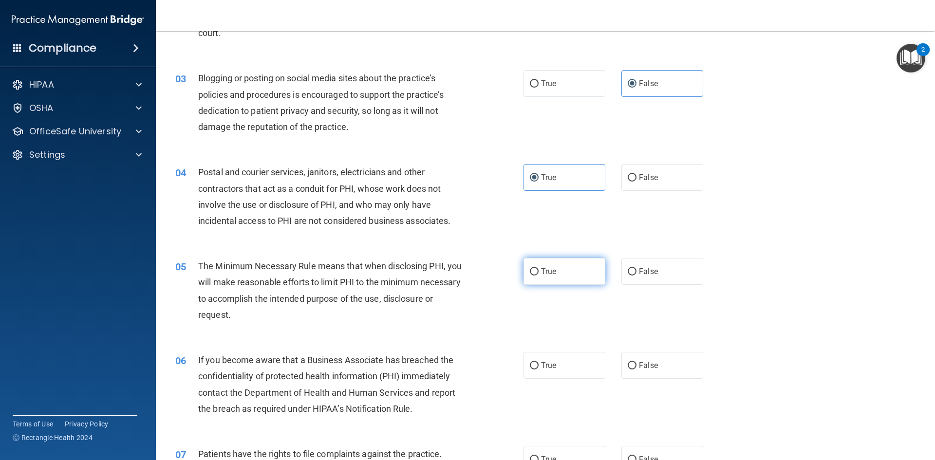
click at [562, 277] on label "True" at bounding box center [565, 271] width 82 height 27
click at [539, 276] on input "True" at bounding box center [534, 271] width 9 height 7
radio input "true"
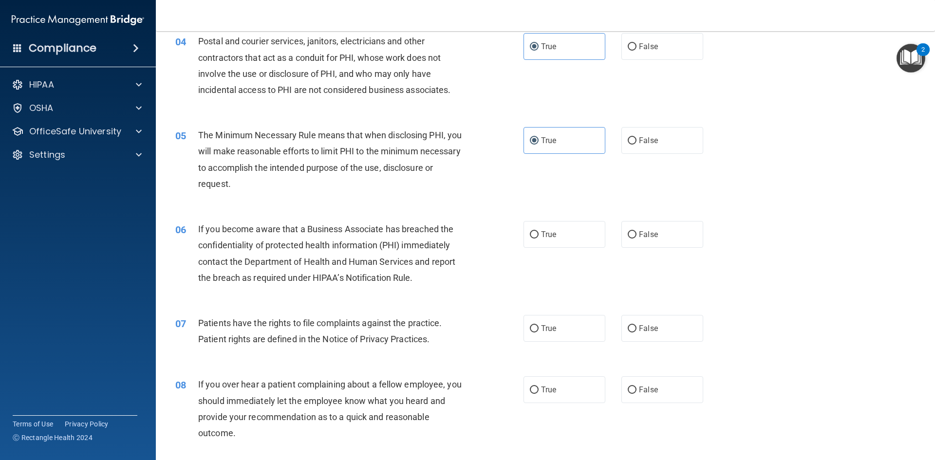
scroll to position [292, 0]
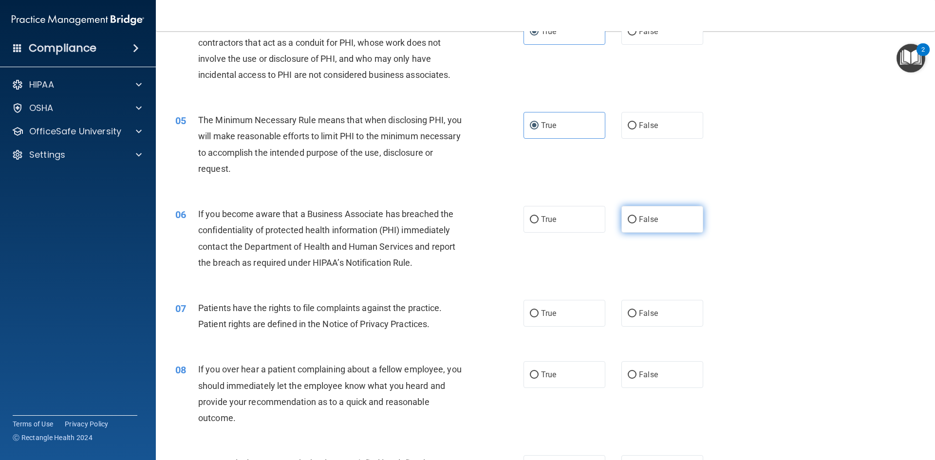
click at [628, 228] on label "False" at bounding box center [663, 219] width 82 height 27
click at [628, 224] on input "False" at bounding box center [632, 219] width 9 height 7
radio input "true"
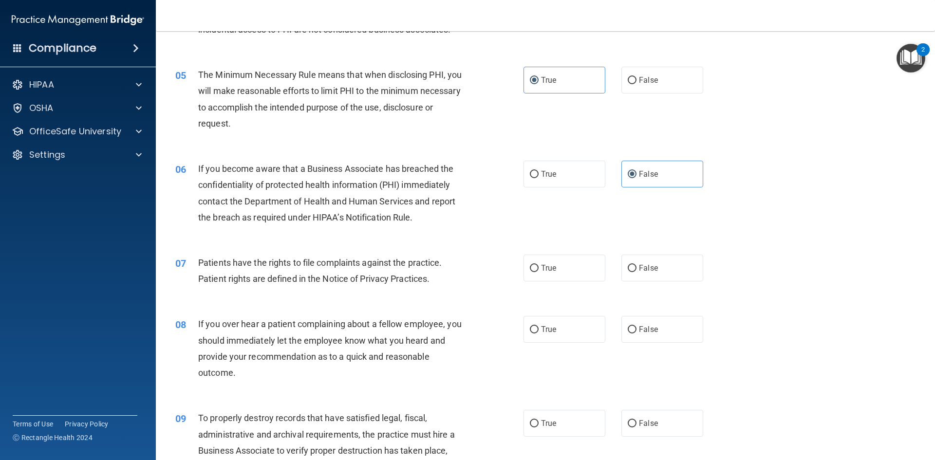
scroll to position [341, 0]
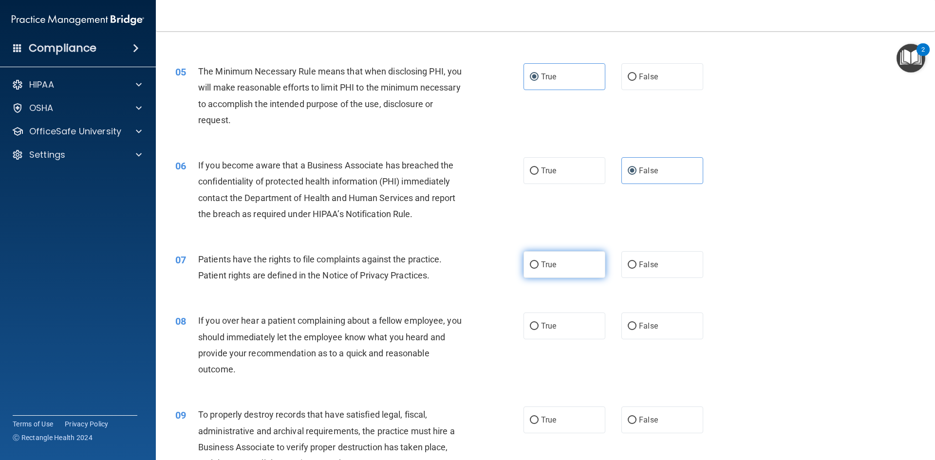
click at [531, 271] on label "True" at bounding box center [565, 264] width 82 height 27
click at [531, 269] on input "True" at bounding box center [534, 265] width 9 height 7
radio input "true"
click at [630, 335] on label "False" at bounding box center [663, 326] width 82 height 27
click at [630, 330] on input "False" at bounding box center [632, 326] width 9 height 7
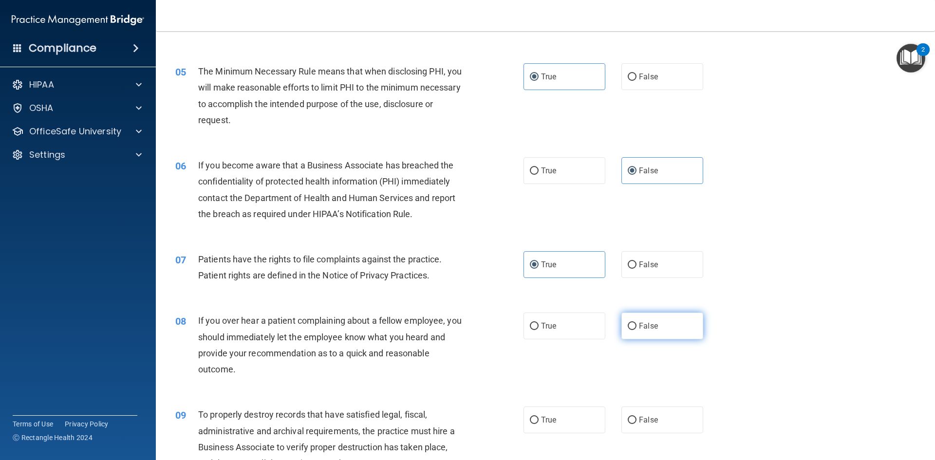
radio input "true"
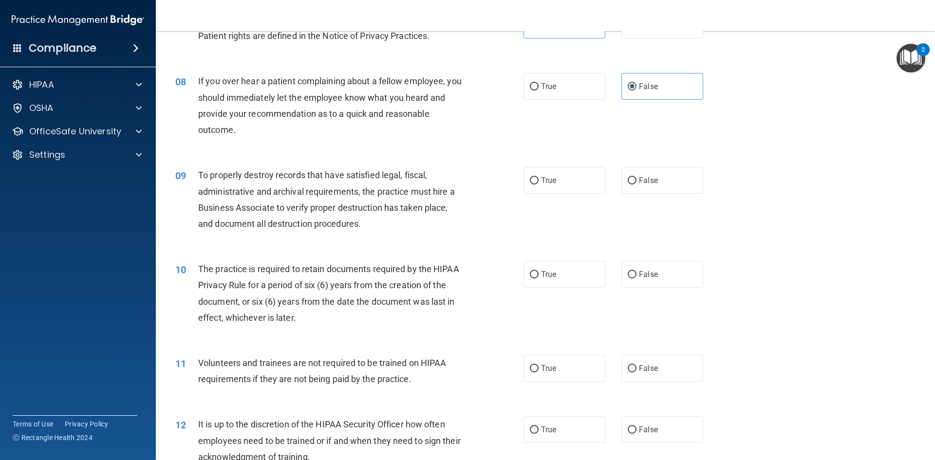
scroll to position [585, 0]
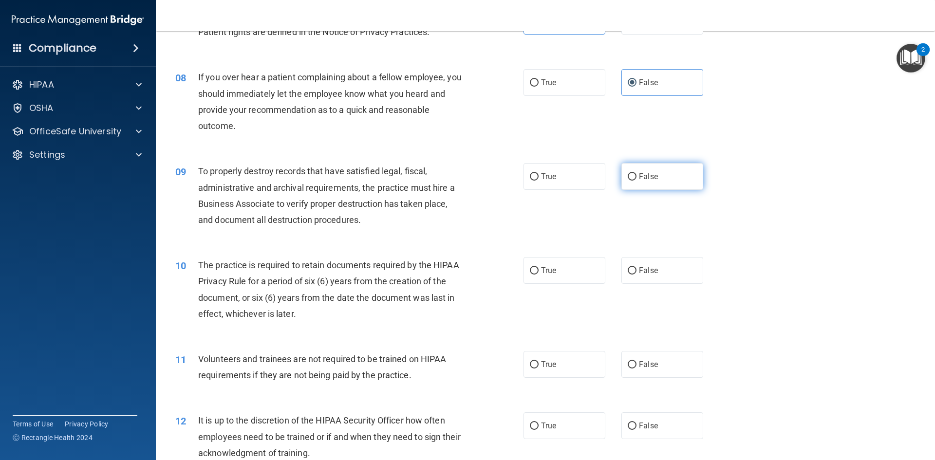
click at [640, 175] on span "False" at bounding box center [648, 176] width 19 height 9
click at [637, 175] on input "False" at bounding box center [632, 176] width 9 height 7
radio input "true"
click at [579, 265] on label "True" at bounding box center [565, 270] width 82 height 27
click at [539, 267] on input "True" at bounding box center [534, 270] width 9 height 7
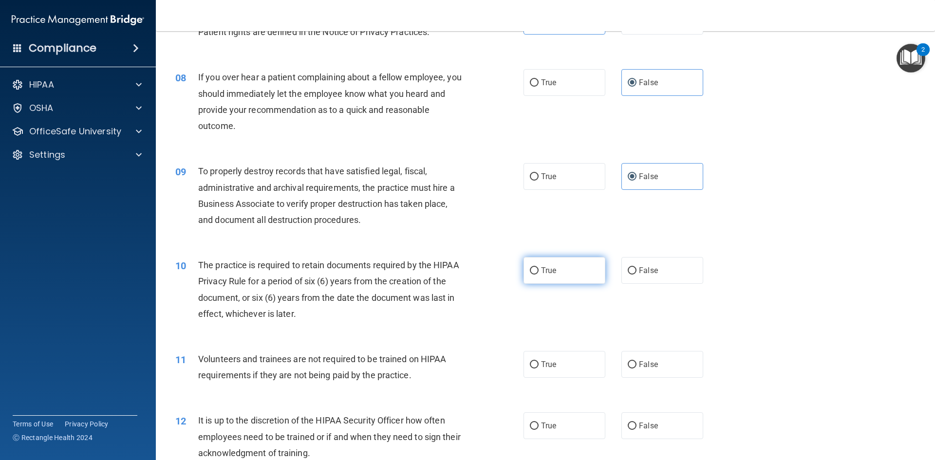
radio input "true"
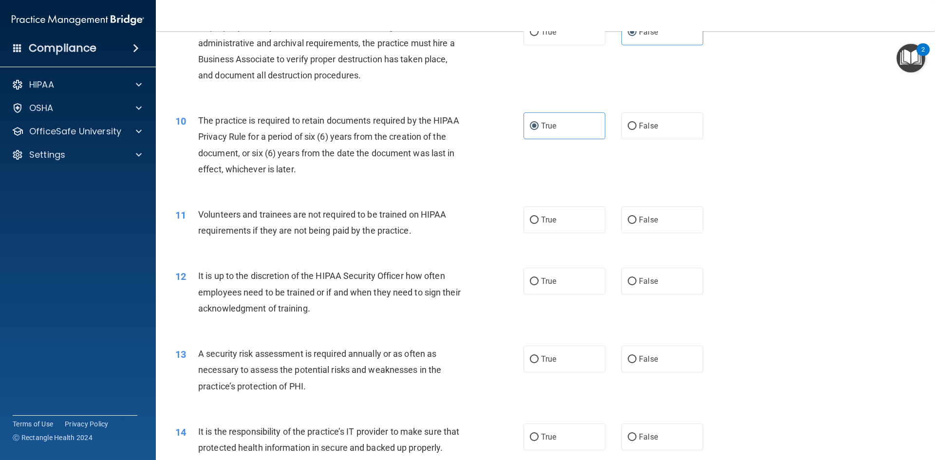
scroll to position [731, 0]
drag, startPoint x: 219, startPoint y: 212, endPoint x: 520, endPoint y: 237, distance: 301.6
click at [472, 243] on div "11 Volunteers and trainees are not required to be trained on HIPAA requirements…" at bounding box center [545, 223] width 755 height 61
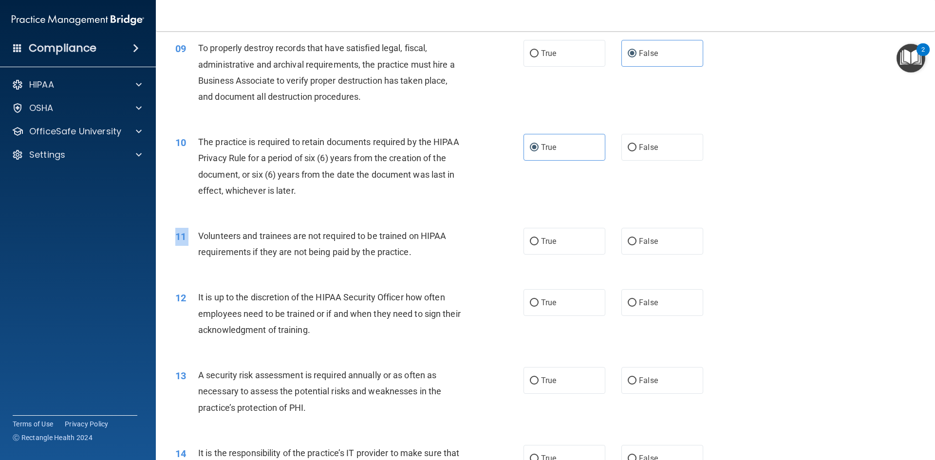
scroll to position [682, 0]
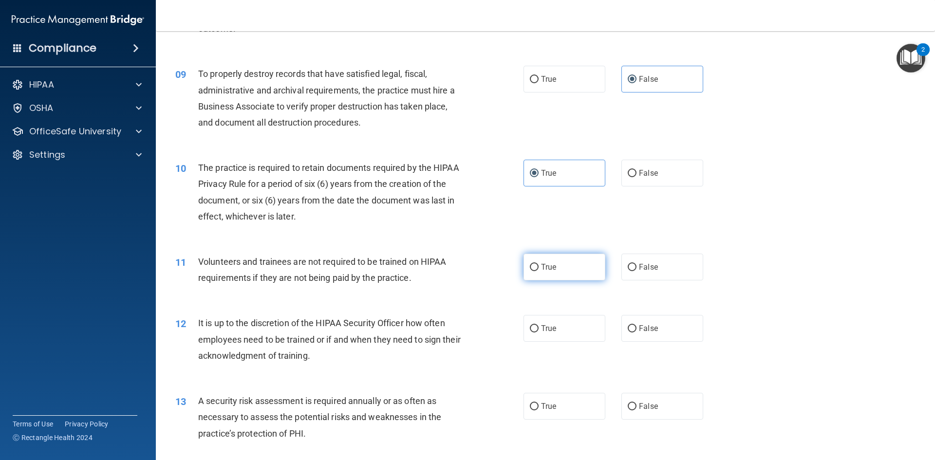
click at [553, 258] on label "True" at bounding box center [565, 267] width 82 height 27
click at [539, 264] on input "True" at bounding box center [534, 267] width 9 height 7
radio input "true"
drag, startPoint x: 221, startPoint y: 259, endPoint x: 318, endPoint y: 265, distance: 96.6
click at [299, 265] on span "Volunteers and trainees are not required to be trained on HIPAA requirements if…" at bounding box center [322, 270] width 248 height 26
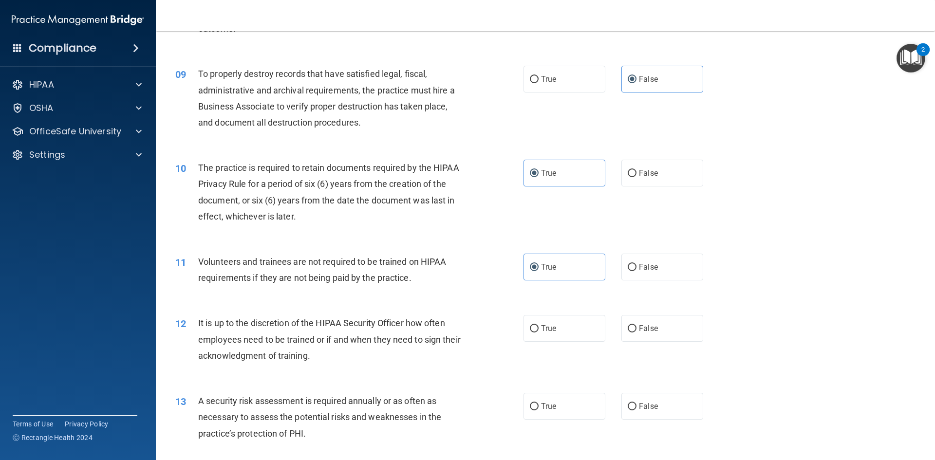
click at [363, 266] on span "Volunteers and trainees are not required to be trained on HIPAA requirements if…" at bounding box center [322, 270] width 248 height 26
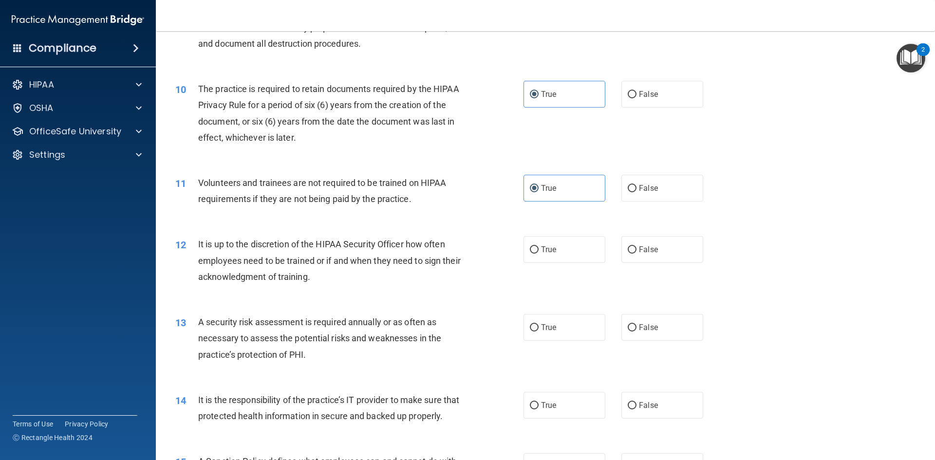
scroll to position [780, 0]
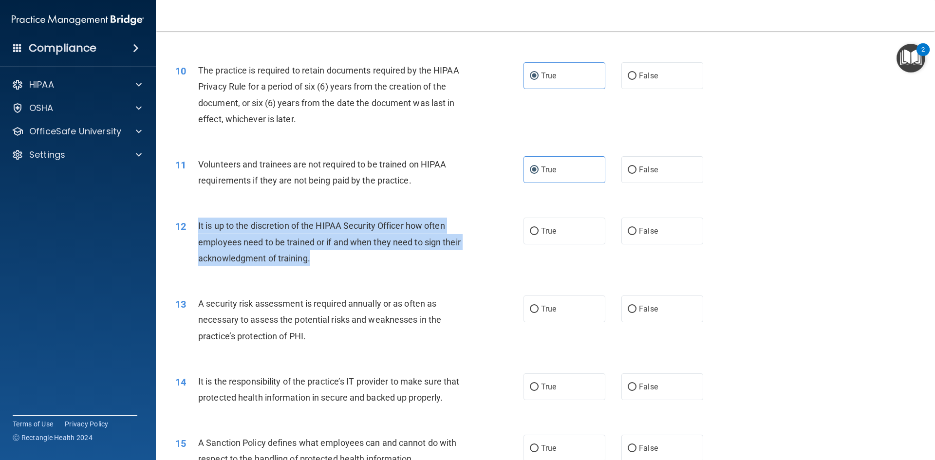
drag, startPoint x: 224, startPoint y: 230, endPoint x: 335, endPoint y: 260, distance: 115.0
click at [335, 260] on div "It is up to the discretion of the HIPAA Security Officer how often employees ne…" at bounding box center [334, 242] width 272 height 49
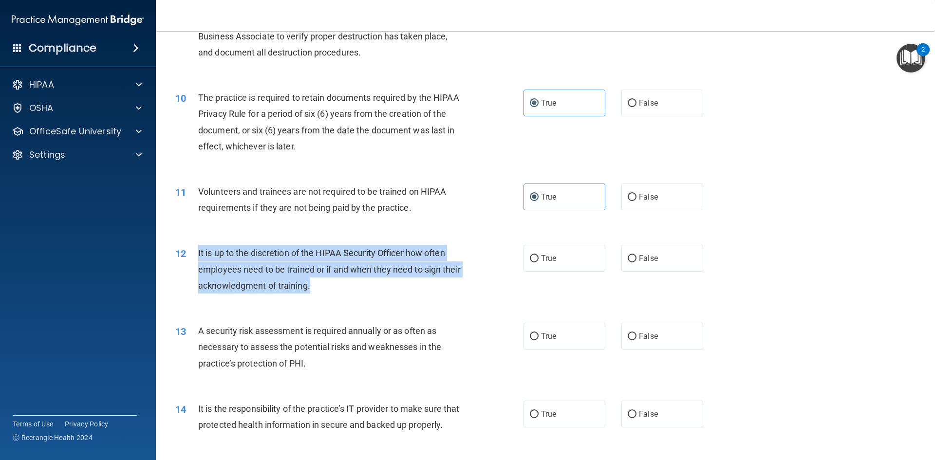
scroll to position [731, 0]
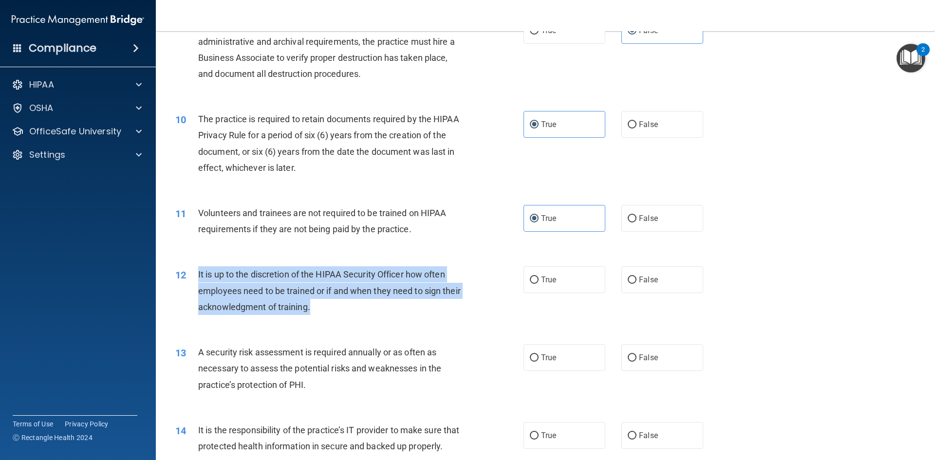
click at [386, 303] on div "It is up to the discretion of the HIPAA Security Officer how often employees ne…" at bounding box center [334, 290] width 272 height 49
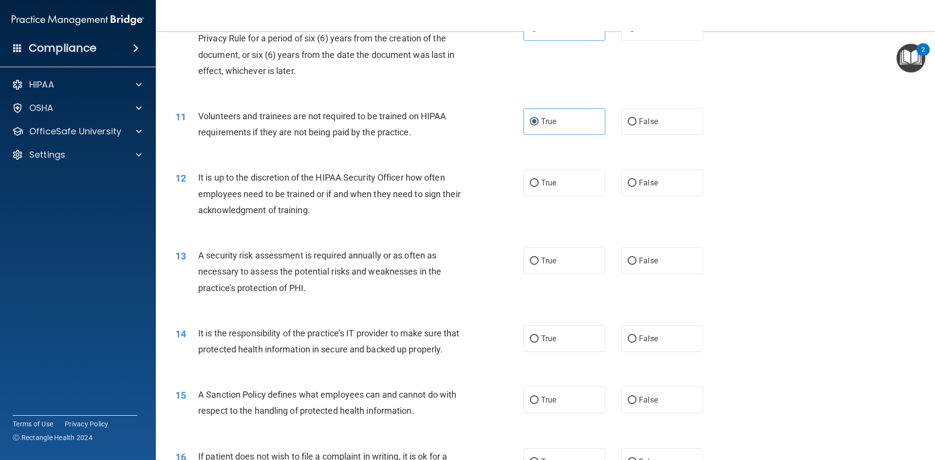
scroll to position [828, 0]
click at [665, 180] on label "False" at bounding box center [663, 182] width 82 height 27
click at [637, 180] on input "False" at bounding box center [632, 182] width 9 height 7
radio input "true"
click at [541, 260] on span "True" at bounding box center [548, 260] width 15 height 9
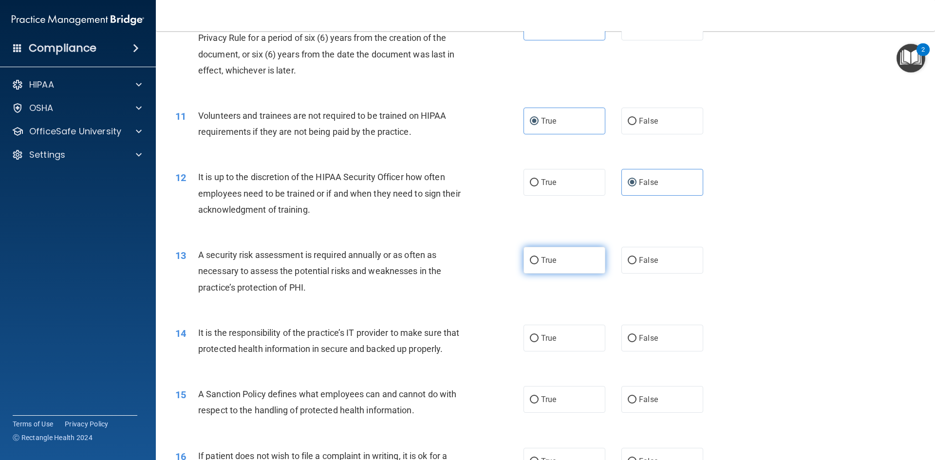
click at [539, 260] on input "True" at bounding box center [534, 260] width 9 height 7
radio input "true"
click at [628, 338] on input "False" at bounding box center [632, 338] width 9 height 7
radio input "true"
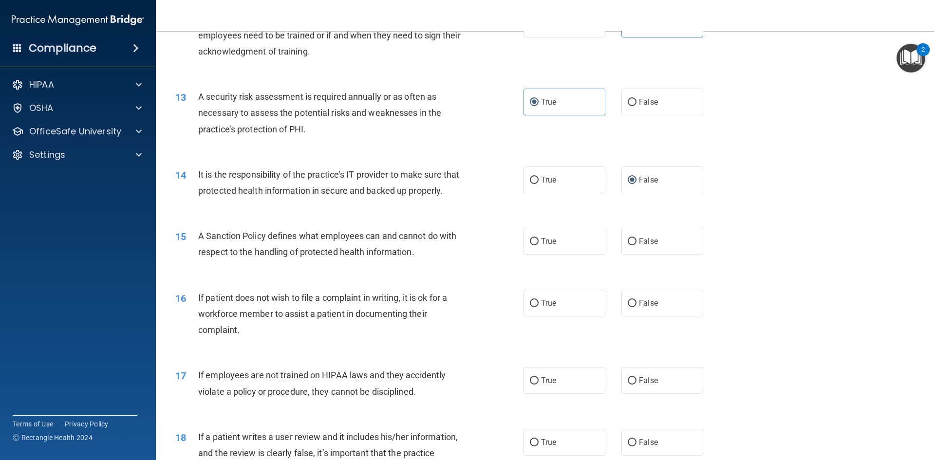
scroll to position [1023, 0]
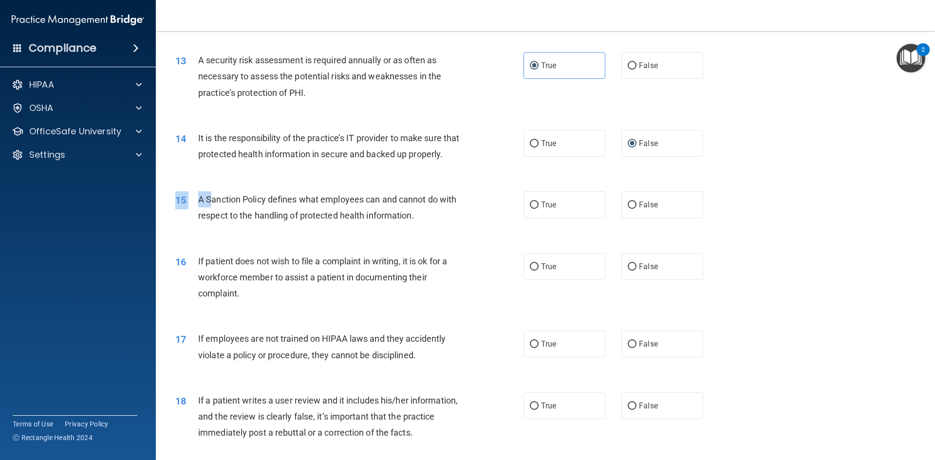
drag, startPoint x: 209, startPoint y: 209, endPoint x: 272, endPoint y: 245, distance: 73.1
click at [272, 241] on div "15 A Sanction Policy defines what employees can and cannot do with respect to t…" at bounding box center [545, 209] width 755 height 61
click at [273, 228] on div "15 A Sanction Policy defines what employees can and cannot do with respect to t…" at bounding box center [350, 209] width 378 height 37
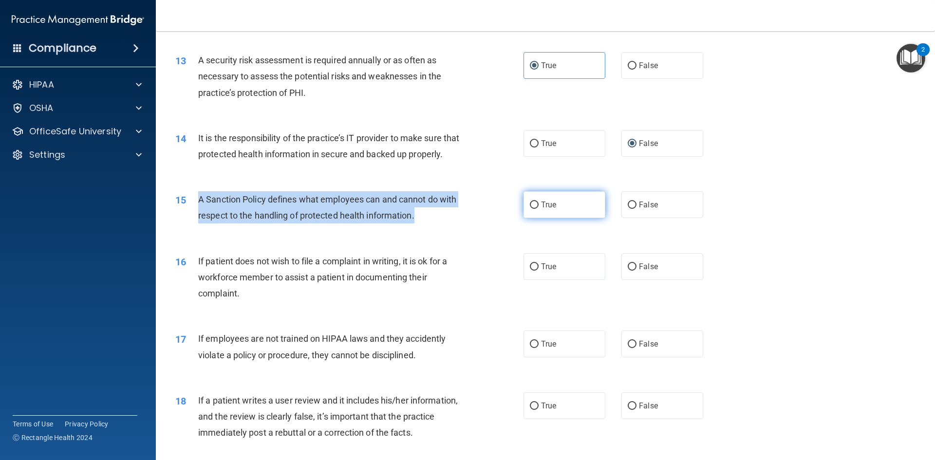
drag, startPoint x: 222, startPoint y: 213, endPoint x: 544, endPoint y: 232, distance: 323.1
click at [454, 228] on div "15 A Sanction Policy defines what employees can and cannot do with respect to t…" at bounding box center [350, 209] width 378 height 37
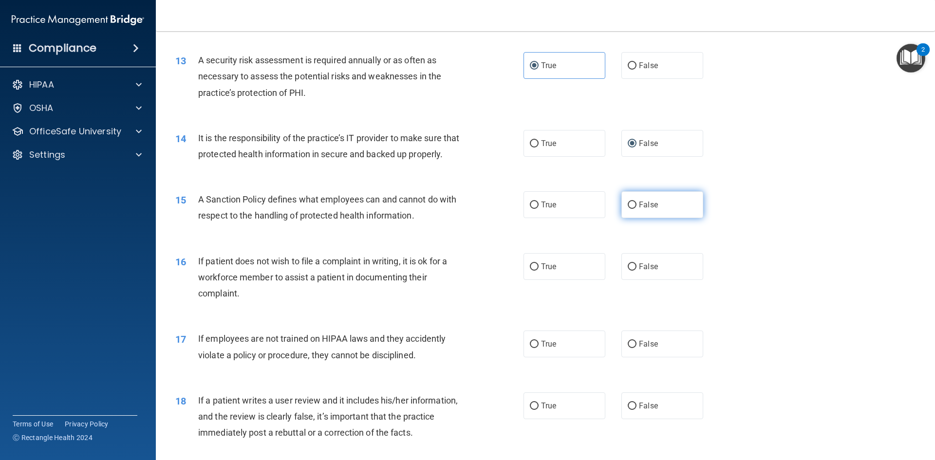
click at [639, 209] on span "False" at bounding box center [648, 204] width 19 height 9
click at [637, 209] on input "False" at bounding box center [632, 205] width 9 height 7
radio input "true"
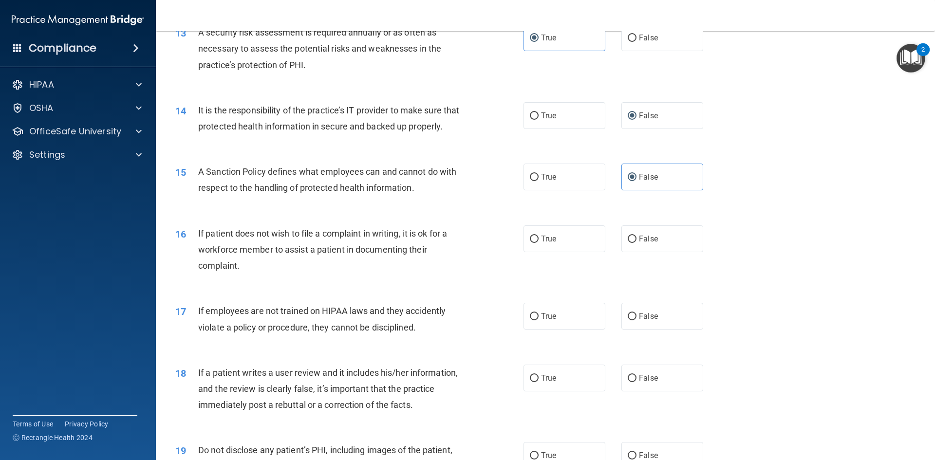
scroll to position [1121, 0]
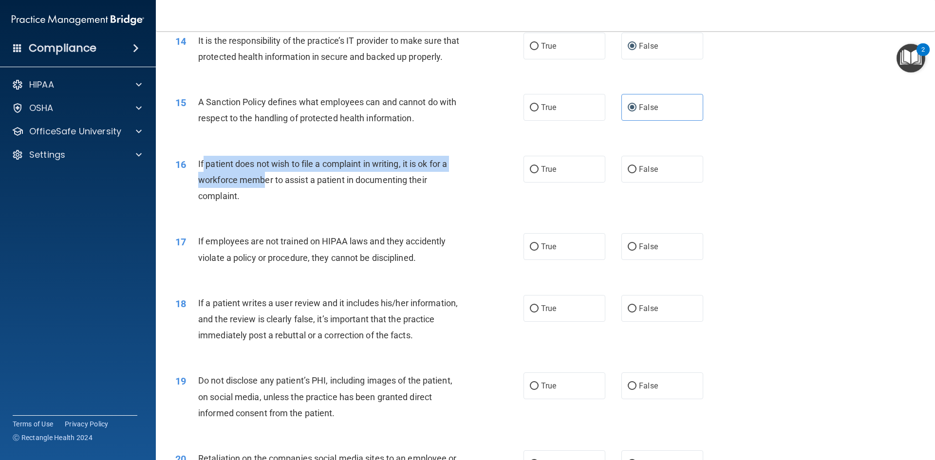
drag, startPoint x: 204, startPoint y: 175, endPoint x: 263, endPoint y: 202, distance: 64.8
click at [263, 202] on div "If patient does not wish to file a complaint in writing, it is ok for a workfor…" at bounding box center [334, 180] width 272 height 49
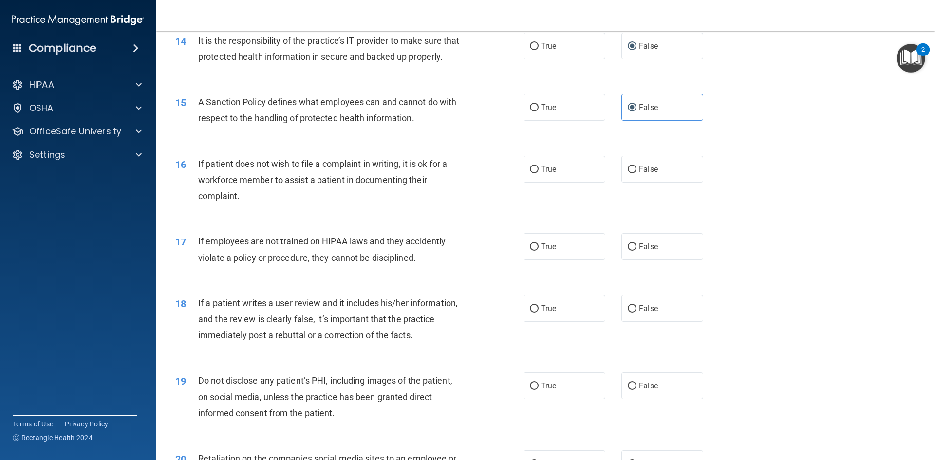
click at [269, 205] on div "If patient does not wish to file a complaint in writing, it is ok for a workfor…" at bounding box center [334, 180] width 272 height 49
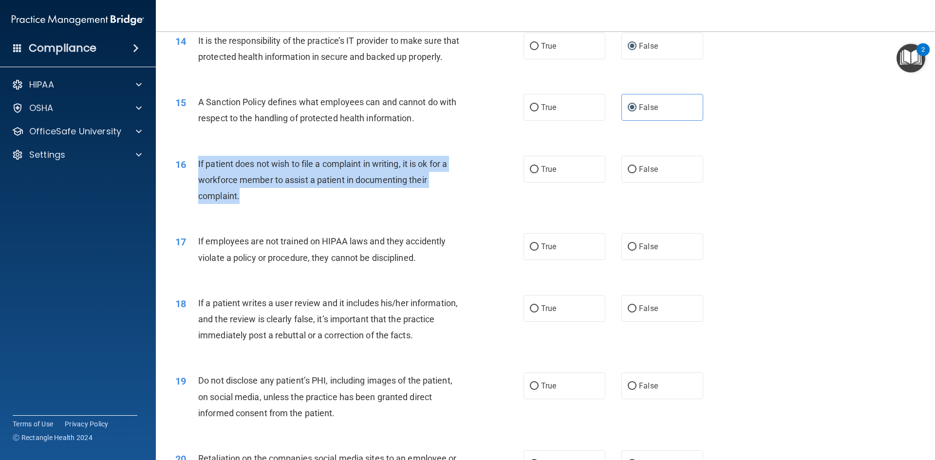
drag, startPoint x: 198, startPoint y: 180, endPoint x: 248, endPoint y: 212, distance: 59.9
click at [248, 209] on div "16 If patient does not wish to file a complaint in writing, it is ok for a work…" at bounding box center [350, 183] width 378 height 54
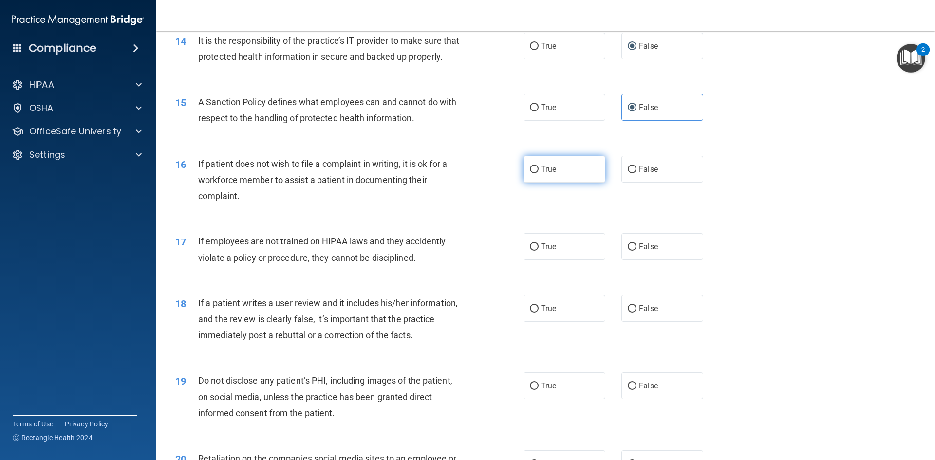
click at [547, 174] on span "True" at bounding box center [548, 169] width 15 height 9
click at [539, 173] on input "True" at bounding box center [534, 169] width 9 height 7
radio input "true"
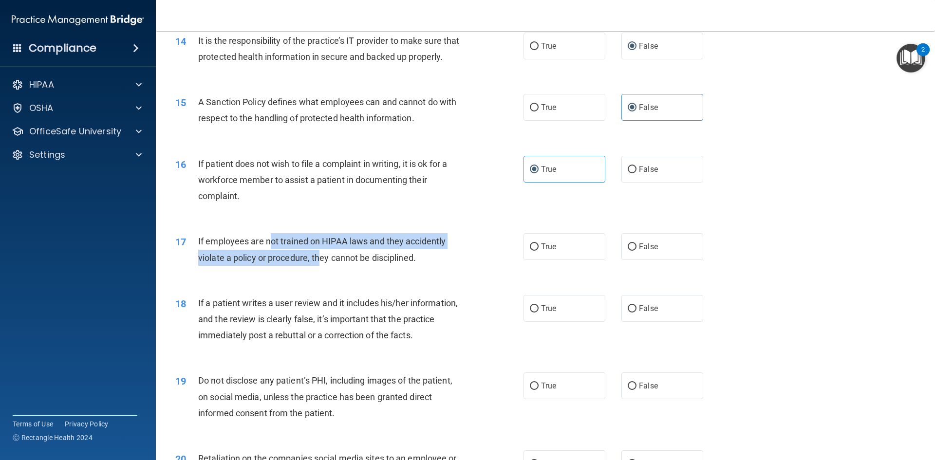
drag, startPoint x: 303, startPoint y: 268, endPoint x: 380, endPoint y: 291, distance: 80.3
click at [320, 263] on span "If employees are not trained on HIPAA laws and they accidently violate a policy…" at bounding box center [321, 249] width 247 height 26
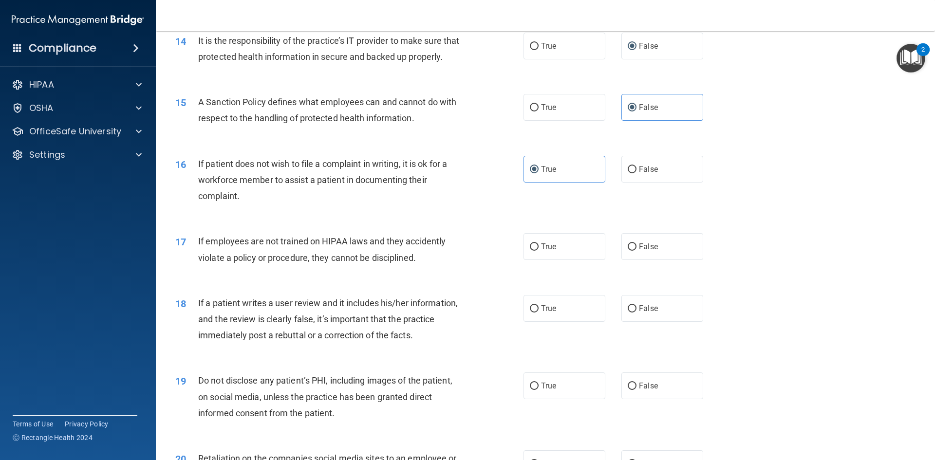
click at [381, 283] on div "17 If employees are not trained on HIPAA laws and they accidently violate a pol…" at bounding box center [545, 251] width 755 height 61
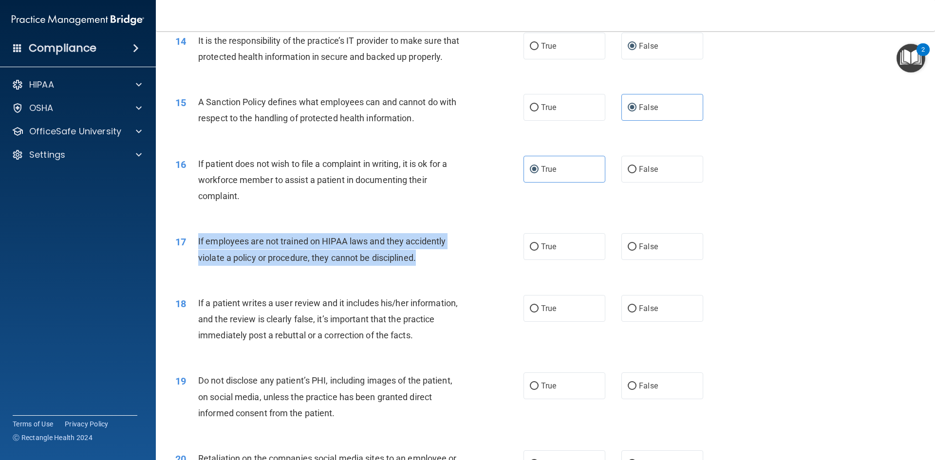
drag, startPoint x: 191, startPoint y: 258, endPoint x: 431, endPoint y: 274, distance: 240.2
click at [425, 270] on div "17 If employees are not trained on HIPAA laws and they accidently violate a pol…" at bounding box center [350, 251] width 378 height 37
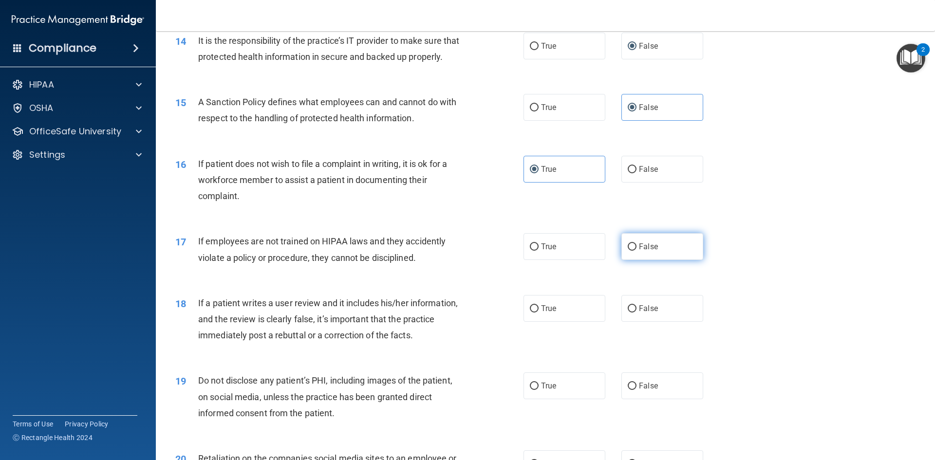
click at [667, 255] on label "False" at bounding box center [663, 246] width 82 height 27
click at [637, 251] on input "False" at bounding box center [632, 247] width 9 height 7
radio input "true"
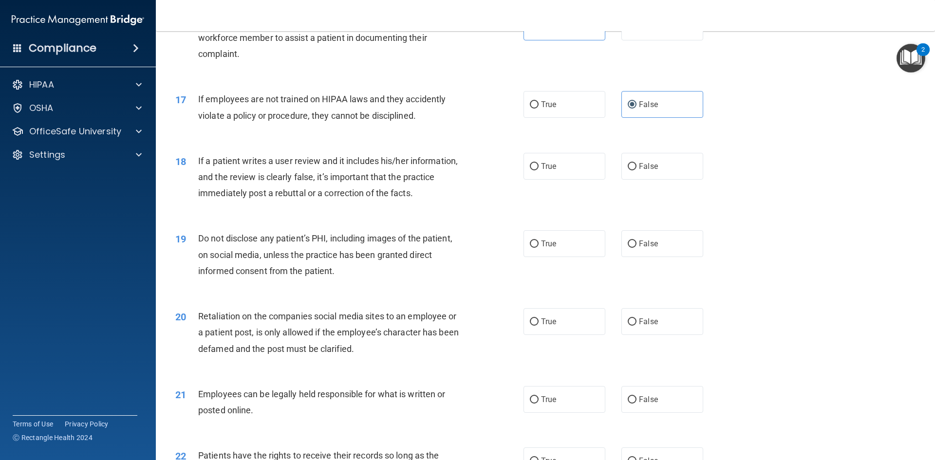
scroll to position [1267, 0]
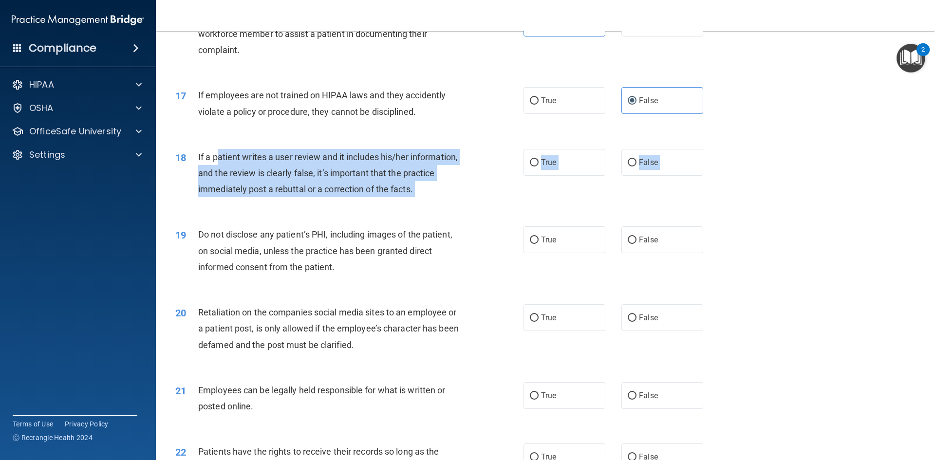
drag, startPoint x: 217, startPoint y: 174, endPoint x: 442, endPoint y: 228, distance: 231.0
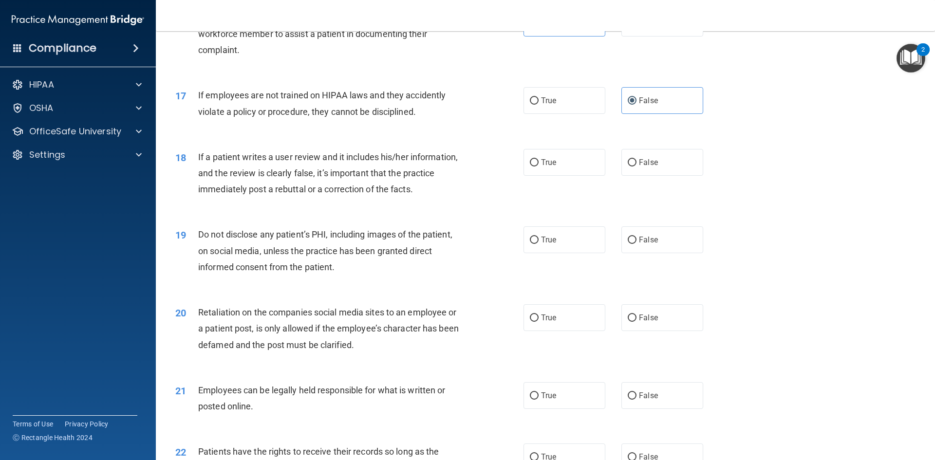
click at [572, 162] on div "18 If a patient writes a user review and it includes his/her information, and t…" at bounding box center [545, 176] width 755 height 78
click at [674, 176] on label "False" at bounding box center [663, 162] width 82 height 27
click at [637, 167] on input "False" at bounding box center [632, 162] width 9 height 7
radio input "true"
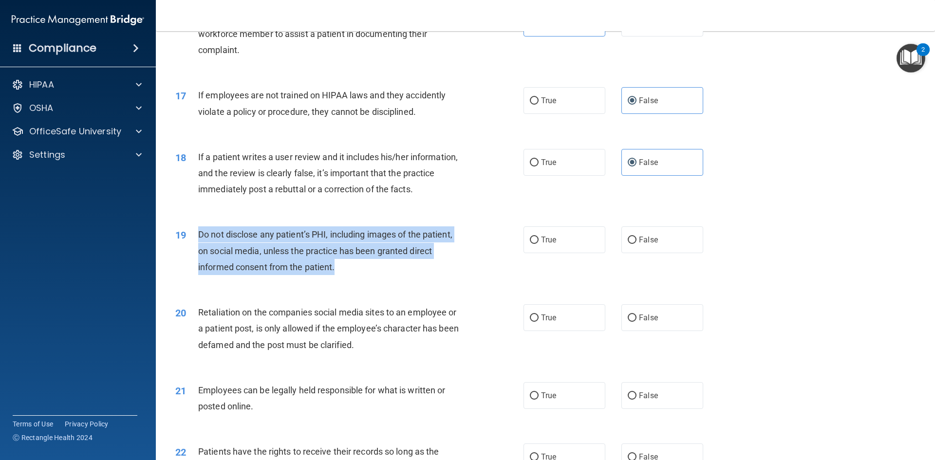
drag, startPoint x: 206, startPoint y: 253, endPoint x: 420, endPoint y: 288, distance: 217.6
click at [407, 275] on div "Do not disclose any patient’s PHI, including images of the patient, on social m…" at bounding box center [334, 251] width 272 height 49
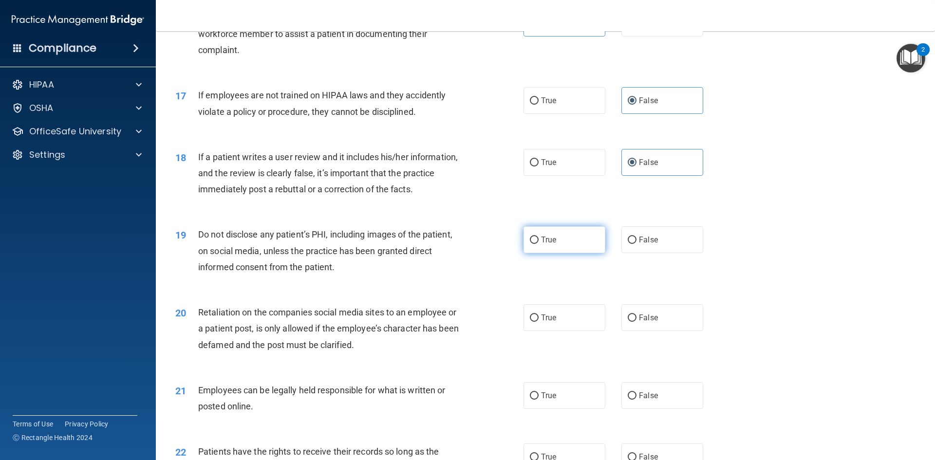
click at [541, 245] on span "True" at bounding box center [548, 239] width 15 height 9
click at [539, 244] on input "True" at bounding box center [534, 240] width 9 height 7
radio input "true"
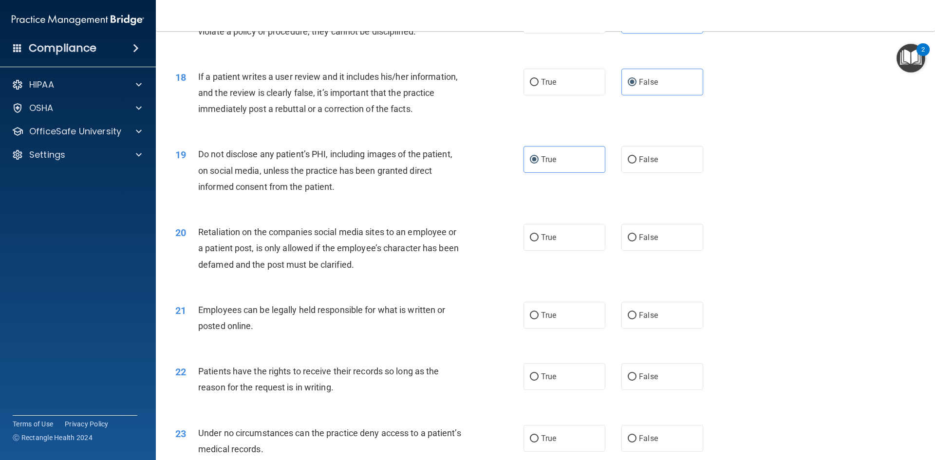
scroll to position [1413, 0]
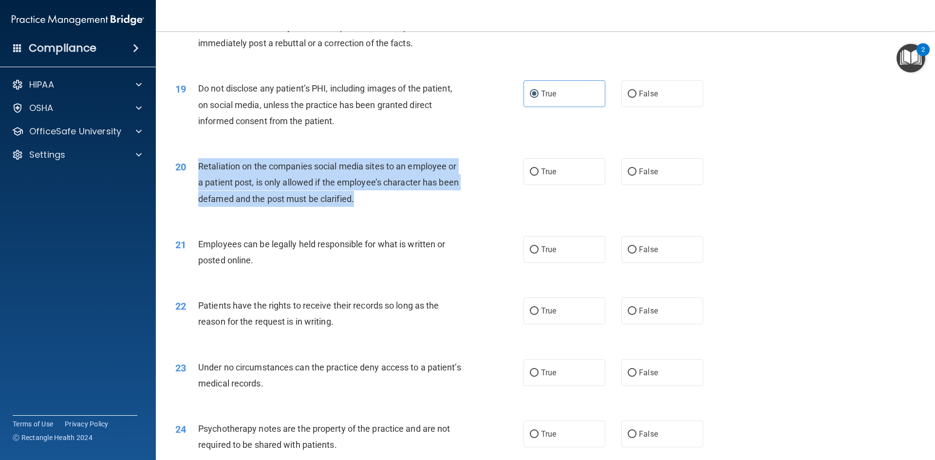
drag, startPoint x: 196, startPoint y: 181, endPoint x: 375, endPoint y: 218, distance: 183.0
click at [375, 212] on div "20 Retaliation on the companies social media sites to an employee or a patient …" at bounding box center [350, 185] width 378 height 54
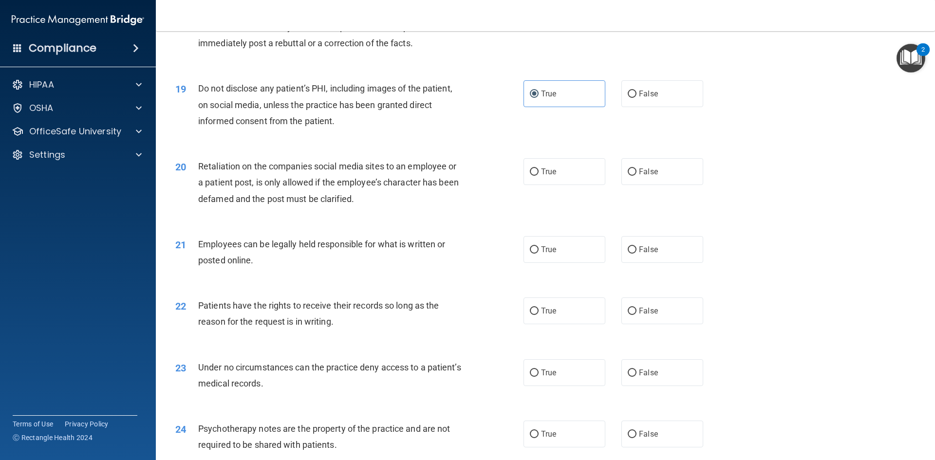
drag, startPoint x: 468, startPoint y: 236, endPoint x: 474, endPoint y: 226, distance: 11.8
click at [468, 224] on div "20 Retaliation on the companies social media sites to an employee or a patient …" at bounding box center [545, 185] width 755 height 78
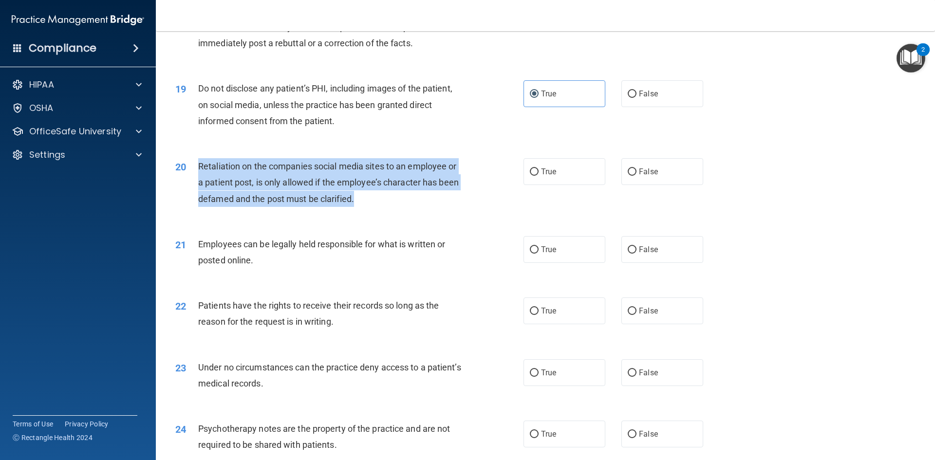
drag, startPoint x: 202, startPoint y: 181, endPoint x: 370, endPoint y: 215, distance: 171.5
click at [370, 207] on div "Retaliation on the companies social media sites to an employee or a patient pos…" at bounding box center [334, 182] width 272 height 49
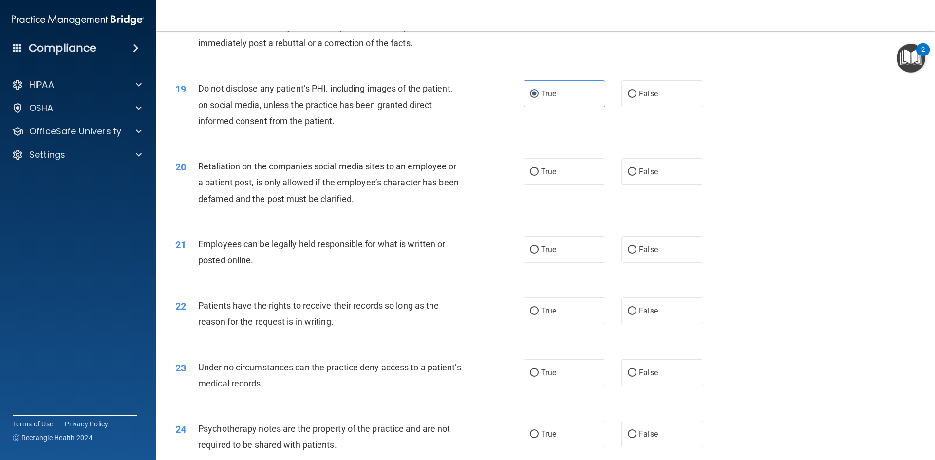
click at [379, 247] on div "21 Employees can be legally held responsible for what is written or posted onli…" at bounding box center [545, 254] width 755 height 61
drag, startPoint x: 207, startPoint y: 184, endPoint x: 305, endPoint y: 188, distance: 98.0
click at [301, 188] on div "20 Retaliation on the companies social media sites to an employee or a patient …" at bounding box center [350, 185] width 378 height 54
drag, startPoint x: 377, startPoint y: 193, endPoint x: 427, endPoint y: 193, distance: 50.2
click at [383, 193] on span "Retaliation on the companies social media sites to an employee or a patient pos…" at bounding box center [328, 182] width 261 height 42
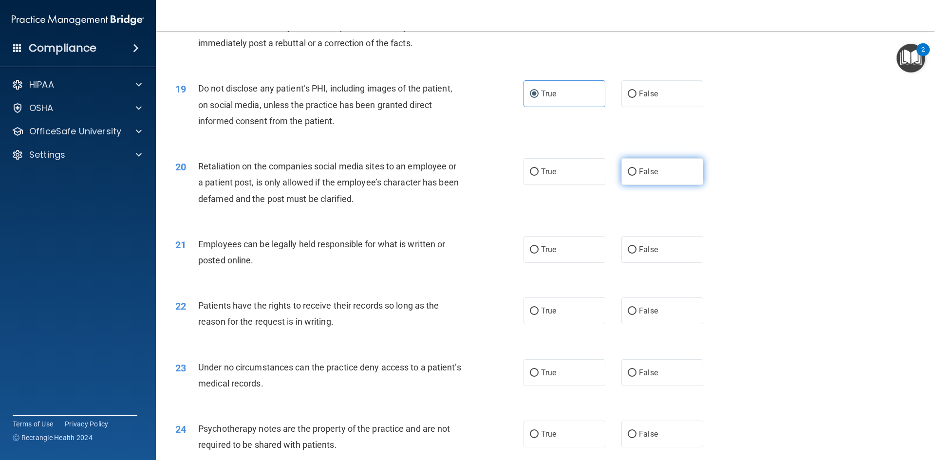
click at [668, 185] on label "False" at bounding box center [663, 171] width 82 height 27
click at [637, 176] on input "False" at bounding box center [632, 172] width 9 height 7
radio input "true"
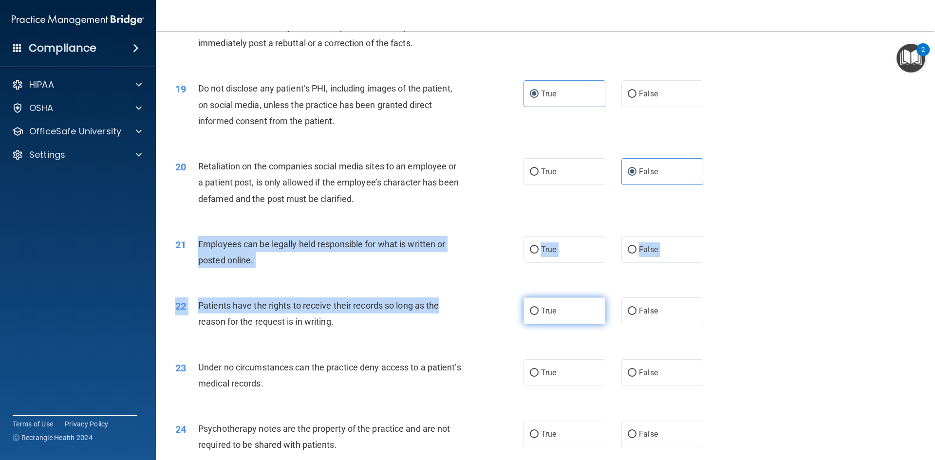
drag, startPoint x: 196, startPoint y: 257, endPoint x: 537, endPoint y: 320, distance: 347.3
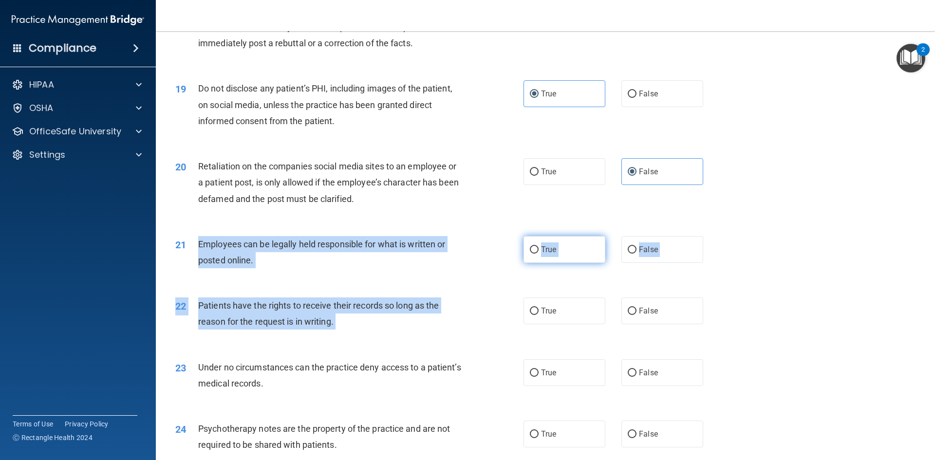
click at [585, 263] on label "True" at bounding box center [565, 249] width 82 height 27
click at [539, 254] on input "True" at bounding box center [534, 250] width 9 height 7
radio input "true"
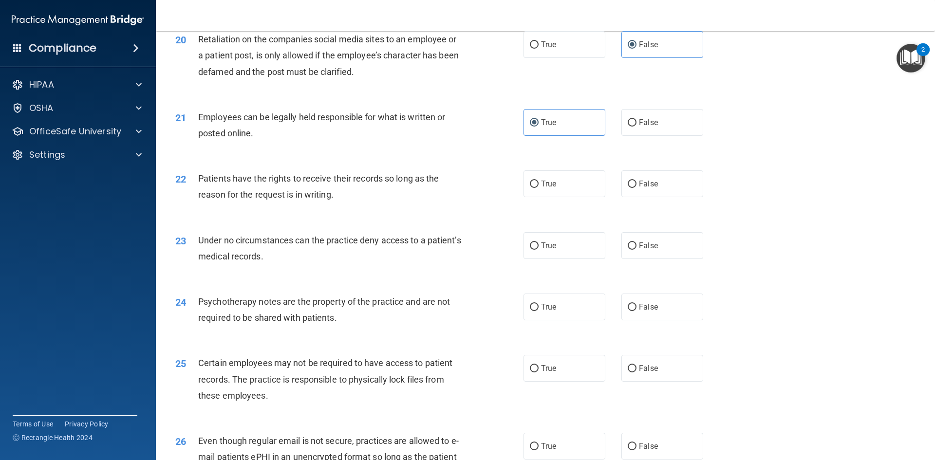
scroll to position [1559, 0]
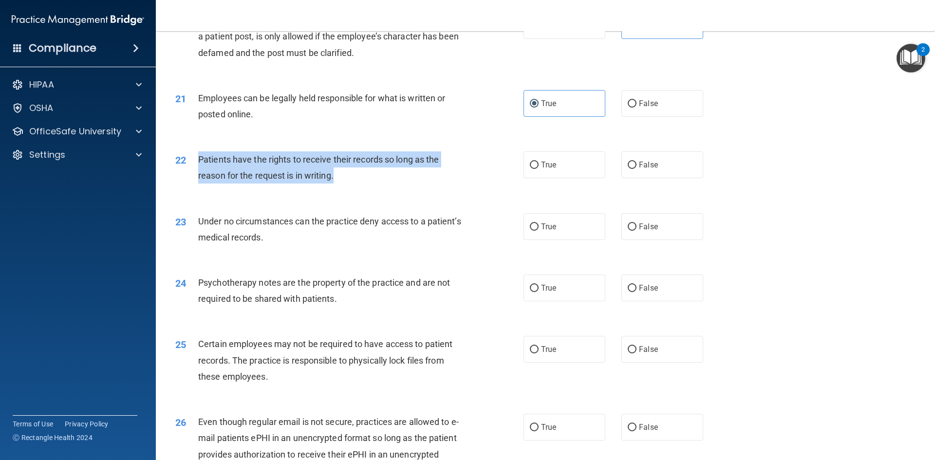
drag, startPoint x: 191, startPoint y: 176, endPoint x: 350, endPoint y: 204, distance: 161.8
click at [350, 189] on div "22 Patients have the rights to receive their records so long as the reason for …" at bounding box center [350, 170] width 378 height 37
click at [340, 184] on div "Patients have the rights to receive their records so long as the reason for the…" at bounding box center [334, 168] width 272 height 32
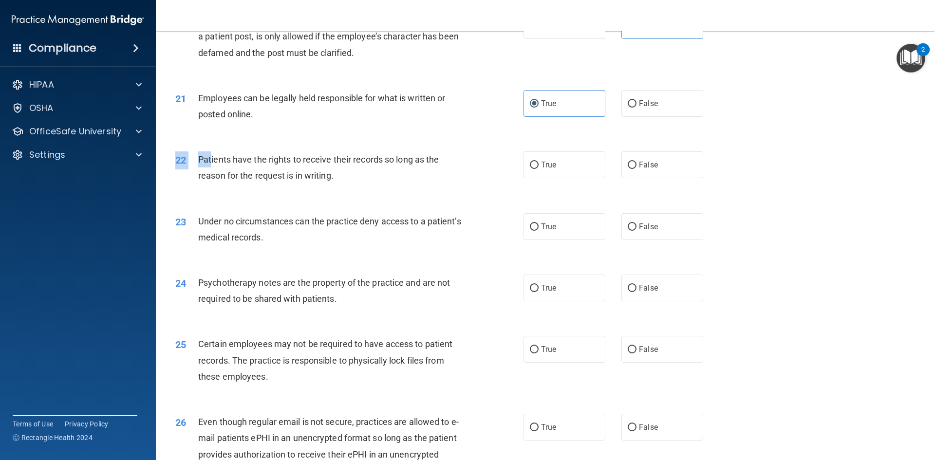
drag, startPoint x: 211, startPoint y: 172, endPoint x: 537, endPoint y: 205, distance: 328.1
click at [449, 189] on div "22 Patients have the rights to receive their records so long as the reason for …" at bounding box center [350, 170] width 378 height 37
click at [639, 178] on label "False" at bounding box center [663, 165] width 82 height 27
click at [637, 169] on input "False" at bounding box center [632, 165] width 9 height 7
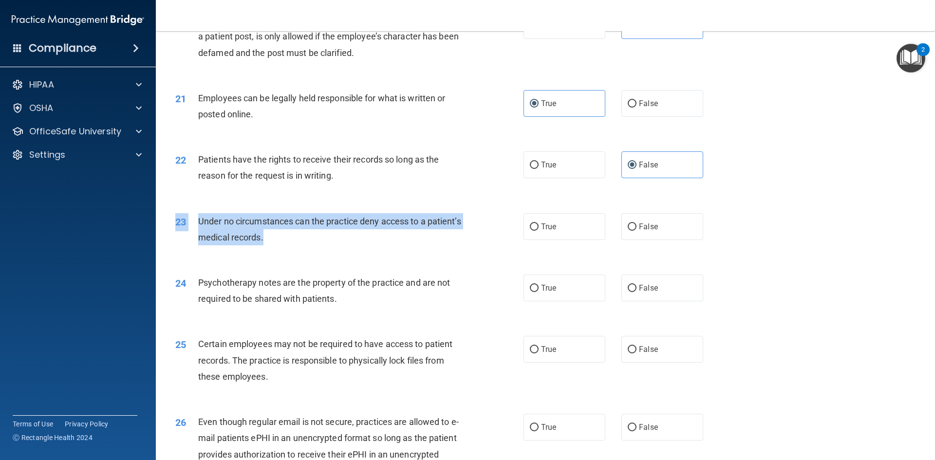
drag, startPoint x: 177, startPoint y: 228, endPoint x: 320, endPoint y: 262, distance: 146.9
click at [320, 262] on div "23 Under no circumstances can the practice deny access to a patient’s medical r…" at bounding box center [545, 231] width 755 height 61
click at [320, 250] on div "23 Under no circumstances can the practice deny access to a patient’s medical r…" at bounding box center [350, 231] width 378 height 37
drag, startPoint x: 307, startPoint y: 261, endPoint x: 198, endPoint y: 236, distance: 111.5
click at [198, 236] on div "Under no circumstances can the practice deny access to a patient’s medical reco…" at bounding box center [334, 229] width 272 height 32
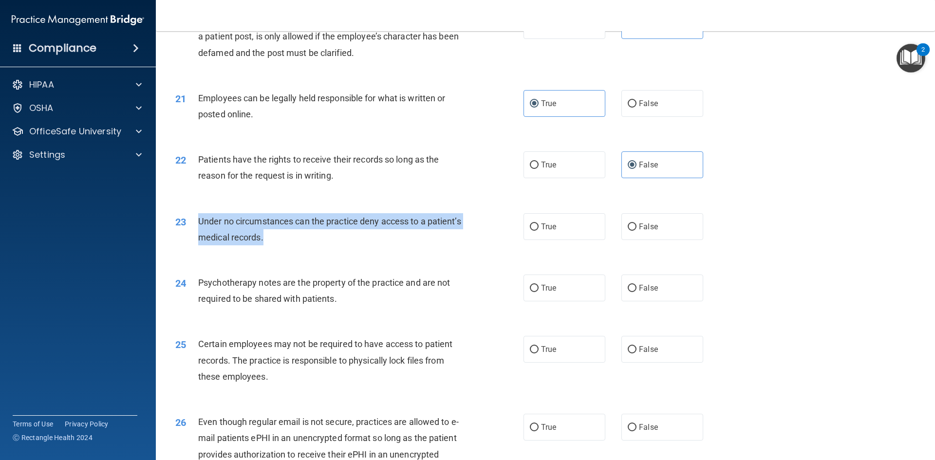
click at [325, 250] on div "23 Under no circumstances can the practice deny access to a patient’s medical r…" at bounding box center [350, 231] width 378 height 37
drag, startPoint x: 203, startPoint y: 232, endPoint x: 292, endPoint y: 260, distance: 93.5
click at [291, 246] on div "Under no circumstances can the practice deny access to a patient’s medical reco…" at bounding box center [334, 229] width 272 height 32
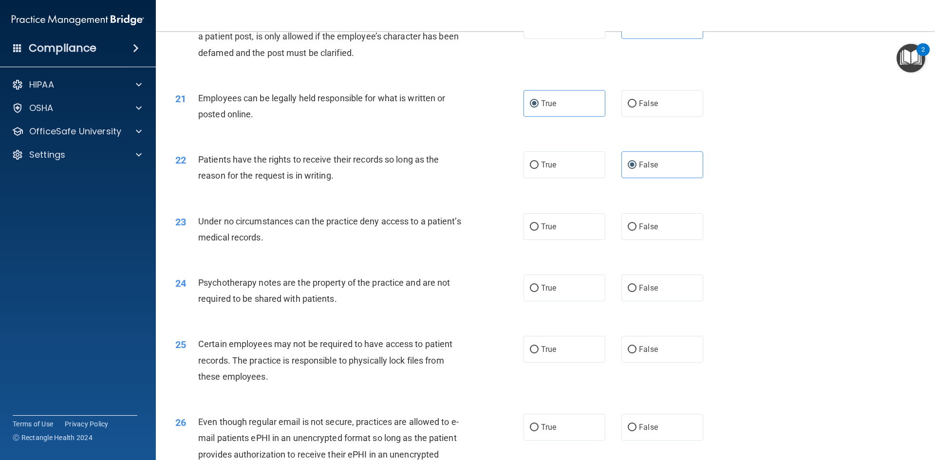
drag, startPoint x: 389, startPoint y: 266, endPoint x: 498, endPoint y: 229, distance: 115.7
click at [389, 250] on div "23 Under no circumstances can the practice deny access to a patient’s medical r…" at bounding box center [350, 231] width 378 height 37
click at [654, 240] on label "False" at bounding box center [663, 226] width 82 height 27
click at [637, 231] on input "False" at bounding box center [632, 227] width 9 height 7
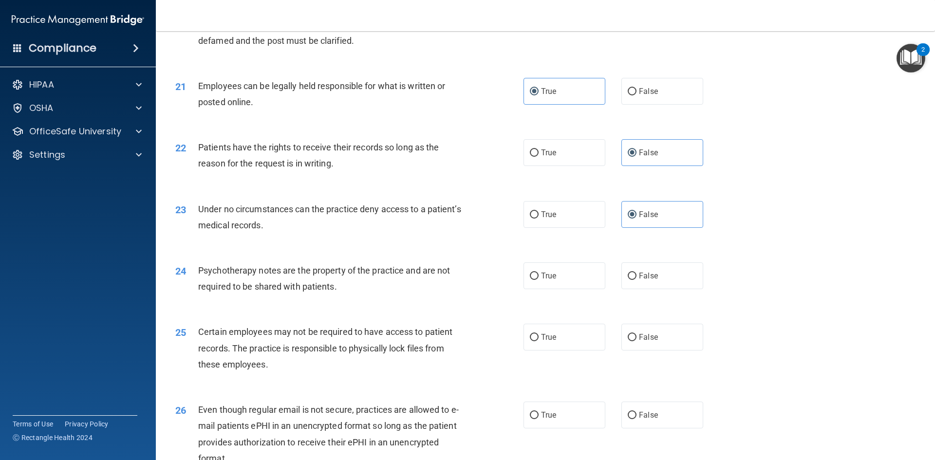
scroll to position [1656, 0]
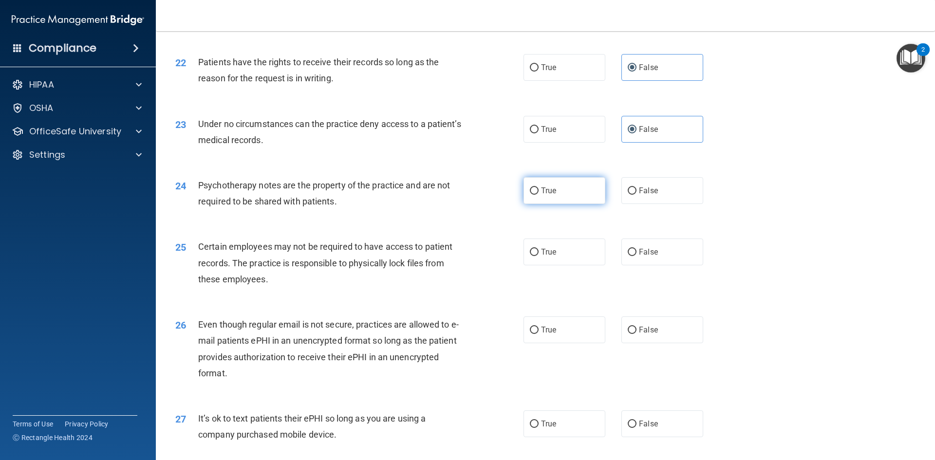
click at [541, 195] on span "True" at bounding box center [548, 190] width 15 height 9
click at [539, 195] on input "True" at bounding box center [534, 191] width 9 height 7
click at [552, 257] on span "True" at bounding box center [548, 251] width 15 height 9
click at [539, 256] on input "True" at bounding box center [534, 252] width 9 height 7
click at [543, 343] on label "True" at bounding box center [565, 330] width 82 height 27
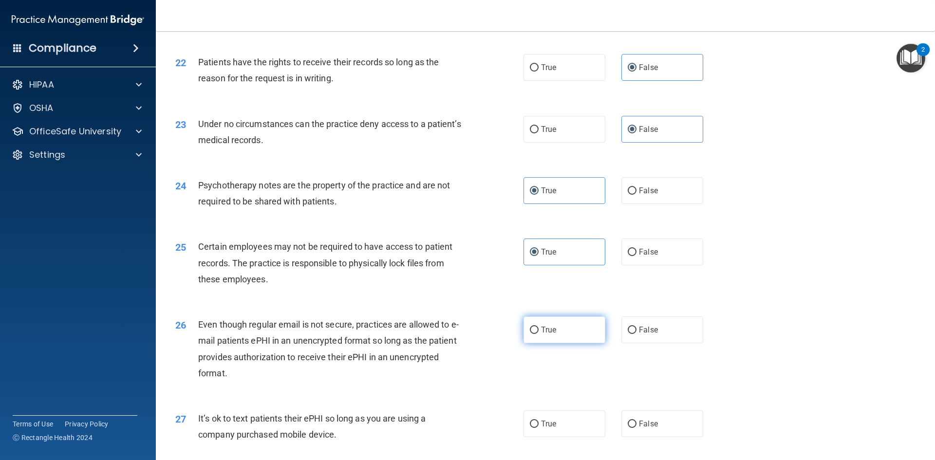
click at [539, 334] on input "True" at bounding box center [534, 330] width 9 height 7
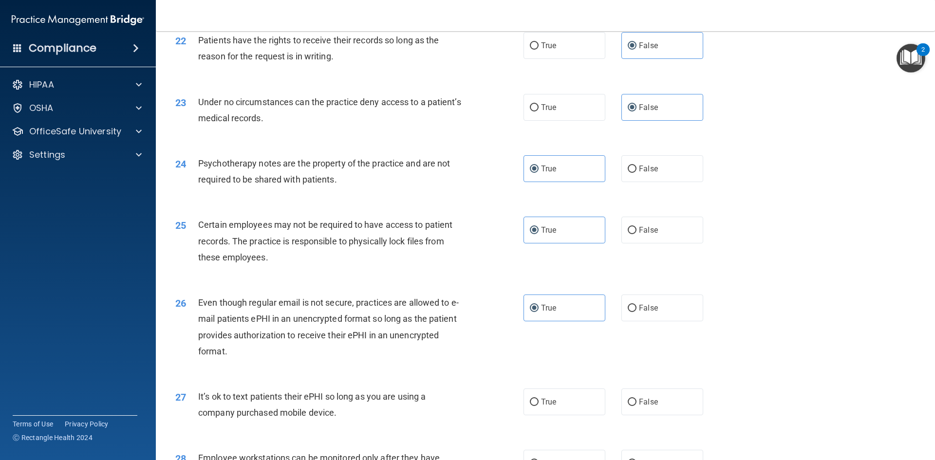
scroll to position [1705, 0]
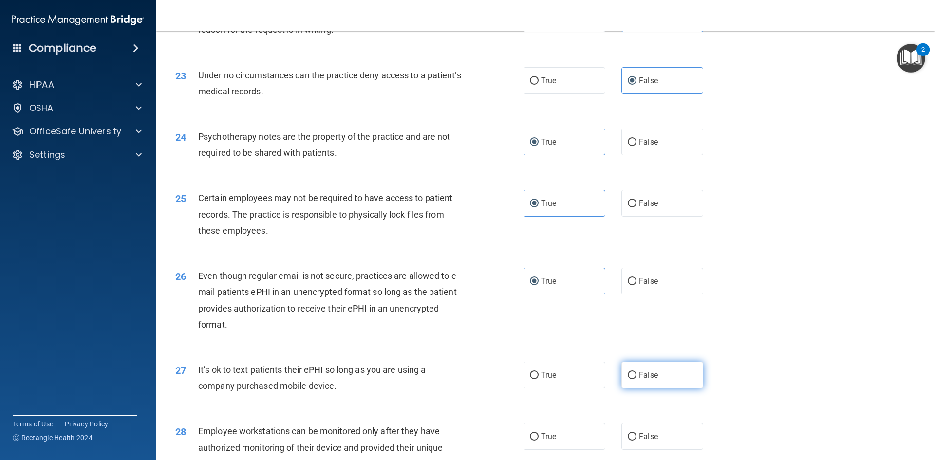
click at [640, 380] on span "False" at bounding box center [648, 375] width 19 height 9
click at [637, 380] on input "False" at bounding box center [632, 375] width 9 height 7
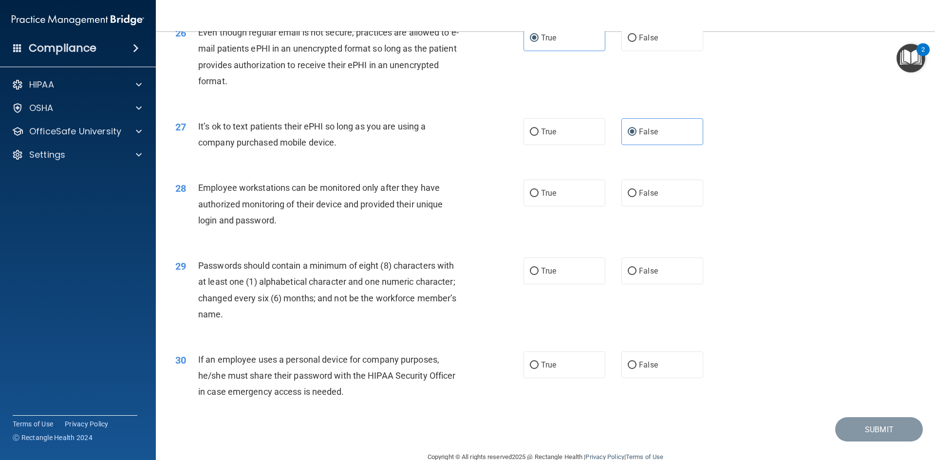
scroll to position [1985, 0]
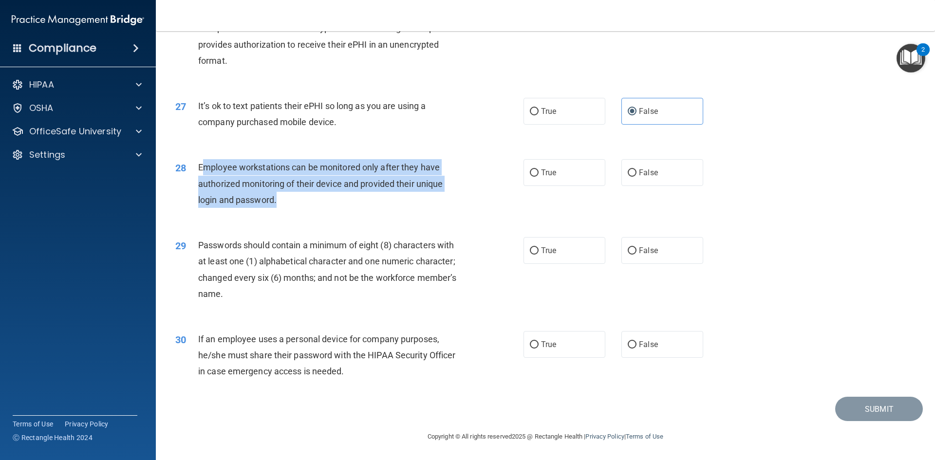
drag, startPoint x: 202, startPoint y: 165, endPoint x: 283, endPoint y: 200, distance: 88.2
click at [283, 200] on div "Employee workstations can be monitored only after they have authorized monitori…" at bounding box center [334, 183] width 272 height 49
click at [213, 173] on div "Employee workstations can be monitored only after they have authorized monitori…" at bounding box center [334, 183] width 272 height 49
drag, startPoint x: 199, startPoint y: 169, endPoint x: 347, endPoint y: 204, distance: 152.7
click at [347, 204] on div "28 Employee workstations can be monitored only after they have authorized monit…" at bounding box center [350, 186] width 378 height 54
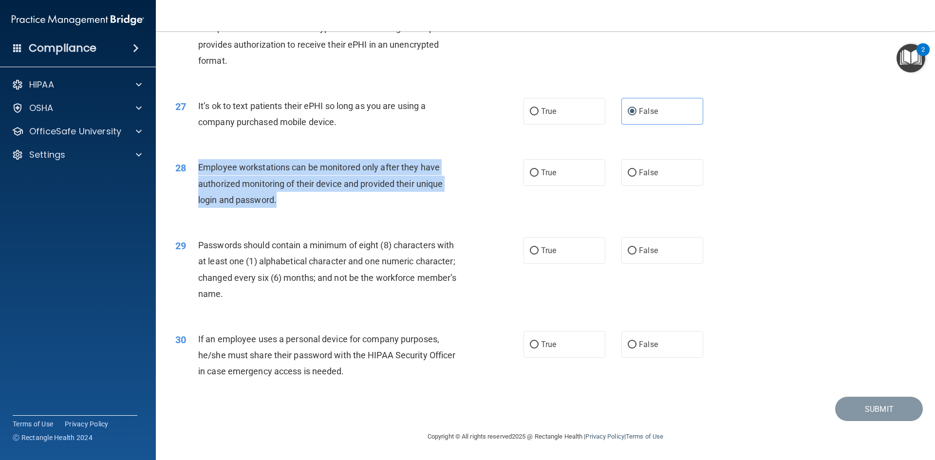
click at [302, 198] on div "Employee workstations can be monitored only after they have authorized monitori…" at bounding box center [334, 183] width 272 height 49
click at [270, 166] on span "Employee workstations can be monitored only after they have authorized monitori…" at bounding box center [320, 183] width 245 height 42
drag, startPoint x: 236, startPoint y: 169, endPoint x: 331, endPoint y: 209, distance: 103.1
click at [331, 209] on div "28 Employee workstations can be monitored only after they have authorized monit…" at bounding box center [350, 186] width 378 height 54
click at [330, 208] on div "Employee workstations can be monitored only after they have authorized monitori…" at bounding box center [334, 183] width 272 height 49
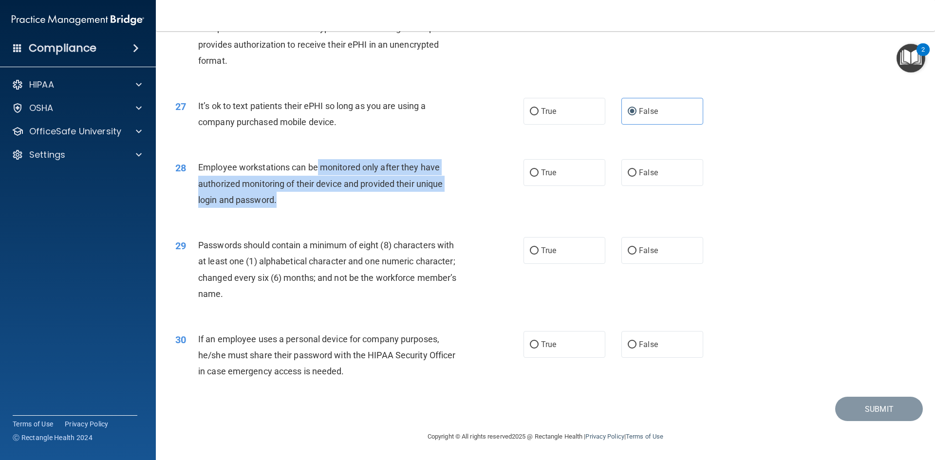
drag, startPoint x: 317, startPoint y: 170, endPoint x: 331, endPoint y: 202, distance: 34.7
click at [331, 202] on div "Employee workstations can be monitored only after they have authorized monitori…" at bounding box center [334, 183] width 272 height 49
click at [294, 183] on span "Employee workstations can be monitored only after they have authorized monitori…" at bounding box center [320, 183] width 245 height 42
drag, startPoint x: 202, startPoint y: 166, endPoint x: 300, endPoint y: 205, distance: 105.7
click at [300, 205] on div "Employee workstations can be monitored only after they have authorized monitori…" at bounding box center [334, 183] width 272 height 49
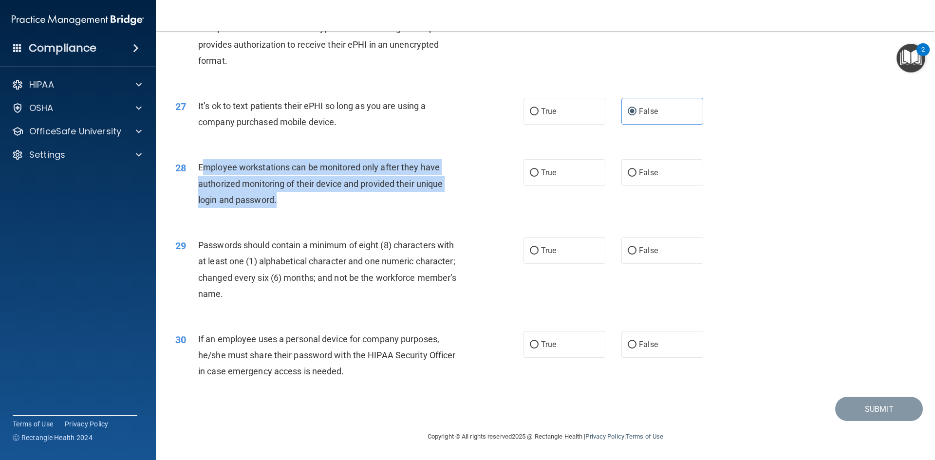
drag, startPoint x: 295, startPoint y: 192, endPoint x: 268, endPoint y: 197, distance: 27.6
click at [268, 197] on span "Employee workstations can be monitored only after they have authorized monitori…" at bounding box center [320, 183] width 245 height 42
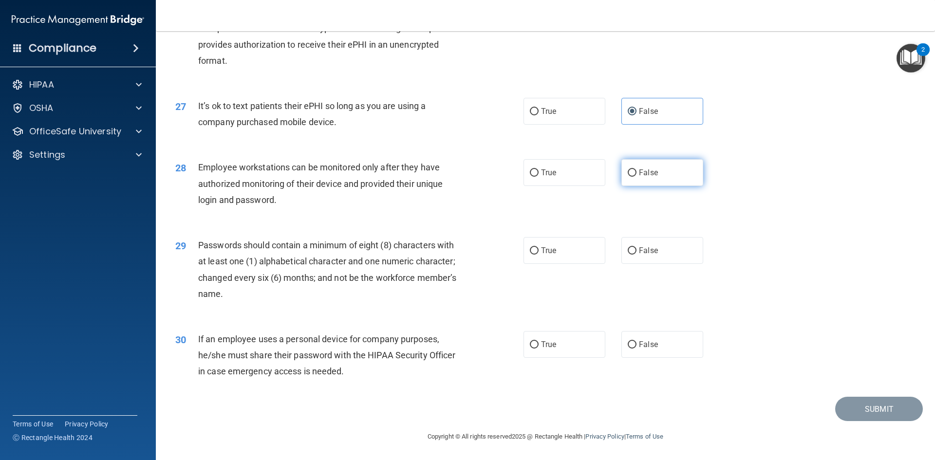
click at [642, 172] on span "False" at bounding box center [648, 172] width 19 height 9
click at [637, 172] on input "False" at bounding box center [632, 173] width 9 height 7
drag, startPoint x: 224, startPoint y: 241, endPoint x: 257, endPoint y: 239, distance: 33.6
click at [254, 241] on span "Passwords should contain a minimum of eight (8) characters with at least one (1…" at bounding box center [327, 269] width 258 height 59
click at [550, 253] on span "True" at bounding box center [548, 250] width 15 height 9
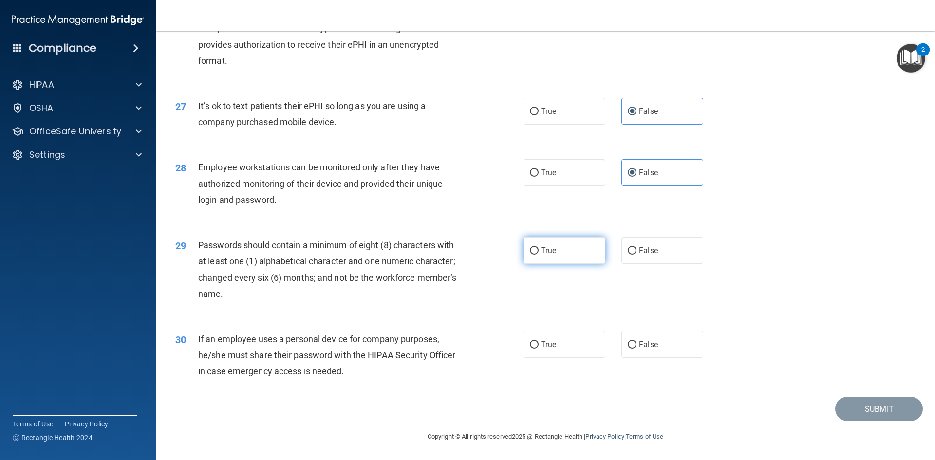
click at [539, 253] on input "True" at bounding box center [534, 250] width 9 height 7
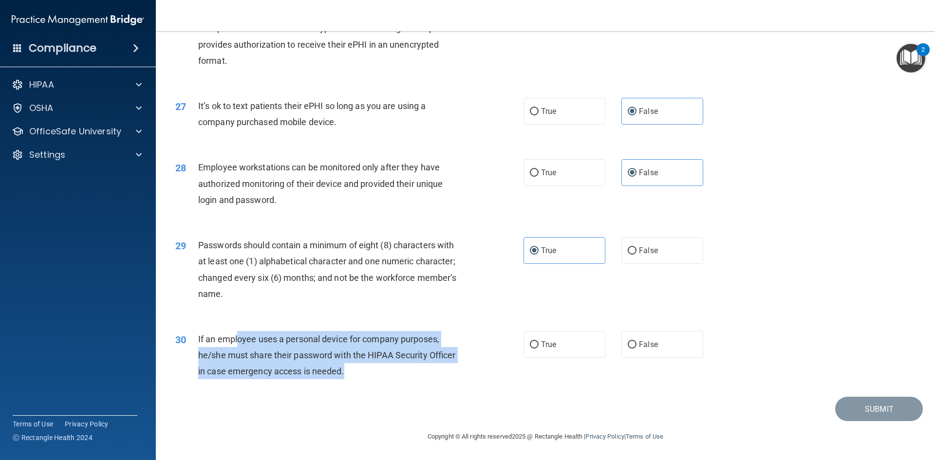
drag, startPoint x: 319, startPoint y: 352, endPoint x: 389, endPoint y: 370, distance: 72.9
click at [366, 378] on div "If an employee uses a personal device for company purposes, he/she must share t…" at bounding box center [334, 355] width 272 height 49
click at [646, 346] on span "False" at bounding box center [648, 344] width 19 height 9
click at [637, 346] on input "False" at bounding box center [632, 345] width 9 height 7
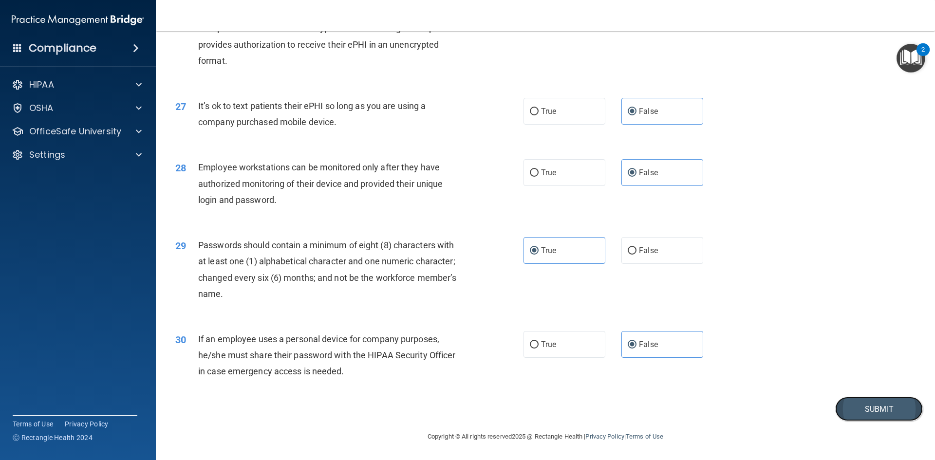
click at [836, 406] on button "Submit" at bounding box center [880, 409] width 88 height 25
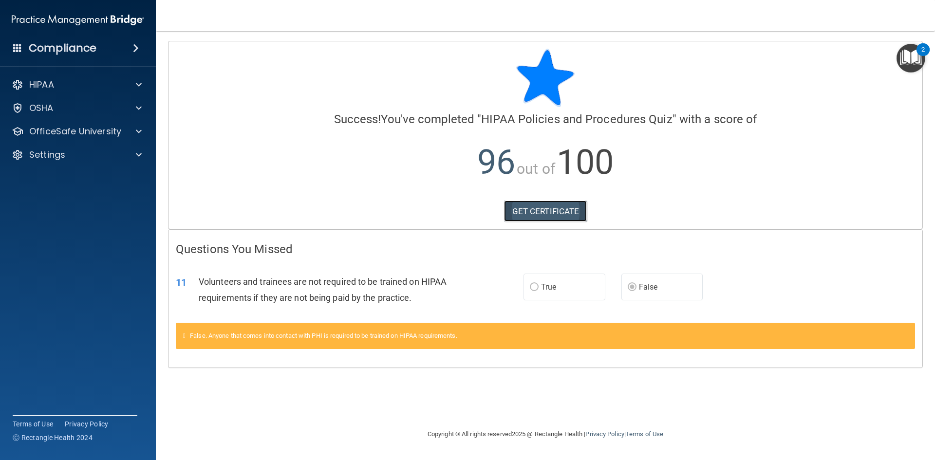
click at [540, 216] on link "GET CERTIFICATE" at bounding box center [545, 211] width 83 height 21
click at [77, 133] on p "OfficeSafe University" at bounding box center [75, 132] width 92 height 12
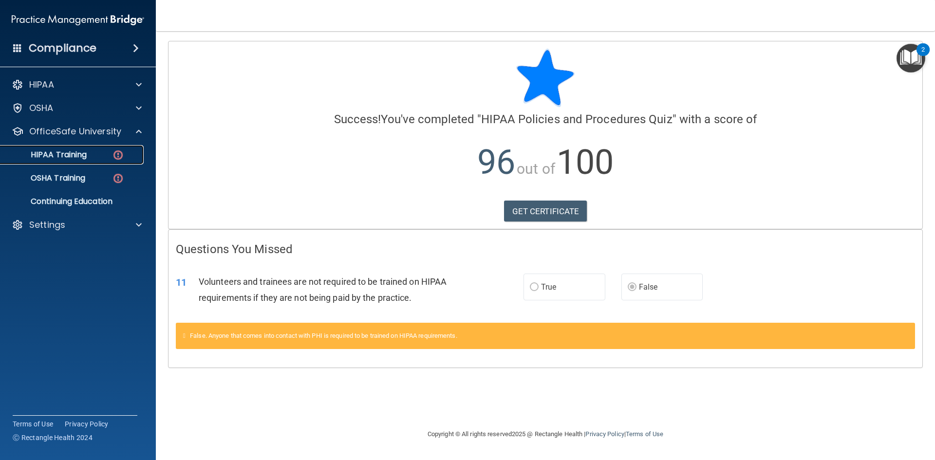
click at [99, 161] on link "HIPAA Training" at bounding box center [66, 154] width 153 height 19
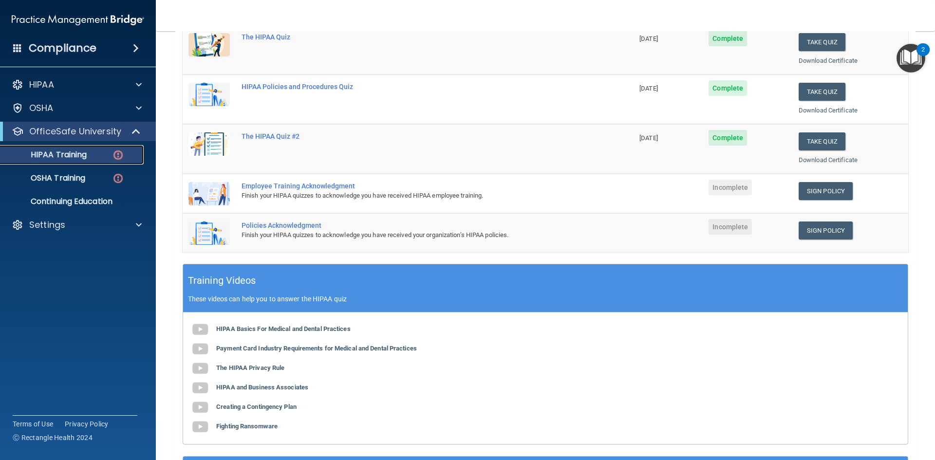
scroll to position [146, 0]
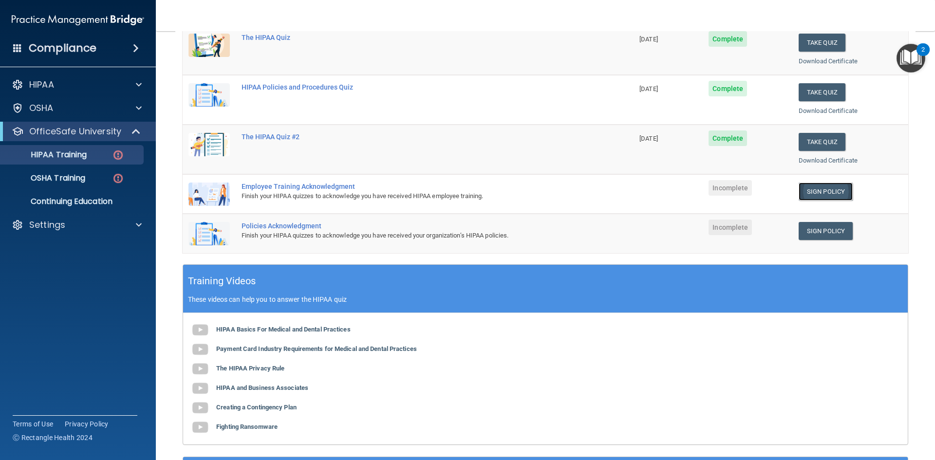
click at [825, 192] on link "Sign Policy" at bounding box center [826, 192] width 54 height 18
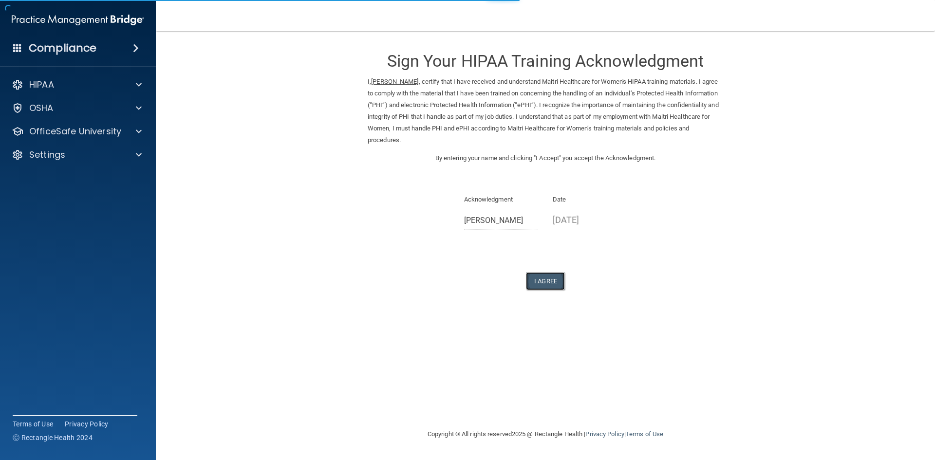
click at [558, 279] on button "I Agree" at bounding box center [545, 281] width 39 height 18
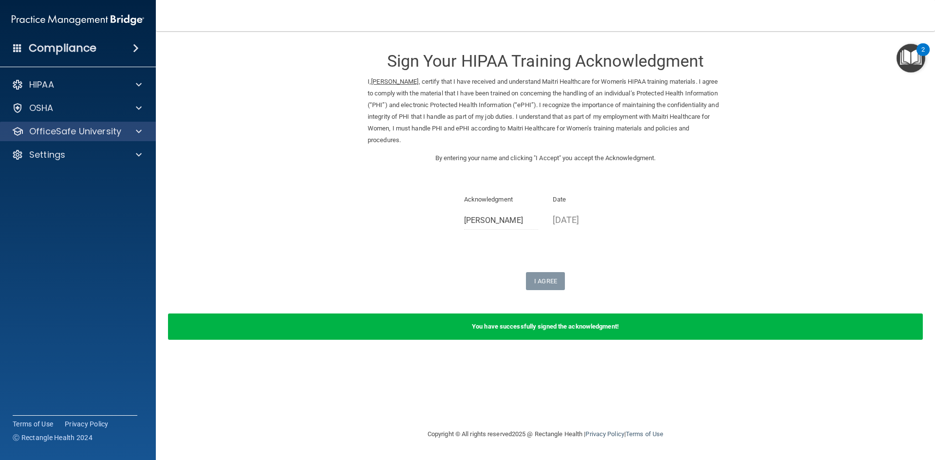
click at [98, 139] on div "OfficeSafe University" at bounding box center [78, 131] width 156 height 19
click at [141, 134] on span at bounding box center [139, 132] width 6 height 12
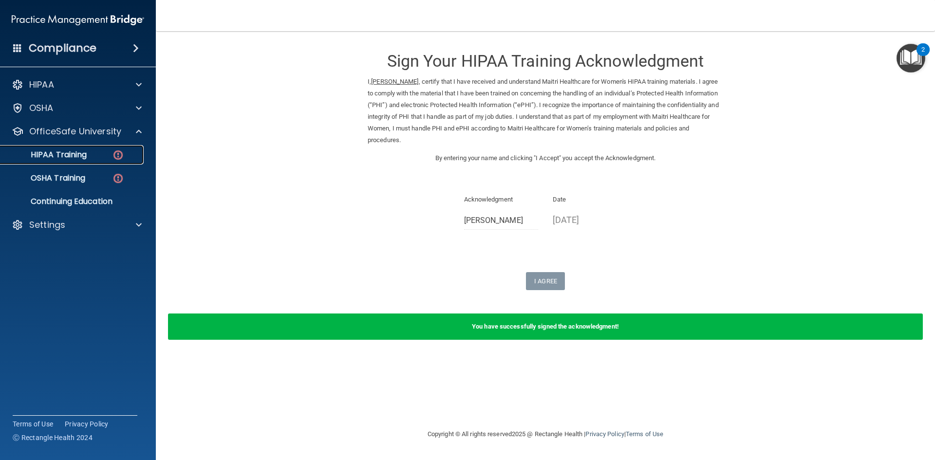
click at [96, 162] on link "HIPAA Training" at bounding box center [66, 154] width 153 height 19
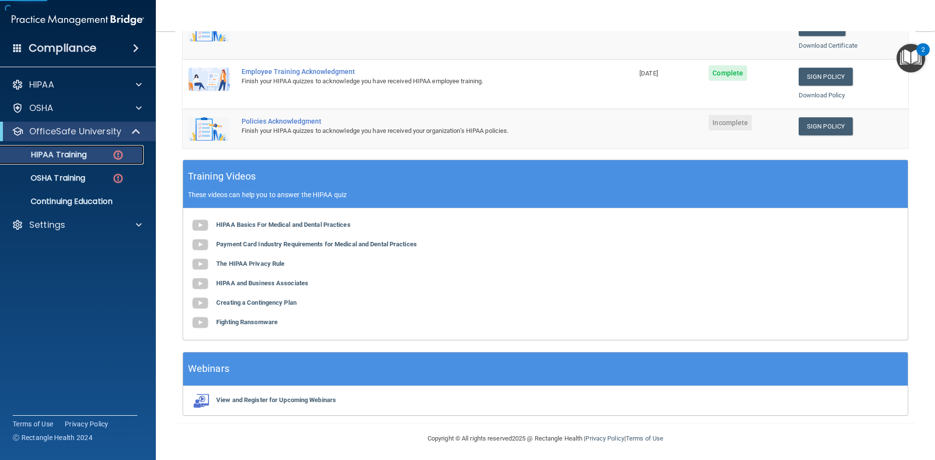
scroll to position [263, 0]
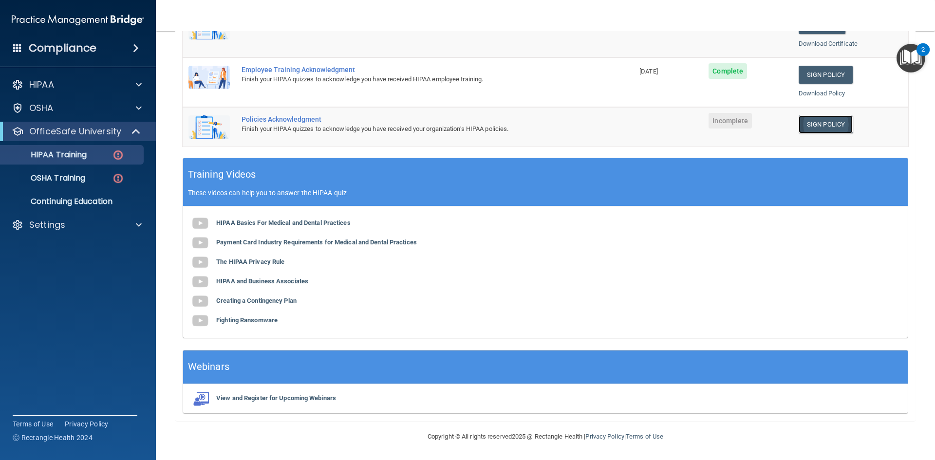
click at [820, 127] on link "Sign Policy" at bounding box center [826, 124] width 54 height 18
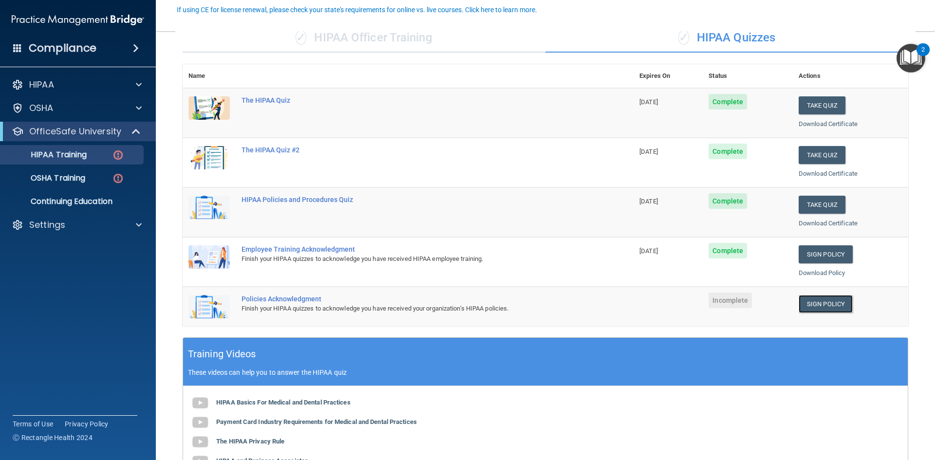
scroll to position [117, 0]
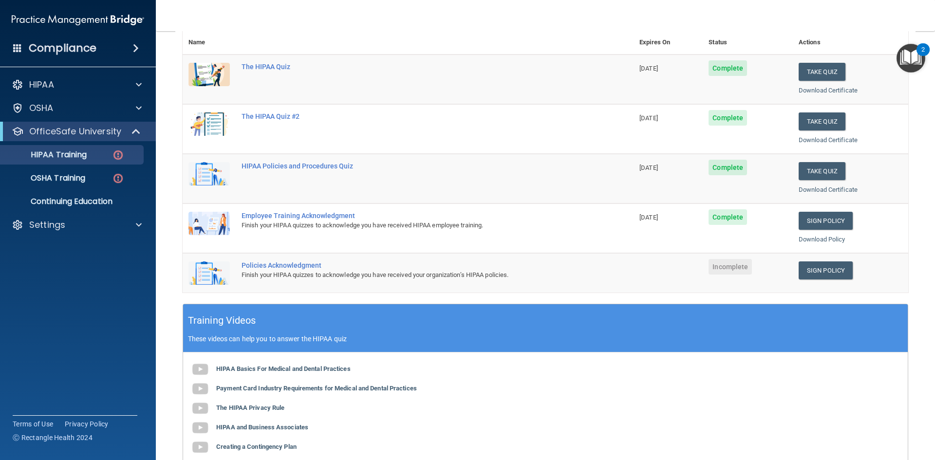
drag, startPoint x: 812, startPoint y: 259, endPoint x: 817, endPoint y: 261, distance: 5.1
click at [813, 259] on td "Sign Policy Sign Policy Download Policy" at bounding box center [850, 272] width 115 height 39
click at [822, 266] on link "Sign Policy" at bounding box center [826, 271] width 54 height 18
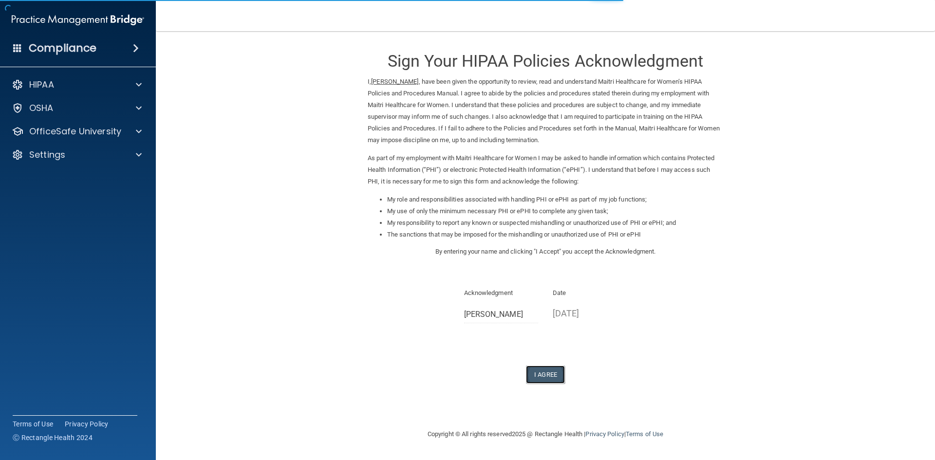
click at [539, 373] on button "I Agree" at bounding box center [545, 375] width 39 height 18
click at [553, 374] on button "I Agree" at bounding box center [545, 375] width 39 height 18
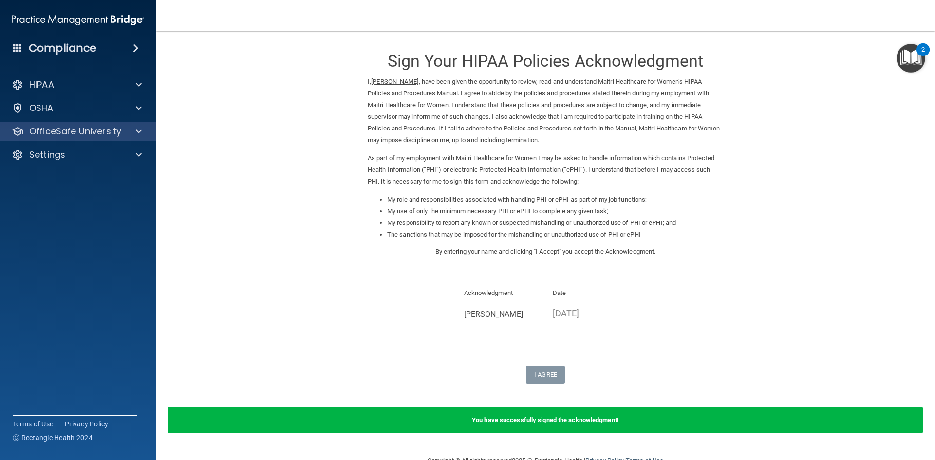
click at [111, 138] on div "OfficeSafe University" at bounding box center [78, 131] width 156 height 19
click at [141, 138] on div "OfficeSafe University" at bounding box center [78, 131] width 156 height 19
click at [140, 135] on span at bounding box center [139, 132] width 6 height 12
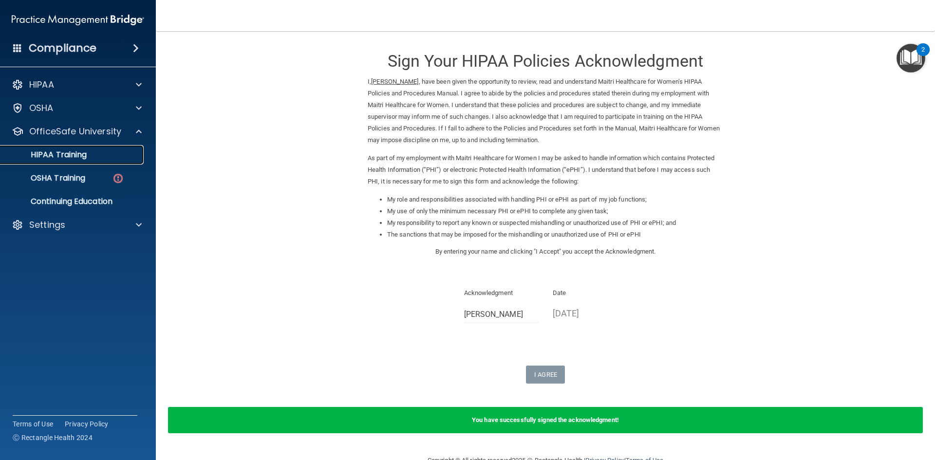
click at [84, 156] on p "HIPAA Training" at bounding box center [46, 155] width 80 height 10
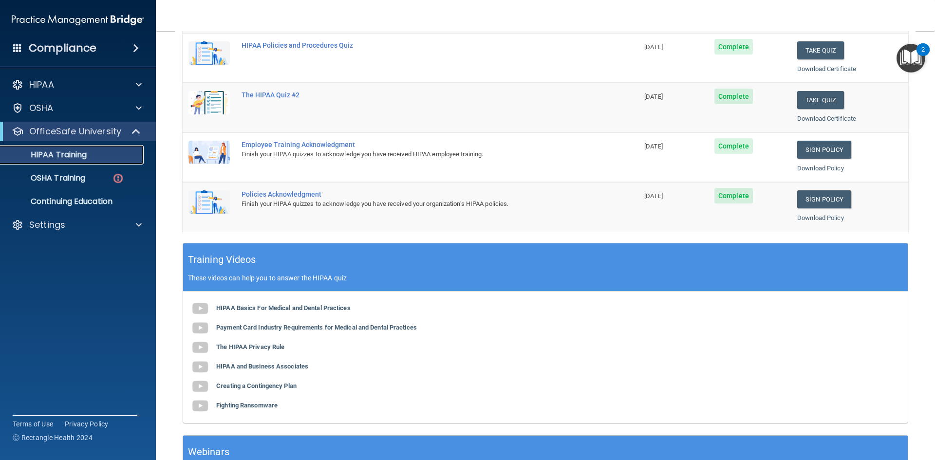
scroll to position [78, 0]
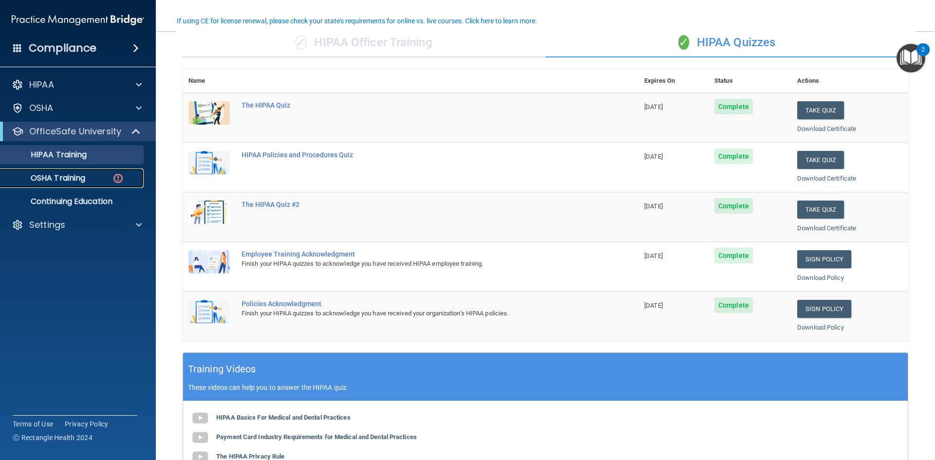
click at [103, 188] on link "OSHA Training" at bounding box center [66, 178] width 153 height 19
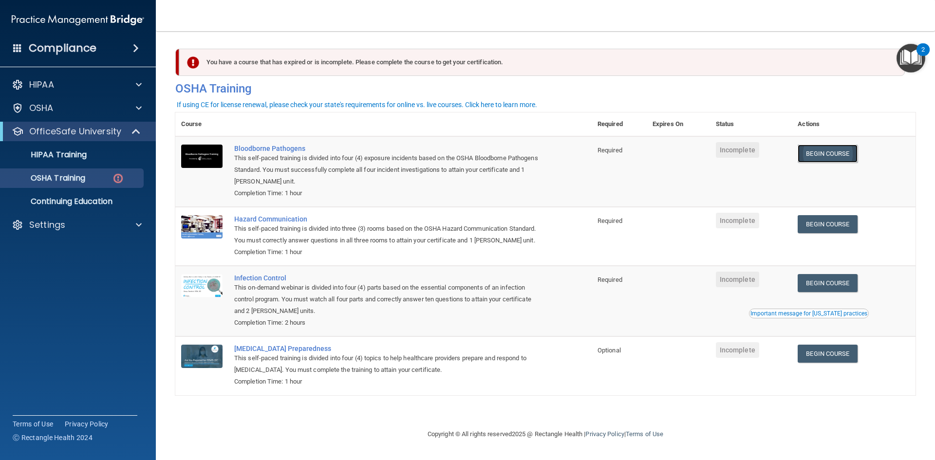
click at [847, 152] on link "Begin Course" at bounding box center [827, 154] width 59 height 18
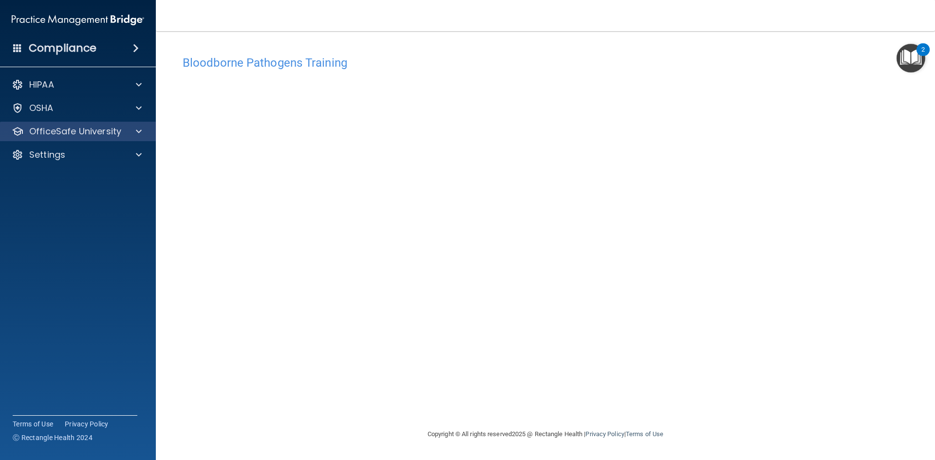
click at [141, 124] on div "OfficeSafe University" at bounding box center [78, 131] width 156 height 19
click at [130, 137] on div "OfficeSafe University" at bounding box center [78, 131] width 156 height 19
click at [135, 137] on div "OfficeSafe University" at bounding box center [78, 131] width 156 height 19
click at [78, 129] on p "OfficeSafe University" at bounding box center [75, 132] width 92 height 12
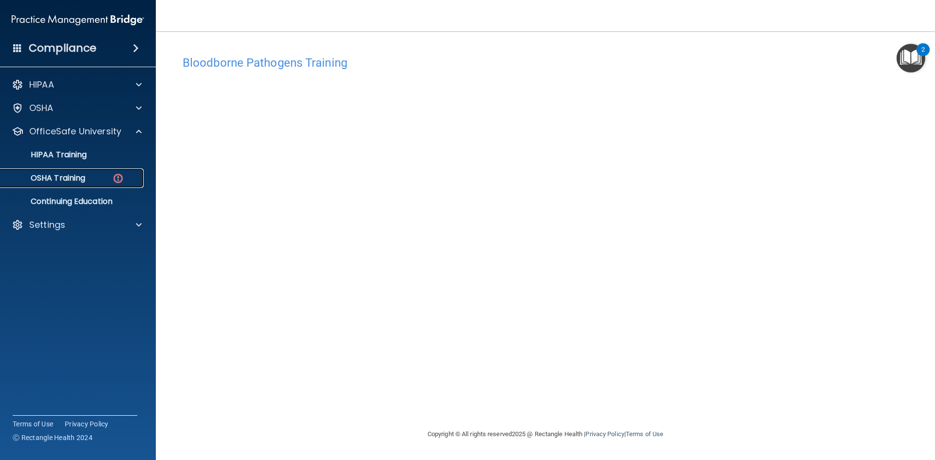
click at [111, 179] on div "OSHA Training" at bounding box center [72, 178] width 133 height 10
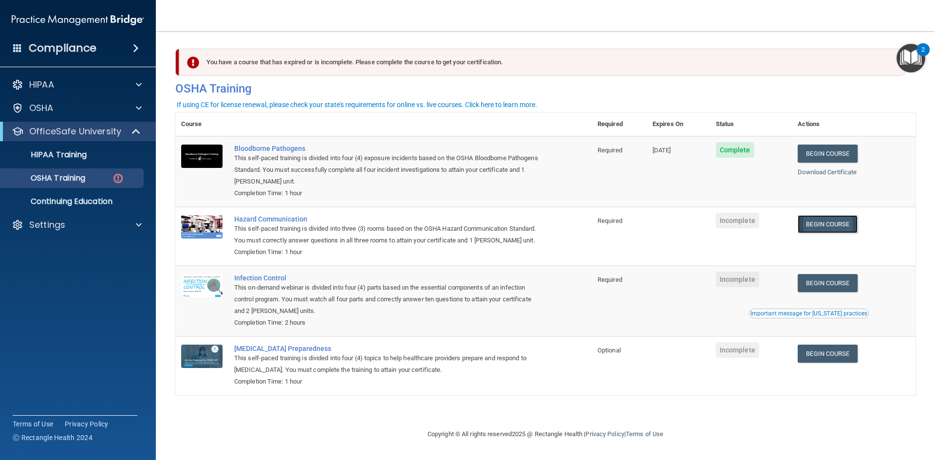
click at [824, 228] on link "Begin Course" at bounding box center [827, 224] width 59 height 18
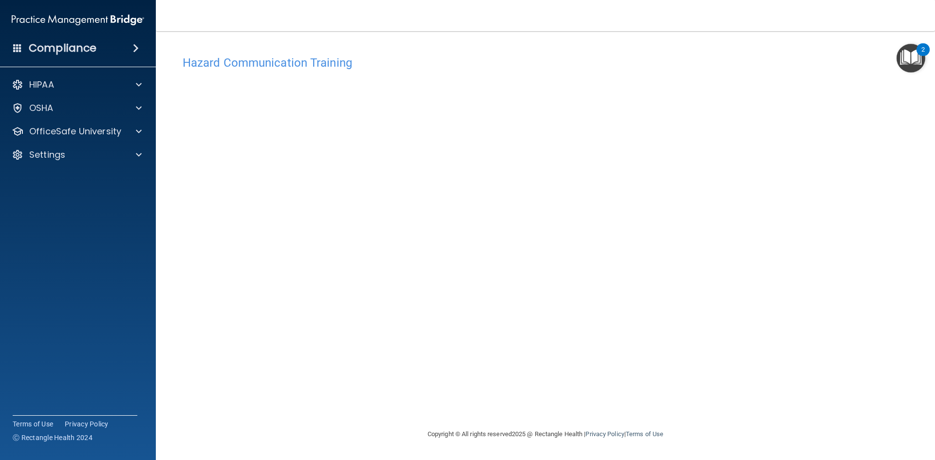
click at [912, 66] on img "Open Resource Center, 2 new notifications" at bounding box center [911, 58] width 29 height 29
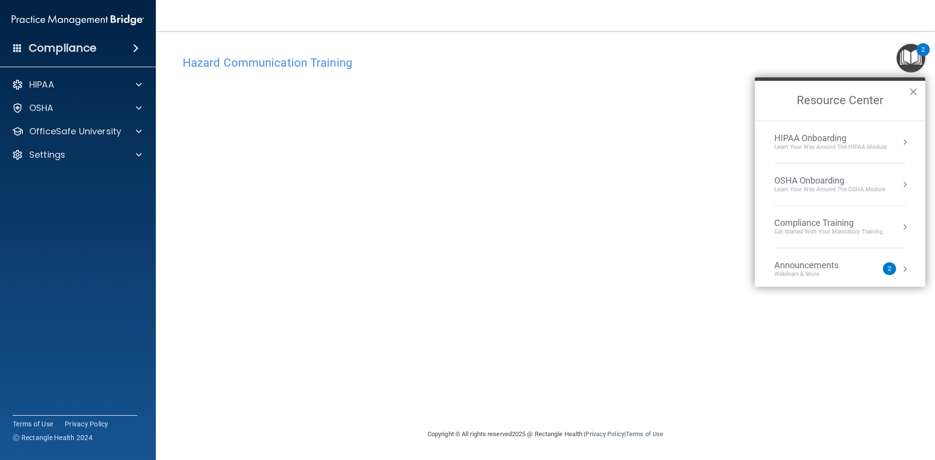
click at [913, 98] on button "×" at bounding box center [913, 92] width 9 height 16
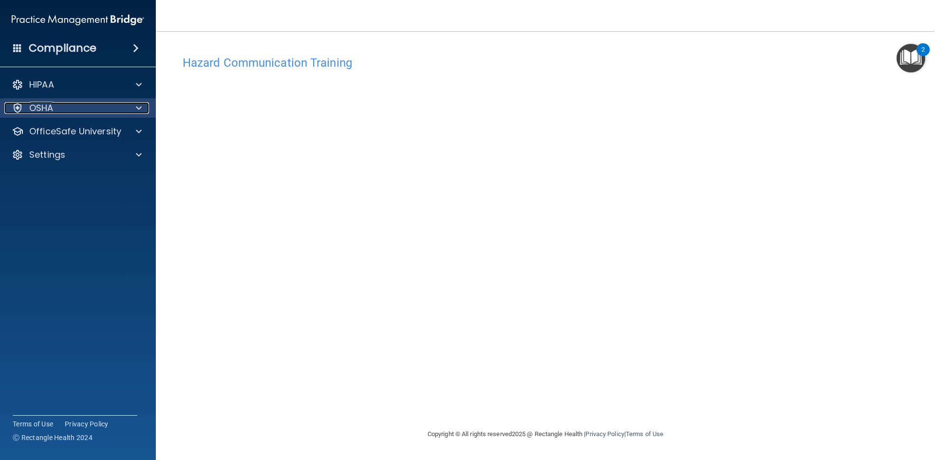
click at [143, 112] on div at bounding box center [137, 108] width 24 height 12
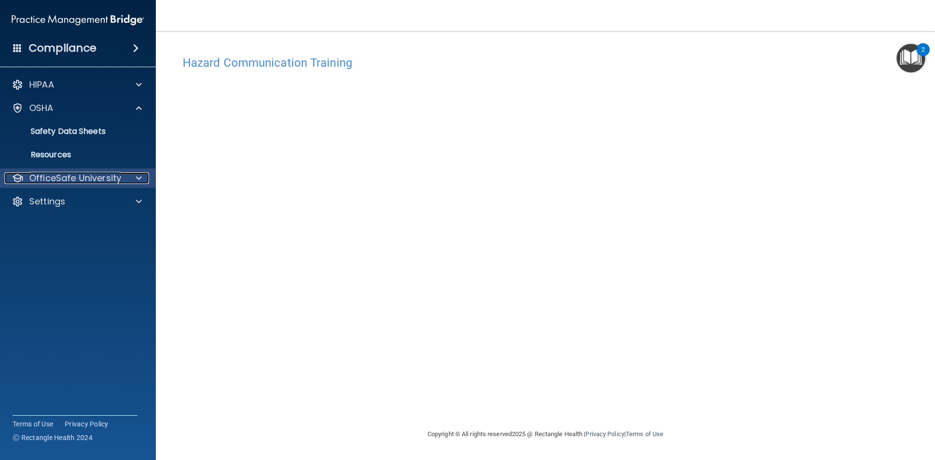
click at [132, 182] on div at bounding box center [137, 178] width 24 height 12
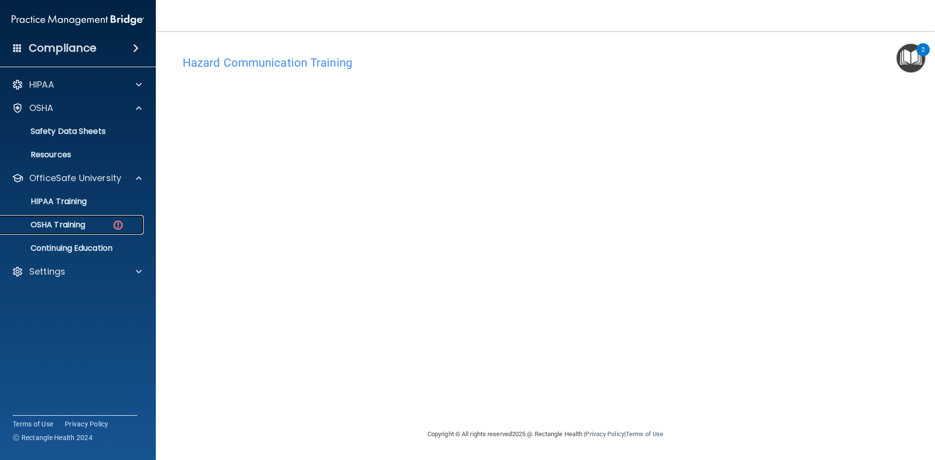
click at [103, 225] on div "OSHA Training" at bounding box center [72, 225] width 133 height 10
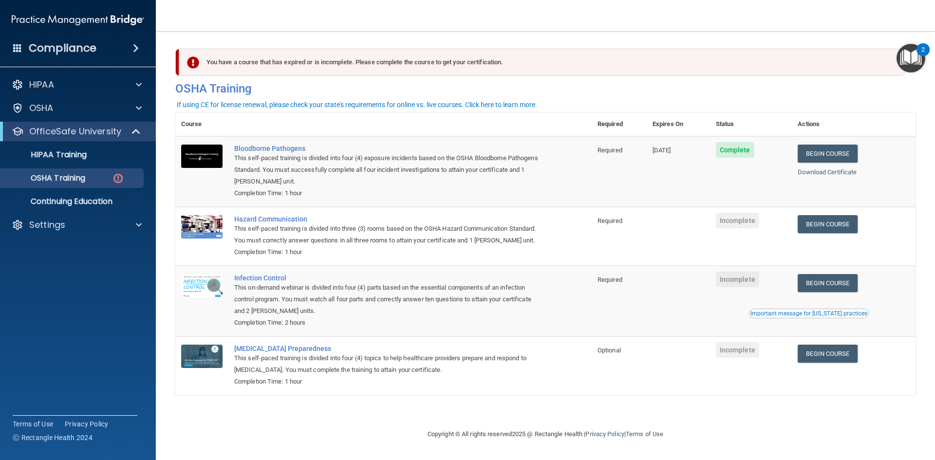
click at [870, 278] on div "Begin Course" at bounding box center [854, 283] width 112 height 18
click at [857, 282] on link "Begin Course" at bounding box center [827, 283] width 59 height 18
click at [109, 127] on p "OfficeSafe University" at bounding box center [75, 132] width 92 height 12
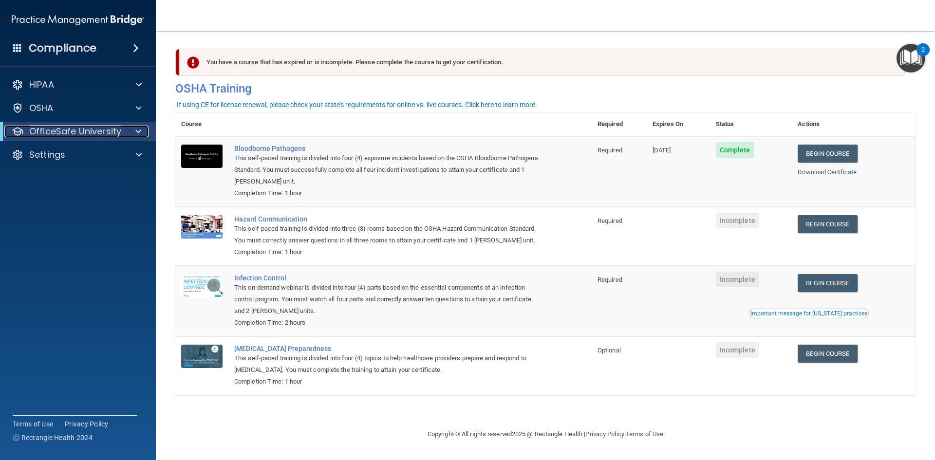
click at [110, 134] on p "OfficeSafe University" at bounding box center [75, 132] width 92 height 12
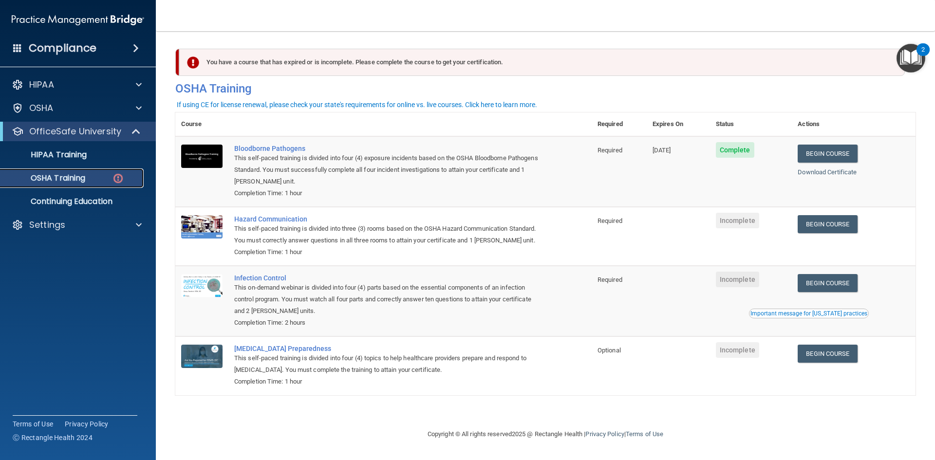
click at [113, 178] on img at bounding box center [118, 178] width 12 height 12
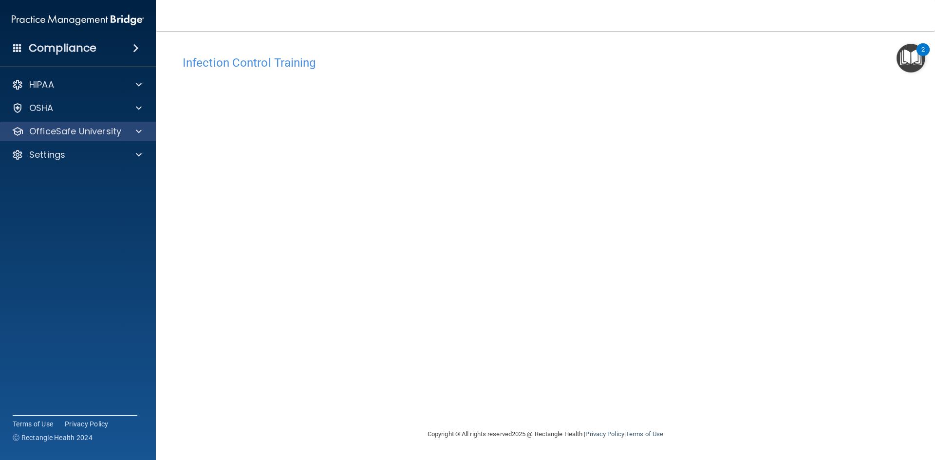
click at [109, 138] on div "OfficeSafe University" at bounding box center [78, 131] width 156 height 19
click at [129, 135] on div at bounding box center [137, 132] width 24 height 12
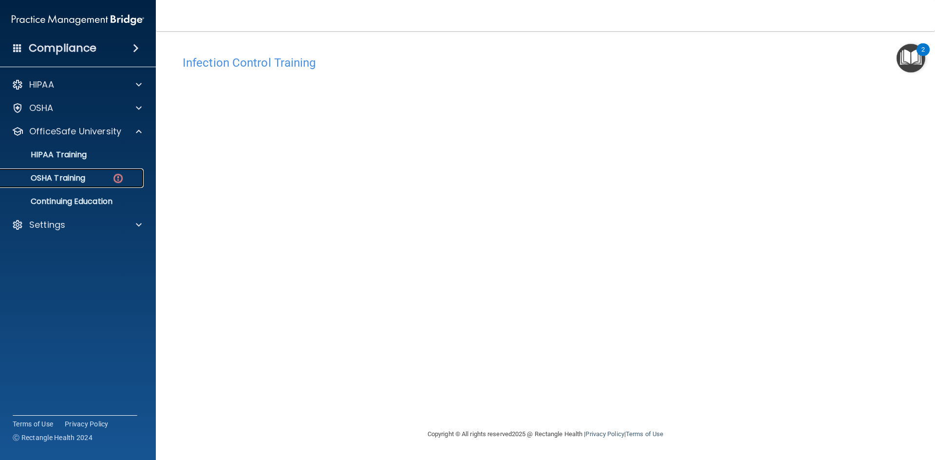
click at [103, 183] on div "OSHA Training" at bounding box center [72, 178] width 133 height 10
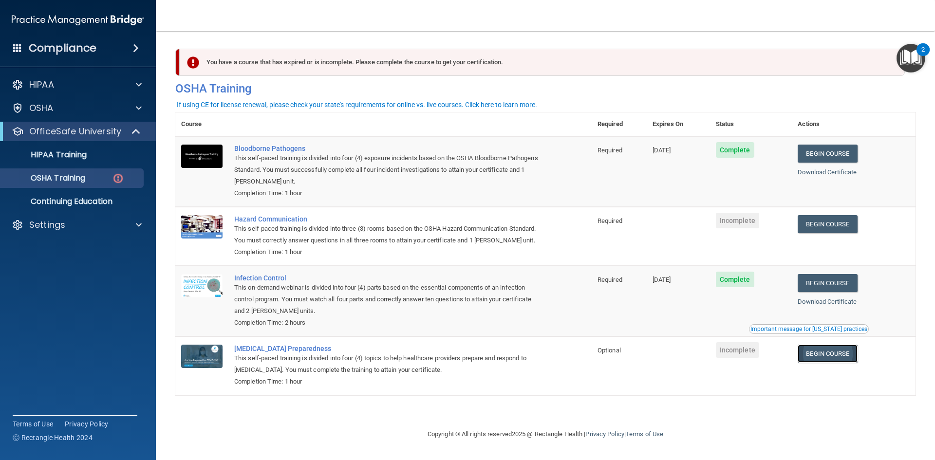
click at [814, 363] on link "Begin Course" at bounding box center [827, 354] width 59 height 18
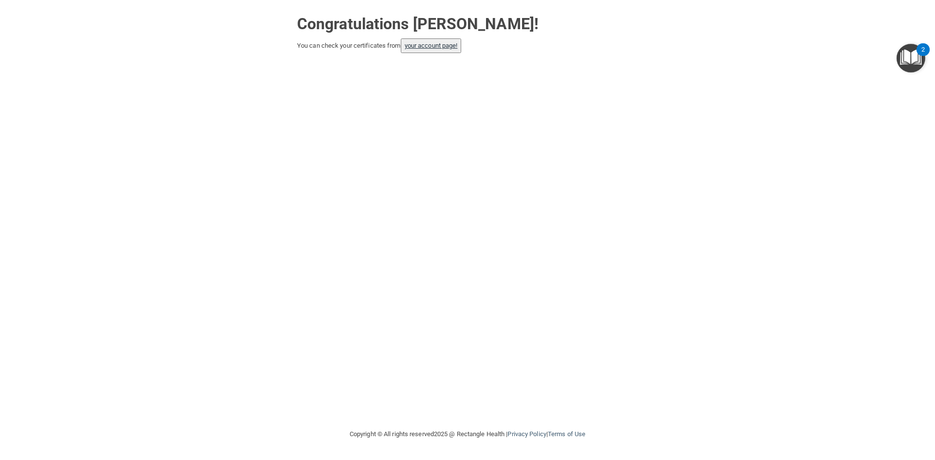
click at [443, 49] on button "your account page!" at bounding box center [431, 45] width 61 height 15
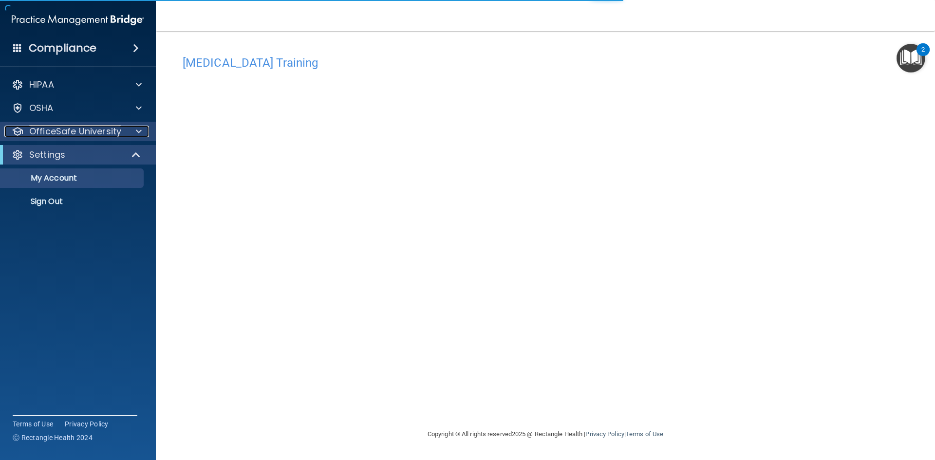
click at [115, 137] on p "OfficeSafe University" at bounding box center [75, 132] width 92 height 12
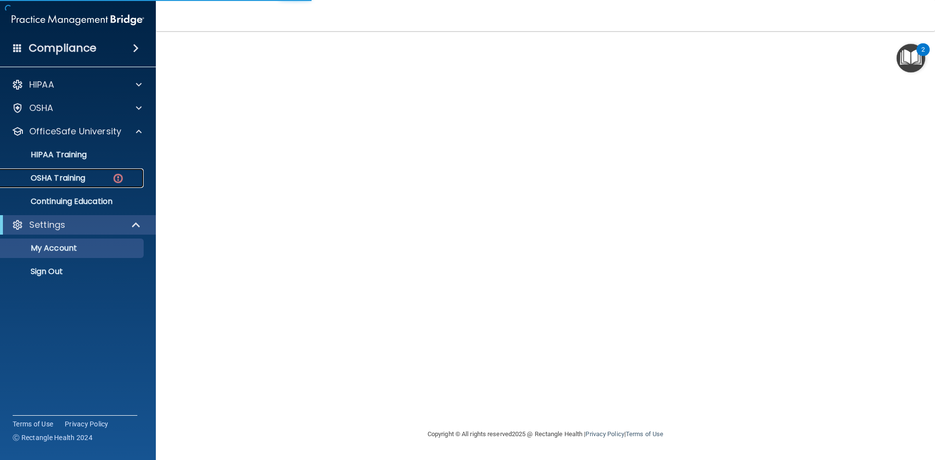
click at [94, 180] on div "OSHA Training" at bounding box center [72, 178] width 133 height 10
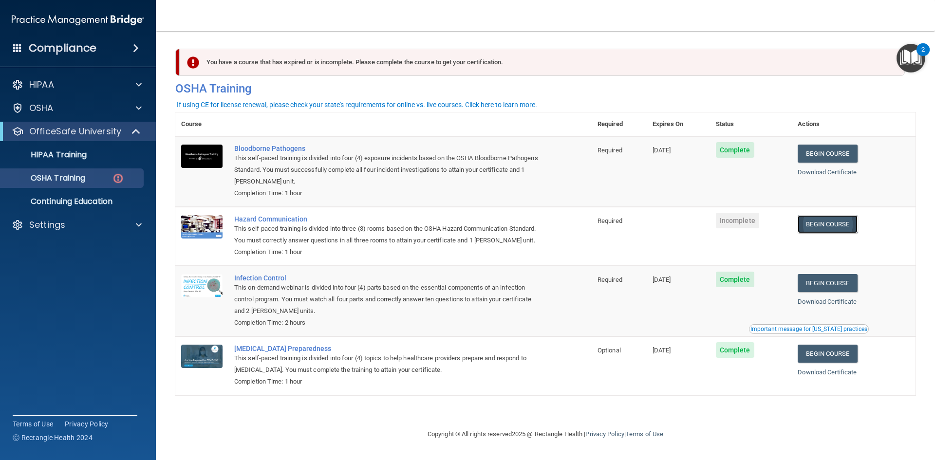
click at [842, 226] on link "Begin Course" at bounding box center [827, 224] width 59 height 18
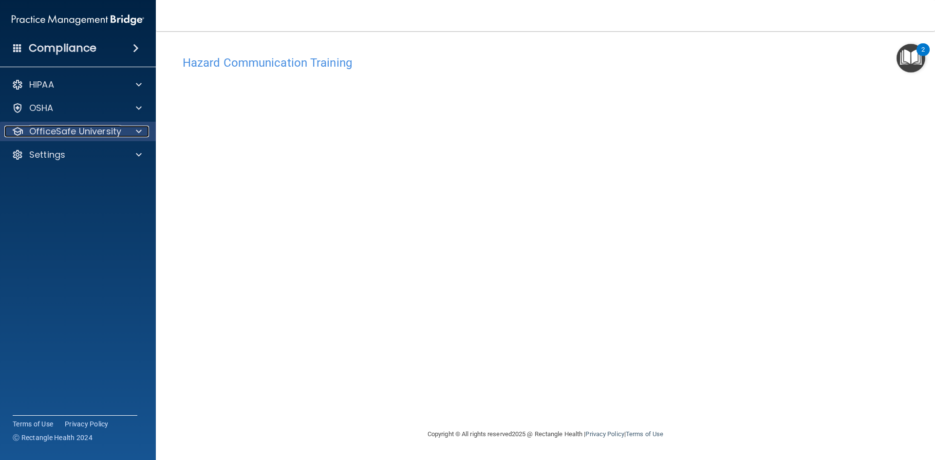
click at [135, 136] on div at bounding box center [137, 132] width 24 height 12
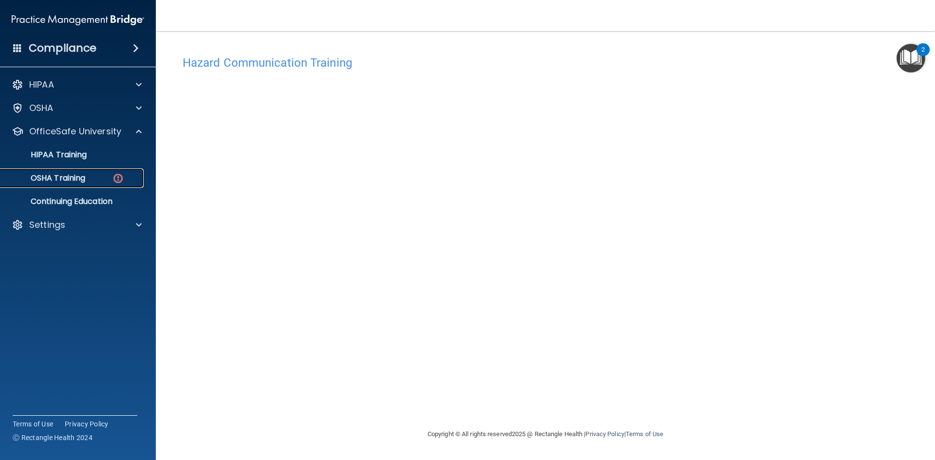
click at [95, 180] on div "OSHA Training" at bounding box center [72, 178] width 133 height 10
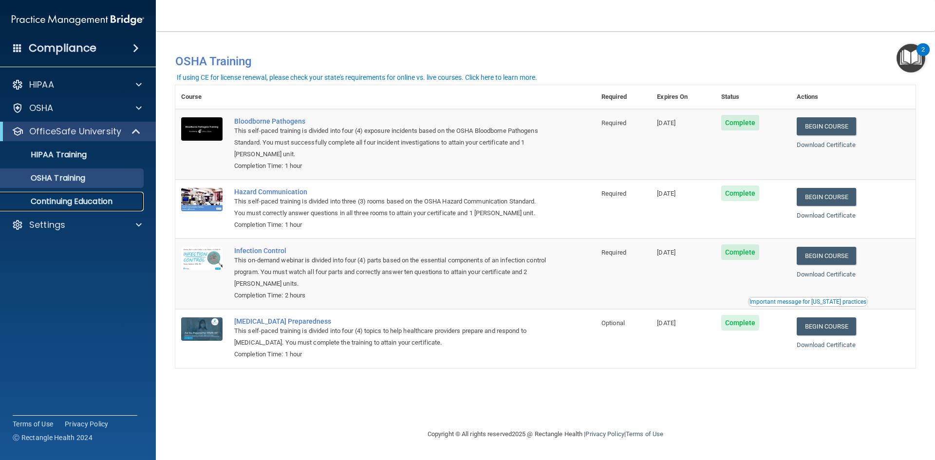
click at [122, 203] on p "Continuing Education" at bounding box center [72, 202] width 133 height 10
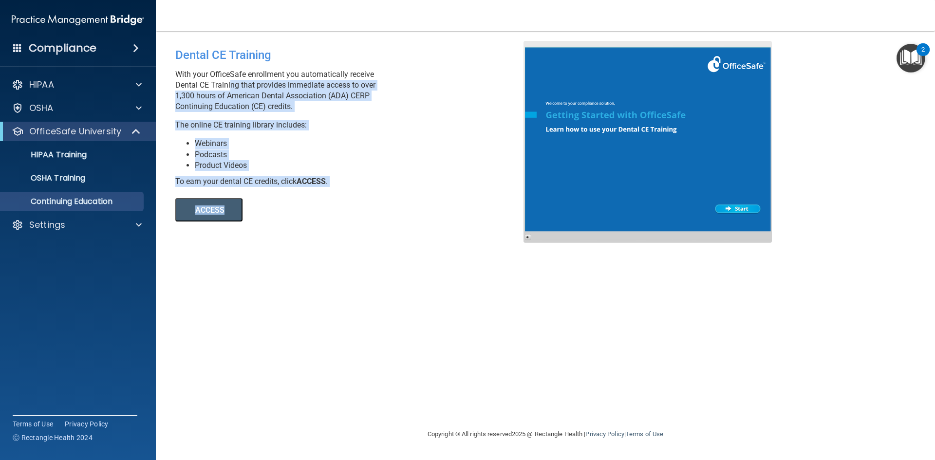
drag, startPoint x: 260, startPoint y: 87, endPoint x: 353, endPoint y: 193, distance: 140.8
click at [353, 193] on div "Dental CE Training With your OfficeSafe enrollment you automatically receive De…" at bounding box center [353, 131] width 370 height 181
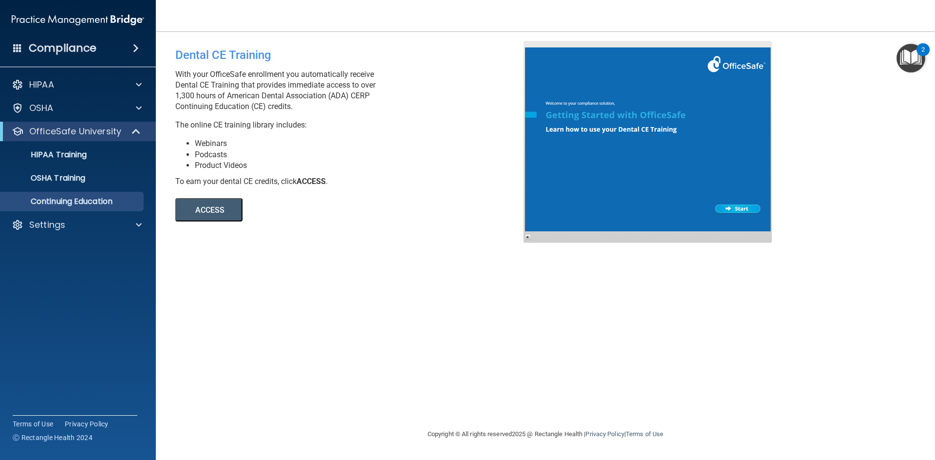
click at [355, 207] on div "ACCESS ACCESS" at bounding box center [308, 204] width 266 height 35
click at [130, 215] on div "Settings" at bounding box center [78, 224] width 156 height 19
click at [135, 232] on div "Settings" at bounding box center [78, 224] width 156 height 19
click at [129, 132] on div at bounding box center [137, 132] width 24 height 12
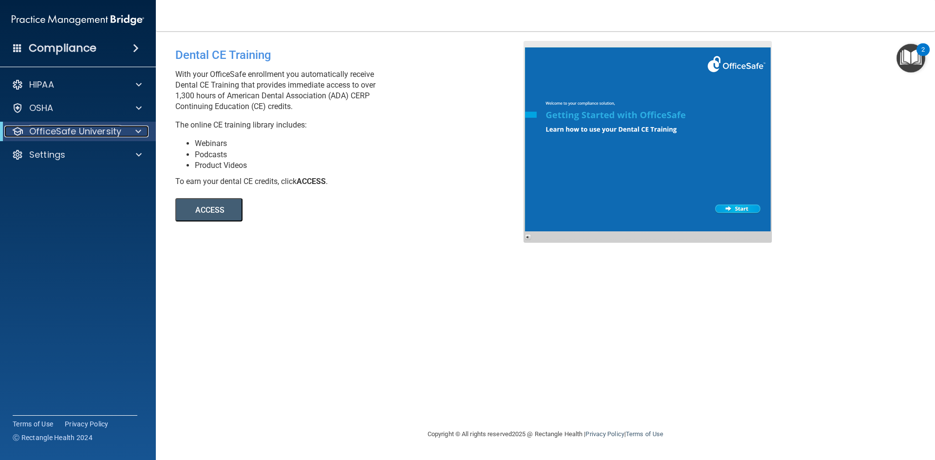
click at [129, 132] on div at bounding box center [137, 132] width 24 height 12
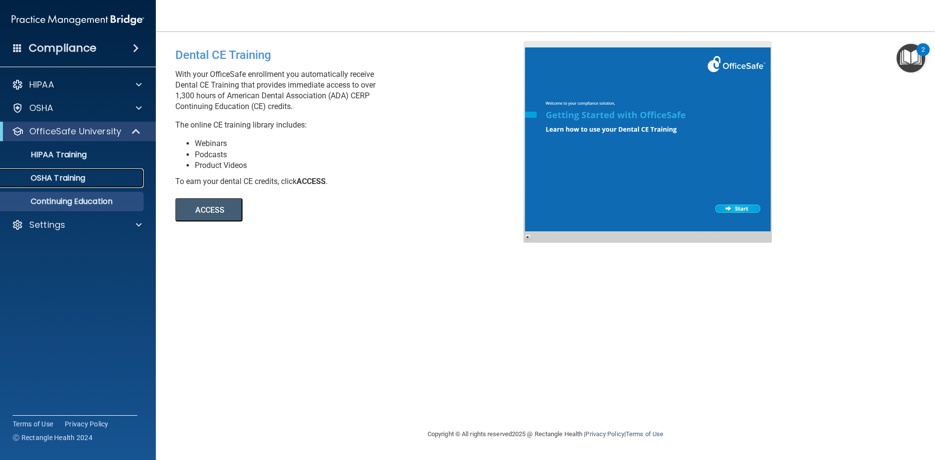
click at [81, 179] on p "OSHA Training" at bounding box center [45, 178] width 79 height 10
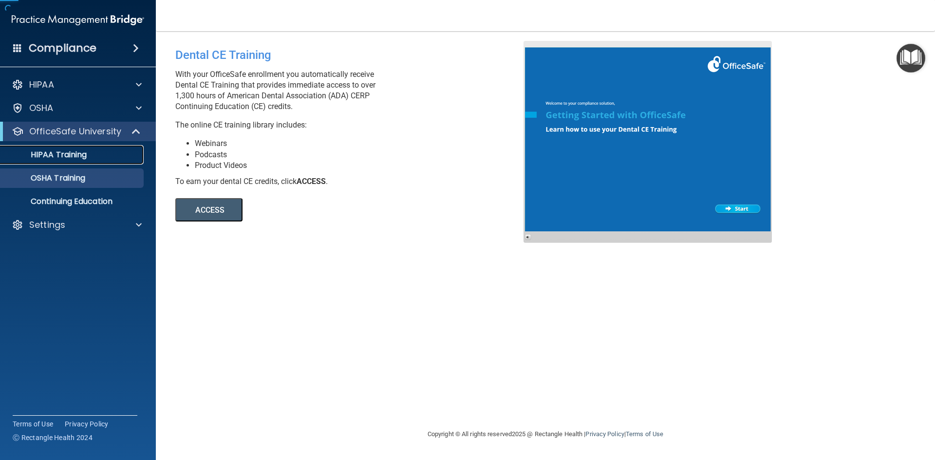
click at [85, 159] on p "HIPAA Training" at bounding box center [46, 155] width 80 height 10
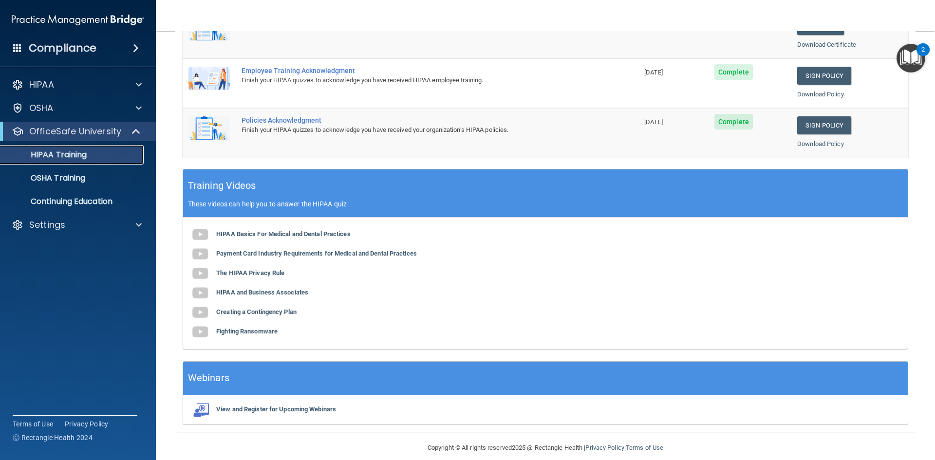
scroll to position [273, 0]
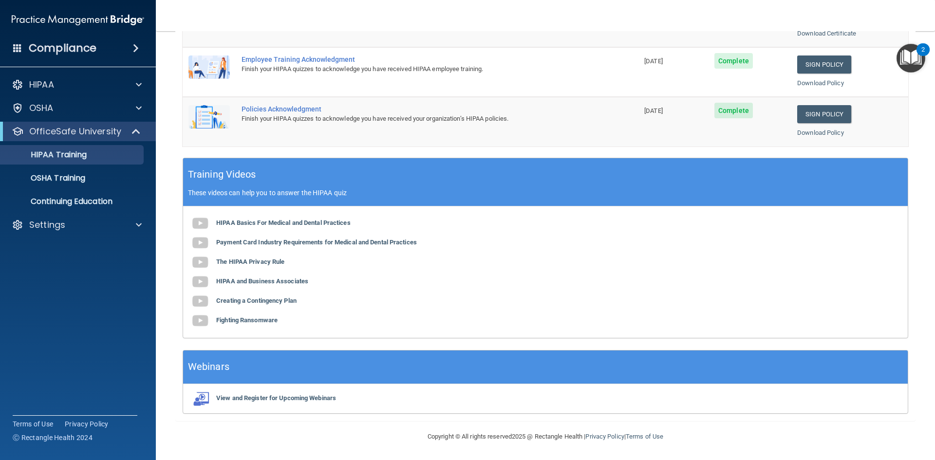
click at [85, 167] on ul "HIPAA Training OSHA Training Continuing Education" at bounding box center [78, 176] width 176 height 70
click at [91, 178] on div "OSHA Training" at bounding box center [72, 178] width 133 height 10
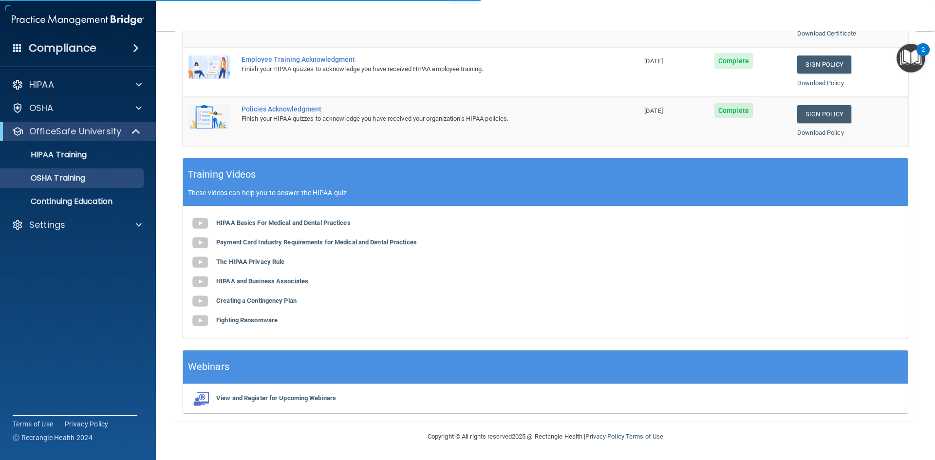
click at [98, 165] on ul "HIPAA Training OSHA Training Continuing Education" at bounding box center [78, 176] width 176 height 70
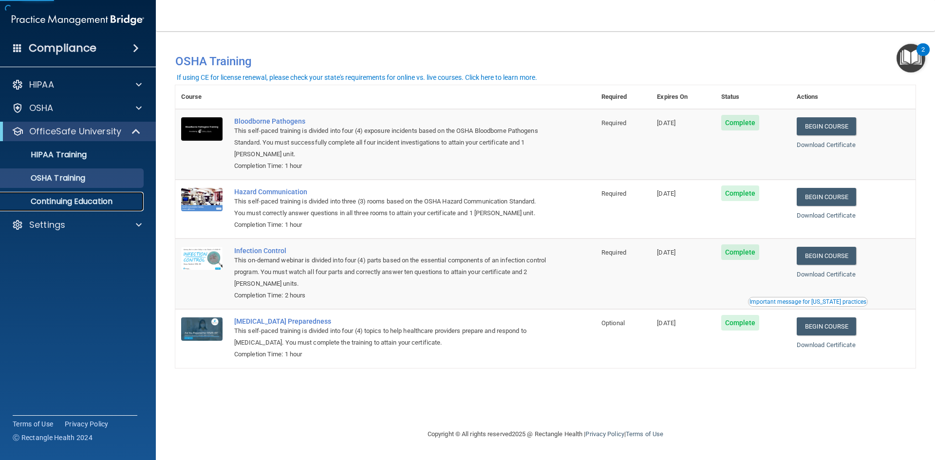
click at [86, 209] on link "Continuing Education" at bounding box center [66, 201] width 153 height 19
